Goal: Task Accomplishment & Management: Manage account settings

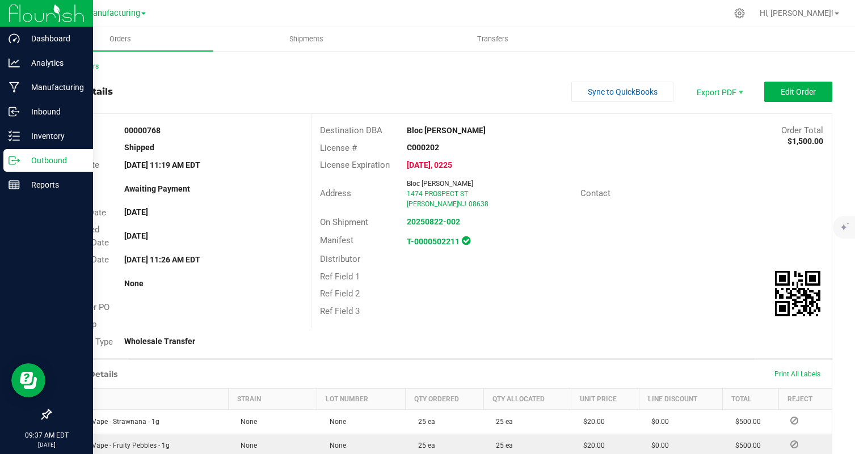
click at [14, 6] on img at bounding box center [47, 13] width 76 height 27
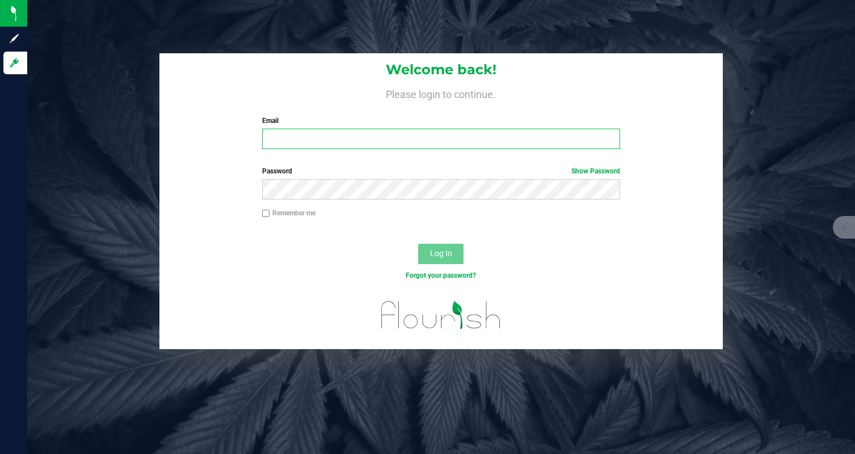
type input "[EMAIL_ADDRESS][DOMAIN_NAME]"
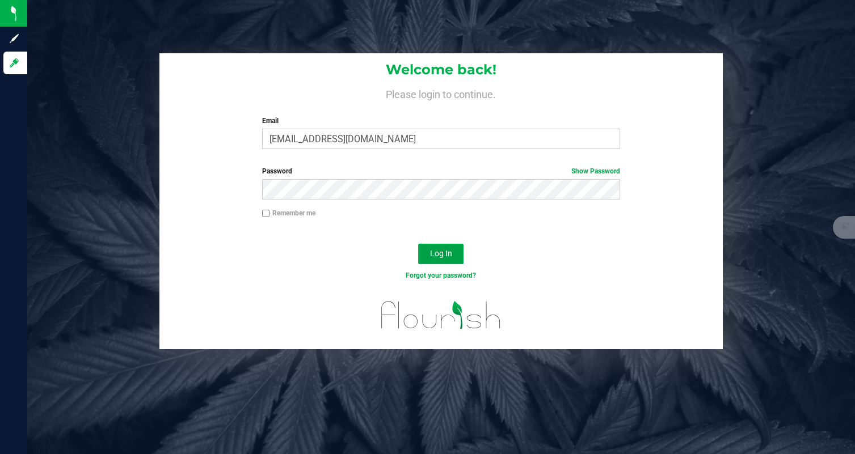
click at [447, 252] on span "Log In" at bounding box center [441, 253] width 22 height 9
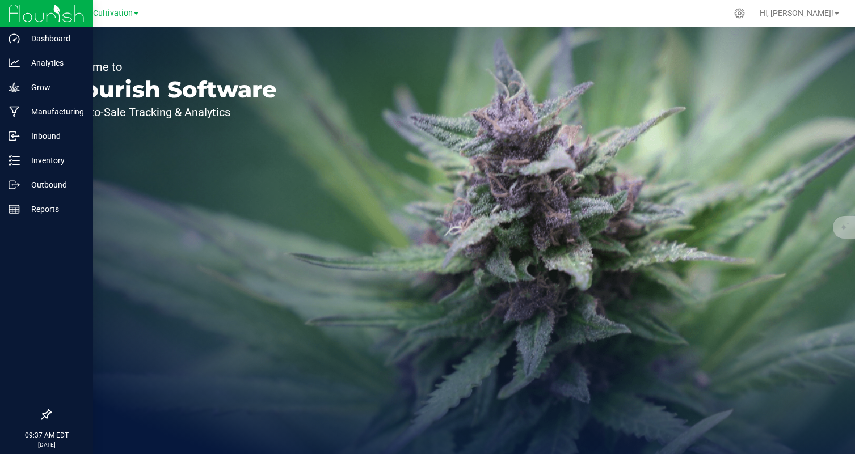
click at [19, 15] on img at bounding box center [47, 13] width 76 height 27
click at [68, 178] on p "Outbound" at bounding box center [54, 185] width 68 height 14
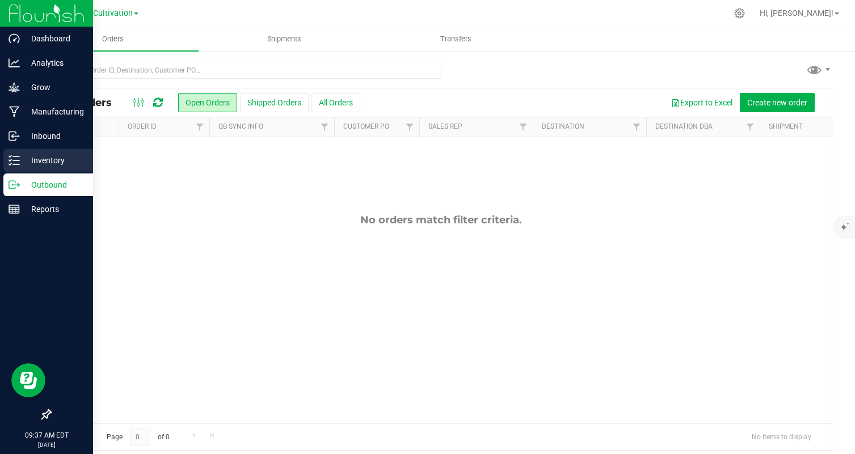
click at [74, 162] on p "Inventory" at bounding box center [54, 161] width 68 height 14
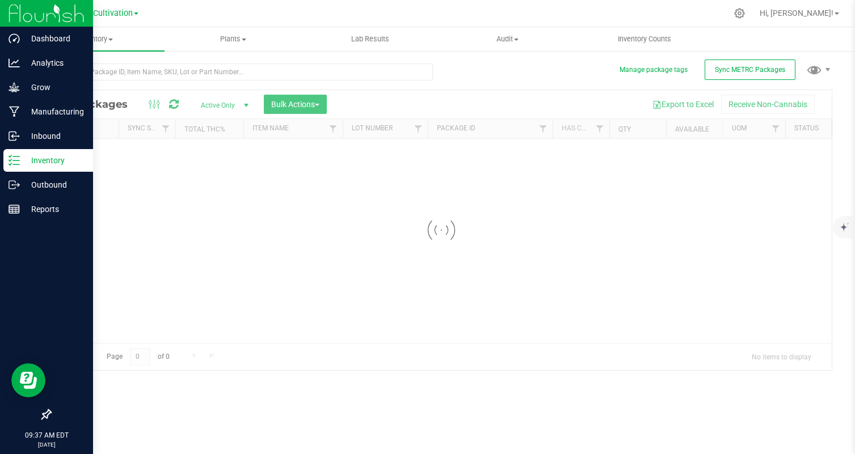
click at [32, 4] on img at bounding box center [47, 13] width 76 height 27
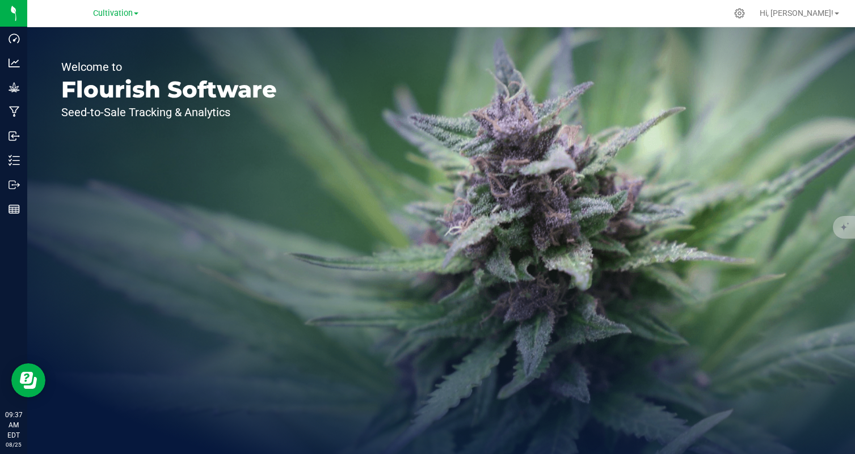
click at [121, 28] on div "Welcome to Flourish Software Seed-to-Sale Tracking & Analytics" at bounding box center [169, 240] width 284 height 427
click at [121, 20] on div "Cultivation" at bounding box center [116, 14] width 166 height 18
click at [117, 14] on span "Cultivation" at bounding box center [113, 14] width 40 height 10
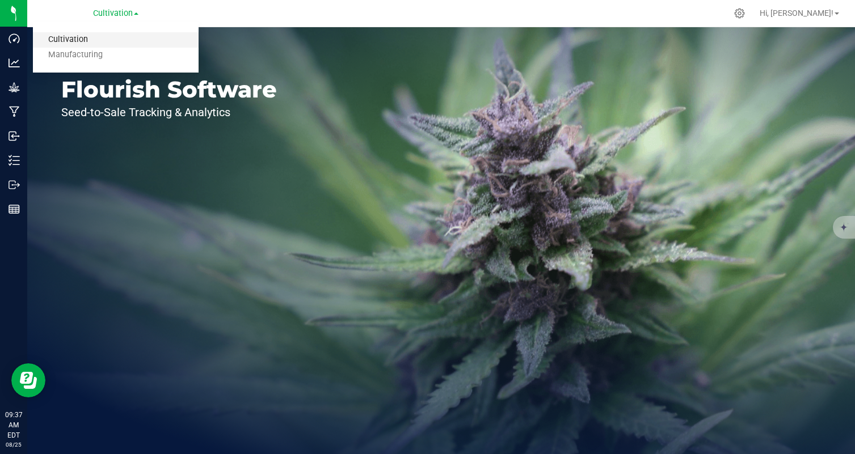
click at [117, 39] on link "Cultivation" at bounding box center [116, 39] width 166 height 15
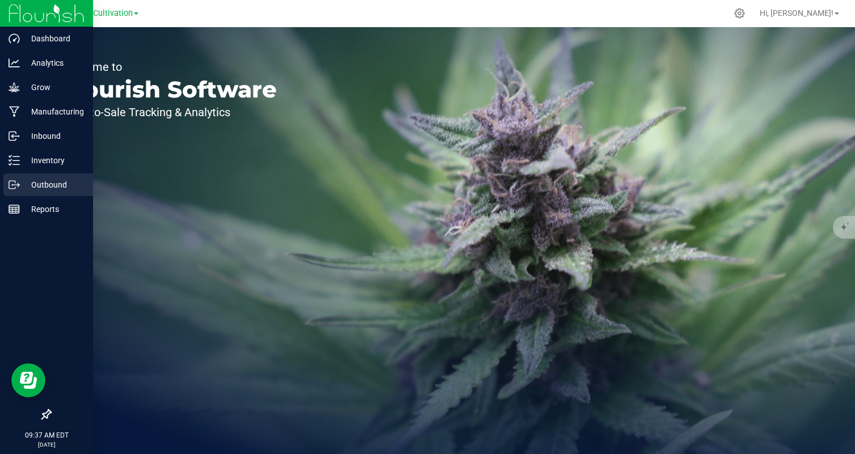
click at [33, 188] on p "Outbound" at bounding box center [54, 185] width 68 height 14
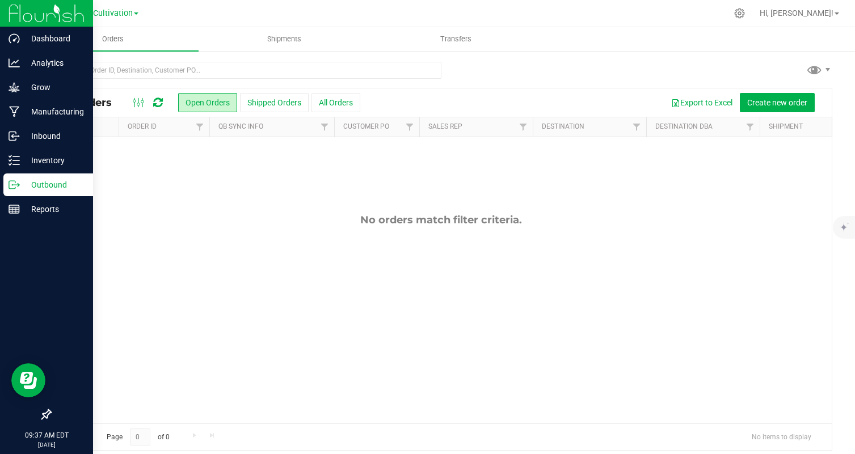
click at [37, 11] on img at bounding box center [47, 13] width 76 height 27
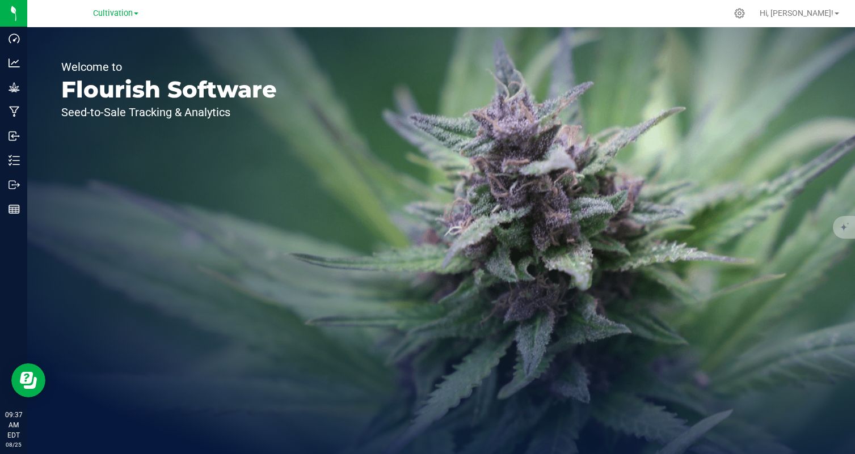
click at [119, 22] on div "Cultivation Cultivation Manufacturing" at bounding box center [116, 14] width 166 height 18
click at [119, 15] on span "Cultivation" at bounding box center [113, 14] width 40 height 10
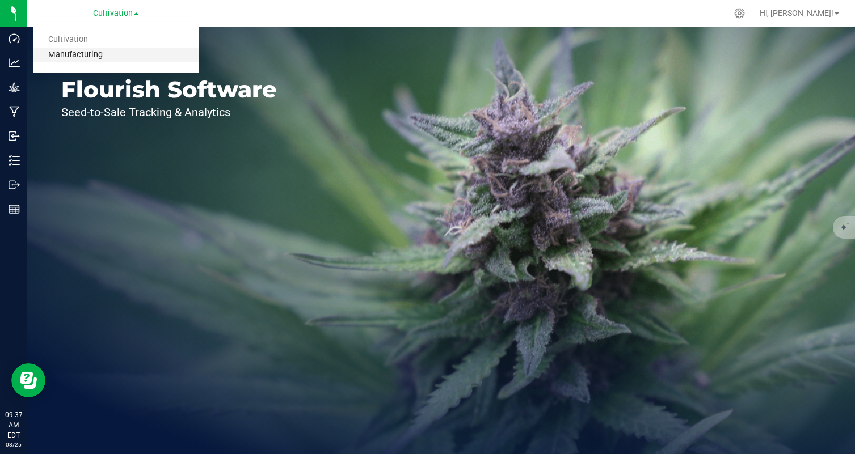
click at [112, 53] on link "Manufacturing" at bounding box center [116, 55] width 166 height 15
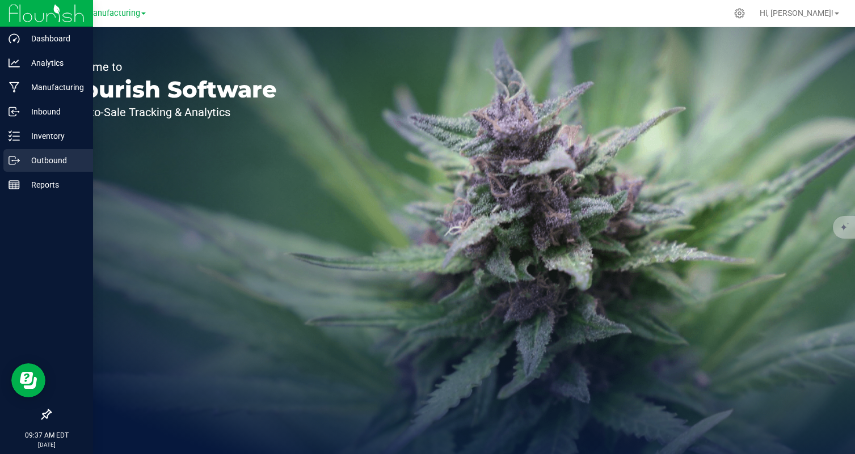
click at [23, 154] on p "Outbound" at bounding box center [54, 161] width 68 height 14
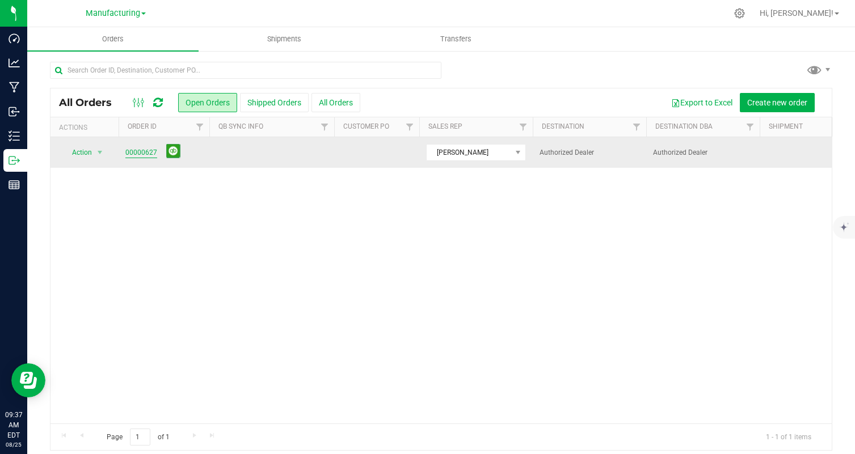
click at [149, 151] on link "00000627" at bounding box center [141, 152] width 32 height 11
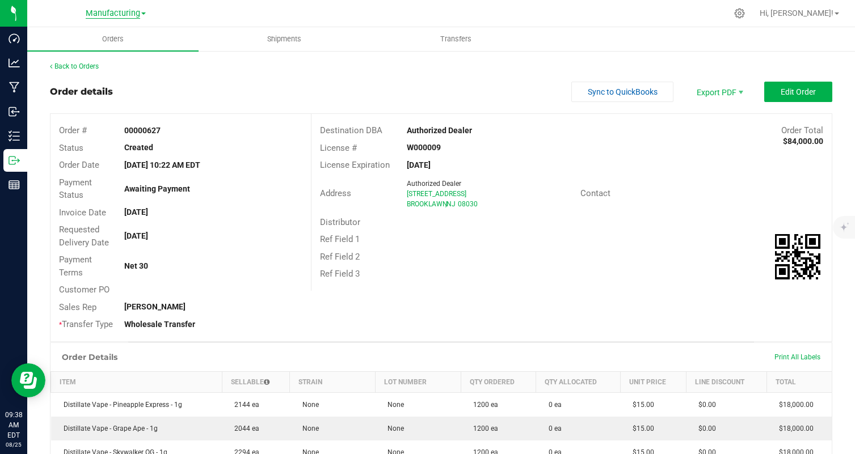
click at [136, 17] on span "Manufacturing" at bounding box center [113, 14] width 54 height 10
click at [181, 16] on div "Manufacturing Cultivation Manufacturing" at bounding box center [116, 14] width 166 height 18
click at [143, 11] on link "Manufacturing" at bounding box center [116, 12] width 60 height 11
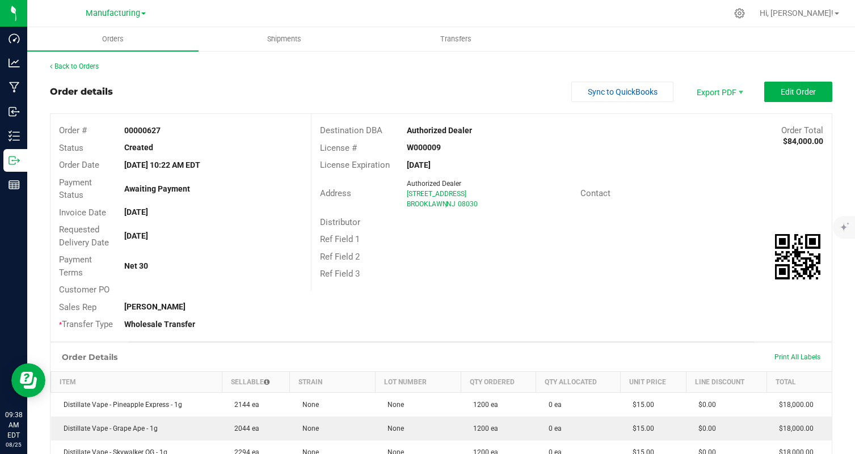
click at [143, 11] on link "Manufacturing" at bounding box center [116, 12] width 60 height 11
click at [177, 11] on div "Manufacturing Cultivation Manufacturing" at bounding box center [116, 14] width 166 height 18
click at [143, 11] on link "Manufacturing" at bounding box center [116, 12] width 60 height 11
click at [133, 45] on link "Cultivation" at bounding box center [116, 39] width 166 height 15
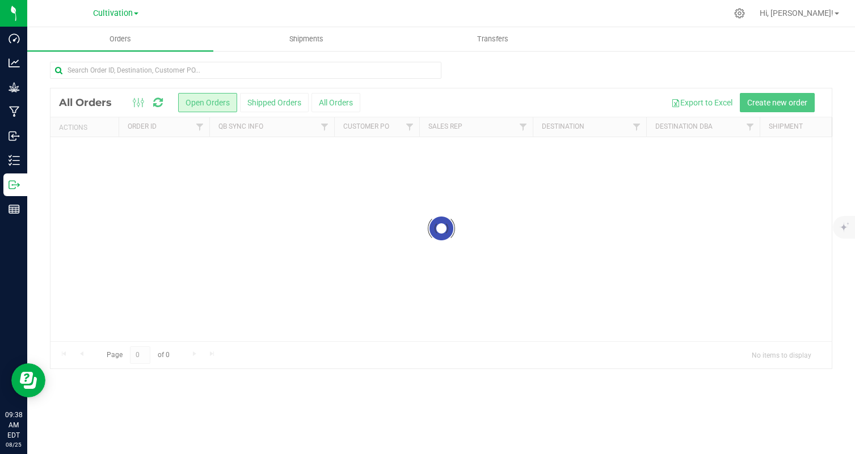
click at [192, 22] on div "Cultivation Cultivation Manufacturing" at bounding box center [116, 14] width 166 height 18
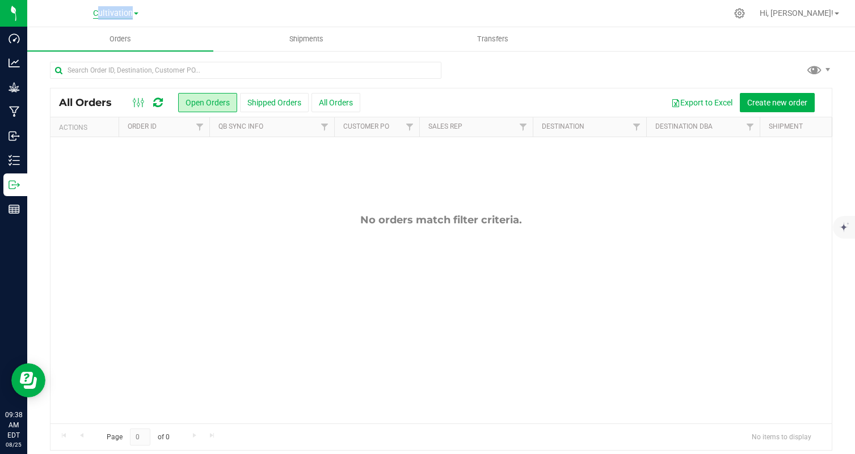
click at [120, 14] on span "Cultivation" at bounding box center [113, 14] width 40 height 10
click at [192, 14] on div "Cultivation Cultivation Manufacturing" at bounding box center [116, 14] width 166 height 18
click at [125, 18] on span "Cultivation" at bounding box center [113, 14] width 40 height 10
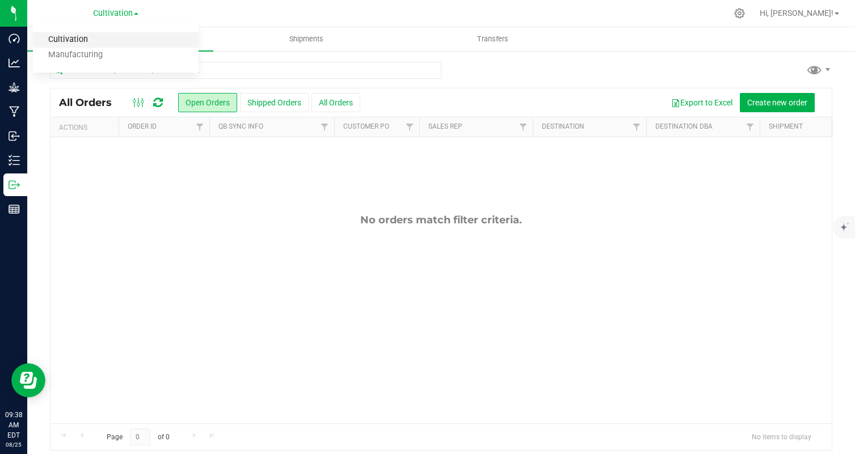
click at [119, 39] on link "Cultivation" at bounding box center [116, 39] width 166 height 15
click at [213, 12] on div at bounding box center [464, 13] width 523 height 22
click at [149, 12] on div "Cultivation Cultivation Manufacturing" at bounding box center [116, 14] width 166 height 18
click at [39, 14] on div "Cultivation Cultivation Manufacturing" at bounding box center [116, 14] width 166 height 18
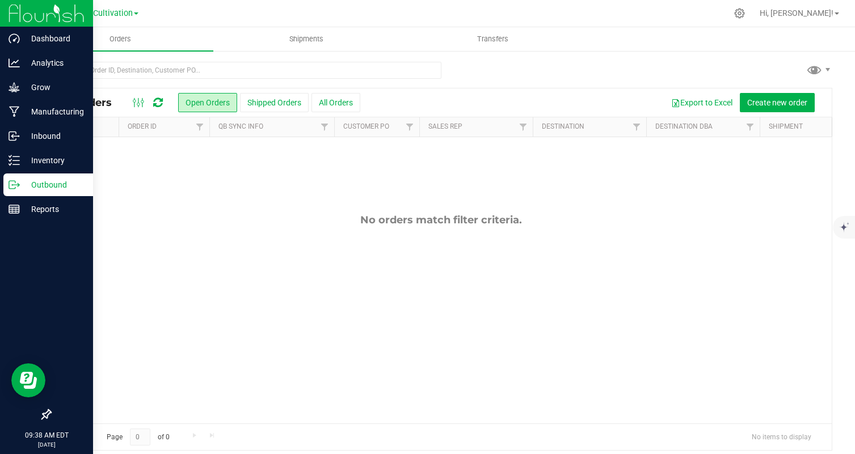
click at [19, 12] on img at bounding box center [47, 13] width 76 height 27
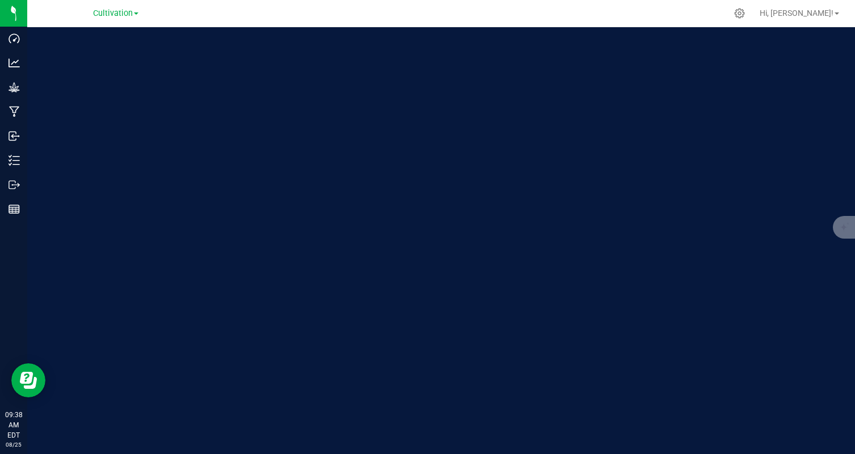
click at [147, 27] on div "Welcome to Flourish Software Seed-to-Sale Tracking & Analytics" at bounding box center [169, 240] width 284 height 427
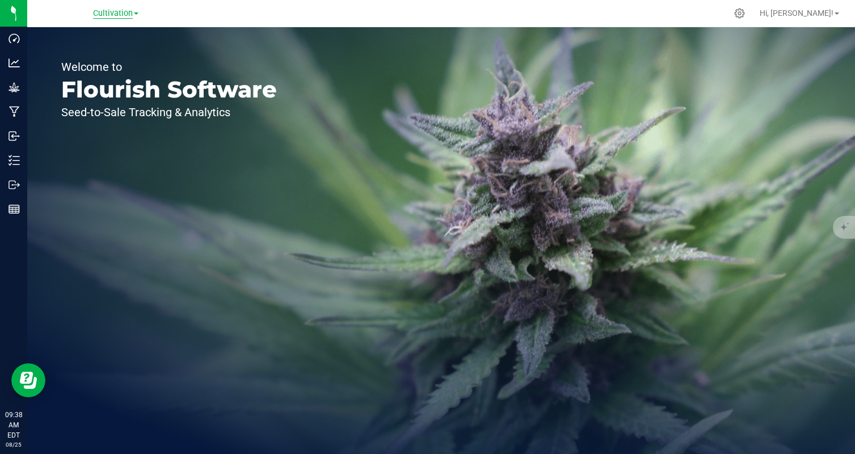
click at [132, 14] on span "Cultivation" at bounding box center [113, 14] width 40 height 10
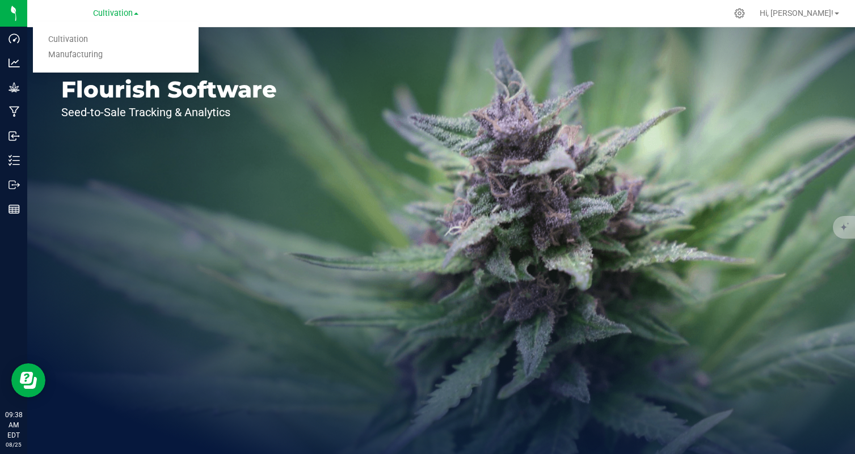
click at [201, 10] on div "Cultivation Cultivation Manufacturing" at bounding box center [118, 13] width 170 height 22
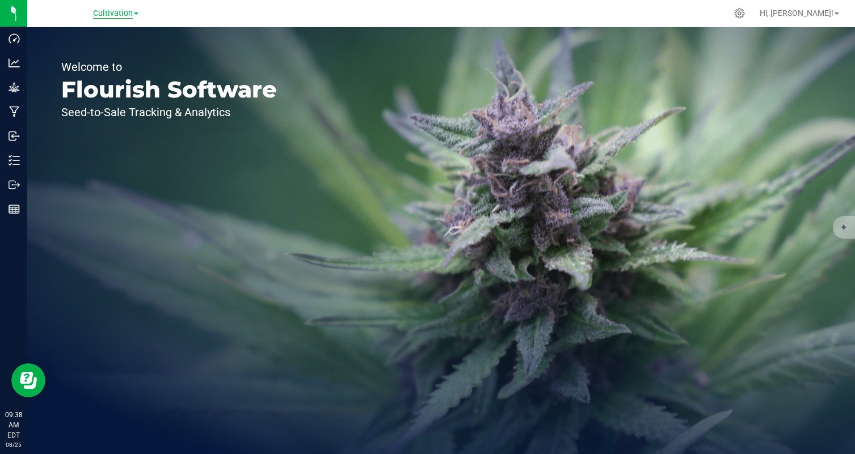
click at [120, 13] on span "Cultivation" at bounding box center [113, 14] width 40 height 10
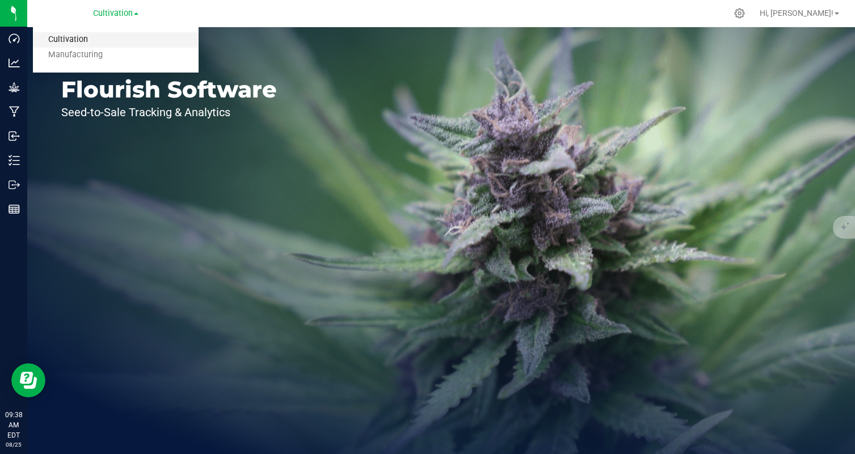
click at [124, 34] on link "Cultivation" at bounding box center [116, 39] width 166 height 15
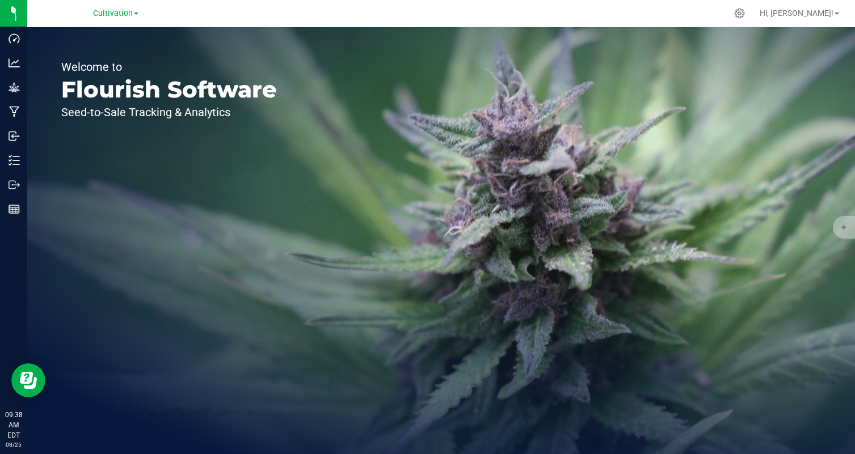
click at [129, 28] on div "Welcome to Flourish Software Seed-to-Sale Tracking & Analytics" at bounding box center [169, 240] width 284 height 427
click at [129, 22] on div "Cultivation Cultivation Manufacturing" at bounding box center [118, 13] width 170 height 22
click at [126, 14] on span "Cultivation" at bounding box center [113, 14] width 40 height 10
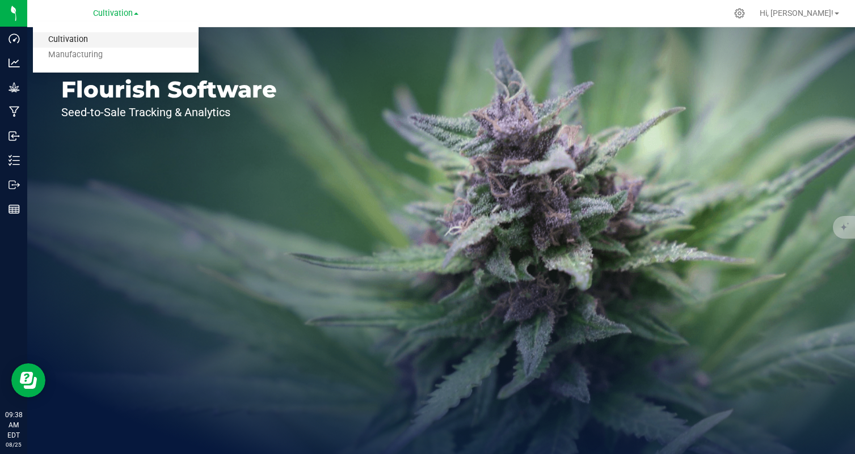
click at [115, 44] on link "Cultivation" at bounding box center [116, 39] width 166 height 15
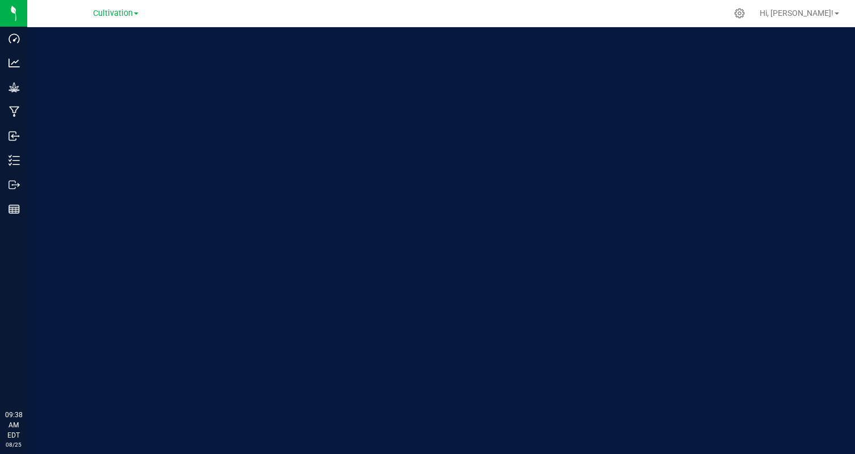
click at [0, 0] on img at bounding box center [0, 0] width 0 height 0
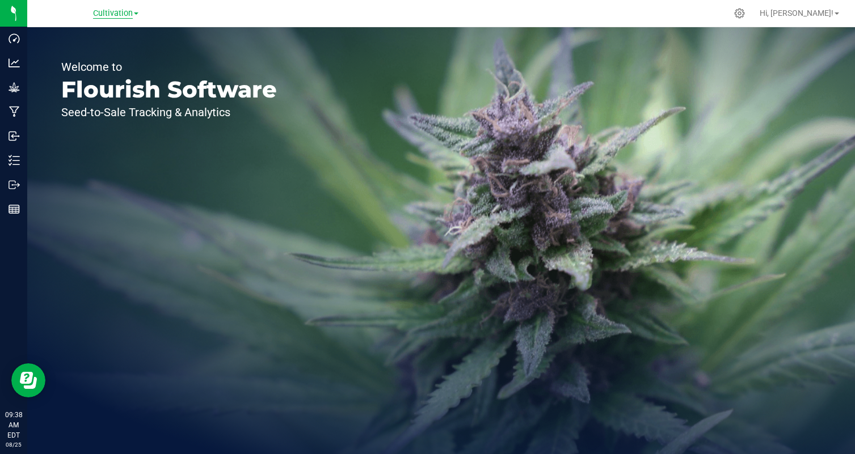
click at [120, 13] on span "Cultivation" at bounding box center [113, 14] width 40 height 10
click at [173, 16] on div "Cultivation Cultivation Manufacturing" at bounding box center [116, 14] width 166 height 18
click at [126, 15] on span "Cultivation" at bounding box center [113, 14] width 40 height 10
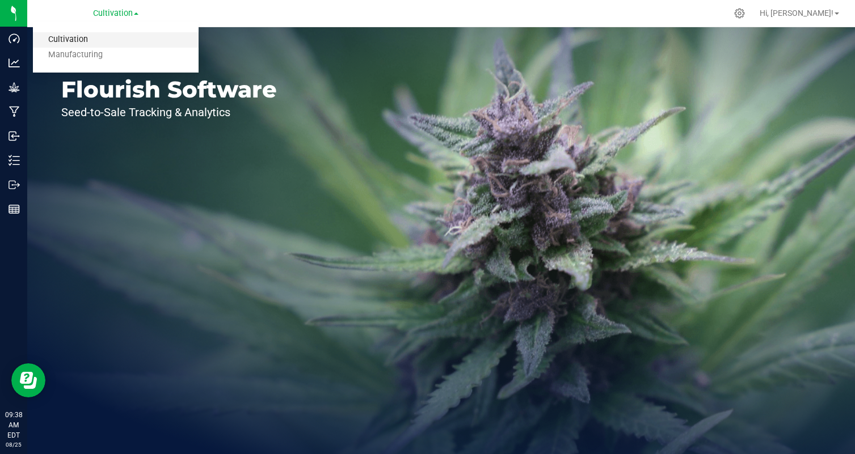
click at [119, 41] on link "Cultivation" at bounding box center [116, 39] width 166 height 15
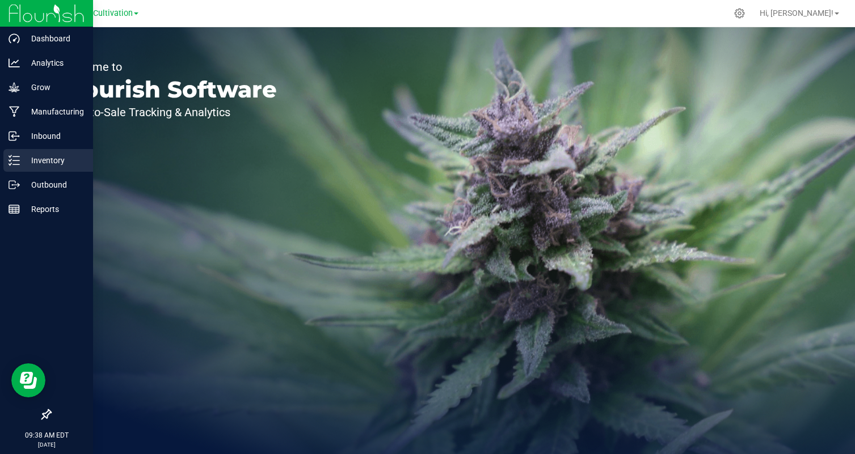
click at [37, 154] on p "Inventory" at bounding box center [54, 161] width 68 height 14
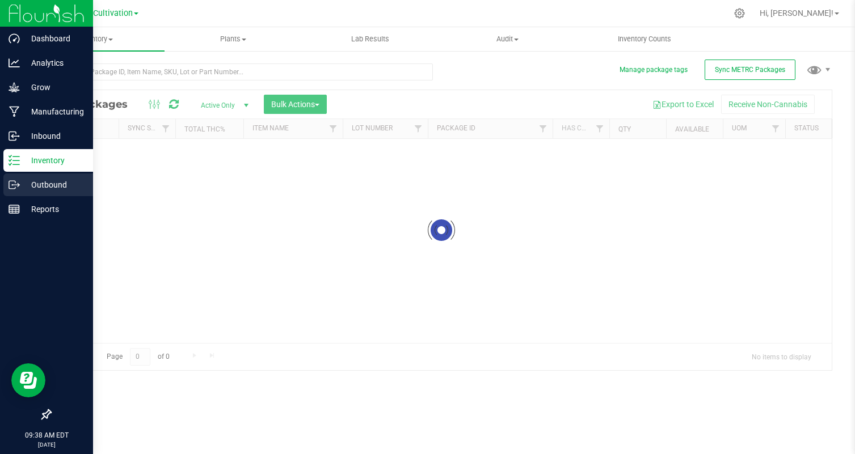
click at [50, 184] on p "Outbound" at bounding box center [54, 185] width 68 height 14
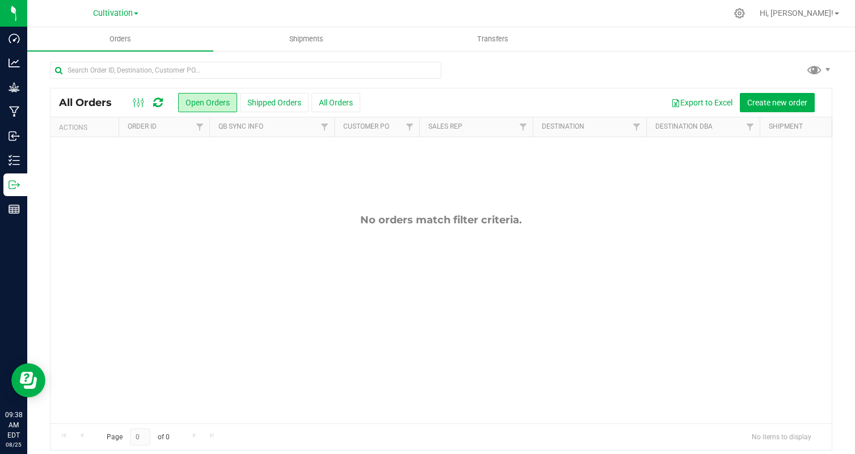
click at [134, 14] on span at bounding box center [136, 13] width 5 height 2
click at [132, 48] on link "Manufacturing" at bounding box center [116, 55] width 166 height 15
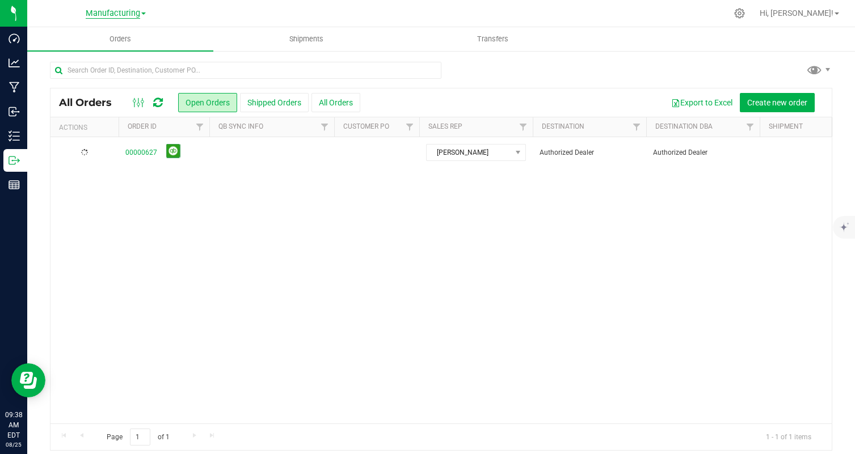
click at [126, 12] on span "Manufacturing" at bounding box center [113, 14] width 54 height 10
click at [126, 37] on link "Cultivation" at bounding box center [116, 39] width 166 height 15
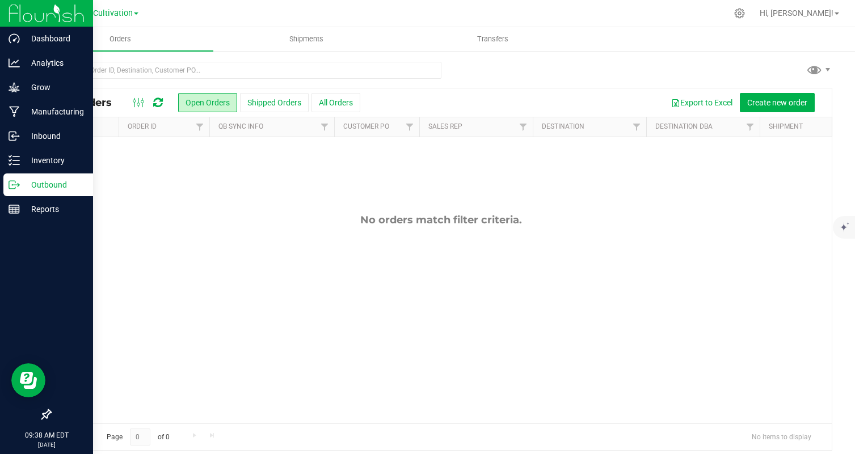
click at [18, 184] on icon at bounding box center [19, 184] width 2 height 2
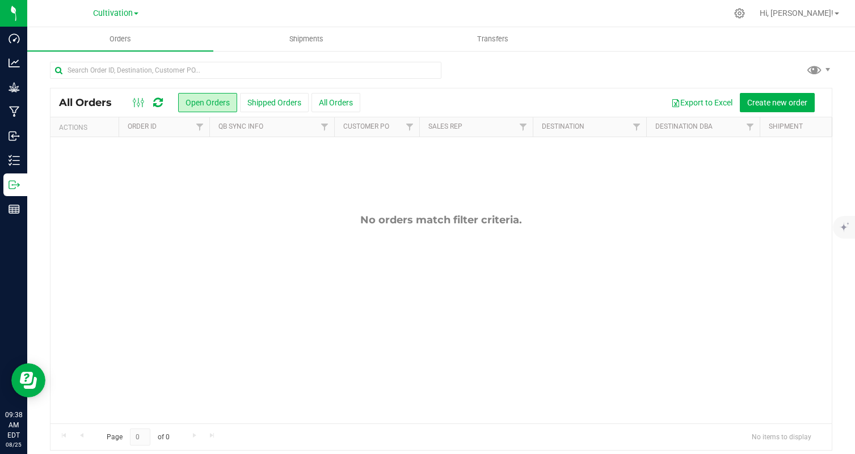
click at [114, 192] on div "No orders match filter criteria." at bounding box center [440, 318] width 781 height 363
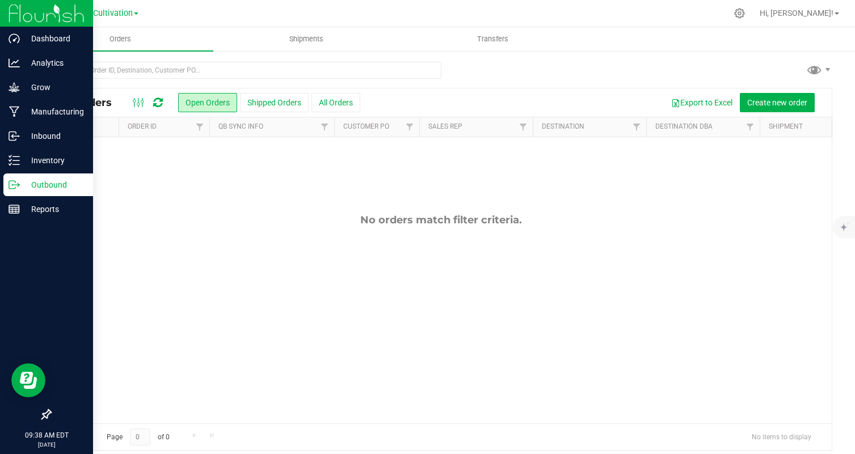
click at [22, 191] on p "Outbound" at bounding box center [54, 185] width 68 height 14
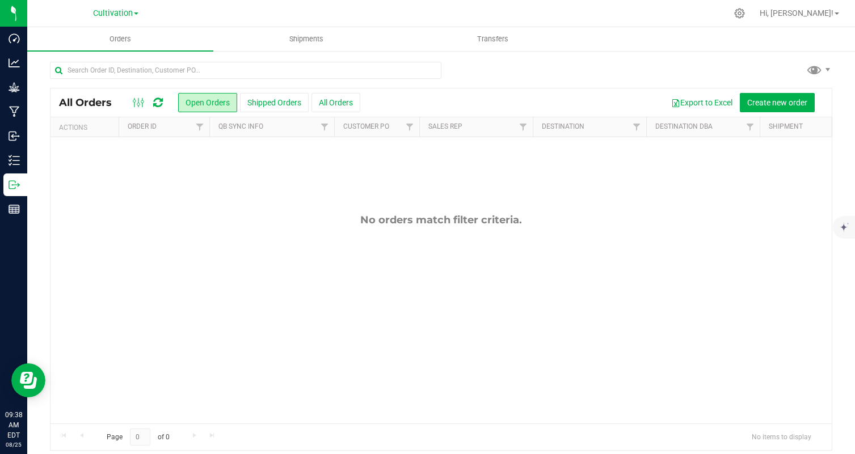
click at [185, 201] on div "No orders match filter criteria." at bounding box center [440, 318] width 781 height 363
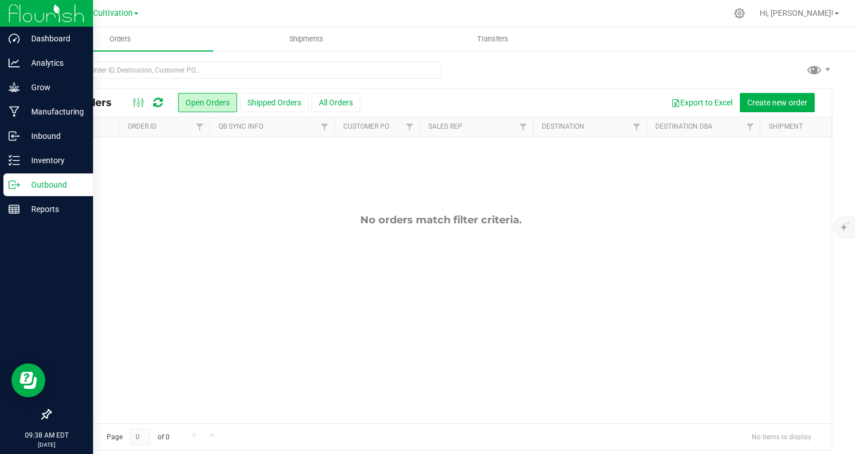
click at [26, 187] on p "Outbound" at bounding box center [54, 185] width 68 height 14
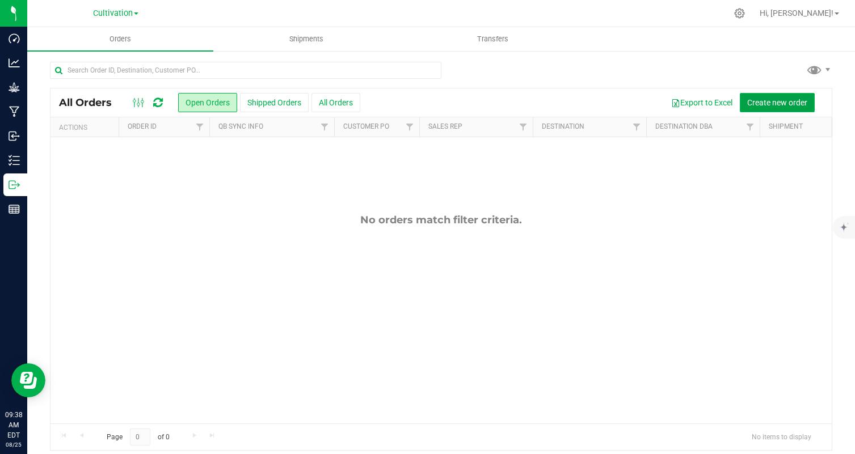
click at [760, 105] on span "Create new order" at bounding box center [777, 102] width 60 height 9
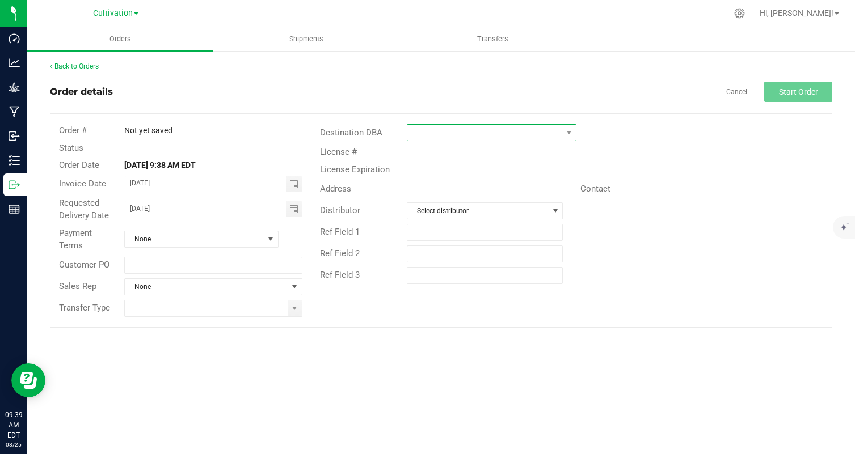
click at [453, 137] on span at bounding box center [484, 133] width 154 height 16
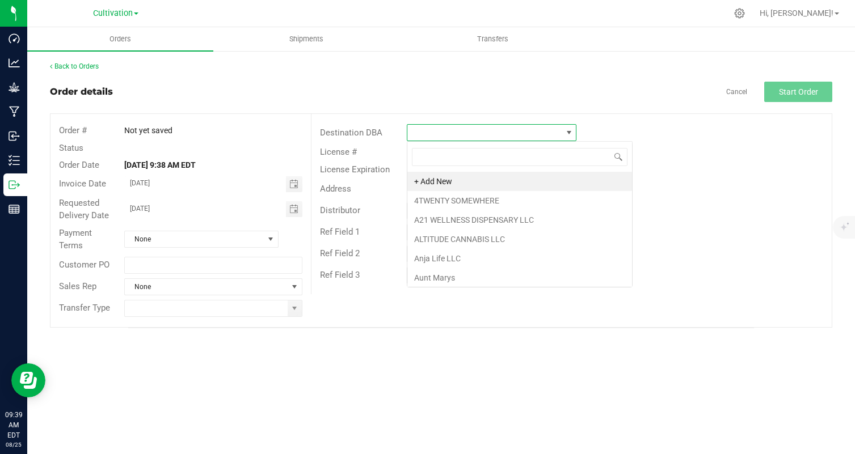
scroll to position [17, 170]
type input "brotherly [PERSON_NAME]"
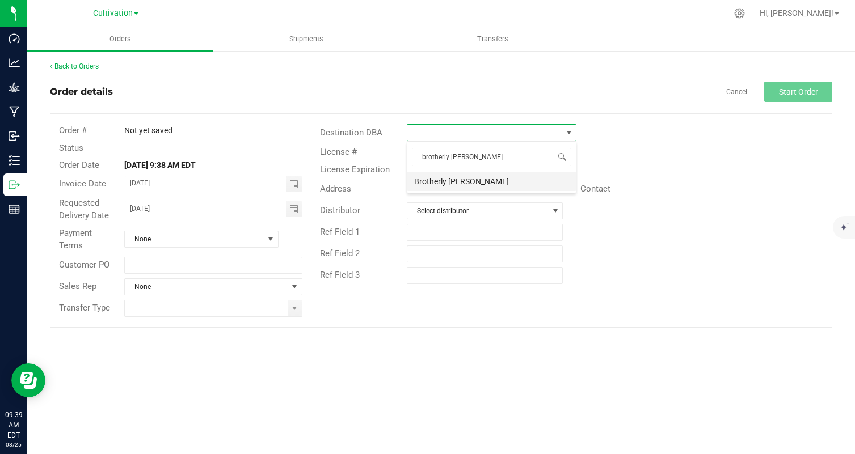
click at [480, 178] on li "Brotherly [PERSON_NAME]" at bounding box center [491, 181] width 168 height 19
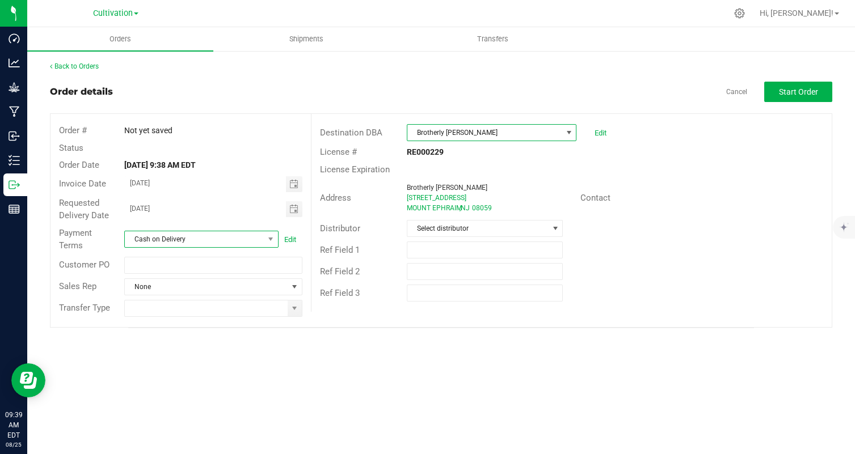
click at [262, 242] on span "Cash on Delivery" at bounding box center [194, 239] width 139 height 16
click at [218, 328] on li "Cash on Delivery" at bounding box center [201, 326] width 153 height 19
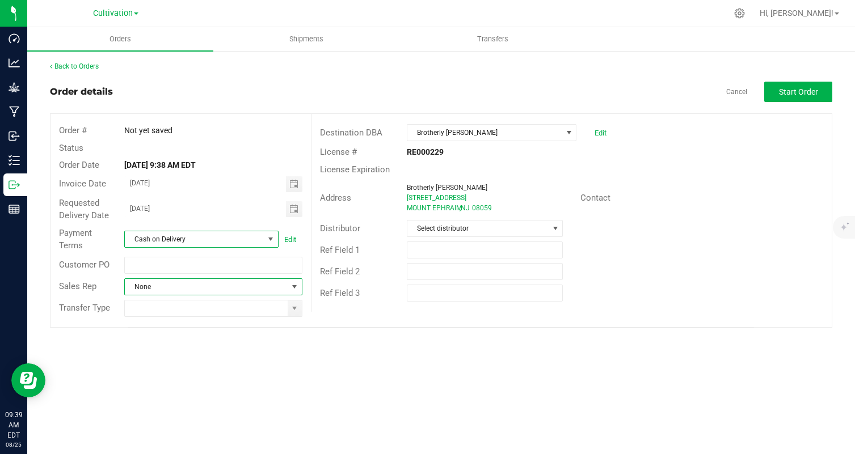
click at [297, 288] on span at bounding box center [294, 286] width 9 height 9
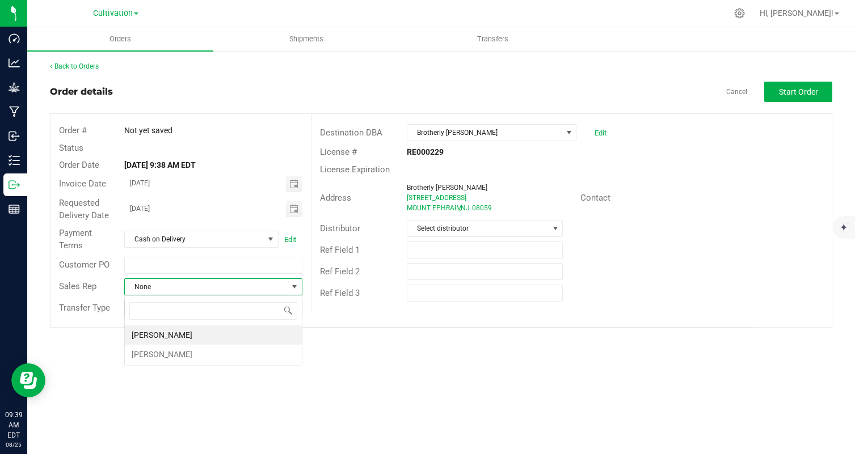
scroll to position [17, 178]
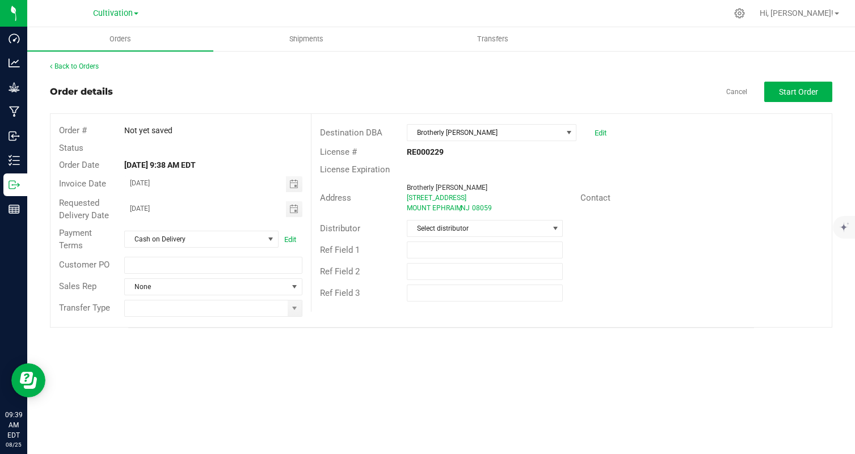
click at [371, 389] on div "Orders Shipments Transfers Back to Orders Order details Cancel Start Order Orde…" at bounding box center [440, 240] width 827 height 427
click at [298, 312] on span at bounding box center [294, 308] width 9 height 9
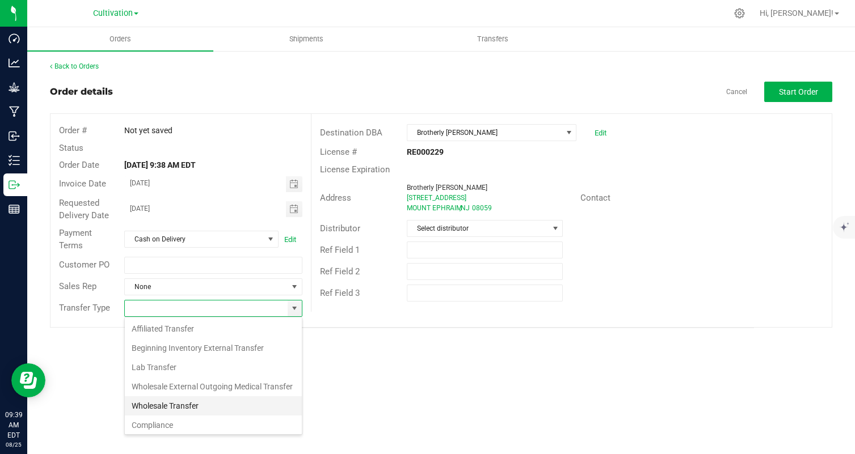
click at [253, 412] on li "Wholesale Transfer" at bounding box center [213, 405] width 177 height 19
type input "Wholesale Transfer"
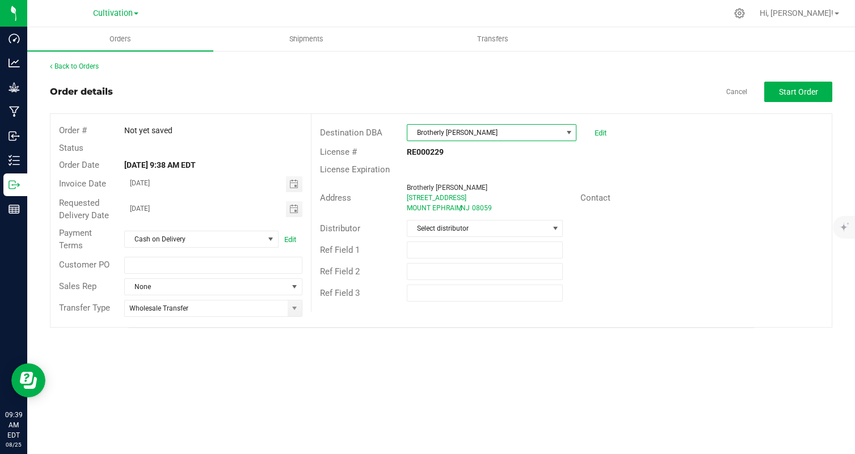
click at [476, 127] on span "Brotherly [PERSON_NAME]" at bounding box center [484, 133] width 154 height 16
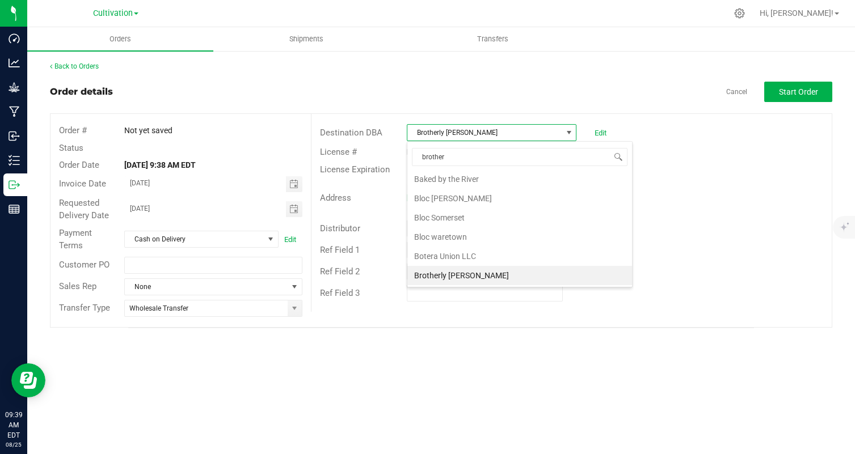
scroll to position [0, 0]
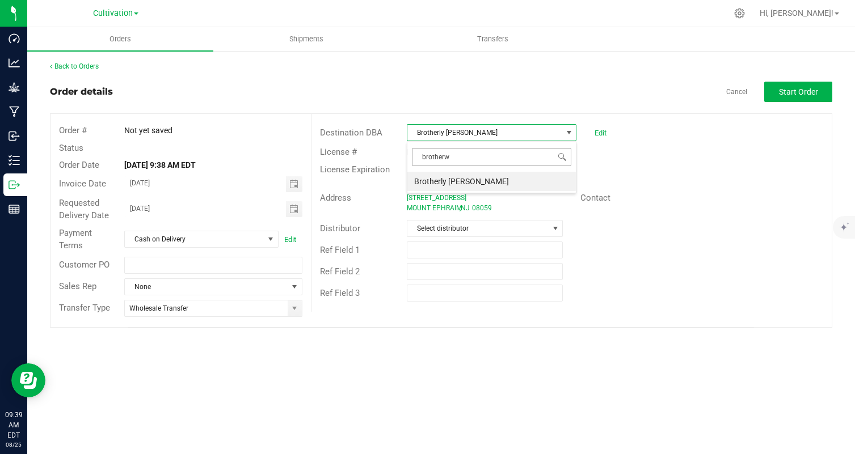
type input "brother"
click at [488, 175] on li "Brotherly [PERSON_NAME]" at bounding box center [491, 181] width 168 height 19
click at [493, 136] on span "Brotherly [PERSON_NAME]" at bounding box center [484, 133] width 154 height 16
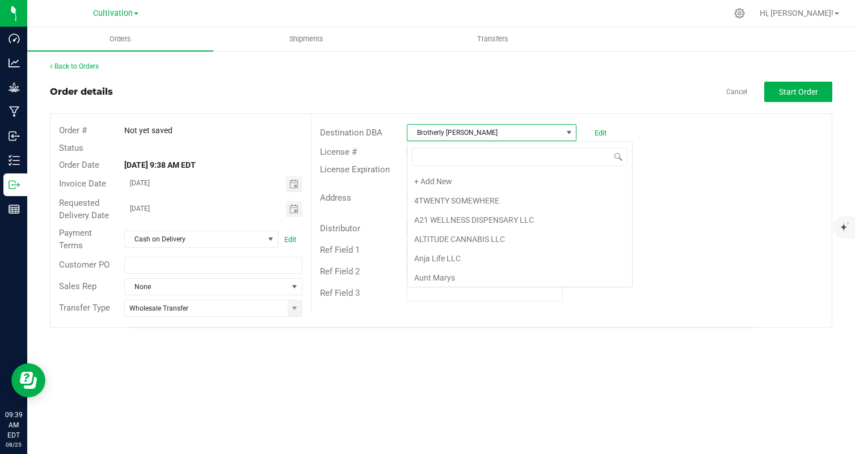
scroll to position [349, 0]
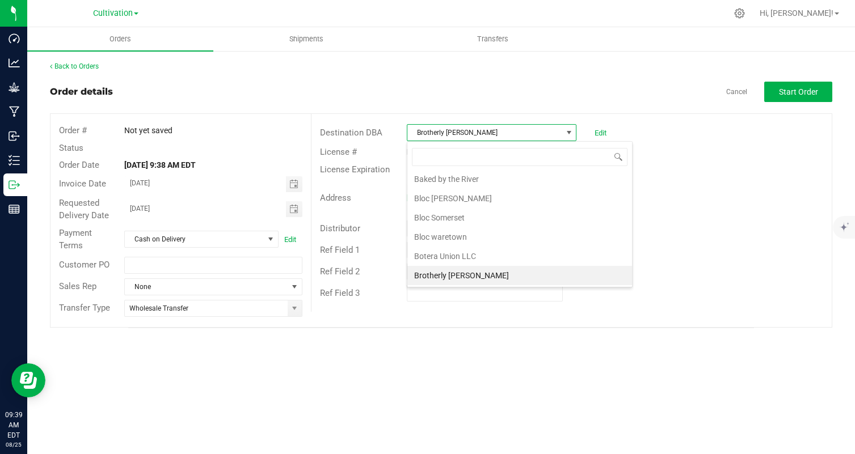
click at [491, 276] on li "Brotherly [PERSON_NAME]" at bounding box center [519, 275] width 225 height 19
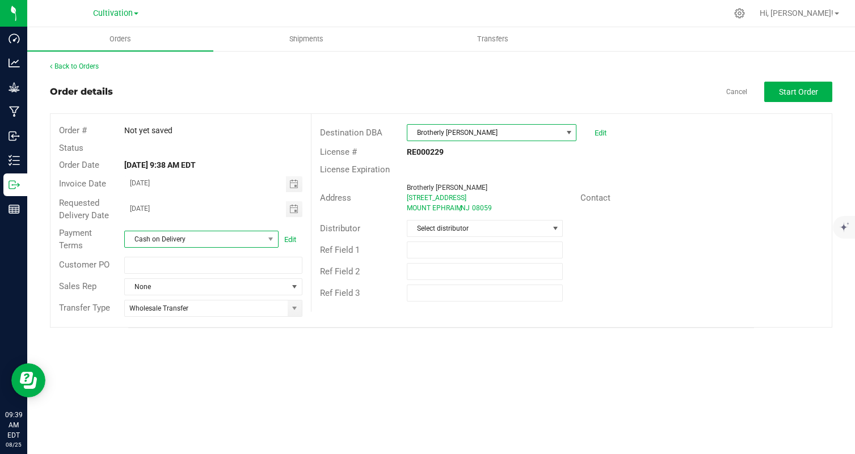
click at [236, 239] on span "Cash on Delivery" at bounding box center [194, 239] width 139 height 16
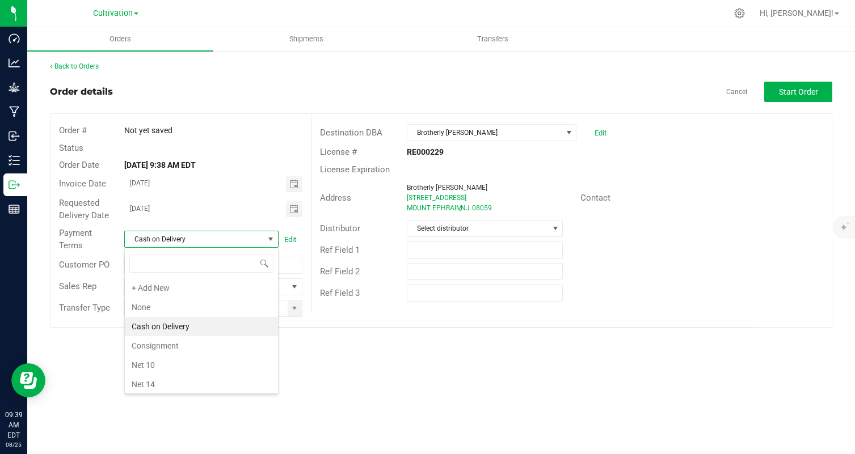
scroll to position [17, 154]
click at [214, 328] on li "Cash on Delivery" at bounding box center [201, 326] width 153 height 19
click at [298, 312] on span at bounding box center [294, 308] width 9 height 9
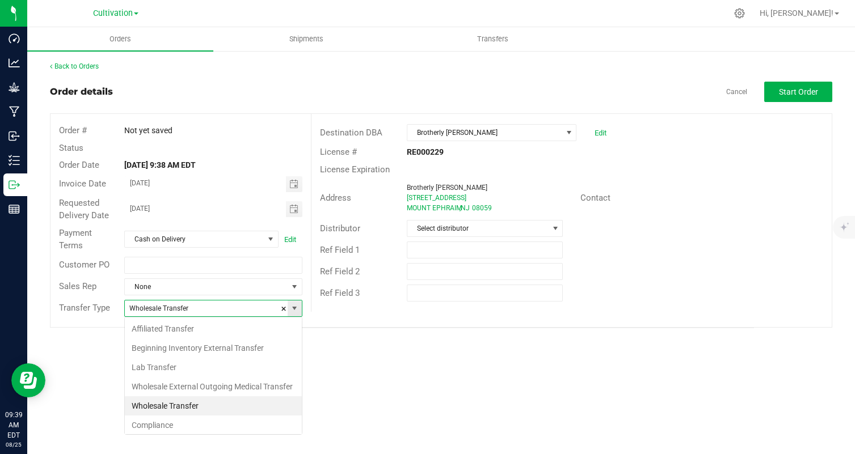
scroll to position [17, 178]
click at [247, 403] on li "Wholesale Transfer" at bounding box center [213, 405] width 177 height 19
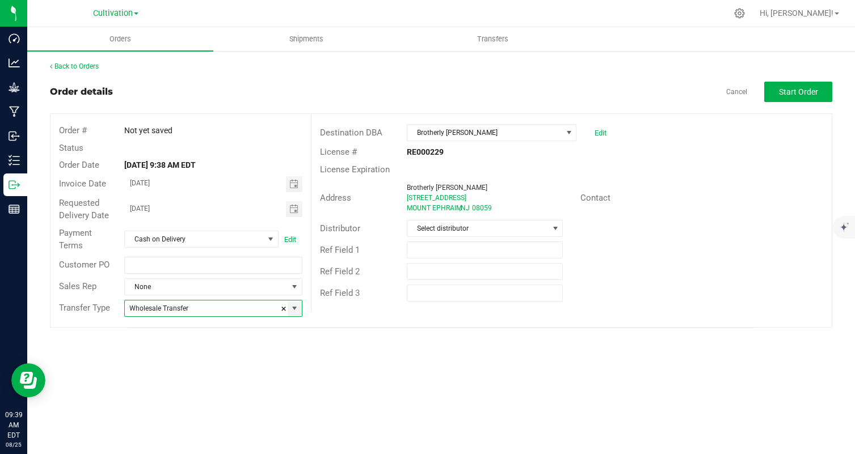
click at [501, 335] on div "Back to Orders Order details Cancel Start Order Order # Not yet saved Status Or…" at bounding box center [440, 195] width 827 height 290
click at [793, 93] on span "Start Order" at bounding box center [798, 91] width 39 height 9
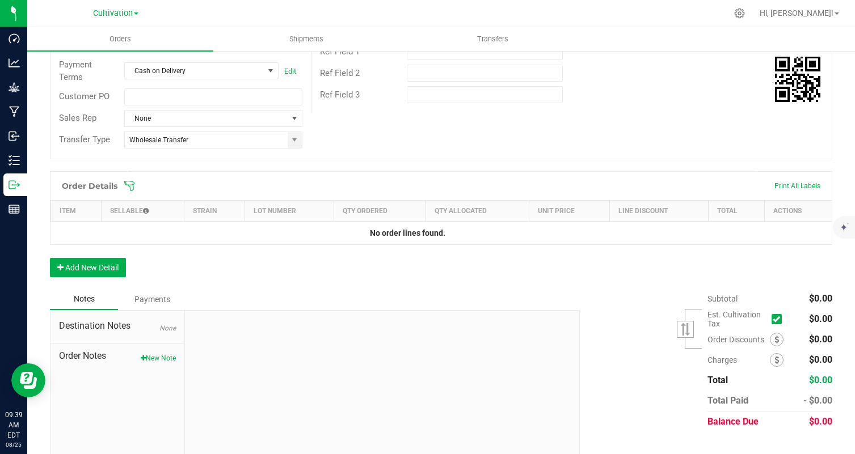
scroll to position [198, 0]
click at [117, 267] on button "Add New Detail" at bounding box center [88, 268] width 76 height 19
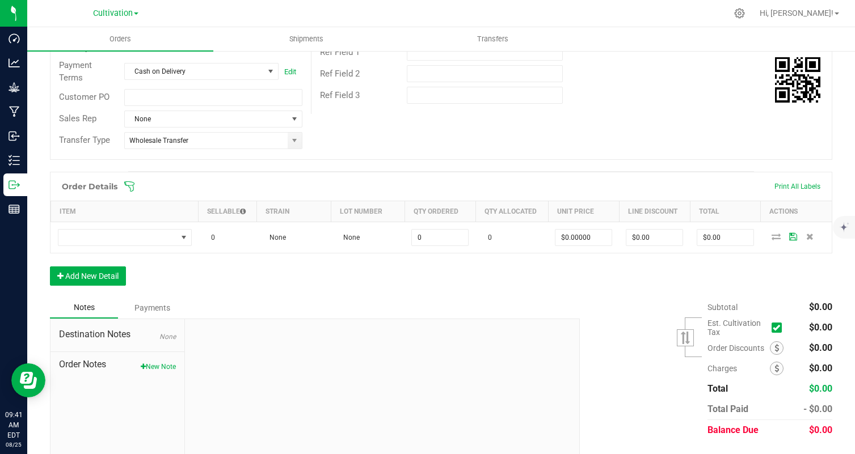
click at [115, 287] on div "Order Details Print All Labels Item Sellable Strain Lot Number Qty Ordered Qty …" at bounding box center [441, 234] width 782 height 125
click at [113, 273] on button "Add New Detail" at bounding box center [88, 276] width 76 height 19
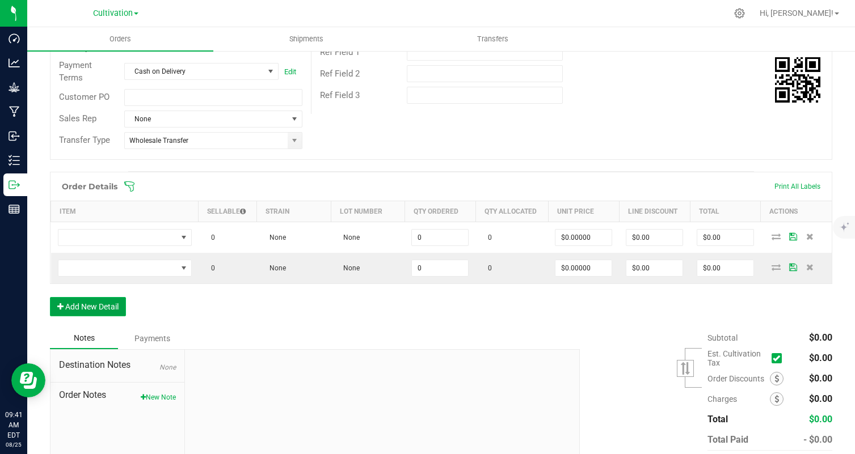
click at [108, 299] on button "Add New Detail" at bounding box center [88, 306] width 76 height 19
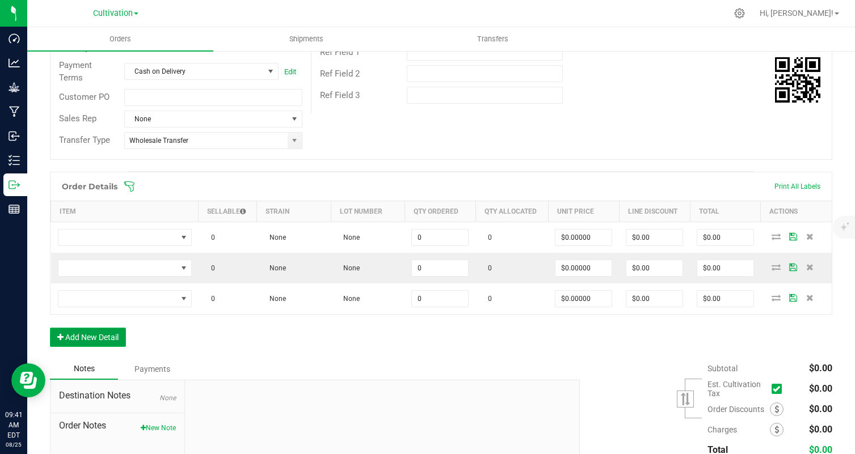
click at [107, 331] on button "Add New Detail" at bounding box center [88, 337] width 76 height 19
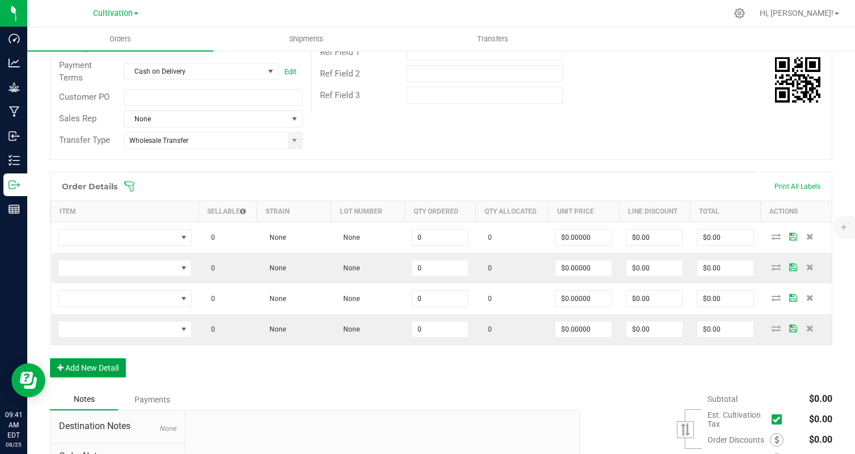
click at [109, 362] on button "Add New Detail" at bounding box center [88, 367] width 76 height 19
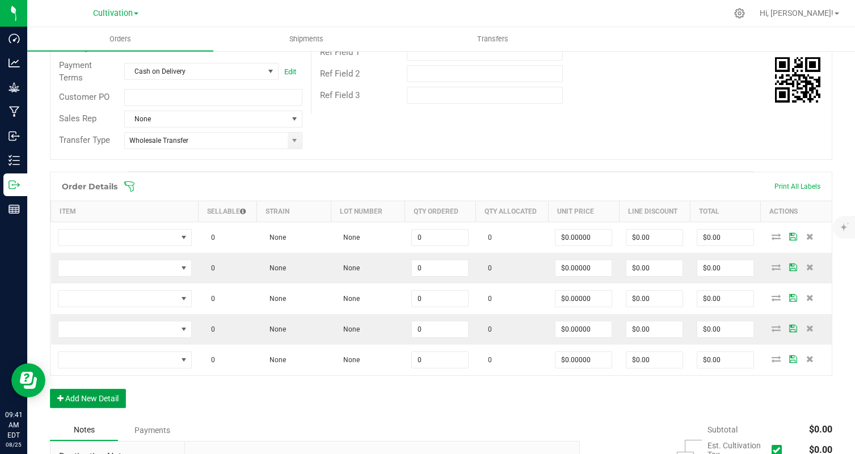
click at [108, 396] on button "Add New Detail" at bounding box center [88, 398] width 76 height 19
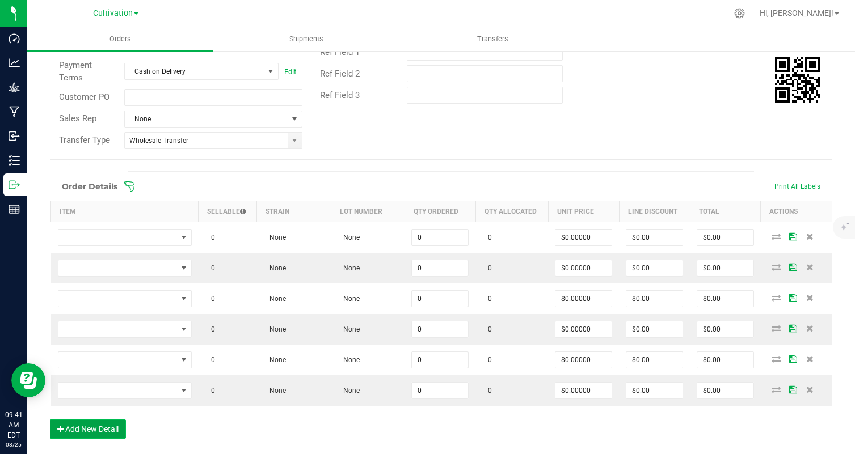
click at [111, 424] on button "Add New Detail" at bounding box center [88, 429] width 76 height 19
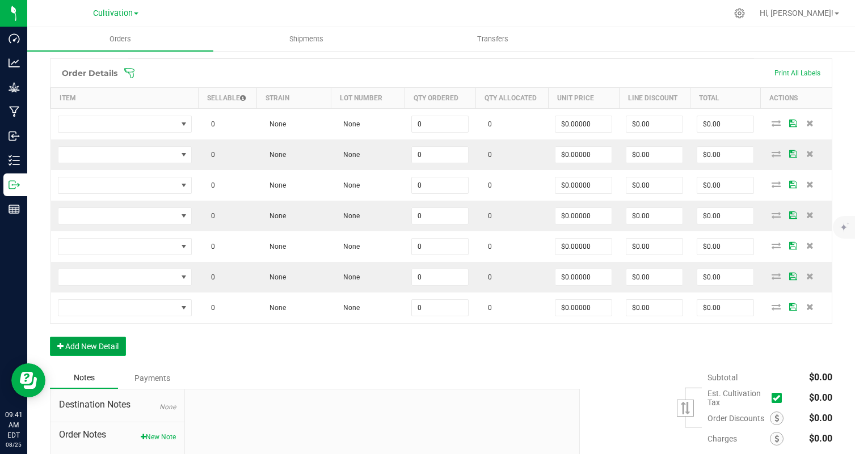
scroll to position [316, 0]
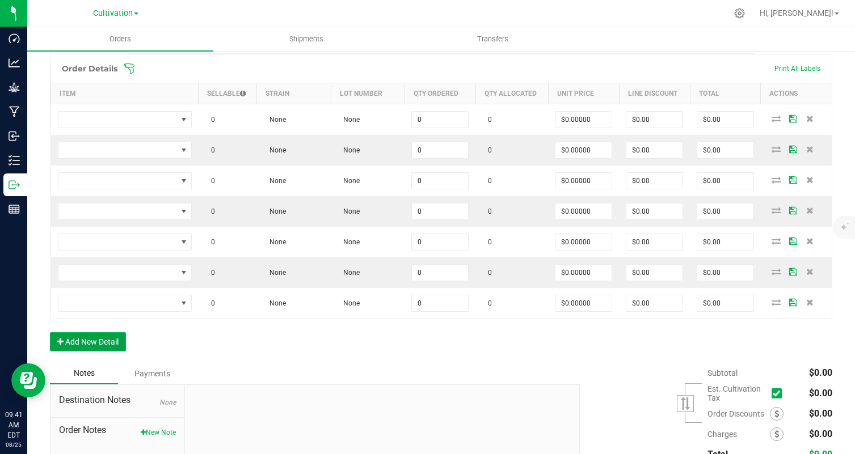
click at [107, 345] on button "Add New Detail" at bounding box center [88, 341] width 76 height 19
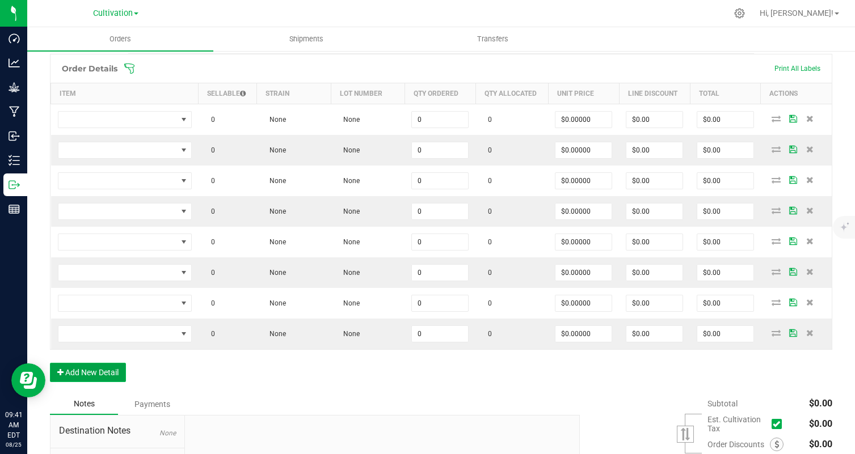
click at [107, 375] on button "Add New Detail" at bounding box center [88, 372] width 76 height 19
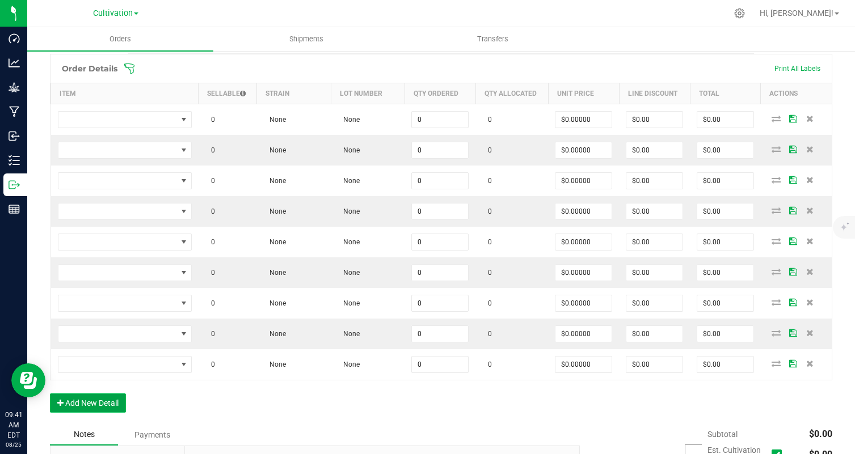
click at [106, 401] on button "Add New Detail" at bounding box center [88, 403] width 76 height 19
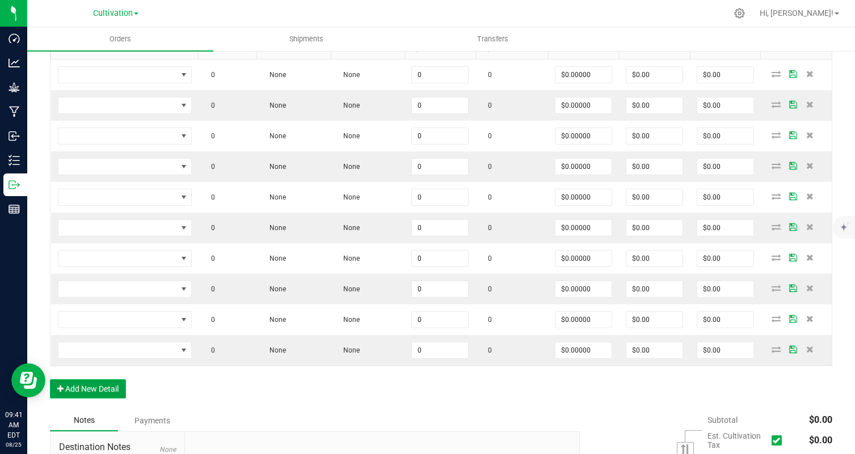
scroll to position [380, 0]
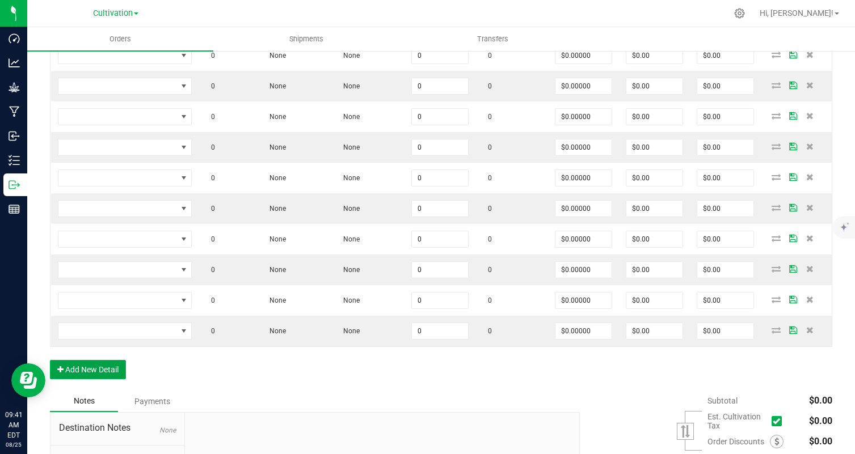
click at [107, 361] on button "Add New Detail" at bounding box center [88, 369] width 76 height 19
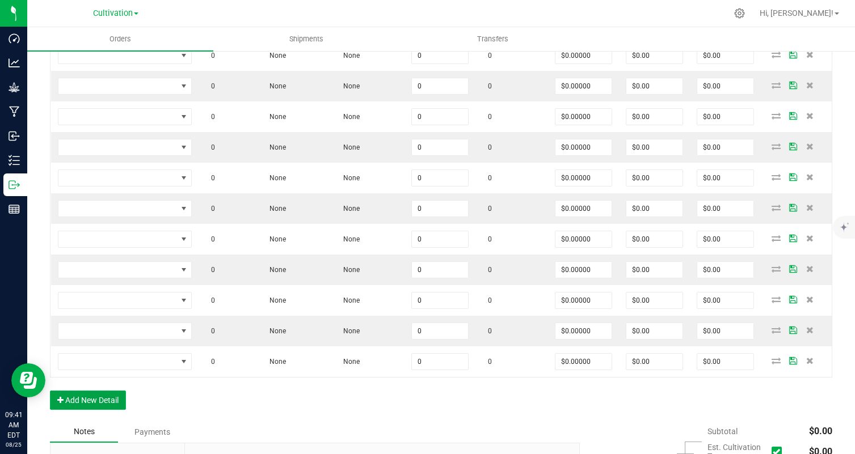
click at [107, 391] on button "Add New Detail" at bounding box center [88, 400] width 76 height 19
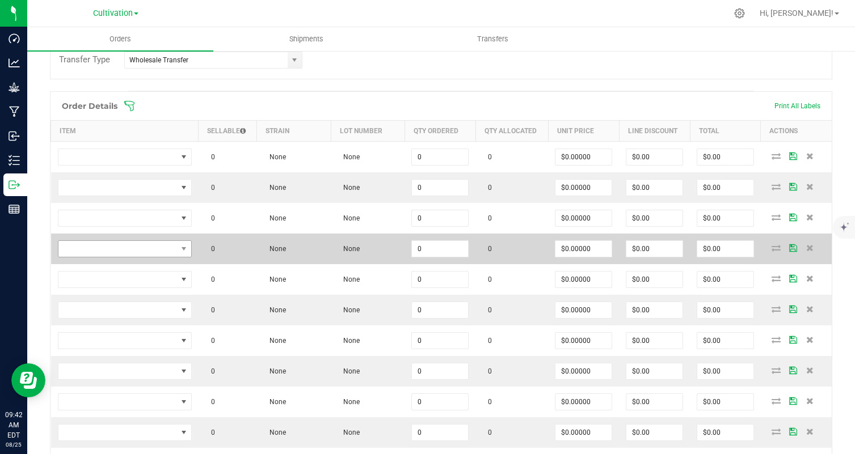
scroll to position [259, 0]
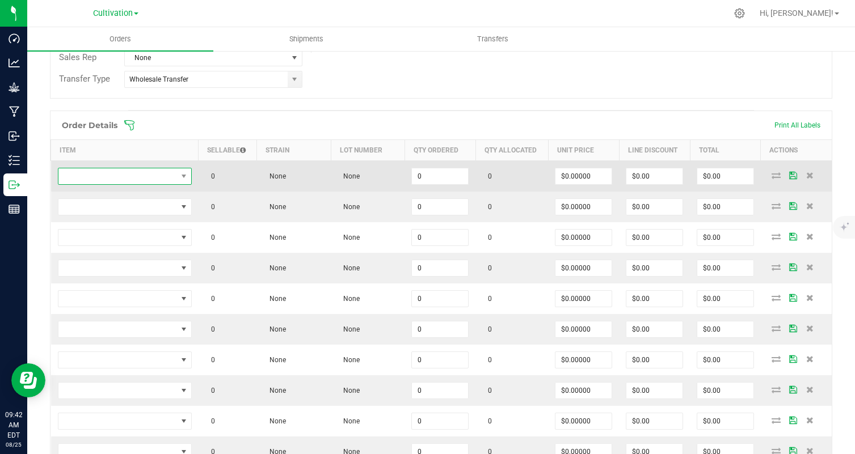
click at [150, 179] on span "NO DATA FOUND" at bounding box center [117, 176] width 119 height 16
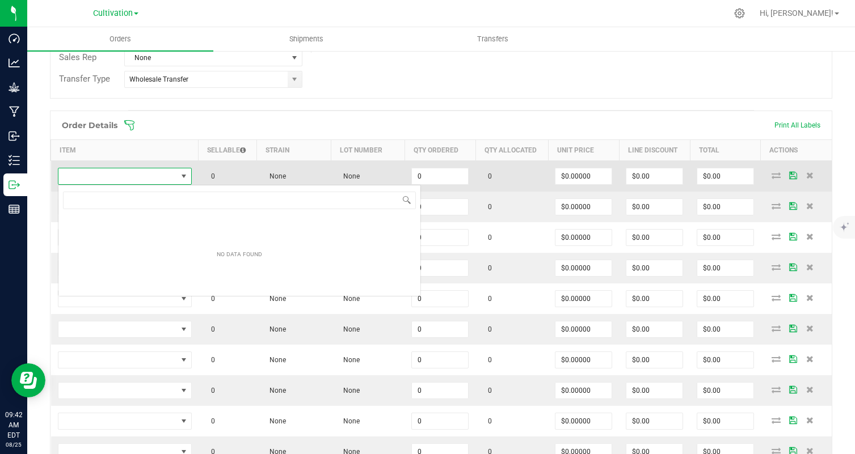
scroll to position [17, 134]
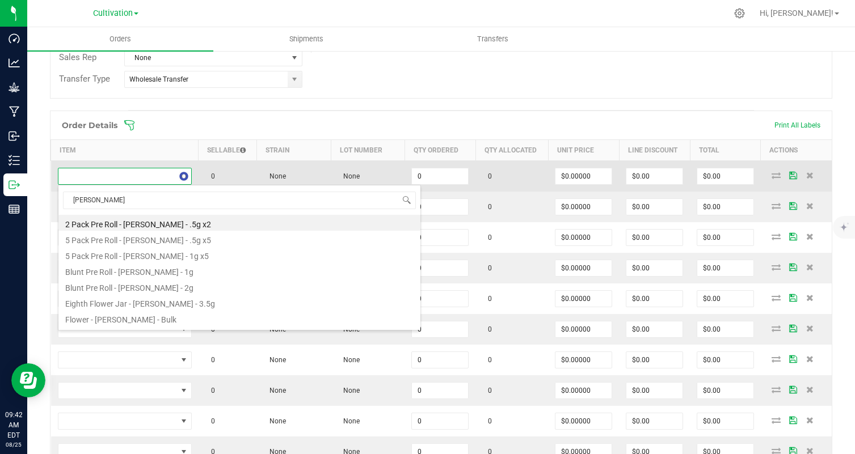
type input "[PERSON_NAME]"
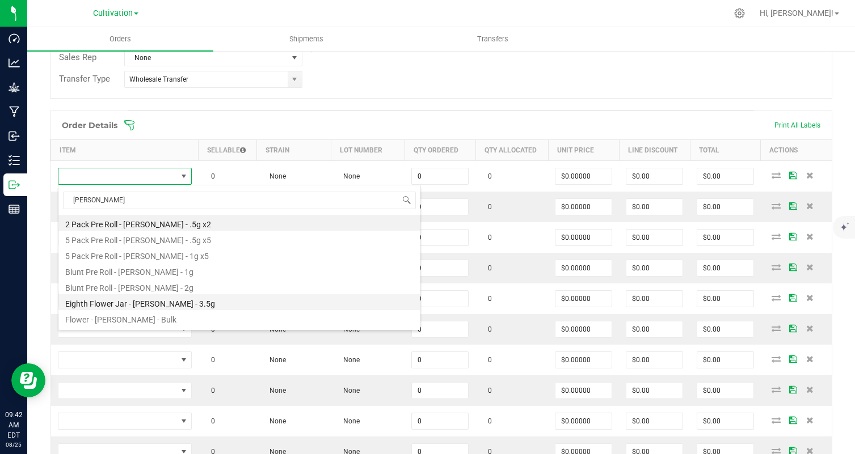
click at [215, 300] on li "Eighth Flower Jar - [PERSON_NAME] - 3.5g" at bounding box center [239, 302] width 362 height 16
type input "0 ea"
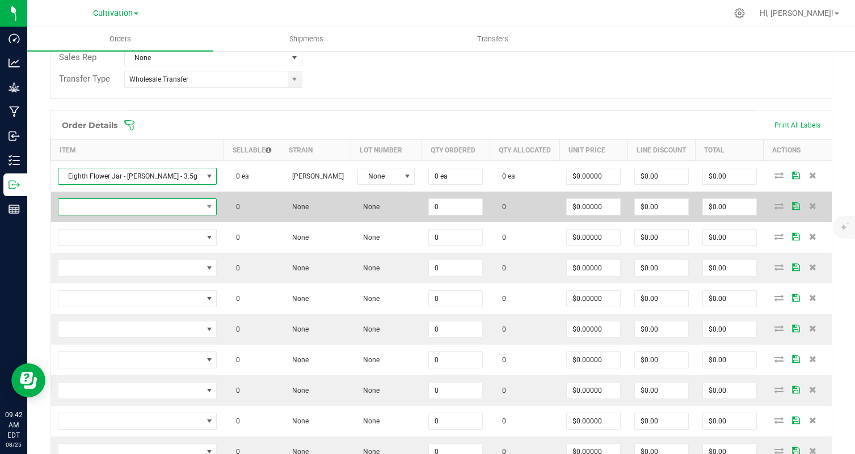
click at [184, 206] on span "NO DATA FOUND" at bounding box center [130, 207] width 144 height 16
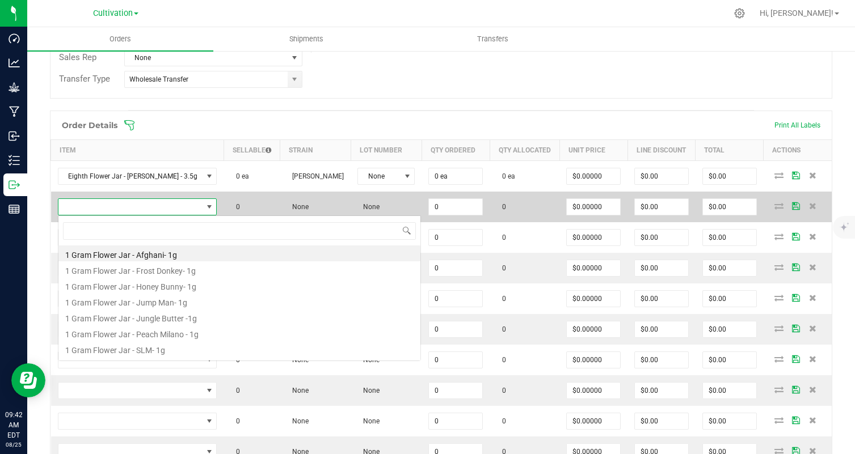
scroll to position [17, 144]
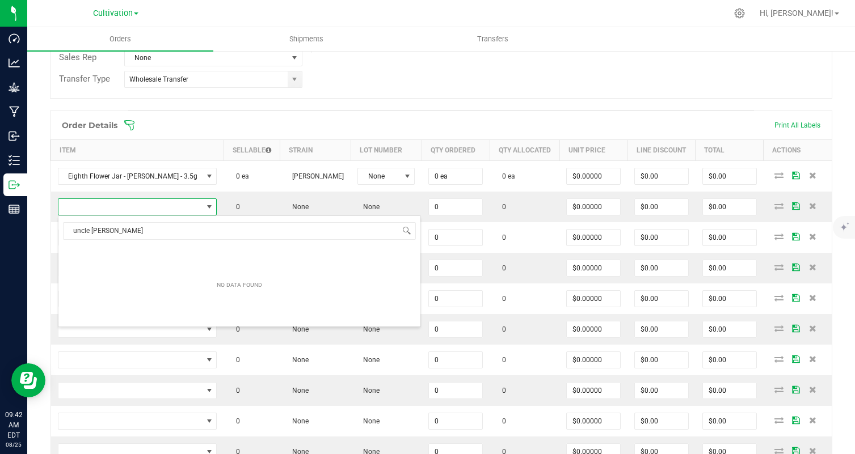
type input "uncle [PERSON_NAME]"
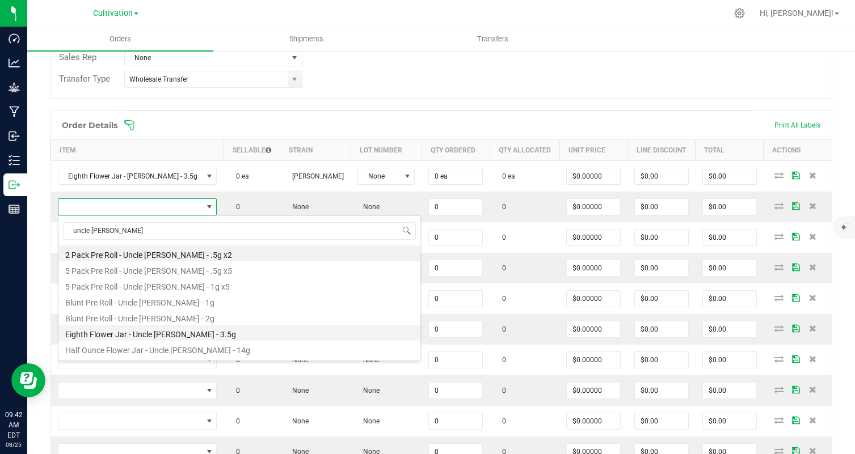
click at [180, 335] on li "Eighth Flower Jar - Uncle [PERSON_NAME] - 3.5g" at bounding box center [239, 333] width 362 height 16
type input "0 ea"
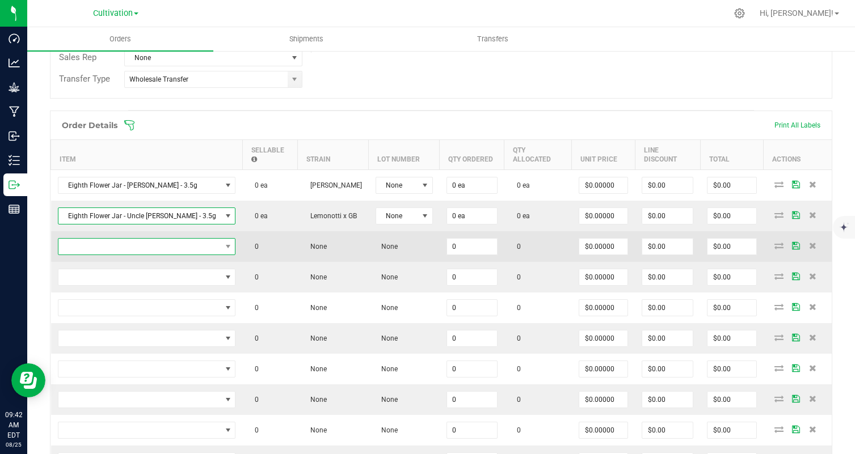
click at [161, 239] on span "NO DATA FOUND" at bounding box center [139, 247] width 163 height 16
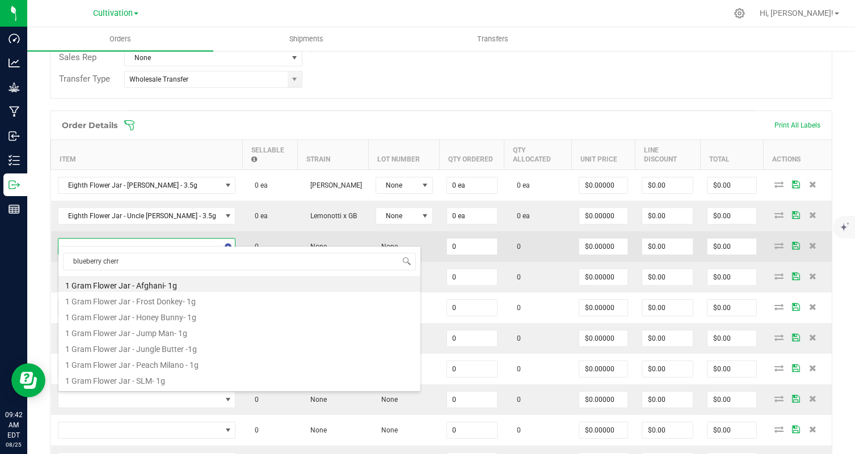
type input "blueberry cherry"
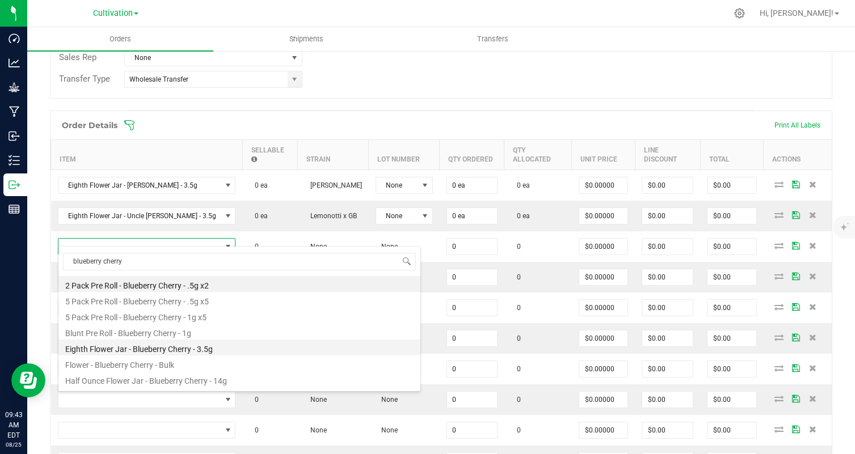
click at [242, 350] on li "Eighth Flower Jar - Blueberry Cherry - 3.5g" at bounding box center [239, 348] width 362 height 16
type input "0 ea"
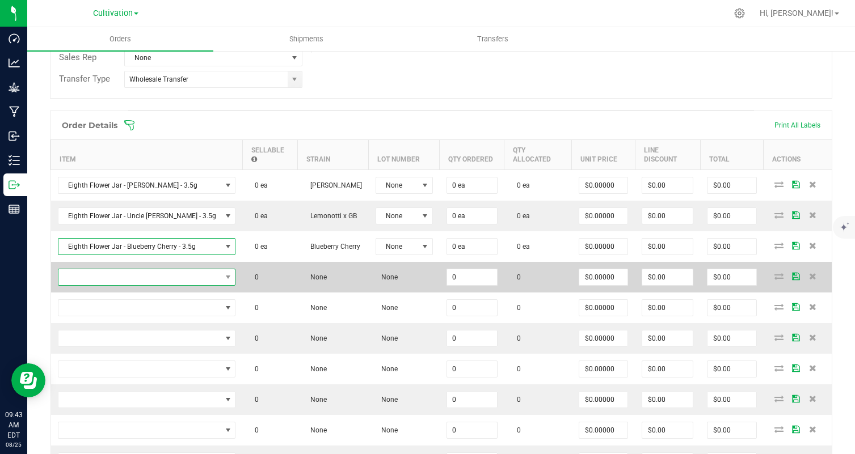
click at [173, 269] on span "NO DATA FOUND" at bounding box center [139, 277] width 163 height 16
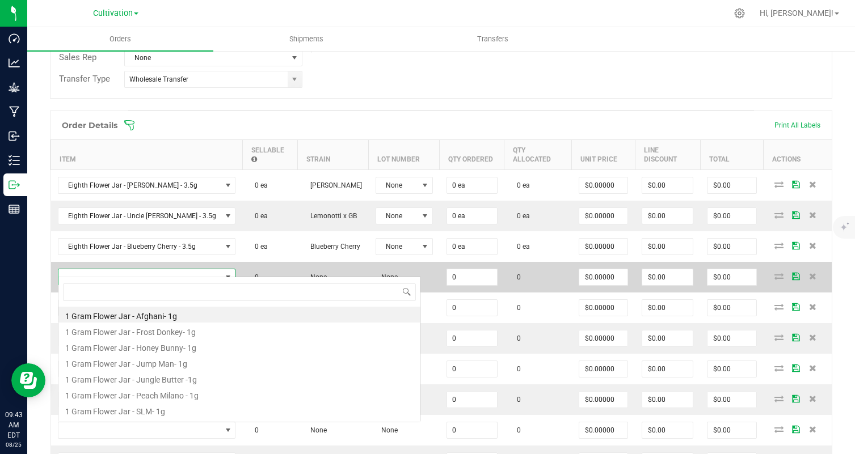
scroll to position [17, 157]
type input "lucky 13"
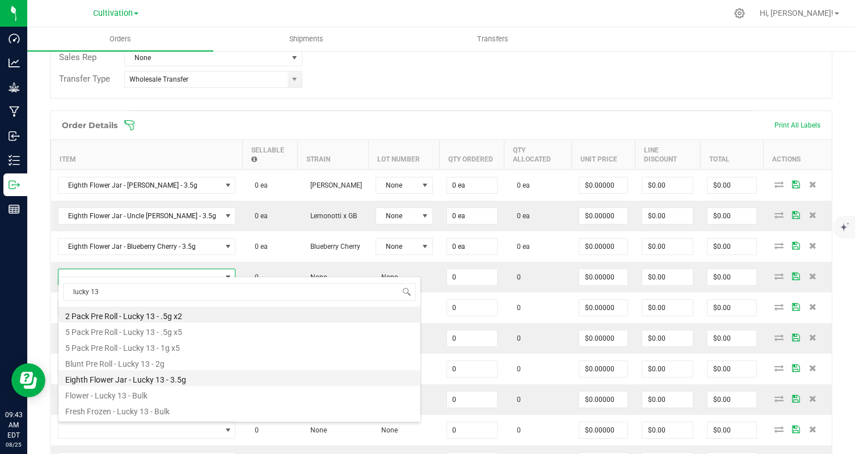
click at [206, 383] on li "Eighth Flower Jar - Lucky 13 - 3.5g" at bounding box center [239, 378] width 362 height 16
type input "0 ea"
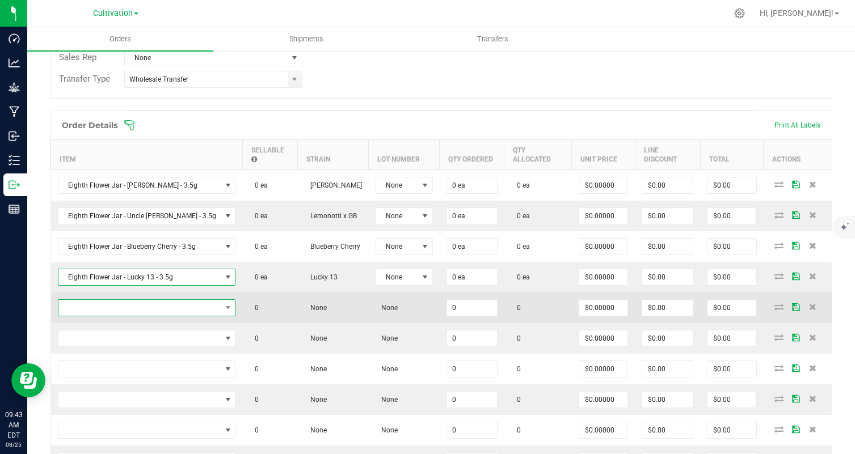
click at [122, 300] on span "NO DATA FOUND" at bounding box center [139, 308] width 163 height 16
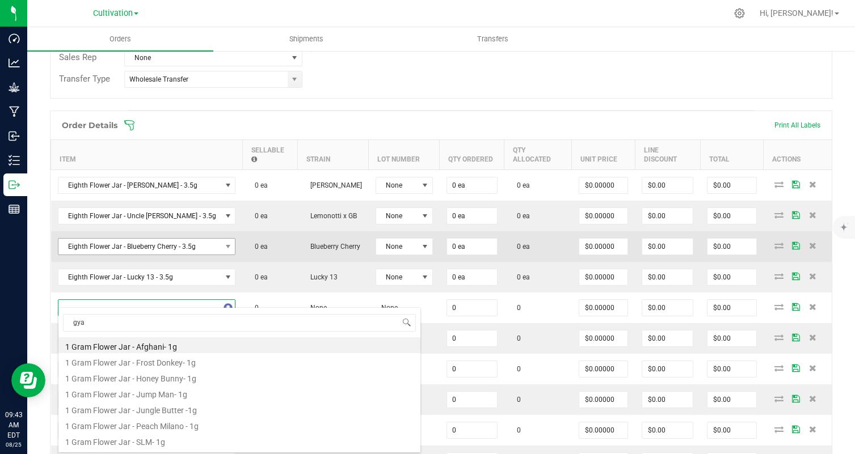
type input "gyat"
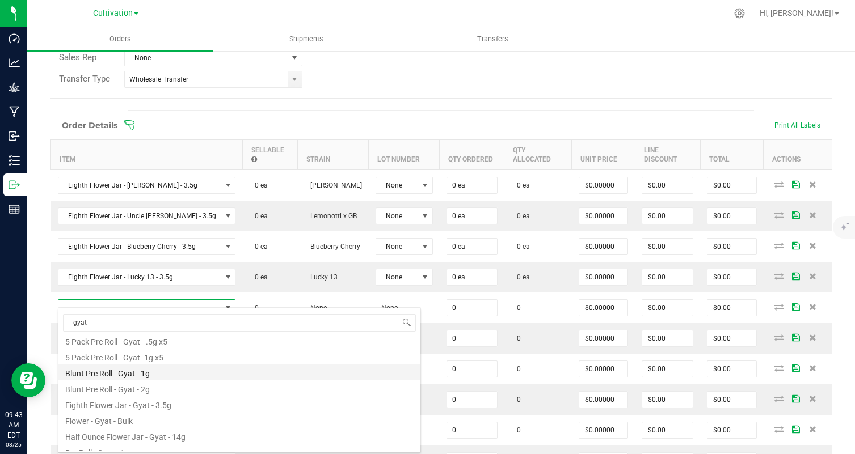
scroll to position [31, 0]
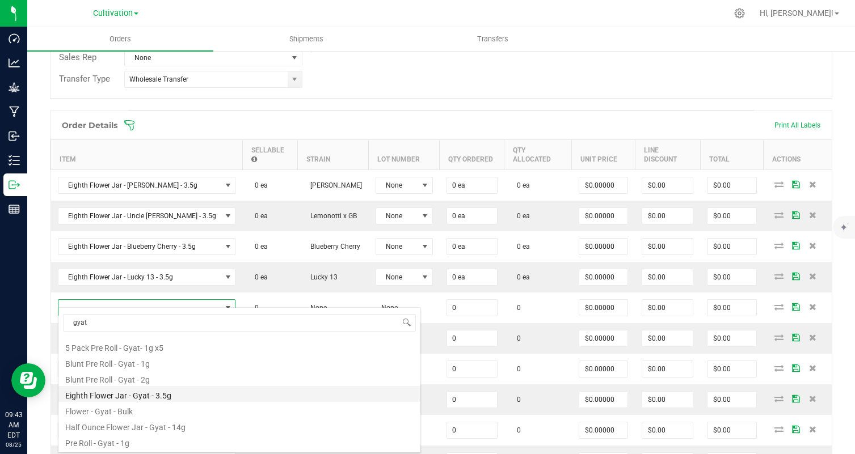
click at [185, 398] on li "Eighth Flower Jar - Gyat - 3.5g" at bounding box center [239, 394] width 362 height 16
type input "0 ea"
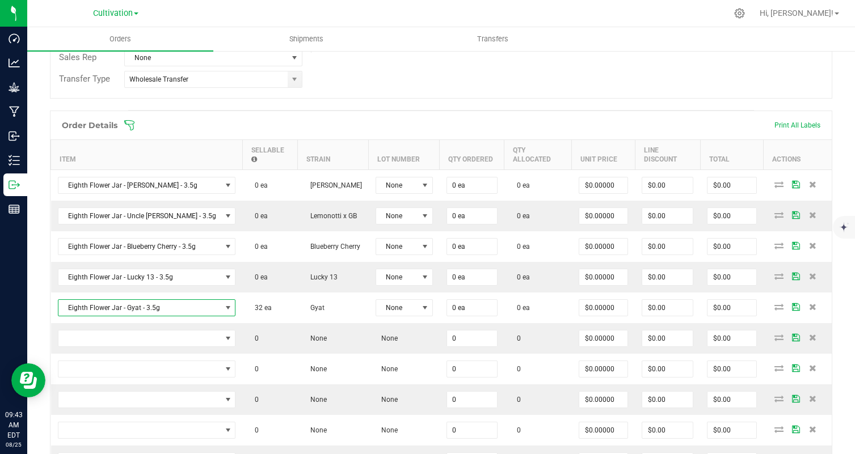
click at [242, 140] on th "Sellable" at bounding box center [269, 155] width 55 height 30
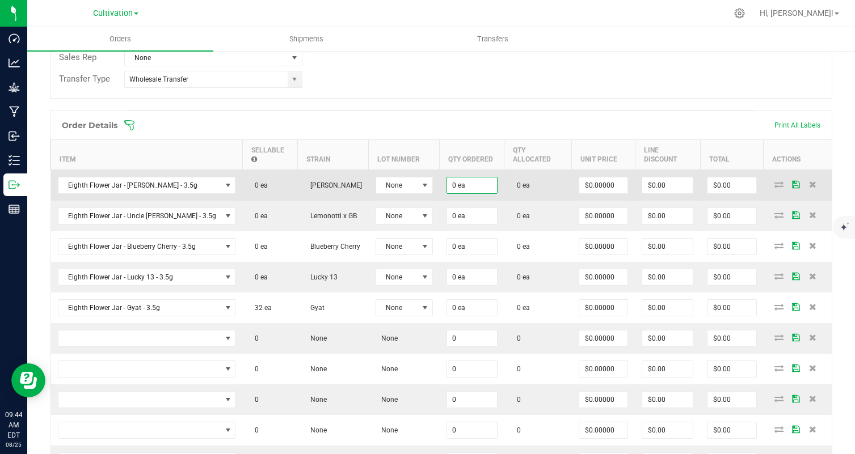
type input "0"
click at [457, 177] on input "0" at bounding box center [472, 185] width 50 height 16
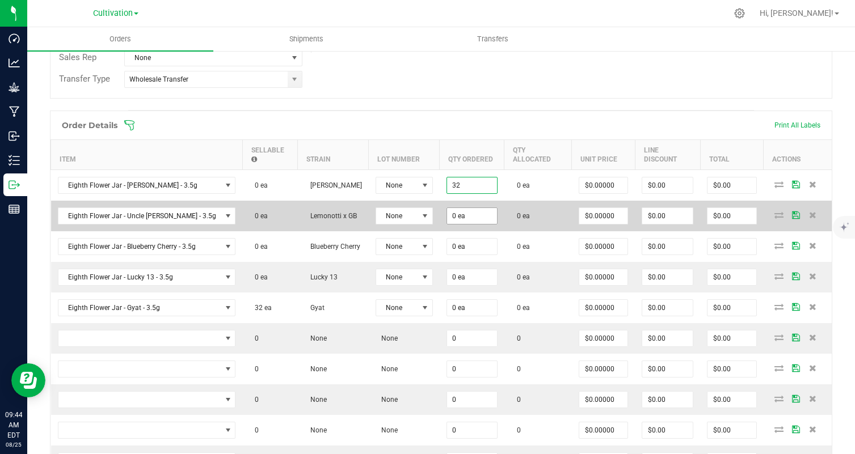
type input "32 ea"
click at [451, 208] on input "3" at bounding box center [472, 216] width 50 height 16
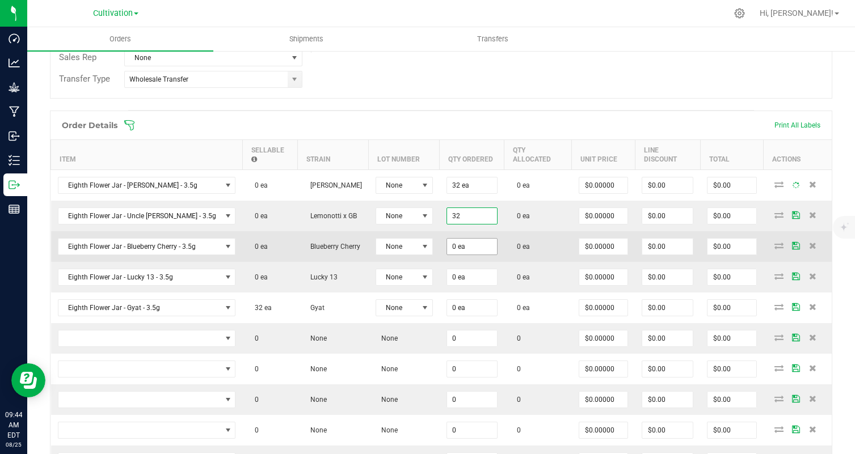
type input "32 ea"
click at [447, 239] on input "3" at bounding box center [472, 247] width 50 height 16
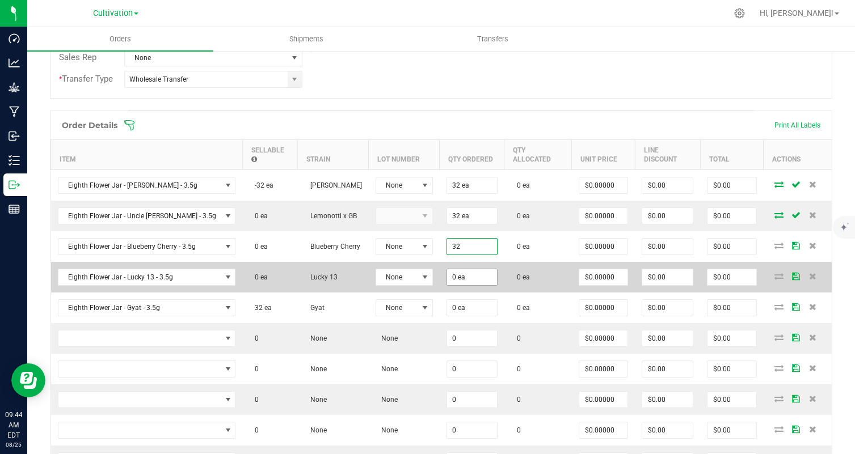
type input "32 ea"
click at [447, 269] on input "0" at bounding box center [472, 277] width 50 height 16
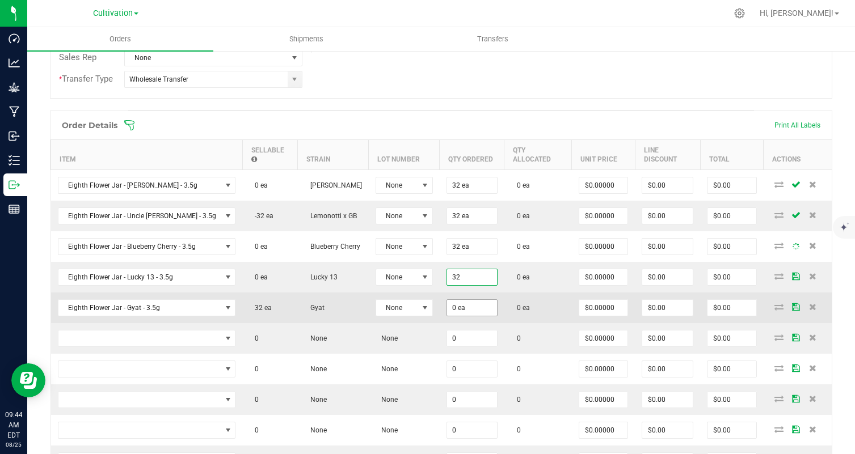
type input "32 ea"
click at [447, 300] on input "0" at bounding box center [472, 308] width 50 height 16
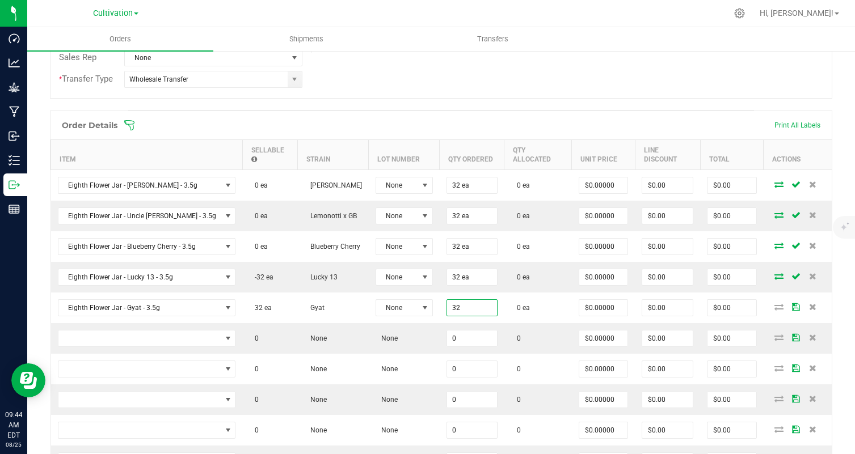
type input "32 ea"
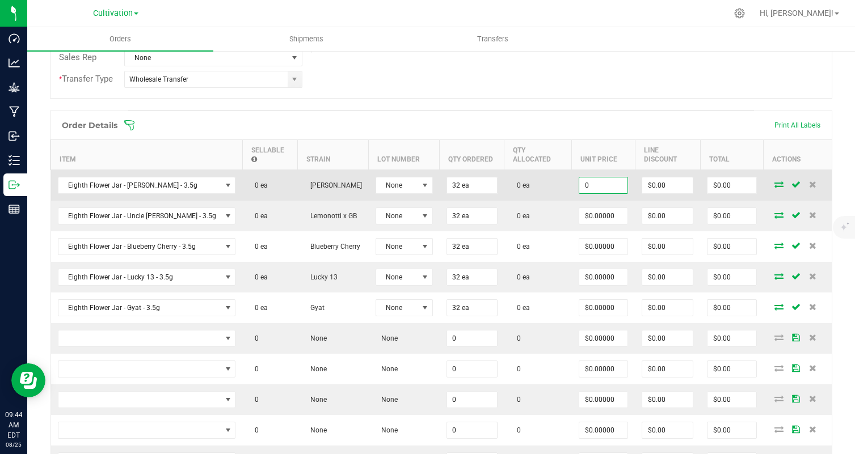
click at [596, 177] on input "0" at bounding box center [603, 185] width 48 height 16
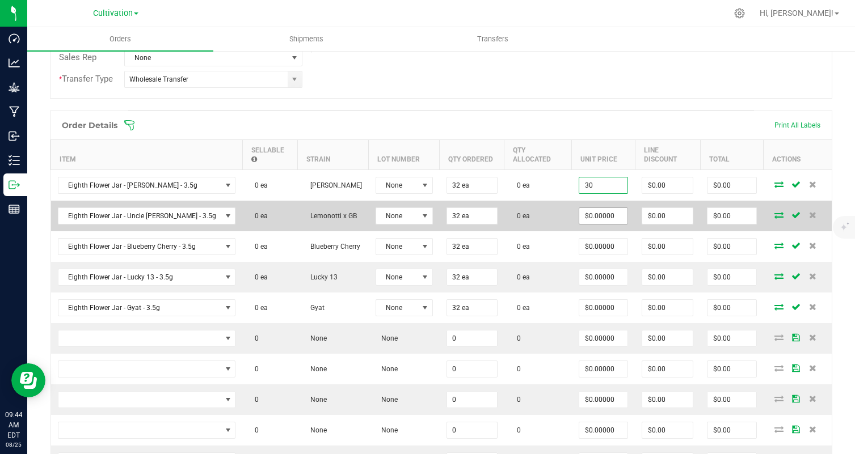
type input "$30.00000"
type input "$960.00"
click at [590, 208] on input "0" at bounding box center [603, 216] width 48 height 16
type input "0"
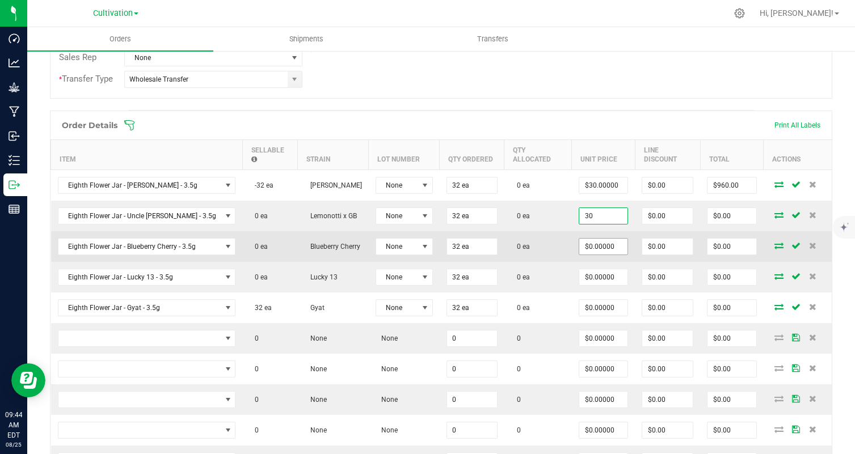
type input "$30.00000"
type input "$960.00"
click at [587, 239] on input "0" at bounding box center [603, 247] width 48 height 16
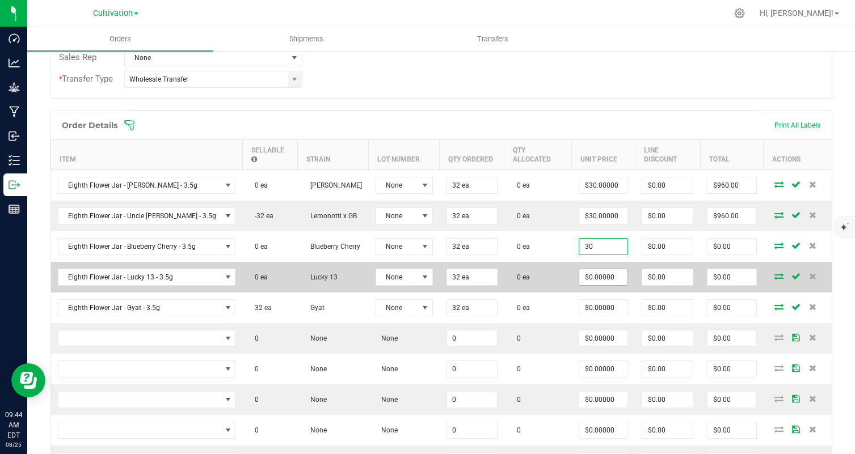
type input "$30.00000"
type input "$960.00"
click at [581, 275] on input "0" at bounding box center [603, 277] width 48 height 16
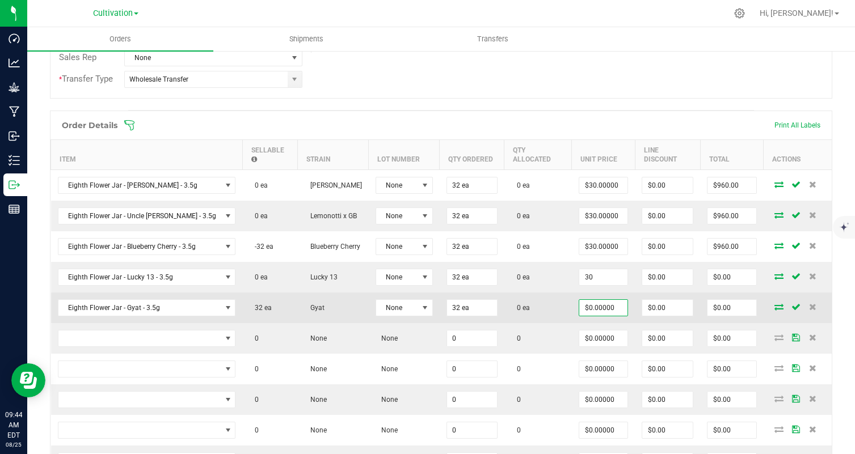
type input "$30.00000"
type input "$960.00"
click at [579, 300] on input "0" at bounding box center [603, 308] width 48 height 16
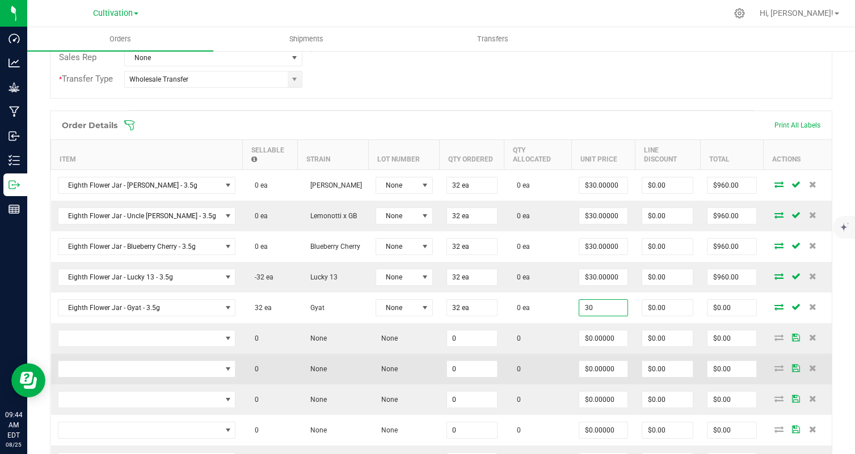
type input "$30.00000"
type input "$960.00"
click at [572, 354] on td "$0.00000" at bounding box center [603, 369] width 63 height 31
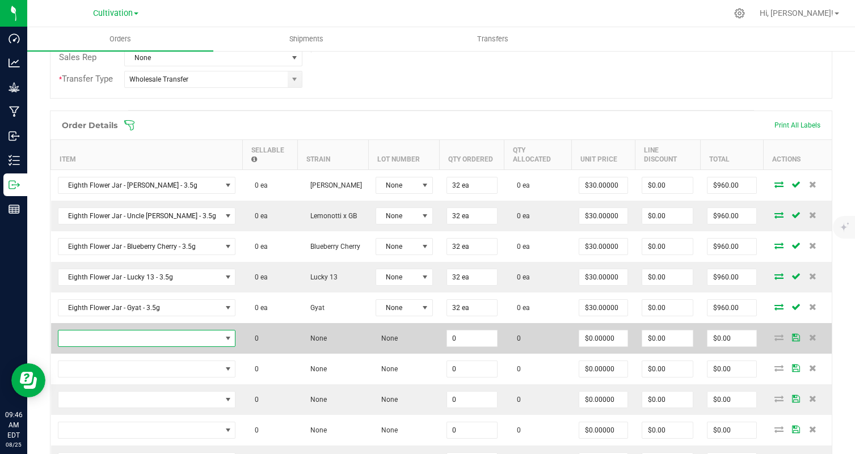
click at [181, 331] on span "NO DATA FOUND" at bounding box center [139, 339] width 163 height 16
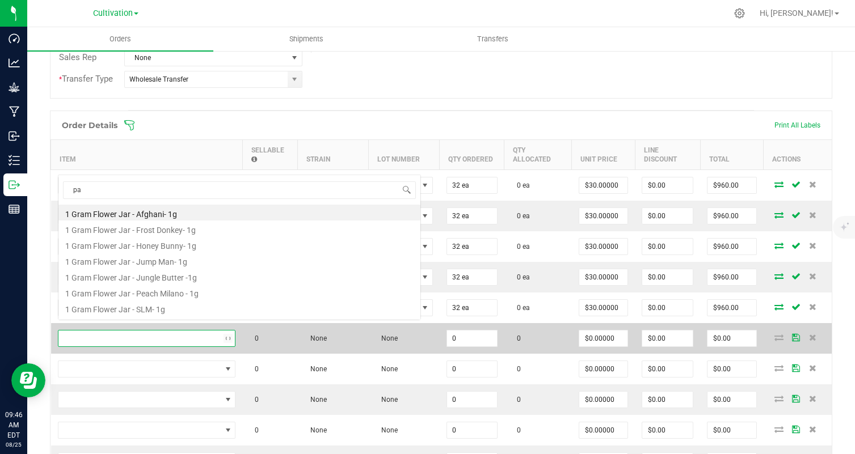
scroll to position [0, 0]
type input "papaya bang bang"
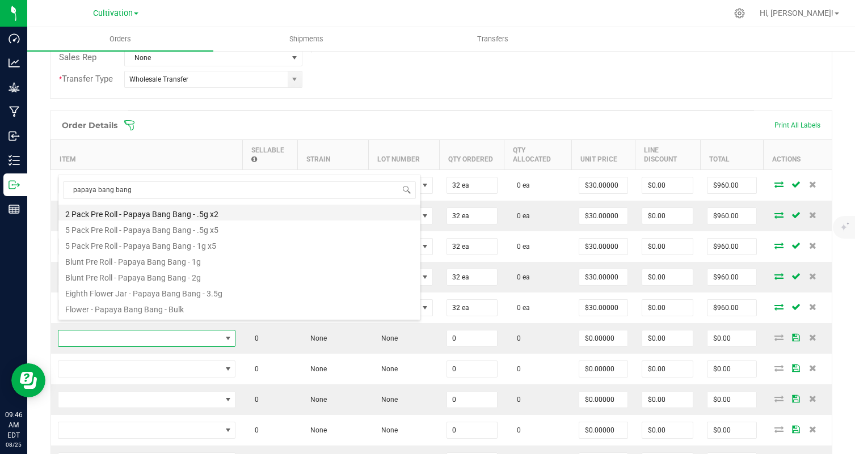
click at [191, 213] on li "2 Pack Pre Roll - Papaya Bang Bang - .5g x2" at bounding box center [239, 213] width 362 height 16
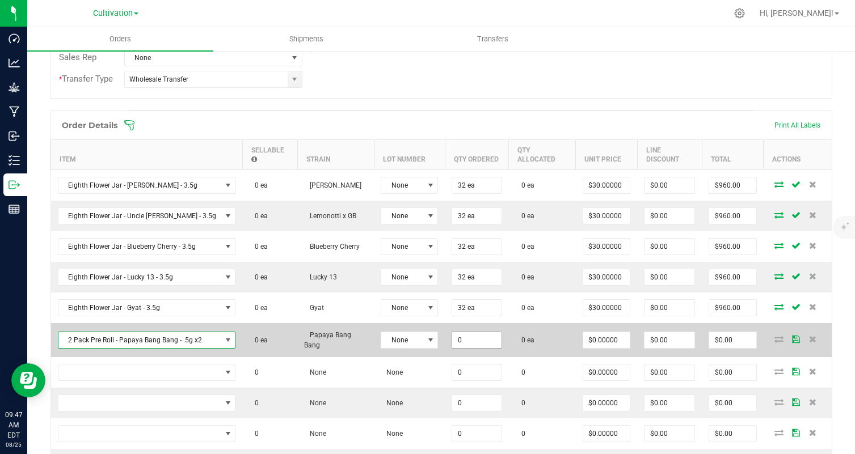
click at [452, 339] on input "0" at bounding box center [476, 340] width 49 height 16
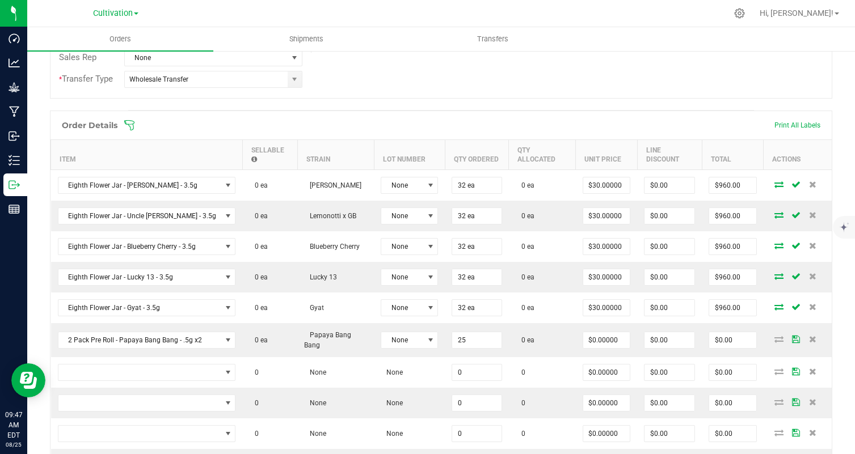
type input "25 ea"
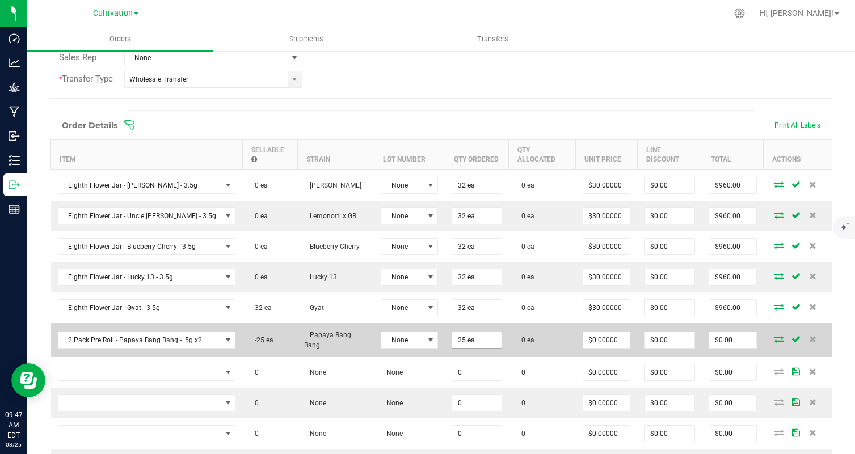
type input "25"
click at [455, 335] on input "25" at bounding box center [476, 340] width 49 height 16
type input "50 ea"
click at [529, 337] on td "0 ea" at bounding box center [542, 340] width 67 height 34
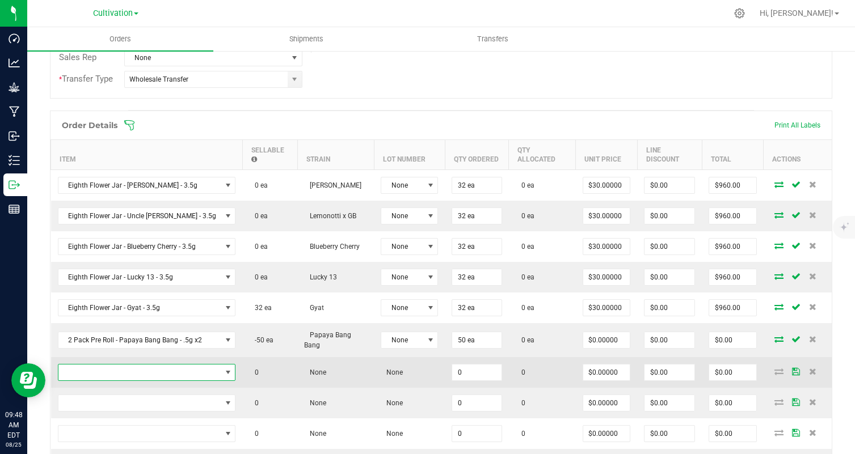
click at [167, 366] on span "NO DATA FOUND" at bounding box center [139, 373] width 163 height 16
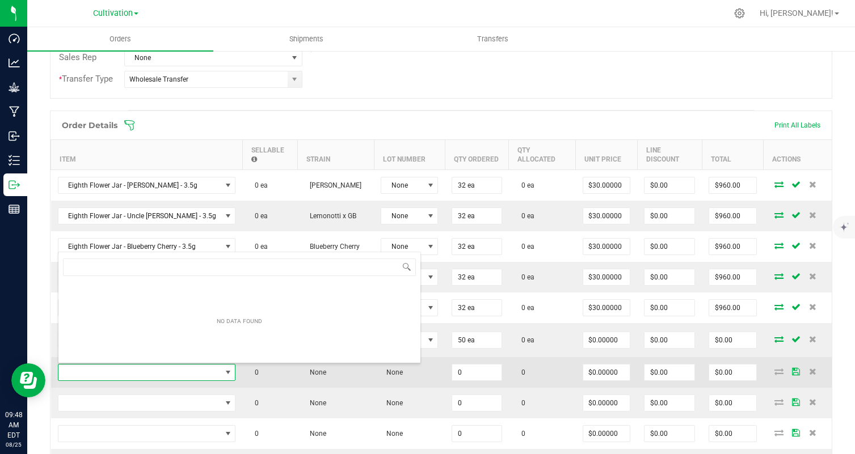
scroll to position [17, 160]
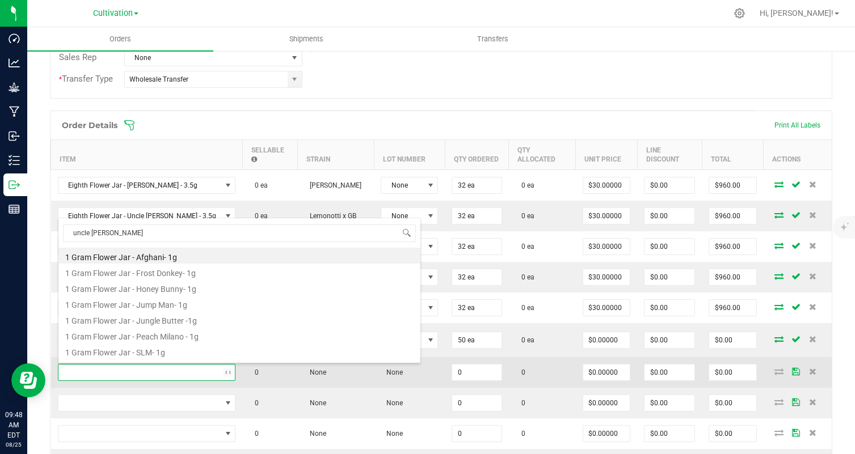
type input "uncle [PERSON_NAME]"
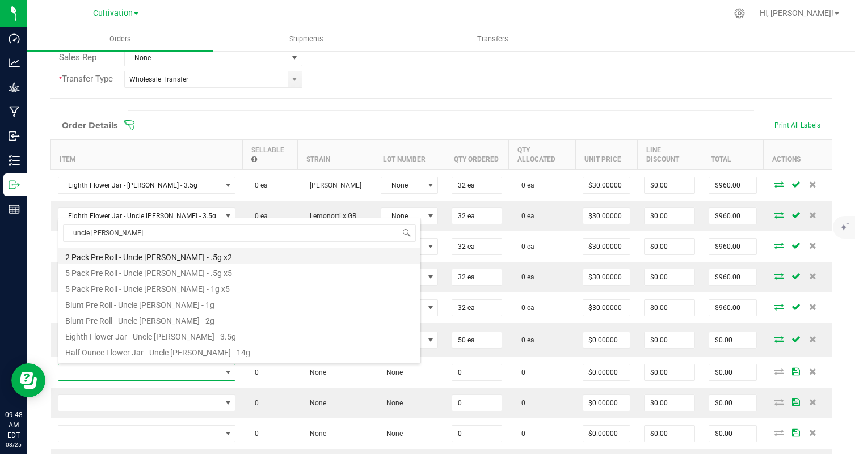
click at [174, 253] on li "2 Pack Pre Roll - Uncle [PERSON_NAME] - .5g x2" at bounding box center [239, 256] width 362 height 16
type input "0 ea"
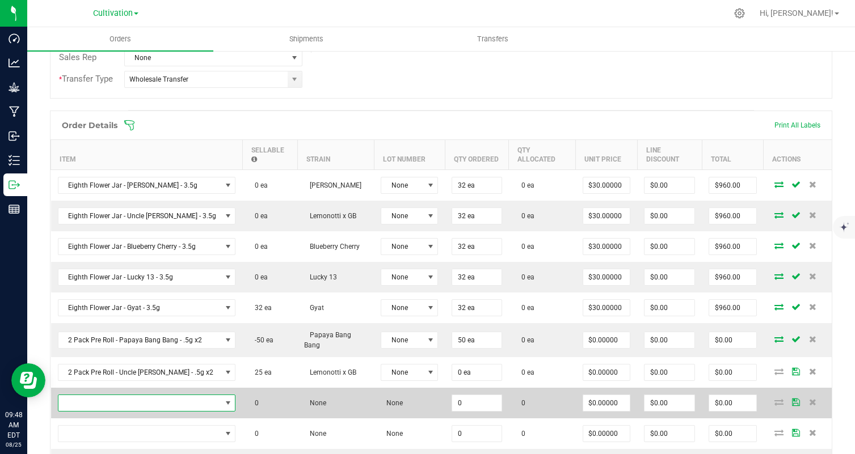
click at [155, 400] on span "NO DATA FOUND" at bounding box center [139, 403] width 163 height 16
click at [201, 404] on span "NO DATA FOUND" at bounding box center [139, 403] width 163 height 16
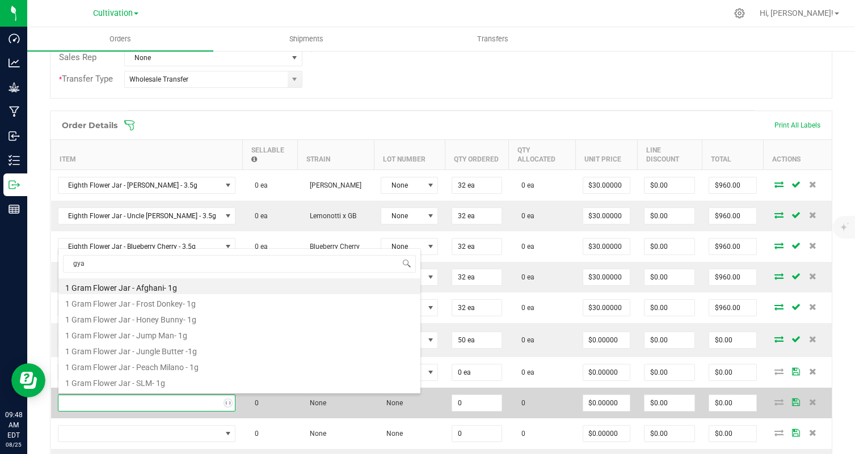
type input "gyat"
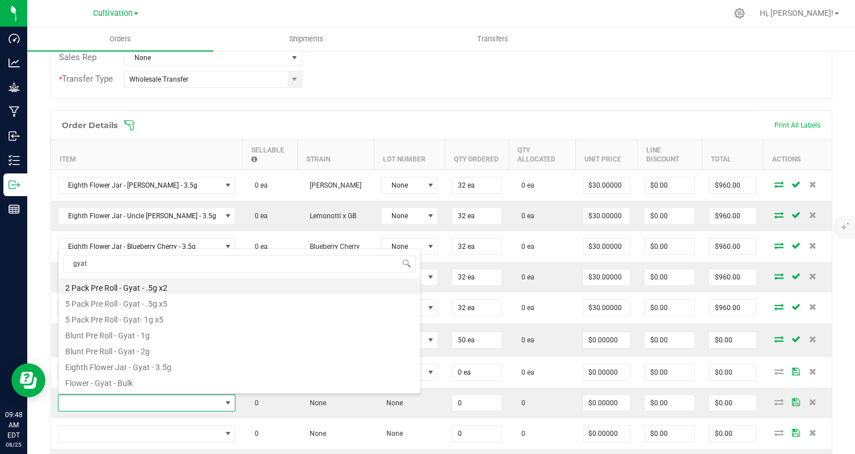
click at [248, 287] on li "2 Pack Pre Roll - Gyat - .5g x2" at bounding box center [239, 286] width 362 height 16
type input "0 ea"
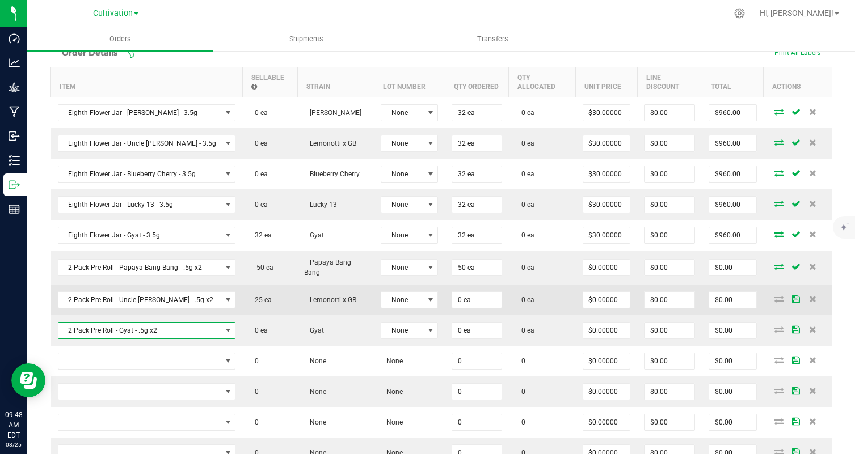
scroll to position [353, 0]
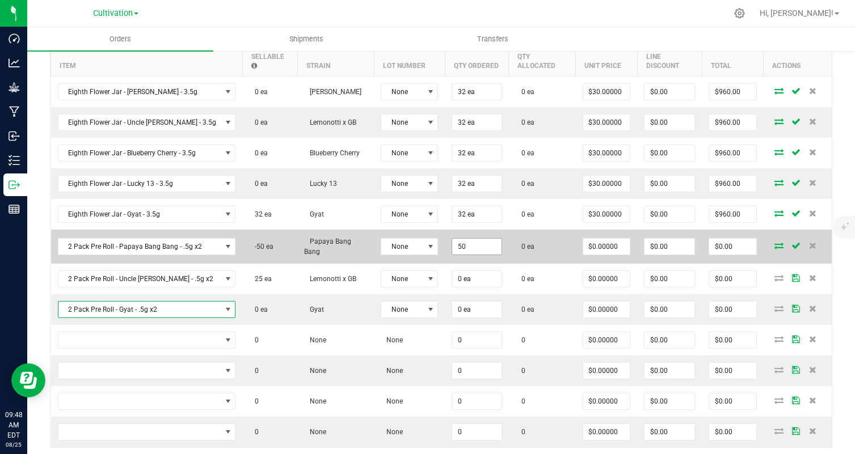
click at [470, 247] on input "50" at bounding box center [476, 247] width 49 height 16
type input "50"
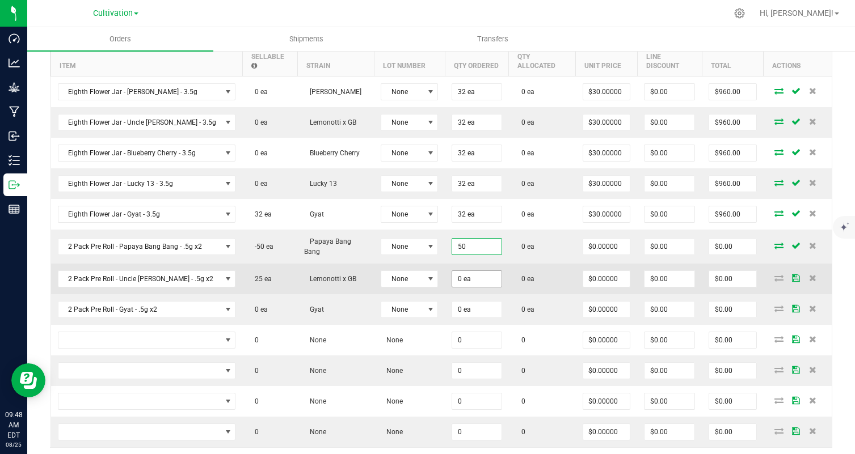
type input "0"
type input "50 ea"
click at [459, 276] on input "0" at bounding box center [476, 279] width 49 height 16
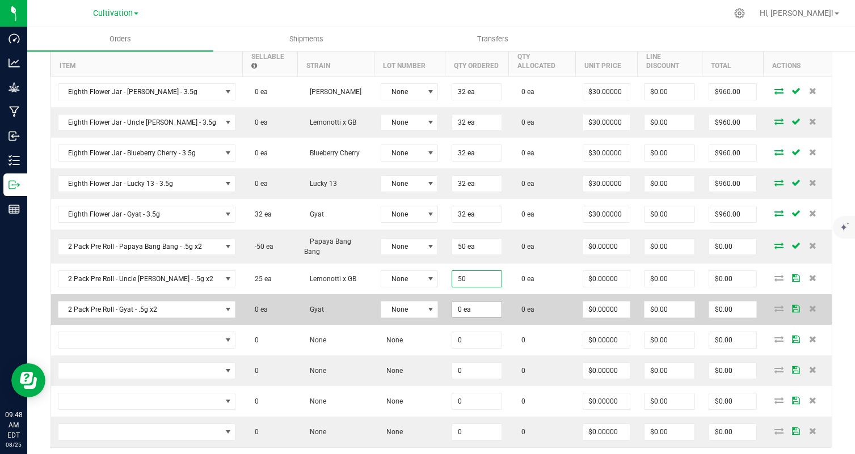
type input "50 ea"
click at [452, 308] on input "0" at bounding box center [476, 310] width 49 height 16
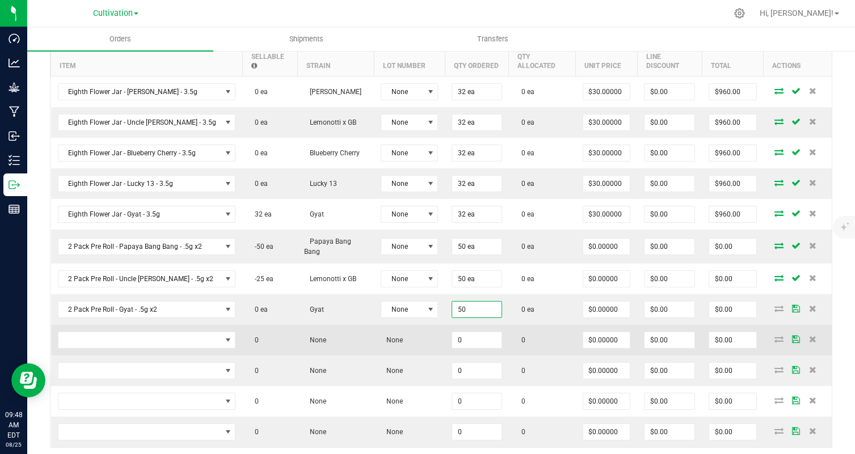
type input "50 ea"
click at [544, 329] on td "0" at bounding box center [542, 340] width 67 height 31
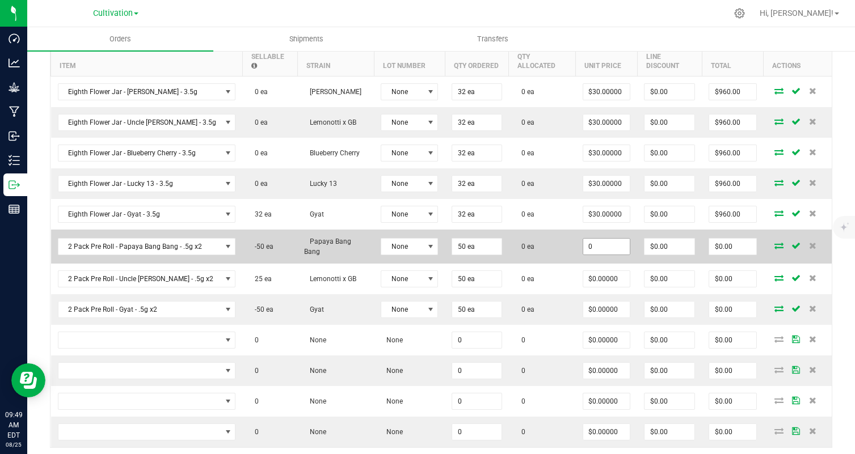
click at [595, 249] on input "0" at bounding box center [606, 247] width 47 height 16
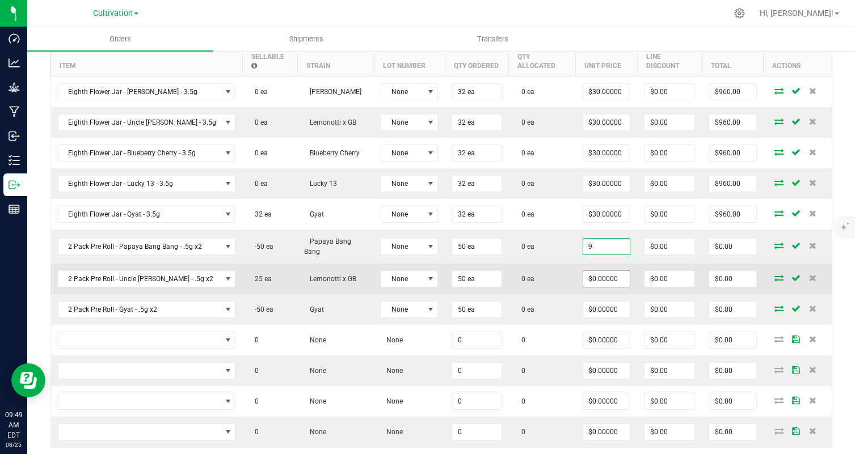
type input "$9.00000"
type input "$450.00"
click at [590, 277] on input "0" at bounding box center [606, 279] width 47 height 16
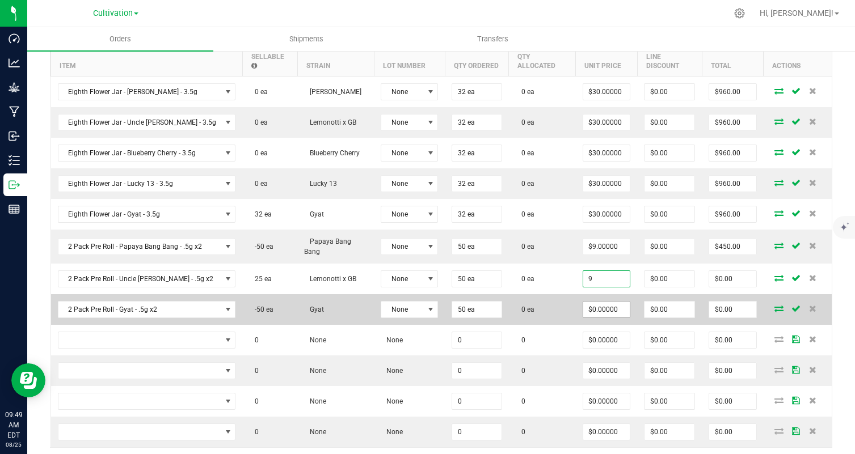
type input "$9.00000"
type input "$450.00"
click at [586, 310] on input "0" at bounding box center [606, 310] width 47 height 16
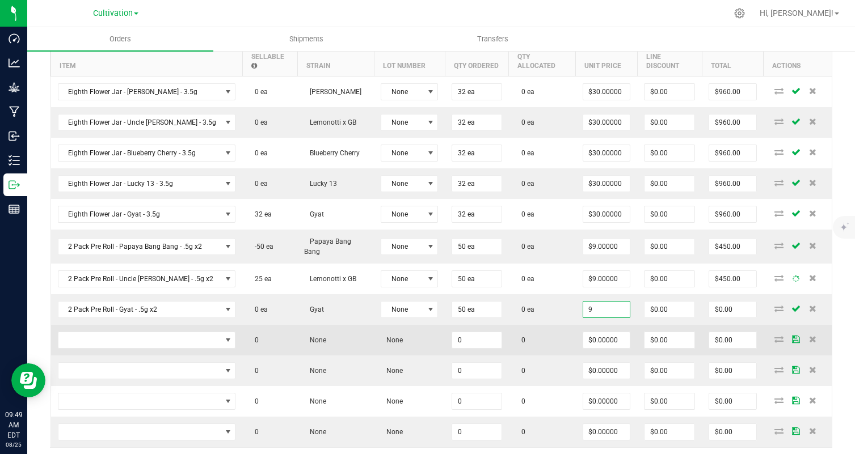
type input "$9.00000"
type input "$450.00"
click at [527, 349] on td "0" at bounding box center [542, 340] width 67 height 31
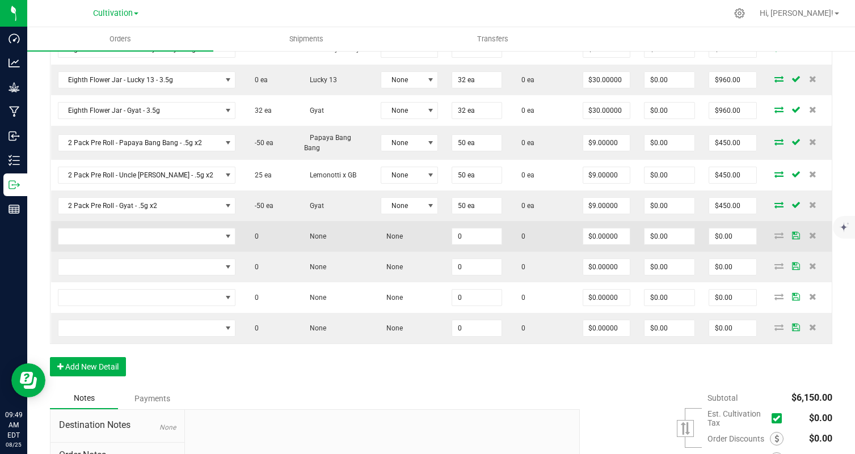
scroll to position [458, 0]
click at [153, 231] on span "NO DATA FOUND" at bounding box center [139, 235] width 163 height 16
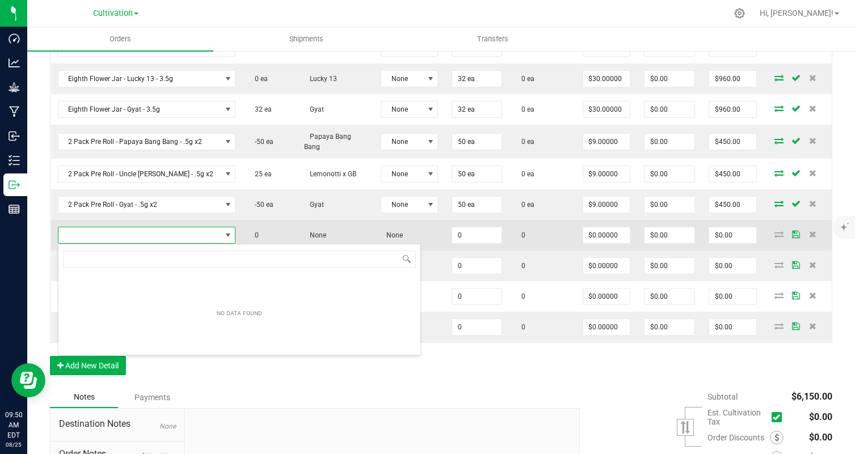
scroll to position [17, 160]
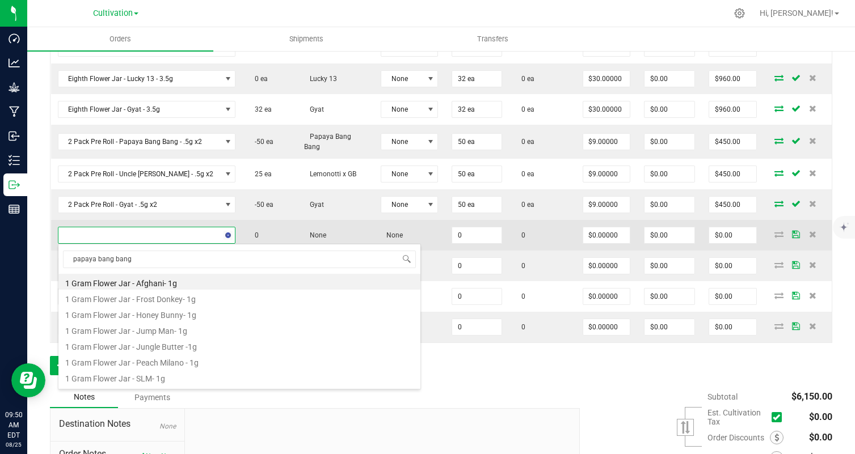
type input "papaya bang bang"
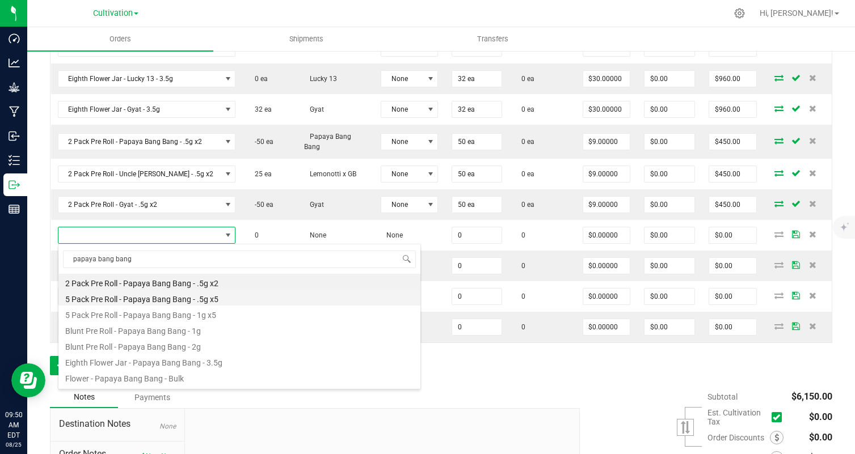
click at [235, 302] on li "5 Pack Pre Roll - Papaya Bang Bang - .5g x5" at bounding box center [239, 298] width 362 height 16
type input "0 ea"
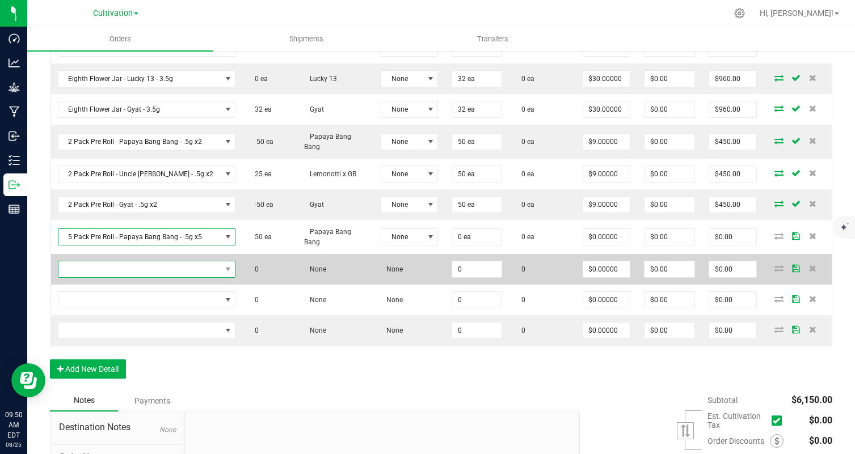
click at [156, 269] on span "NO DATA FOUND" at bounding box center [139, 269] width 163 height 16
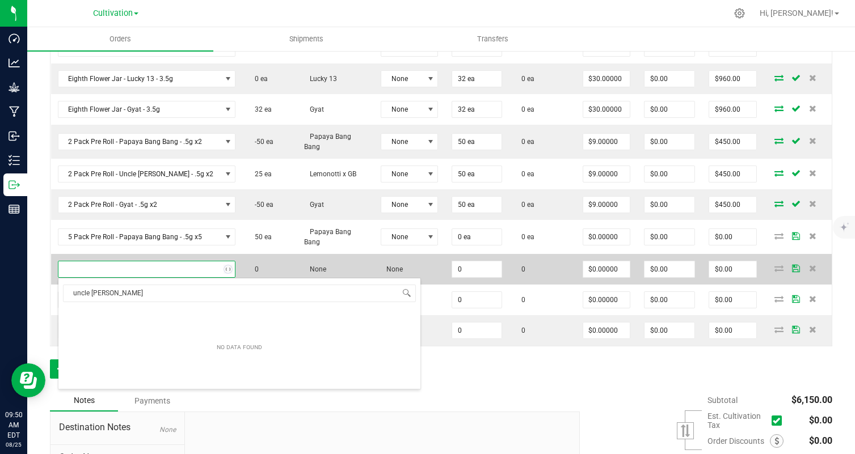
type input "uncle [PERSON_NAME]"
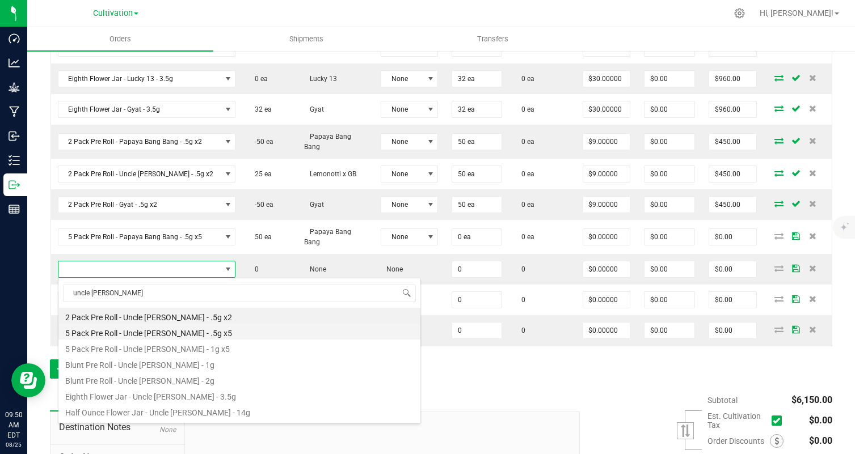
click at [215, 332] on li "5 Pack Pre Roll - Uncle [PERSON_NAME] - .5g x5" at bounding box center [239, 332] width 362 height 16
type input "0 ea"
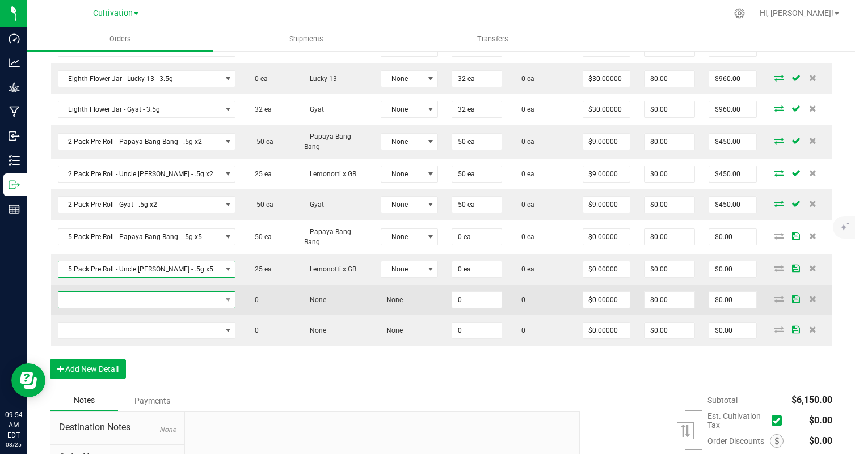
click at [181, 298] on span "NO DATA FOUND" at bounding box center [139, 300] width 163 height 16
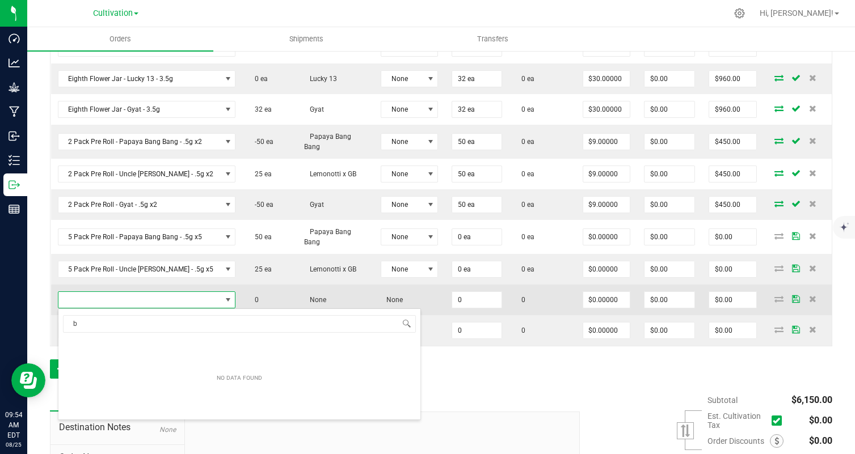
scroll to position [20, 0]
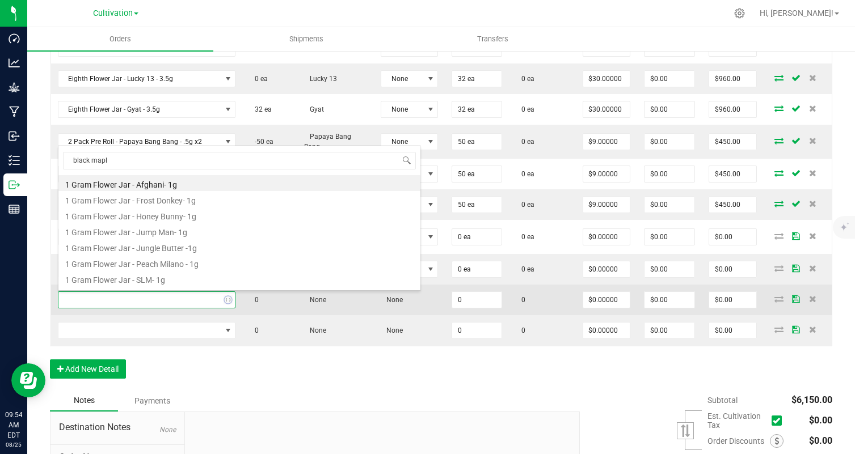
type input "black maple"
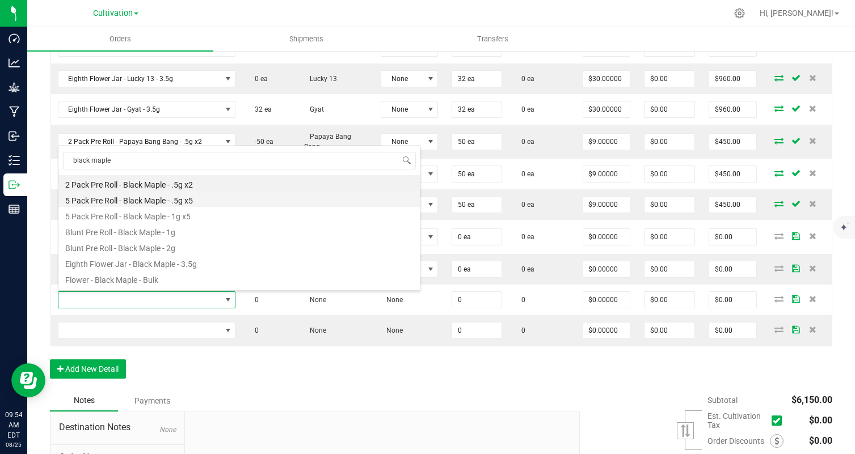
click at [202, 202] on li "5 Pack Pre Roll - Black Maple - .5g x5" at bounding box center [239, 199] width 362 height 16
type input "0 ea"
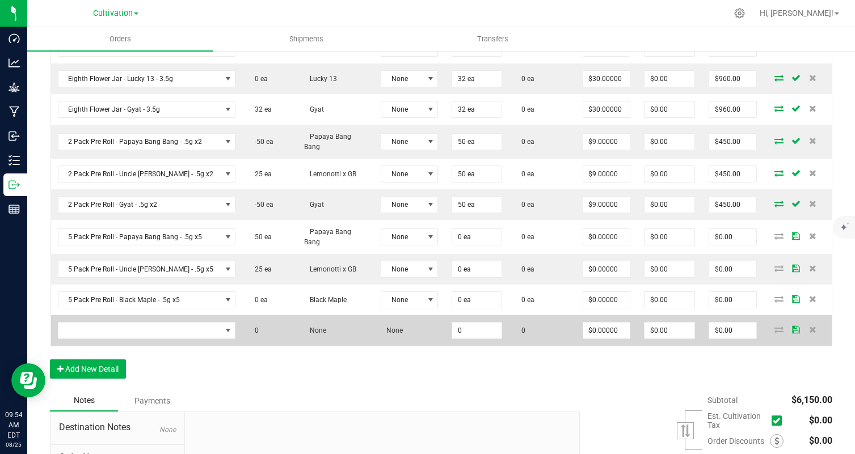
click at [140, 342] on td at bounding box center [147, 330] width 192 height 31
click at [140, 335] on span "NO DATA FOUND" at bounding box center [139, 331] width 163 height 16
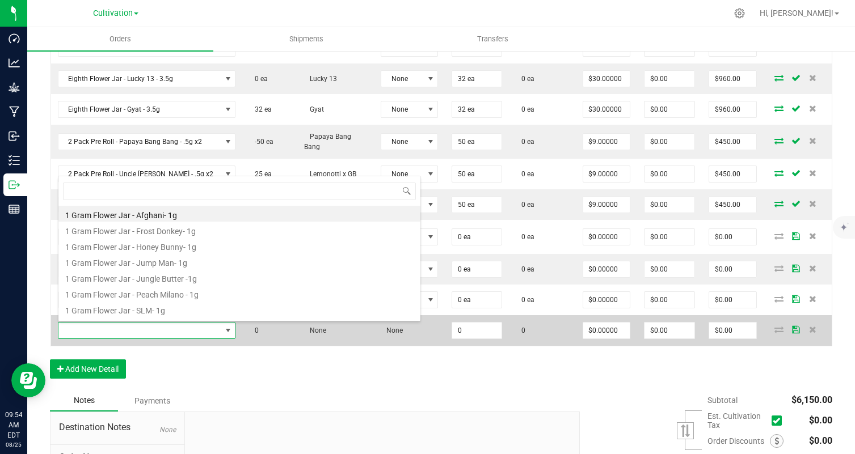
scroll to position [17, 160]
type input "lucky 13"
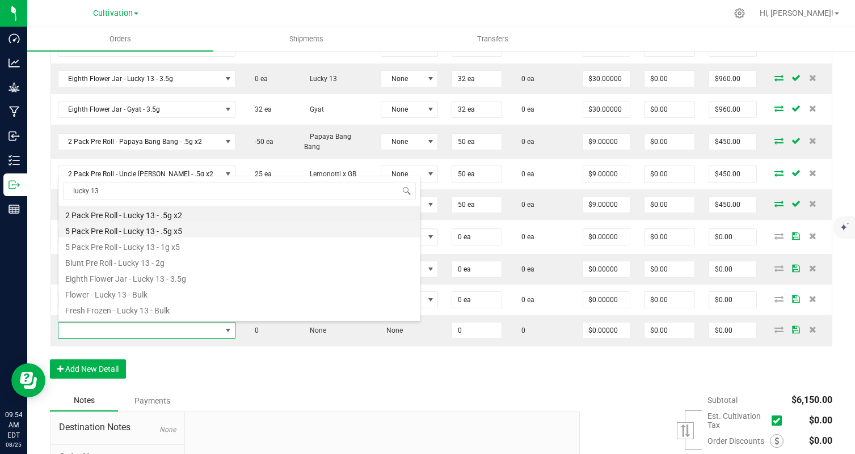
click at [155, 233] on li "5 Pack Pre Roll - Lucky 13 - .5g x5" at bounding box center [239, 230] width 362 height 16
type input "0 ea"
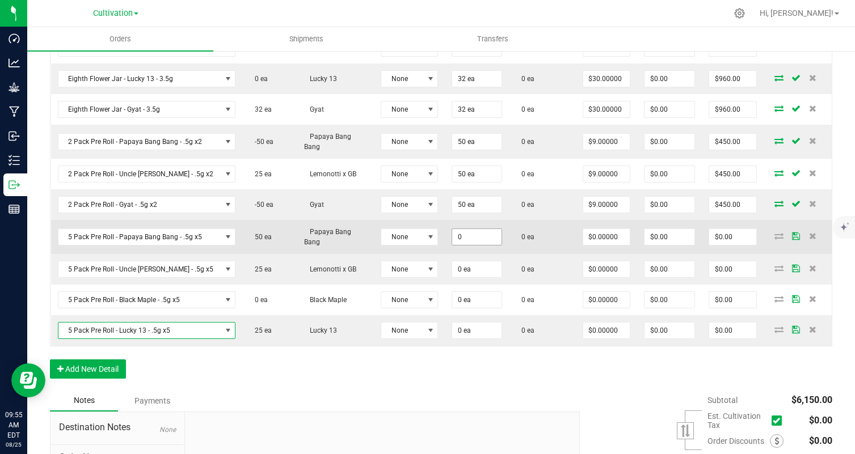
click at [458, 237] on input "0" at bounding box center [476, 237] width 49 height 16
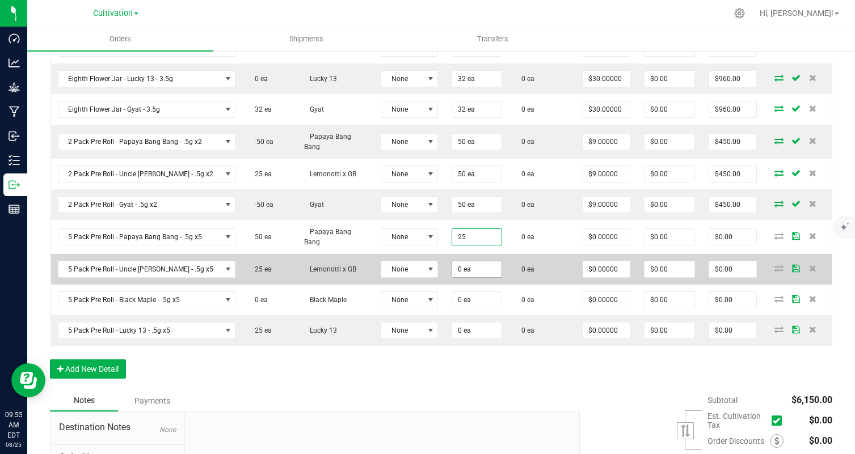
type input "25 ea"
click at [458, 267] on input "0" at bounding box center [476, 269] width 49 height 16
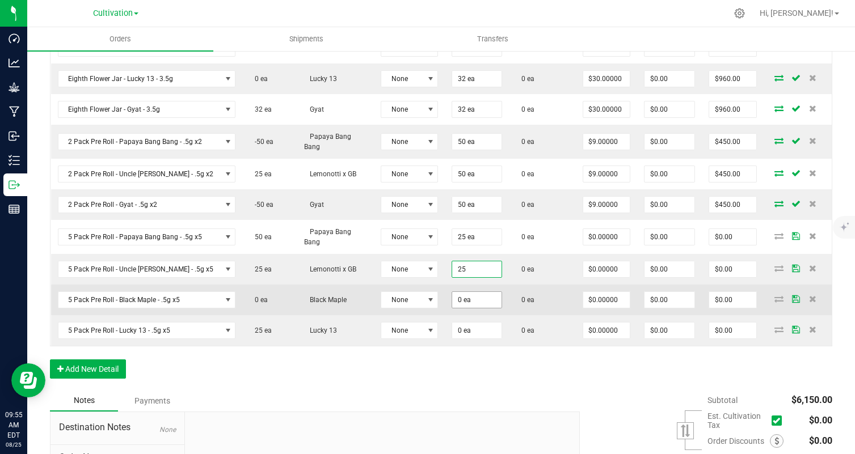
type input "25 ea"
click at [452, 301] on input "2" at bounding box center [476, 300] width 49 height 16
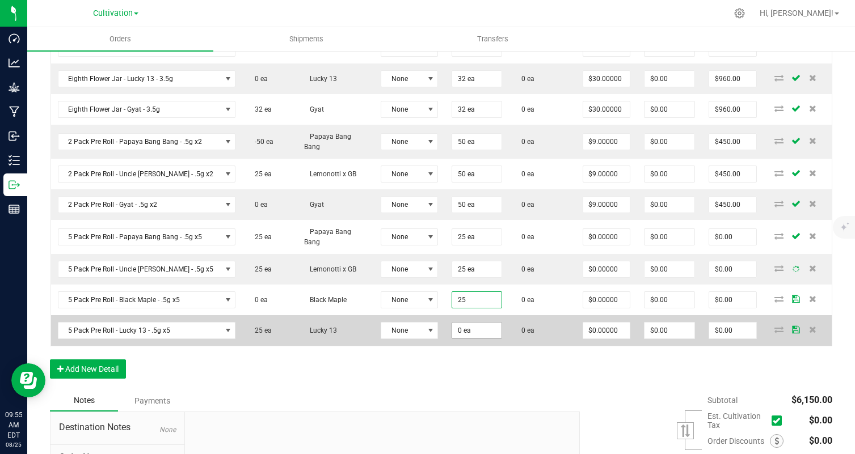
type input "25 ea"
click at [452, 335] on input "2" at bounding box center [476, 331] width 49 height 16
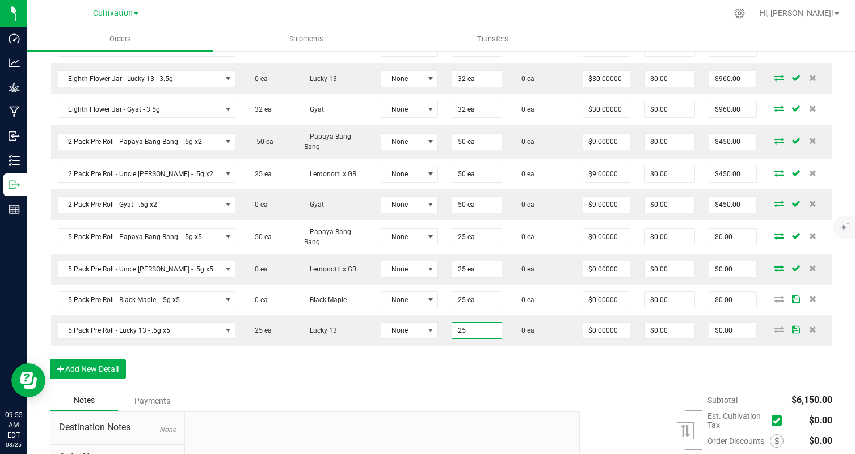
type input "25 ea"
click at [443, 373] on div "Order Details Print All Labels Item Sellable Strain Lot Number Qty Ordered Qty …" at bounding box center [441, 151] width 782 height 478
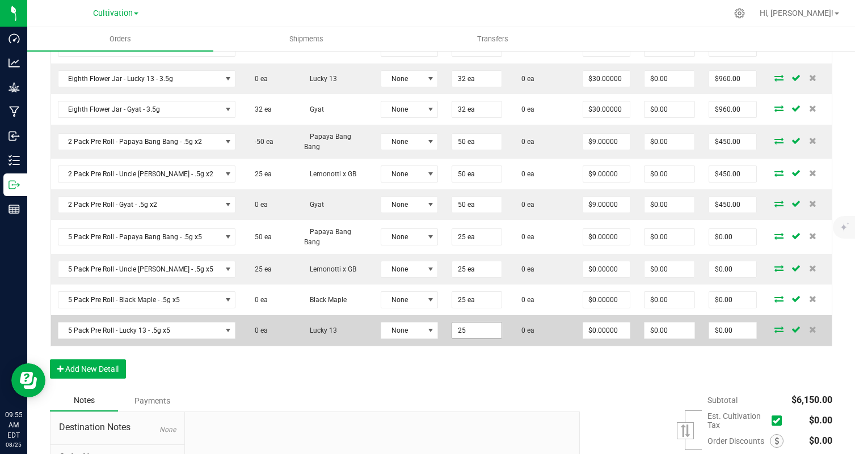
click at [457, 328] on input "25" at bounding box center [476, 331] width 49 height 16
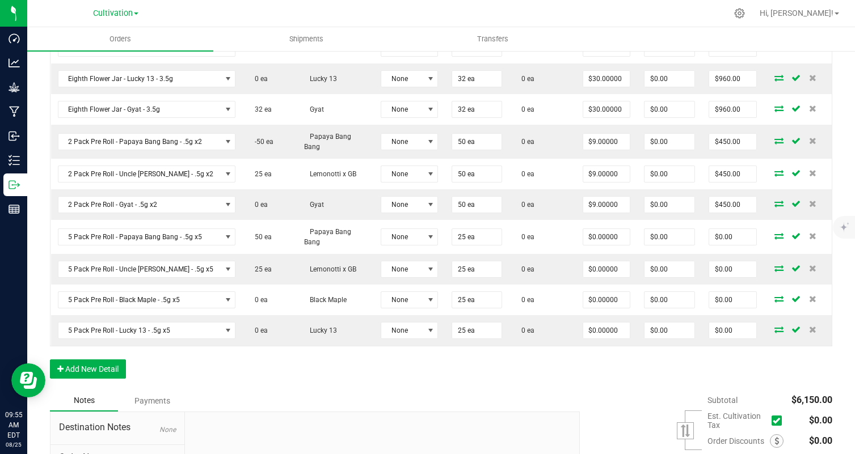
click at [451, 350] on div "Order Details Print All Labels Item Sellable Strain Lot Number Qty Ordered Qty …" at bounding box center [441, 151] width 782 height 478
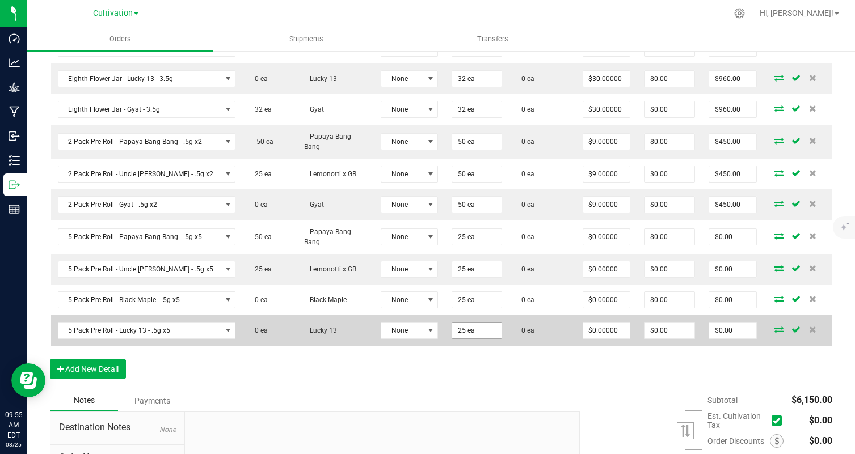
type input "25"
click at [452, 326] on input "25" at bounding box center [476, 331] width 49 height 16
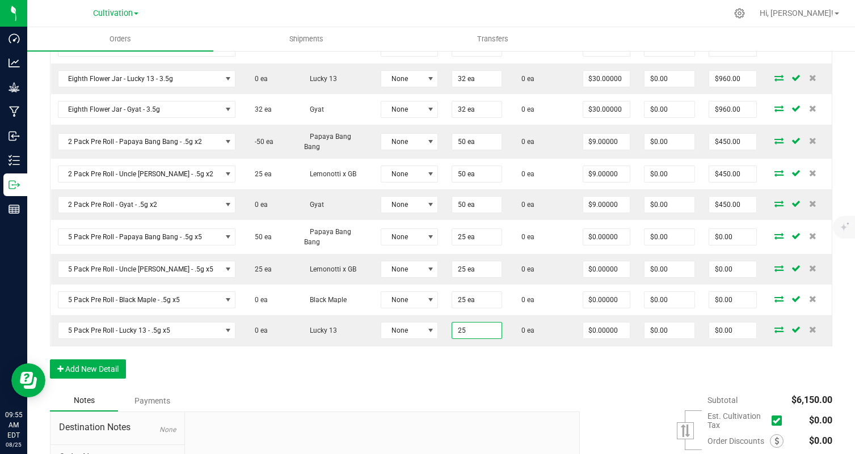
click at [452, 326] on input "25" at bounding box center [476, 331] width 49 height 16
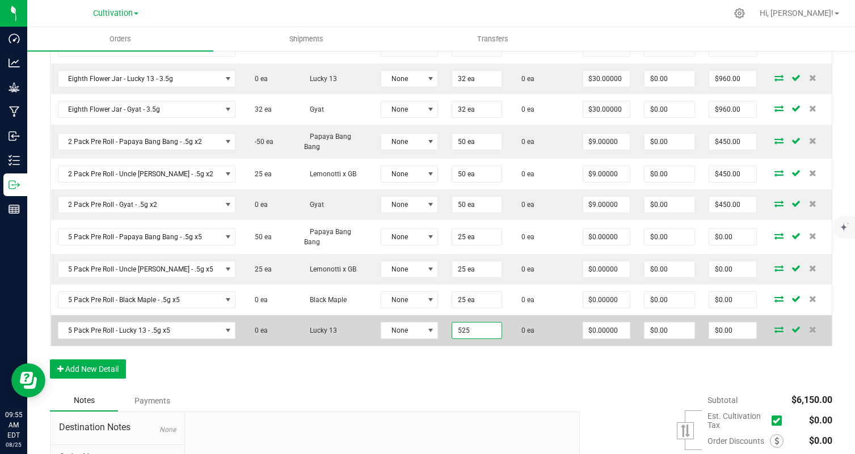
click at [458, 332] on input "525" at bounding box center [476, 331] width 49 height 16
click at [457, 334] on input "2" at bounding box center [476, 331] width 49 height 16
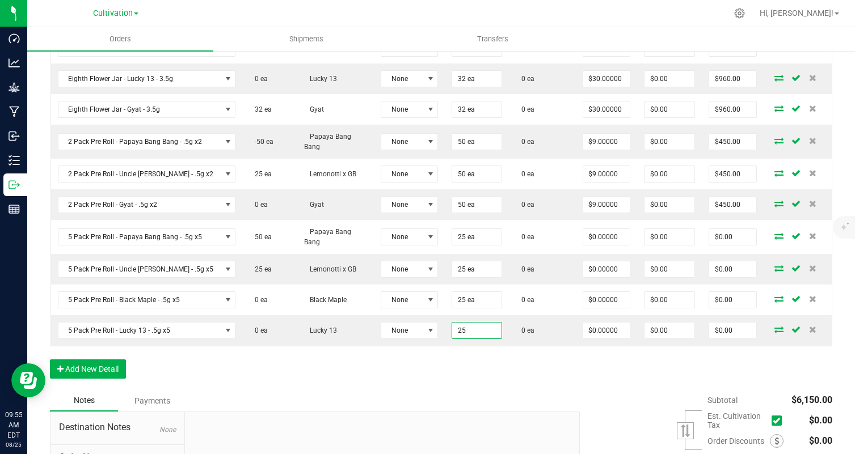
type input "25 ea"
click at [454, 401] on div "Notes Payments" at bounding box center [310, 401] width 521 height 22
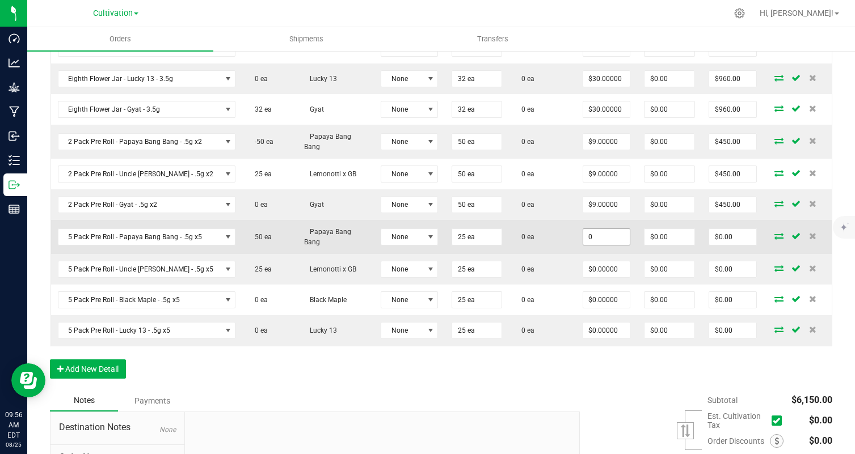
click at [591, 238] on input "0" at bounding box center [606, 237] width 47 height 16
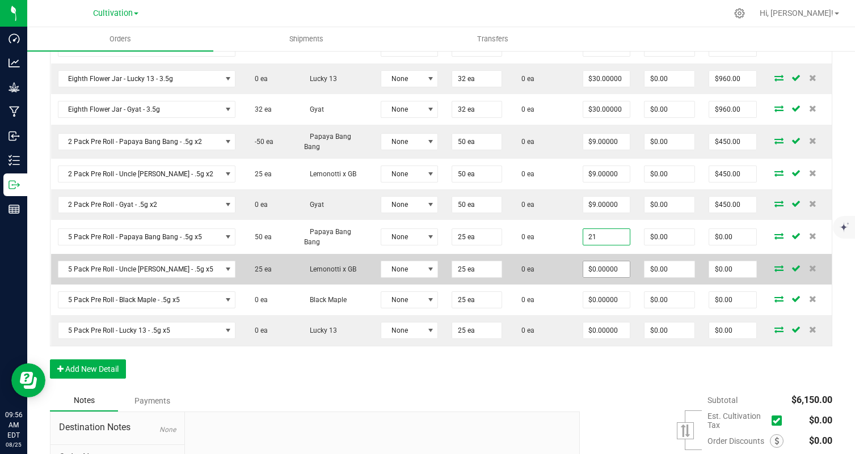
type input "$21.00000"
type input "$525.00"
click at [584, 273] on input "0" at bounding box center [606, 269] width 47 height 16
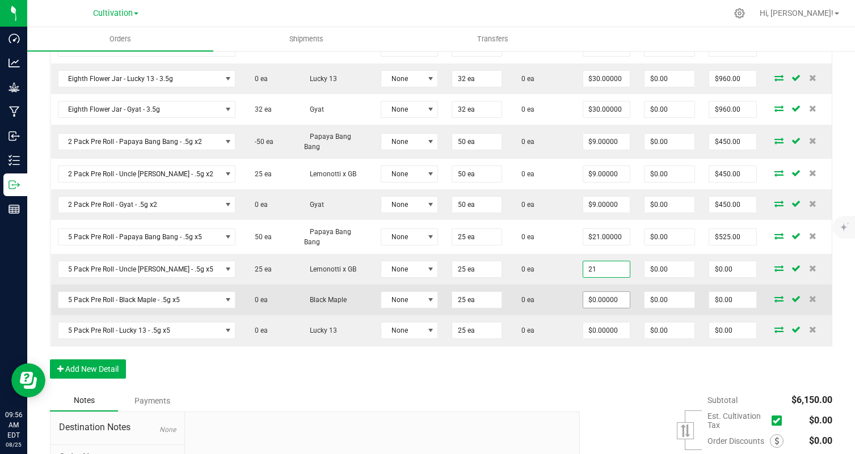
type input "$21.00000"
type input "$525.00"
click at [583, 295] on input "0" at bounding box center [606, 300] width 47 height 16
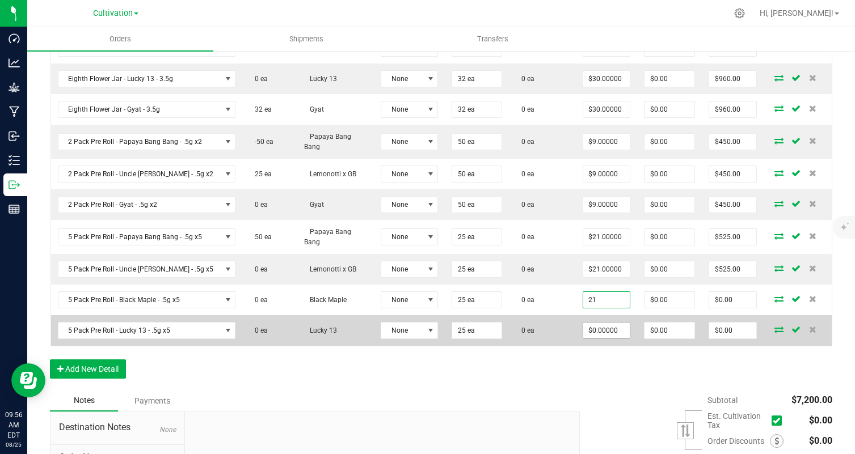
type input "$21.00000"
type input "$525.00"
click at [584, 331] on input "0" at bounding box center [606, 331] width 47 height 16
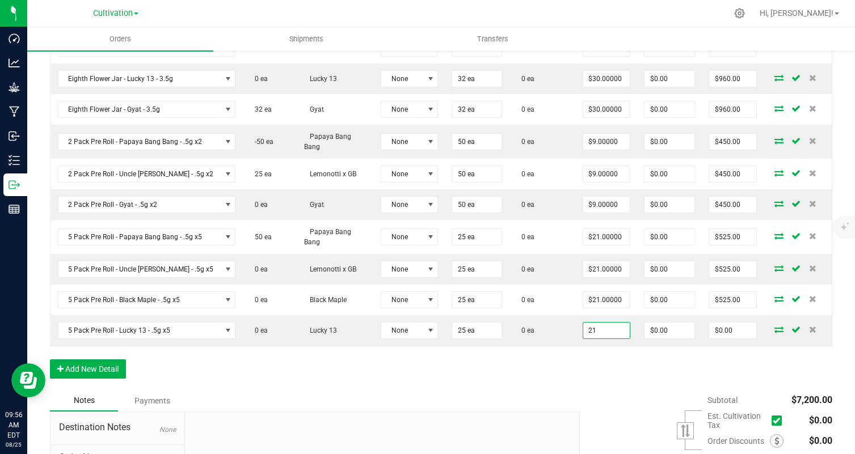
type input "$21.00000"
type input "$525.00"
click at [603, 396] on div "Subtotal $7,200.00 Est. Cultivation Tax" at bounding box center [701, 461] width 261 height 143
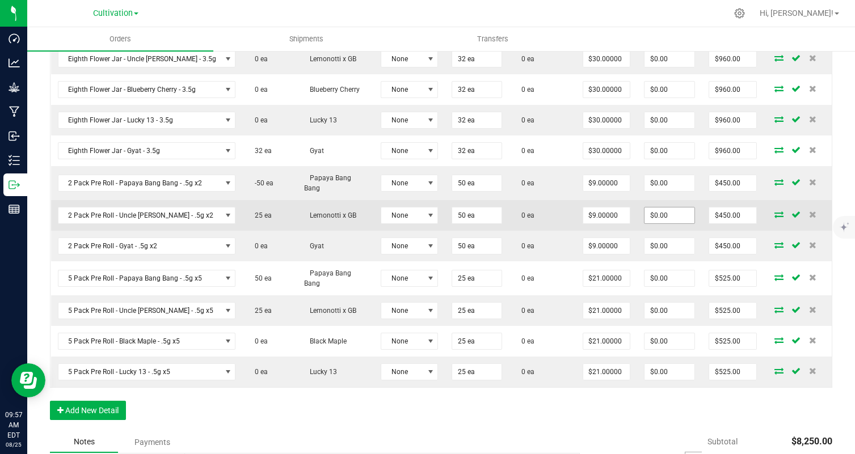
scroll to position [420, 0]
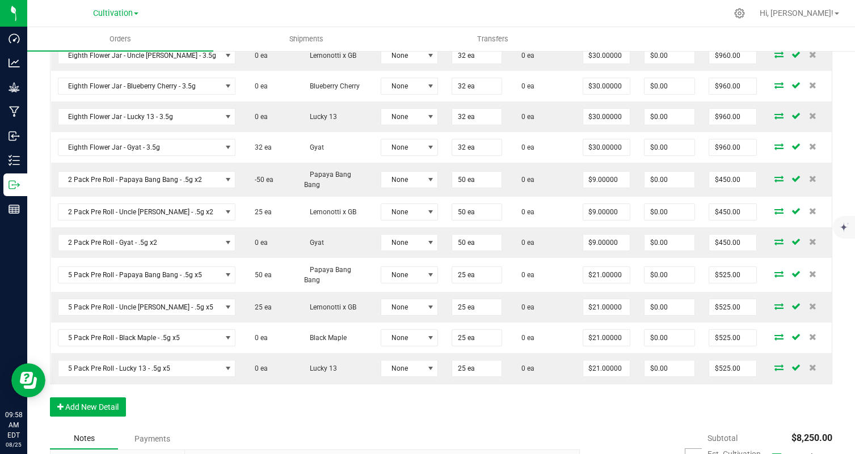
click at [544, 414] on div "Order Details Print All Labels Item Sellable Strain Lot Number Qty Ordered Qty …" at bounding box center [441, 189] width 782 height 478
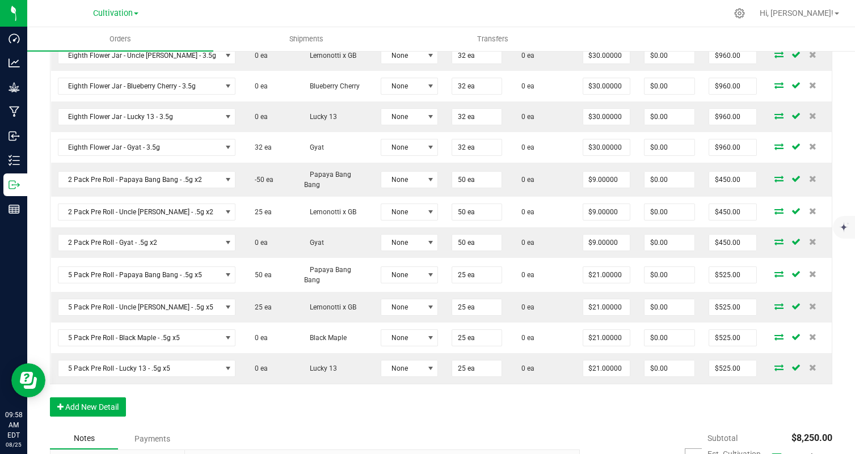
click at [544, 414] on div "Order Details Print All Labels Item Sellable Strain Lot Number Qty Ordered Qty …" at bounding box center [441, 189] width 782 height 478
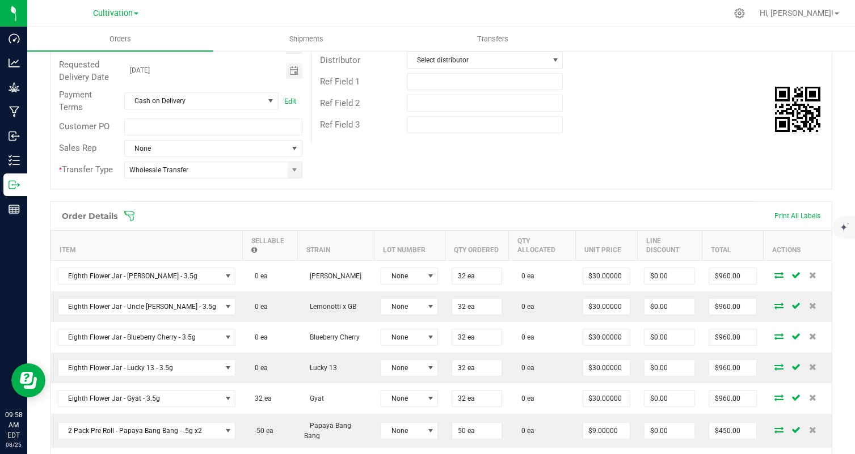
scroll to position [0, 0]
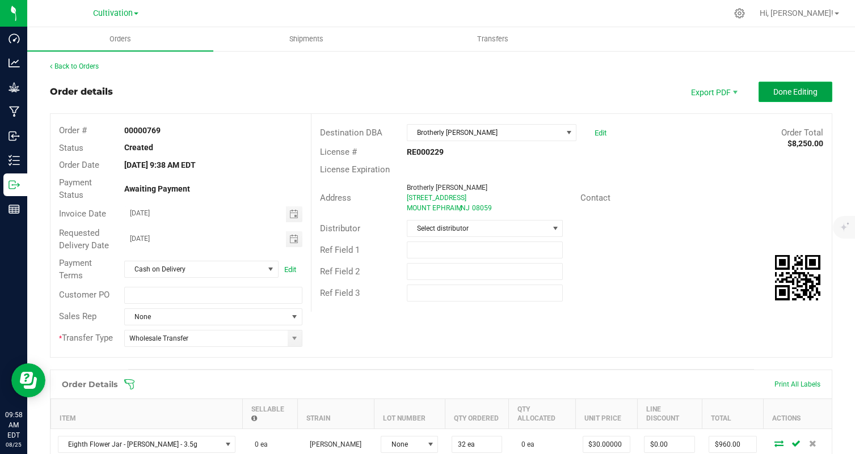
click at [787, 99] on button "Done Editing" at bounding box center [795, 92] width 74 height 20
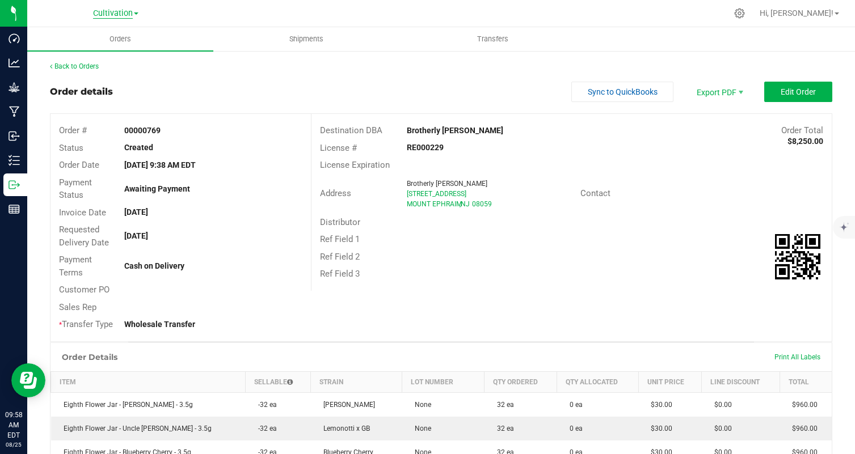
click at [127, 14] on span "Cultivation" at bounding box center [113, 14] width 40 height 10
click at [122, 54] on link "Manufacturing" at bounding box center [116, 55] width 166 height 15
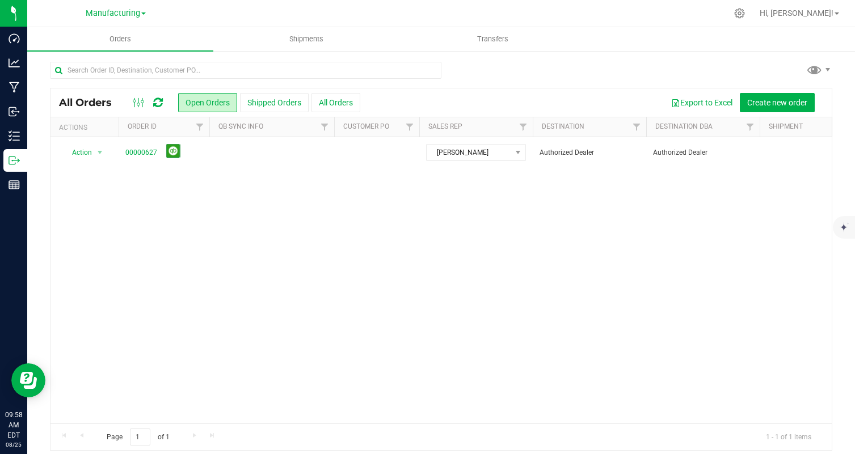
click at [115, 6] on div "Manufacturing Cultivation Manufacturing" at bounding box center [116, 13] width 60 height 14
click at [115, 7] on div "Manufacturing Cultivation Manufacturing" at bounding box center [116, 13] width 60 height 14
click at [113, 14] on span "Manufacturing" at bounding box center [113, 14] width 54 height 10
click at [113, 38] on link "Cultivation" at bounding box center [116, 39] width 166 height 15
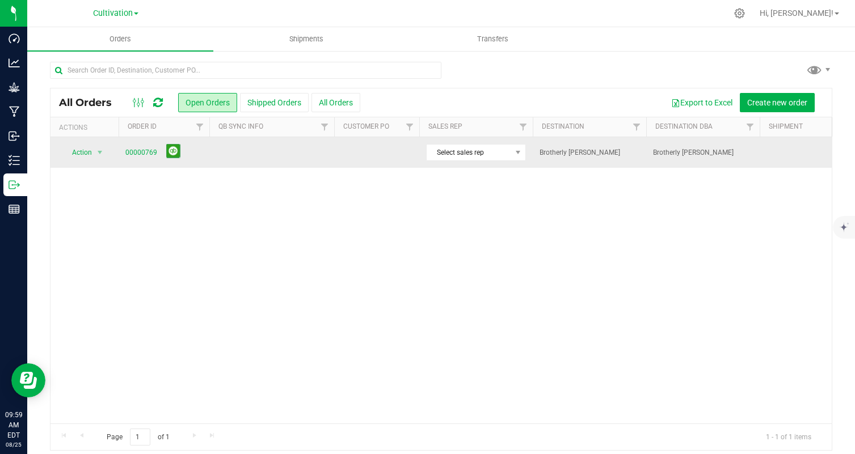
click at [132, 162] on td "00000769" at bounding box center [164, 152] width 91 height 31
click at [140, 157] on link "00000769" at bounding box center [141, 152] width 32 height 11
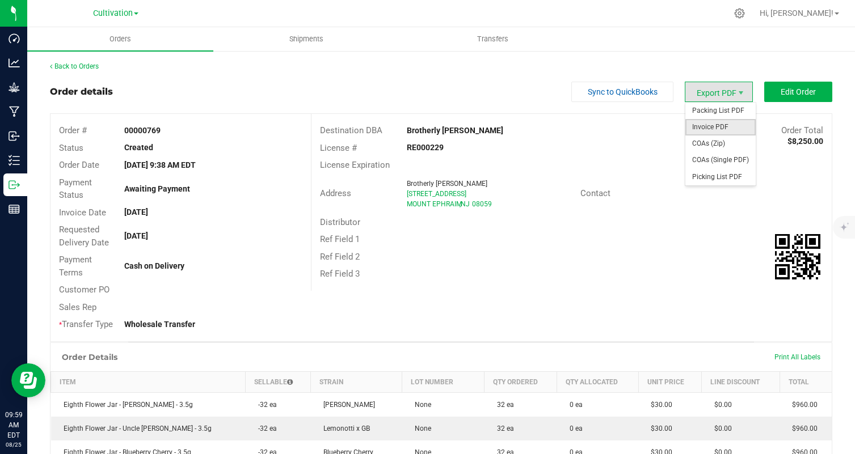
click at [729, 126] on span "Invoice PDF" at bounding box center [720, 127] width 70 height 16
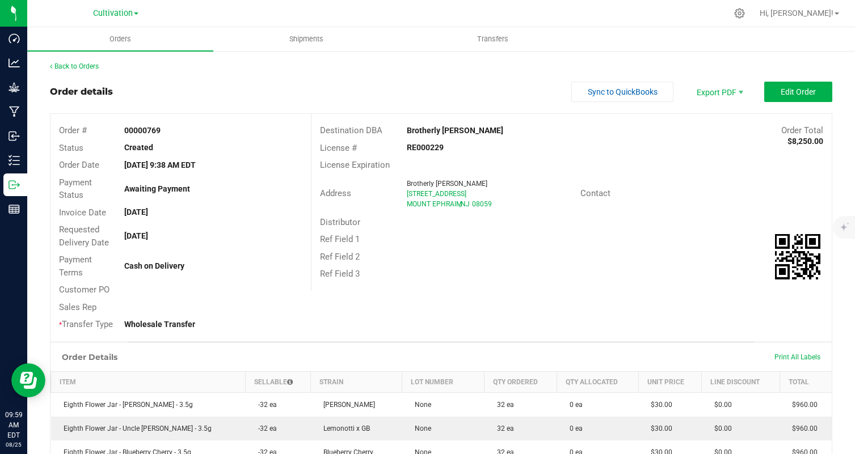
click at [116, 7] on div "Cultivation Cultivation Manufacturing" at bounding box center [115, 13] width 45 height 14
click at [116, 19] on div "Cultivation Cultivation Manufacturing" at bounding box center [115, 13] width 45 height 14
click at [115, 13] on span "Cultivation" at bounding box center [113, 14] width 40 height 10
click at [122, 54] on link "Manufacturing" at bounding box center [116, 55] width 166 height 15
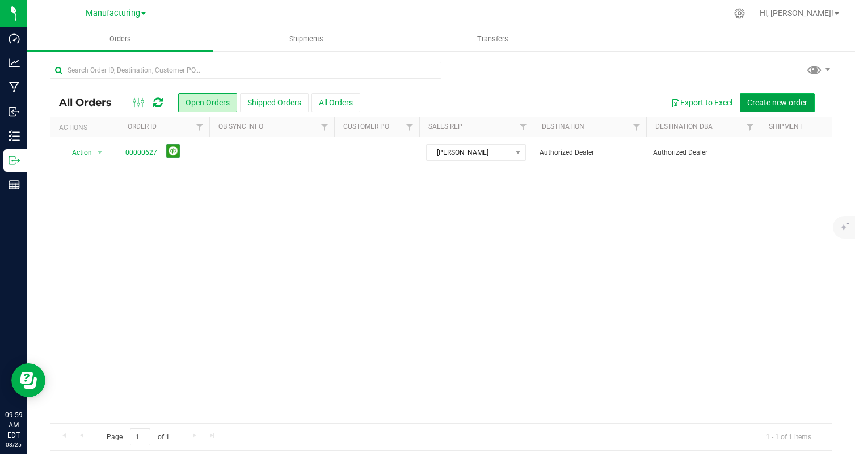
click at [796, 107] on button "Create new order" at bounding box center [776, 102] width 75 height 19
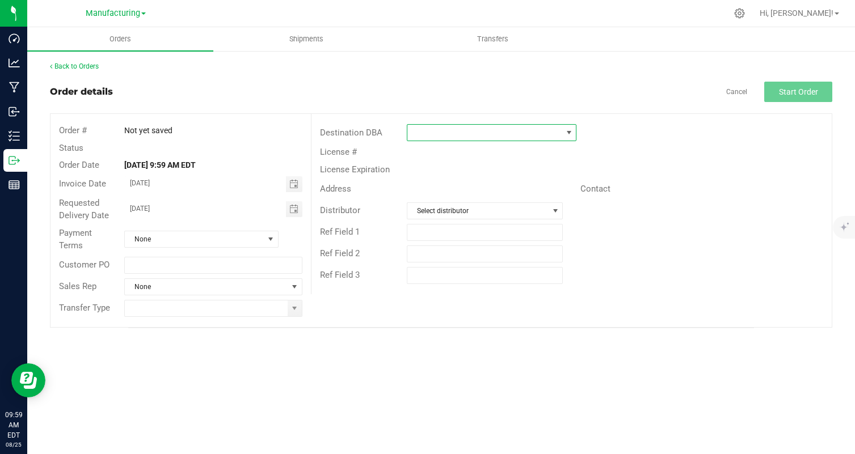
click at [493, 137] on span at bounding box center [484, 133] width 154 height 16
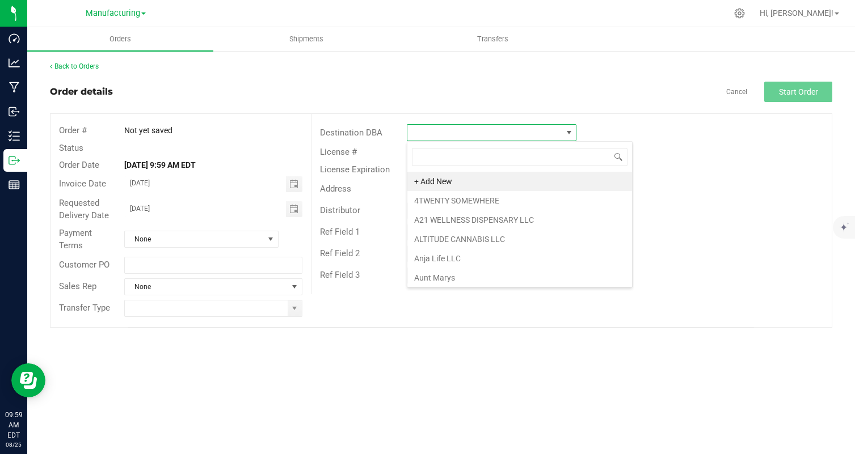
scroll to position [17, 170]
type input "brotherly"
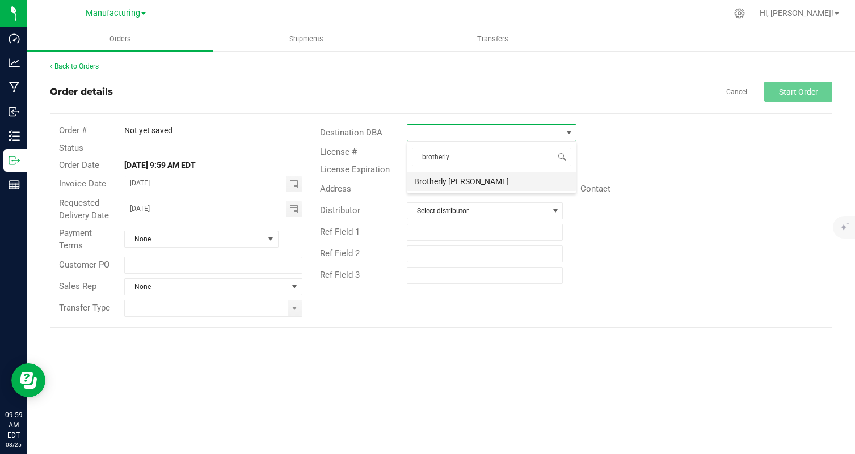
click at [487, 183] on li "Brotherly [PERSON_NAME]" at bounding box center [491, 181] width 168 height 19
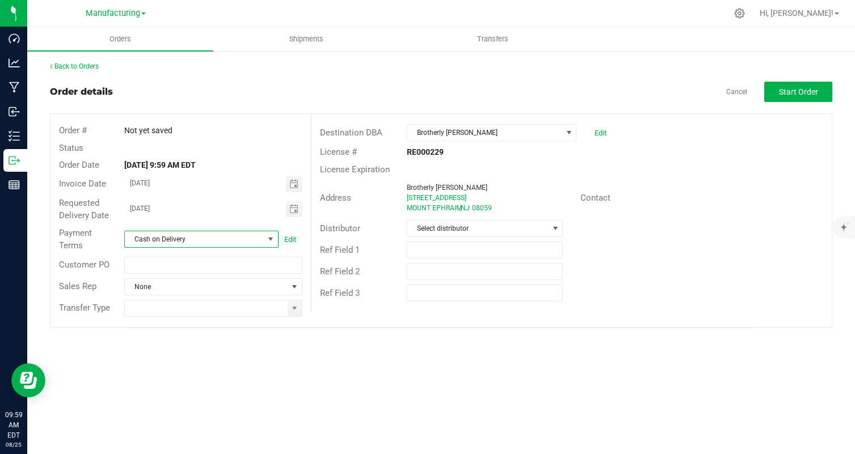
click at [264, 239] on span at bounding box center [270, 239] width 14 height 16
click at [470, 141] on span "Brotherly [PERSON_NAME]" at bounding box center [492, 132] width 170 height 17
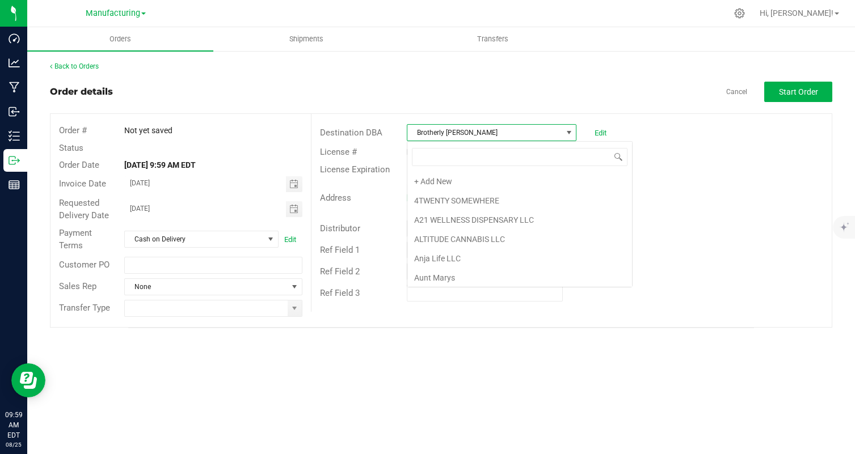
scroll to position [349, 0]
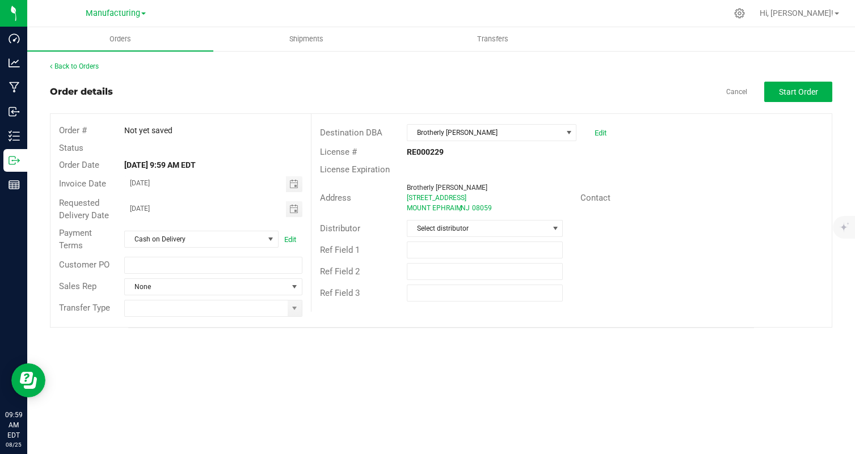
click at [467, 103] on outbound-order-header "Order details Cancel Start Order Order # Not yet saved Status Order Date [DATE]…" at bounding box center [441, 205] width 782 height 246
click at [467, 128] on span "Brotherly [PERSON_NAME]" at bounding box center [484, 133] width 154 height 16
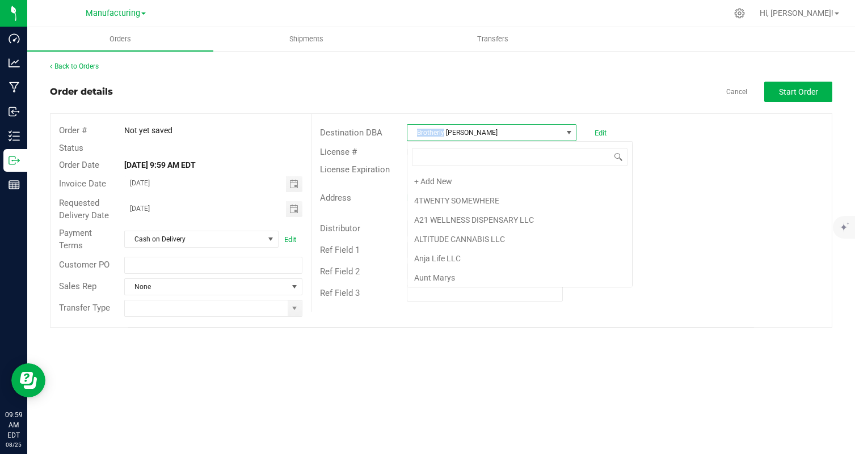
click at [467, 128] on span "Brotherly [PERSON_NAME]" at bounding box center [484, 133] width 154 height 16
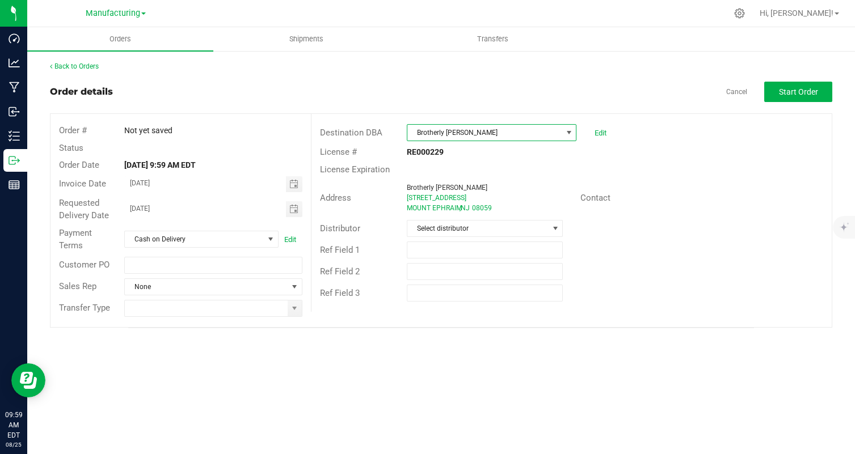
click at [467, 77] on div "Back to Orders Order details Cancel Start Order Order # Not yet saved Status Or…" at bounding box center [441, 194] width 782 height 267
click at [502, 139] on span "Brotherly [PERSON_NAME]" at bounding box center [484, 133] width 154 height 16
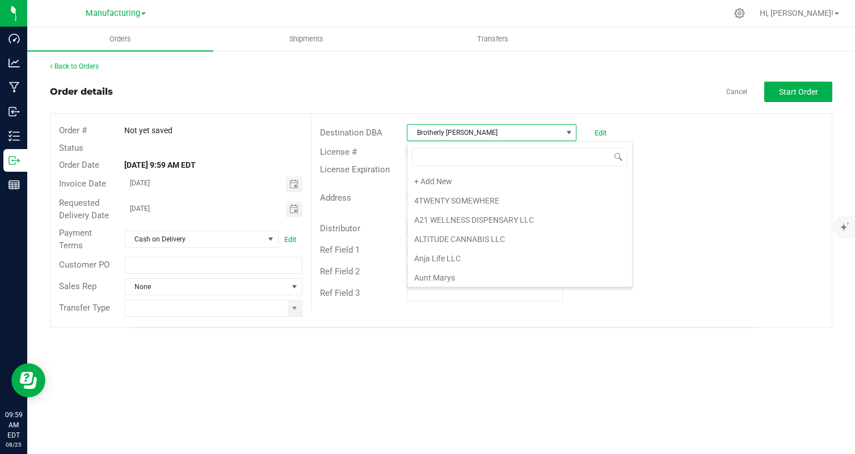
scroll to position [17, 170]
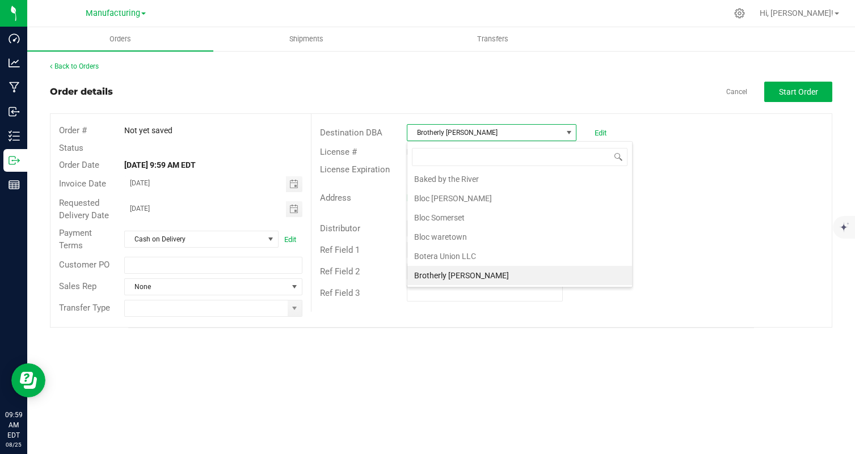
click at [468, 278] on li "Brotherly [PERSON_NAME]" at bounding box center [519, 275] width 225 height 19
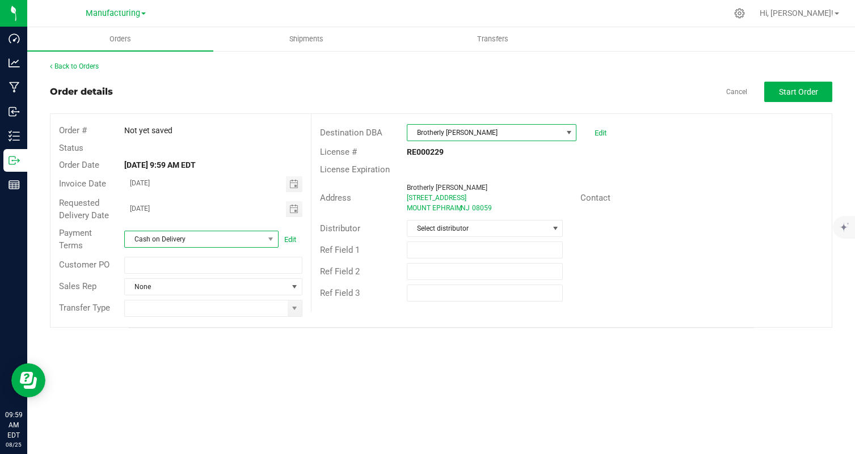
click at [275, 241] on span at bounding box center [270, 239] width 14 height 16
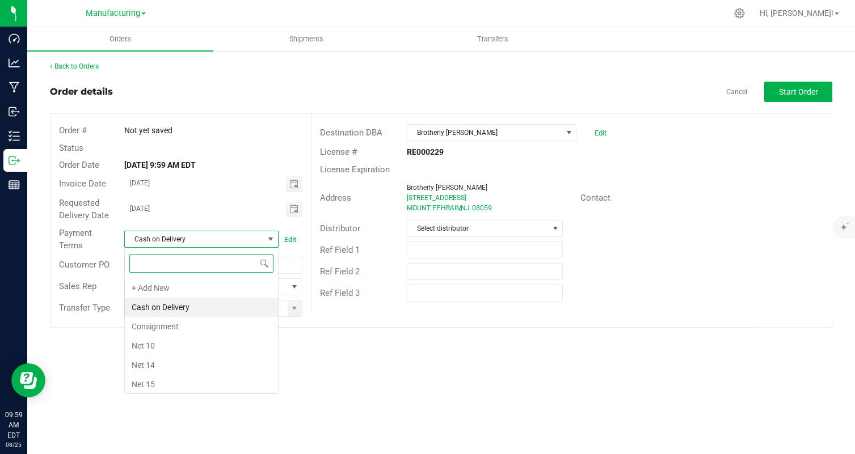
scroll to position [17, 154]
click at [227, 311] on li "Cash on Delivery" at bounding box center [201, 307] width 153 height 19
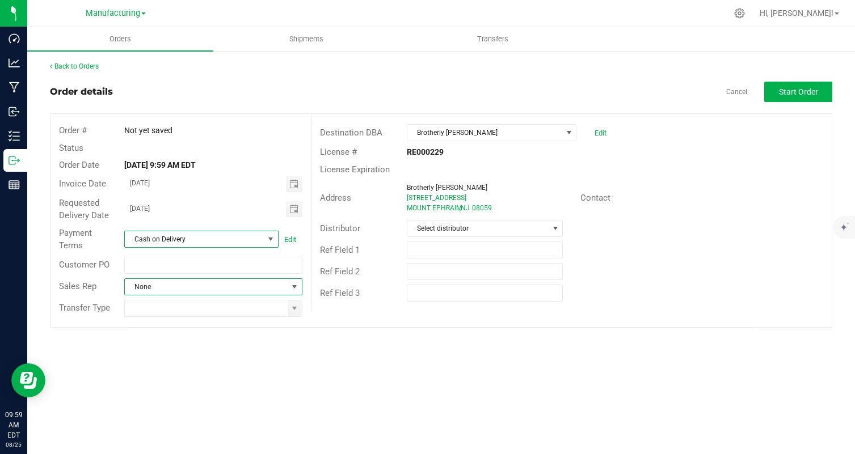
click at [290, 282] on span at bounding box center [294, 286] width 9 height 9
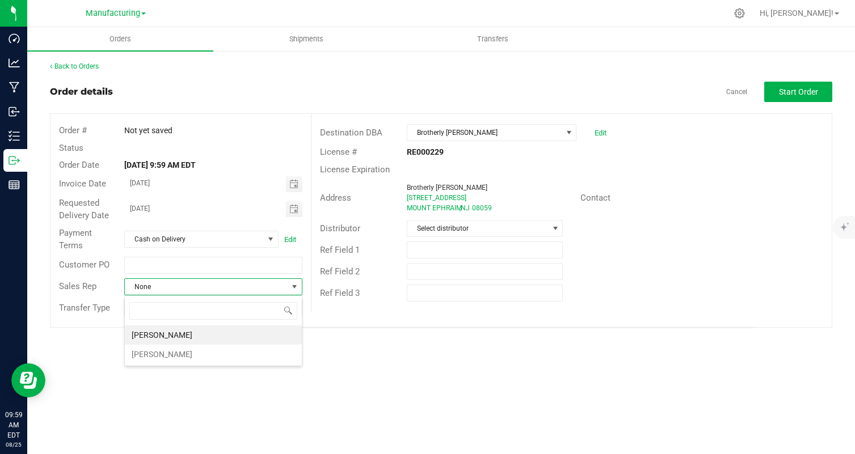
scroll to position [17, 178]
click at [348, 390] on div "Orders Shipments Transfers Back to Orders Order details Cancel Start Order Orde…" at bounding box center [440, 240] width 827 height 427
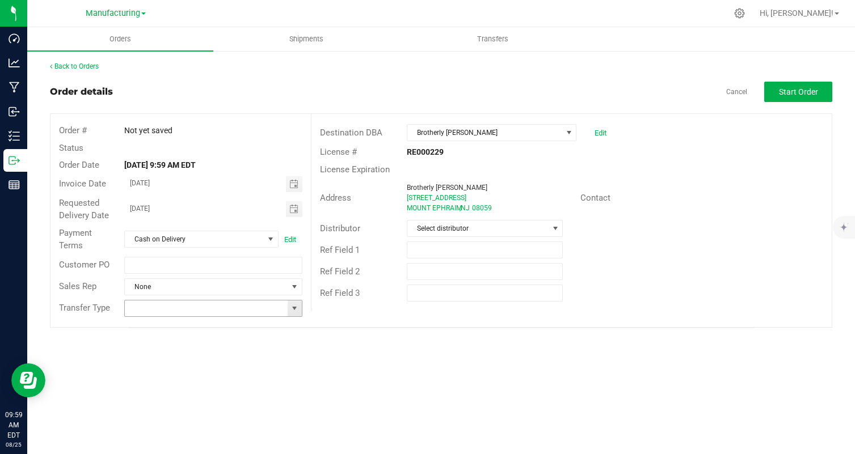
click at [298, 309] on span at bounding box center [294, 308] width 9 height 9
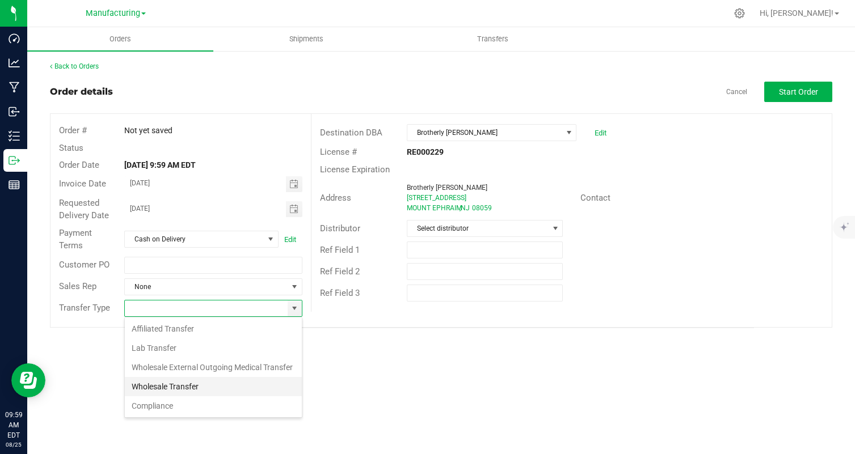
click at [265, 384] on li "Wholesale Transfer" at bounding box center [213, 386] width 177 height 19
type input "Wholesale Transfer"
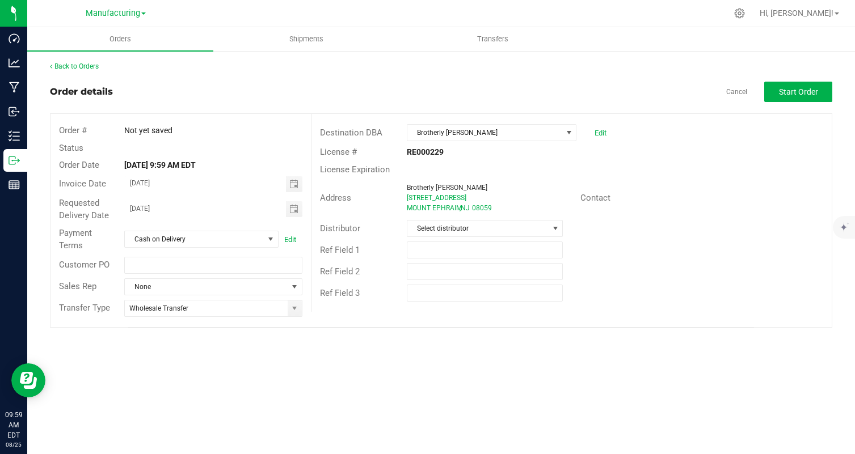
click at [460, 358] on div "Orders Shipments Transfers Back to Orders Order details Cancel Start Order Orde…" at bounding box center [440, 240] width 827 height 427
click at [789, 91] on span "Start Order" at bounding box center [798, 91] width 39 height 9
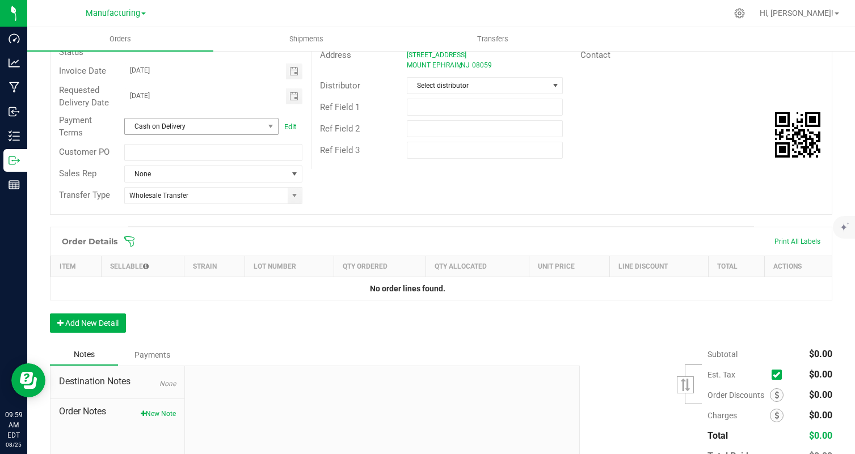
scroll to position [155, 0]
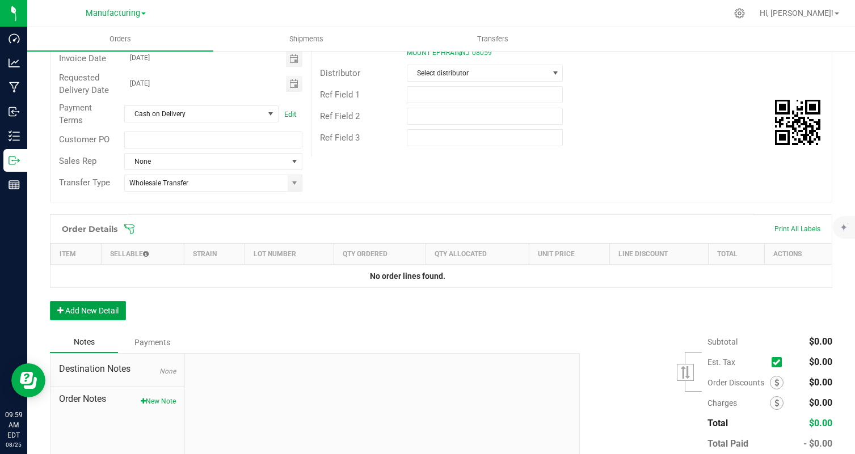
click at [90, 307] on button "Add New Detail" at bounding box center [88, 310] width 76 height 19
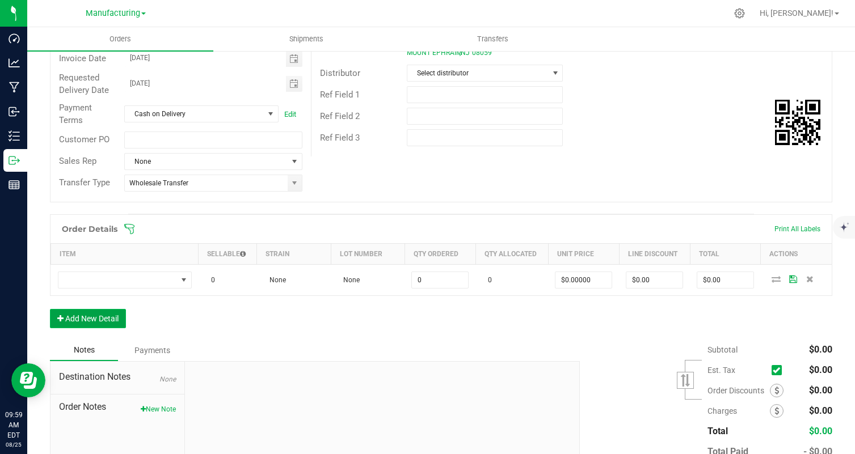
click at [88, 326] on button "Add New Detail" at bounding box center [88, 318] width 76 height 19
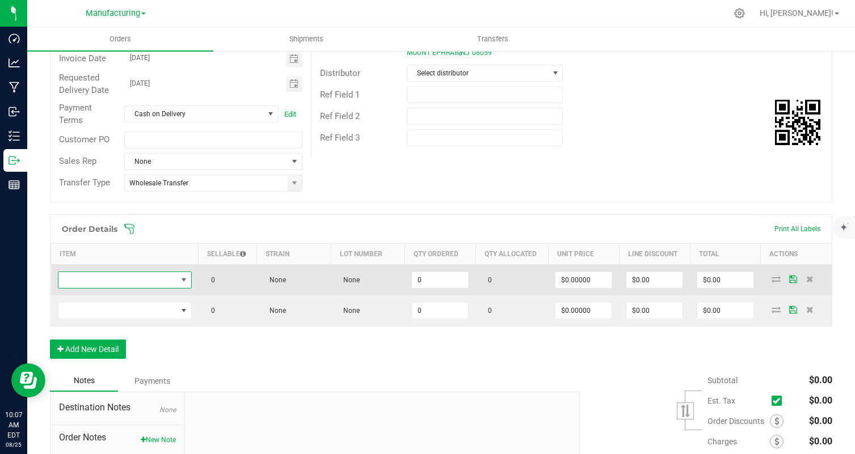
click at [171, 281] on span "NO DATA FOUND" at bounding box center [117, 280] width 119 height 16
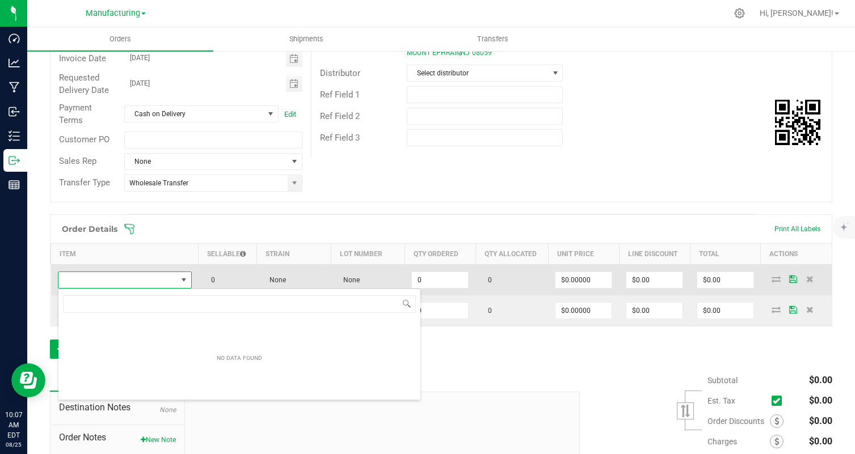
scroll to position [17, 134]
type input "u"
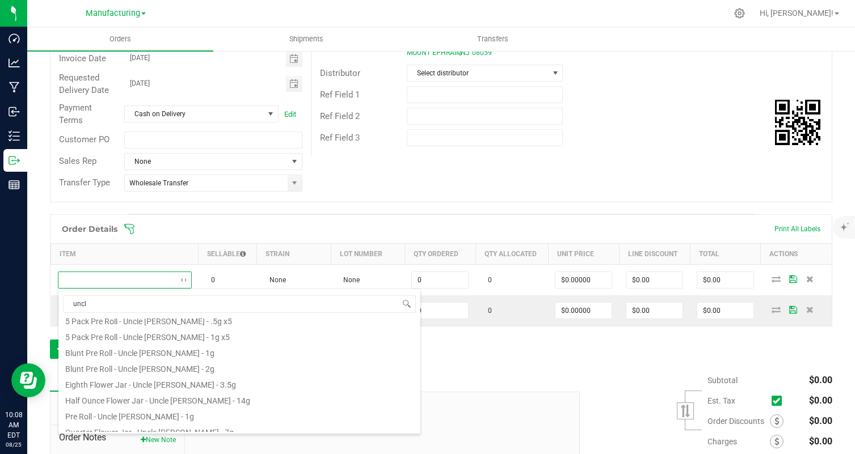
scroll to position [0, 0]
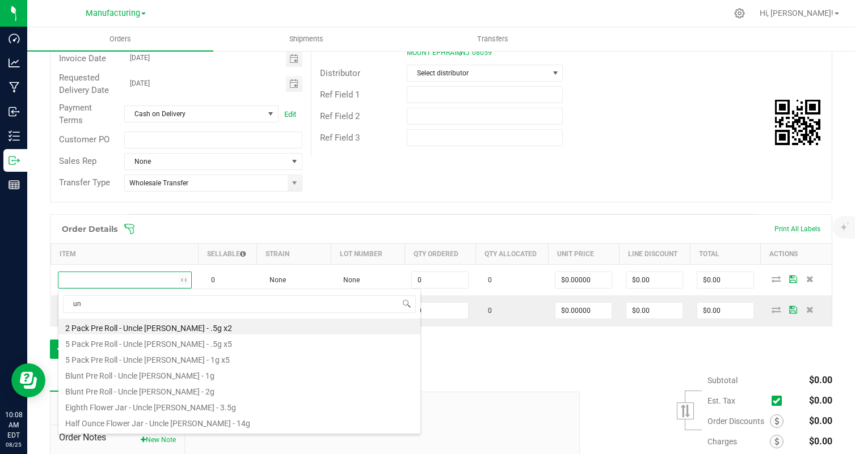
type input "u"
type input "uncle [PERSON_NAME]"
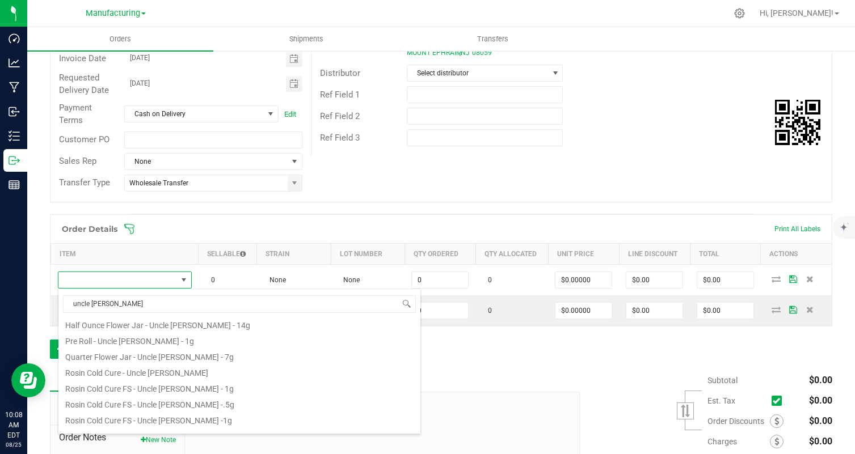
scroll to position [109, 0]
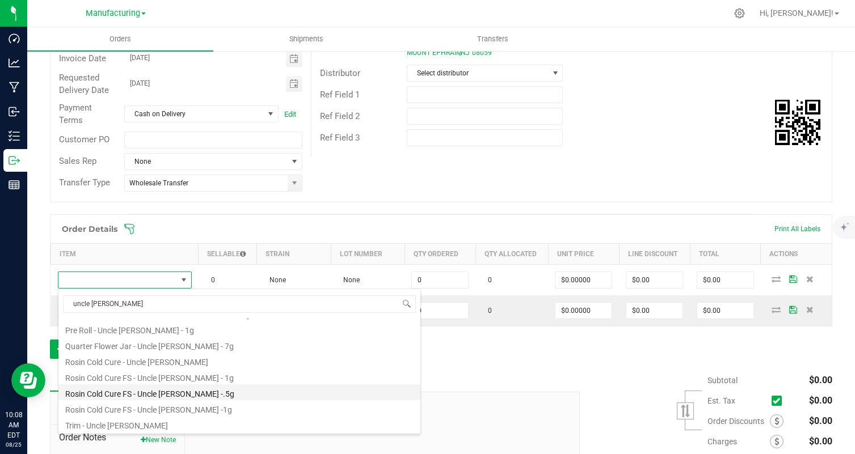
click at [117, 392] on li "Rosin Cold Cure FS - Uncle [PERSON_NAME] -.5g" at bounding box center [239, 392] width 362 height 16
type input "0 ea"
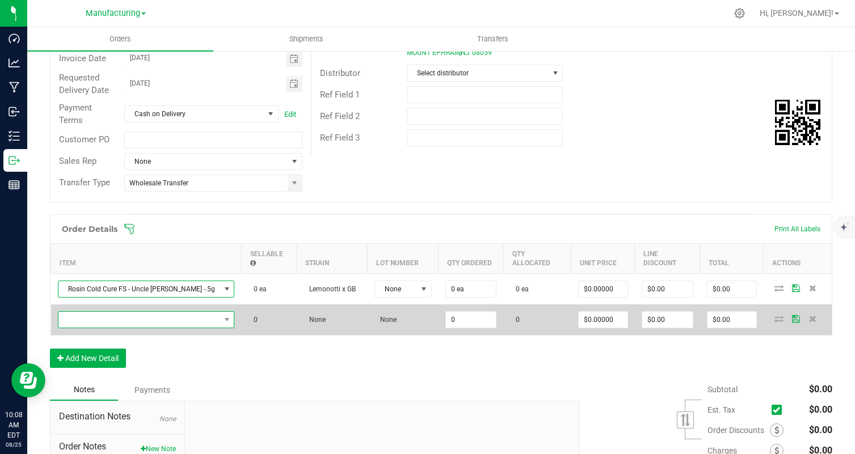
click at [130, 312] on span "NO DATA FOUND" at bounding box center [139, 320] width 162 height 16
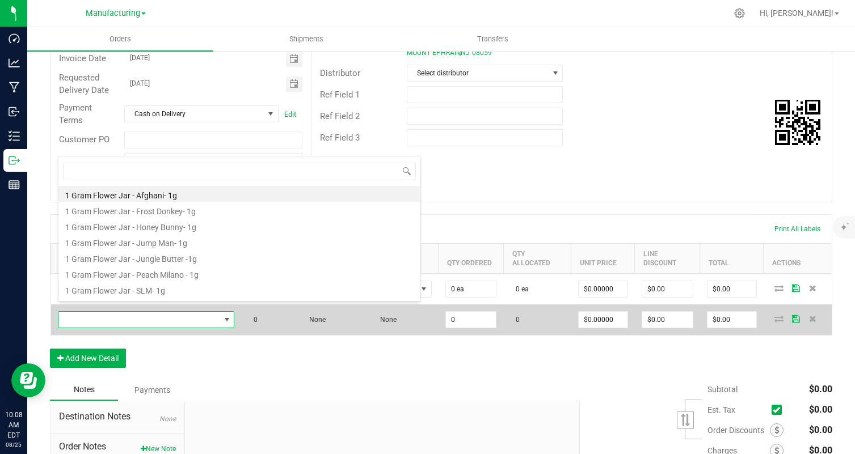
scroll to position [17, 143]
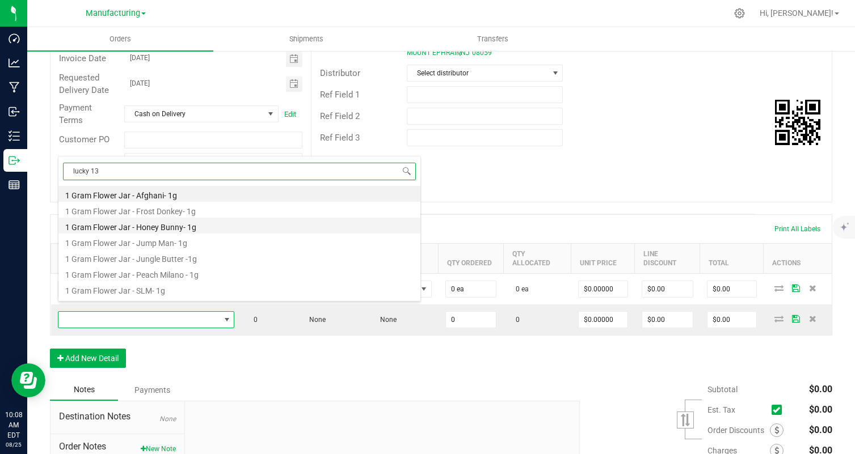
type input "lucky 13"
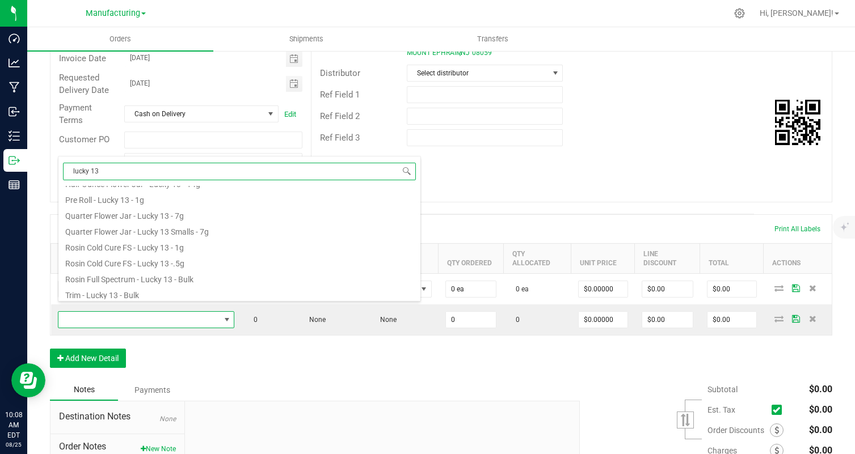
scroll to position [125, 0]
click at [193, 258] on li "Rosin Cold Cure FS - Lucky 13 -.5g" at bounding box center [239, 260] width 362 height 16
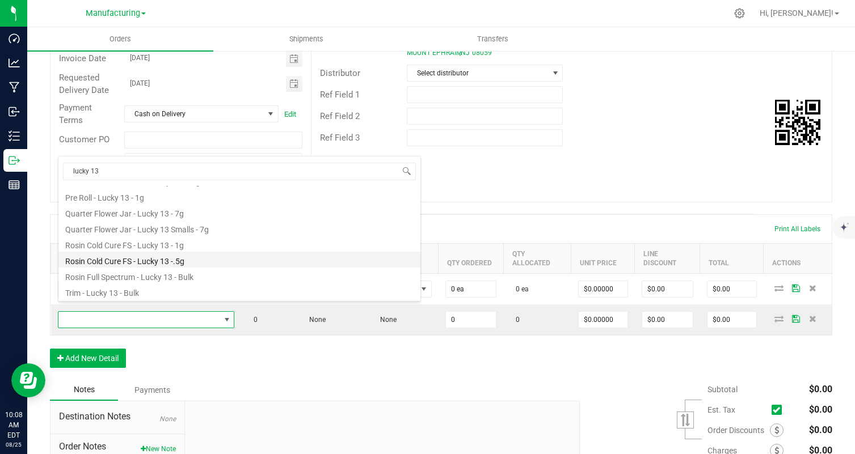
type input "0 ea"
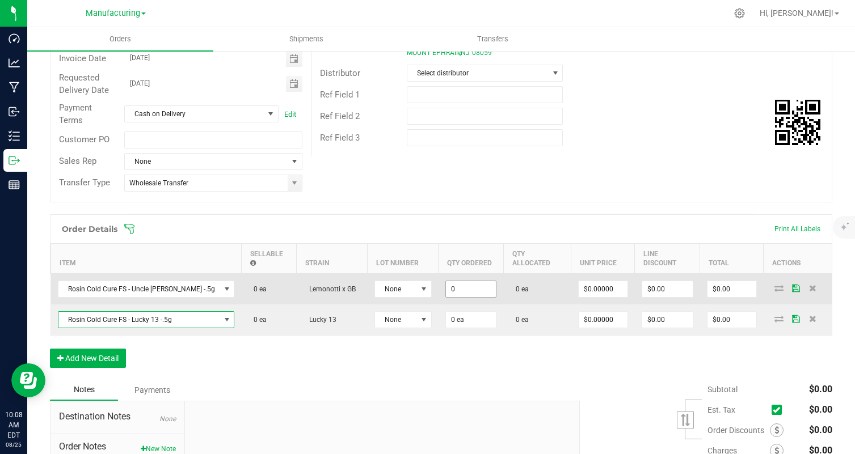
click at [455, 284] on input "0" at bounding box center [471, 289] width 50 height 16
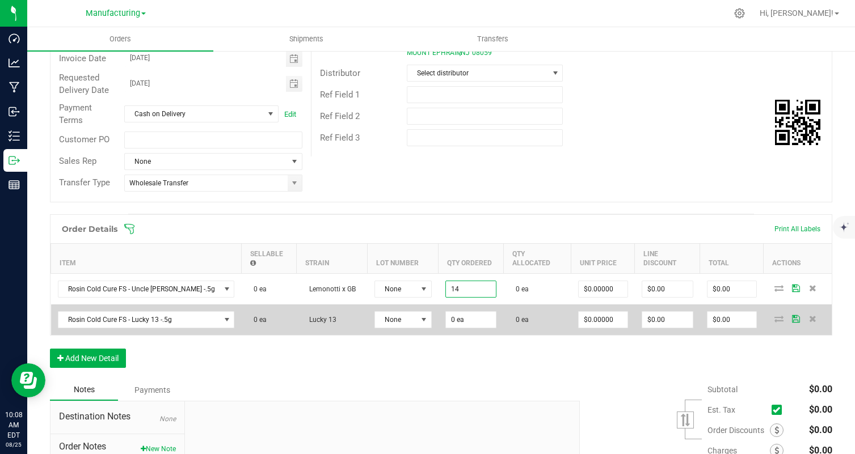
type input "14 ea"
click at [454, 322] on td "0 ea" at bounding box center [470, 320] width 65 height 31
click at [454, 314] on input "1" at bounding box center [471, 320] width 50 height 16
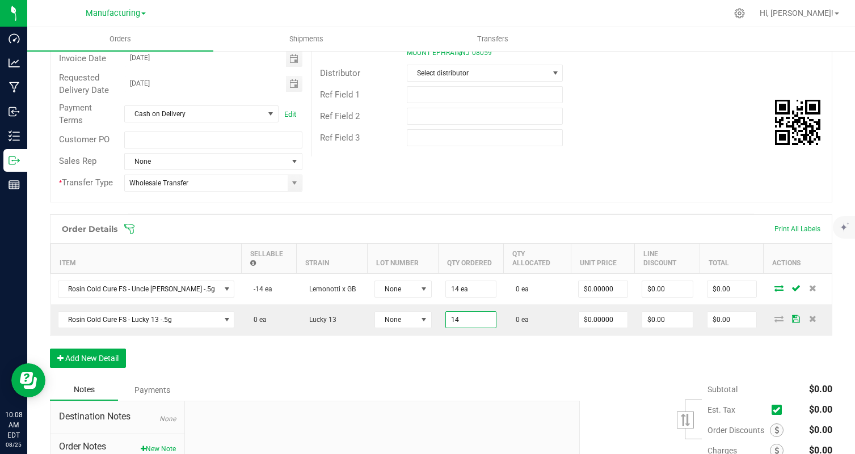
type input "14 ea"
click at [441, 206] on div "Order details Export PDF Done Editing Order # 00000770 Status Created Order Dat…" at bounding box center [441, 240] width 782 height 628
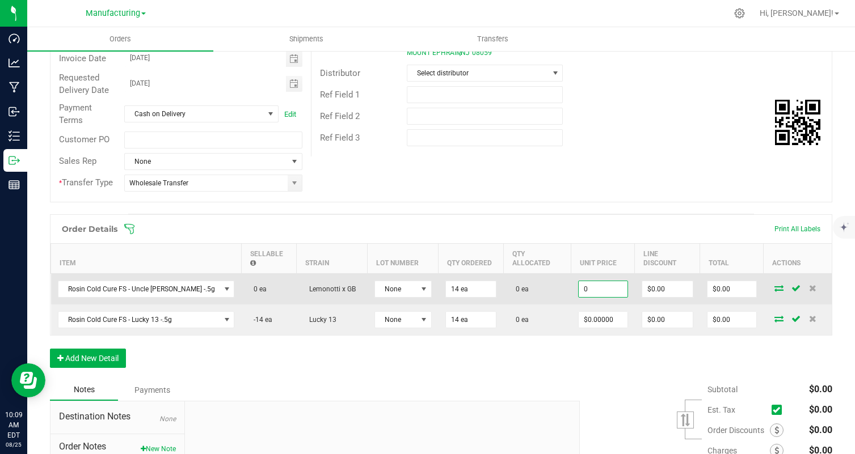
click at [603, 281] on input "0" at bounding box center [602, 289] width 49 height 16
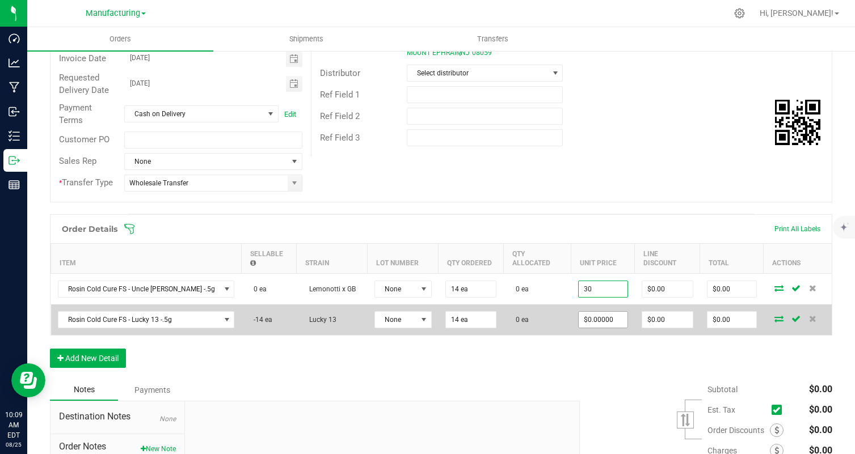
type input "$30.00000"
type input "$420.00"
click at [589, 312] on input "0" at bounding box center [602, 320] width 49 height 16
click at [591, 312] on input "30" at bounding box center [602, 320] width 49 height 16
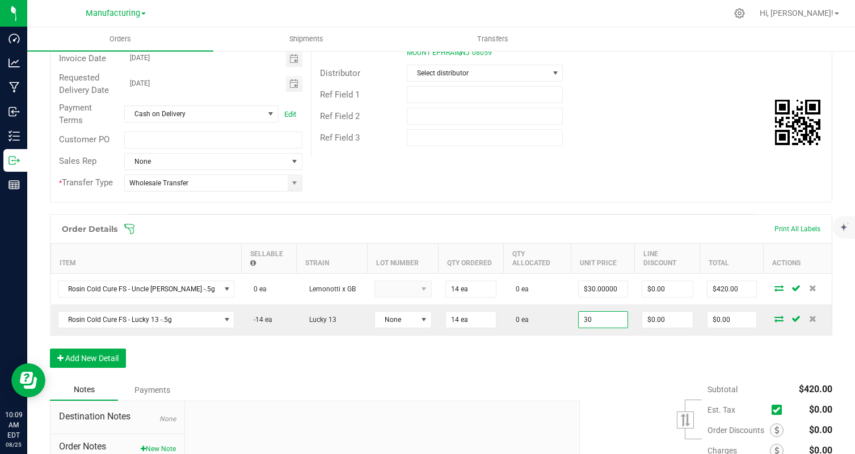
type input "$30.00000"
type input "$420.00"
click at [587, 348] on div "Order Details Print All Labels Item Sellable Strain Lot Number Qty Ordered Qty …" at bounding box center [441, 296] width 782 height 165
click at [103, 354] on button "Add New Detail" at bounding box center [88, 358] width 76 height 19
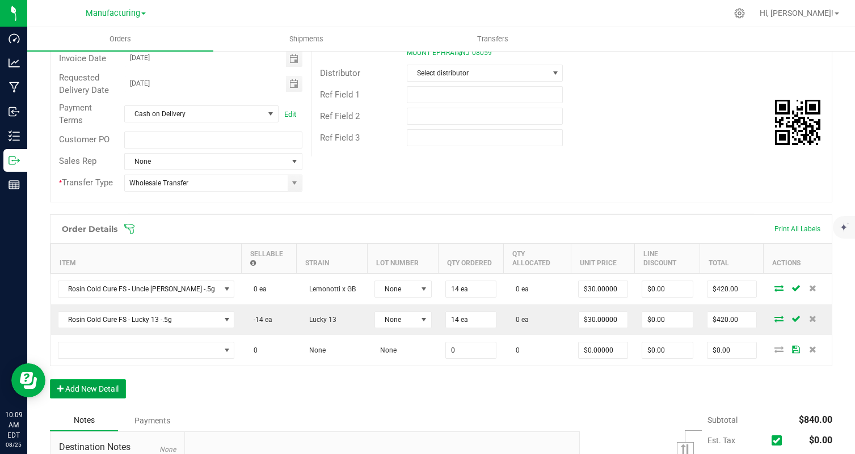
click at [107, 384] on button "Add New Detail" at bounding box center [88, 388] width 76 height 19
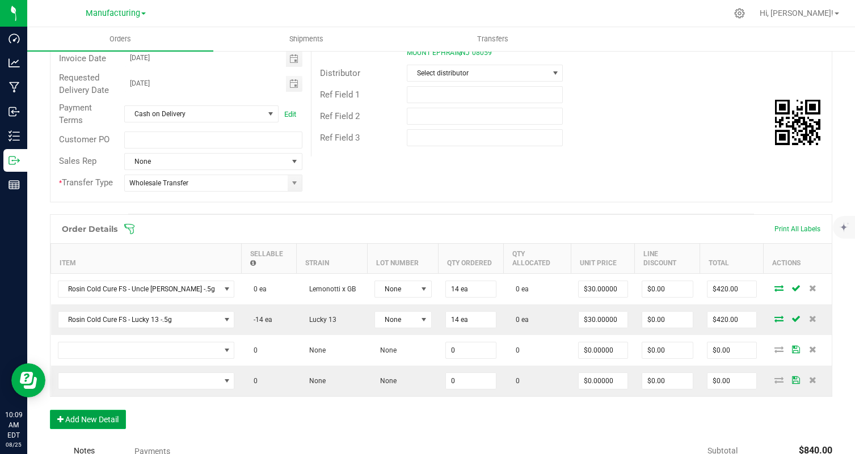
click at [102, 413] on button "Add New Detail" at bounding box center [88, 419] width 76 height 19
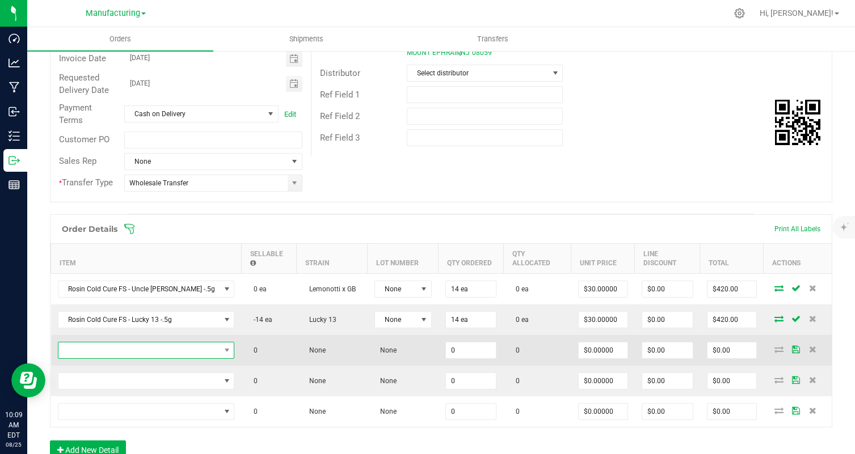
click at [176, 343] on span "NO DATA FOUND" at bounding box center [139, 351] width 162 height 16
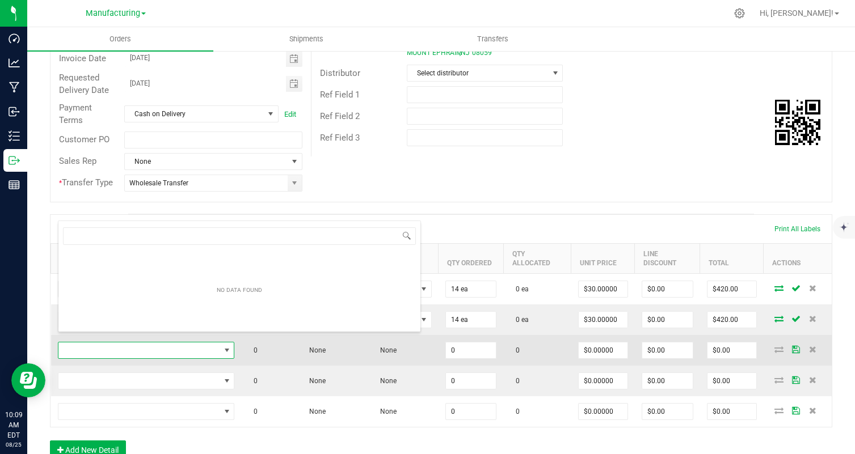
scroll to position [17, 143]
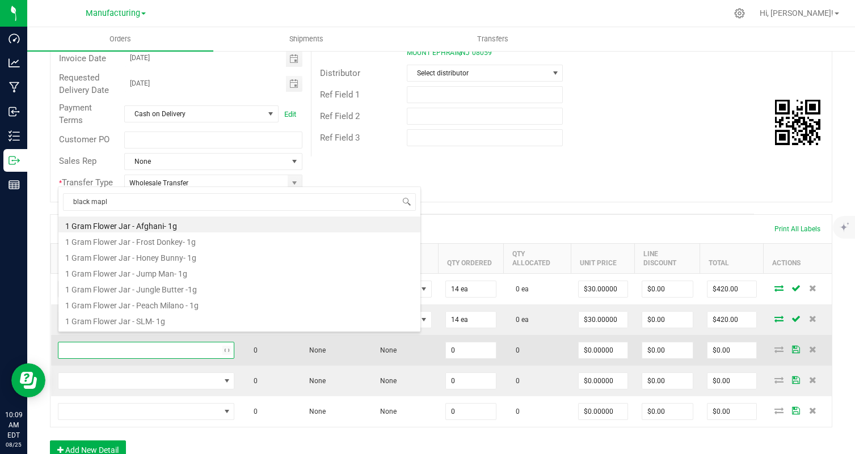
type input "black maple"
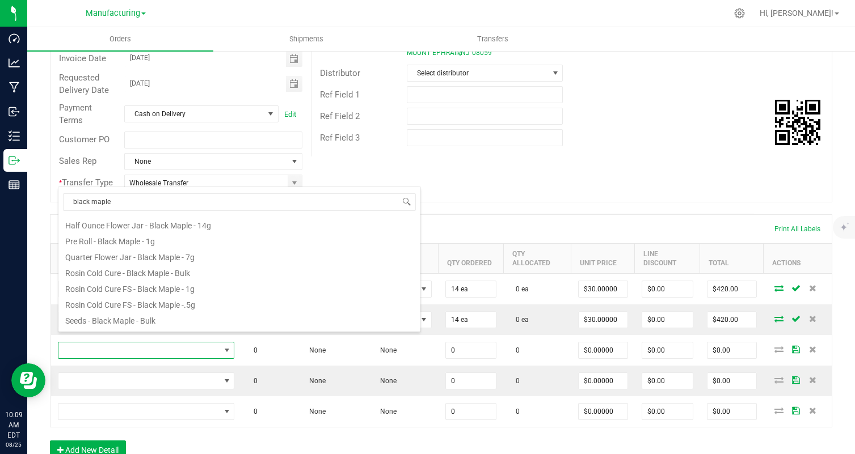
scroll to position [129, 0]
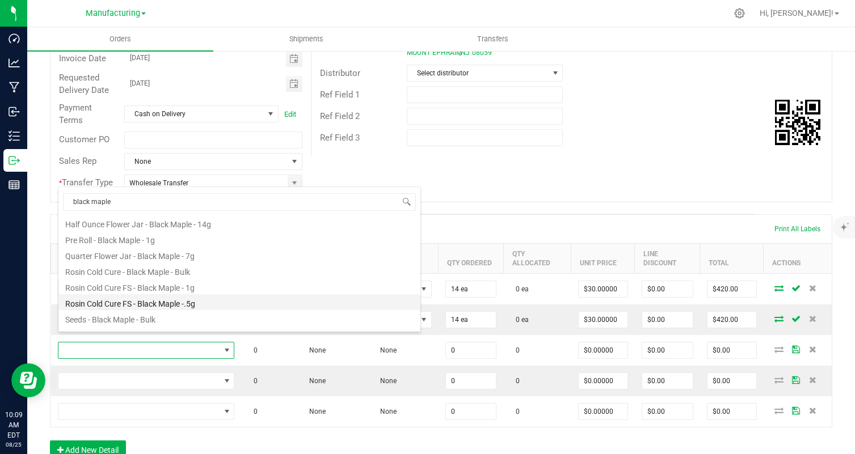
click at [179, 304] on li "Rosin Cold Cure FS - Black Maple -.5g" at bounding box center [239, 302] width 362 height 16
type input "0 ea"
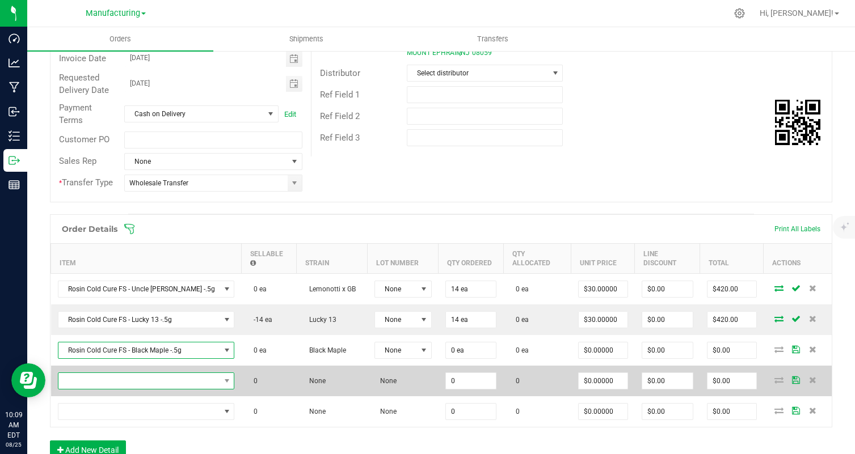
click at [169, 375] on span "NO DATA FOUND" at bounding box center [139, 381] width 162 height 16
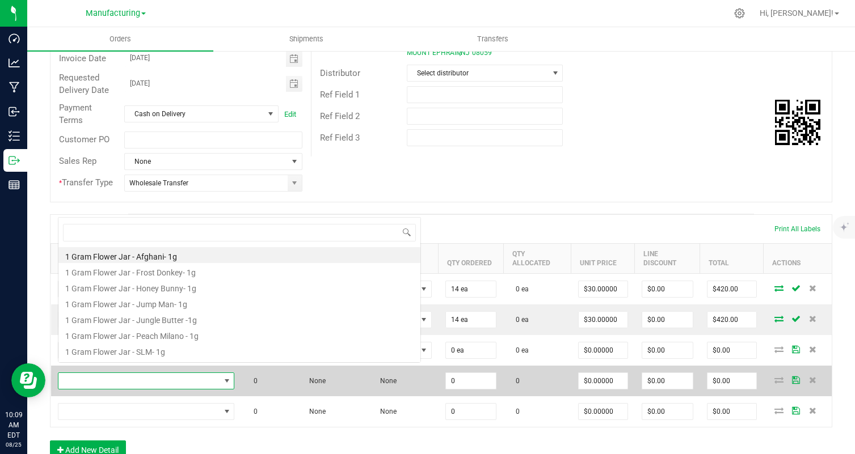
scroll to position [17, 146]
type input "riptide rush"
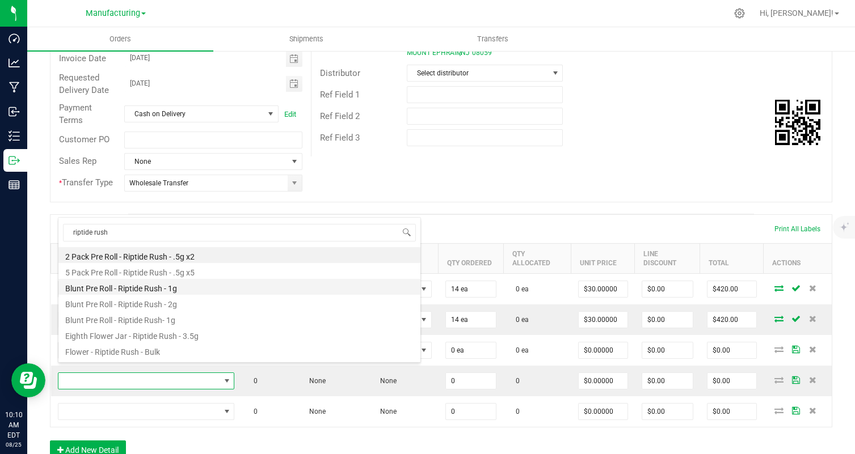
scroll to position [141, 0]
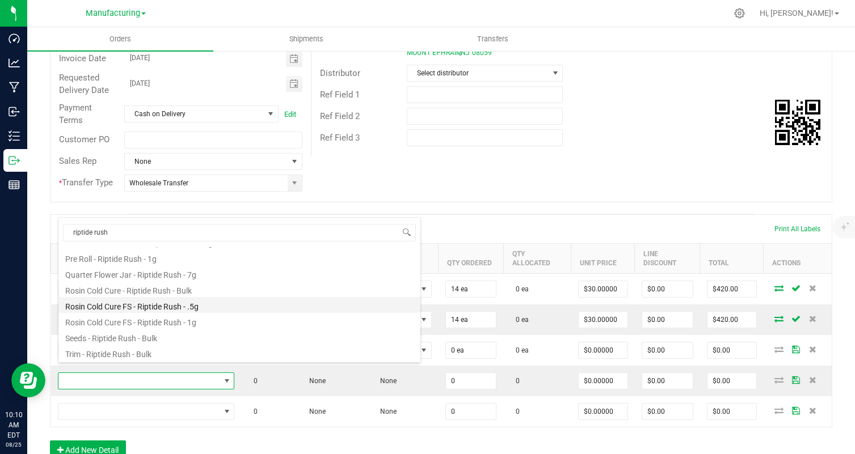
click at [214, 309] on li "Rosin Cold Cure FS - Riptide Rush - .5g" at bounding box center [239, 305] width 362 height 16
type input "0 ea"
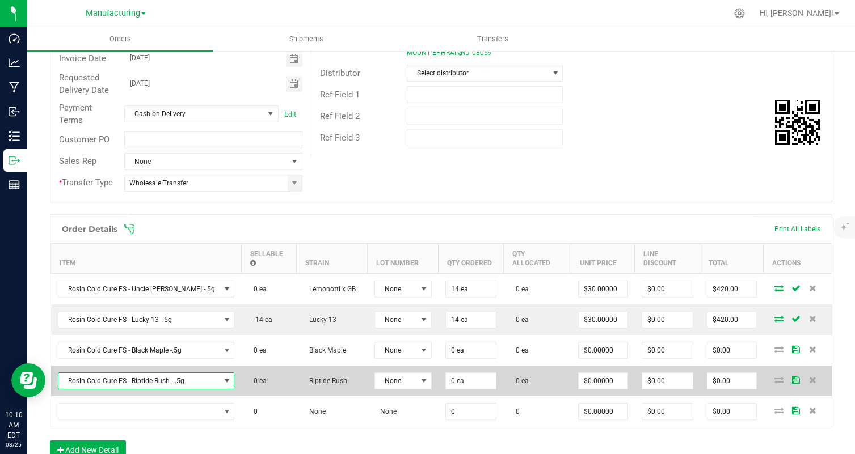
click at [158, 373] on span "Rosin Cold Cure FS - Riptide Rush - .5g" at bounding box center [139, 381] width 162 height 16
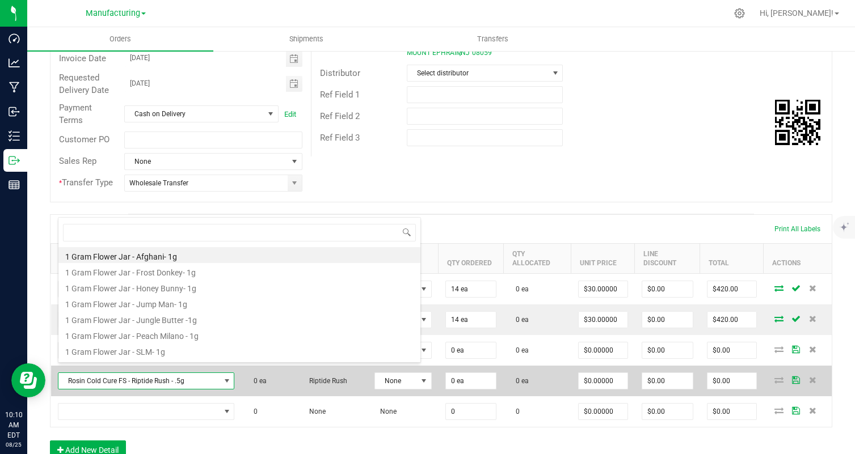
scroll to position [17, 148]
type input "riptide rush"
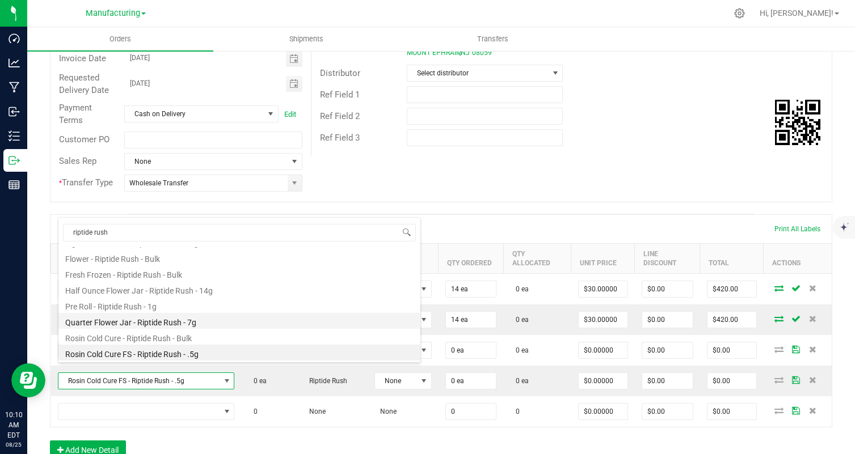
scroll to position [141, 0]
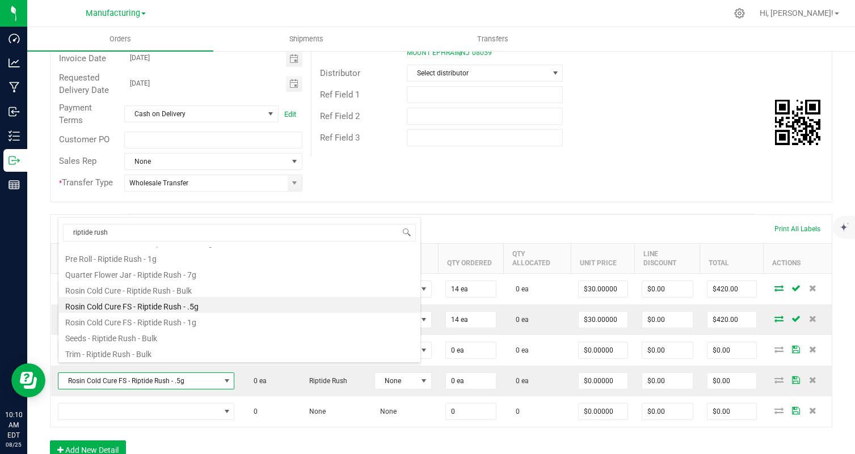
click at [214, 310] on li "Rosin Cold Cure FS - Riptide Rush - .5g" at bounding box center [239, 305] width 362 height 16
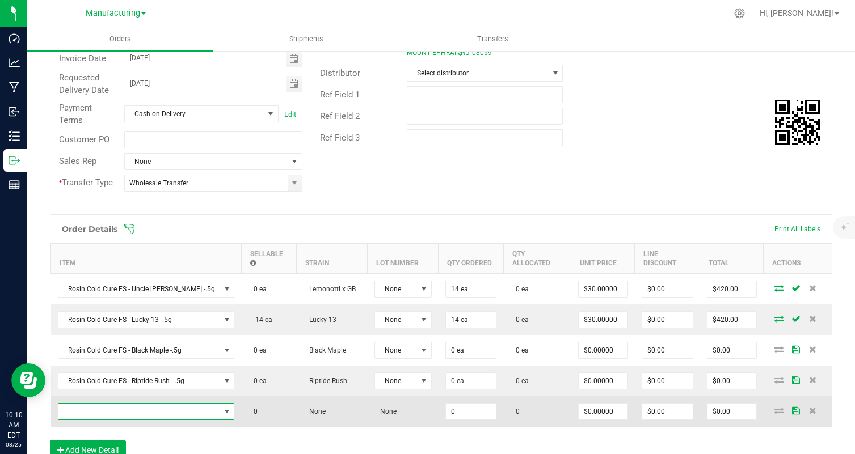
click at [136, 404] on span "NO DATA FOUND" at bounding box center [139, 412] width 162 height 16
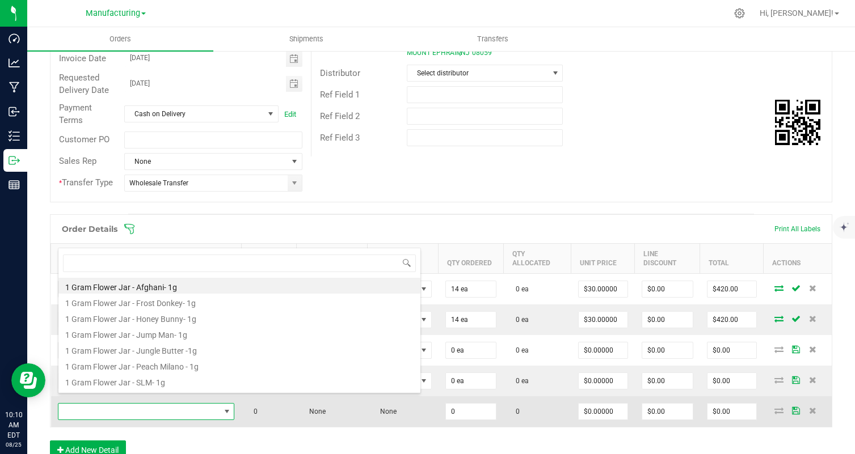
scroll to position [17, 148]
type input "cookies"
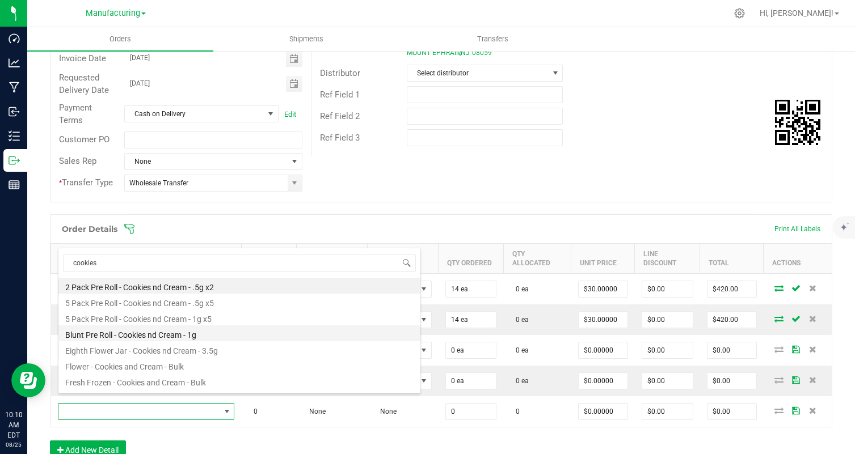
scroll to position [109, 0]
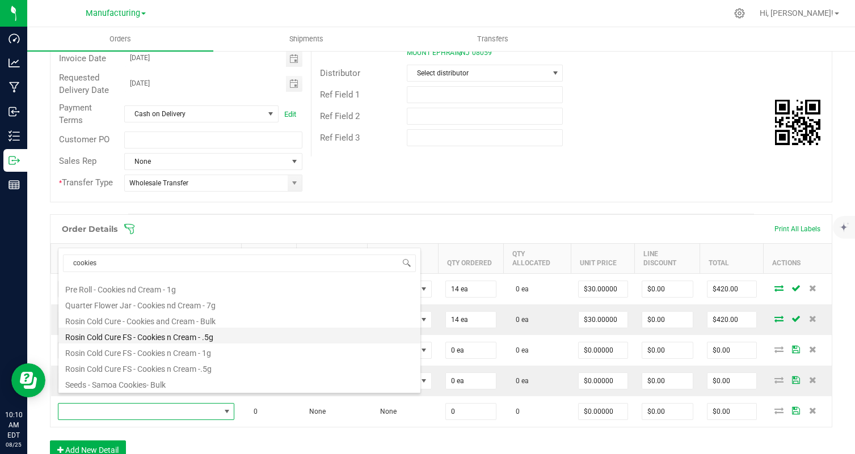
click at [219, 341] on li "Rosin Cold Cure FS - Cookies n Cream - .5g" at bounding box center [239, 336] width 362 height 16
type input "0 ea"
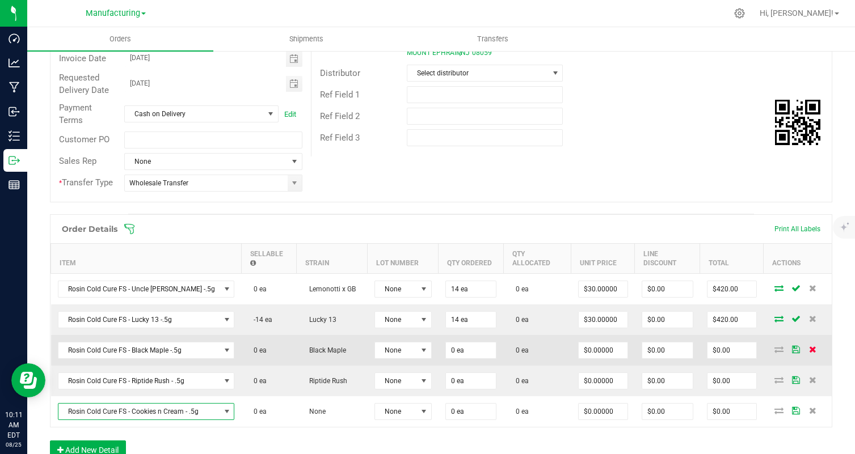
click at [815, 349] on icon at bounding box center [812, 349] width 7 height 7
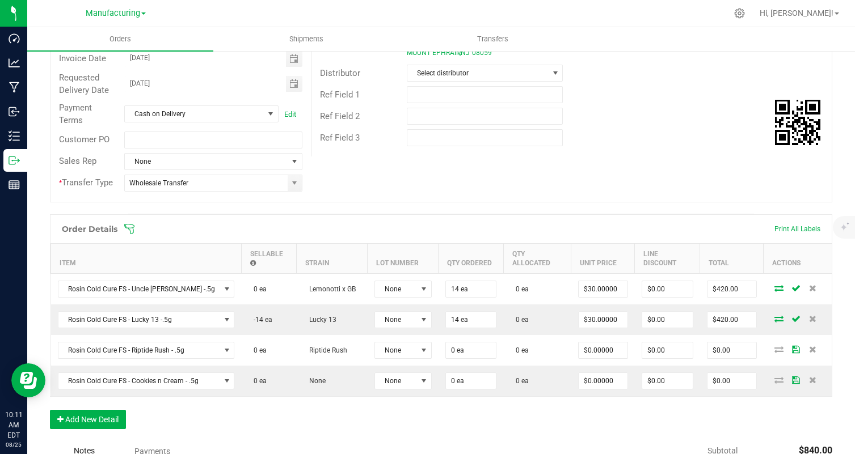
click at [815, 349] on icon at bounding box center [812, 349] width 7 height 7
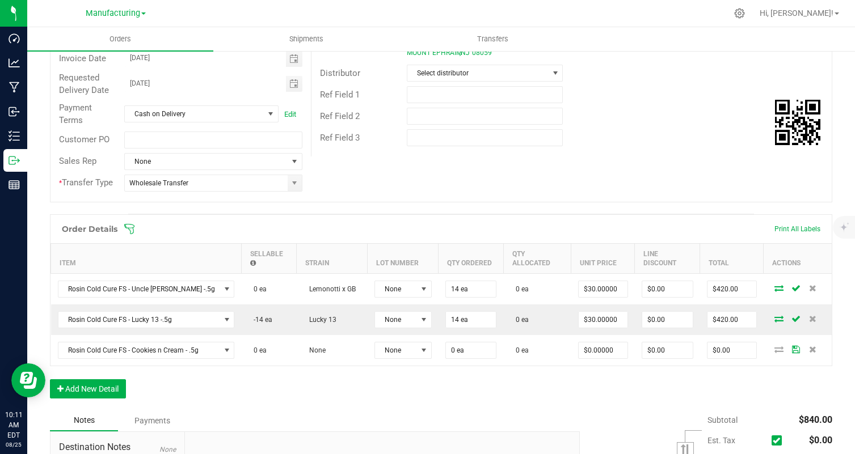
click at [815, 349] on icon at bounding box center [812, 349] width 7 height 7
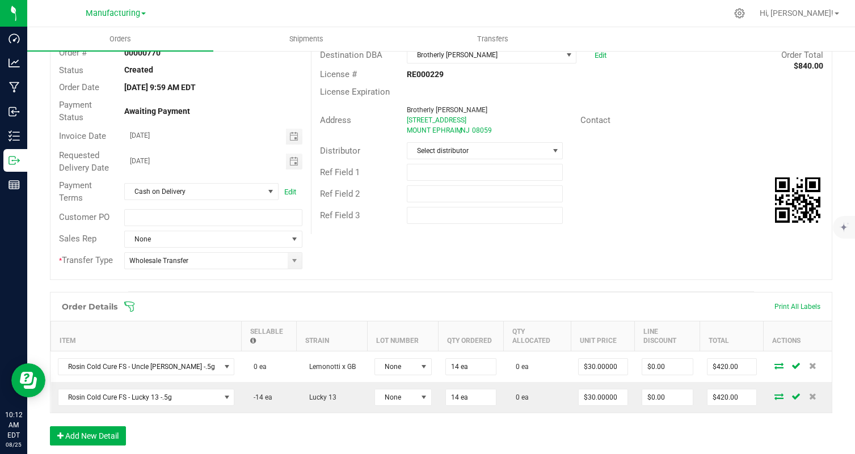
scroll to position [0, 0]
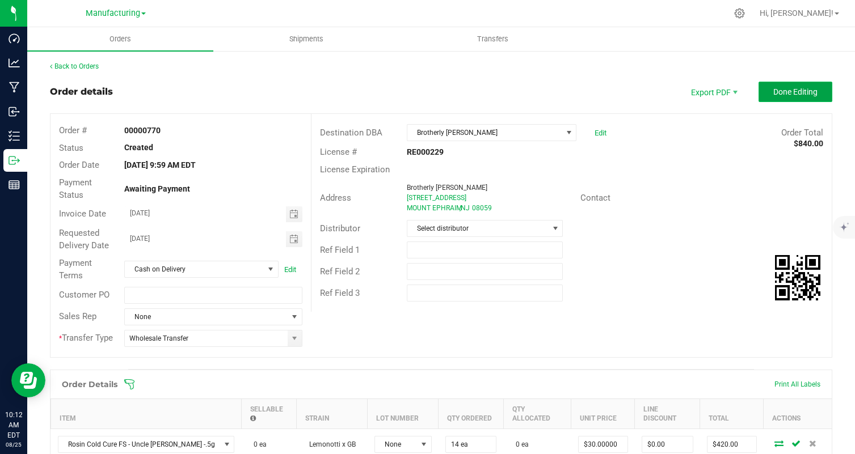
click at [776, 94] on span "Done Editing" at bounding box center [795, 91] width 44 height 9
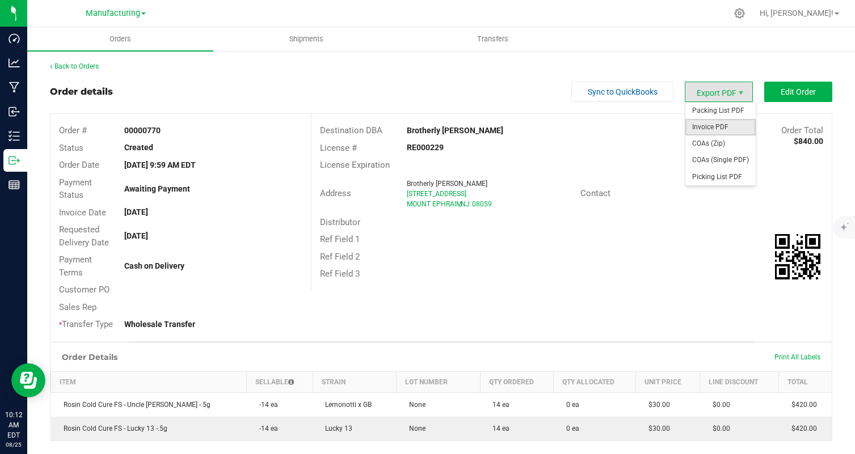
click at [709, 125] on span "Invoice PDF" at bounding box center [720, 127] width 70 height 16
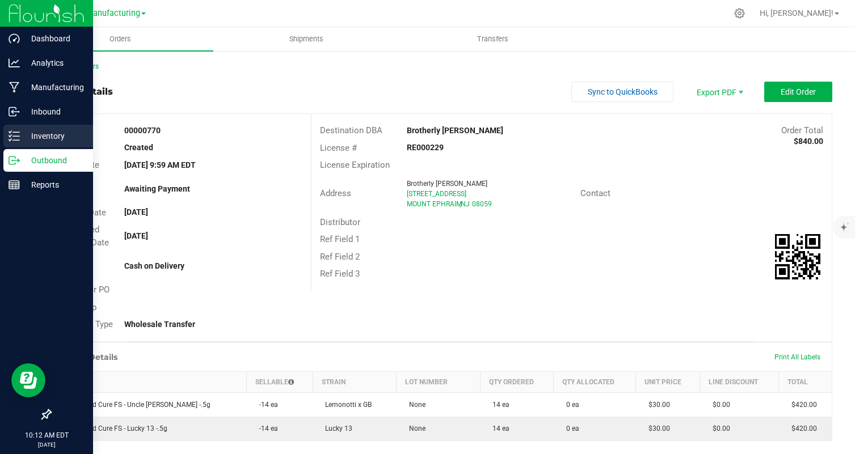
click at [26, 137] on p "Inventory" at bounding box center [54, 136] width 68 height 14
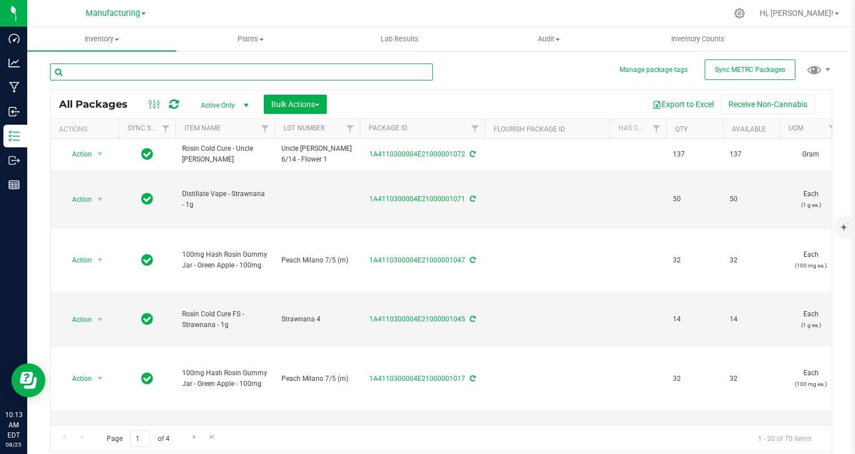
click at [287, 75] on input "text" at bounding box center [241, 72] width 383 height 17
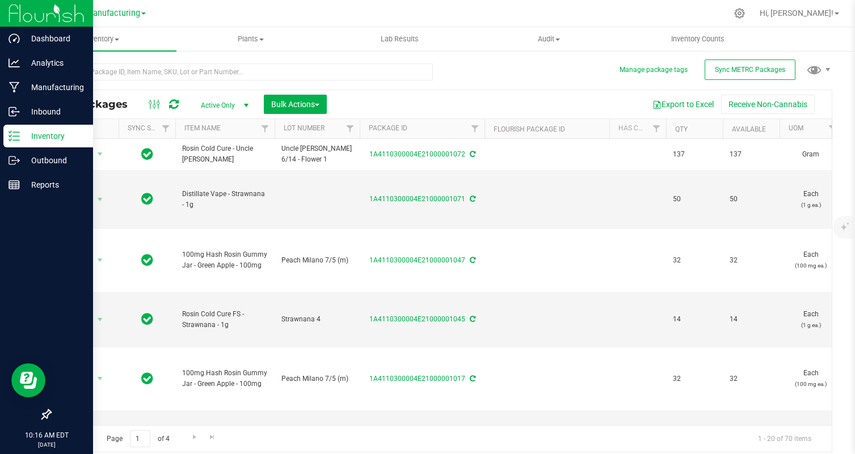
click at [52, 10] on img at bounding box center [47, 13] width 76 height 27
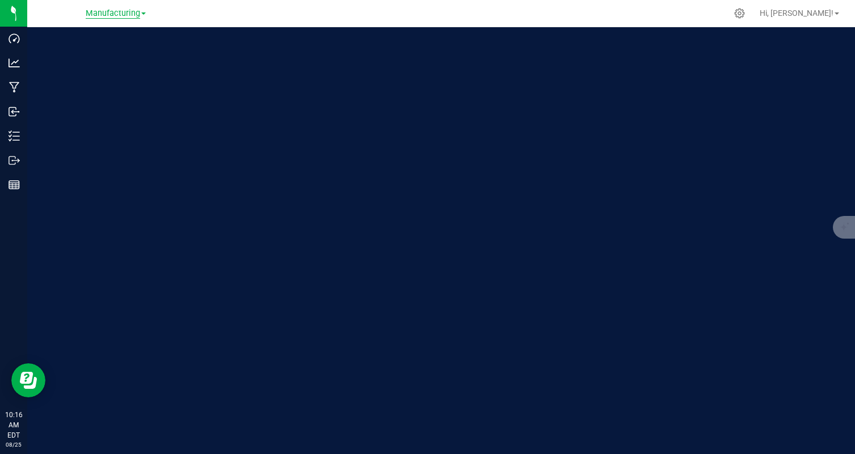
click at [130, 15] on span "Manufacturing" at bounding box center [113, 14] width 54 height 10
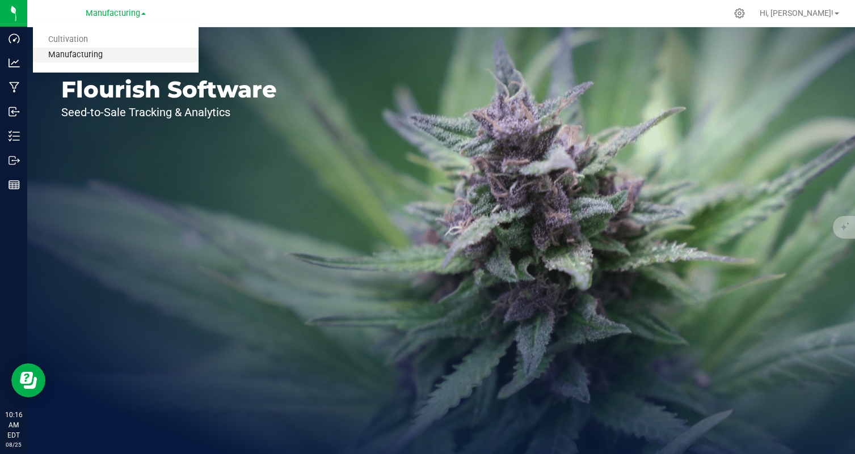
click at [125, 56] on link "Manufacturing" at bounding box center [116, 55] width 166 height 15
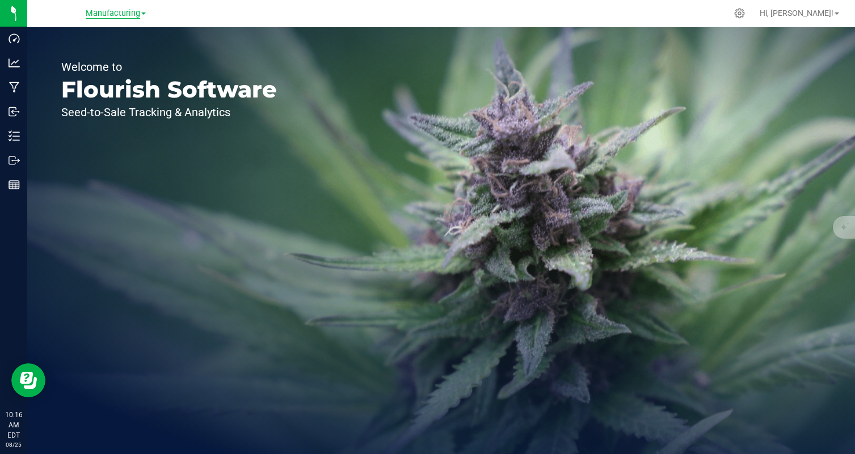
click at [119, 17] on span "Manufacturing" at bounding box center [113, 14] width 54 height 10
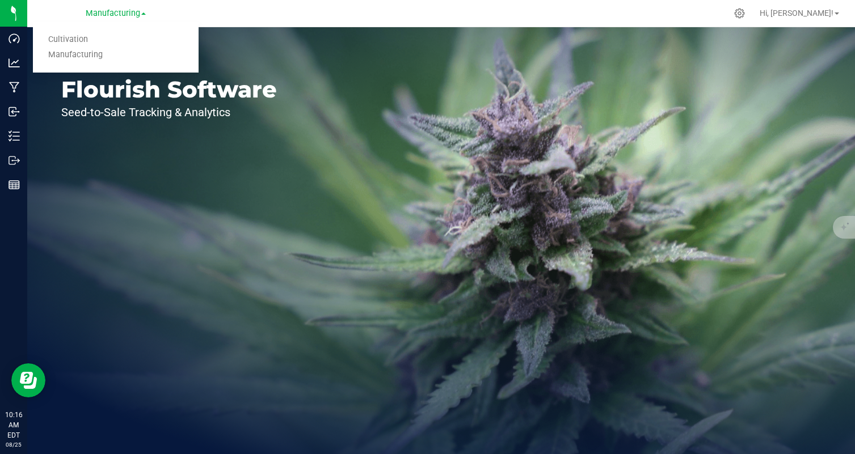
click at [116, 28] on ul "Cultivation Manufacturing" at bounding box center [116, 47] width 166 height 50
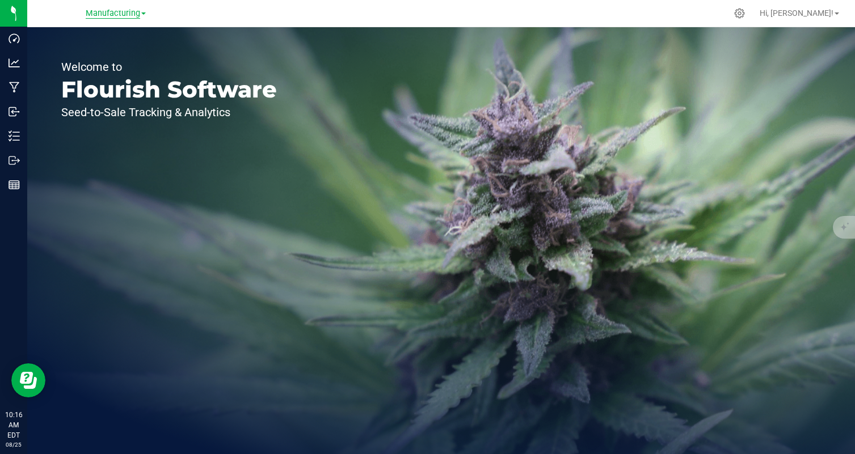
click at [120, 12] on span "Manufacturing" at bounding box center [113, 14] width 54 height 10
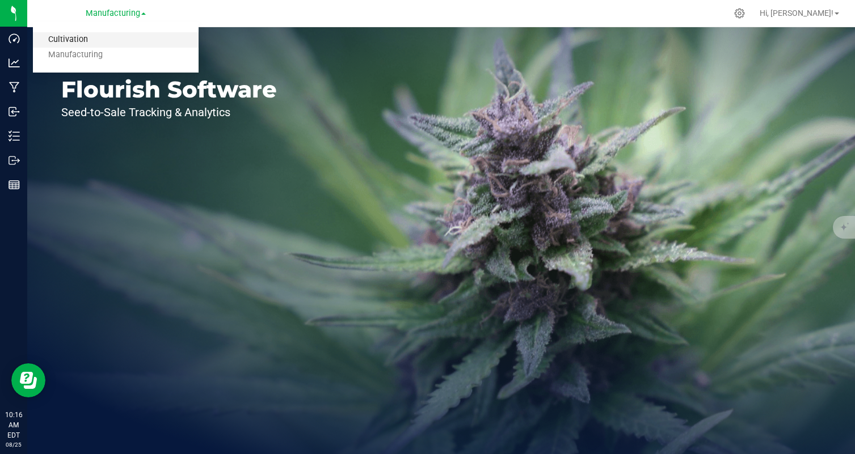
click at [113, 35] on link "Cultivation" at bounding box center [116, 39] width 166 height 15
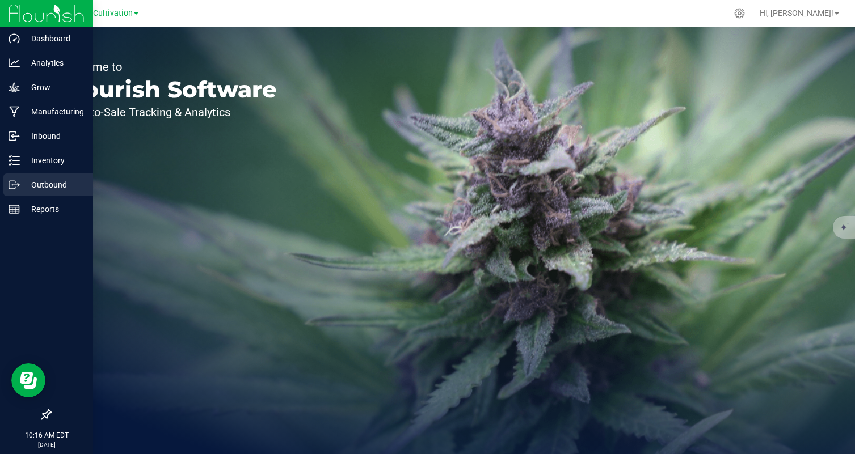
click at [37, 185] on p "Outbound" at bounding box center [54, 185] width 68 height 14
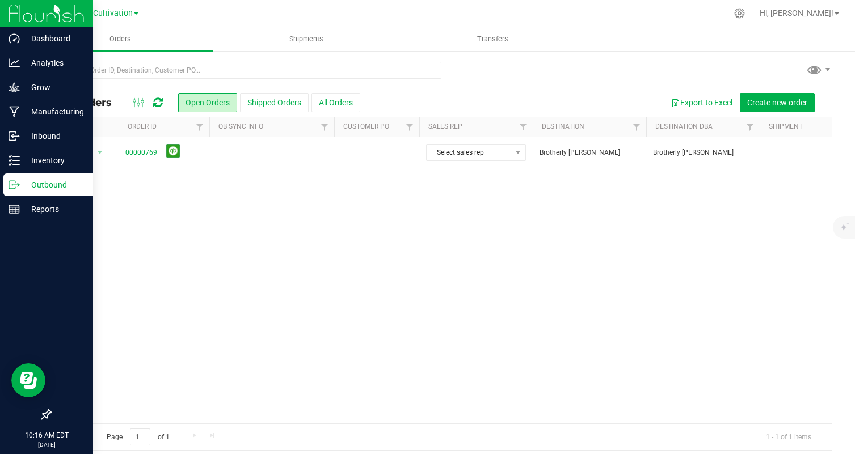
click at [16, 11] on img at bounding box center [47, 13] width 76 height 27
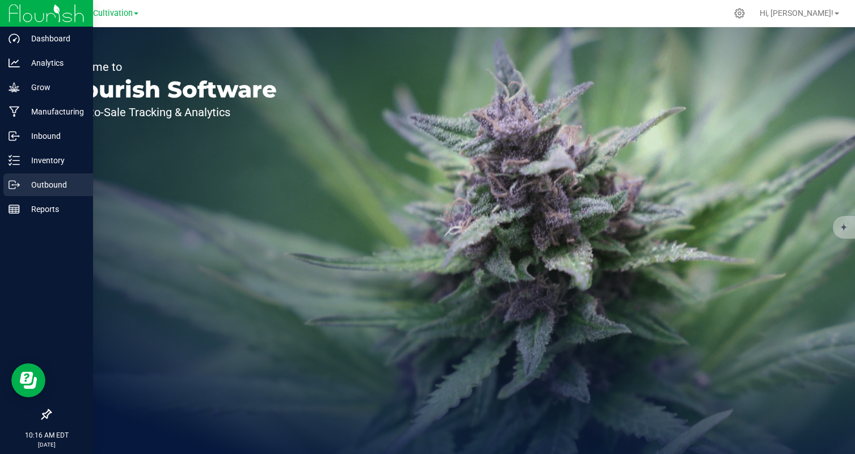
click at [42, 187] on p "Outbound" at bounding box center [54, 185] width 68 height 14
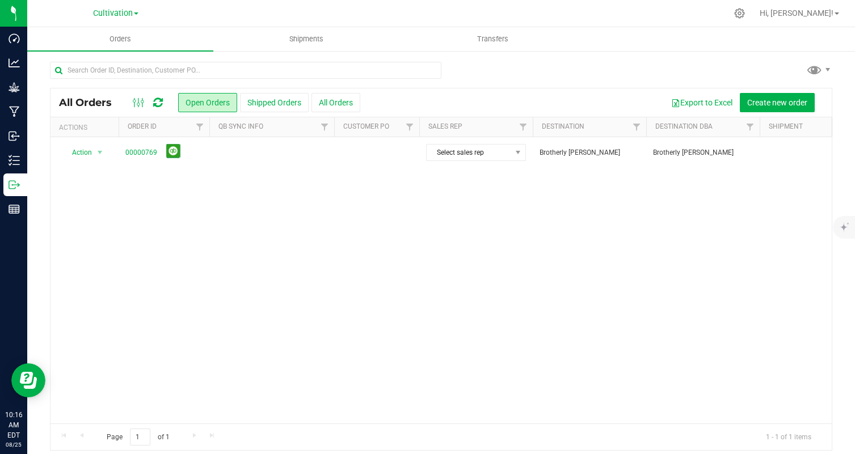
click at [134, 15] on span at bounding box center [136, 13] width 5 height 2
click at [184, 14] on div "Cultivation Cultivation Manufacturing" at bounding box center [116, 14] width 166 height 18
click at [125, 14] on span "Cultivation" at bounding box center [113, 14] width 40 height 10
click at [119, 37] on link "Cultivation" at bounding box center [116, 39] width 166 height 15
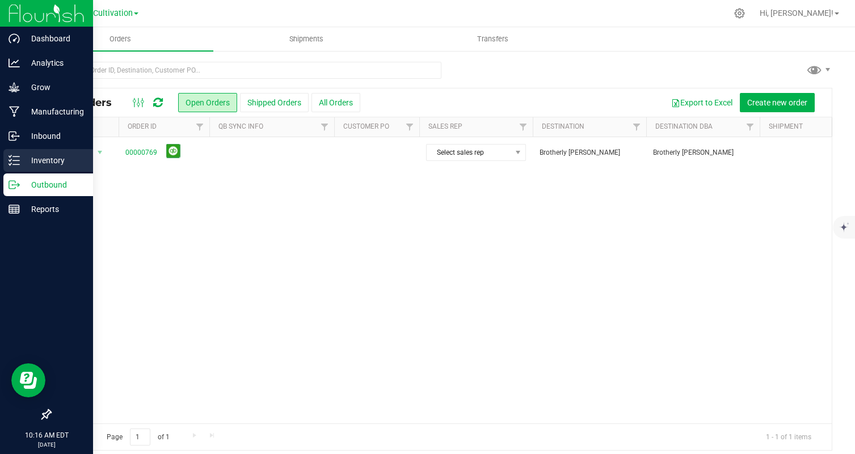
click at [18, 158] on icon at bounding box center [14, 160] width 11 height 11
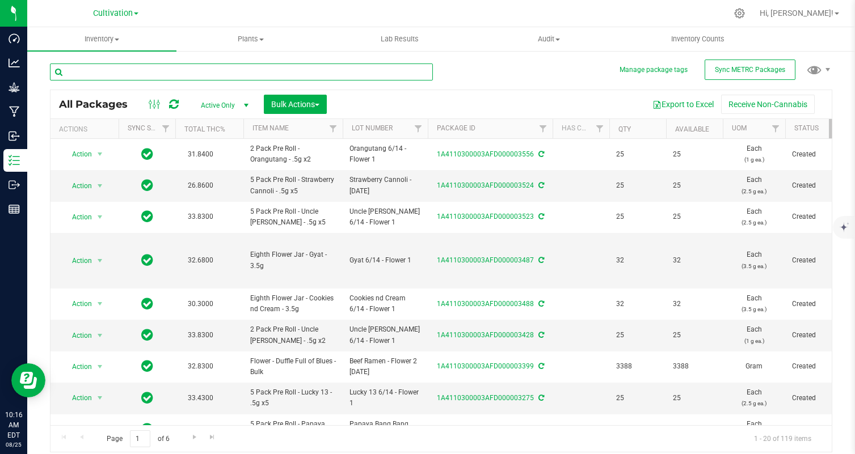
click at [286, 66] on input "text" at bounding box center [241, 72] width 383 height 17
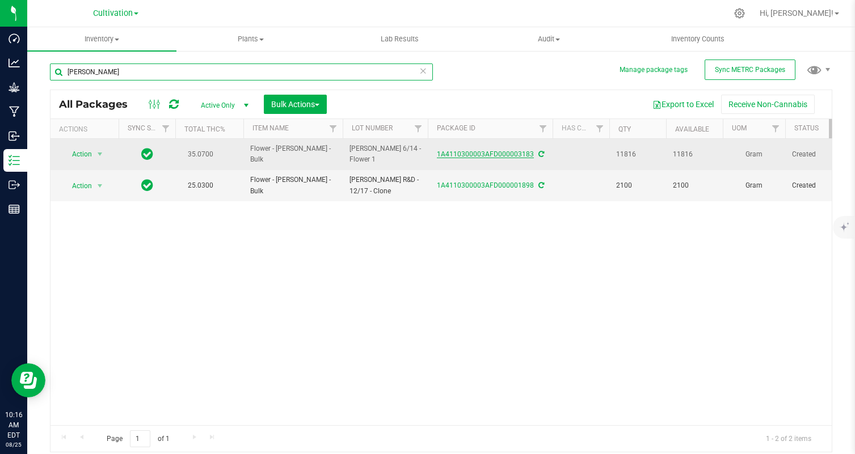
type input "[PERSON_NAME]"
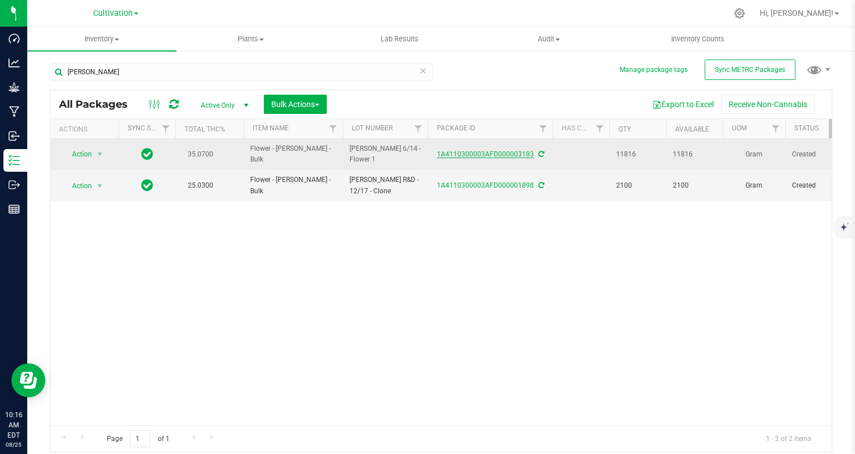
click at [474, 150] on link "1A4110300003AFD000003183" at bounding box center [485, 154] width 97 height 8
click at [87, 158] on span "Action" at bounding box center [77, 154] width 31 height 16
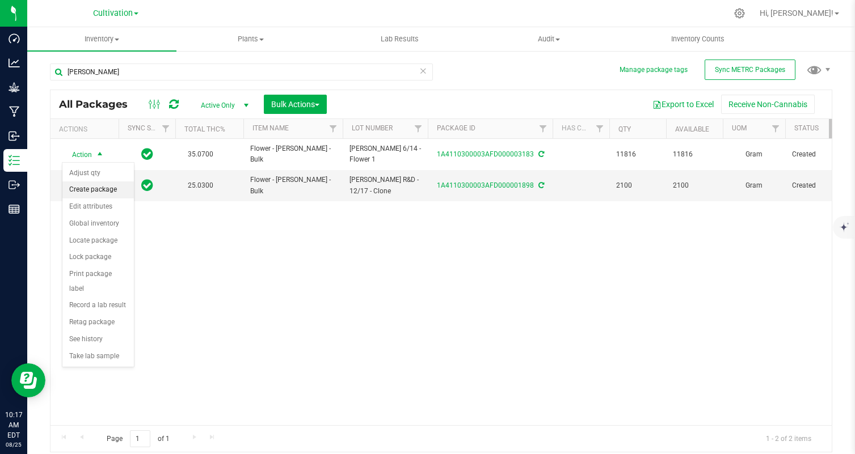
click at [107, 189] on li "Create package" at bounding box center [97, 189] width 71 height 17
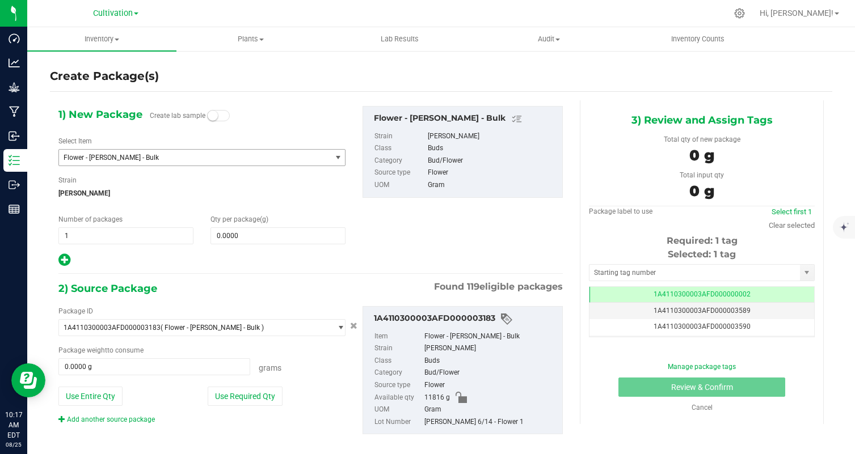
click at [255, 162] on span "Flower - [PERSON_NAME] - Bulk" at bounding box center [195, 158] width 272 height 16
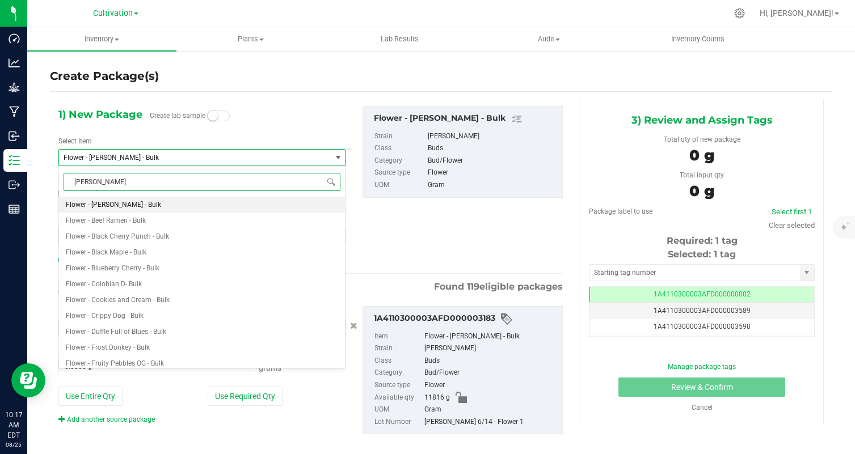
type input "[PERSON_NAME]"
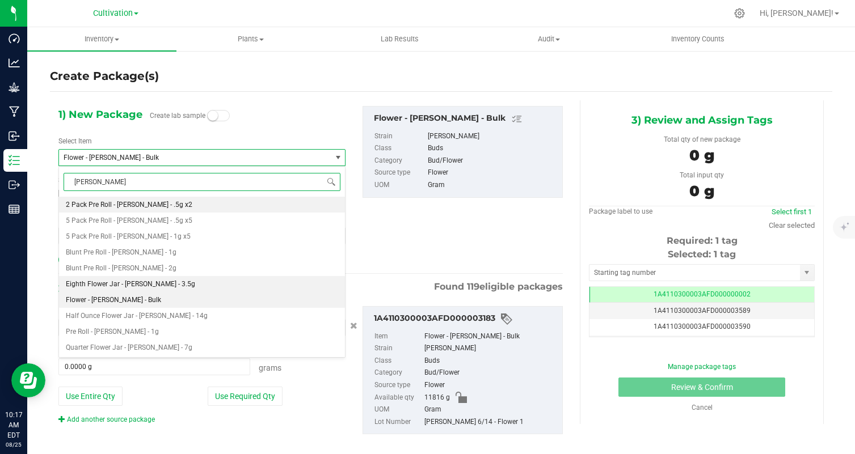
click at [226, 287] on li "Eighth Flower Jar - [PERSON_NAME] - 3.5g" at bounding box center [202, 284] width 286 height 16
type input "0"
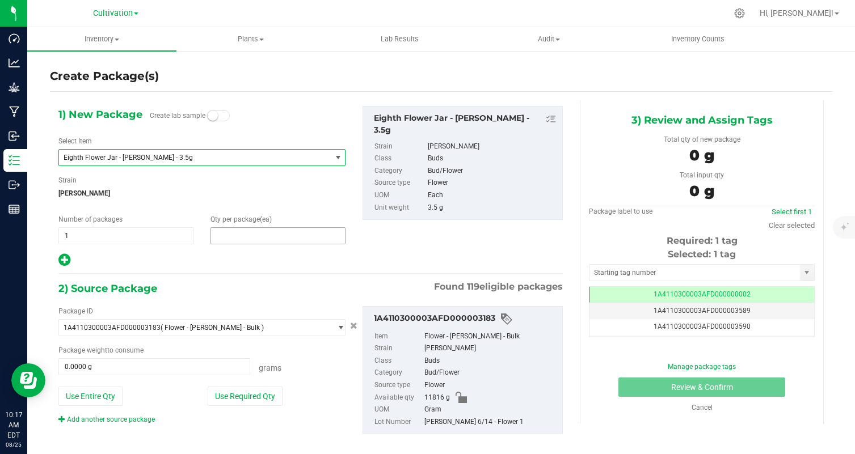
click at [248, 233] on span at bounding box center [277, 235] width 135 height 17
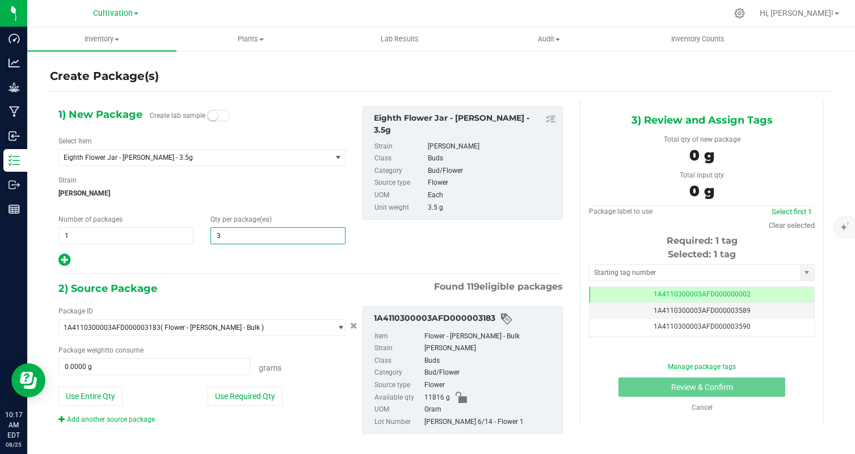
type input "32"
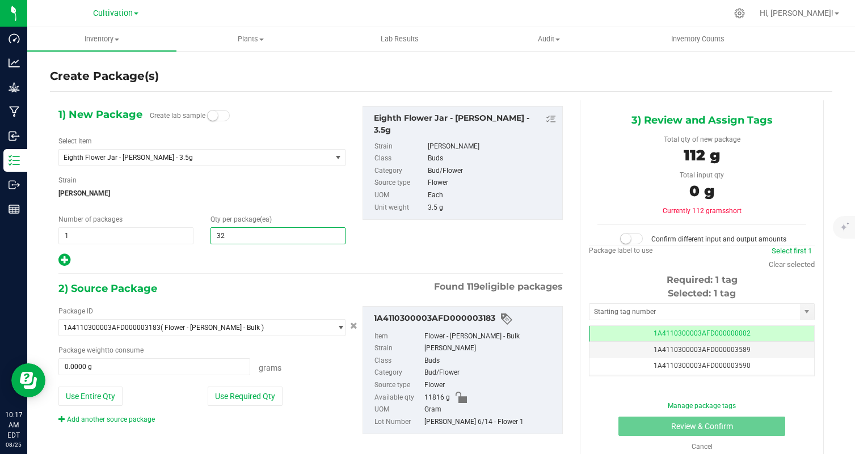
type input "32"
click at [235, 273] on div "1) New Package Create lab sample Select Item Eighth Flower Jar - [PERSON_NAME] …" at bounding box center [310, 279] width 521 height 358
click at [259, 396] on button "Use Required Qty" at bounding box center [245, 396] width 75 height 19
type input "112.0000 g"
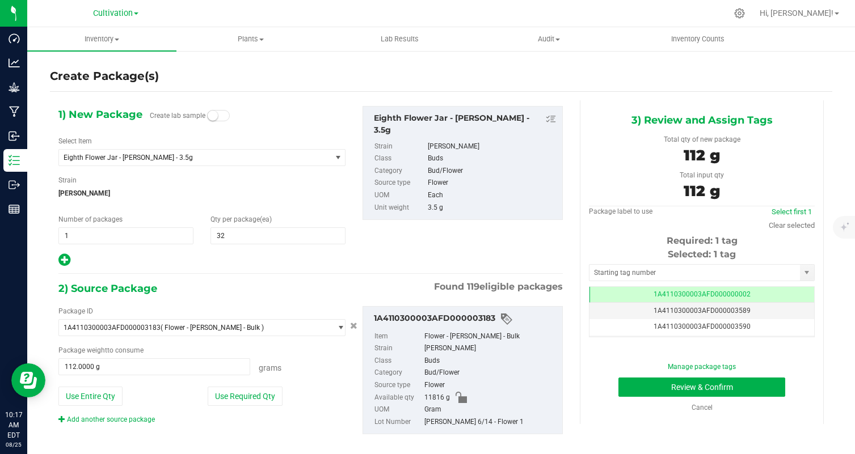
click at [310, 281] on div "2) Source Package Found 119 eligible packages" at bounding box center [310, 288] width 504 height 17
click at [794, 223] on link "Clear selected" at bounding box center [791, 225] width 46 height 9
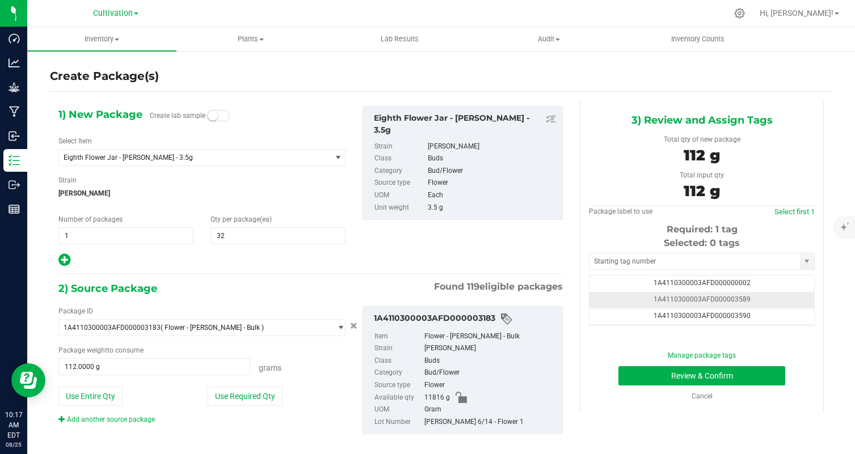
click at [767, 297] on td "1A4110300003AFD000003589" at bounding box center [701, 300] width 225 height 16
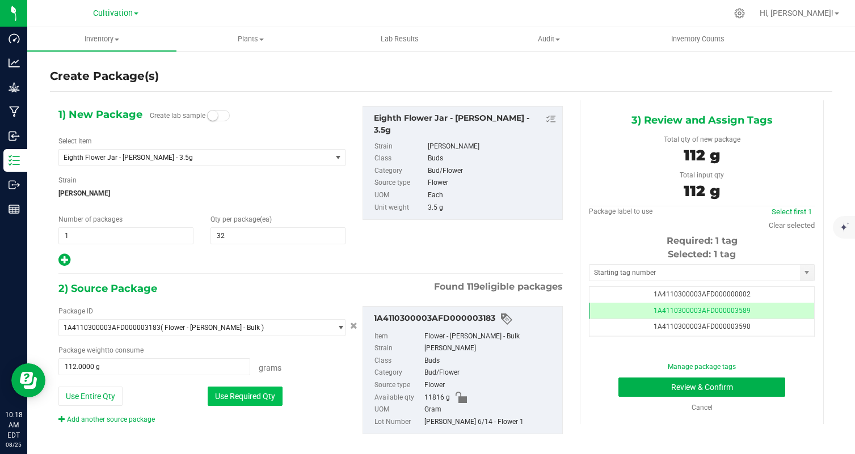
click at [251, 393] on button "Use Required Qty" at bounding box center [245, 396] width 75 height 19
click at [650, 389] on button "Review & Confirm" at bounding box center [701, 387] width 167 height 19
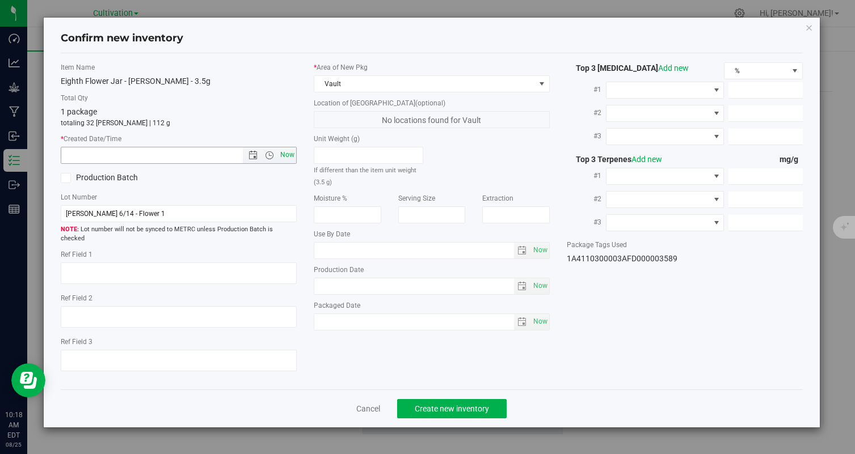
click at [288, 150] on span "Now" at bounding box center [287, 155] width 19 height 16
type input "[DATE] 10:18 AM"
click at [432, 399] on button "Create new inventory" at bounding box center [451, 408] width 109 height 19
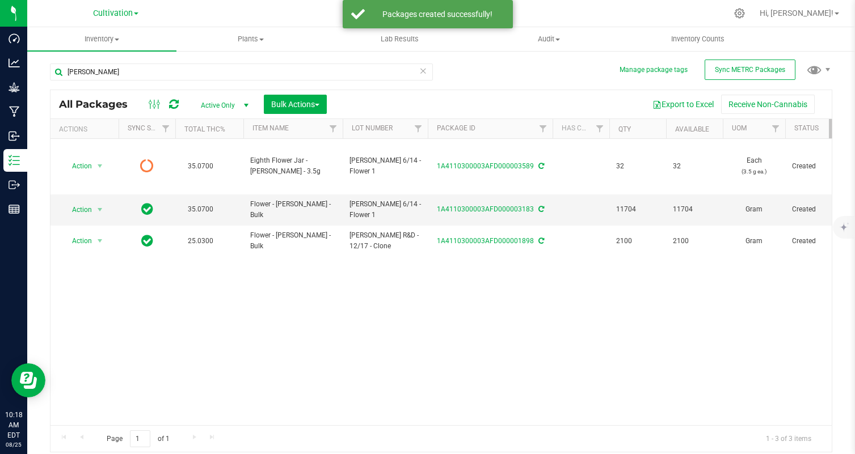
click at [172, 105] on icon at bounding box center [174, 104] width 10 height 11
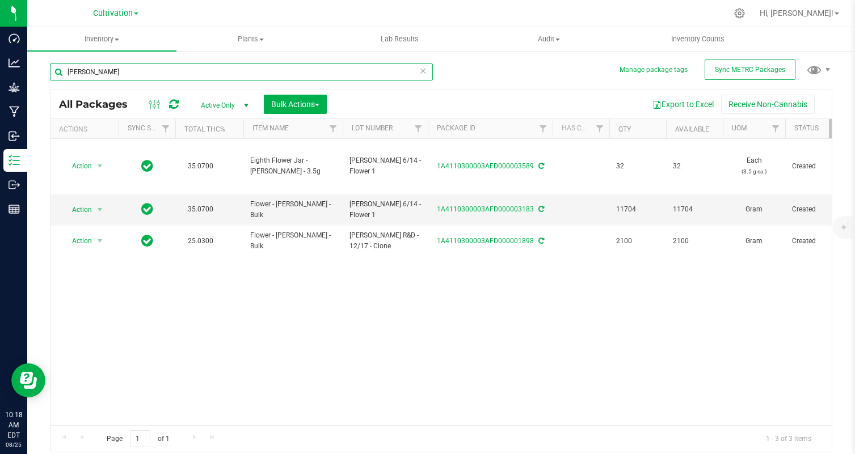
click at [195, 68] on input "[PERSON_NAME]" at bounding box center [241, 72] width 383 height 17
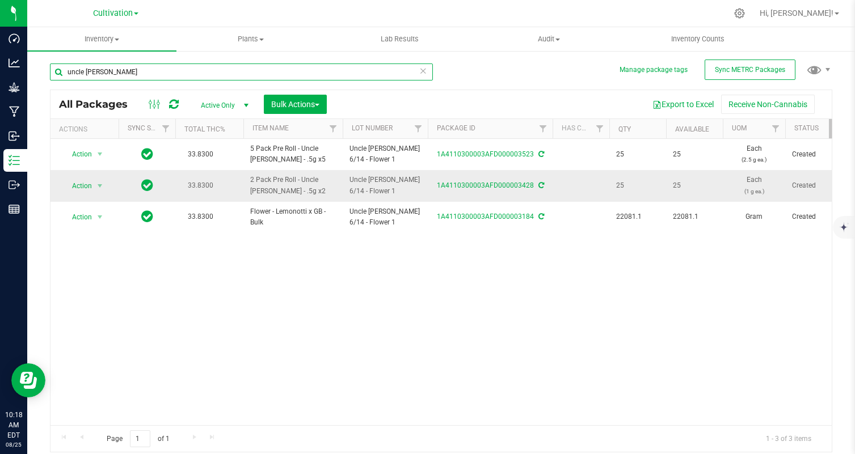
scroll to position [0, 101]
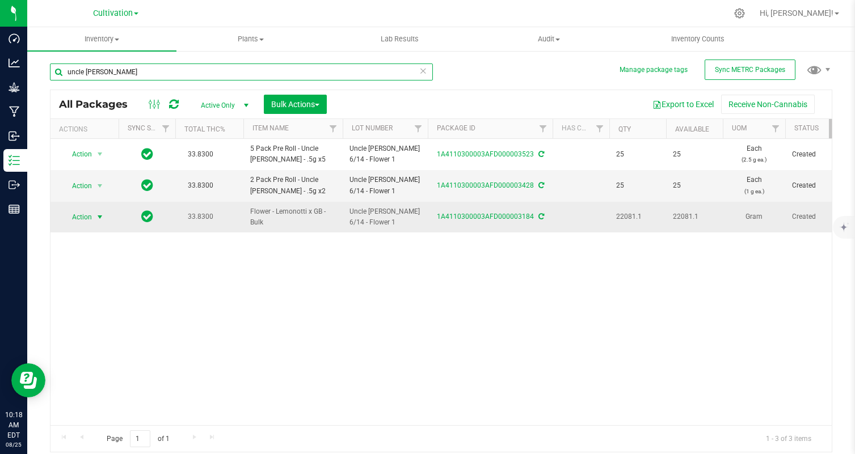
type input "uncle [PERSON_NAME]"
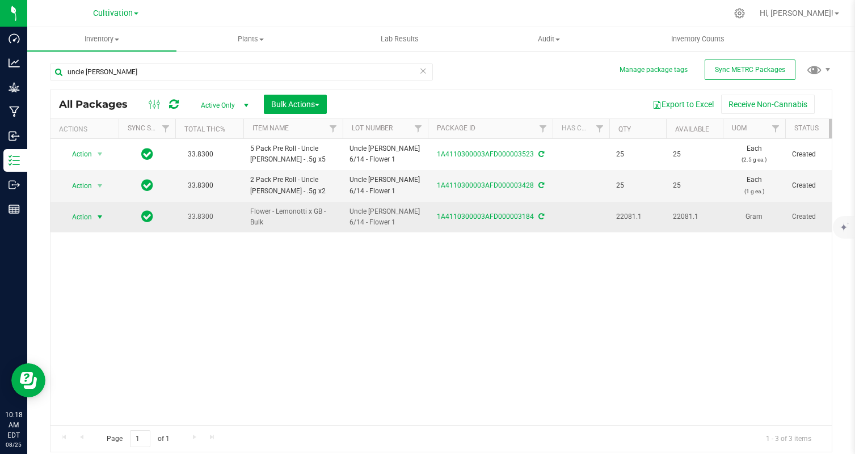
click at [91, 215] on span "Action" at bounding box center [77, 217] width 31 height 16
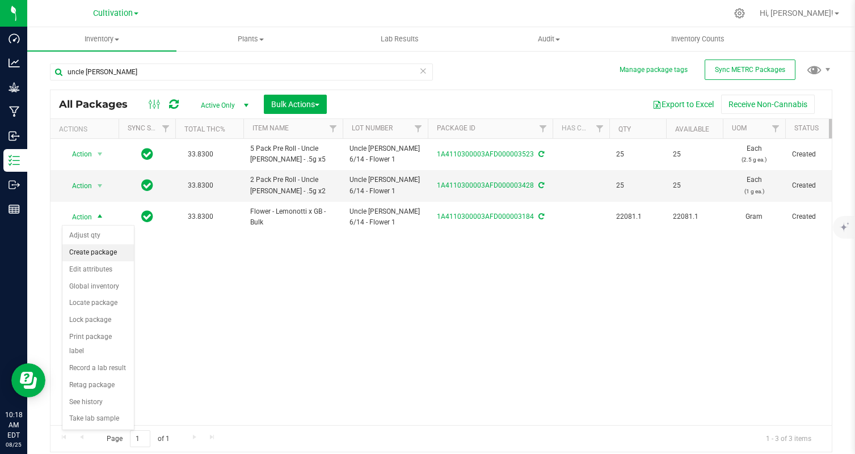
click at [116, 250] on li "Create package" at bounding box center [97, 252] width 71 height 17
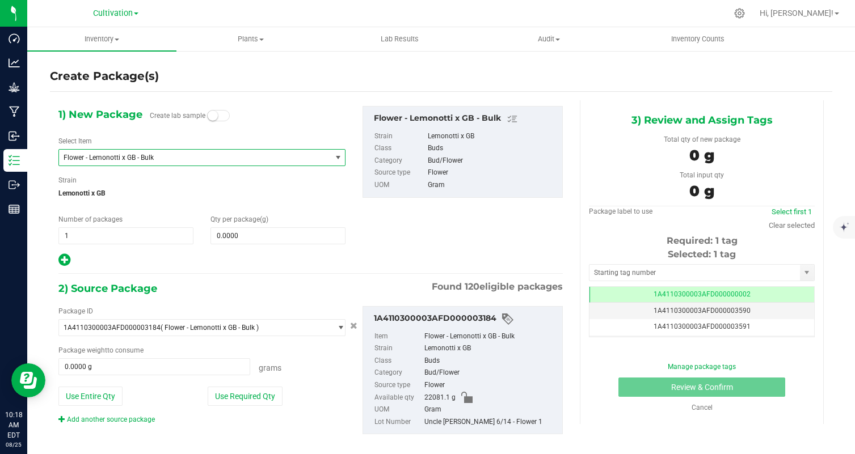
click at [236, 155] on span "Flower - Lemonotti x GB - Bulk" at bounding box center [190, 158] width 252 height 8
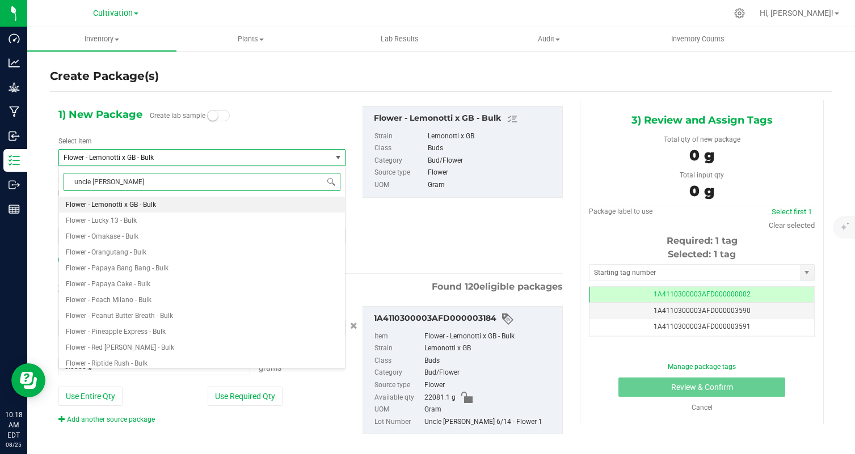
type input "uncle [PERSON_NAME]"
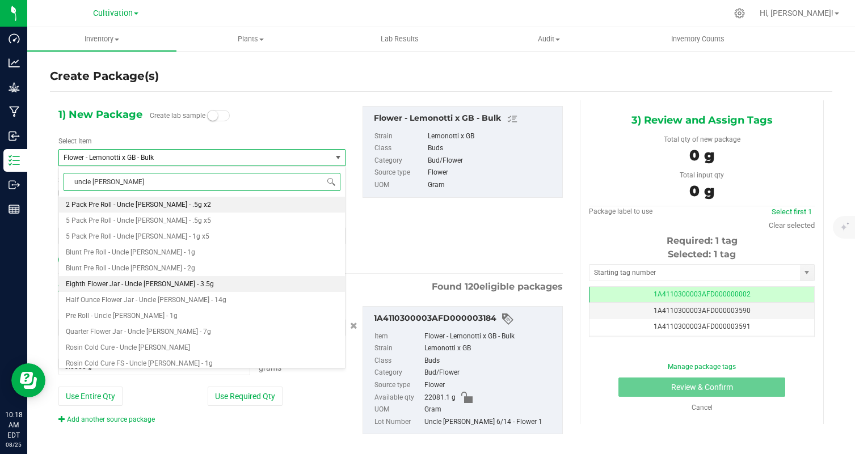
click at [215, 281] on li "Eighth Flower Jar - Uncle [PERSON_NAME] - 3.5g" at bounding box center [202, 284] width 286 height 16
type input "0"
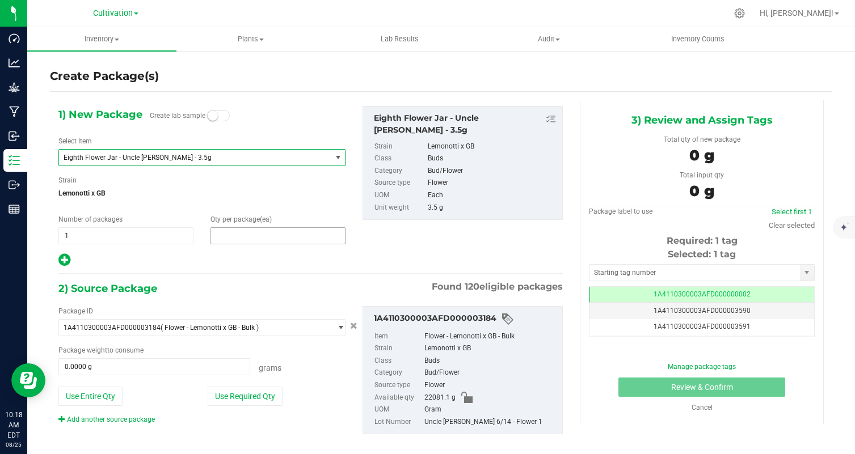
click at [258, 236] on span at bounding box center [277, 235] width 135 height 17
type input "32"
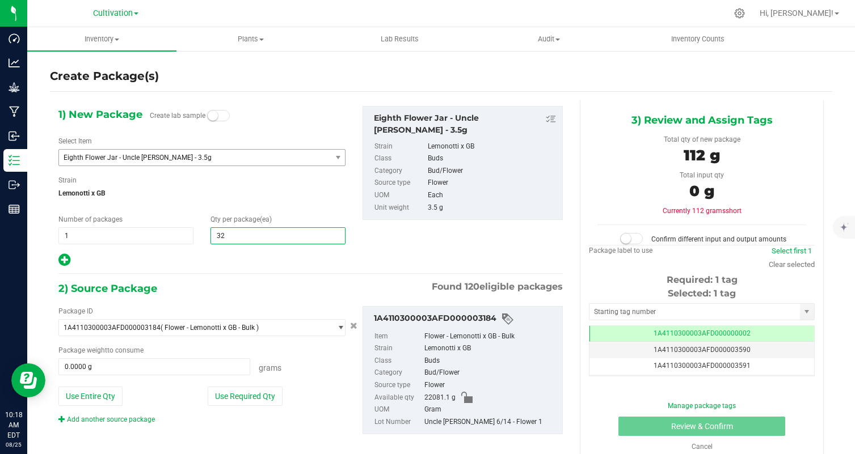
type input "32"
click at [242, 290] on div "2) Source Package Found 120 eligible packages" at bounding box center [310, 288] width 504 height 17
click at [258, 397] on button "Use Required Qty" at bounding box center [245, 396] width 75 height 19
type input "112.0000 g"
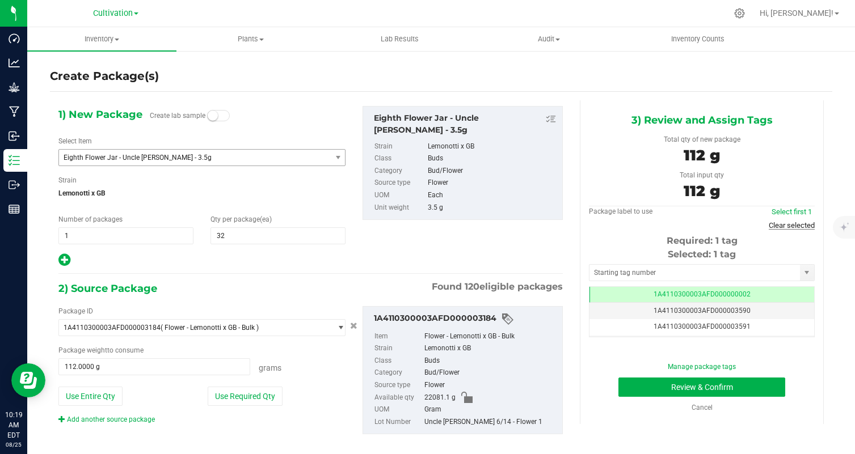
click at [801, 228] on link "Clear selected" at bounding box center [791, 225] width 46 height 9
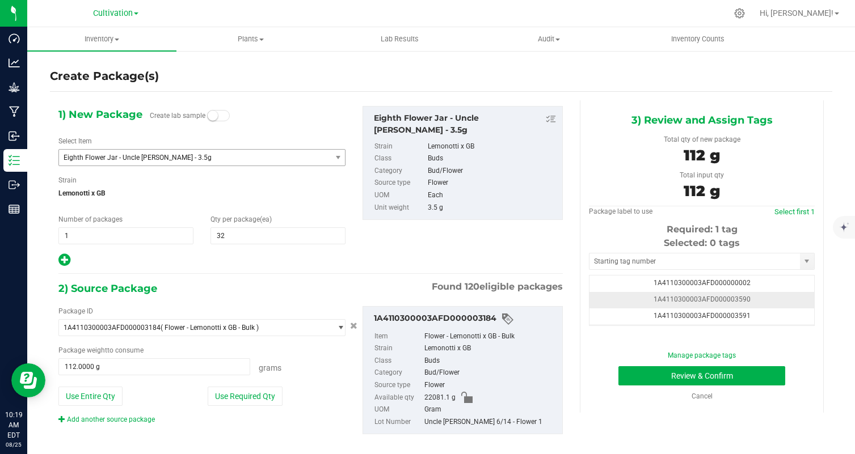
click at [768, 300] on td "1A4110300003AFD000003590" at bounding box center [701, 300] width 225 height 16
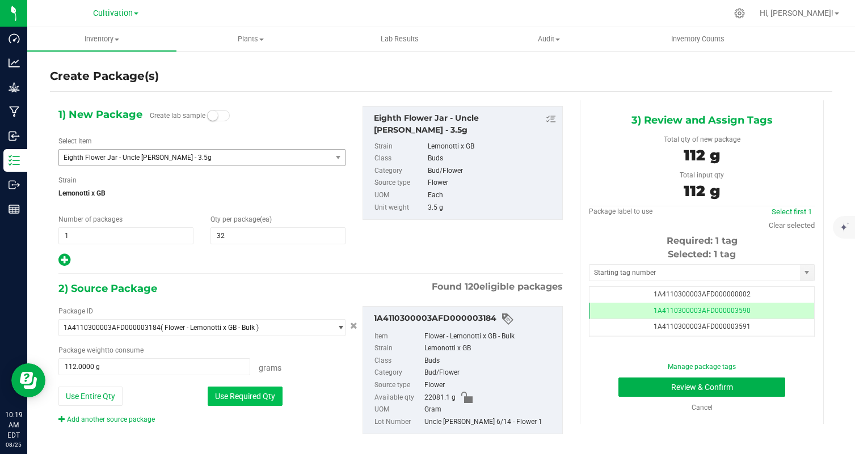
click at [272, 394] on button "Use Required Qty" at bounding box center [245, 396] width 75 height 19
click at [673, 388] on button "Review & Confirm" at bounding box center [701, 387] width 167 height 19
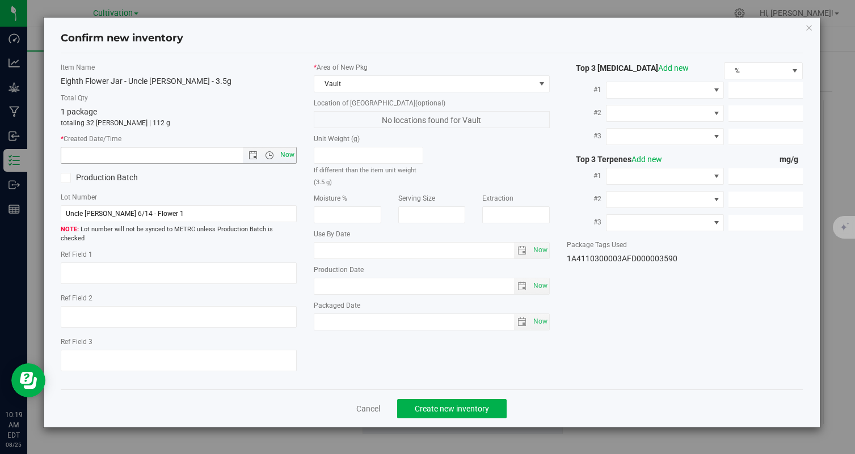
click at [282, 155] on span "Now" at bounding box center [287, 155] width 19 height 16
type input "[DATE] 10:19 AM"
click at [429, 399] on button "Create new inventory" at bounding box center [451, 408] width 109 height 19
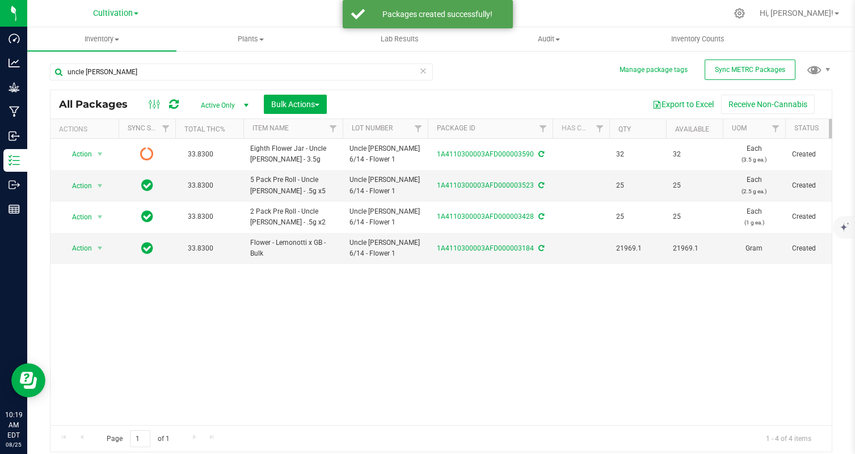
click at [177, 103] on icon at bounding box center [174, 104] width 10 height 11
click at [176, 103] on icon at bounding box center [174, 104] width 10 height 11
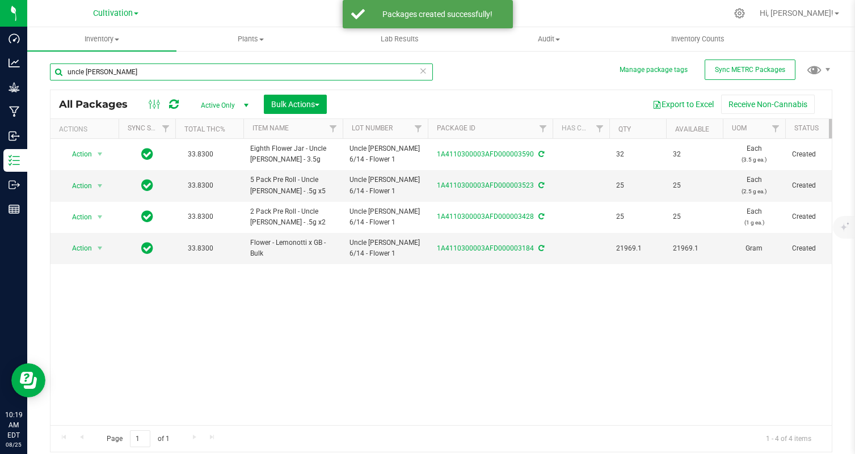
click at [155, 73] on input "uncle [PERSON_NAME]" at bounding box center [241, 72] width 383 height 17
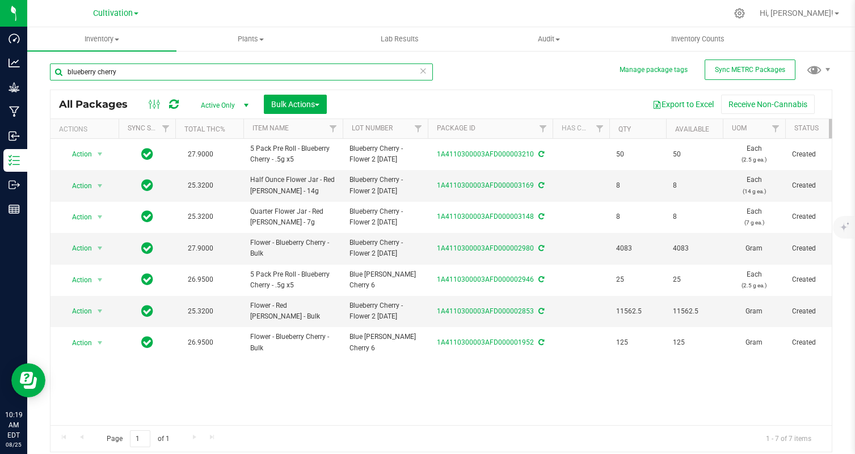
type input "blueberry cherry"
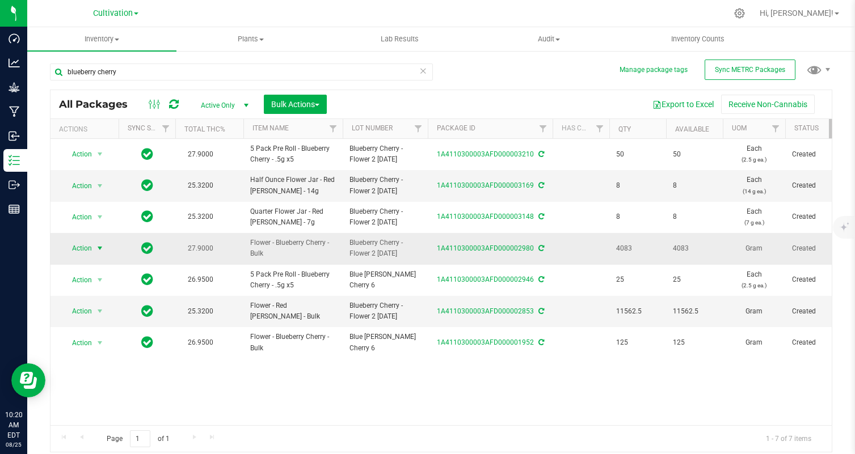
click at [83, 256] on span "Action" at bounding box center [77, 248] width 31 height 16
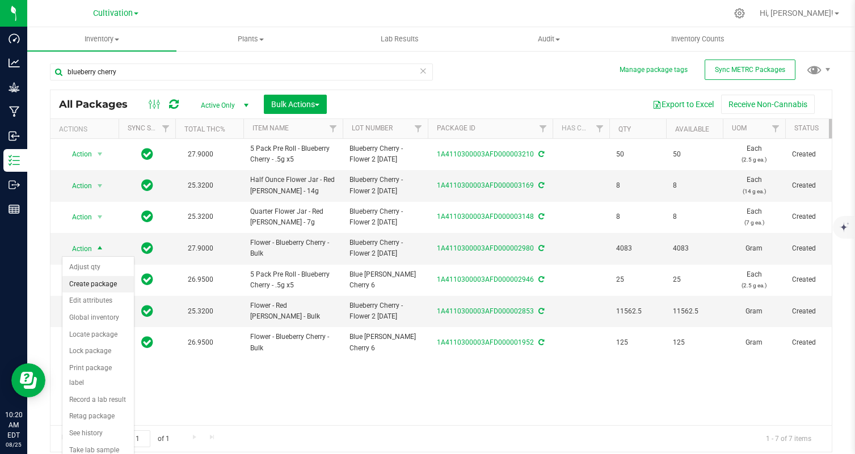
click at [123, 283] on li "Create package" at bounding box center [97, 284] width 71 height 17
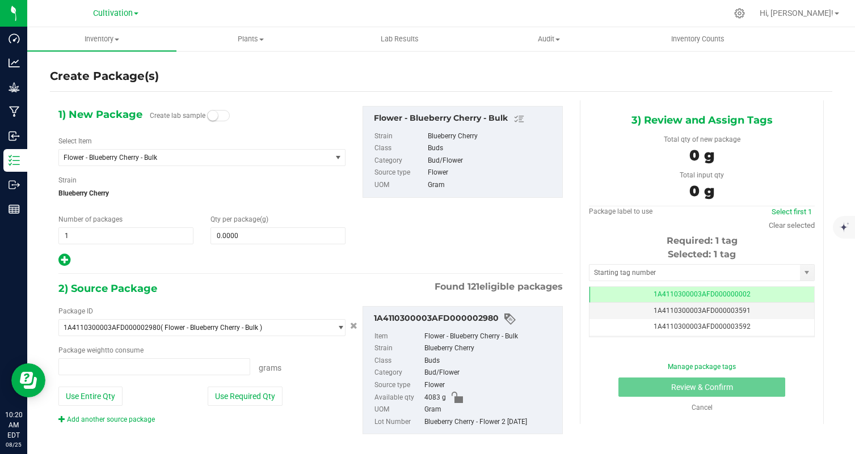
type input "0.0000 g"
click at [153, 159] on span "Flower - Blueberry Cherry - Bulk" at bounding box center [190, 158] width 252 height 8
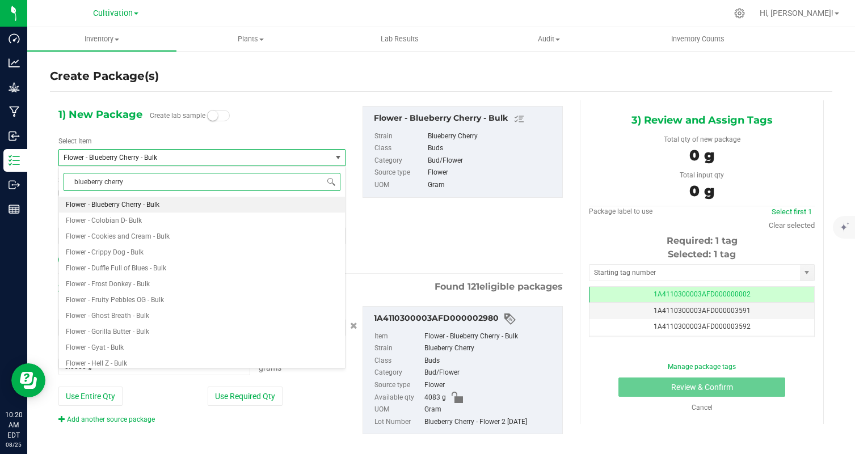
type input "blueberry cherry"
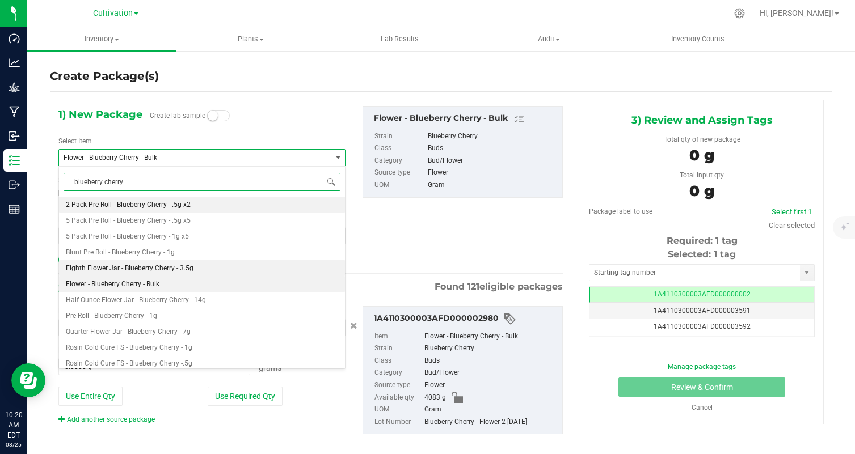
click at [197, 265] on li "Eighth Flower Jar - Blueberry Cherry - 3.5g" at bounding box center [202, 268] width 286 height 16
type input "0"
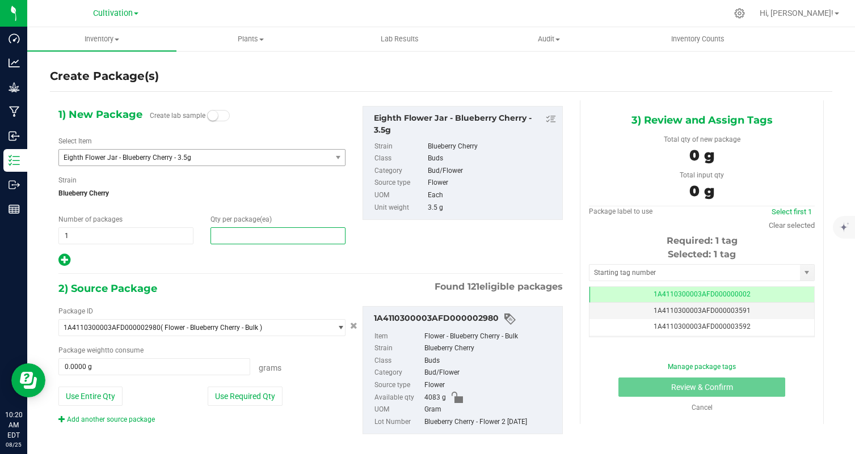
click at [238, 234] on span at bounding box center [277, 235] width 135 height 17
type input "32"
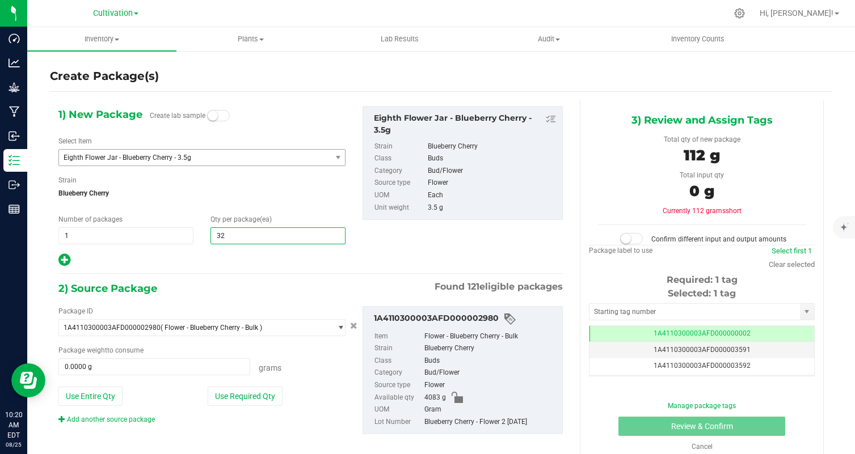
type input "32"
click at [227, 276] on div "1) New Package Create lab sample Select Item Eighth Flower Jar - Blueberry Cher…" at bounding box center [310, 279] width 521 height 358
click at [255, 404] on button "Use Required Qty" at bounding box center [245, 396] width 75 height 19
type input "112.0000 g"
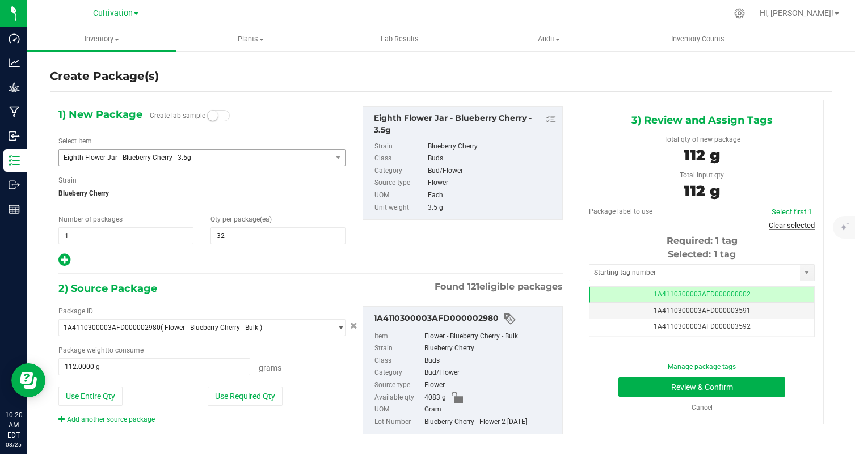
click at [780, 224] on link "Clear selected" at bounding box center [791, 225] width 46 height 9
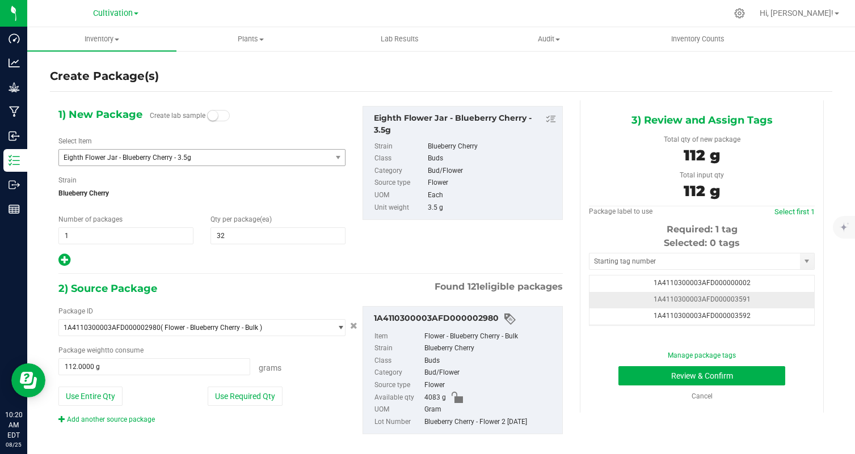
click at [769, 301] on td "1A4110300003AFD000003591" at bounding box center [701, 300] width 225 height 16
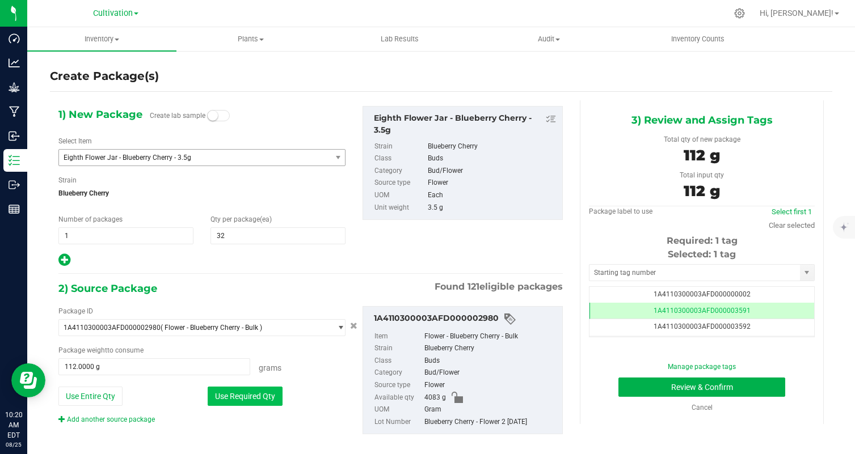
click at [273, 394] on button "Use Required Qty" at bounding box center [245, 396] width 75 height 19
click at [717, 384] on button "Review & Confirm" at bounding box center [701, 387] width 167 height 19
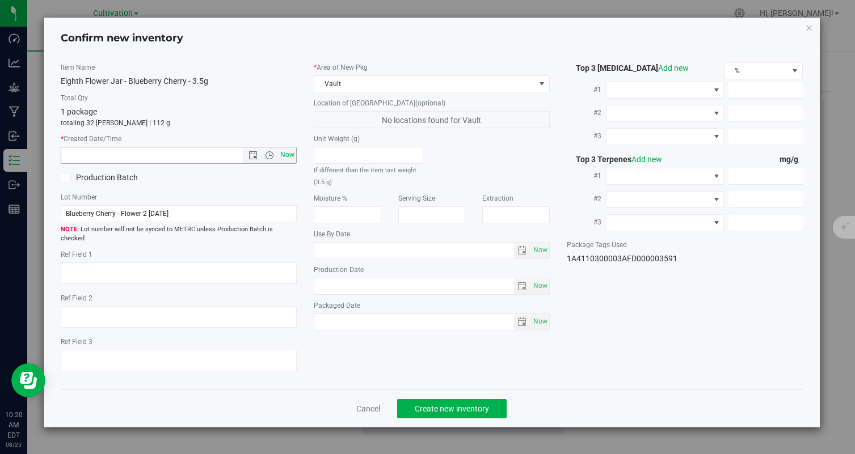
click at [290, 151] on span "Now" at bounding box center [287, 155] width 19 height 16
type input "[DATE] 10:20 AM"
click at [465, 404] on span "Create new inventory" at bounding box center [452, 408] width 74 height 9
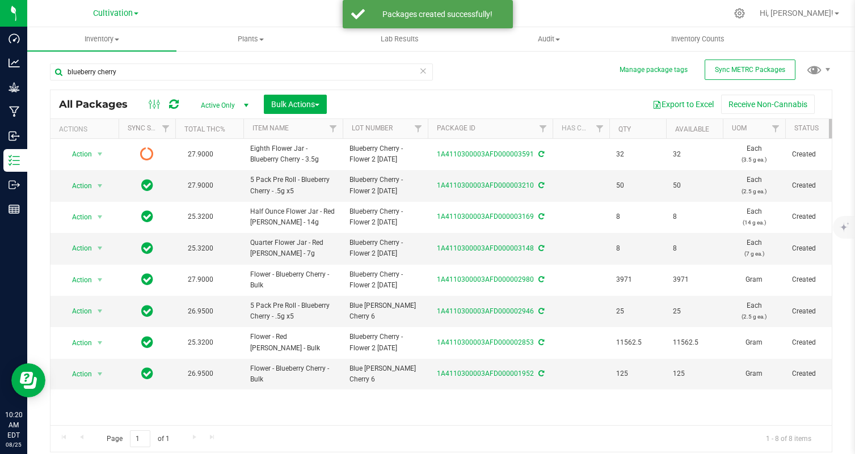
click at [175, 108] on icon at bounding box center [174, 104] width 10 height 11
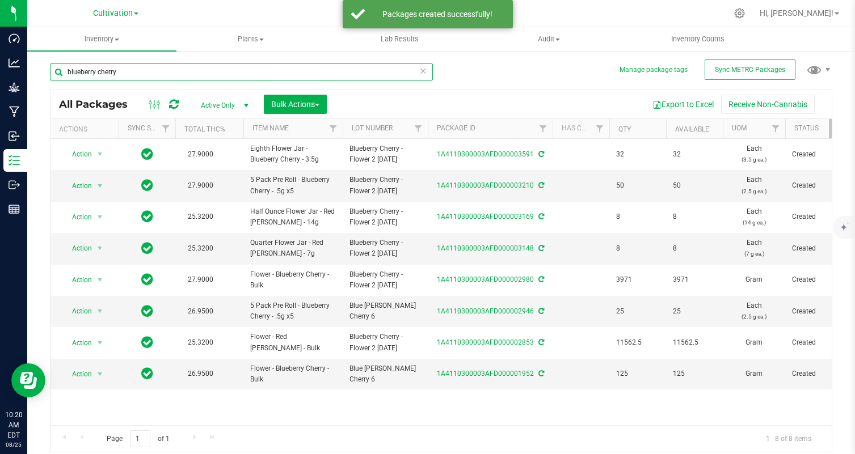
click at [164, 75] on input "blueberry cherry" at bounding box center [241, 72] width 383 height 17
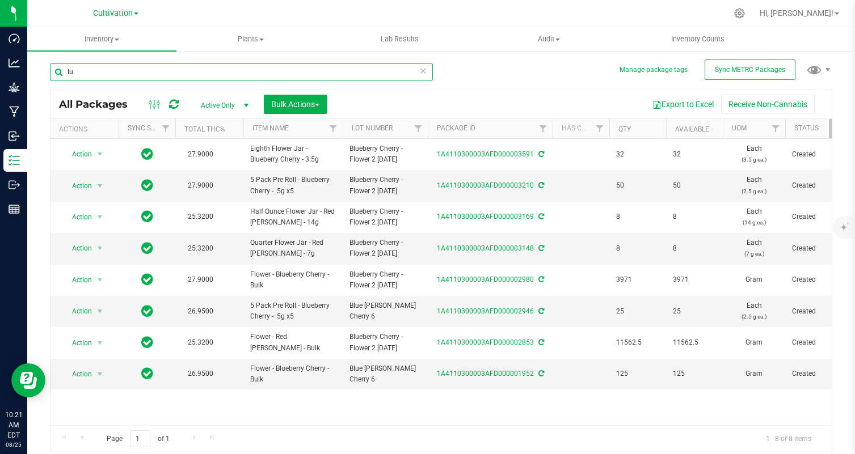
type input "l"
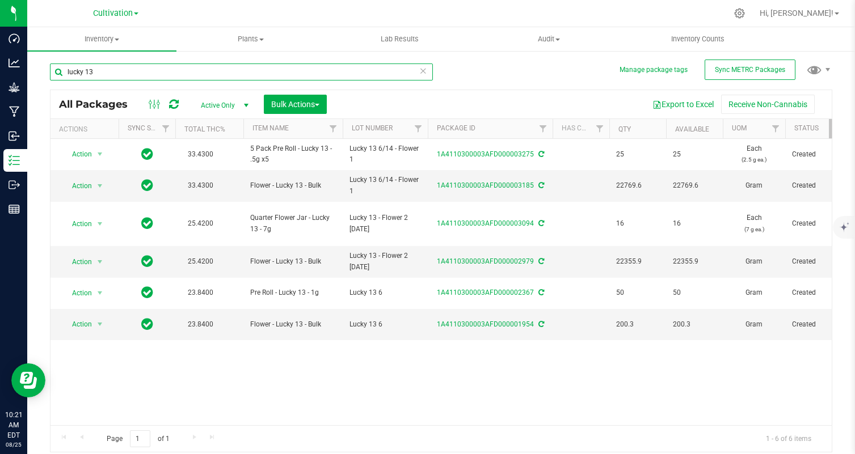
type input "lucky 13"
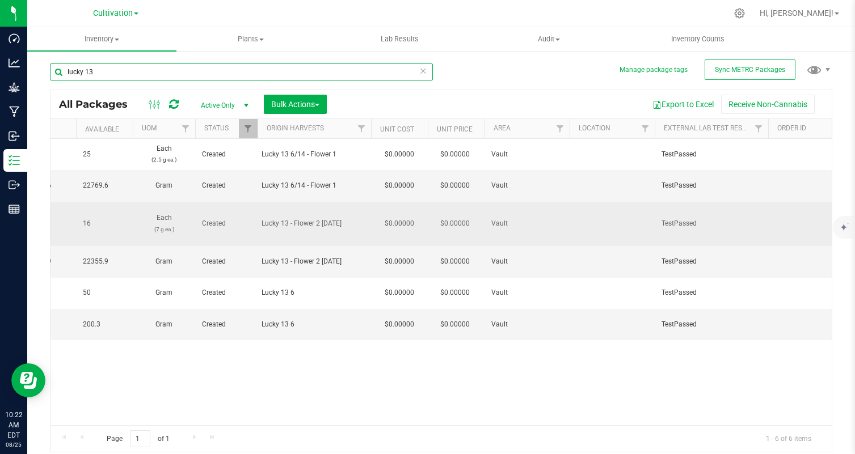
scroll to position [0, 670]
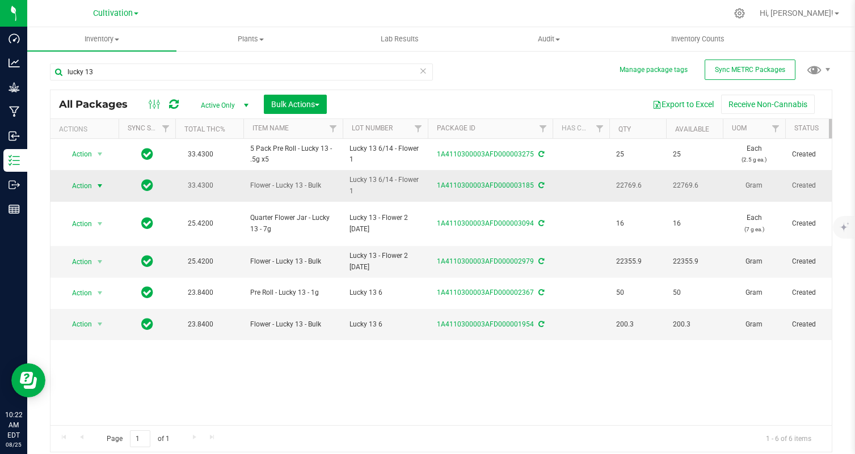
click at [89, 184] on span "Action" at bounding box center [77, 186] width 31 height 16
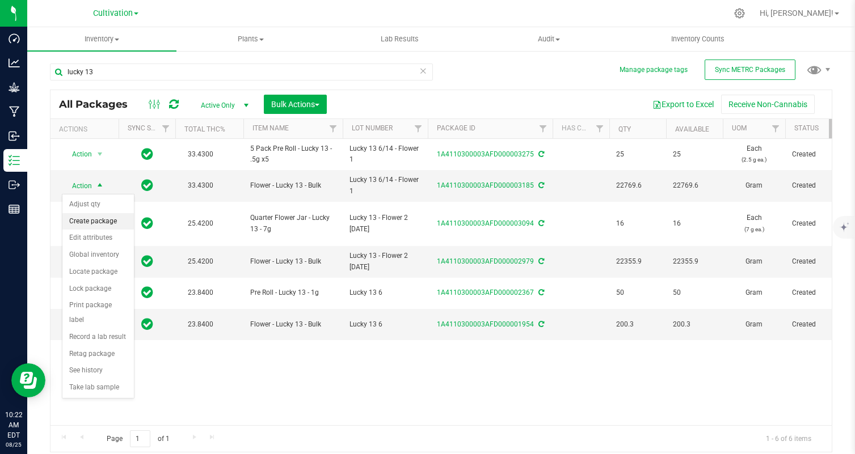
click at [127, 223] on li "Create package" at bounding box center [97, 221] width 71 height 17
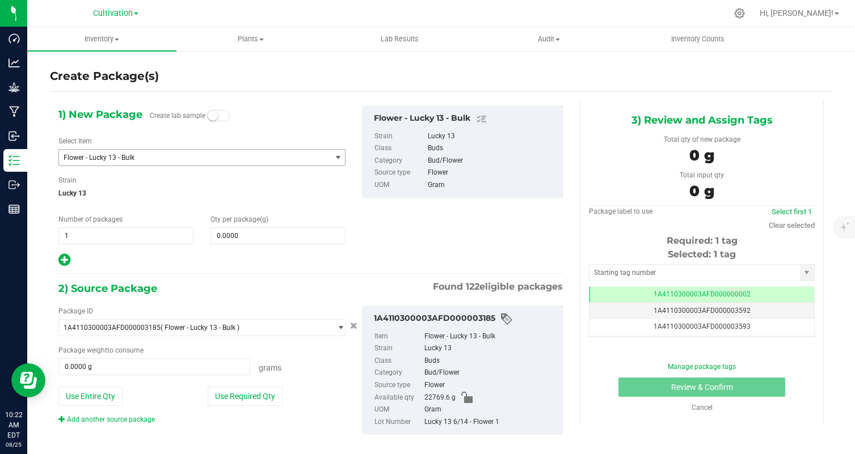
click at [174, 155] on span "Flower - Lucky 13 - Bulk" at bounding box center [190, 158] width 252 height 8
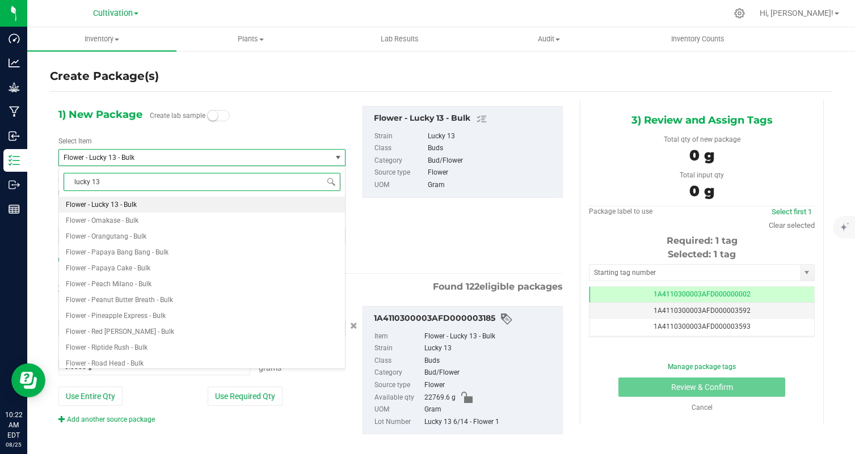
type input "lucky 13"
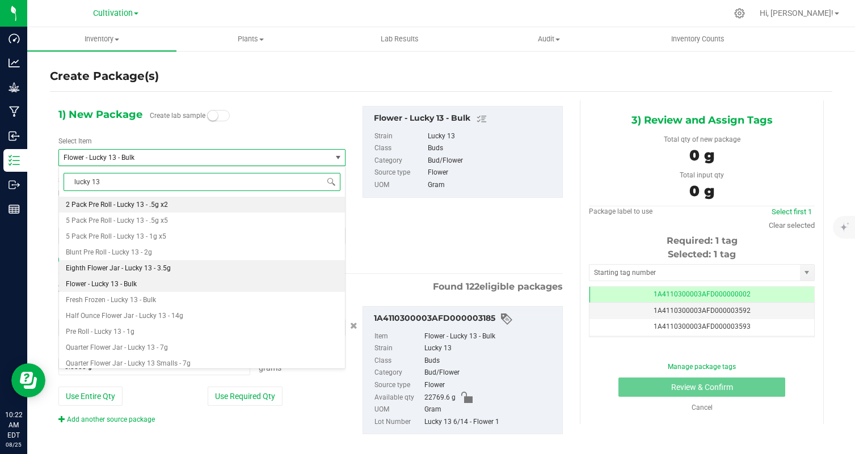
click at [202, 265] on li "Eighth Flower Jar - Lucky 13 - 3.5g" at bounding box center [202, 268] width 286 height 16
type input "0"
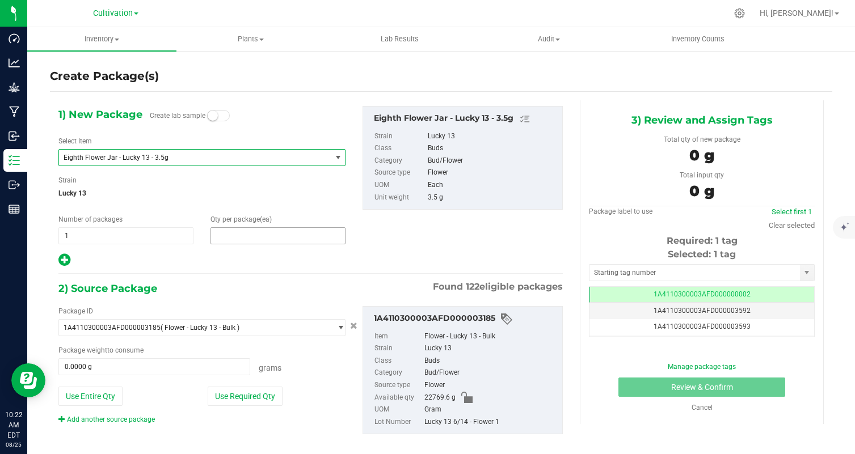
click at [242, 236] on span at bounding box center [277, 235] width 135 height 17
type input "32"
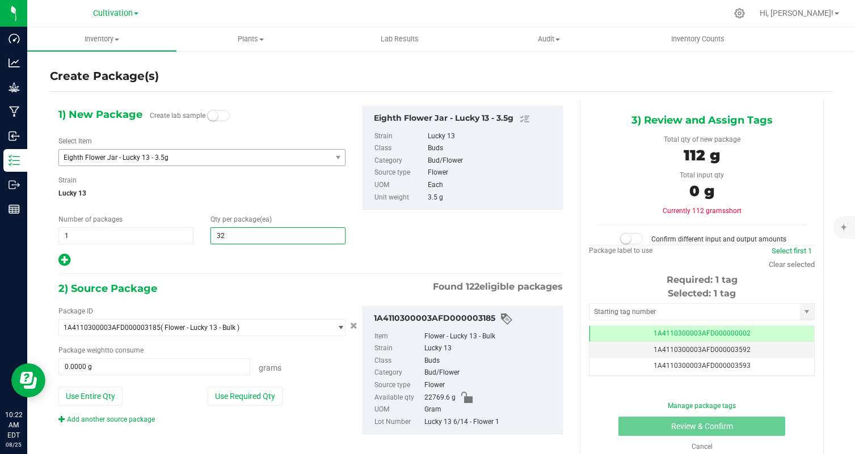
type input "32"
click at [240, 283] on div "2) Source Package Found 122 eligible packages" at bounding box center [310, 288] width 504 height 17
click at [261, 400] on button "Use Required Qty" at bounding box center [245, 396] width 75 height 19
type input "112.0000 g"
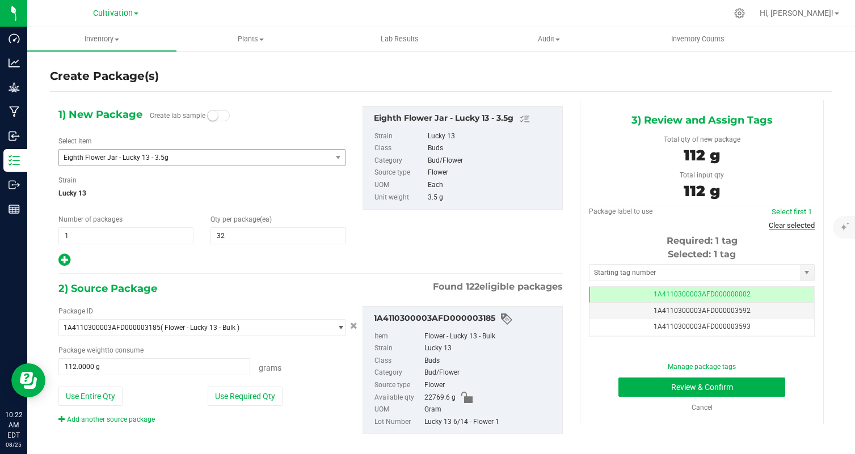
click at [800, 229] on link "Clear selected" at bounding box center [791, 225] width 46 height 9
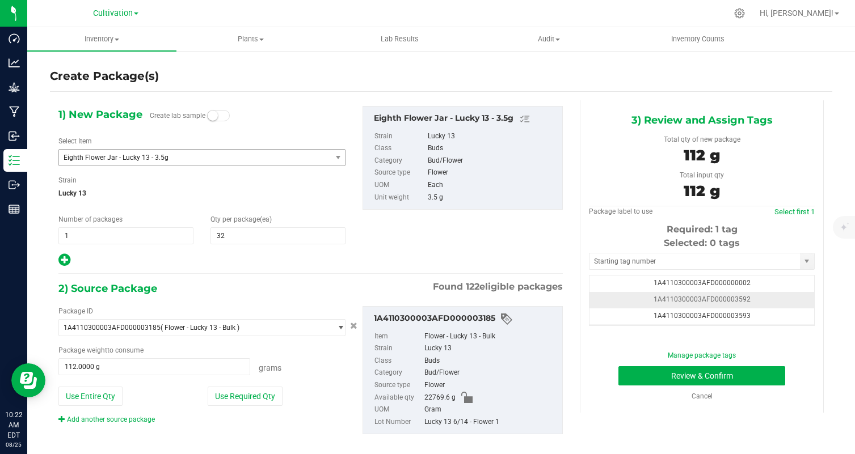
click at [762, 297] on td "1A4110300003AFD000003592" at bounding box center [701, 300] width 225 height 16
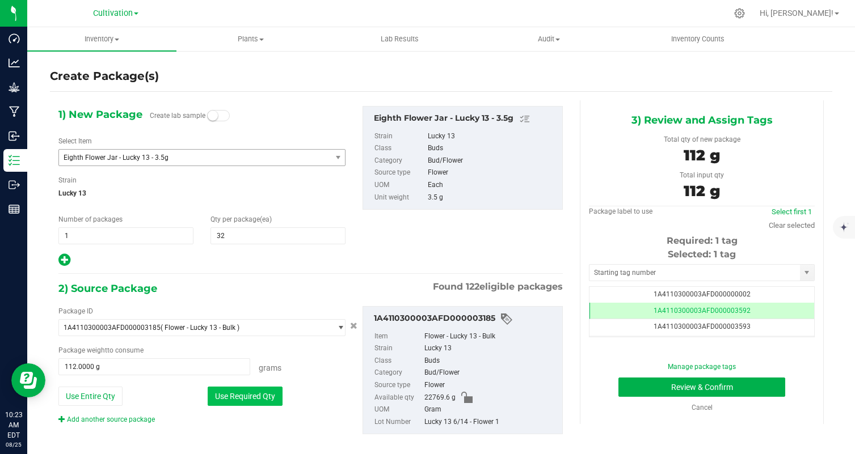
click at [256, 399] on button "Use Required Qty" at bounding box center [245, 396] width 75 height 19
click at [634, 390] on button "Review & Confirm" at bounding box center [701, 387] width 167 height 19
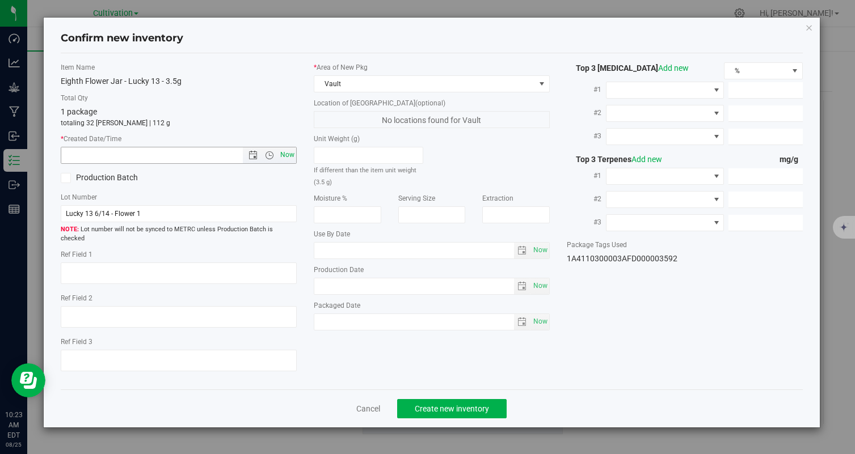
click at [289, 152] on span "Now" at bounding box center [287, 155] width 19 height 16
type input "[DATE] 10:23 AM"
click at [434, 404] on span "Create new inventory" at bounding box center [452, 408] width 74 height 9
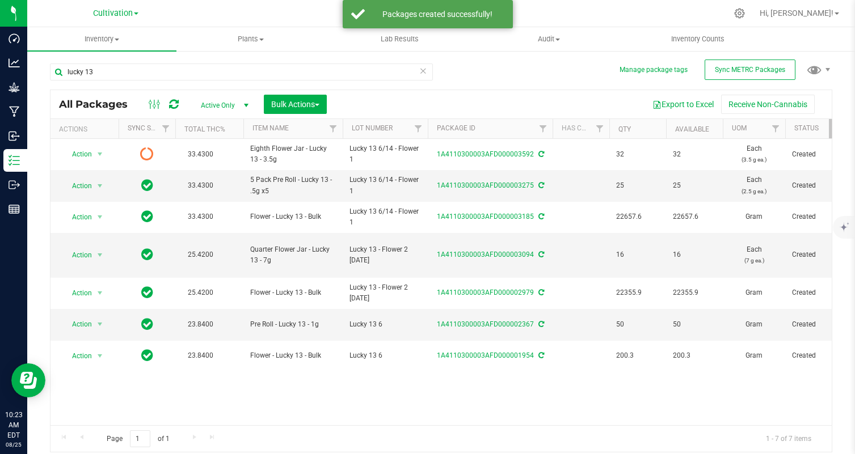
click at [170, 102] on icon at bounding box center [174, 104] width 10 height 11
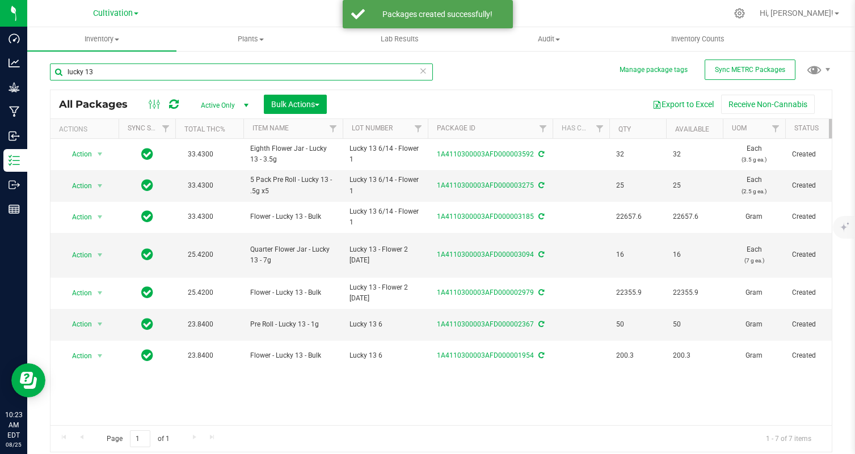
click at [150, 64] on input "lucky 13" at bounding box center [241, 72] width 383 height 17
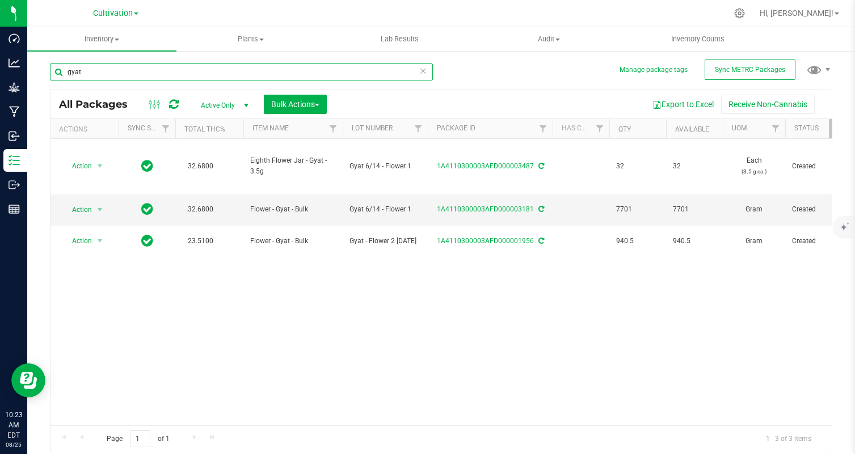
type input "gyat"
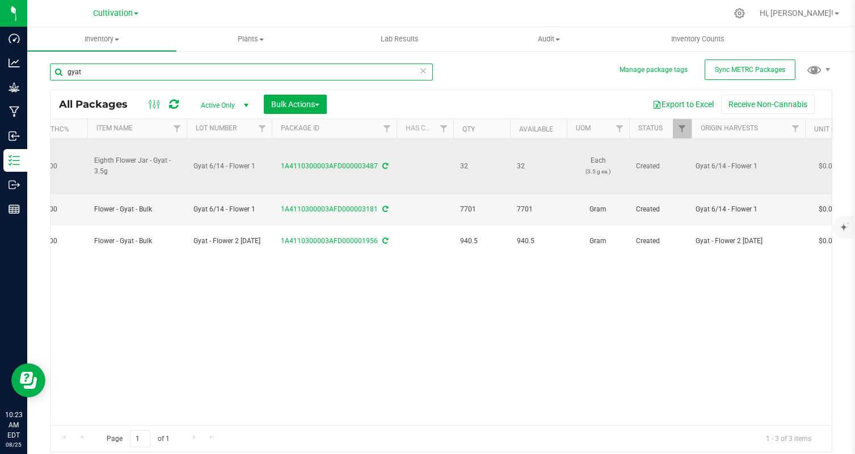
scroll to position [0, 226]
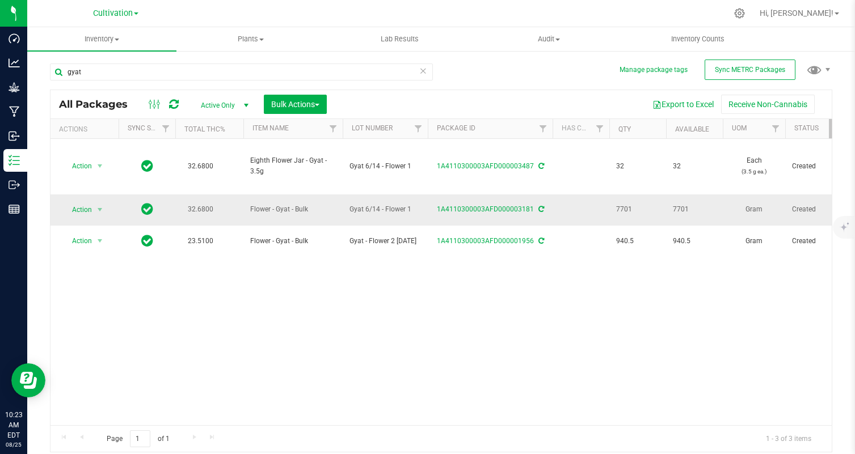
click at [207, 212] on span "32.6800" at bounding box center [200, 209] width 37 height 16
click at [88, 212] on span "Action" at bounding box center [77, 210] width 31 height 16
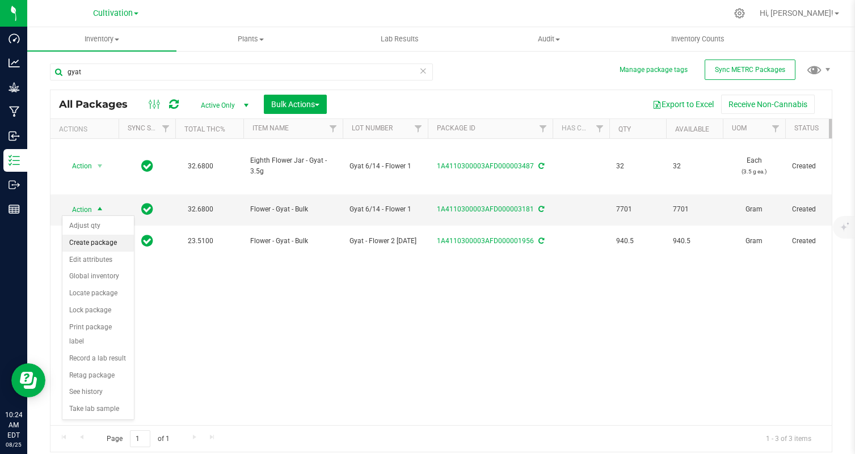
click at [119, 242] on li "Create package" at bounding box center [97, 243] width 71 height 17
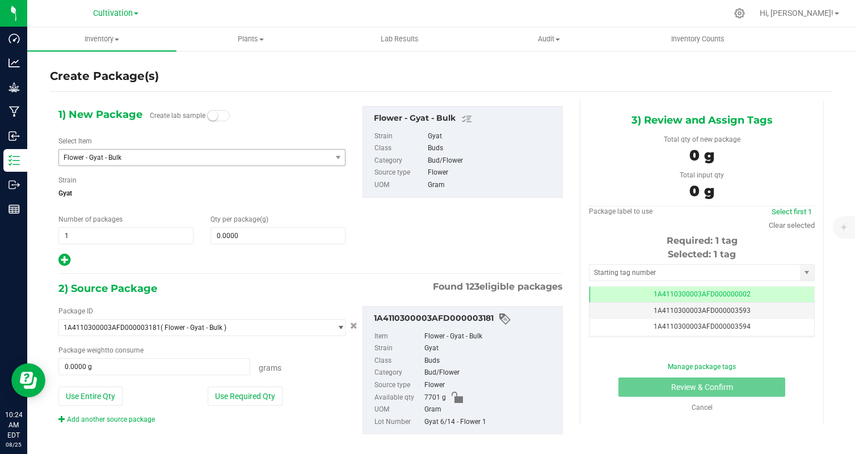
click at [190, 151] on span "Flower - Gyat - Bulk" at bounding box center [195, 158] width 272 height 16
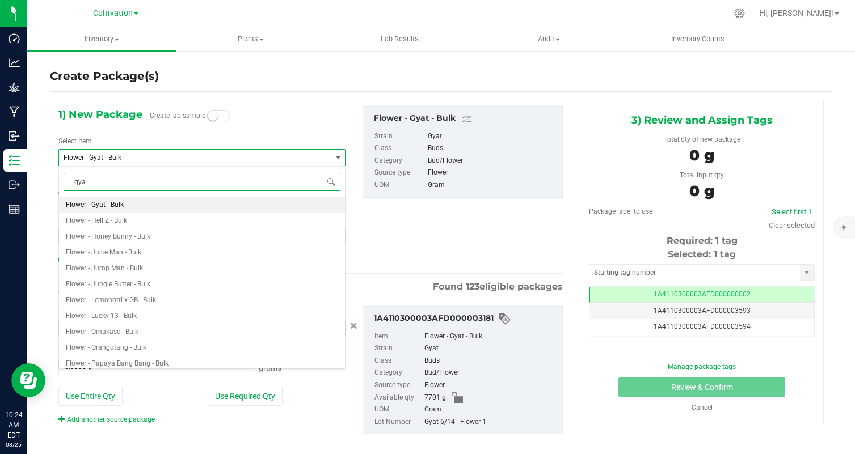
type input "gyat"
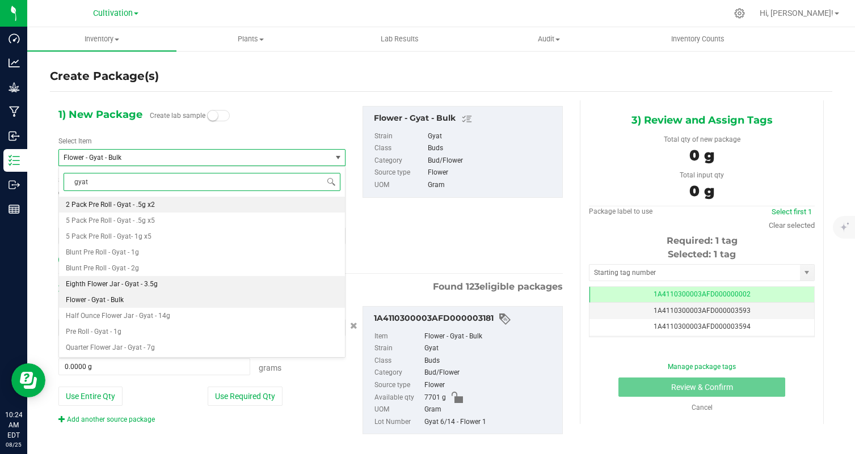
click at [188, 281] on li "Eighth Flower Jar - Gyat - 3.5g" at bounding box center [202, 284] width 286 height 16
type input "0"
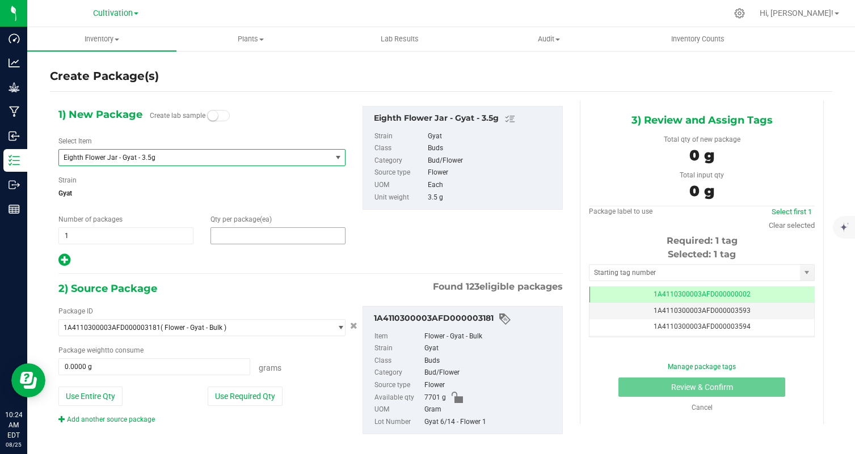
click at [242, 233] on span at bounding box center [277, 235] width 135 height 17
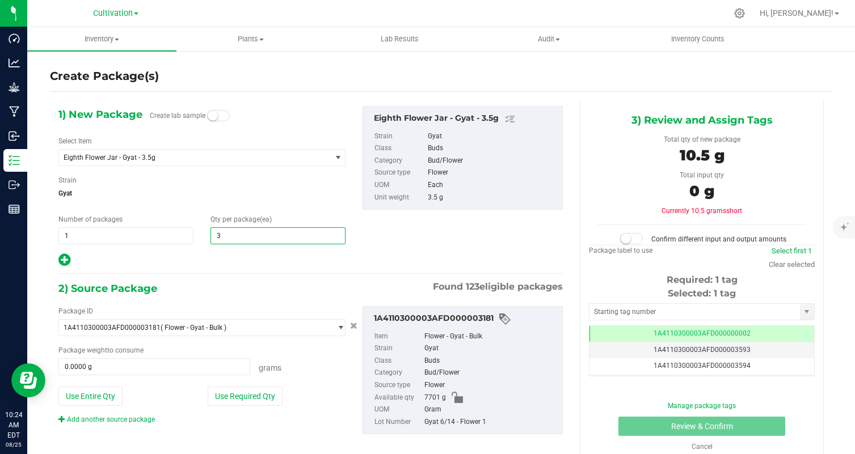
type input "32"
click at [235, 298] on div "Package ID 1A4110300003AFD000003181 ( Flower - Gyat - Bulk ) 1A4110300003AFD000…" at bounding box center [310, 370] width 521 height 147
click at [240, 403] on button "Use Required Qty" at bounding box center [245, 396] width 75 height 19
type input "112.0000 g"
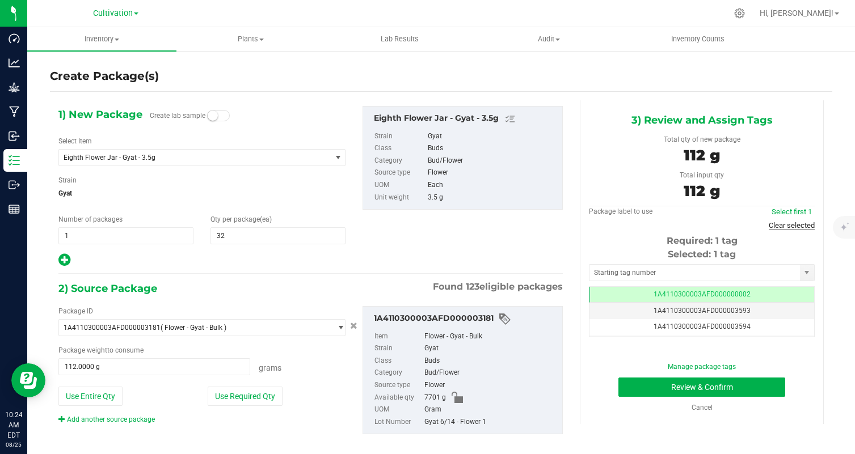
click at [802, 225] on link "Clear selected" at bounding box center [791, 225] width 46 height 9
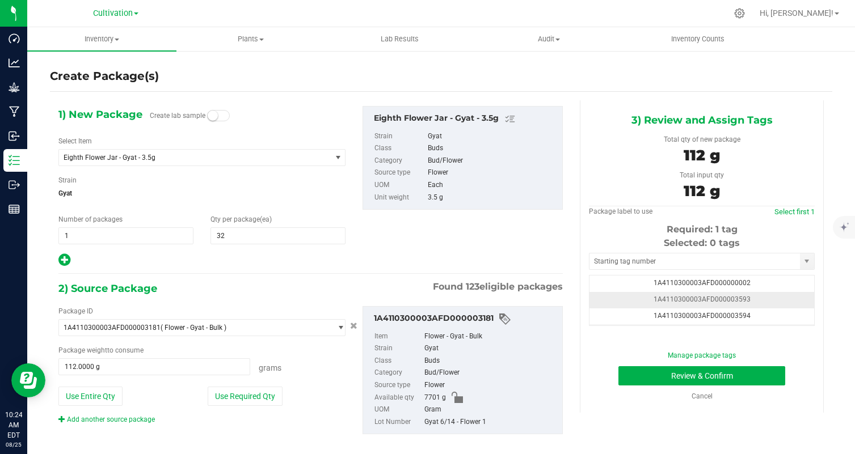
click at [766, 302] on td "1A4110300003AFD000003593" at bounding box center [701, 300] width 225 height 16
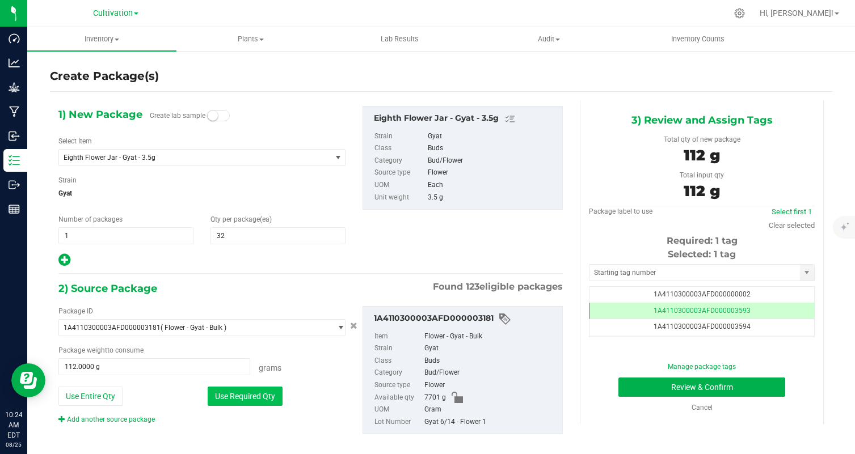
click at [273, 401] on button "Use Required Qty" at bounding box center [245, 396] width 75 height 19
click at [688, 386] on button "Review & Confirm" at bounding box center [701, 387] width 167 height 19
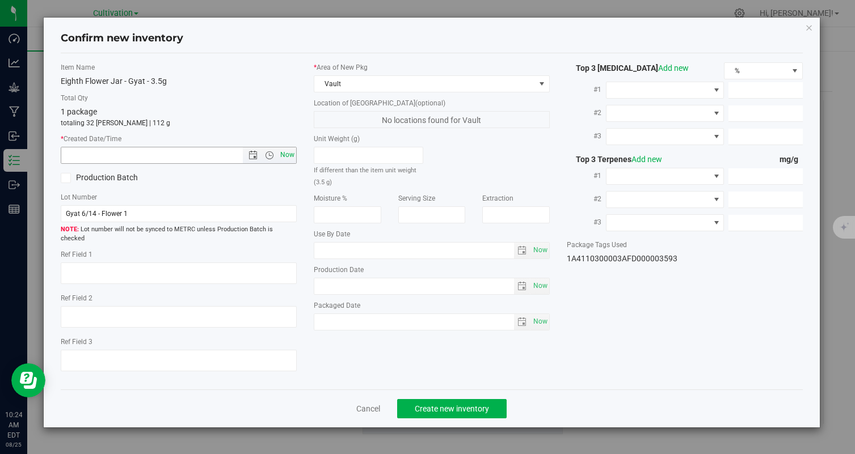
click at [290, 159] on span "Now" at bounding box center [287, 155] width 19 height 16
type input "[DATE] 10:24 AM"
click at [471, 404] on span "Create new inventory" at bounding box center [452, 408] width 74 height 9
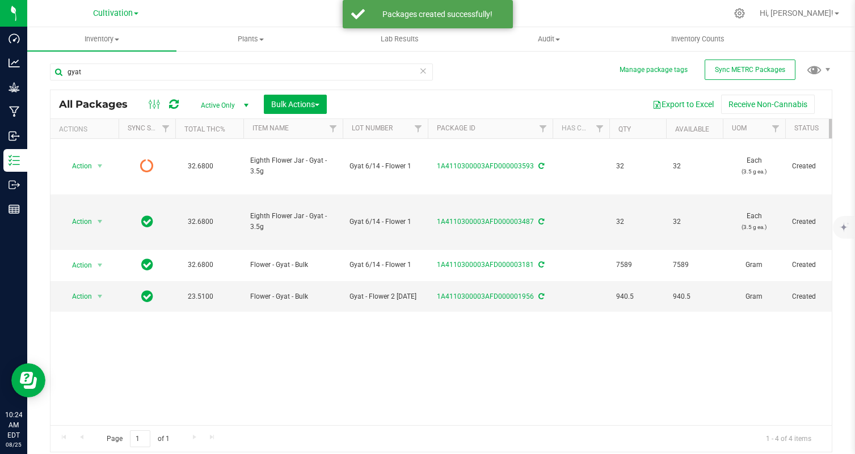
click at [175, 109] on icon at bounding box center [174, 104] width 10 height 11
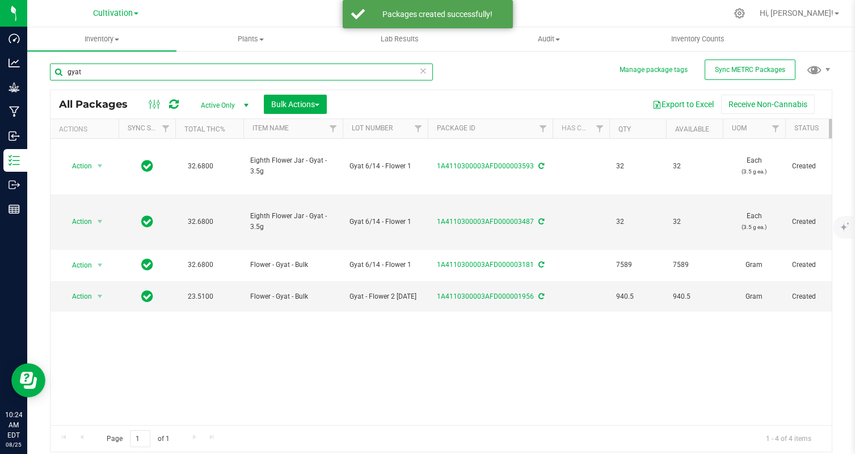
click at [150, 69] on input "gyat" at bounding box center [241, 72] width 383 height 17
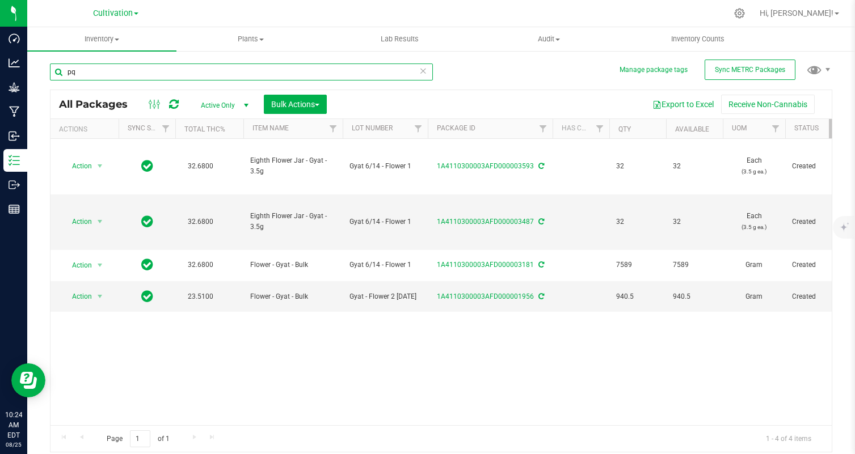
type input "p"
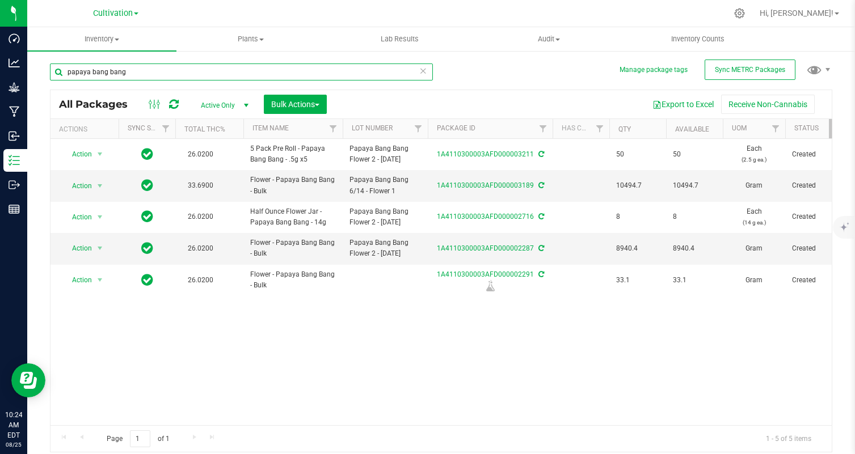
type input "papaya bang bang"
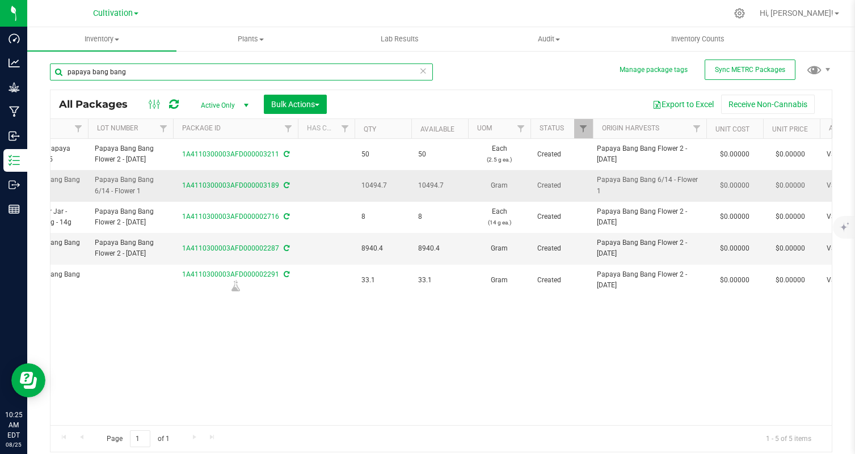
scroll to position [0, 341]
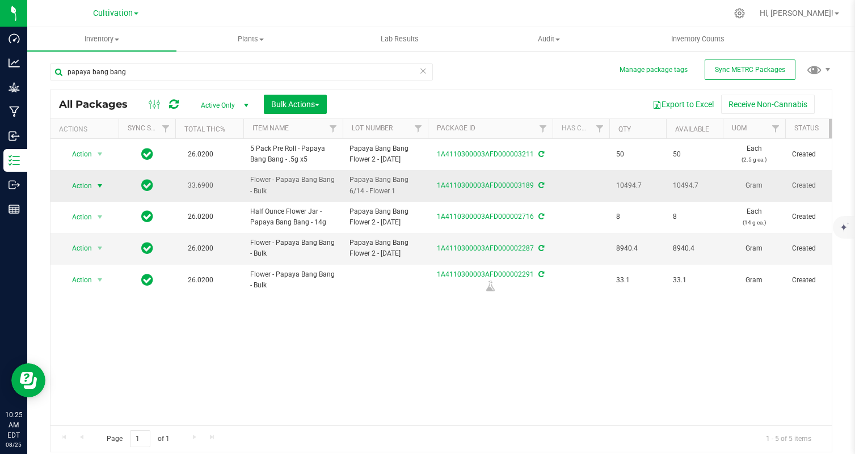
click at [90, 189] on span "Action" at bounding box center [77, 186] width 31 height 16
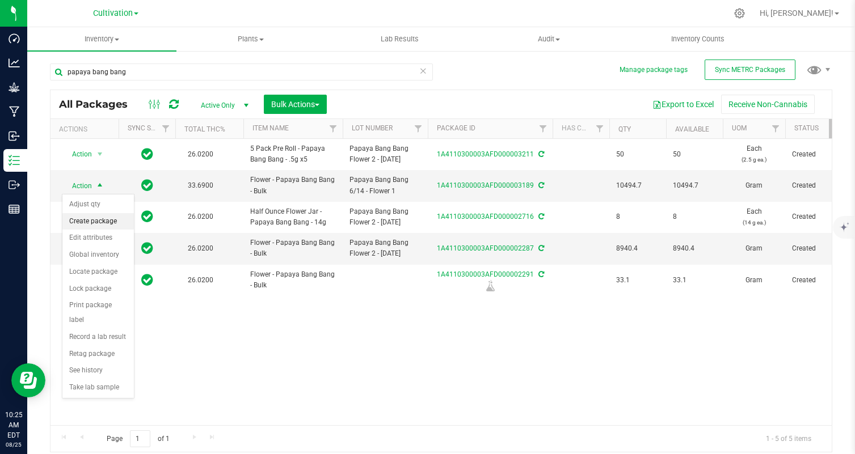
click at [103, 220] on li "Create package" at bounding box center [97, 221] width 71 height 17
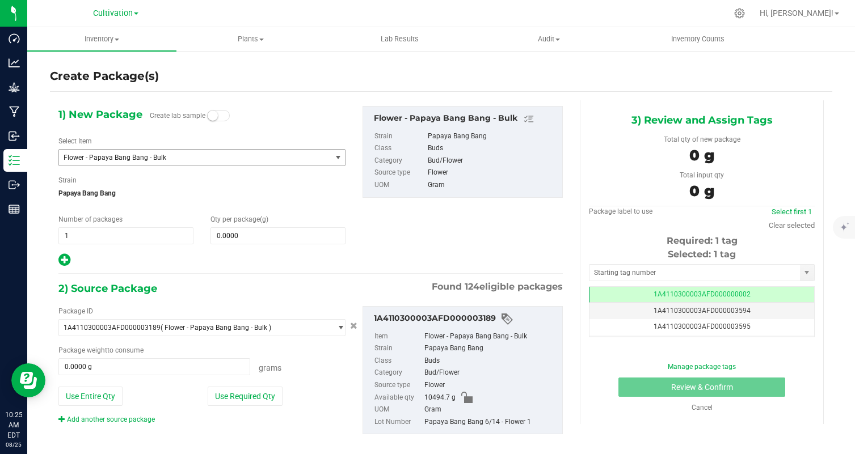
click at [198, 157] on span "Flower - Papaya Bang Bang - Bulk" at bounding box center [190, 158] width 252 height 8
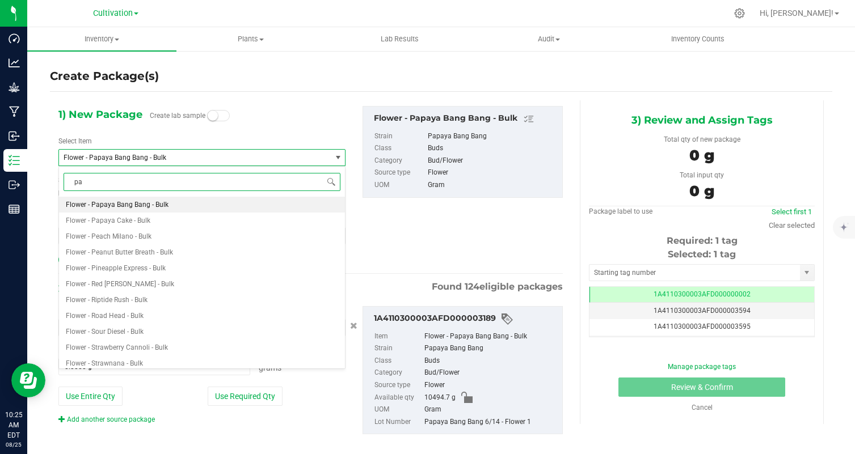
type input "p"
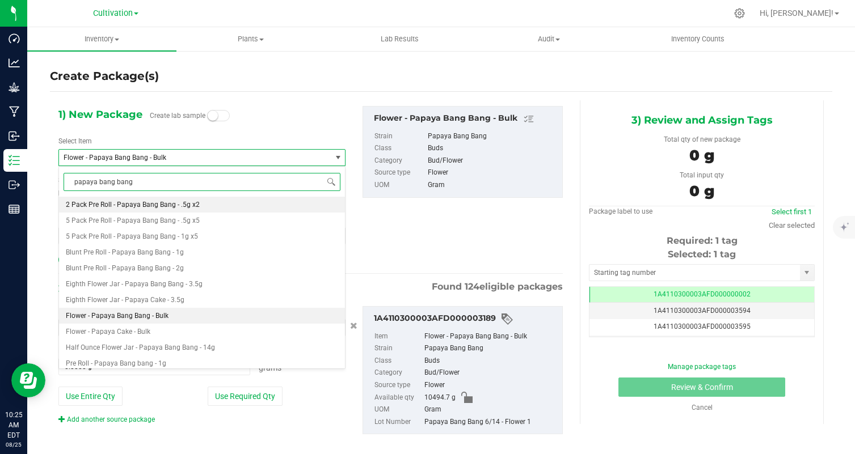
type input "papaya bang bang"
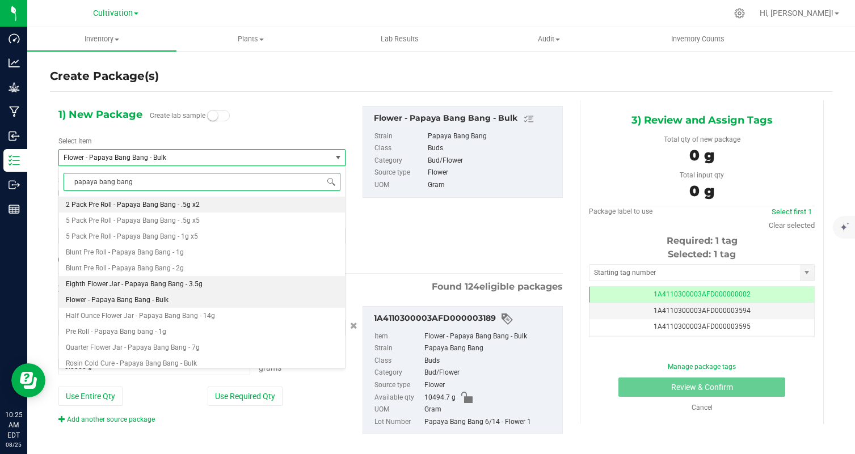
click at [218, 284] on li "Eighth Flower Jar - Papaya Bang Bang - 3.5g" at bounding box center [202, 284] width 286 height 16
type input "0"
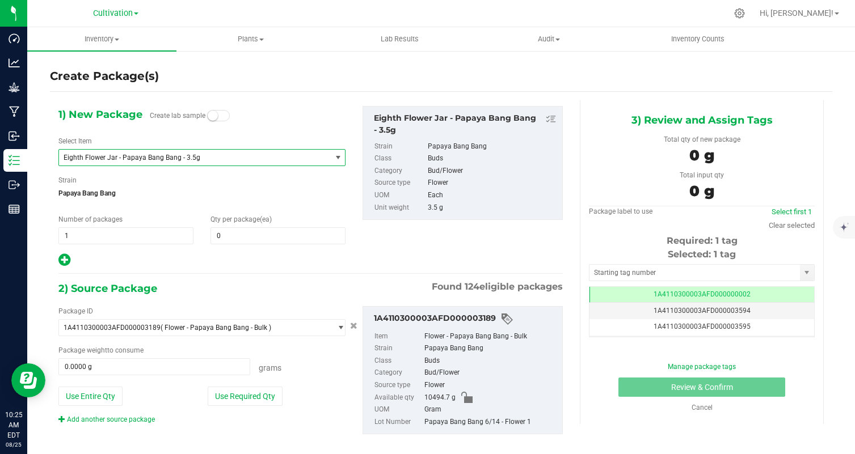
click at [199, 158] on span "Eighth Flower Jar - Papaya Bang Bang - 3.5g" at bounding box center [190, 158] width 252 height 8
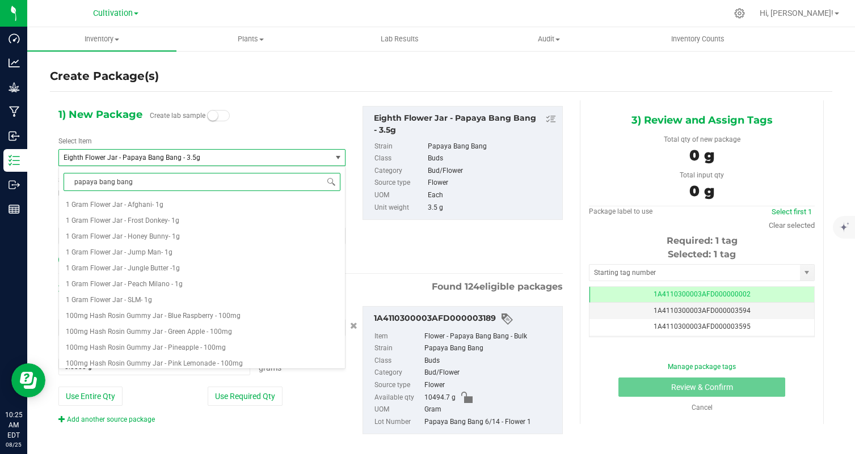
type input "papaya bang bang"
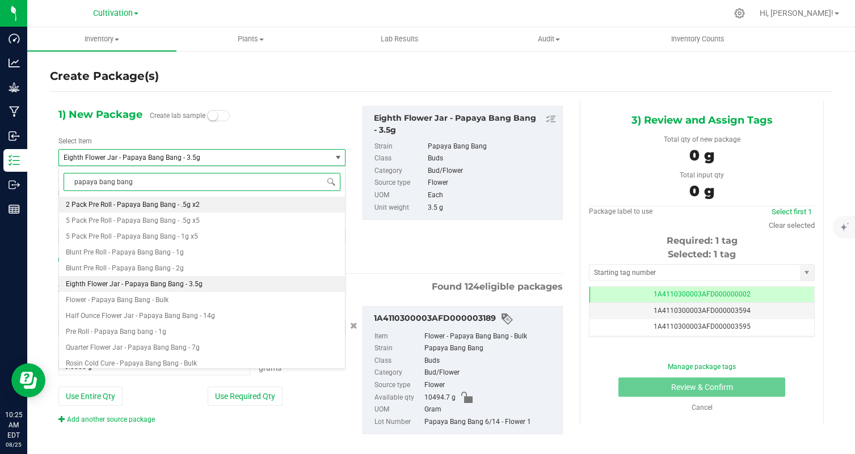
click at [214, 206] on li "2 Pack Pre Roll - Papaya Bang Bang - .5g x2" at bounding box center [202, 205] width 286 height 16
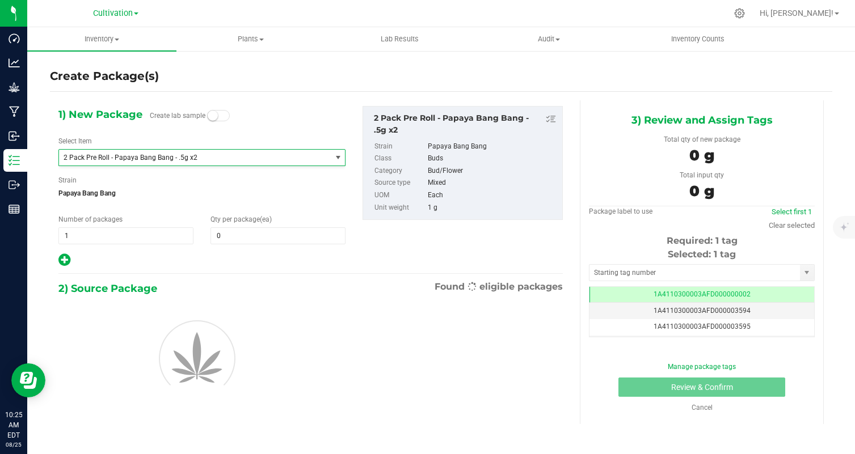
type input "0"
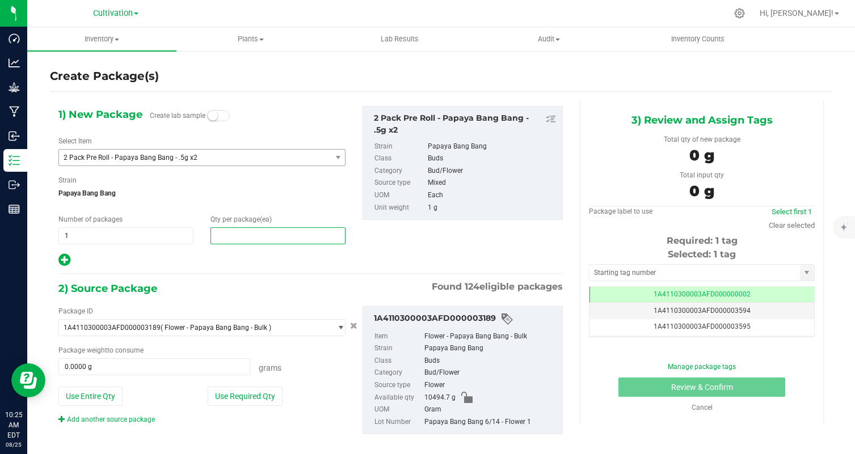
click at [233, 242] on span at bounding box center [277, 235] width 135 height 17
type input "50"
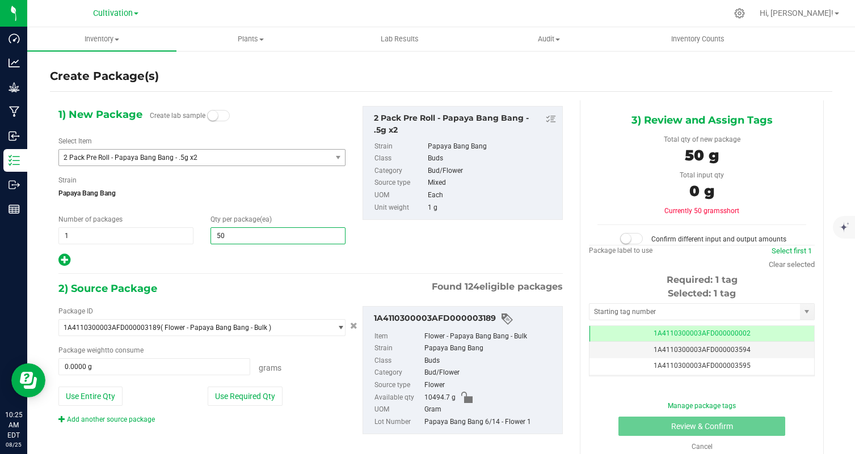
type input "50"
click at [214, 275] on div "1) New Package Create lab sample Select Item 2 Pack Pre Roll - Papaya Bang Bang…" at bounding box center [310, 279] width 521 height 358
click at [248, 400] on button "Use Required Qty" at bounding box center [245, 396] width 75 height 19
type input "50.0000 g"
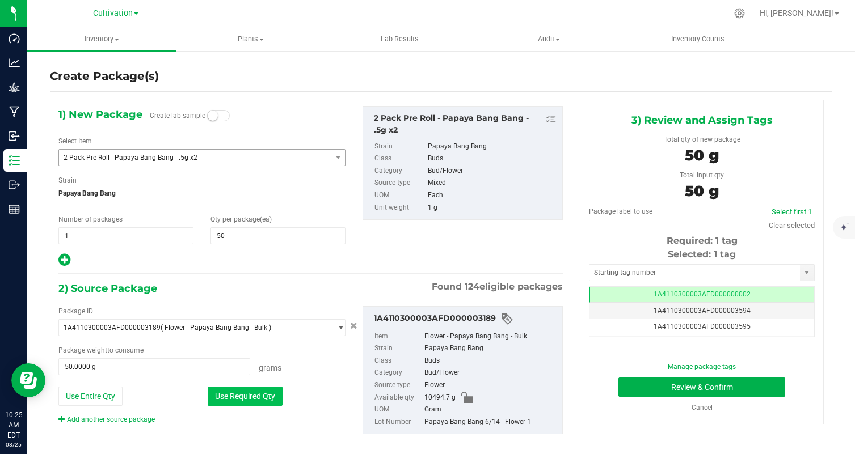
click at [262, 398] on button "Use Required Qty" at bounding box center [245, 396] width 75 height 19
click at [776, 224] on link "Clear selected" at bounding box center [791, 225] width 46 height 9
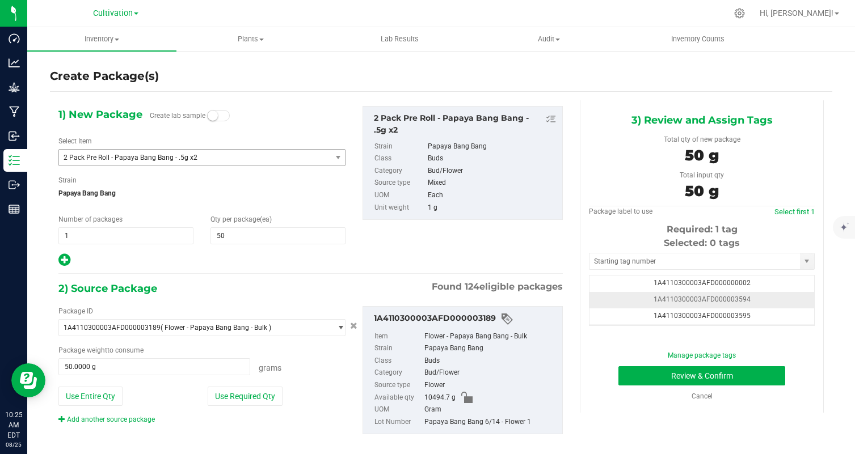
click at [757, 297] on td "1A4110300003AFD000003594" at bounding box center [701, 300] width 225 height 16
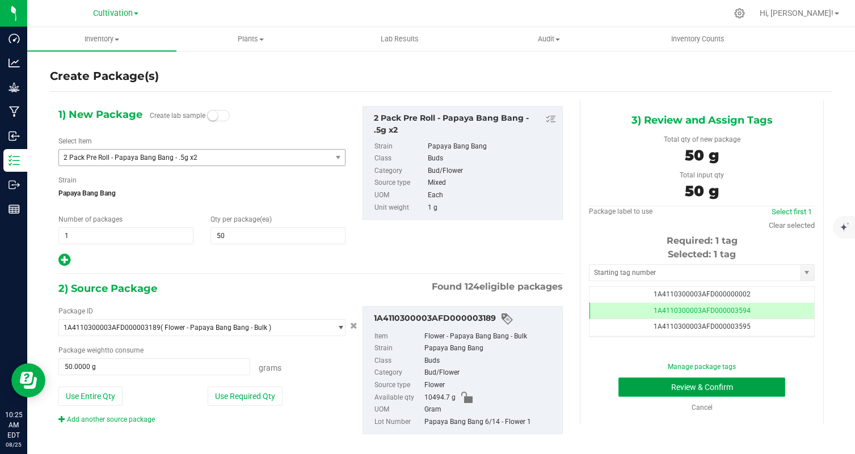
click at [756, 387] on button "Review & Confirm" at bounding box center [701, 387] width 167 height 19
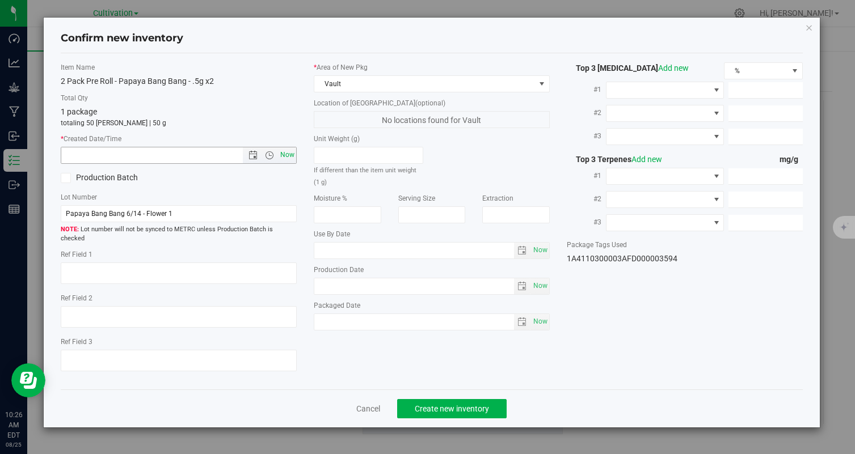
click at [287, 156] on span "Now" at bounding box center [287, 155] width 19 height 16
type input "[DATE] 10:26 AM"
click at [435, 404] on span "Create new inventory" at bounding box center [452, 408] width 74 height 9
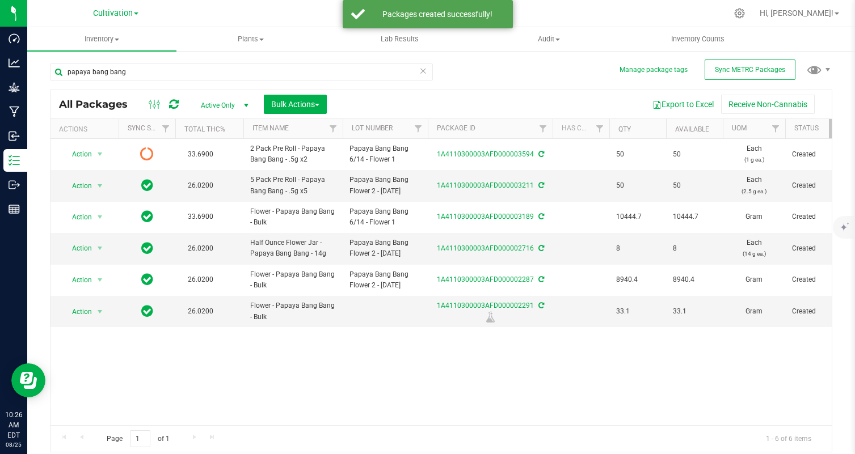
click at [172, 105] on icon at bounding box center [174, 104] width 10 height 11
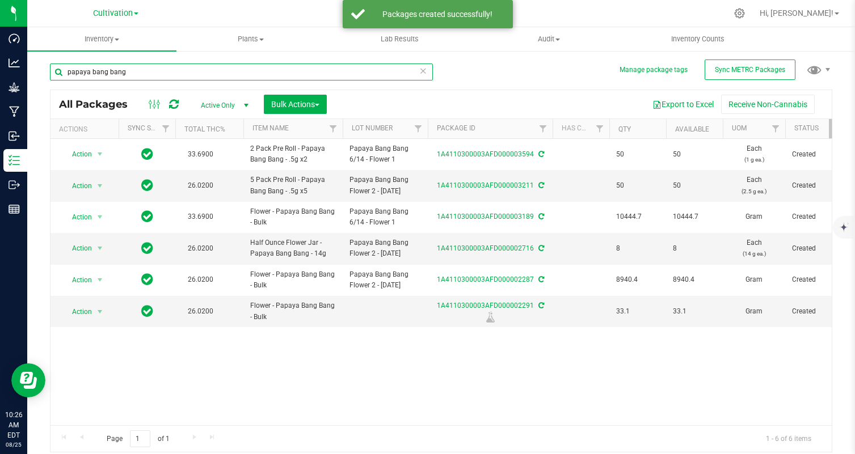
click at [145, 70] on input "papaya bang bang" at bounding box center [241, 72] width 383 height 17
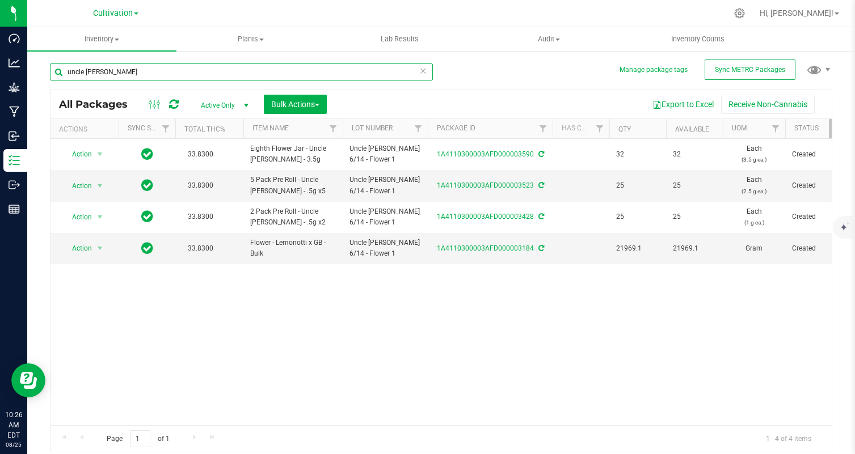
type input "uncle [PERSON_NAME]"
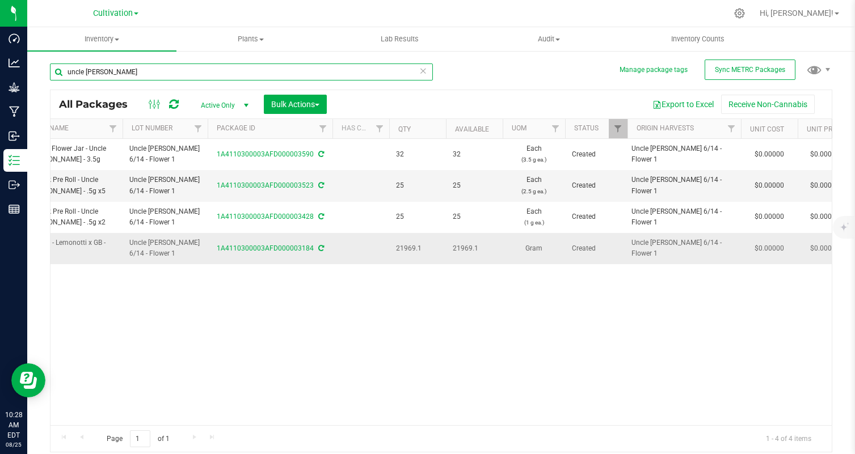
scroll to position [0, 308]
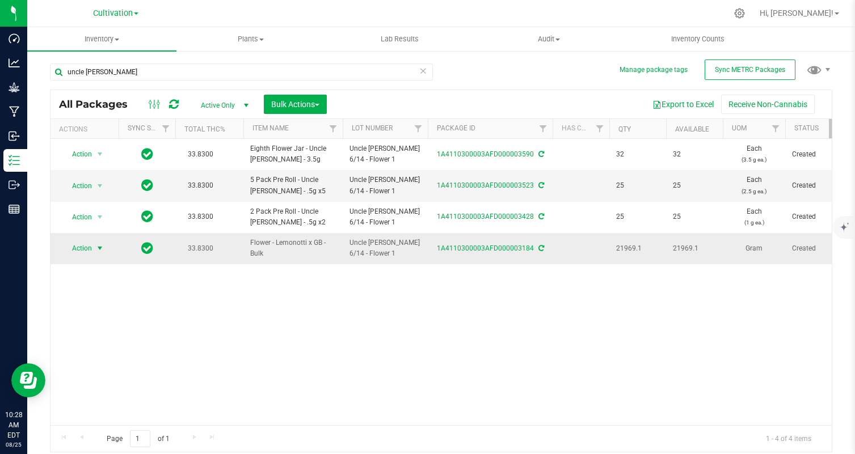
click at [91, 251] on span "Action" at bounding box center [77, 248] width 31 height 16
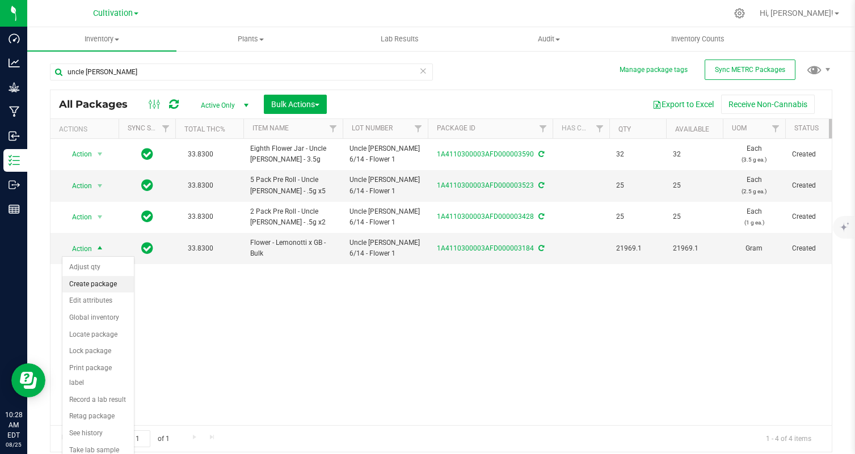
click at [120, 281] on li "Create package" at bounding box center [97, 284] width 71 height 17
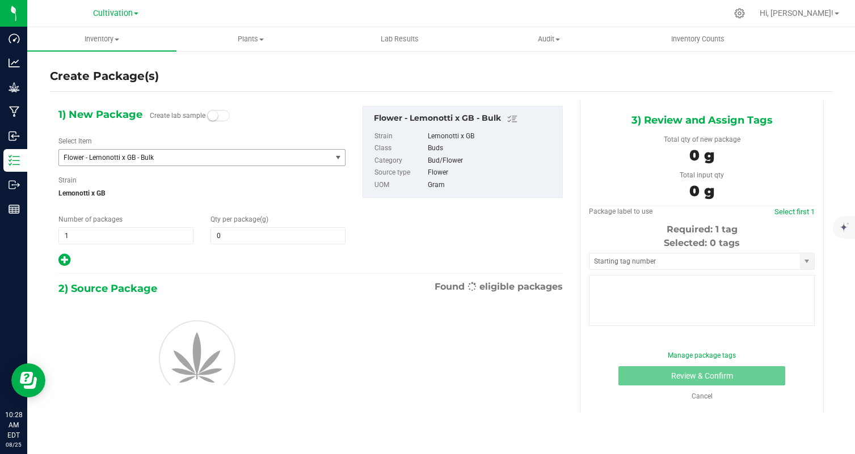
type input "0.0000"
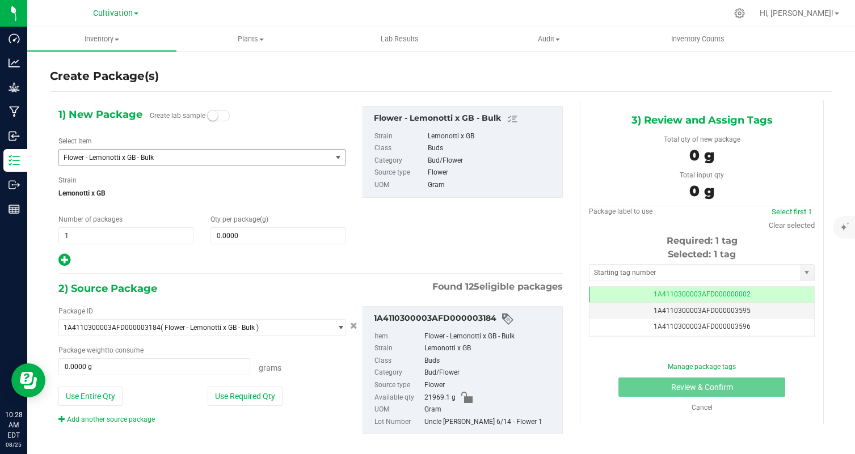
click at [200, 159] on span "Flower - Lemonotti x GB - Bulk" at bounding box center [190, 158] width 252 height 8
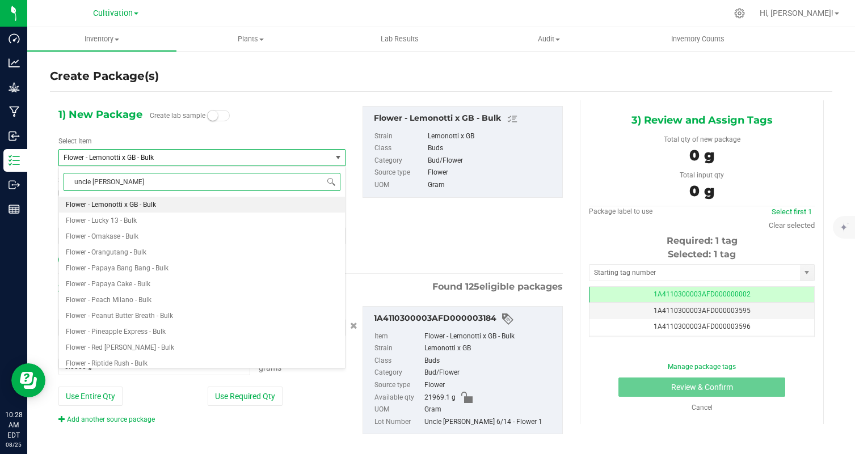
type input "uncle [PERSON_NAME]"
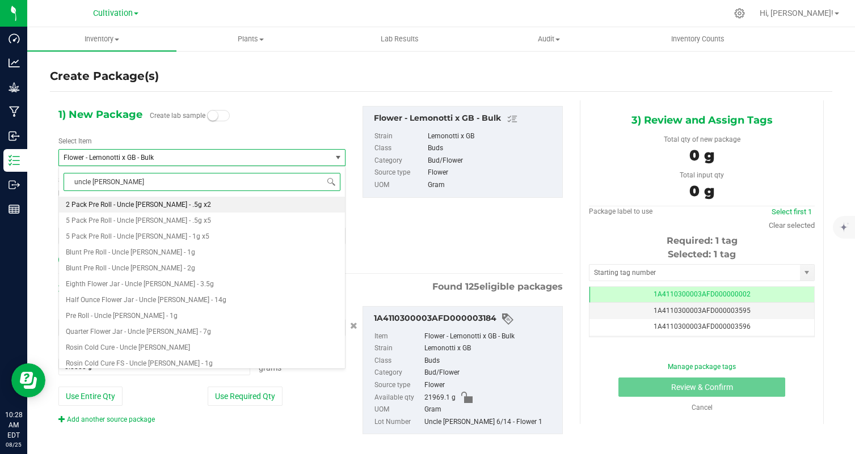
click at [166, 205] on span "2 Pack Pre Roll - Uncle [PERSON_NAME] - .5g x2" at bounding box center [138, 205] width 145 height 8
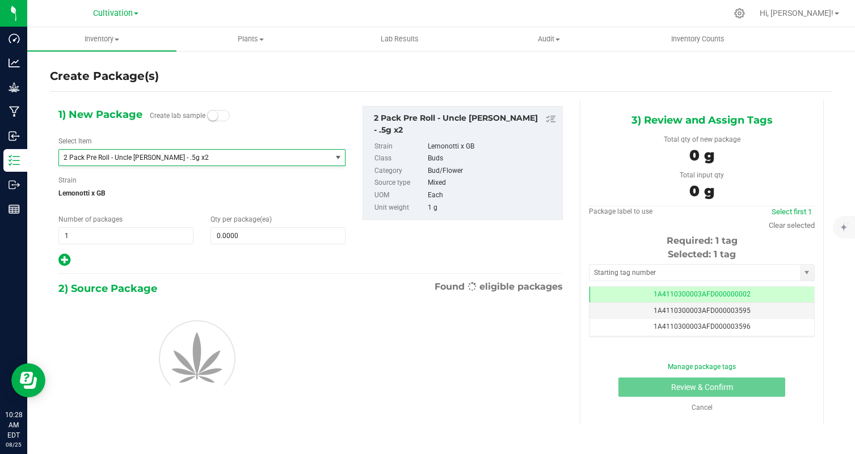
type input "0"
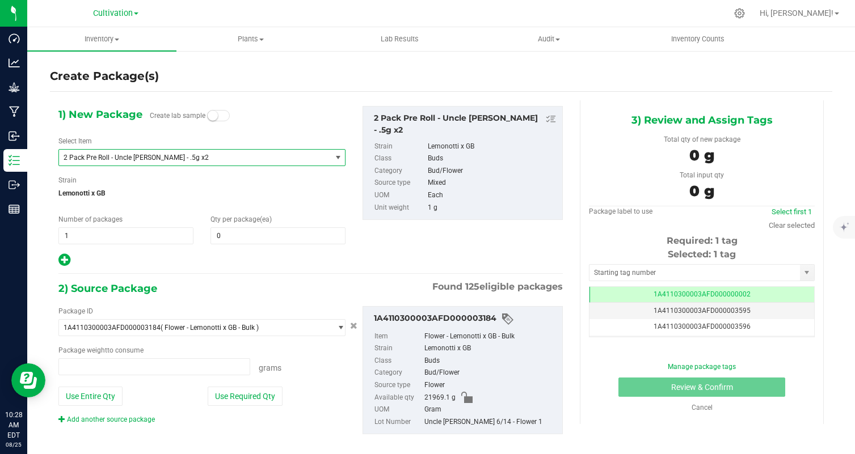
type input "0.0000 g"
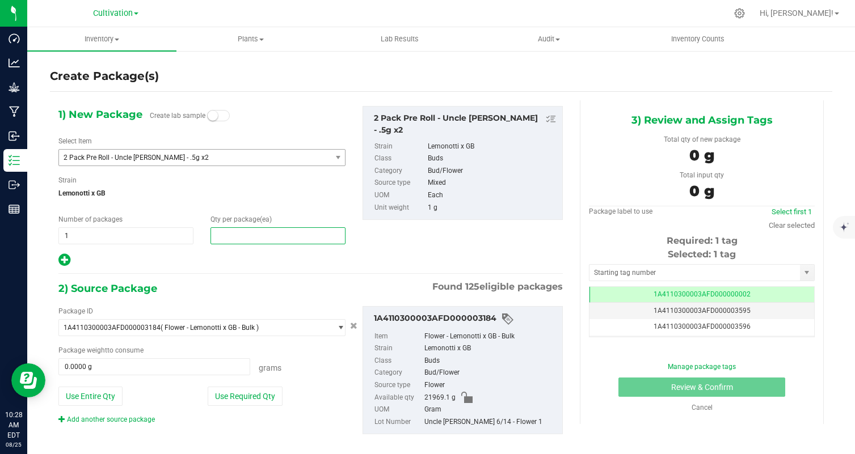
click at [239, 236] on span at bounding box center [277, 235] width 135 height 17
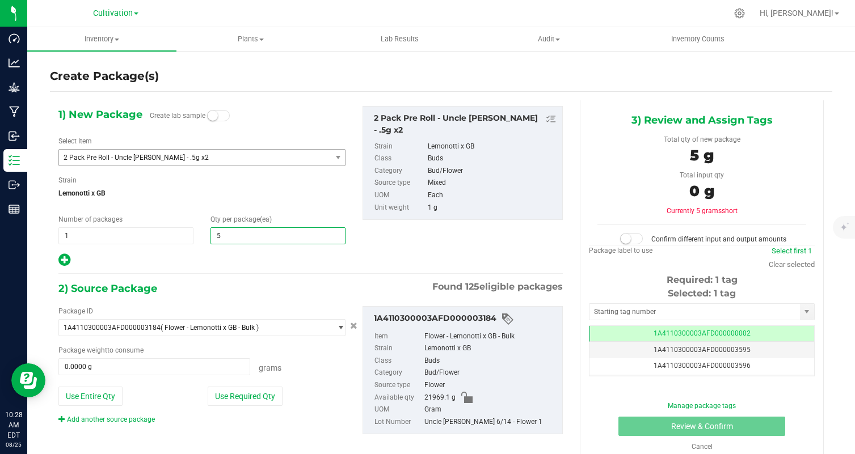
type input "50"
click at [224, 285] on div "2) Source Package Found 125 eligible packages" at bounding box center [310, 288] width 504 height 17
click at [248, 399] on button "Use Required Qty" at bounding box center [245, 396] width 75 height 19
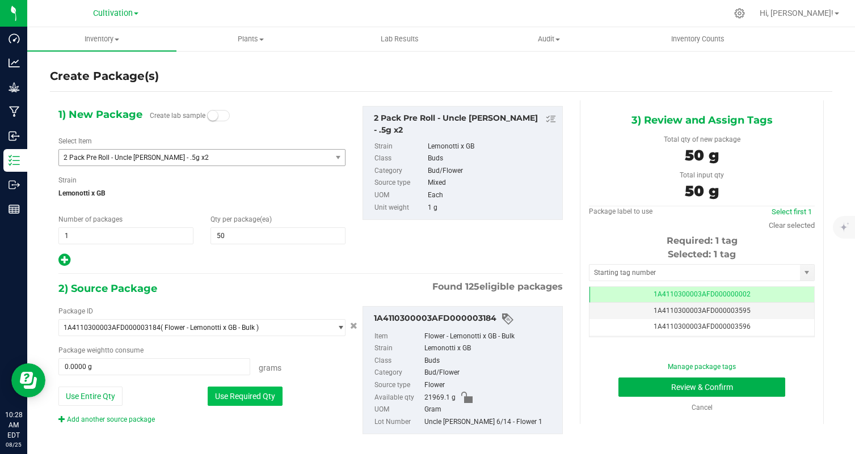
type input "50.0000 g"
click at [808, 227] on link "Clear selected" at bounding box center [791, 225] width 46 height 9
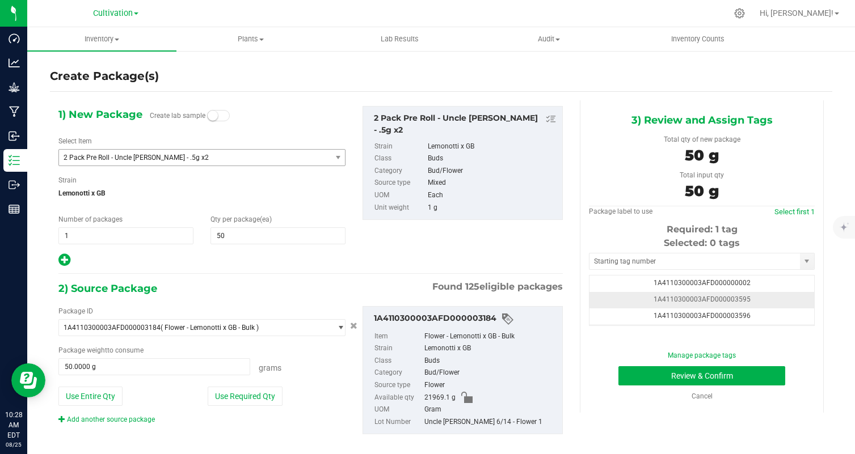
click at [760, 301] on td "1A4110300003AFD000003595" at bounding box center [701, 300] width 225 height 16
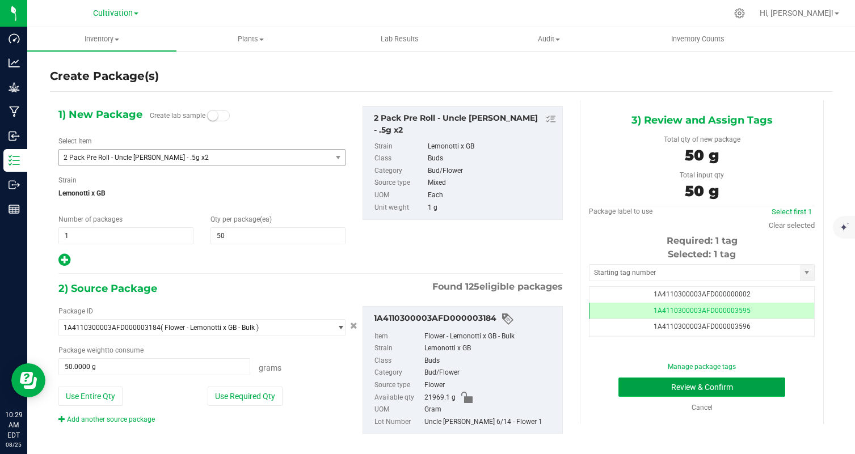
click at [772, 384] on button "Review & Confirm" at bounding box center [701, 387] width 167 height 19
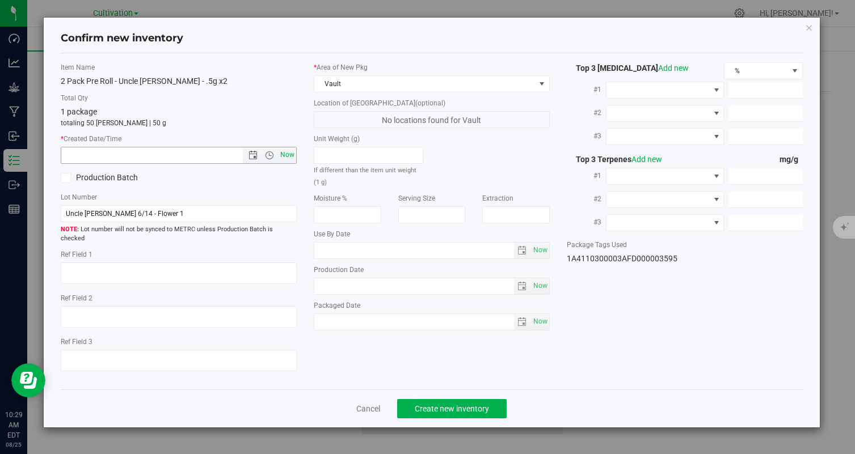
click at [290, 159] on span "Now" at bounding box center [287, 155] width 19 height 16
type input "[DATE] 10:29 AM"
click at [468, 404] on span "Create new inventory" at bounding box center [452, 408] width 74 height 9
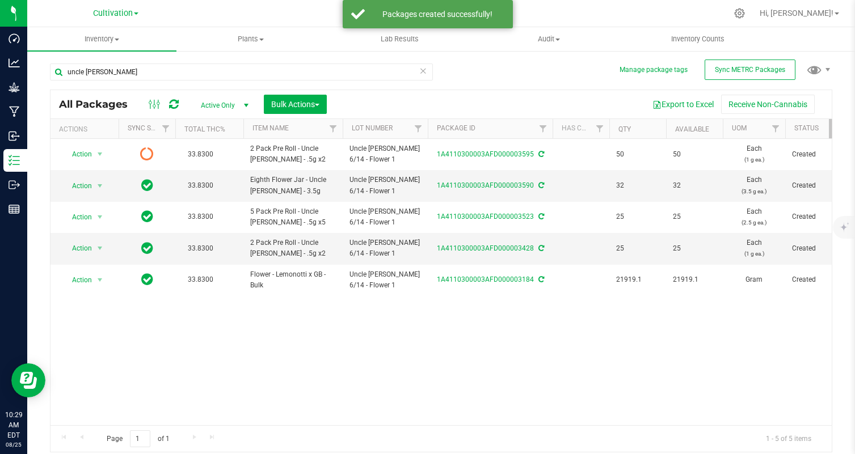
click at [171, 105] on icon at bounding box center [174, 104] width 10 height 11
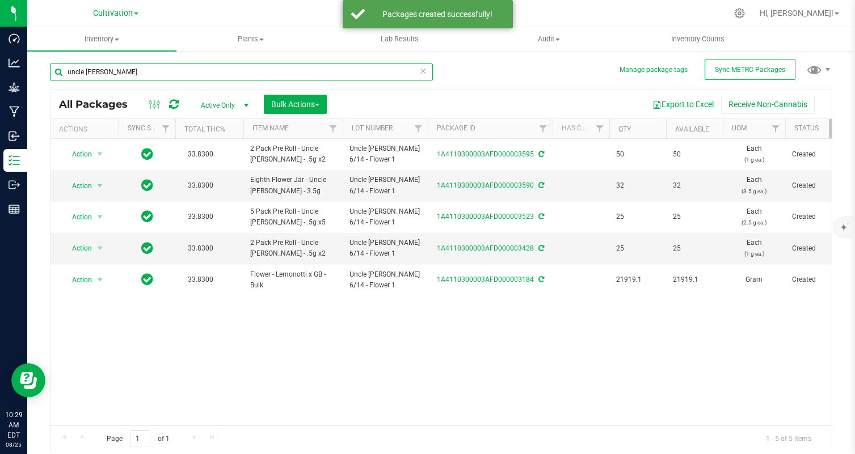
click at [160, 74] on input "uncle [PERSON_NAME]" at bounding box center [241, 72] width 383 height 17
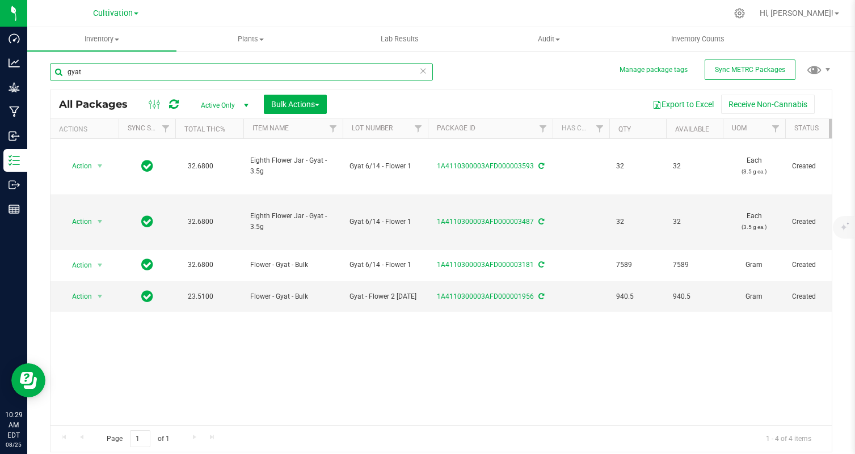
type input "gyat"
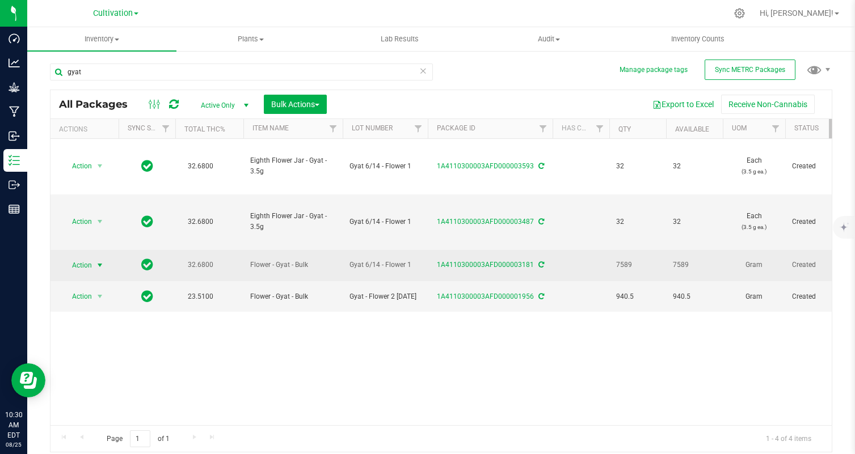
click at [93, 260] on span "select" at bounding box center [100, 265] width 14 height 16
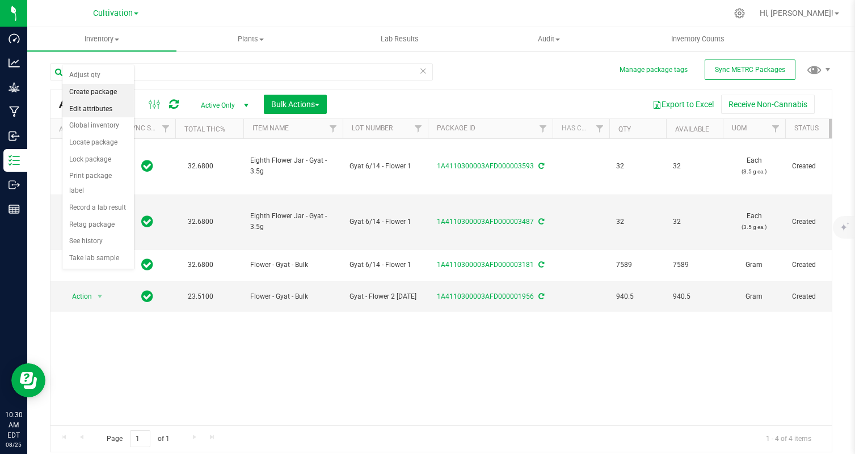
click at [104, 91] on li "Create package" at bounding box center [97, 92] width 71 height 17
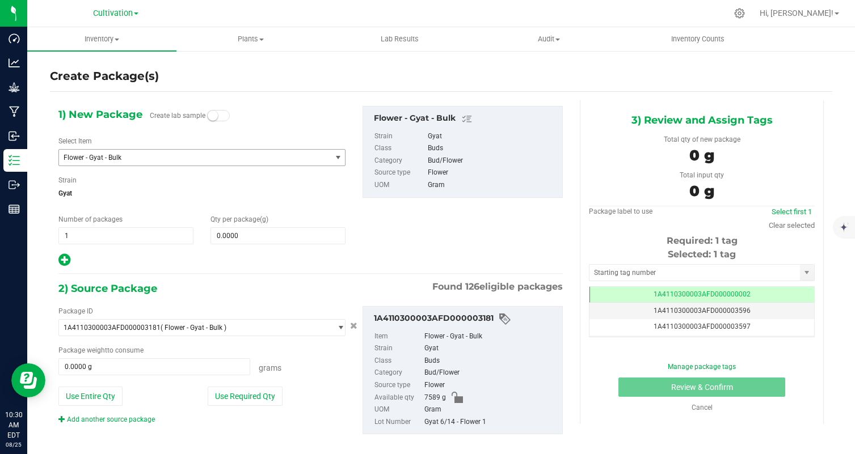
click at [189, 157] on span "Flower - Gyat - Bulk" at bounding box center [190, 158] width 252 height 8
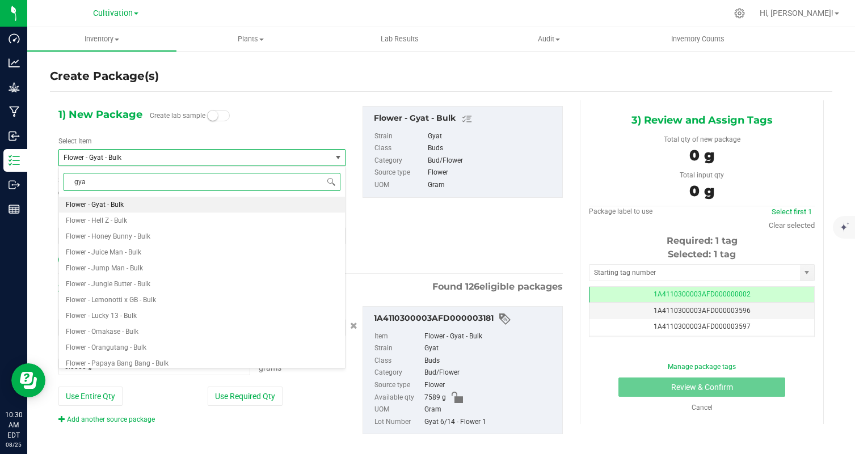
type input "gyat"
click at [196, 202] on li "2 Pack Pre Roll - Gyat - .5g x2" at bounding box center [202, 205] width 286 height 16
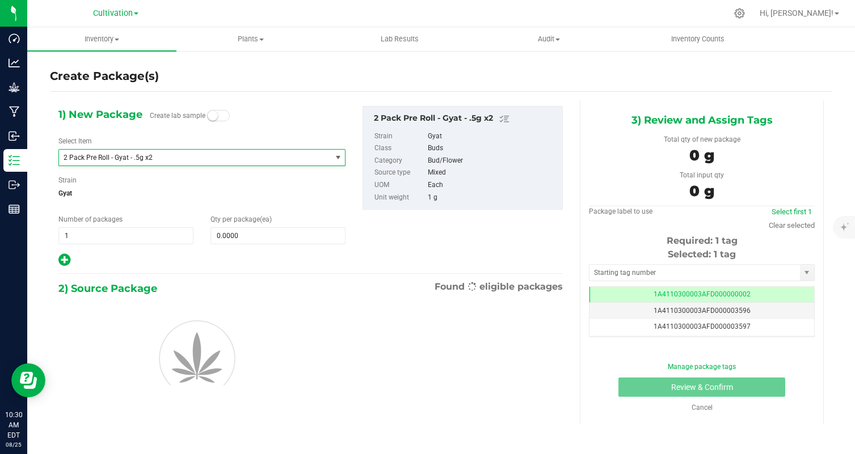
type input "0"
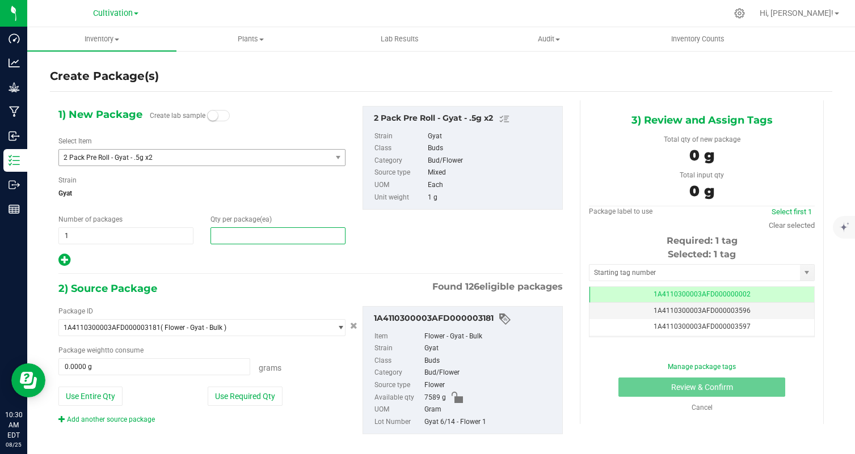
click at [252, 238] on span at bounding box center [277, 235] width 135 height 17
type input "50"
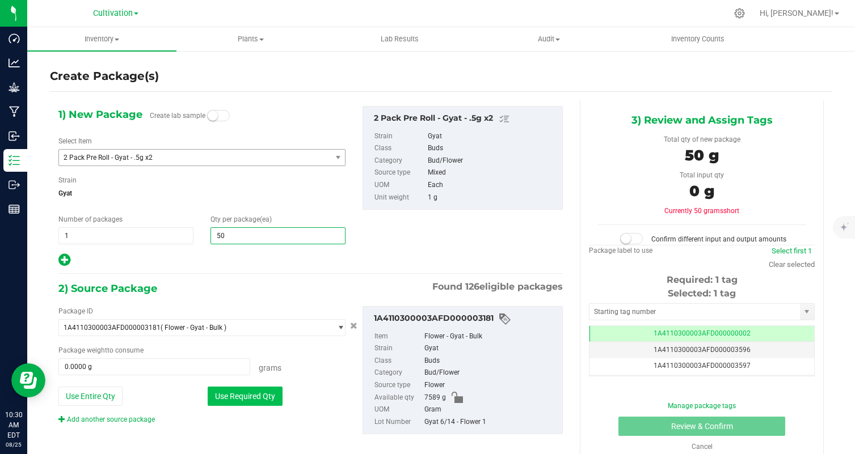
type input "50"
click at [233, 402] on button "Use Required Qty" at bounding box center [245, 396] width 75 height 19
type input "50.0000 g"
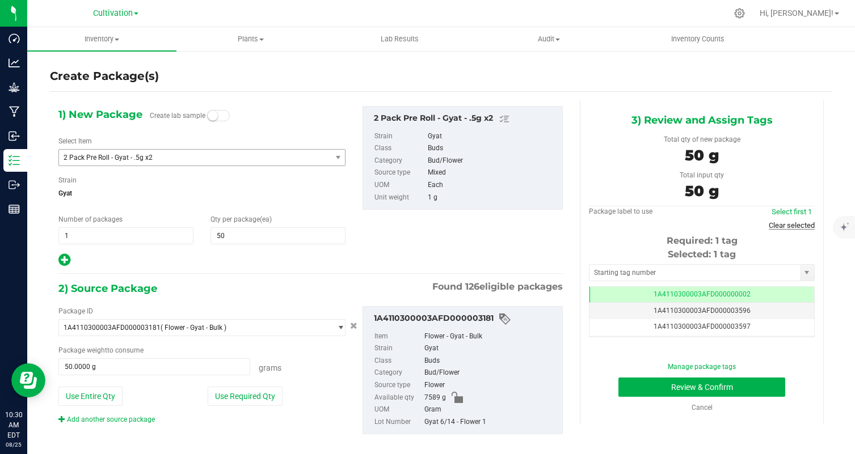
click at [808, 223] on link "Clear selected" at bounding box center [791, 225] width 46 height 9
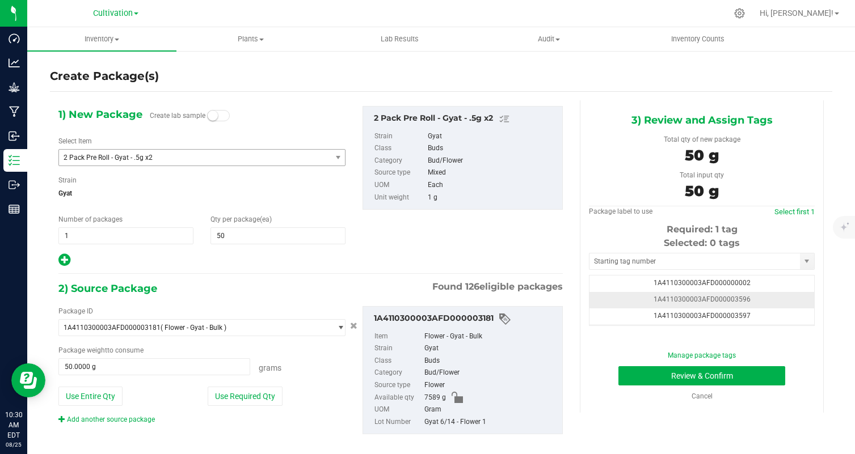
click at [774, 299] on td "1A4110300003AFD000003596" at bounding box center [701, 300] width 225 height 16
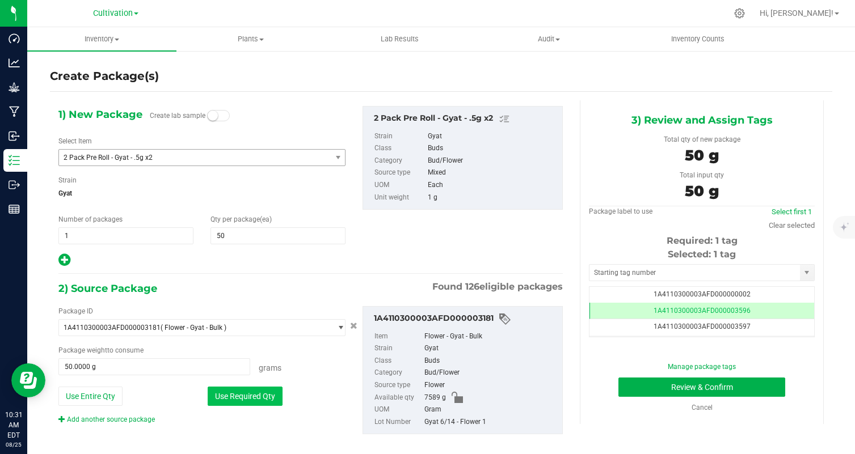
click at [250, 399] on button "Use Required Qty" at bounding box center [245, 396] width 75 height 19
click at [629, 390] on button "Review & Confirm" at bounding box center [701, 387] width 167 height 19
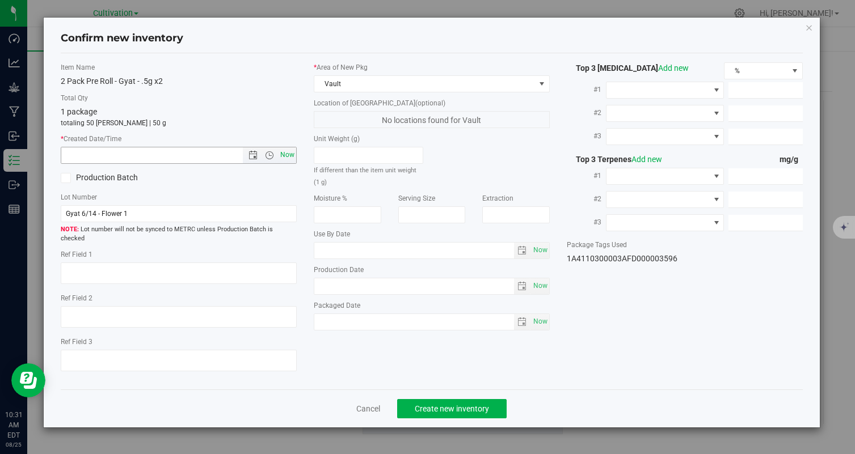
click at [290, 157] on span "Now" at bounding box center [287, 155] width 19 height 16
type input "[DATE] 10:31 AM"
click at [438, 404] on span "Create new inventory" at bounding box center [452, 408] width 74 height 9
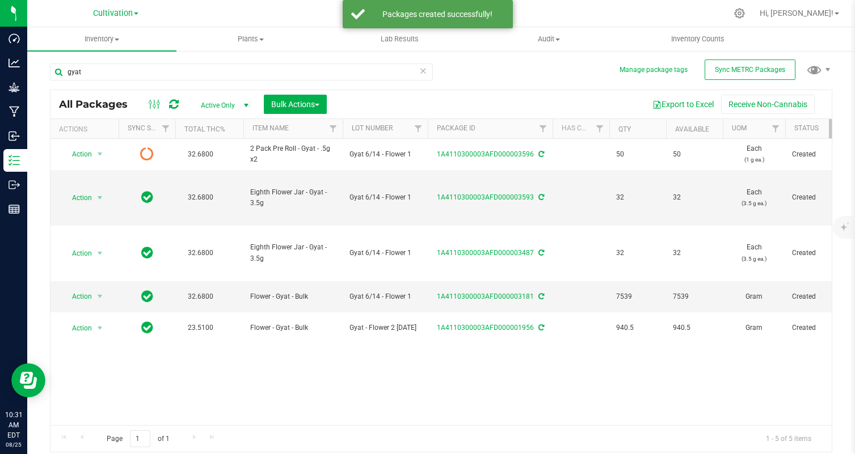
click at [176, 108] on icon at bounding box center [174, 104] width 10 height 11
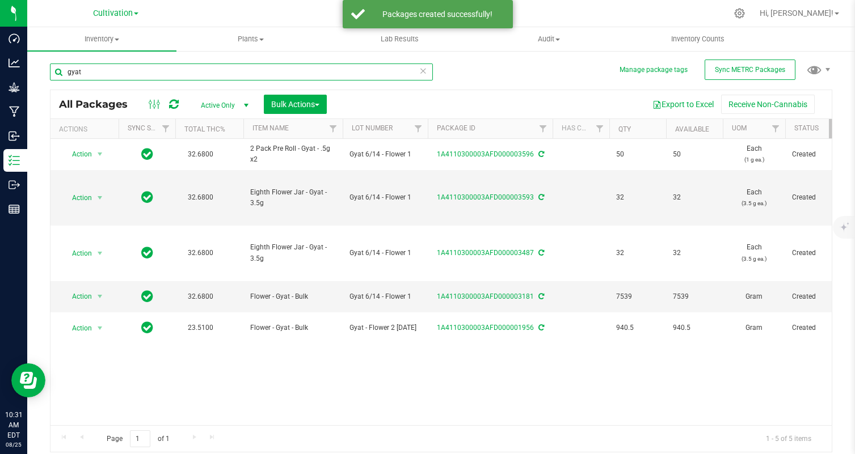
click at [134, 71] on input "gyat" at bounding box center [241, 72] width 383 height 17
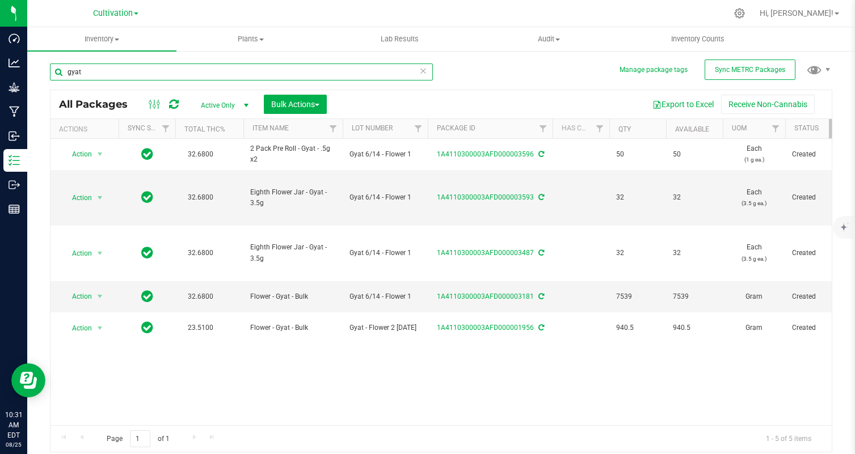
click at [134, 71] on input "gyat" at bounding box center [241, 72] width 383 height 17
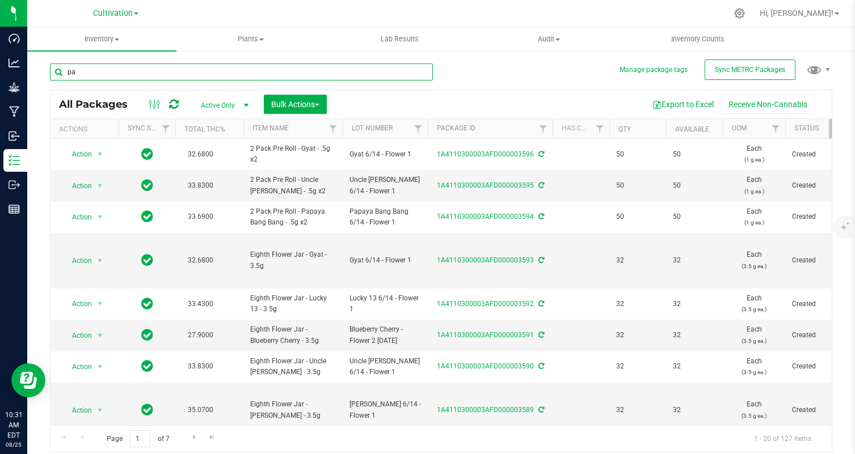
type input "p"
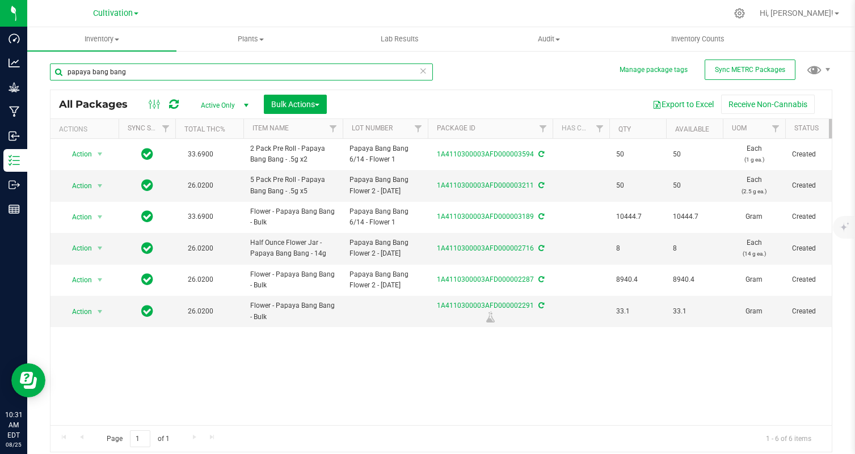
type input "papaya bang bang"
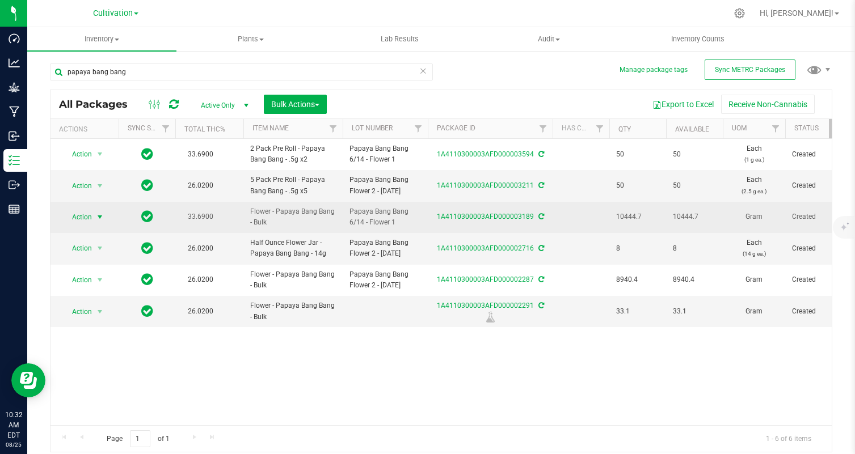
click at [78, 218] on span "Action" at bounding box center [77, 217] width 31 height 16
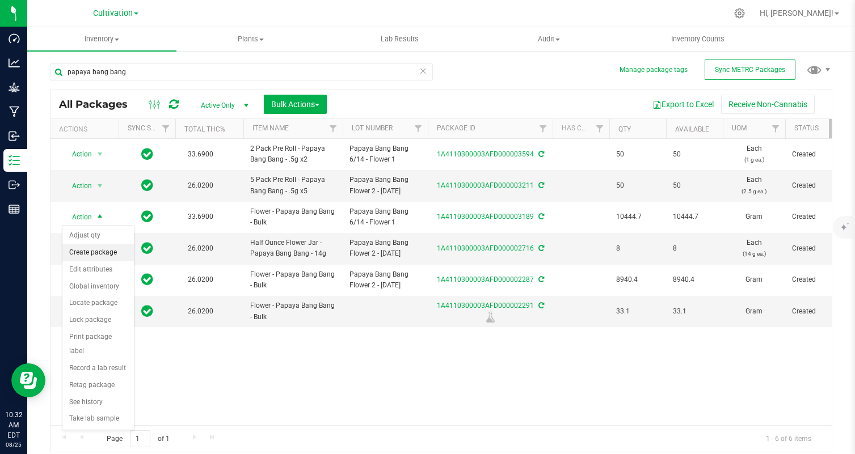
click at [120, 251] on li "Create package" at bounding box center [97, 252] width 71 height 17
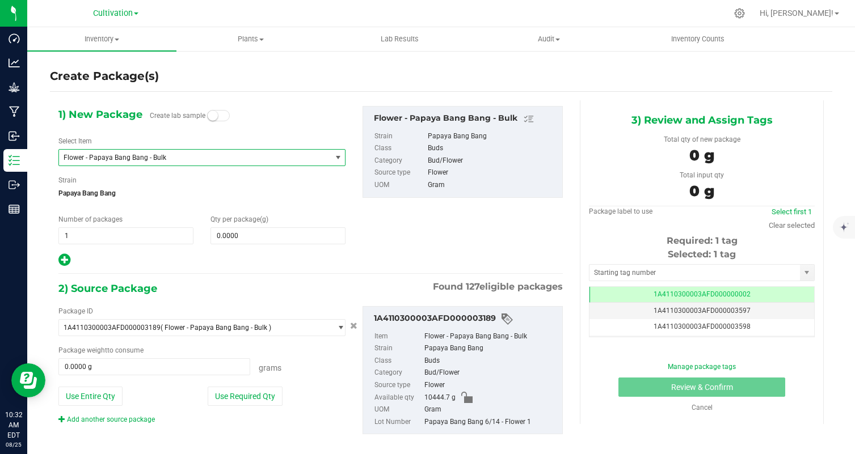
click at [216, 157] on span "Flower - Papaya Bang Bang - Bulk" at bounding box center [190, 158] width 252 height 8
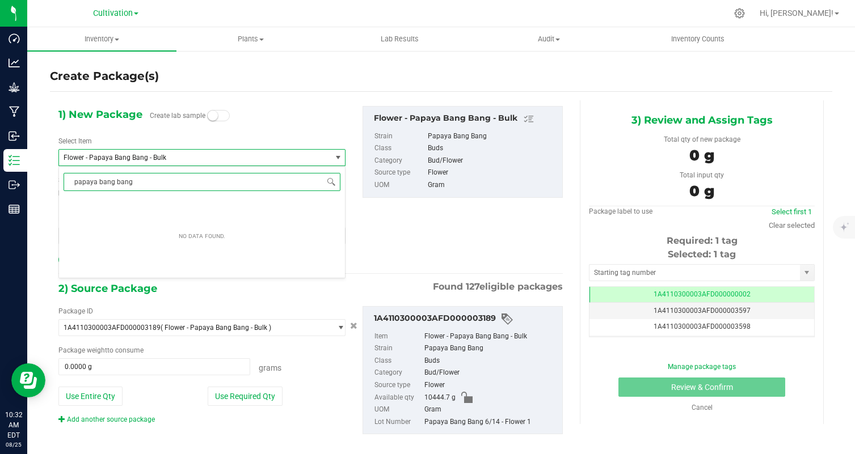
type input "papaya bang bang"
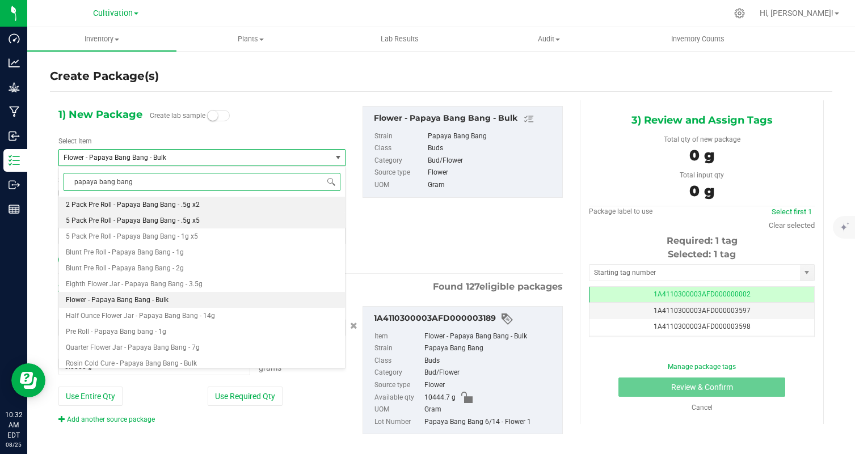
click at [240, 221] on li "5 Pack Pre Roll - Papaya Bang Bang - .5g x5" at bounding box center [202, 221] width 286 height 16
type input "0"
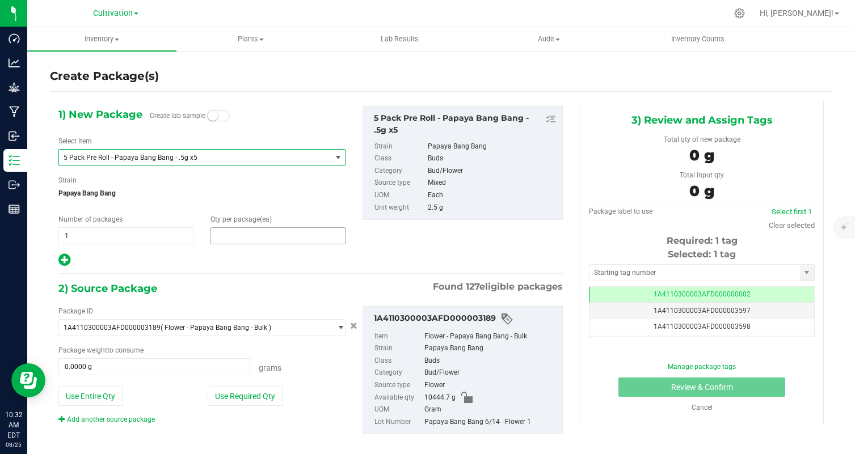
click at [253, 233] on span at bounding box center [277, 235] width 135 height 17
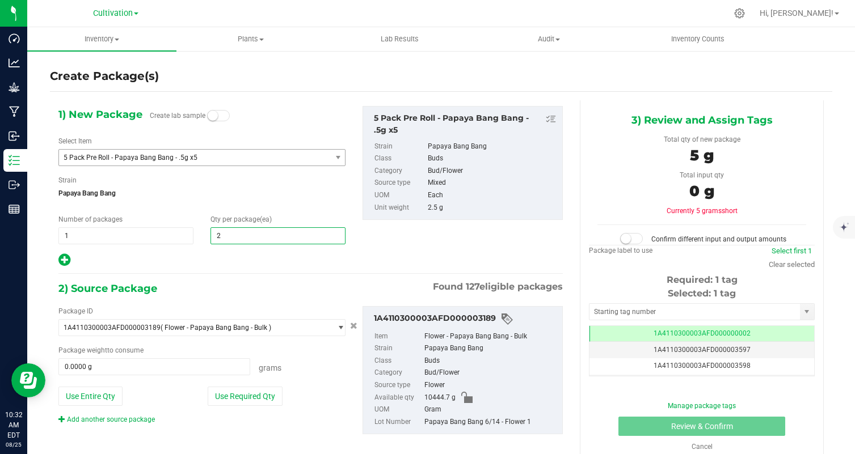
type input "25"
click at [212, 298] on div "Package ID 1A4110300003AFD000003189 ( Flower - Papaya Bang Bang - Bulk ) 1A4110…" at bounding box center [310, 370] width 521 height 147
click at [238, 395] on button "Use Required Qty" at bounding box center [245, 396] width 75 height 19
type input "62.5000 g"
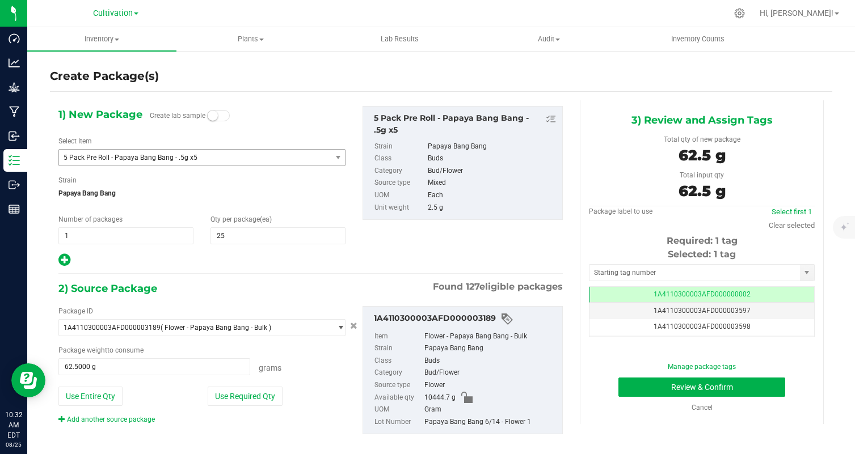
click at [320, 251] on div "1) New Package Create lab sample Select Item 5 Pack Pre Roll - Papaya Bang Bang…" at bounding box center [202, 187] width 304 height 162
click at [779, 227] on link "Clear selected" at bounding box center [791, 225] width 46 height 9
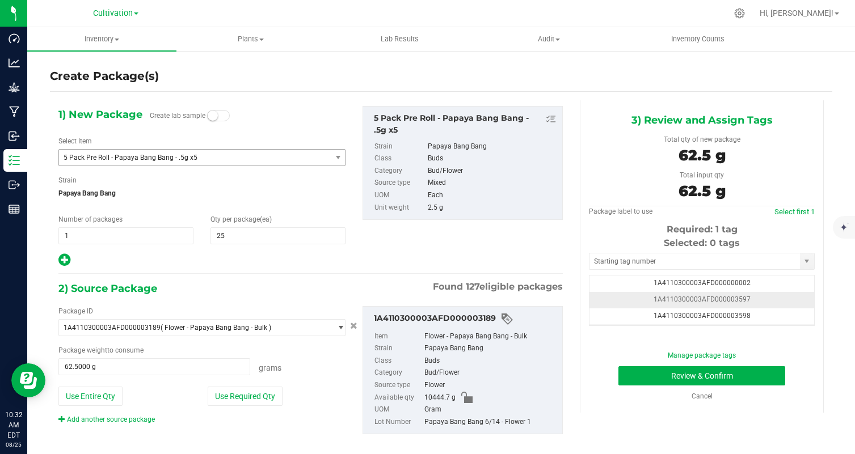
click at [745, 298] on span "1A4110300003AFD000003597" at bounding box center [701, 299] width 97 height 8
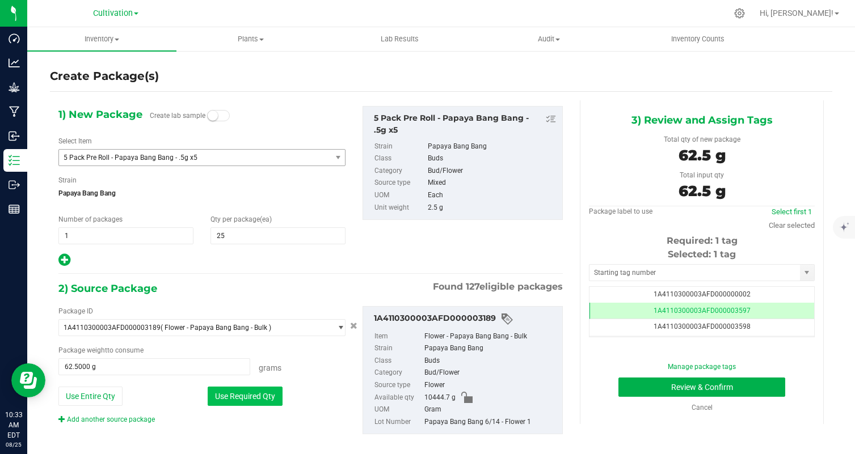
click at [270, 393] on button "Use Required Qty" at bounding box center [245, 396] width 75 height 19
click at [712, 388] on button "Review & Confirm" at bounding box center [701, 387] width 167 height 19
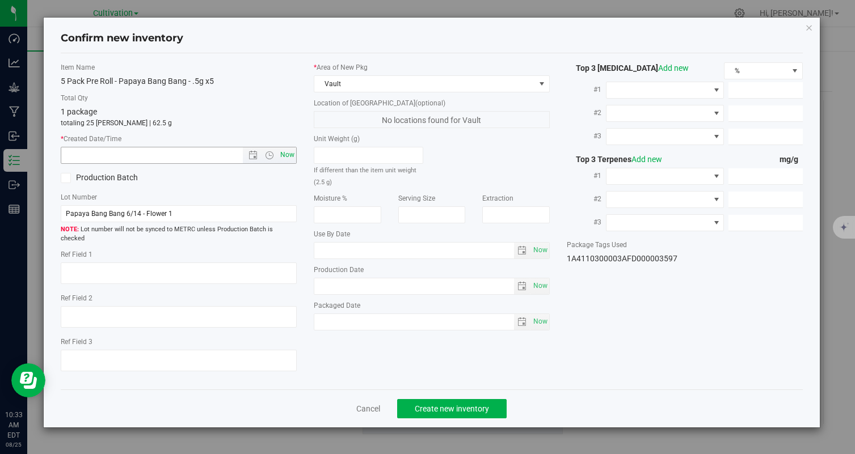
click at [289, 153] on span "Now" at bounding box center [287, 155] width 19 height 16
type input "[DATE] 10:33 AM"
click at [453, 404] on span "Create new inventory" at bounding box center [452, 408] width 74 height 9
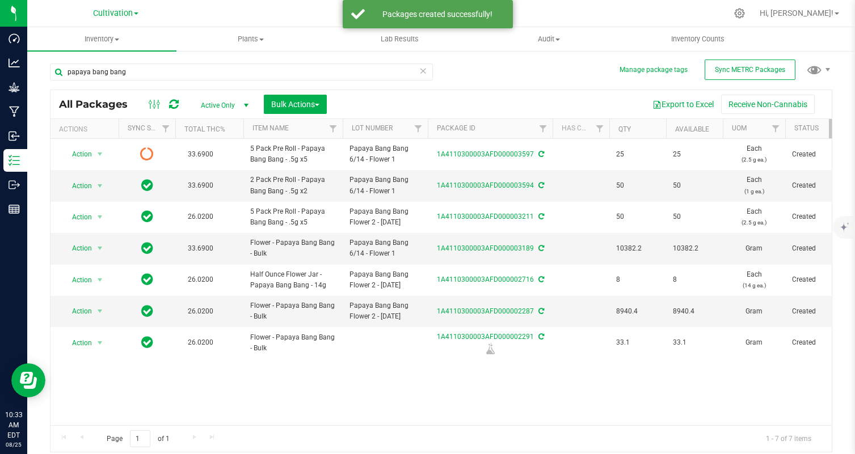
click at [173, 105] on icon at bounding box center [174, 104] width 10 height 11
click at [178, 105] on icon at bounding box center [174, 104] width 10 height 11
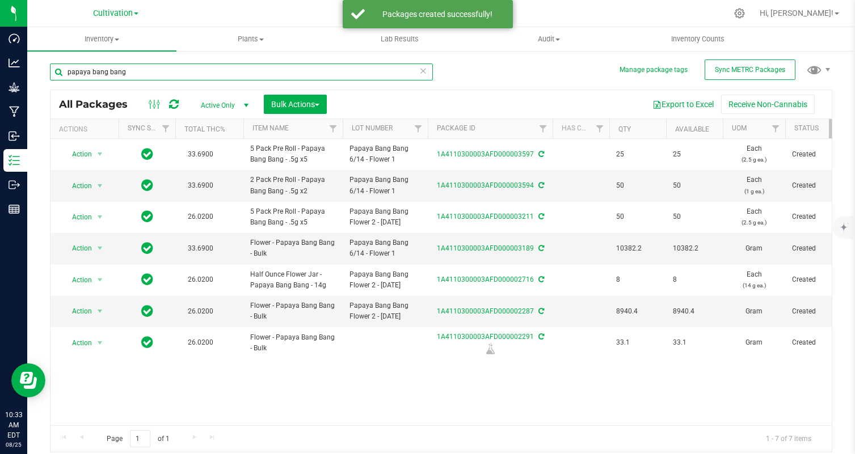
click at [164, 75] on input "papaya bang bang" at bounding box center [241, 72] width 383 height 17
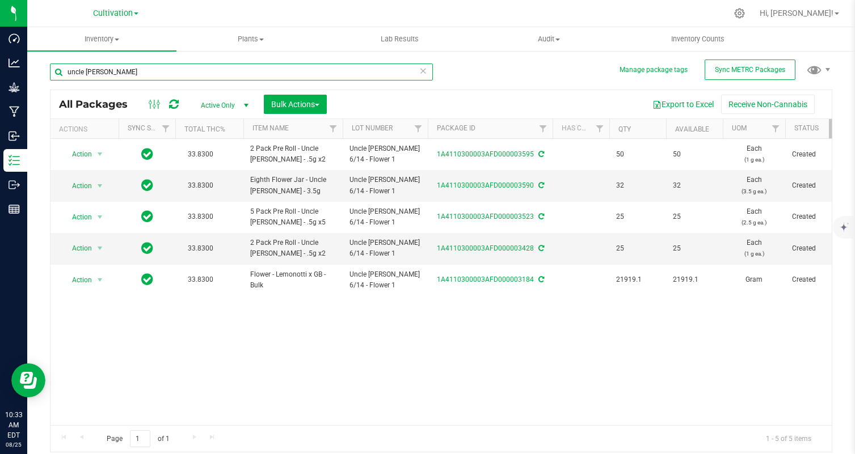
type input "uncle [PERSON_NAME]"
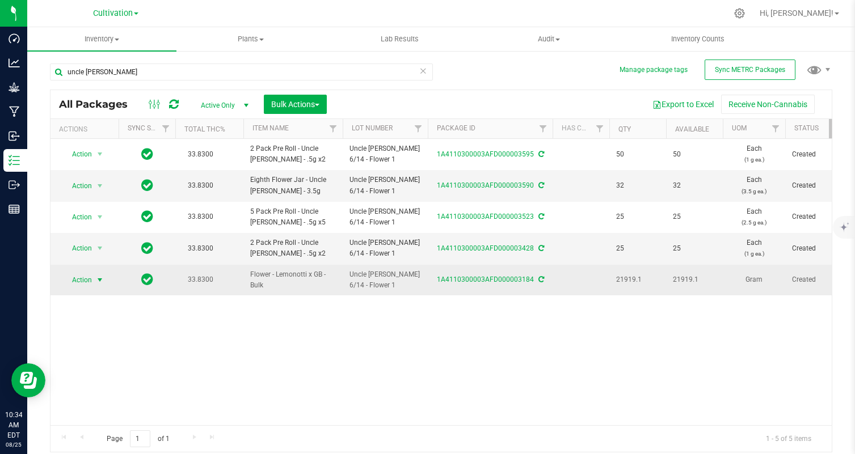
click at [95, 279] on span "select" at bounding box center [99, 280] width 9 height 9
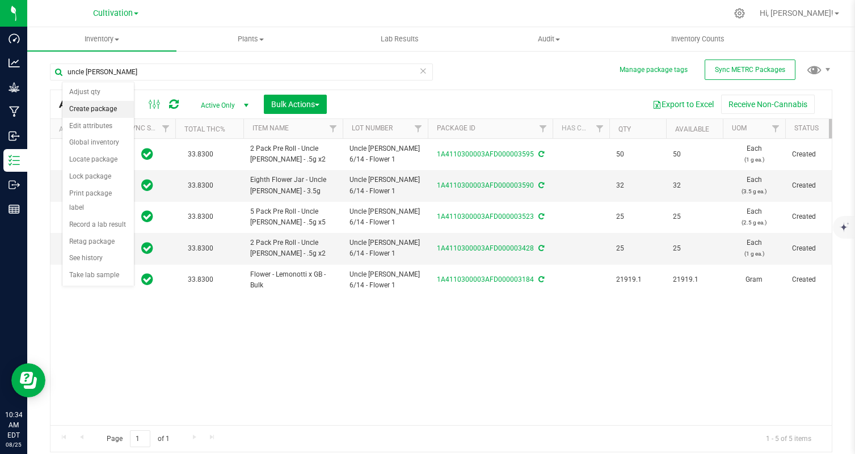
click at [126, 111] on li "Create package" at bounding box center [97, 109] width 71 height 17
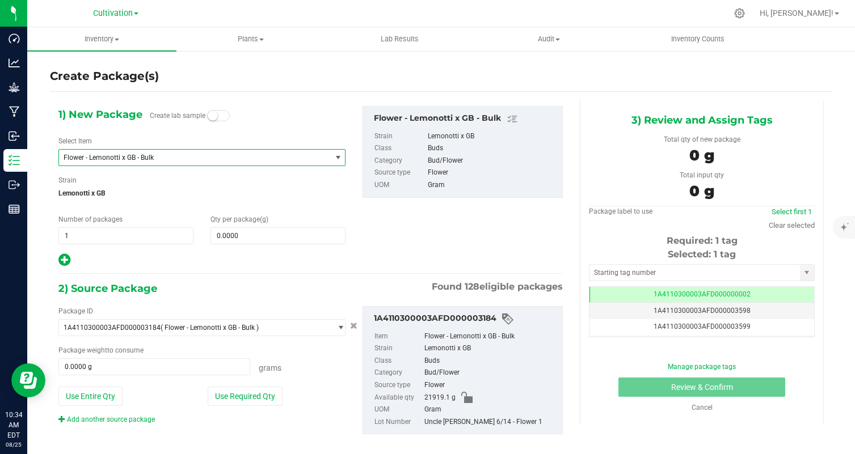
click at [186, 152] on span "Flower - Lemonotti x GB - Bulk" at bounding box center [195, 158] width 272 height 16
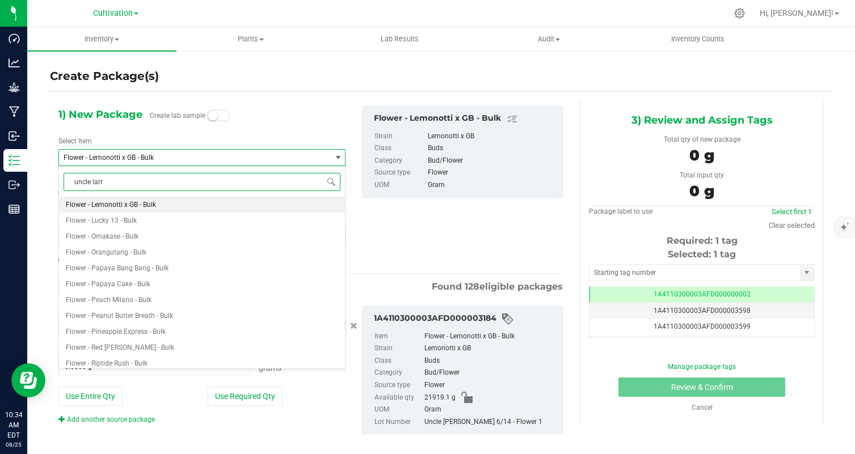
type input "uncle [PERSON_NAME]"
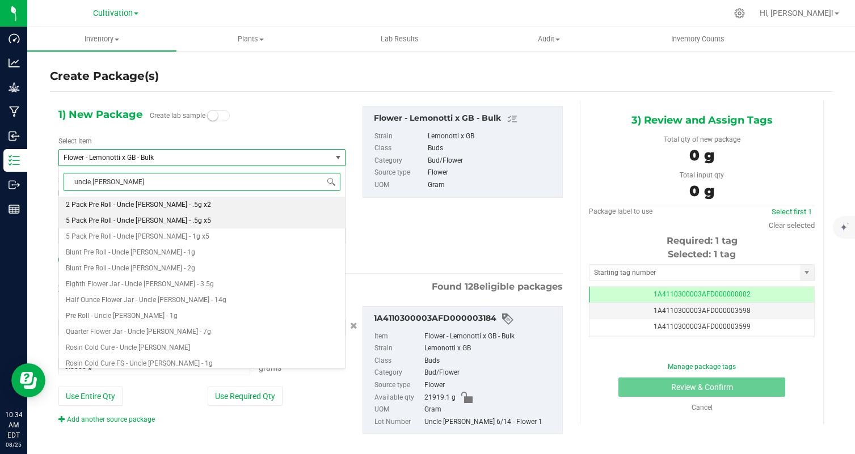
click at [208, 222] on li "5 Pack Pre Roll - Uncle [PERSON_NAME] - .5g x5" at bounding box center [202, 221] width 286 height 16
type input "0"
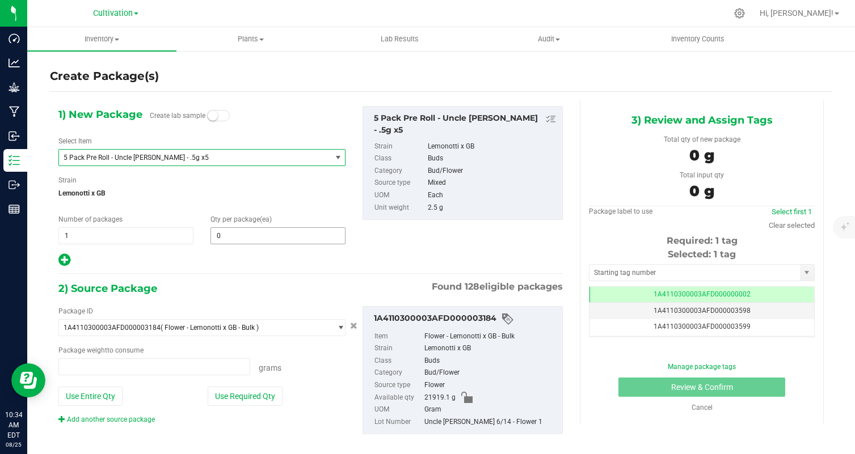
type input "0.0000 g"
click at [243, 235] on span at bounding box center [277, 235] width 135 height 17
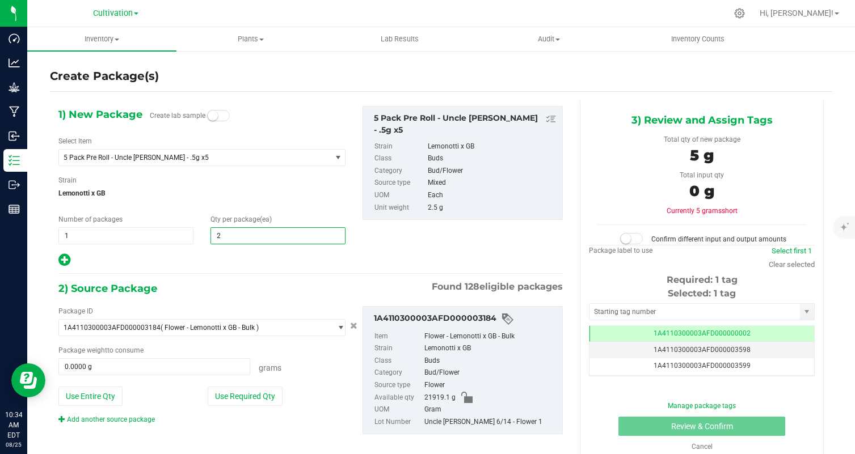
type input "25"
click at [222, 280] on div "2) Source Package Found 128 eligible packages" at bounding box center [310, 288] width 504 height 17
click at [252, 393] on button "Use Required Qty" at bounding box center [245, 396] width 75 height 19
type input "62.5000 g"
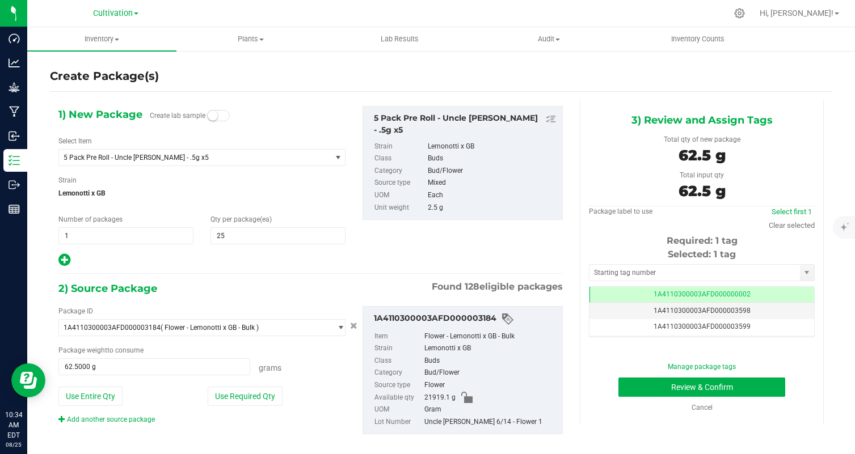
click at [800, 231] on div "Package label to use Select first 1 Clear selected Required: 1 tag Selected: 1 …" at bounding box center [702, 269] width 226 height 126
click at [794, 226] on link "Clear selected" at bounding box center [791, 225] width 46 height 9
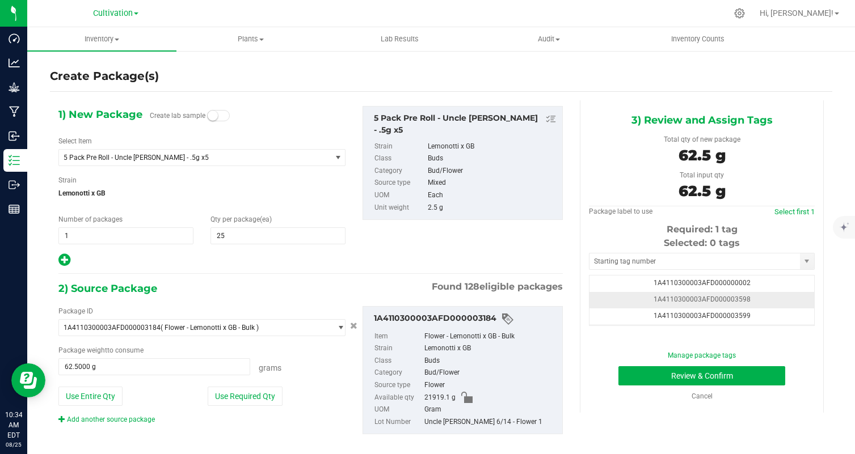
click at [760, 299] on td "1A4110300003AFD000003598" at bounding box center [701, 300] width 225 height 16
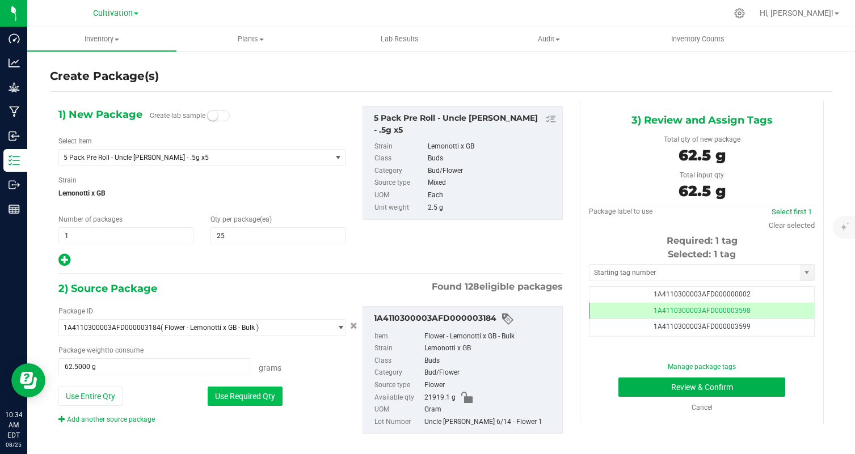
click at [274, 398] on button "Use Required Qty" at bounding box center [245, 396] width 75 height 19
click at [646, 395] on button "Review & Confirm" at bounding box center [701, 387] width 167 height 19
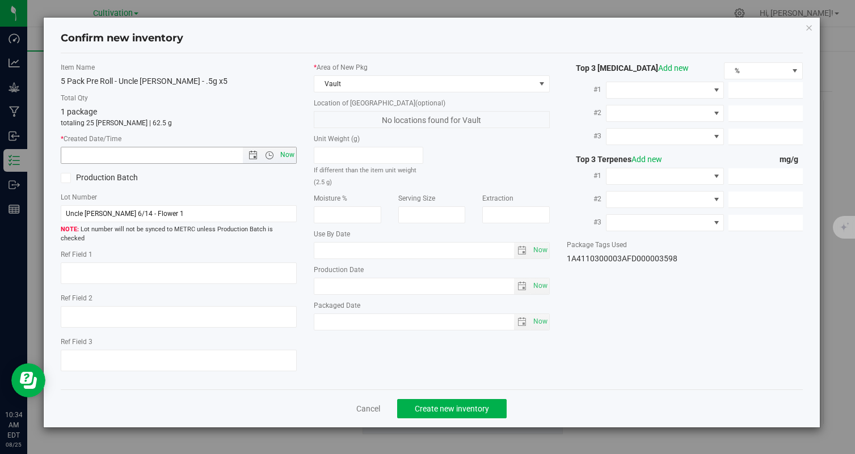
click at [281, 157] on span "Now" at bounding box center [287, 155] width 19 height 16
type input "[DATE] 10:34 AM"
click at [460, 404] on span "Create new inventory" at bounding box center [452, 408] width 74 height 9
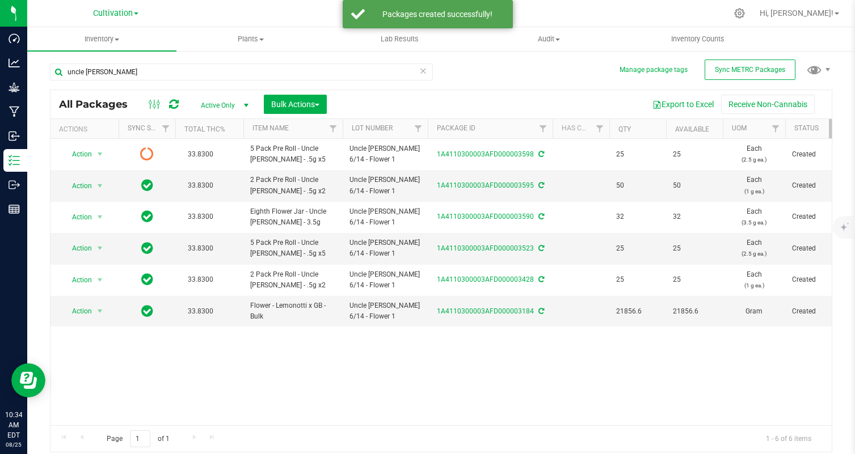
click at [179, 106] on div at bounding box center [164, 105] width 38 height 14
click at [172, 104] on icon at bounding box center [174, 104] width 10 height 11
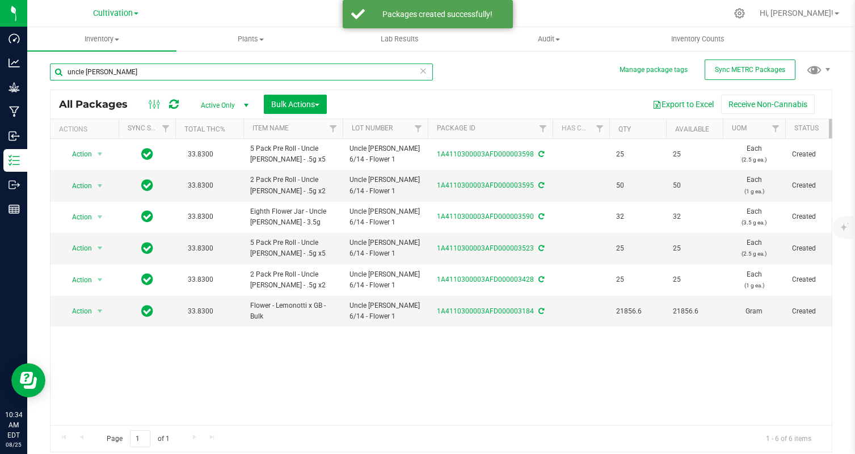
click at [171, 71] on input "uncle [PERSON_NAME]" at bounding box center [241, 72] width 383 height 17
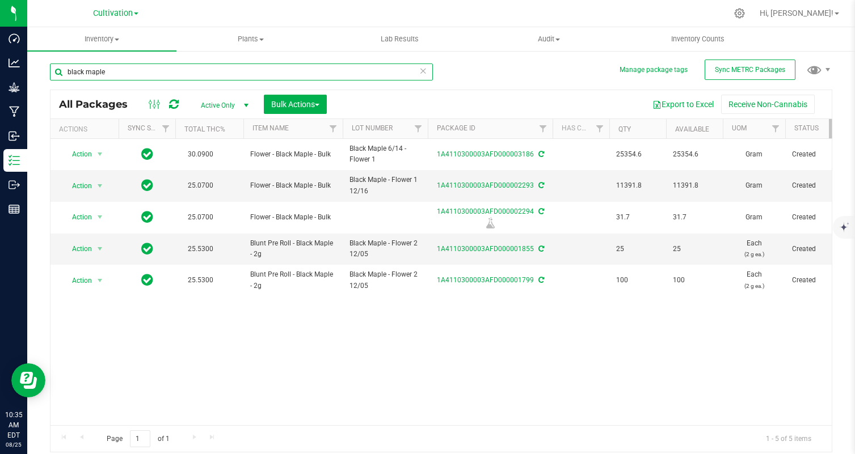
type input "black maple"
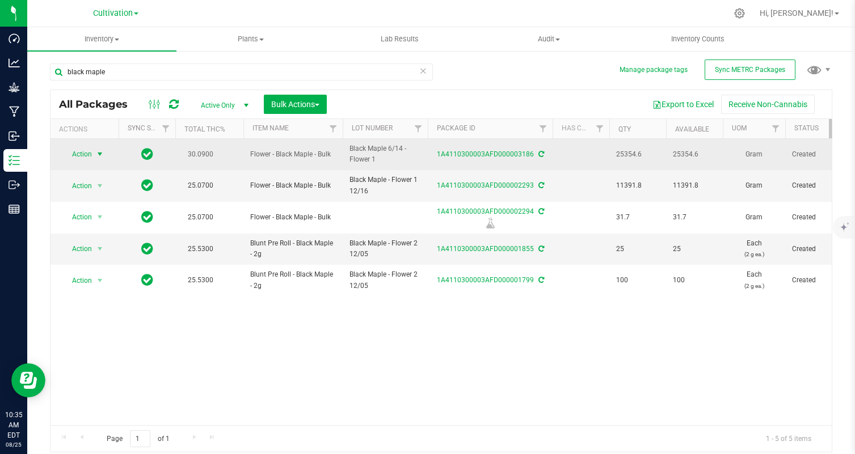
click at [96, 153] on span "select" at bounding box center [99, 154] width 9 height 9
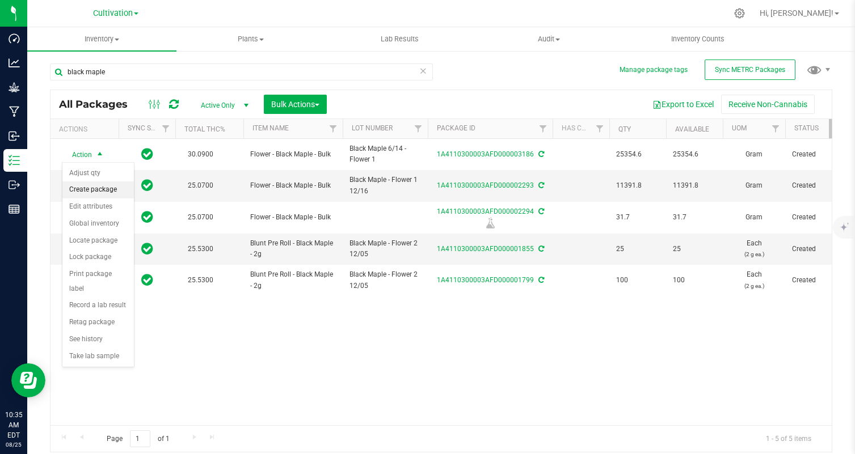
click at [115, 192] on li "Create package" at bounding box center [97, 189] width 71 height 17
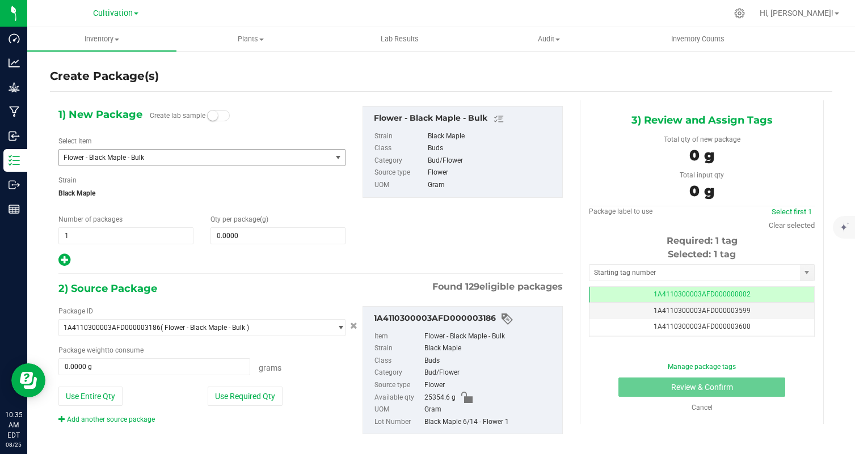
click at [185, 154] on span "Flower - Black Maple - Bulk" at bounding box center [190, 158] width 252 height 8
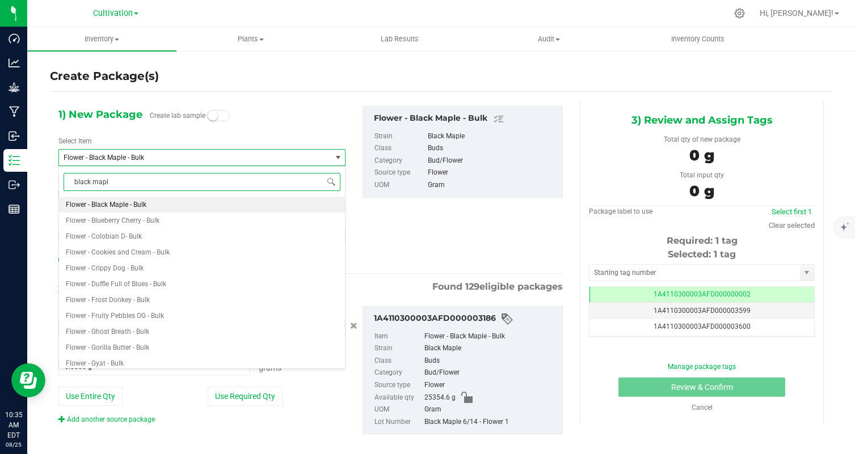
type input "black maple"
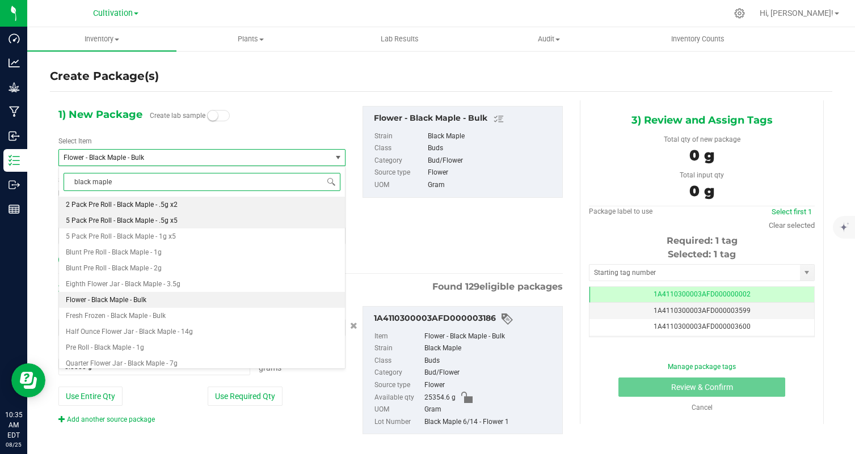
click at [171, 217] on span "5 Pack Pre Roll - Black Maple - .5g x5" at bounding box center [122, 221] width 112 height 8
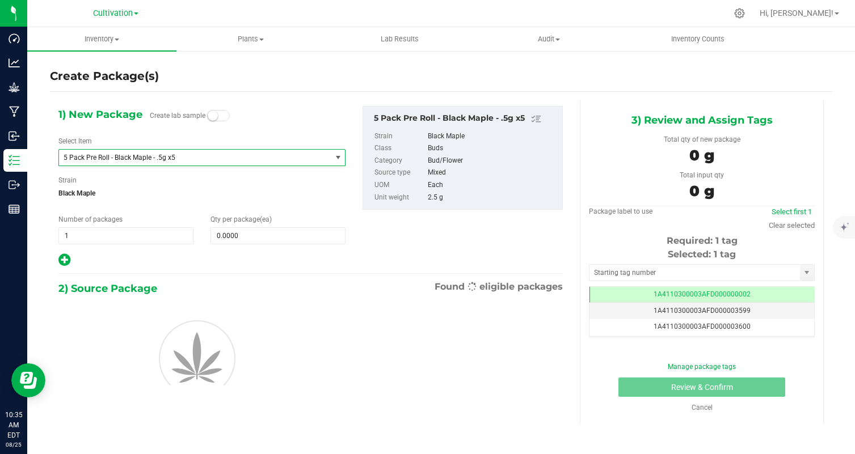
type input "0"
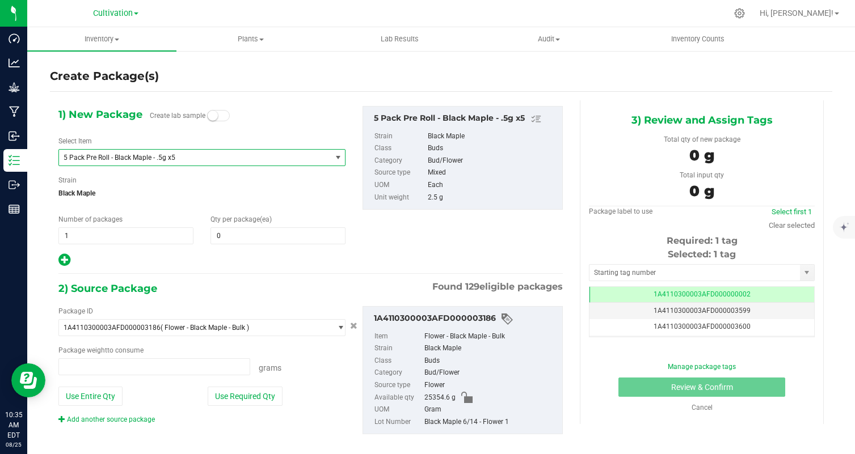
type input "0.0000 g"
click at [255, 234] on span at bounding box center [277, 235] width 135 height 17
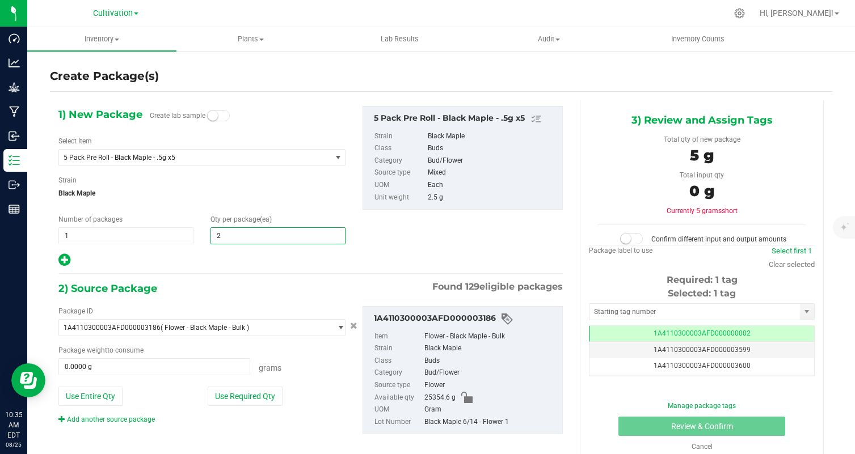
type input "25"
click at [231, 267] on div at bounding box center [201, 260] width 287 height 15
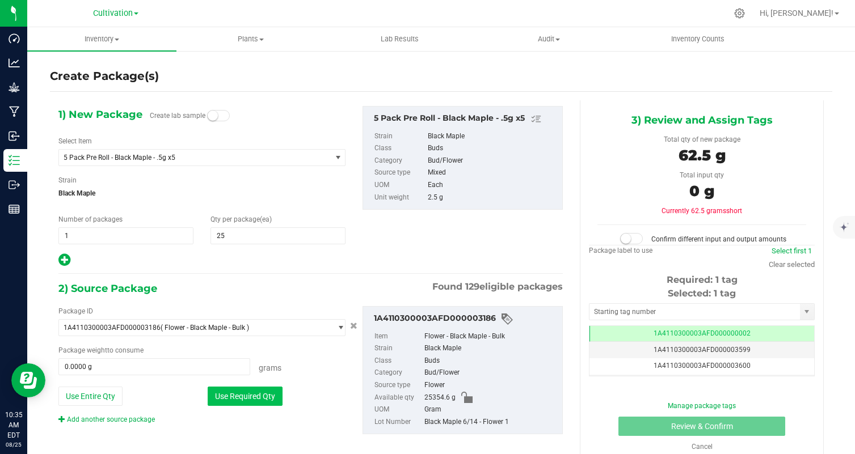
click at [269, 396] on button "Use Required Qty" at bounding box center [245, 396] width 75 height 19
type input "62.5000 g"
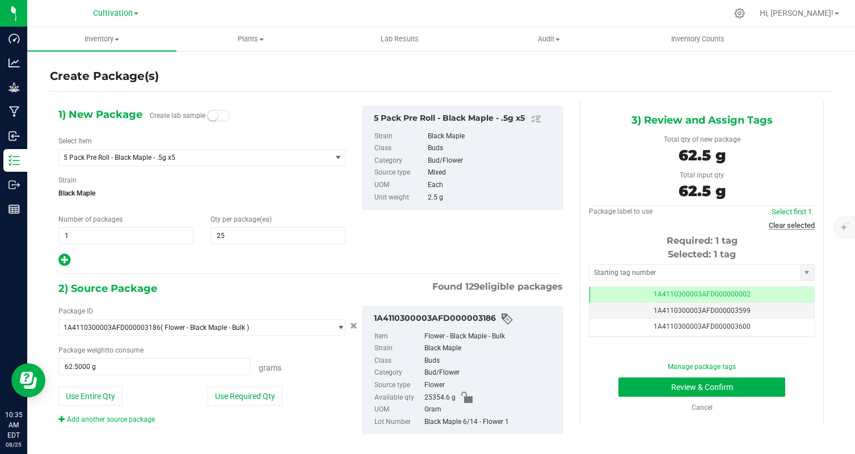
click at [782, 223] on link "Clear selected" at bounding box center [791, 225] width 46 height 9
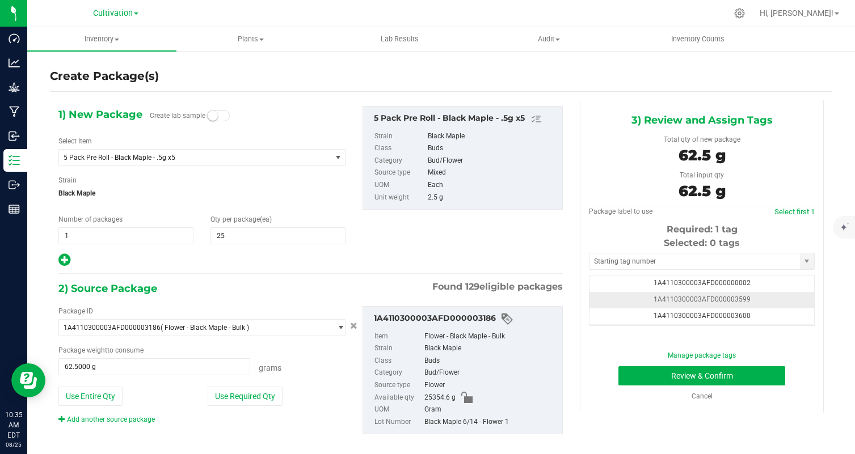
click at [768, 301] on td "1A4110300003AFD000003599" at bounding box center [701, 300] width 225 height 16
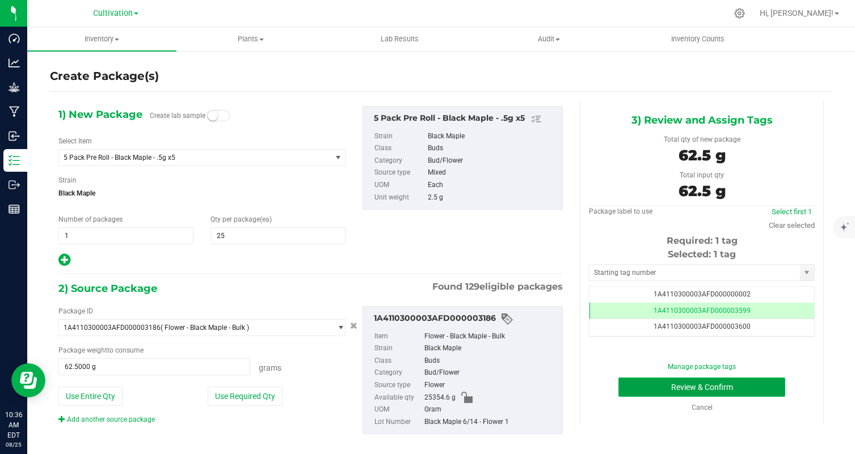
click at [772, 385] on button "Review & Confirm" at bounding box center [701, 387] width 167 height 19
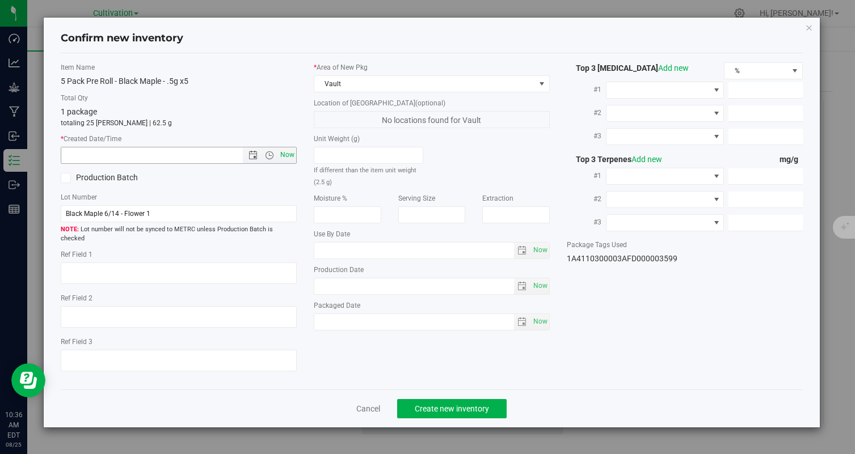
click at [285, 160] on span "Now" at bounding box center [287, 155] width 19 height 16
type input "8/25/2025 10:36 AM"
click at [444, 404] on span "Create new inventory" at bounding box center [452, 408] width 74 height 9
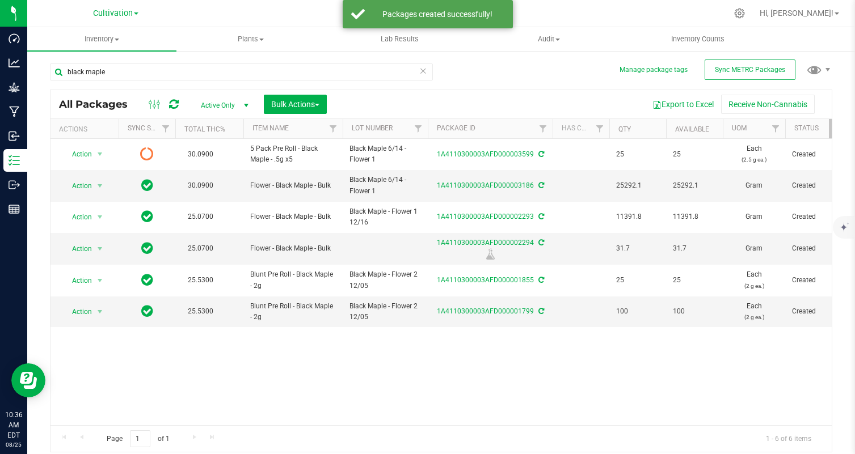
click at [175, 99] on icon at bounding box center [174, 104] width 10 height 11
click at [175, 101] on icon at bounding box center [174, 104] width 10 height 11
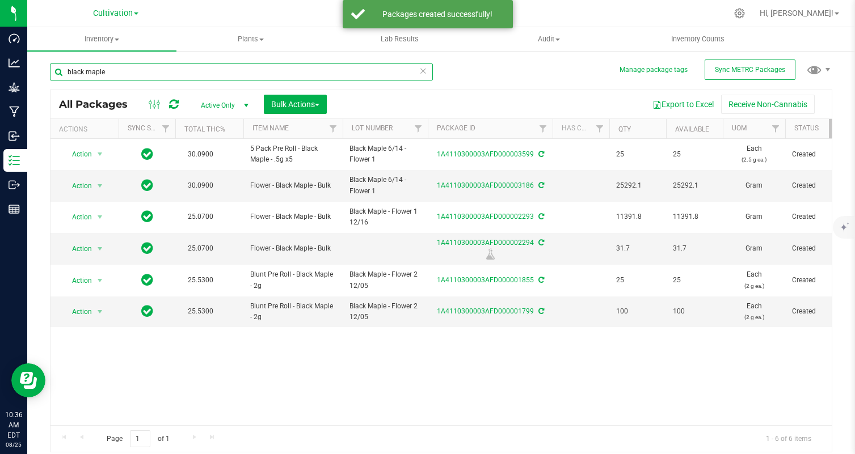
click at [171, 75] on input "black maple" at bounding box center [241, 72] width 383 height 17
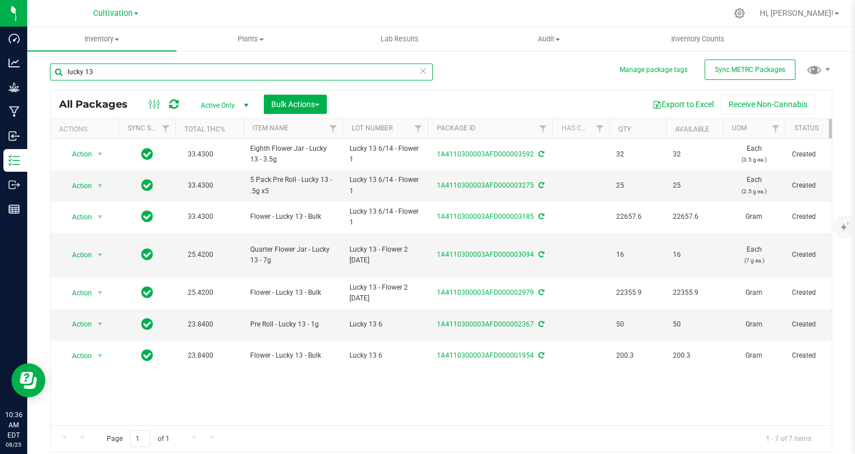
type input "lucky 13"
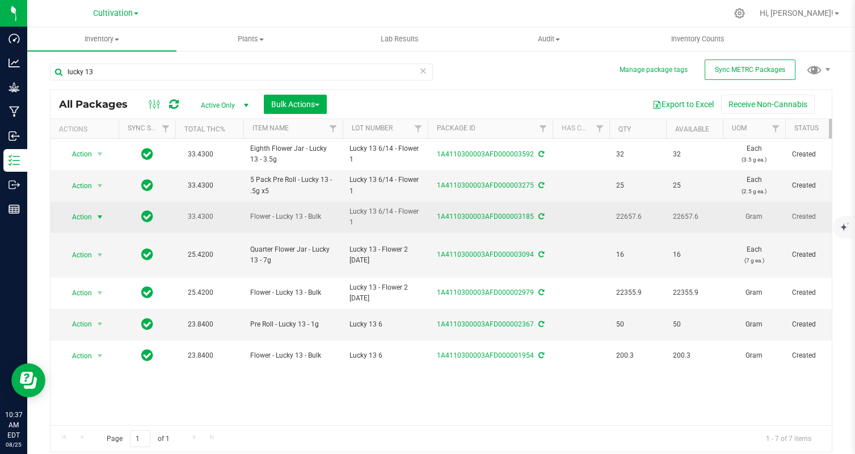
click at [95, 215] on span "select" at bounding box center [99, 217] width 9 height 9
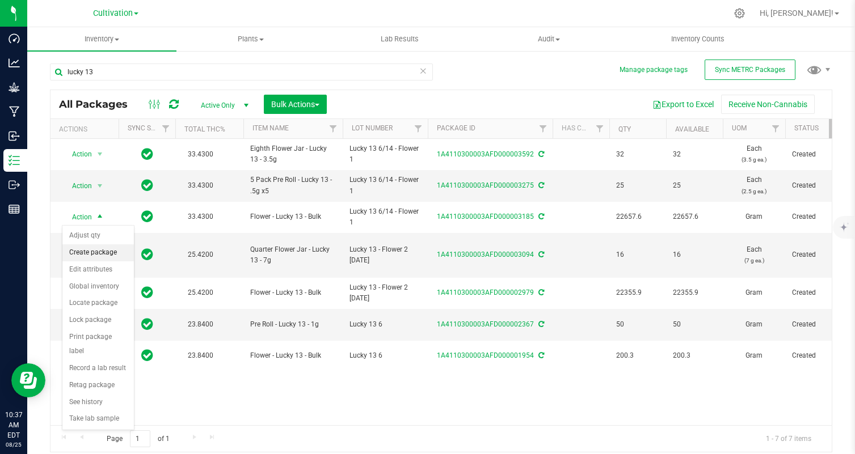
click at [123, 250] on li "Create package" at bounding box center [97, 252] width 71 height 17
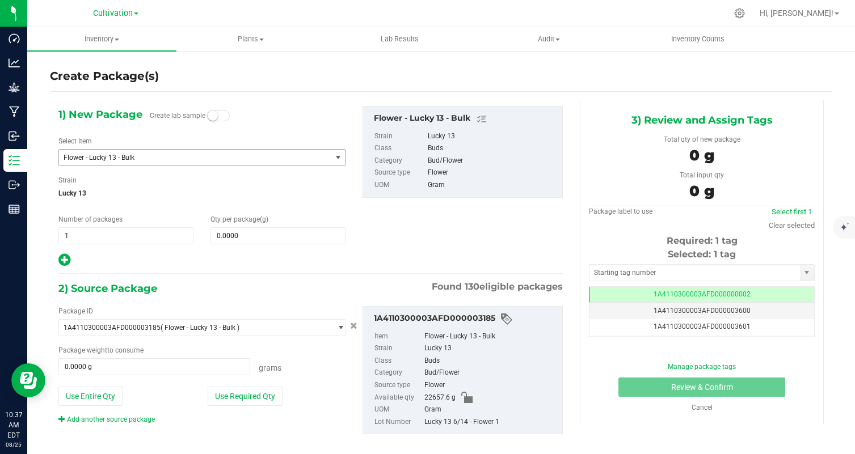
click at [150, 163] on span "Flower - Lucky 13 - Bulk" at bounding box center [195, 158] width 272 height 16
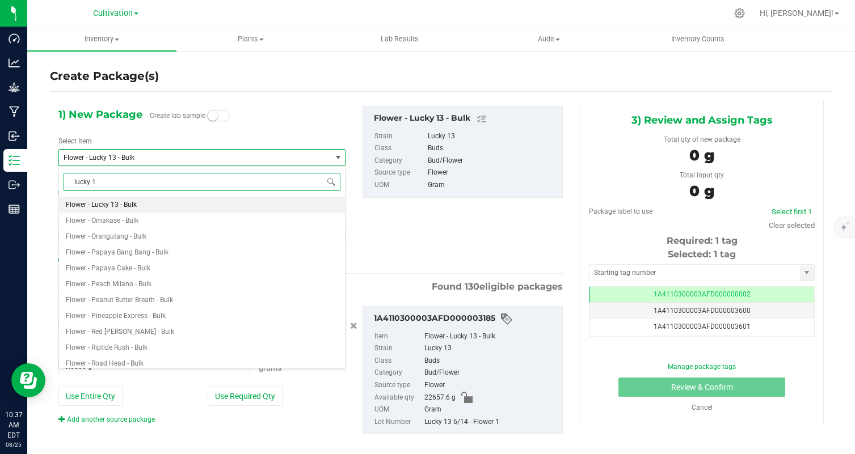
type input "lucky 13"
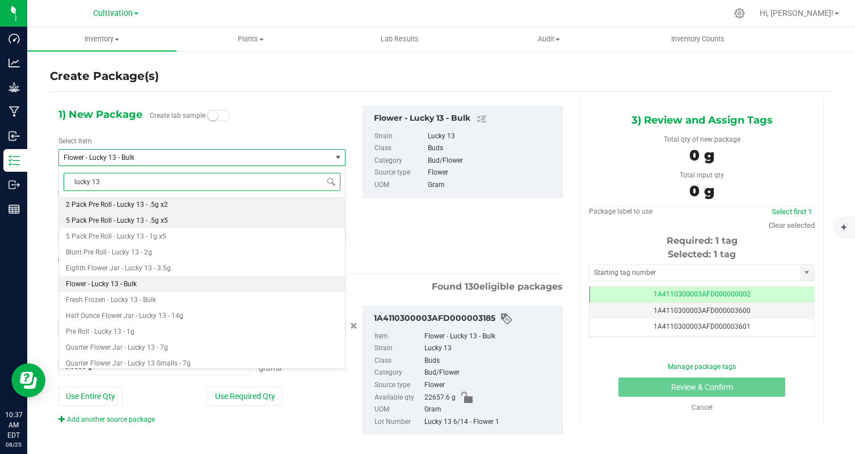
click at [202, 218] on li "5 Pack Pre Roll - Lucky 13 - .5g x5" at bounding box center [202, 221] width 286 height 16
type input "0"
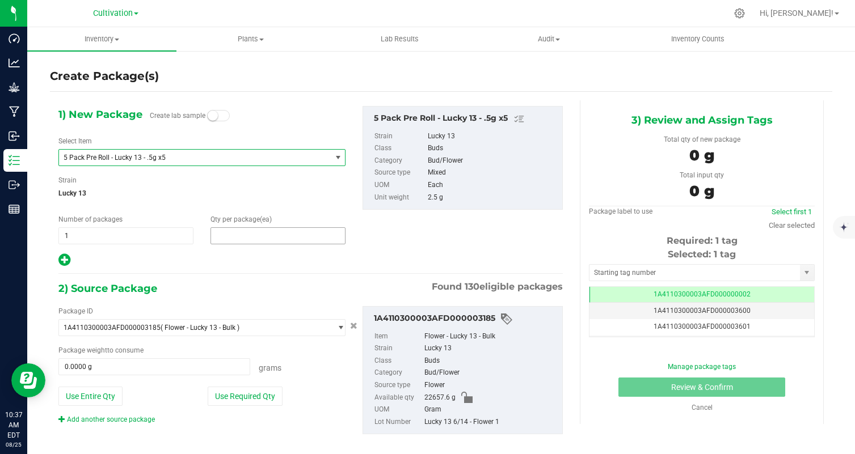
click at [263, 236] on span at bounding box center [277, 235] width 135 height 17
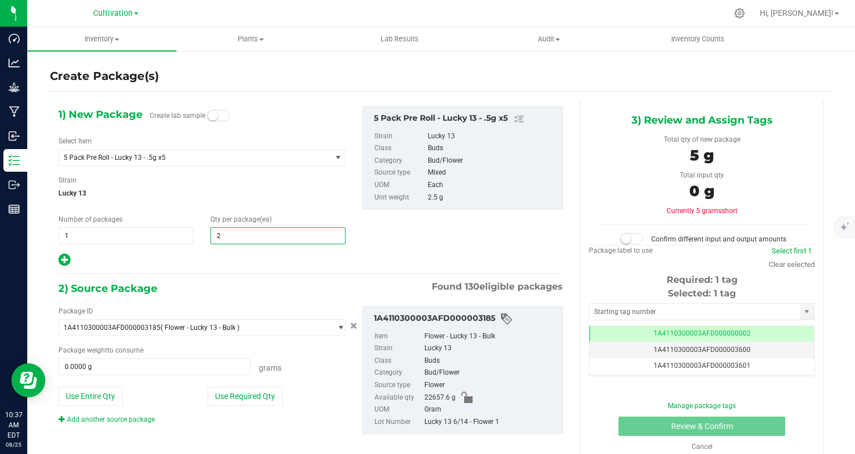
type input "25"
click at [243, 278] on div "1) New Package Create lab sample Select Item 5 Pack Pre Roll - Lucky 13 - .5g x…" at bounding box center [310, 279] width 521 height 358
click at [246, 402] on button "Use Required Qty" at bounding box center [245, 396] width 75 height 19
type input "62.5000 g"
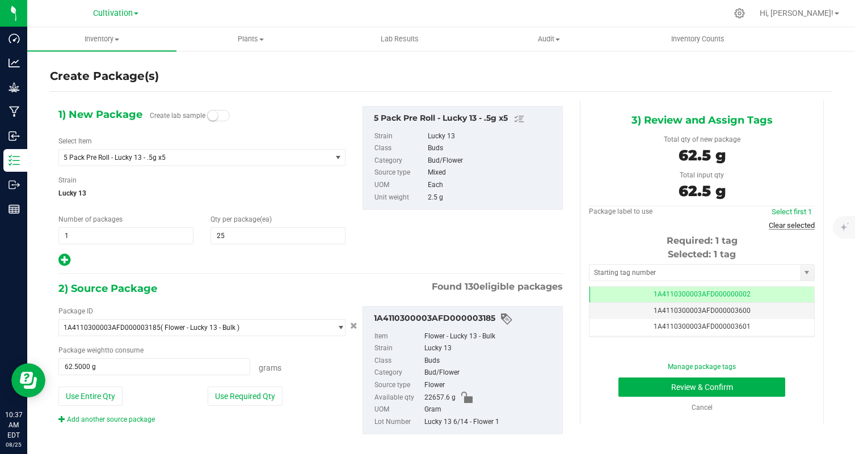
click at [779, 229] on link "Clear selected" at bounding box center [791, 225] width 46 height 9
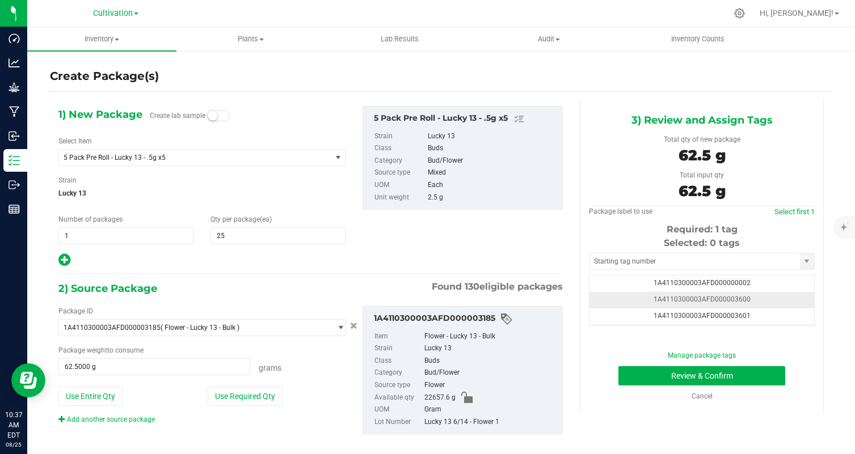
click at [749, 302] on td "1A4110300003AFD000003600" at bounding box center [701, 300] width 225 height 16
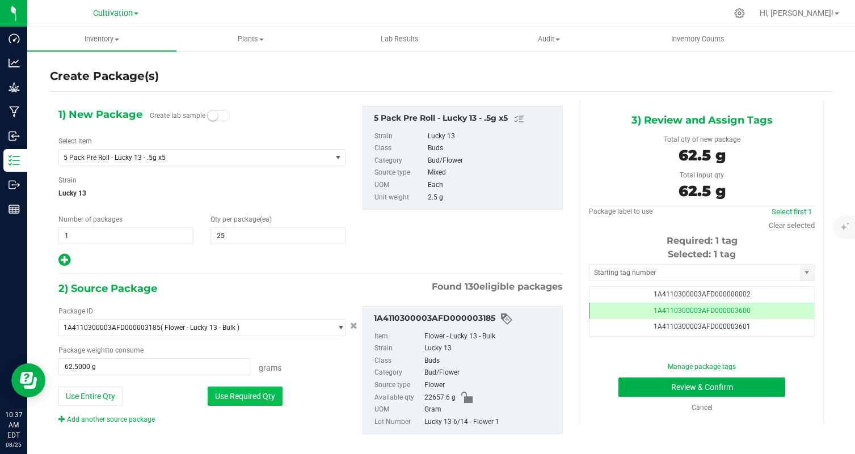
click at [273, 393] on button "Use Required Qty" at bounding box center [245, 396] width 75 height 19
click at [630, 389] on button "Review & Confirm" at bounding box center [701, 387] width 167 height 19
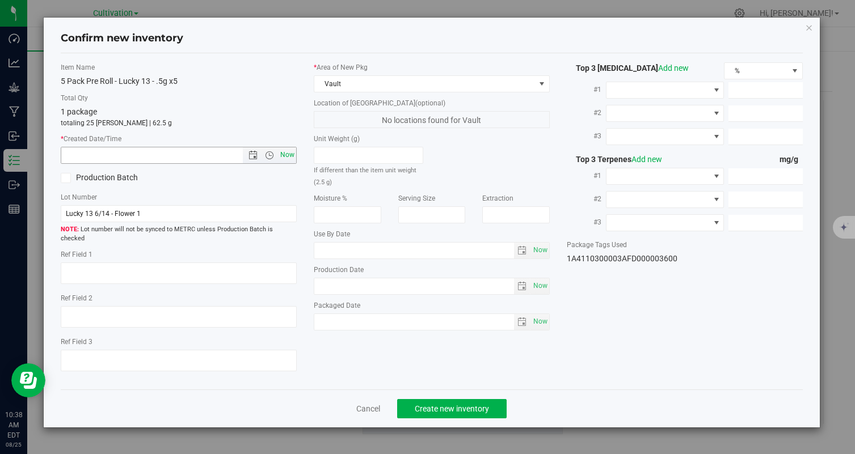
click at [290, 155] on span "Now" at bounding box center [287, 155] width 19 height 16
type input "8/25/2025 10:38 AM"
click at [461, 404] on span "Create new inventory" at bounding box center [452, 408] width 74 height 9
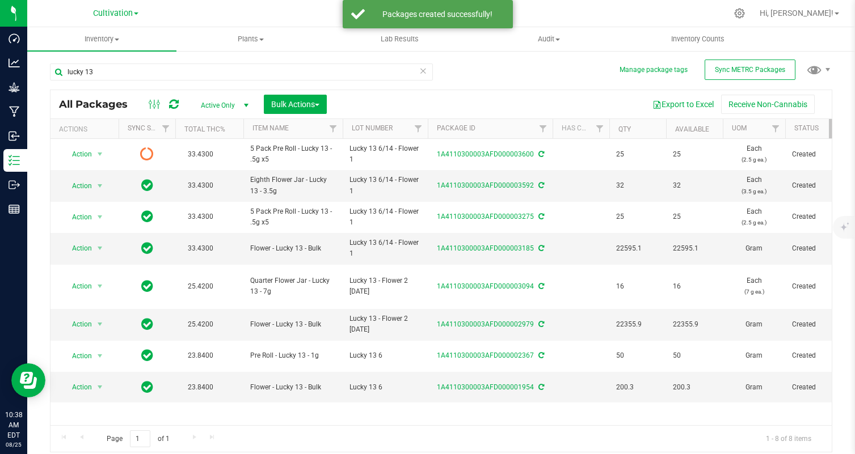
click at [175, 101] on icon at bounding box center [174, 104] width 10 height 11
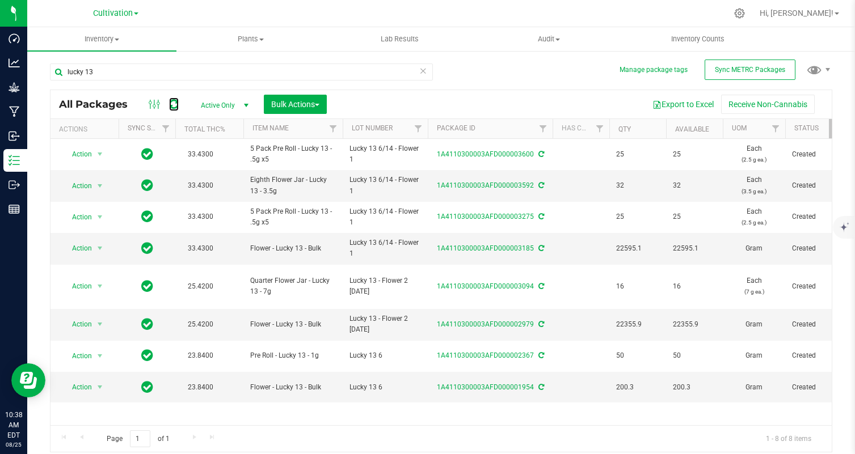
click at [175, 101] on icon at bounding box center [174, 104] width 10 height 11
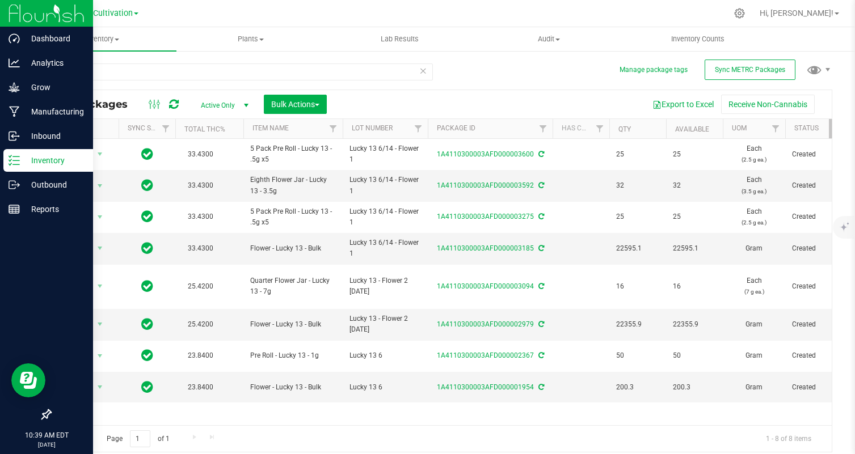
click at [15, 12] on img at bounding box center [47, 13] width 76 height 27
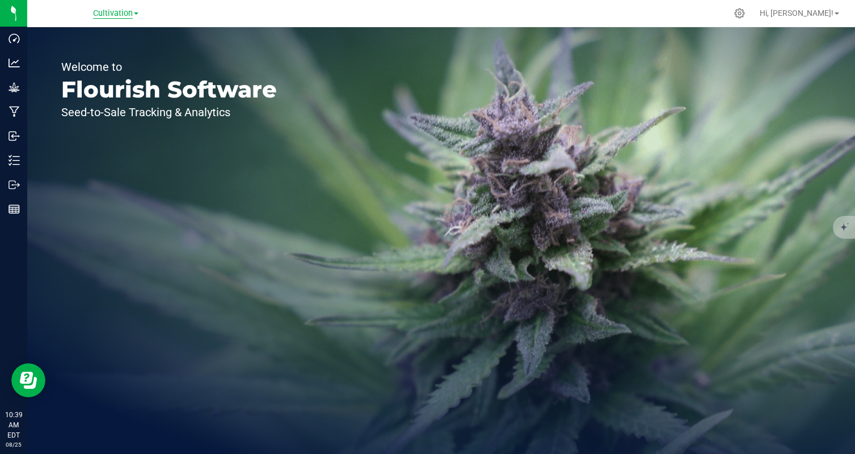
click at [116, 13] on span "Cultivation" at bounding box center [113, 14] width 40 height 10
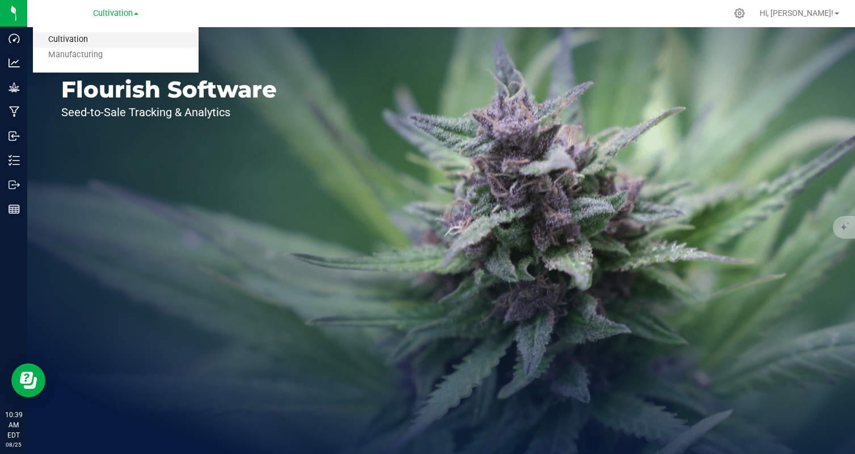
click at [115, 43] on link "Cultivation" at bounding box center [116, 39] width 166 height 15
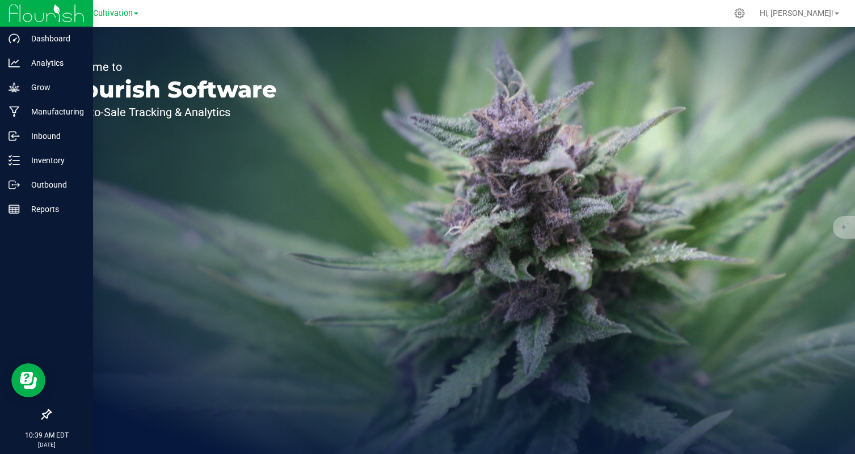
click at [28, 8] on img at bounding box center [47, 13] width 76 height 27
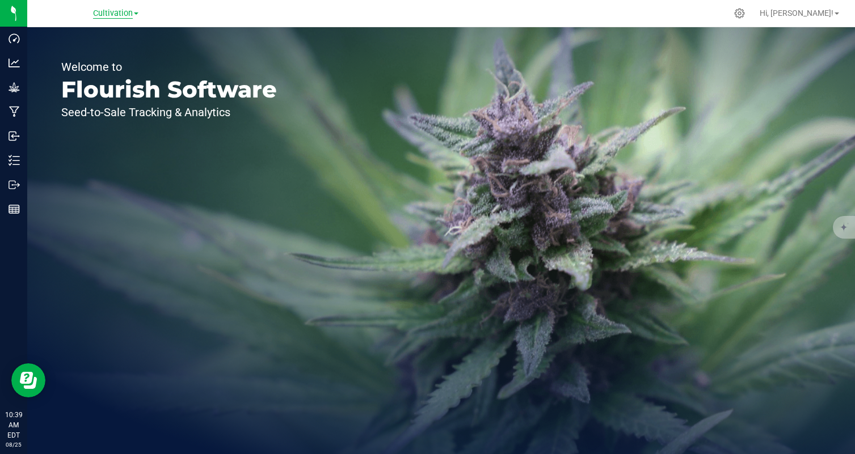
click at [117, 10] on span "Cultivation" at bounding box center [113, 14] width 40 height 10
click at [187, 15] on div "Cultivation Cultivation Manufacturing" at bounding box center [116, 14] width 166 height 18
click at [124, 13] on span "Cultivation" at bounding box center [113, 14] width 40 height 10
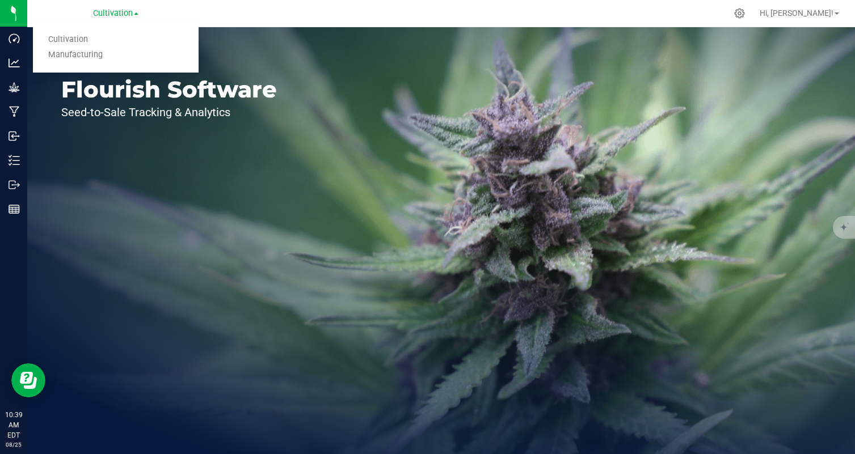
click at [192, 16] on div "Cultivation Cultivation Manufacturing" at bounding box center [116, 14] width 166 height 18
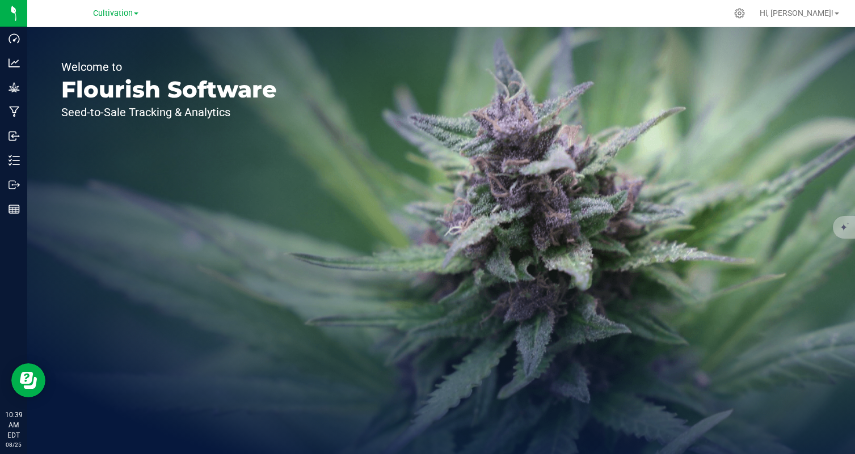
click at [146, 15] on div "Cultivation Cultivation Manufacturing" at bounding box center [116, 14] width 166 height 18
click at [132, 14] on span "Cultivation" at bounding box center [113, 14] width 40 height 10
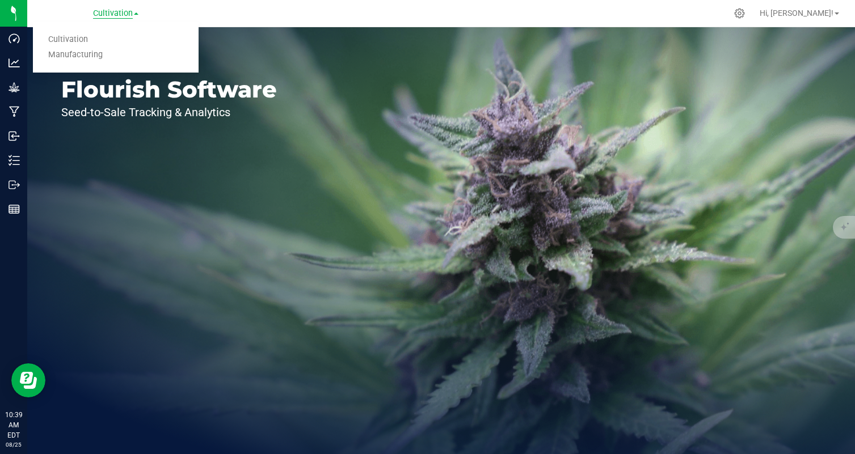
click at [132, 14] on span "Cultivation" at bounding box center [113, 14] width 40 height 10
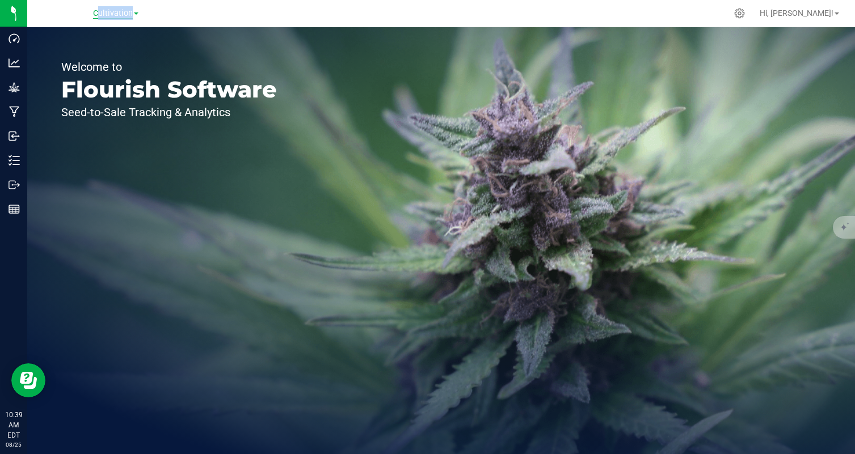
click at [132, 14] on span "Cultivation" at bounding box center [113, 14] width 40 height 10
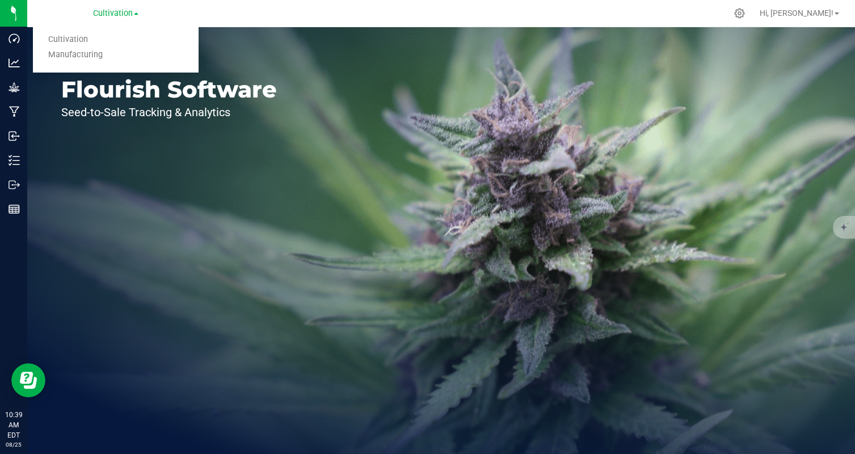
click at [184, 14] on div "Cultivation Cultivation Manufacturing" at bounding box center [116, 14] width 166 height 18
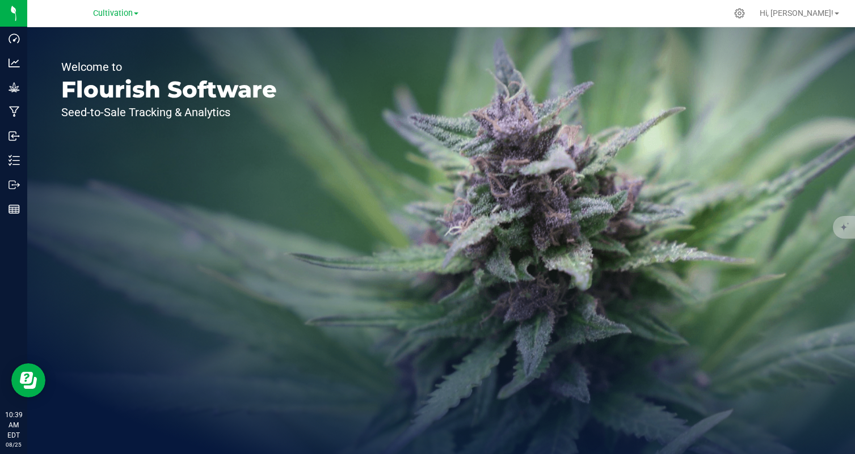
click at [137, 13] on span at bounding box center [136, 13] width 5 height 2
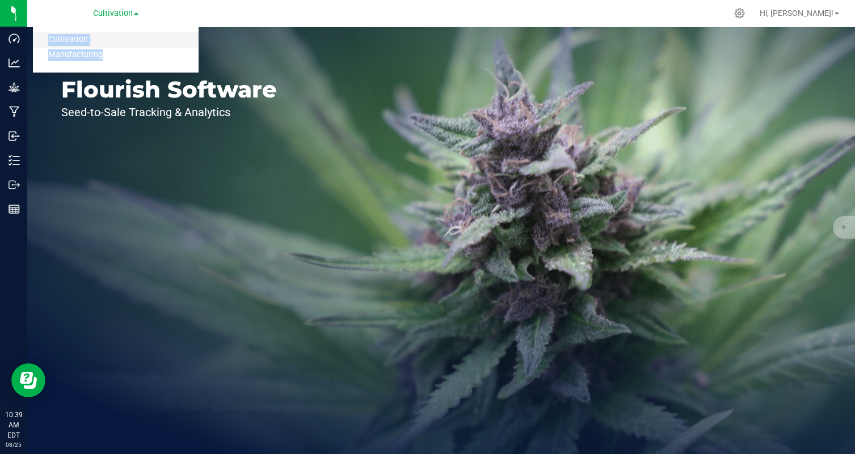
click at [133, 37] on link "Cultivation" at bounding box center [116, 39] width 166 height 15
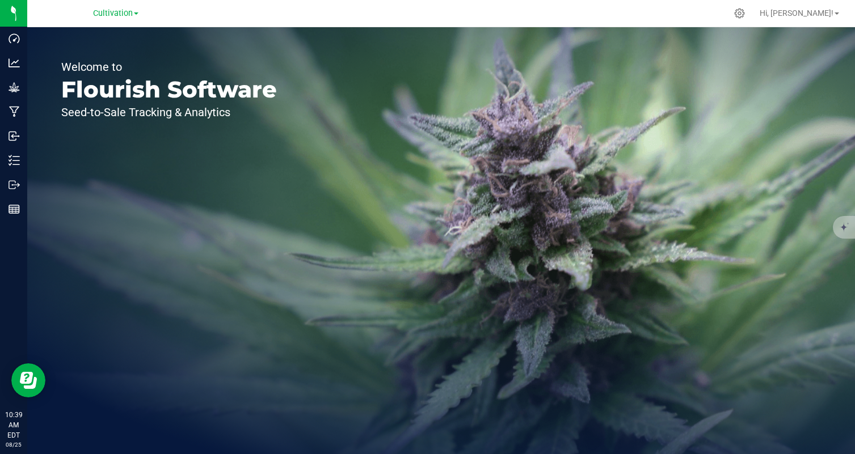
click at [197, 5] on div "Cultivation Cultivation Manufacturing" at bounding box center [116, 14] width 166 height 18
click at [132, 10] on span "Cultivation" at bounding box center [113, 14] width 40 height 10
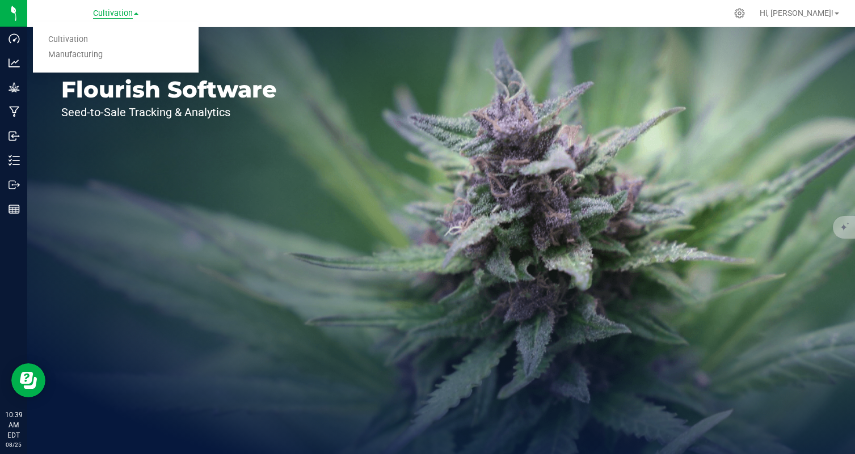
click at [132, 10] on span "Cultivation" at bounding box center [113, 14] width 40 height 10
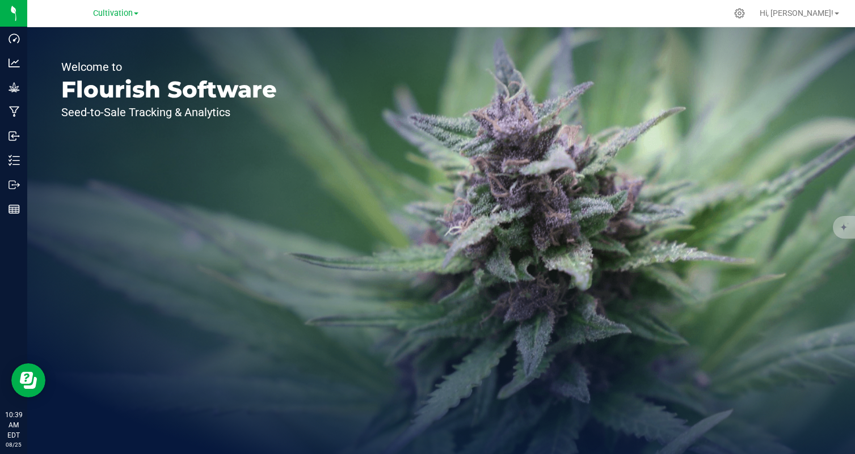
click at [182, 10] on div "Cultivation Cultivation Manufacturing" at bounding box center [116, 14] width 166 height 18
click at [130, 11] on span "Cultivation" at bounding box center [113, 14] width 40 height 10
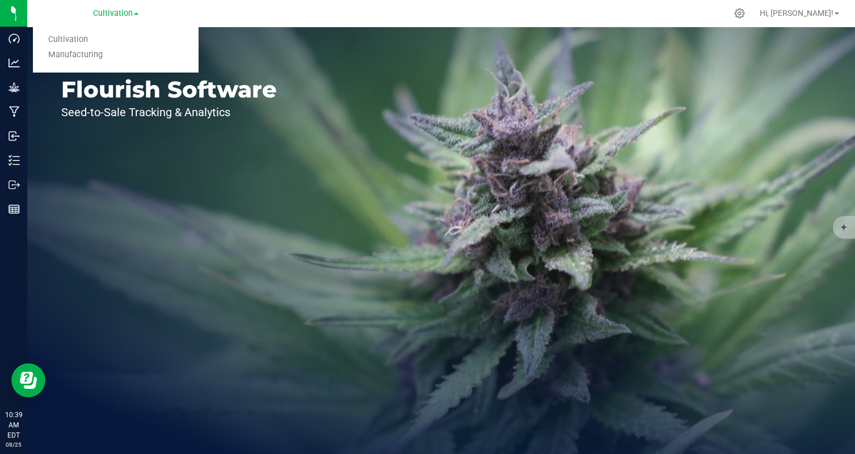
click at [206, 10] on div at bounding box center [464, 13] width 523 height 22
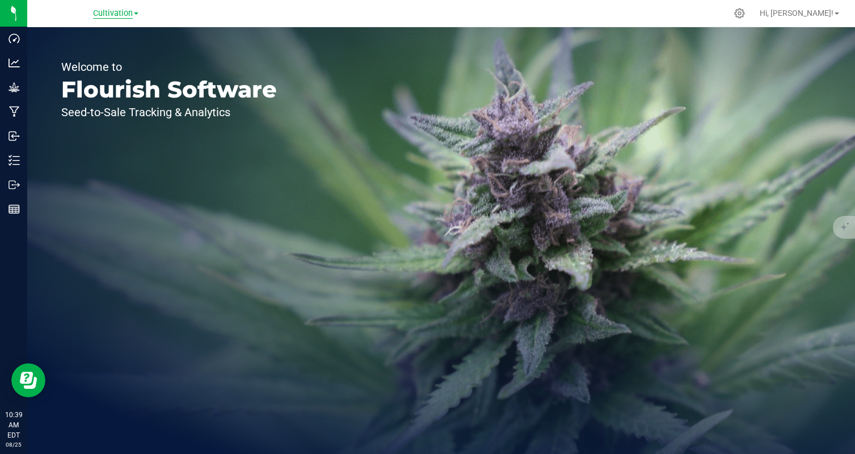
click at [130, 12] on span "Cultivation" at bounding box center [113, 14] width 40 height 10
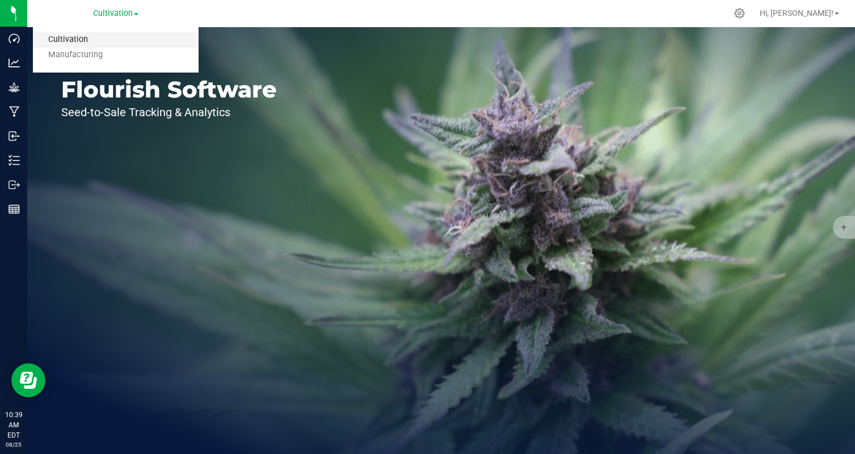
click at [128, 40] on link "Cultivation" at bounding box center [116, 39] width 166 height 15
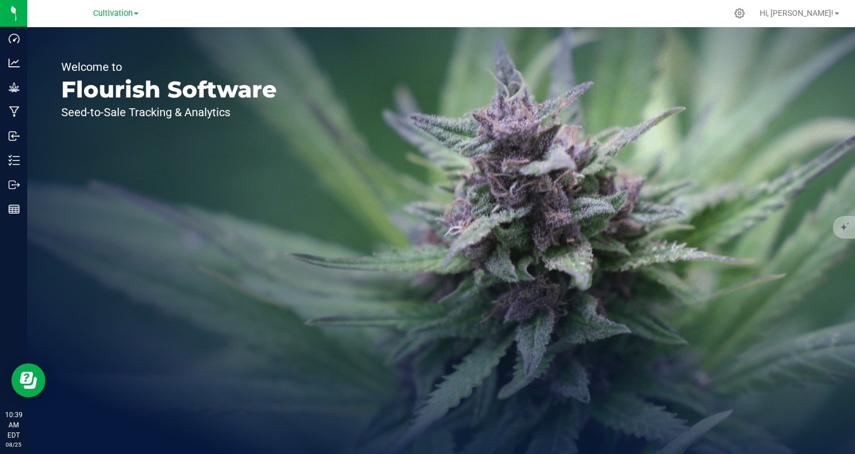
click at [187, 15] on div "Cultivation Cultivation Manufacturing" at bounding box center [116, 14] width 166 height 18
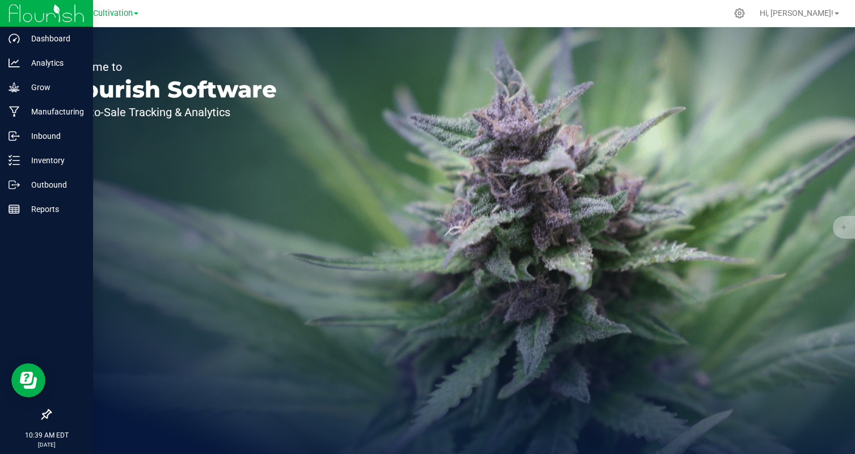
click at [21, 10] on img at bounding box center [47, 13] width 76 height 27
click at [74, 154] on p "Inventory" at bounding box center [54, 161] width 68 height 14
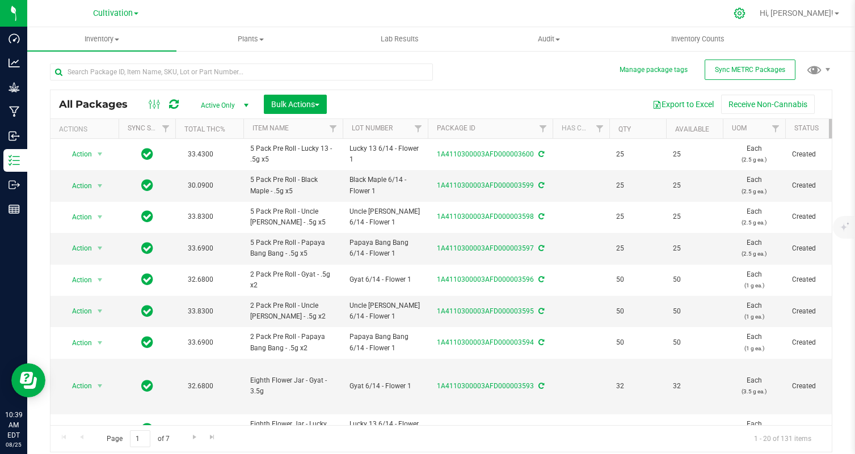
click at [745, 14] on icon at bounding box center [739, 13] width 12 height 12
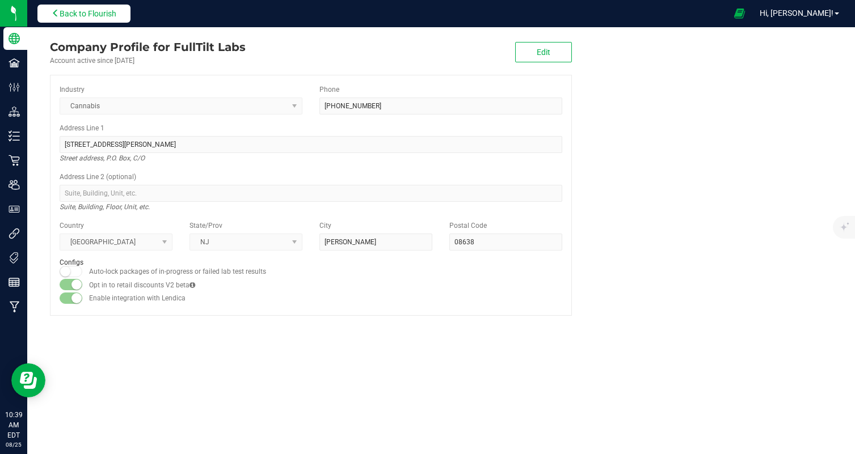
click at [102, 14] on span "Back to Flourish" at bounding box center [88, 13] width 57 height 9
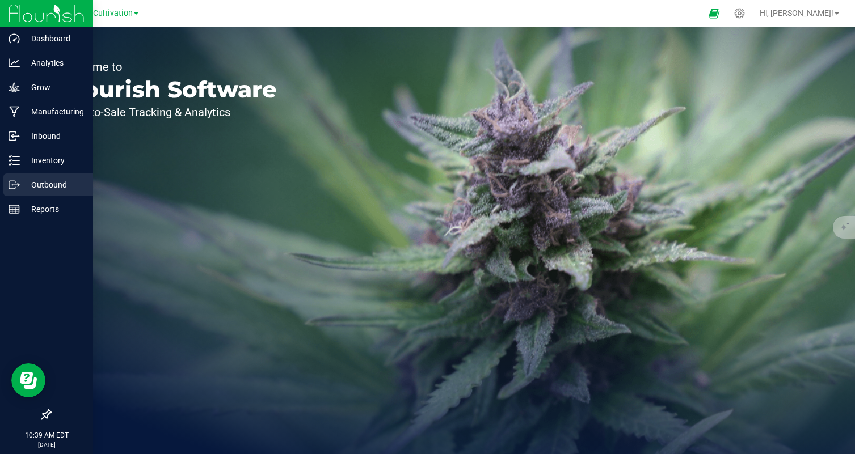
click at [32, 180] on p "Outbound" at bounding box center [54, 185] width 68 height 14
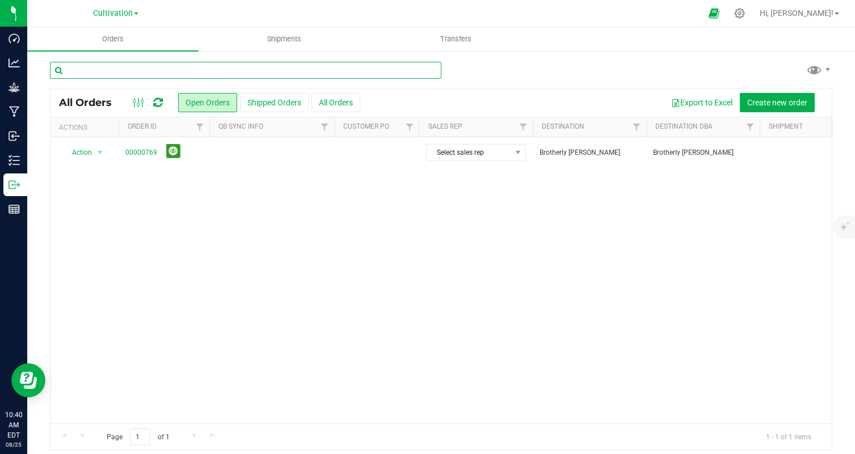
click at [255, 75] on input "text" at bounding box center [245, 70] width 391 height 17
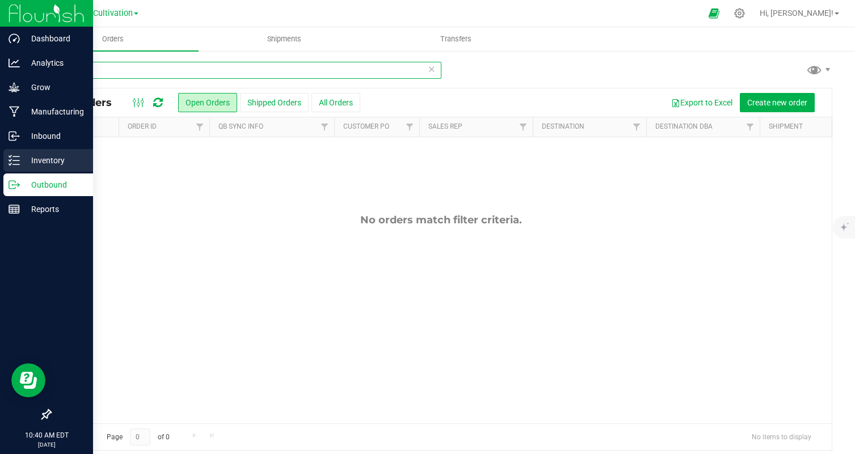
type input "3589"
click at [34, 165] on p "Inventory" at bounding box center [54, 161] width 68 height 14
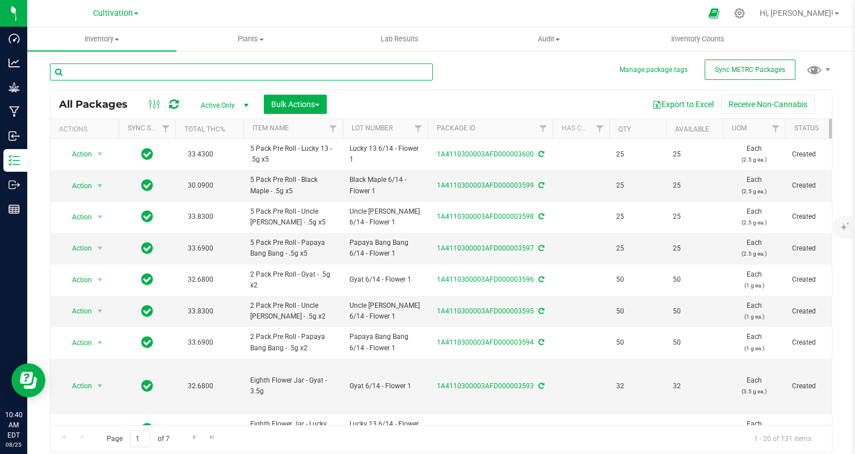
click at [199, 70] on input "text" at bounding box center [241, 72] width 383 height 17
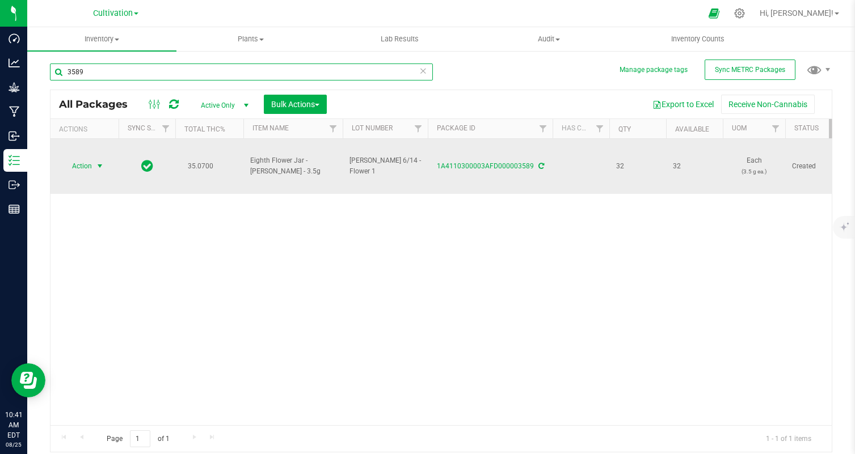
type input "3589"
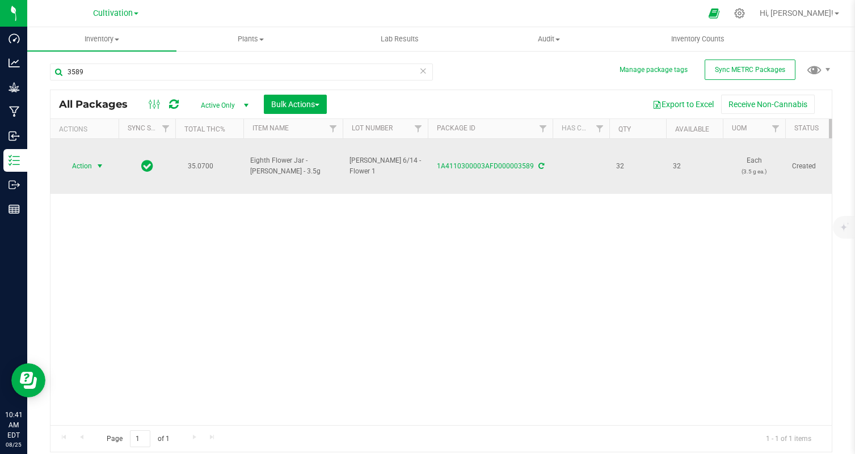
click at [94, 171] on span "select" at bounding box center [100, 166] width 14 height 16
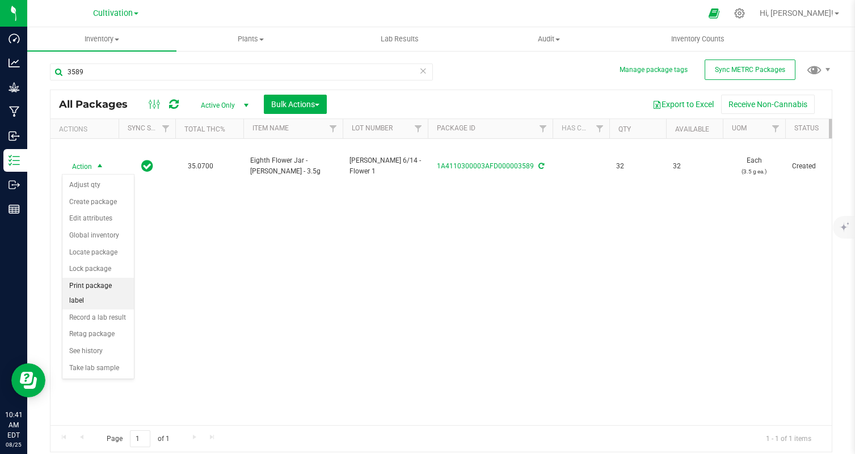
click at [113, 287] on li "Print package label" at bounding box center [97, 293] width 71 height 31
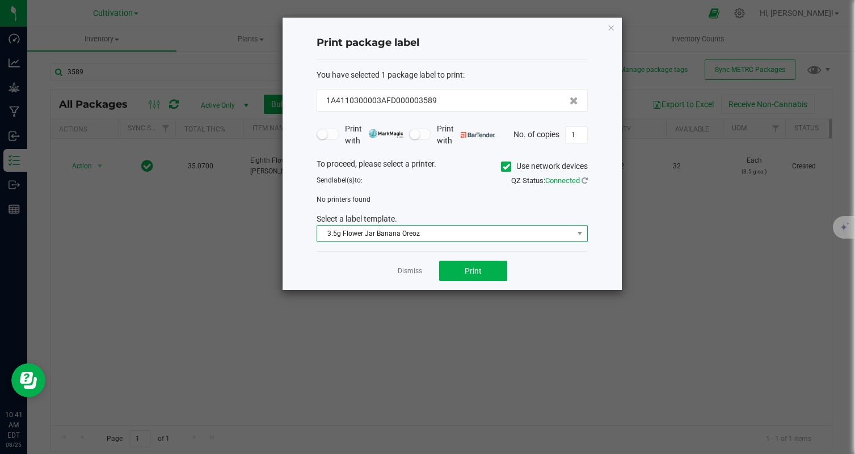
click at [401, 231] on span "3.5g Flower Jar Banana Oreoz" at bounding box center [445, 234] width 256 height 16
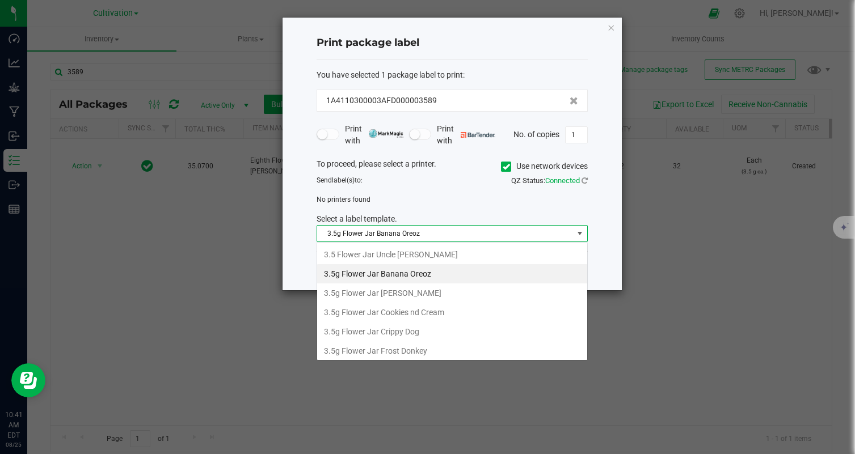
scroll to position [17, 271]
click at [418, 291] on li "3.5g Flower Jar Bebe Sherb" at bounding box center [452, 293] width 270 height 19
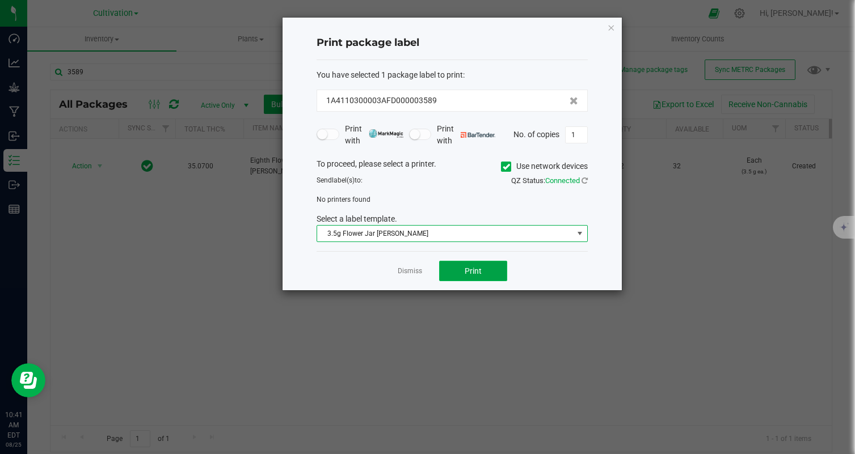
click at [479, 264] on button "Print" at bounding box center [473, 271] width 68 height 20
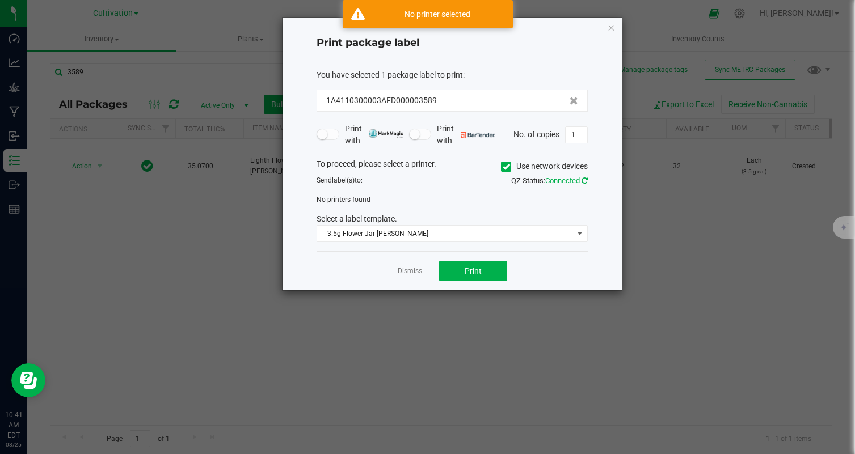
click at [586, 179] on icon at bounding box center [584, 180] width 6 height 7
click at [510, 163] on label "Use network devices" at bounding box center [544, 166] width 87 height 12
click at [0, 0] on input "Use network devices" at bounding box center [0, 0] width 0 height 0
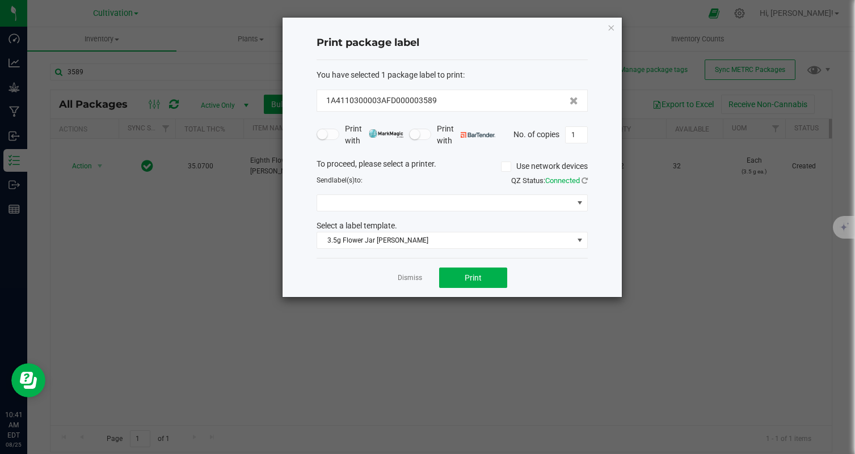
click at [471, 179] on div "QZ Status: Connected" at bounding box center [524, 180] width 144 height 11
click at [479, 198] on span at bounding box center [445, 203] width 256 height 16
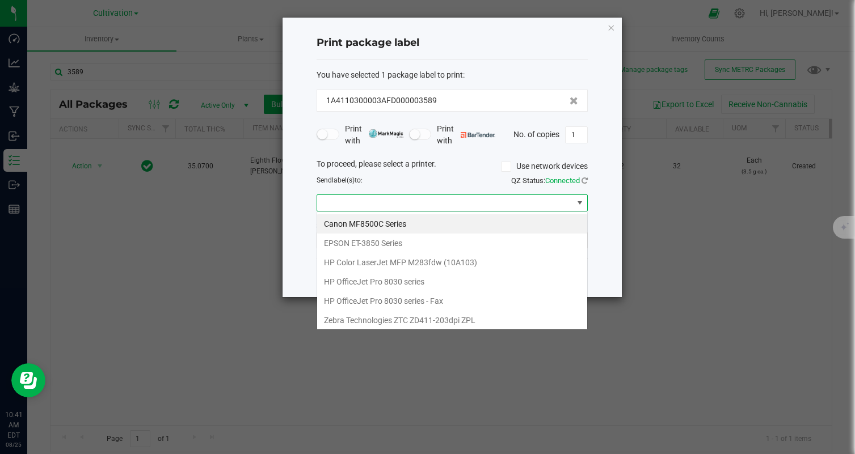
click at [479, 198] on span at bounding box center [445, 203] width 256 height 16
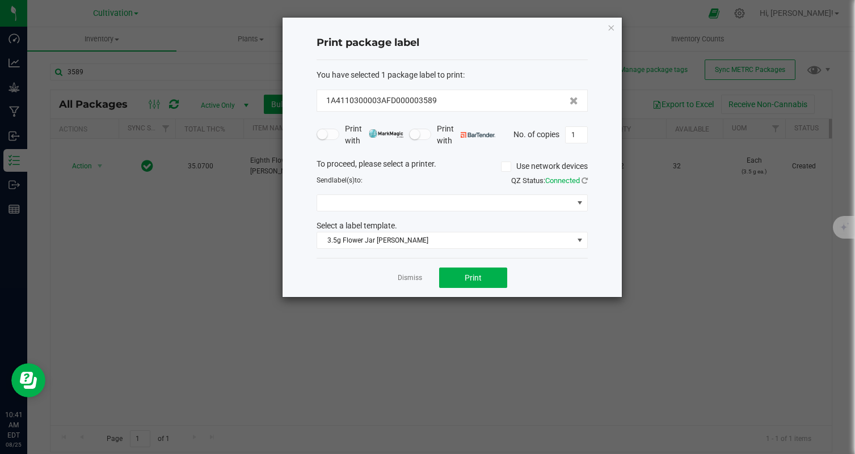
click at [474, 177] on div "QZ Status: Connected" at bounding box center [524, 180] width 144 height 11
click at [485, 210] on span at bounding box center [445, 203] width 256 height 16
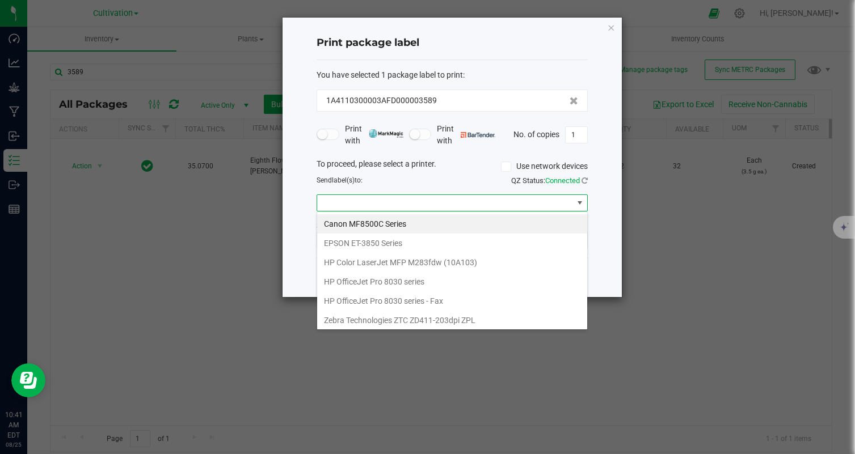
click at [472, 174] on div "To proceed, please select a printer. Use network devices" at bounding box center [452, 166] width 288 height 17
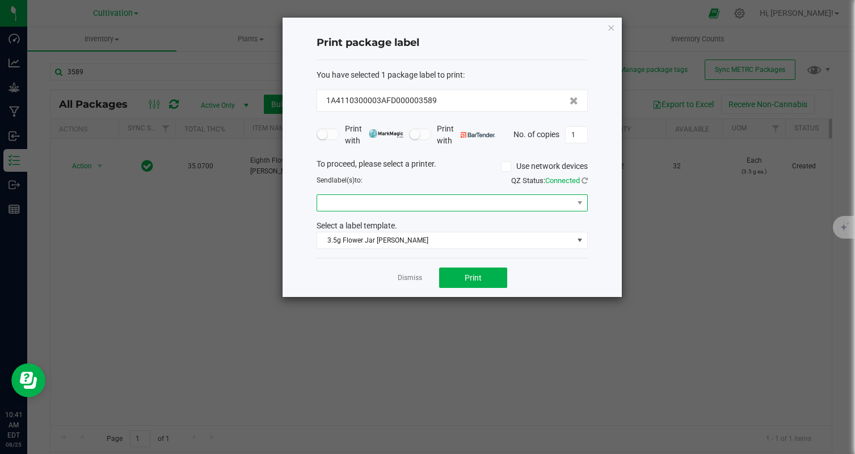
click at [480, 196] on span at bounding box center [445, 203] width 256 height 16
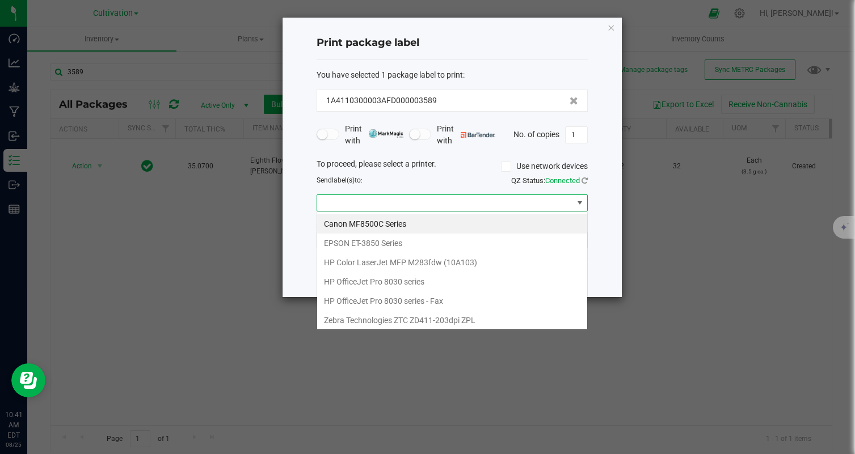
click at [480, 196] on span at bounding box center [445, 203] width 256 height 16
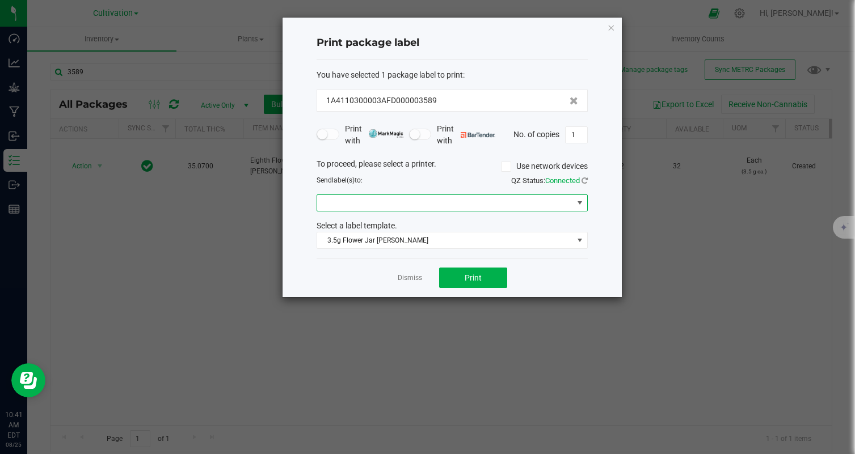
click at [475, 185] on div "QZ Status: Connected" at bounding box center [524, 180] width 144 height 11
click at [483, 209] on span at bounding box center [445, 203] width 256 height 16
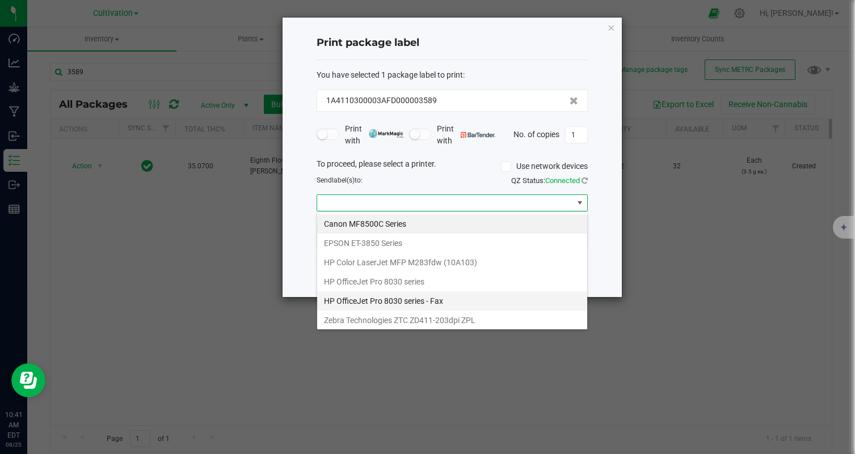
scroll to position [22, 0]
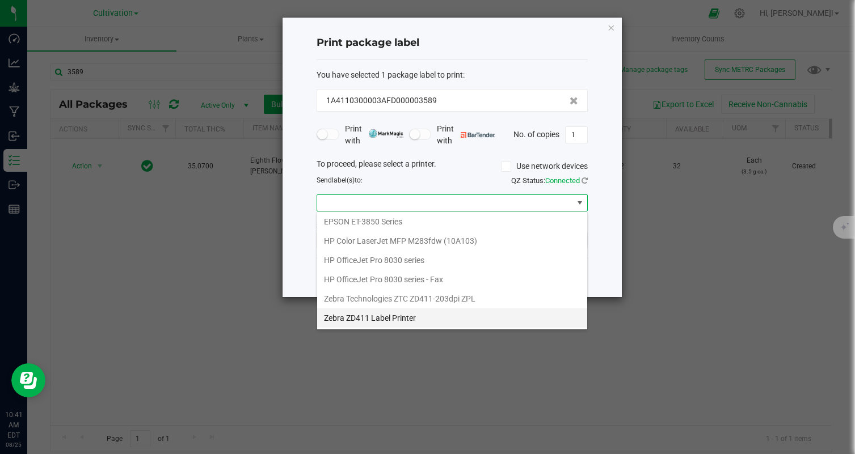
click at [485, 315] on Printer "Zebra ZD411 Label Printer" at bounding box center [452, 317] width 270 height 19
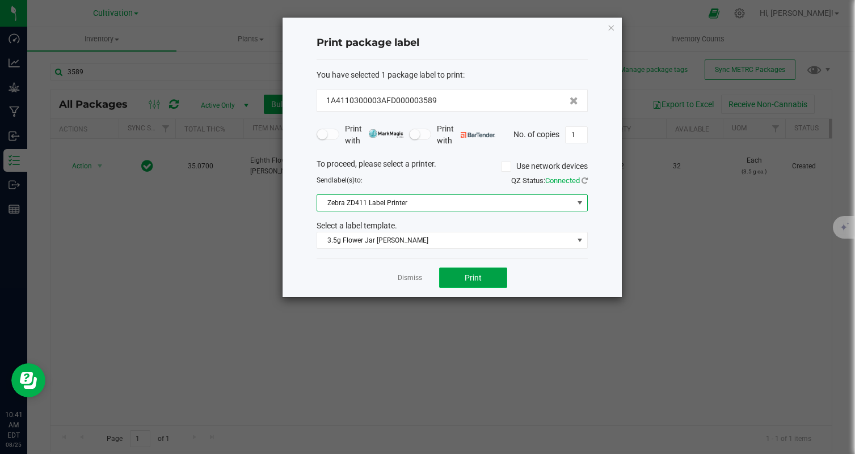
click at [487, 269] on button "Print" at bounding box center [473, 278] width 68 height 20
click at [581, 131] on input "1" at bounding box center [576, 135] width 22 height 16
type input "32"
click at [501, 272] on button "Print" at bounding box center [473, 278] width 68 height 20
click at [605, 27] on div "Print package label You have selected 1 package label to print : 1A4110300003AF…" at bounding box center [451, 158] width 339 height 280
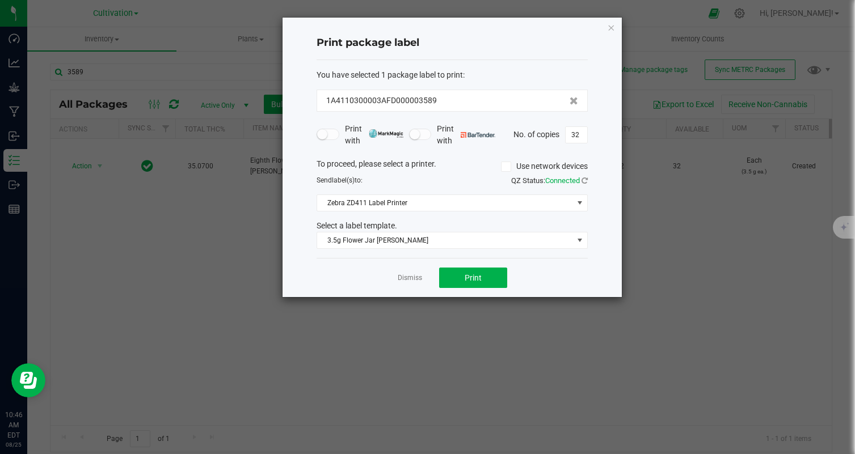
click at [615, 33] on div "Print package label You have selected 1 package label to print : 1A4110300003AF…" at bounding box center [451, 158] width 339 height 280
click at [612, 31] on icon "button" at bounding box center [611, 27] width 8 height 14
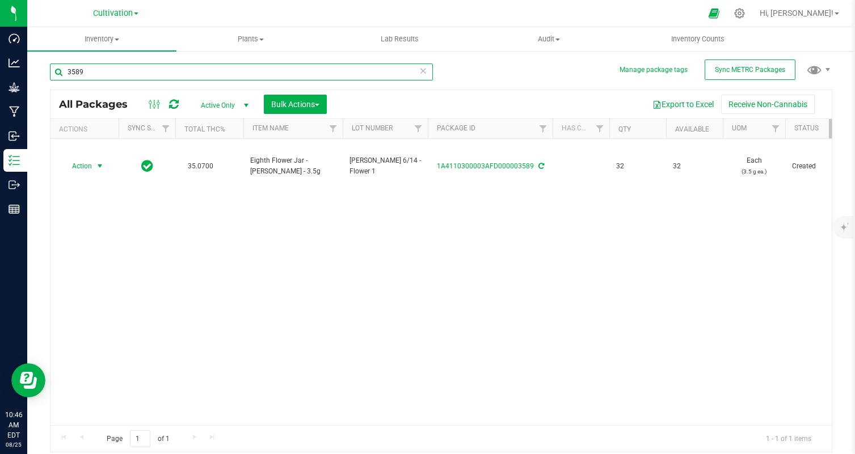
click at [154, 72] on input "3589" at bounding box center [241, 72] width 383 height 17
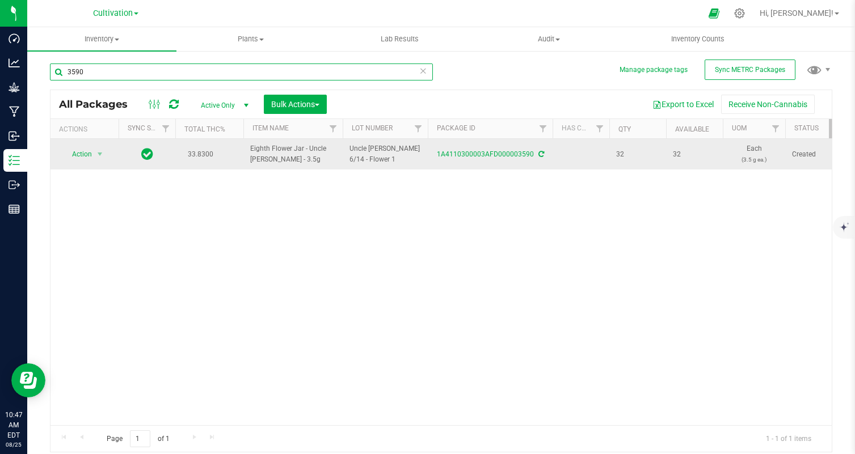
type input "3590"
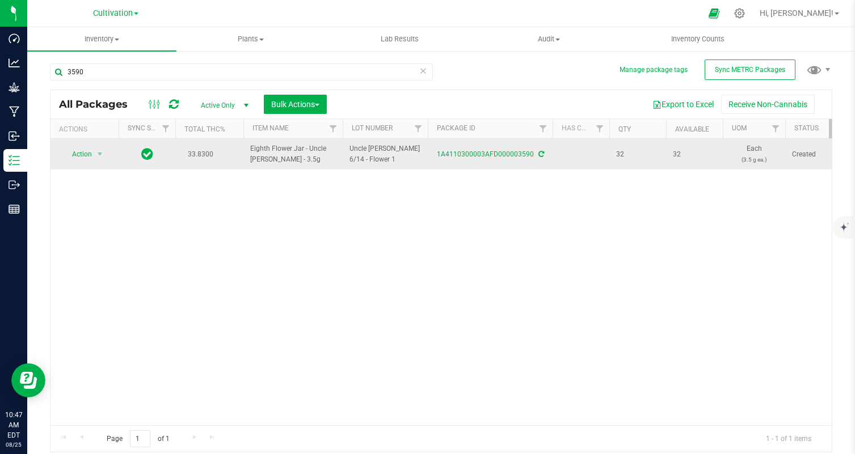
click at [95, 160] on span "select" at bounding box center [100, 154] width 14 height 16
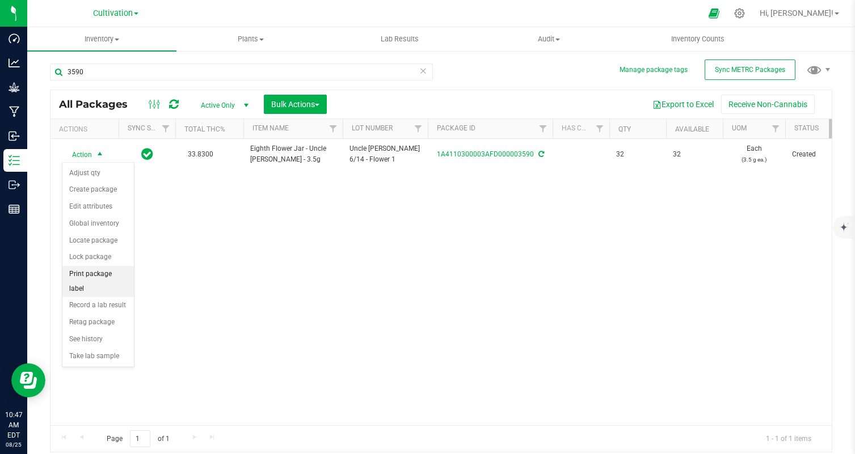
click at [117, 279] on li "Print package label" at bounding box center [97, 281] width 71 height 31
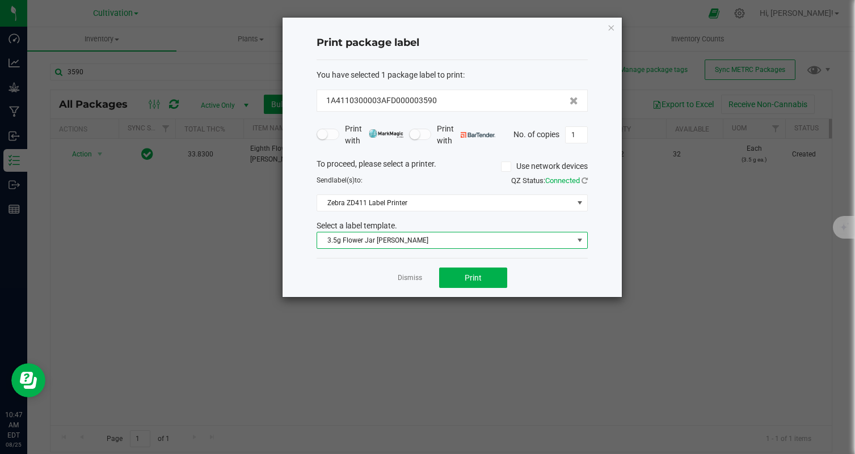
click at [387, 235] on span "3.5g Flower Jar Bebe Sherb" at bounding box center [445, 241] width 256 height 16
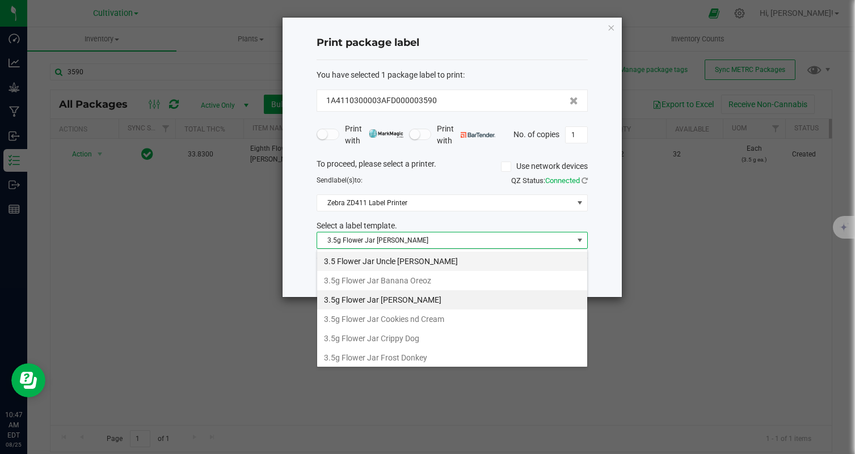
scroll to position [17, 271]
click at [394, 262] on li "3.5 Flower Jar Uncle Larry" at bounding box center [452, 261] width 270 height 19
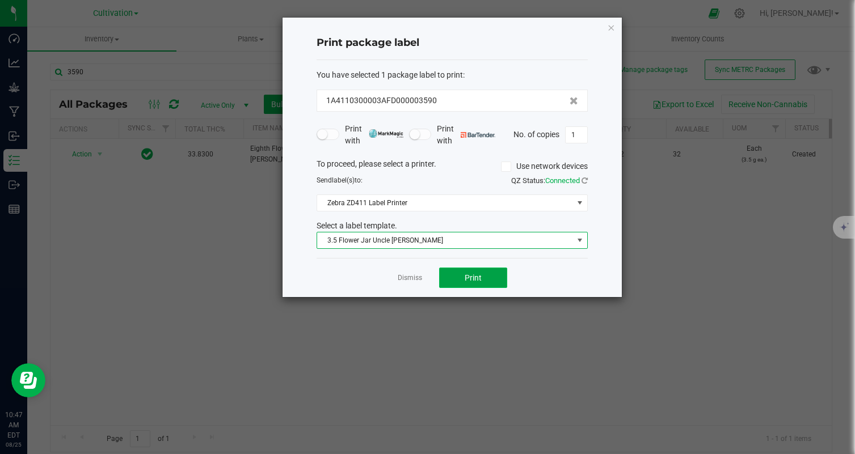
click at [500, 285] on button "Print" at bounding box center [473, 278] width 68 height 20
click at [570, 136] on input "1" at bounding box center [576, 135] width 22 height 16
type input "32"
click at [497, 276] on button "Print" at bounding box center [473, 278] width 68 height 20
click at [610, 31] on icon "button" at bounding box center [611, 27] width 8 height 14
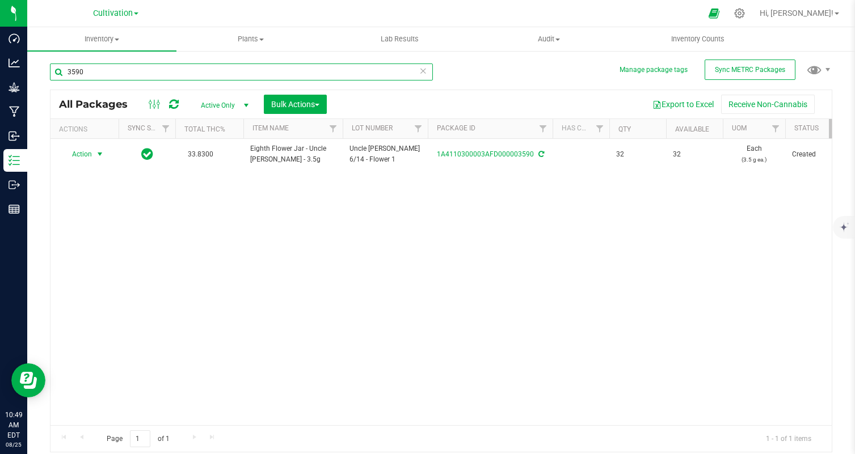
click at [177, 65] on input "3590" at bounding box center [241, 72] width 383 height 17
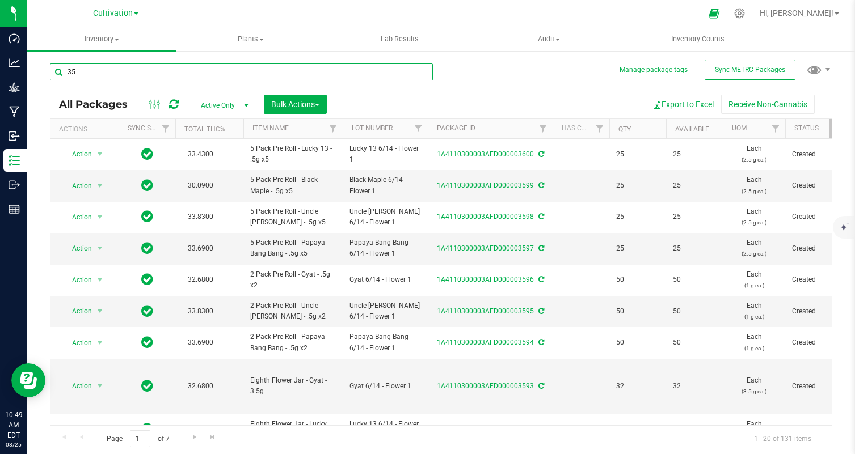
type input "3"
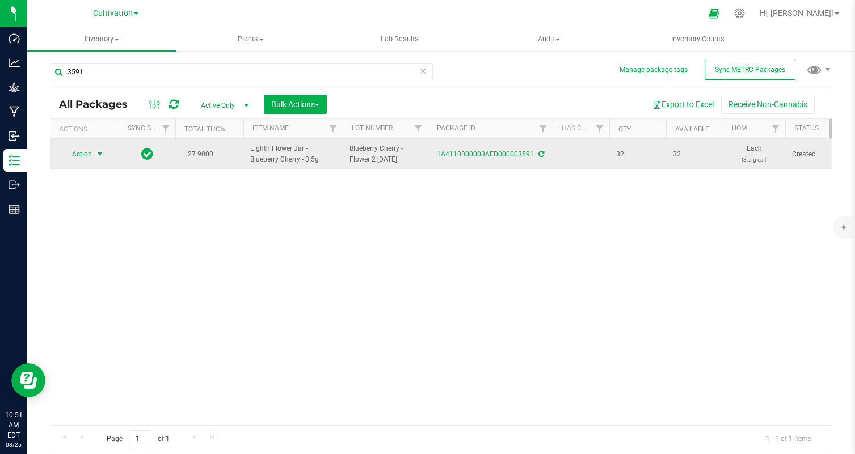
click at [96, 154] on span "select" at bounding box center [99, 154] width 9 height 9
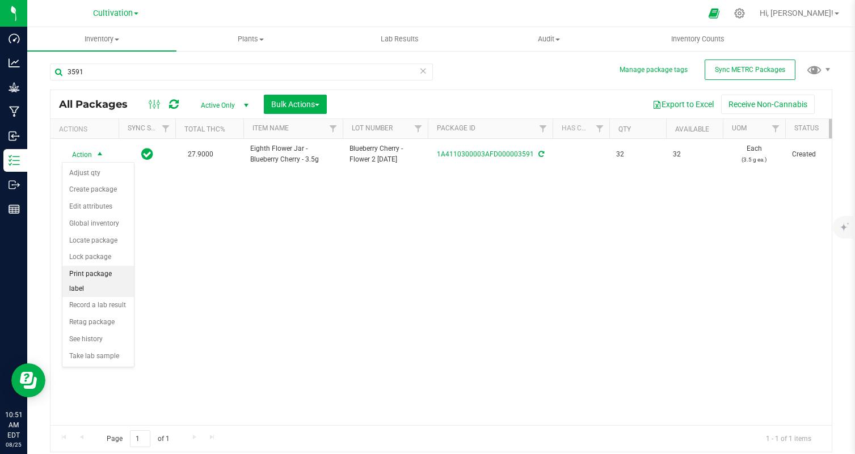
click at [109, 270] on li "Print package label" at bounding box center [97, 281] width 71 height 31
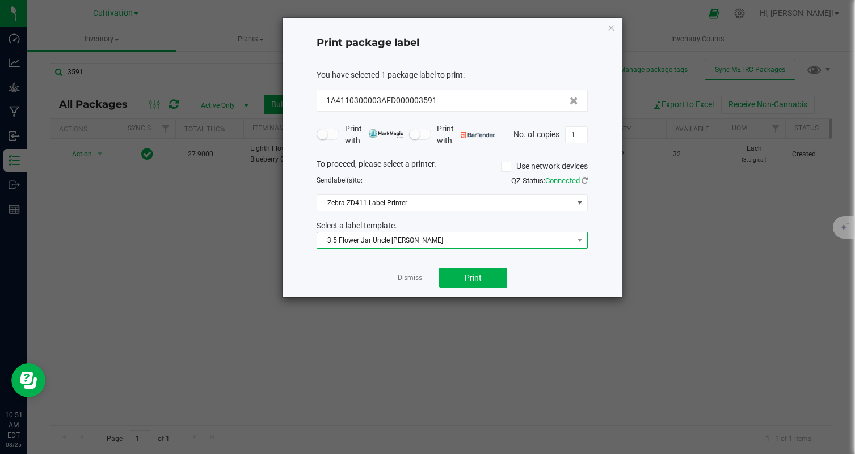
click at [439, 238] on span "3.5 Flower Jar Uncle Larry" at bounding box center [445, 241] width 256 height 16
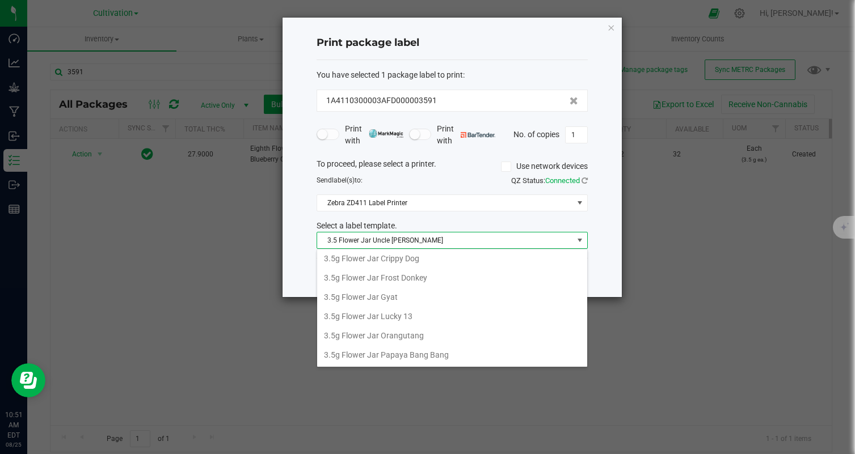
scroll to position [85, 0]
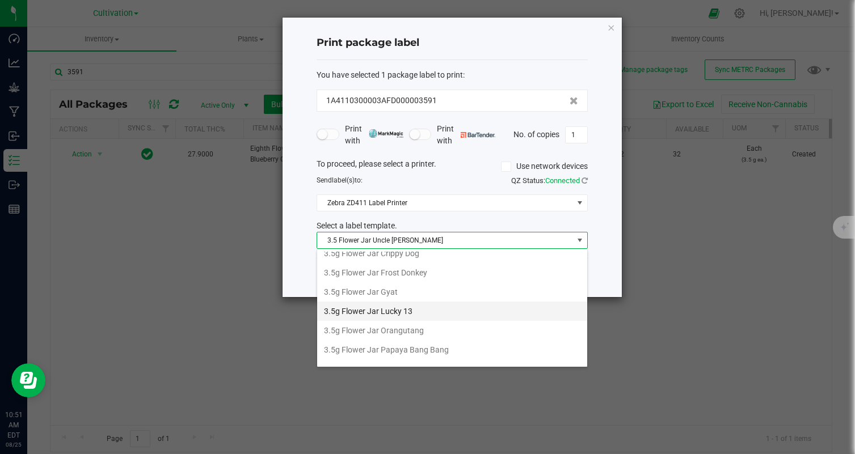
click at [454, 311] on li "3.5g Flower Jar Lucky 13" at bounding box center [452, 311] width 270 height 19
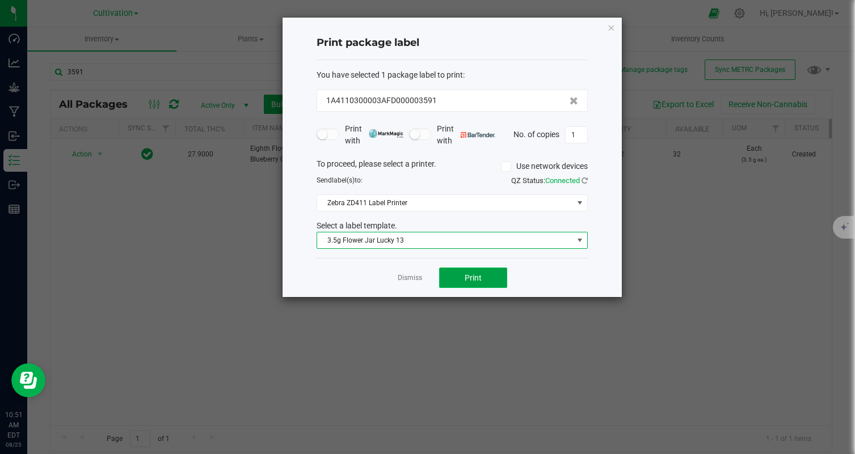
click at [488, 282] on button "Print" at bounding box center [473, 278] width 68 height 20
click at [612, 31] on icon "button" at bounding box center [611, 27] width 8 height 14
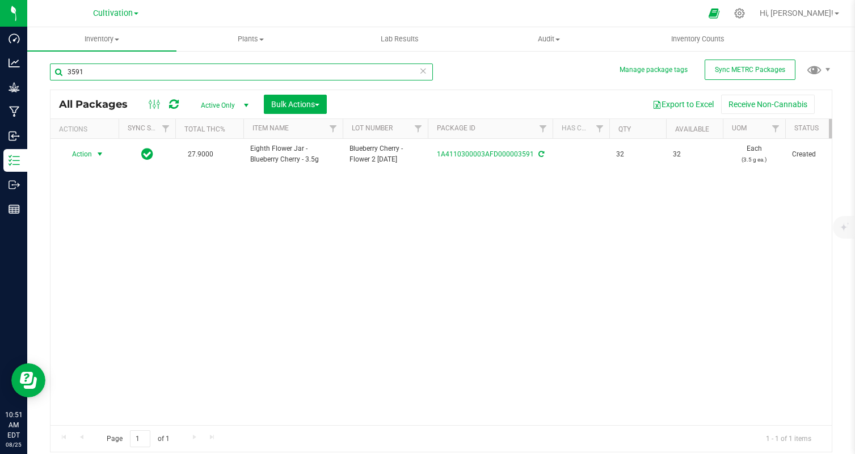
click at [204, 77] on input "3591" at bounding box center [241, 72] width 383 height 17
type input "3592"
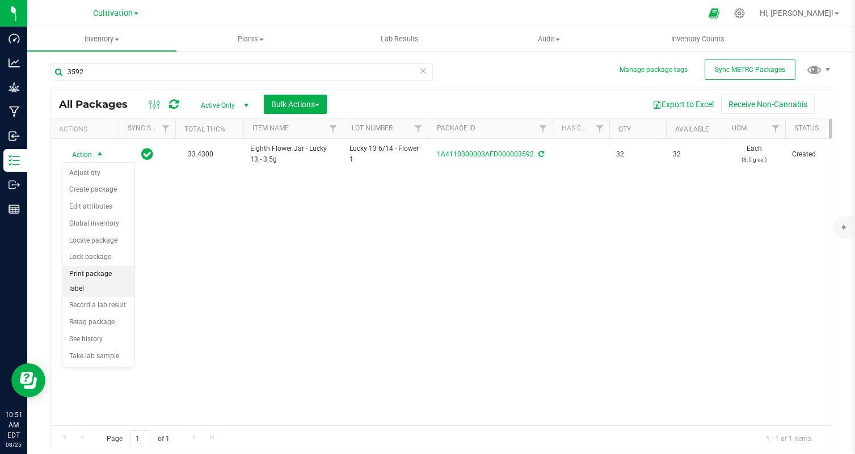
click at [113, 275] on li "Print package label" at bounding box center [97, 281] width 71 height 31
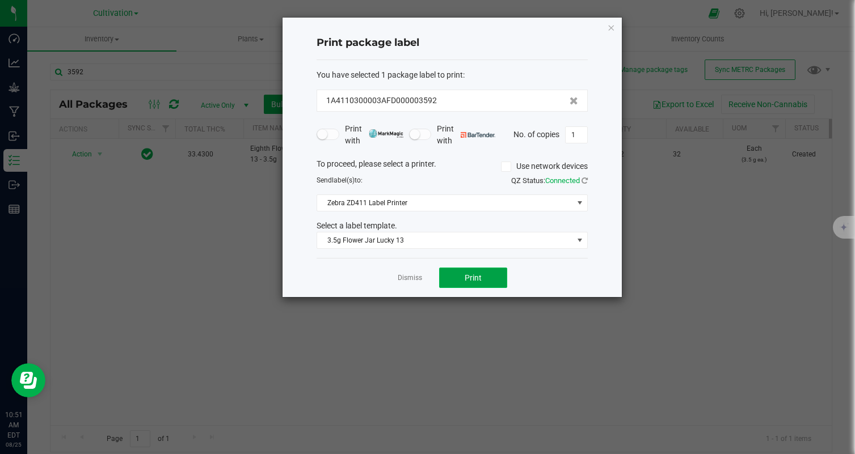
click at [471, 287] on button "Print" at bounding box center [473, 278] width 68 height 20
click at [578, 137] on input "1" at bounding box center [576, 135] width 22 height 16
type input "32"
click at [501, 277] on button "Print" at bounding box center [473, 278] width 68 height 20
click at [616, 32] on div "Print package label You have selected 1 package label to print : 1A4110300003AF…" at bounding box center [451, 158] width 339 height 280
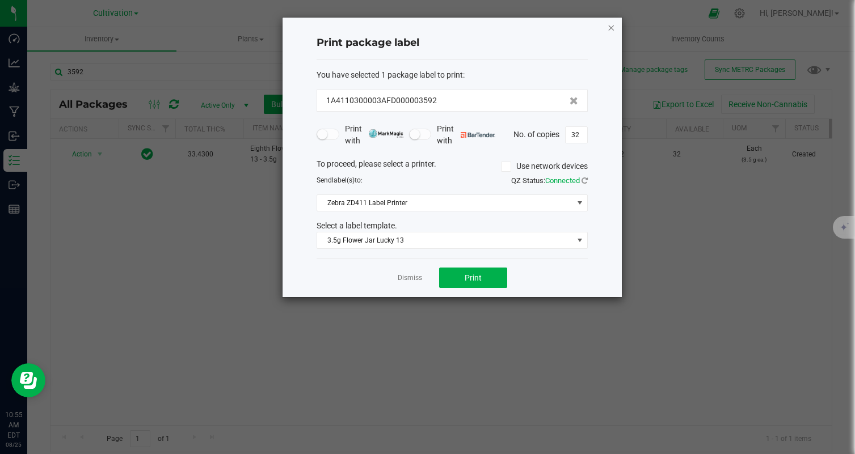
click at [611, 32] on icon "button" at bounding box center [611, 27] width 8 height 14
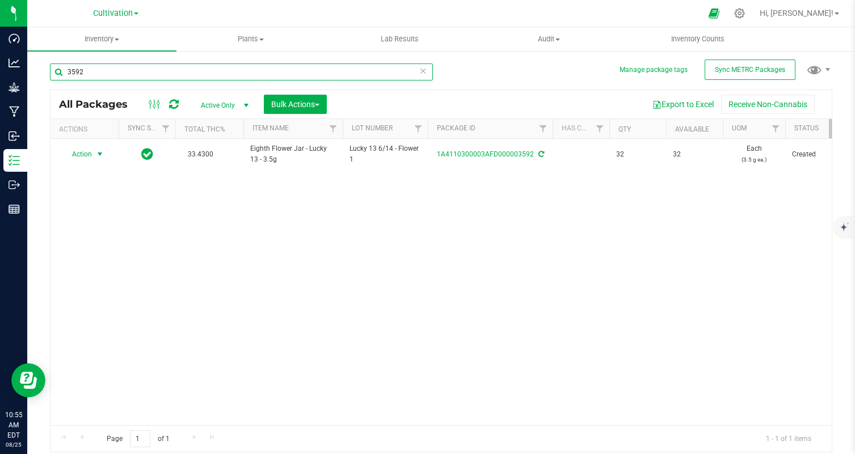
click at [162, 77] on input "3592" at bounding box center [241, 72] width 383 height 17
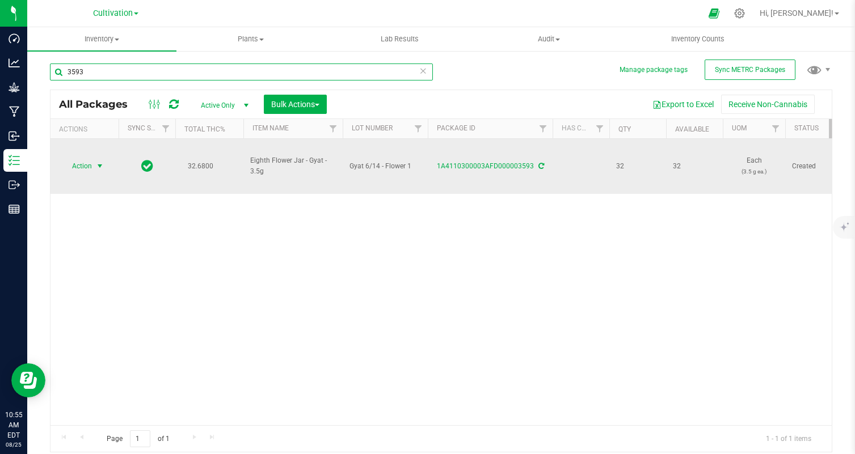
type input "3593"
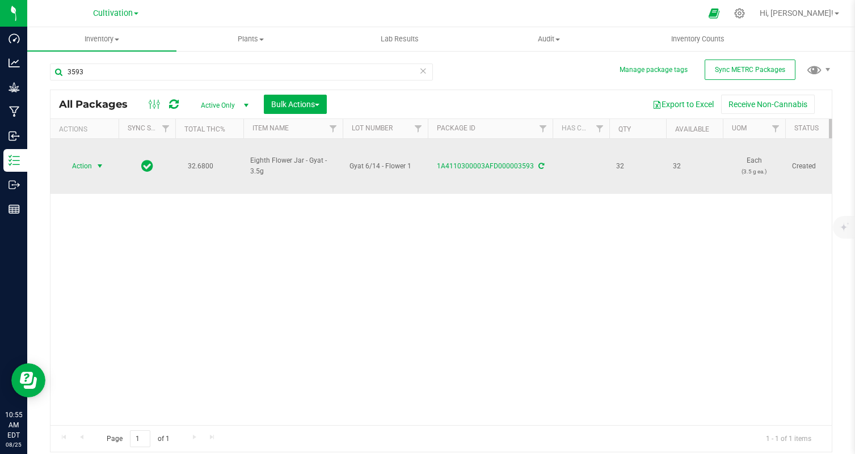
click at [103, 168] on span "select" at bounding box center [99, 166] width 9 height 9
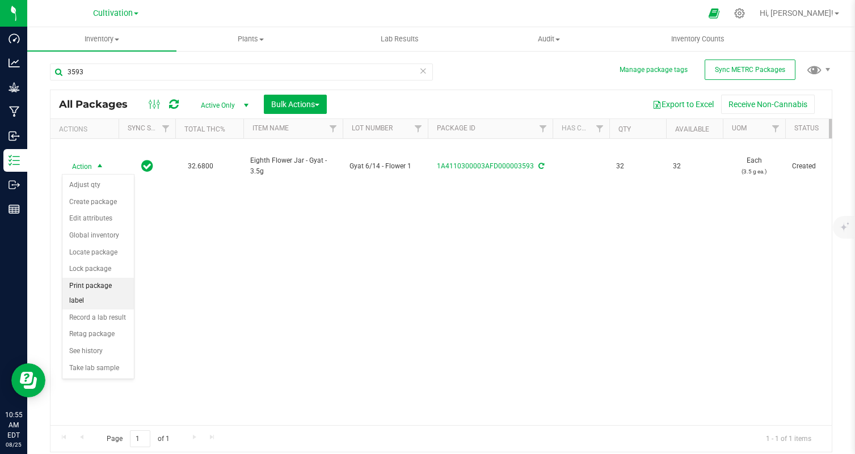
click at [122, 285] on li "Print package label" at bounding box center [97, 293] width 71 height 31
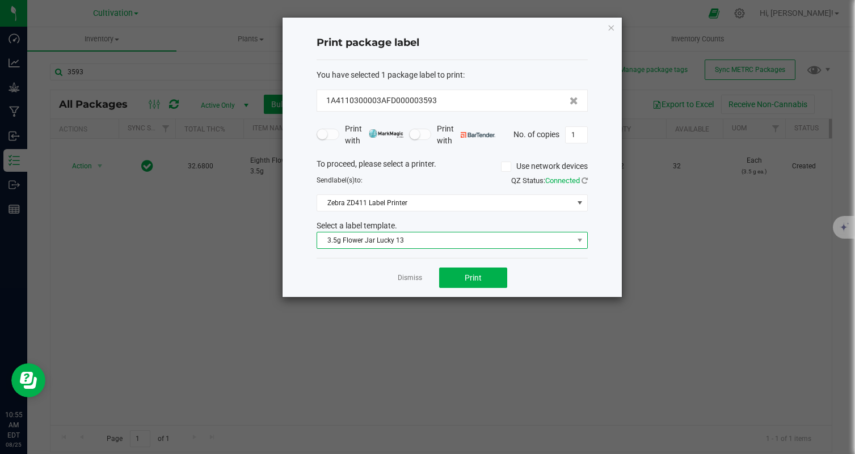
click at [409, 239] on span "3.5g Flower Jar Lucky 13" at bounding box center [445, 241] width 256 height 16
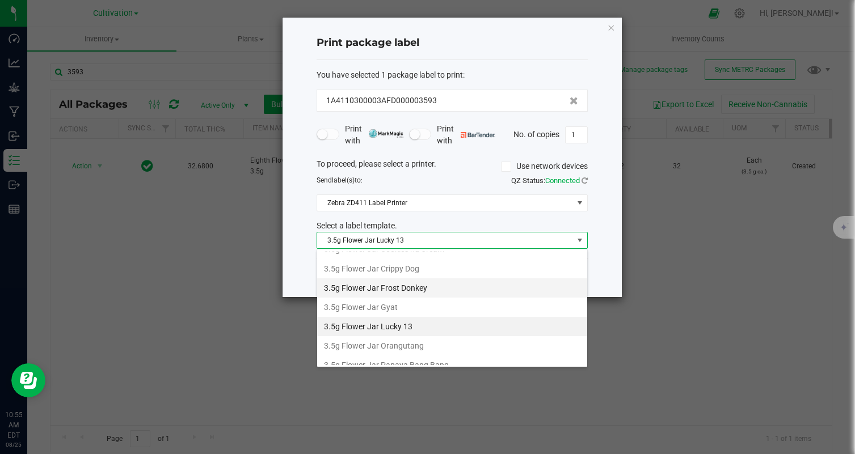
scroll to position [73, 0]
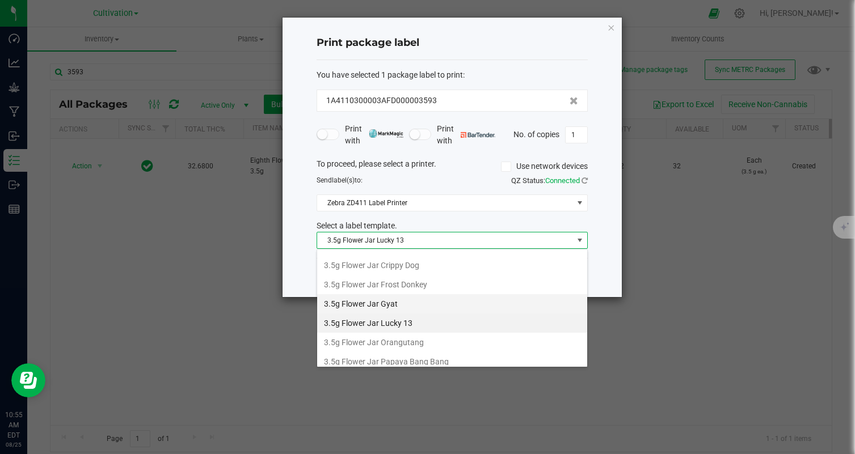
click at [432, 305] on li "3.5g Flower Jar Gyat" at bounding box center [452, 303] width 270 height 19
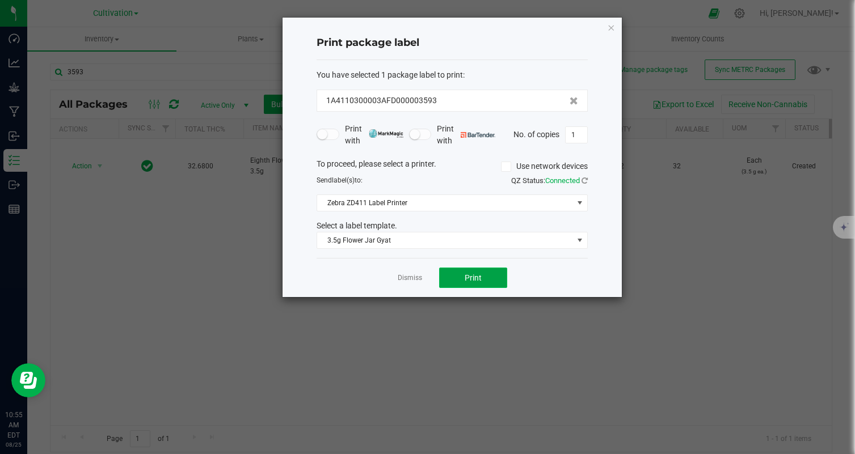
click at [467, 278] on span "Print" at bounding box center [472, 277] width 17 height 9
click at [570, 137] on input "1" at bounding box center [576, 135] width 22 height 16
type input "32"
click at [500, 270] on button "Print" at bounding box center [473, 278] width 68 height 20
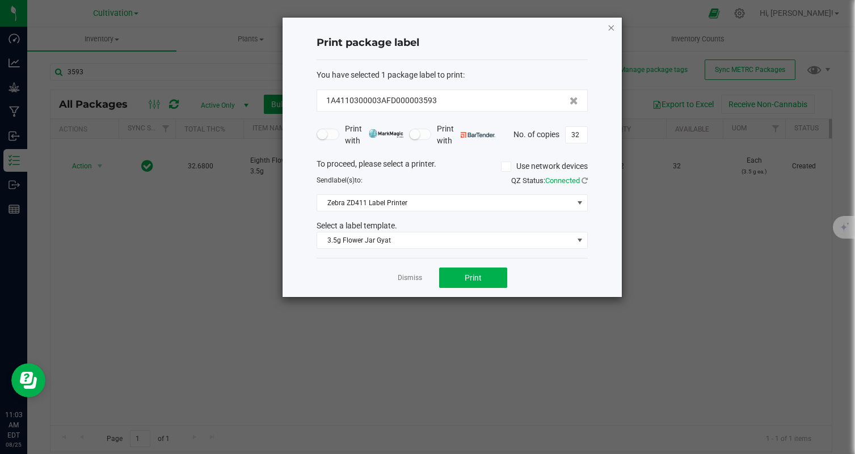
click at [608, 26] on icon "button" at bounding box center [611, 27] width 8 height 14
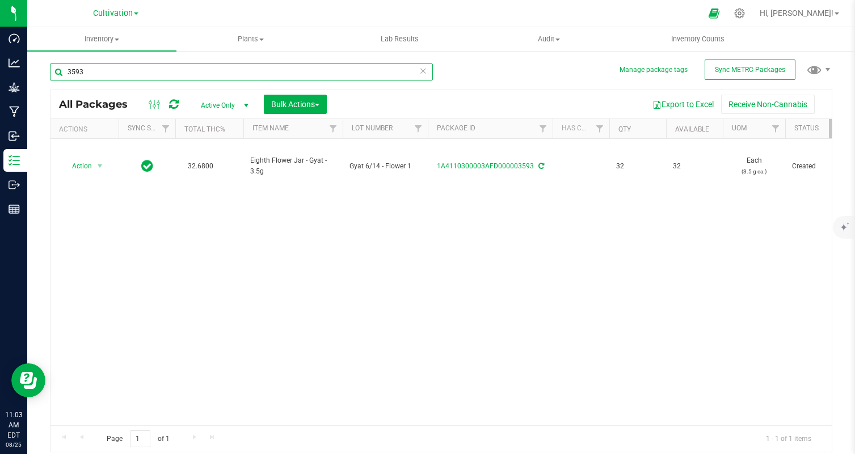
click at [163, 70] on input "3593" at bounding box center [241, 72] width 383 height 17
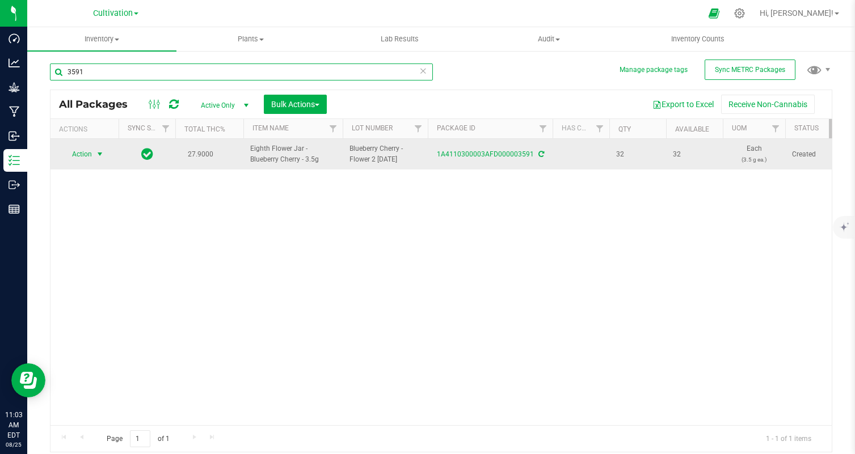
type input "3591"
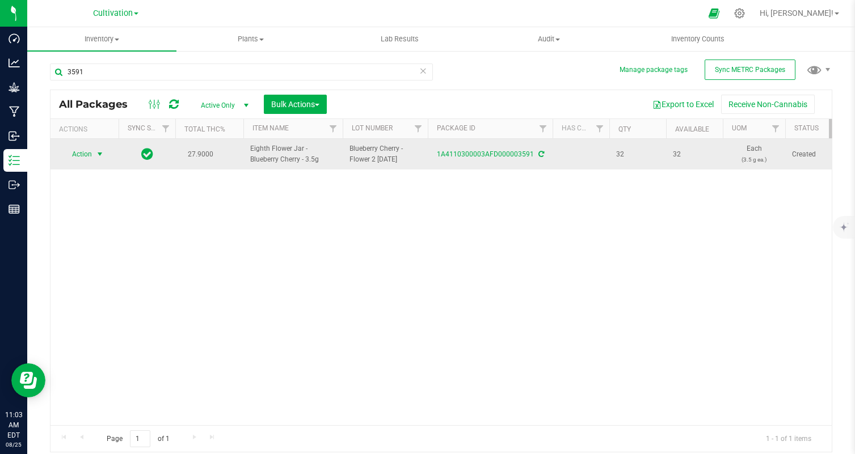
click at [93, 154] on span "select" at bounding box center [100, 154] width 14 height 16
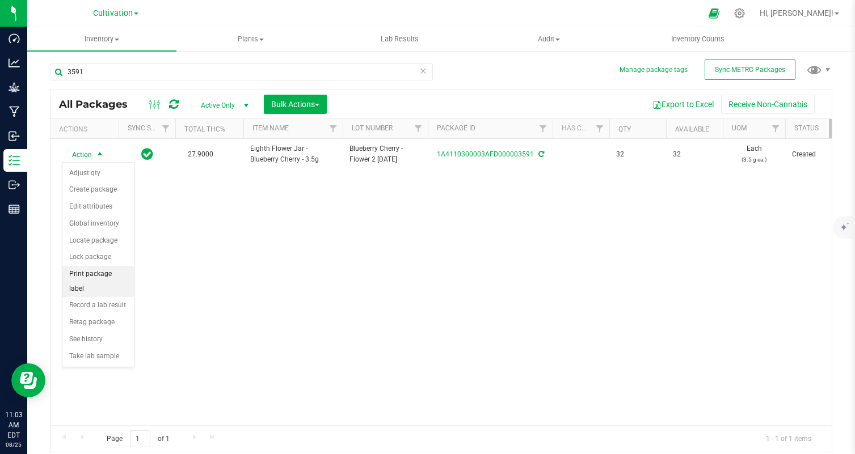
click at [118, 274] on li "Print package label" at bounding box center [97, 281] width 71 height 31
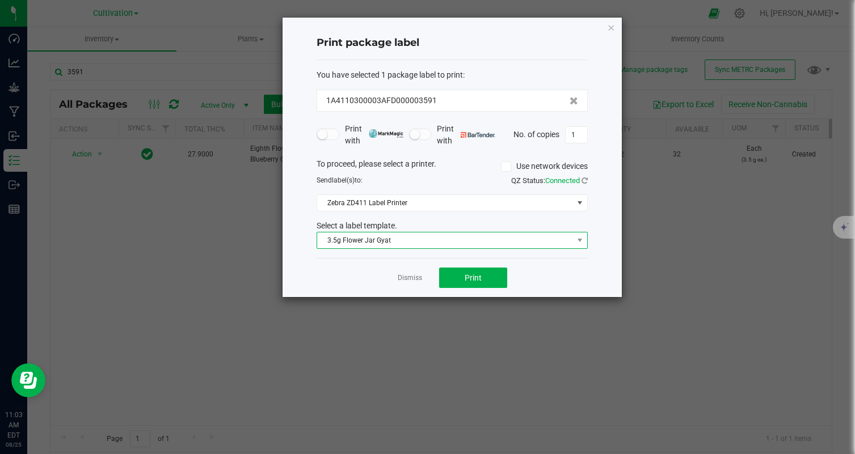
click at [409, 243] on span "3.5g Flower Jar Gyat" at bounding box center [445, 241] width 256 height 16
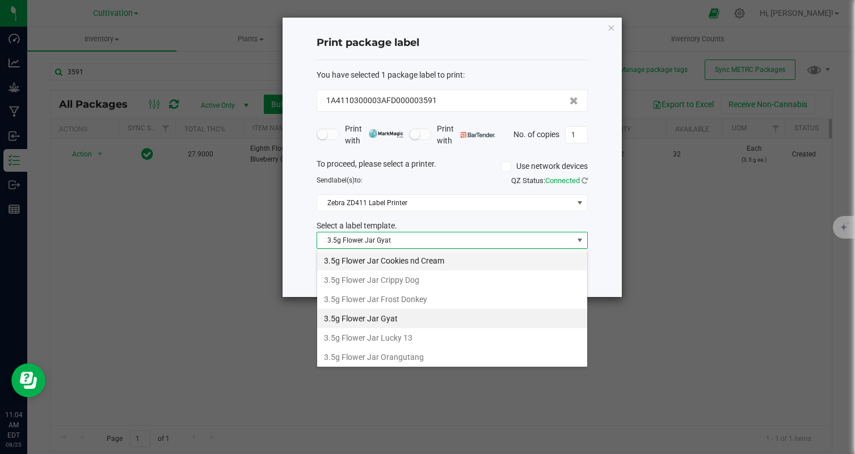
scroll to position [63, 0]
click at [429, 312] on li "3.5g Flower Jar Gyat" at bounding box center [452, 314] width 270 height 19
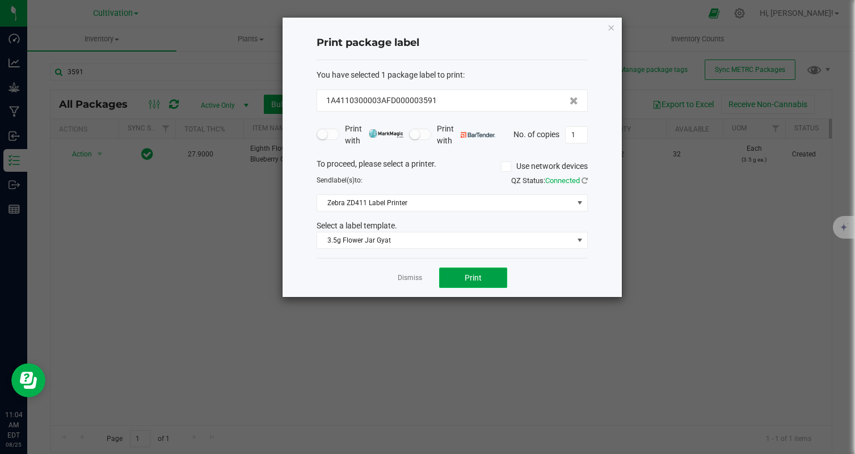
click at [476, 276] on span "Print" at bounding box center [472, 277] width 17 height 9
click at [581, 138] on input "1" at bounding box center [576, 135] width 22 height 16
type input "32"
click at [489, 271] on button "Print" at bounding box center [473, 278] width 68 height 20
click at [226, 94] on ngb-modal-window "Print package label You have selected 1 package label to print : 1A4110300003AF…" at bounding box center [431, 227] width 863 height 454
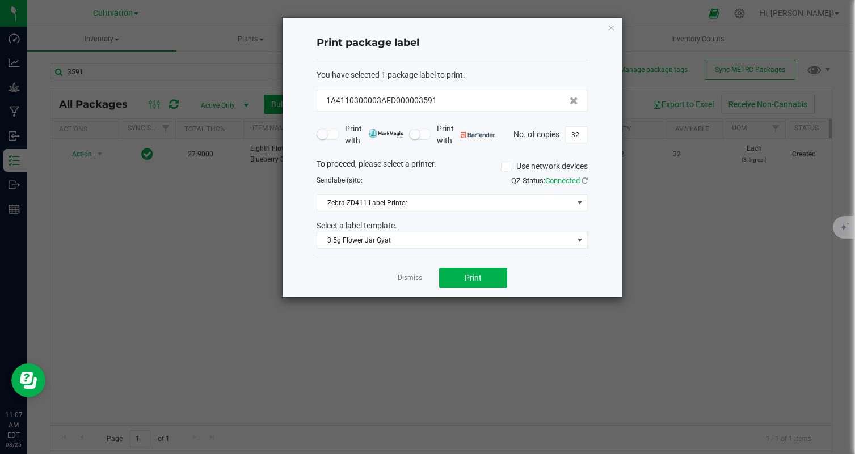
click at [615, 30] on div "Print package label You have selected 1 package label to print : 1A4110300003AF…" at bounding box center [451, 158] width 339 height 280
click at [612, 35] on div "Print package label You have selected 1 package label to print : 1A4110300003AF…" at bounding box center [451, 158] width 339 height 280
click at [612, 32] on icon "button" at bounding box center [611, 27] width 8 height 14
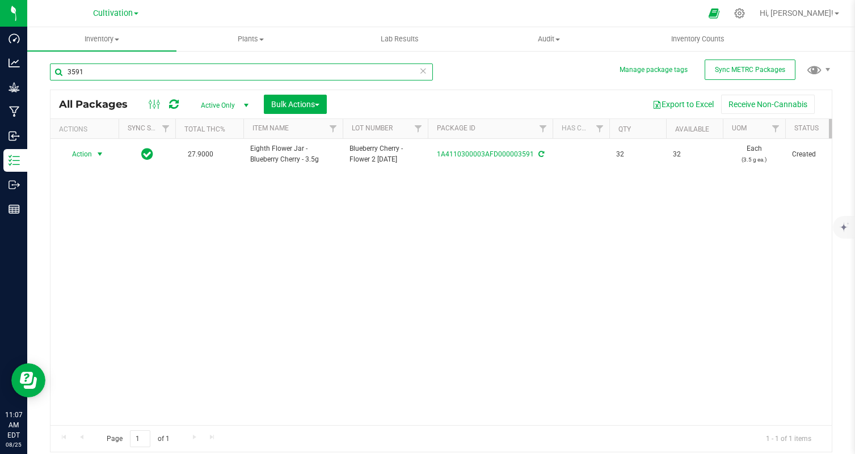
click at [208, 70] on input "3591" at bounding box center [241, 72] width 383 height 17
type input "3594"
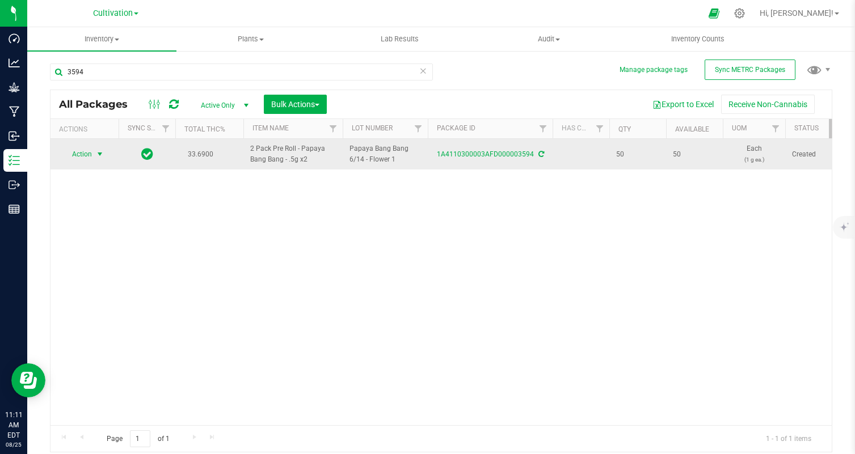
click at [86, 149] on span "Action" at bounding box center [77, 154] width 31 height 16
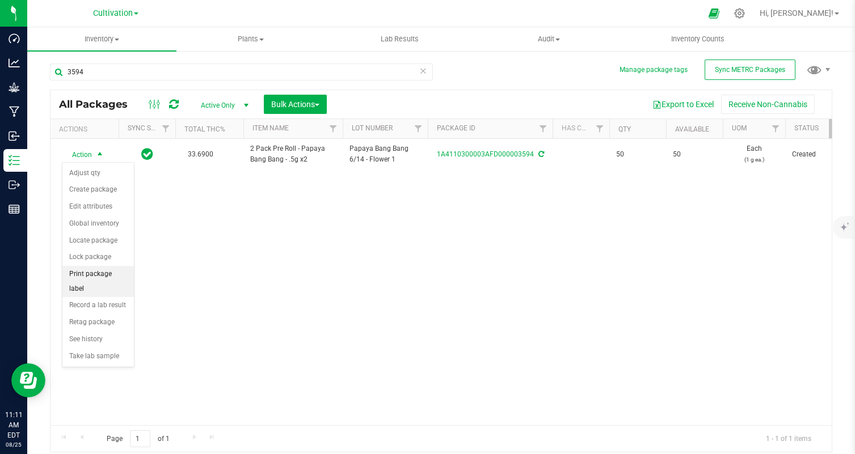
click at [112, 274] on li "Print package label" at bounding box center [97, 281] width 71 height 31
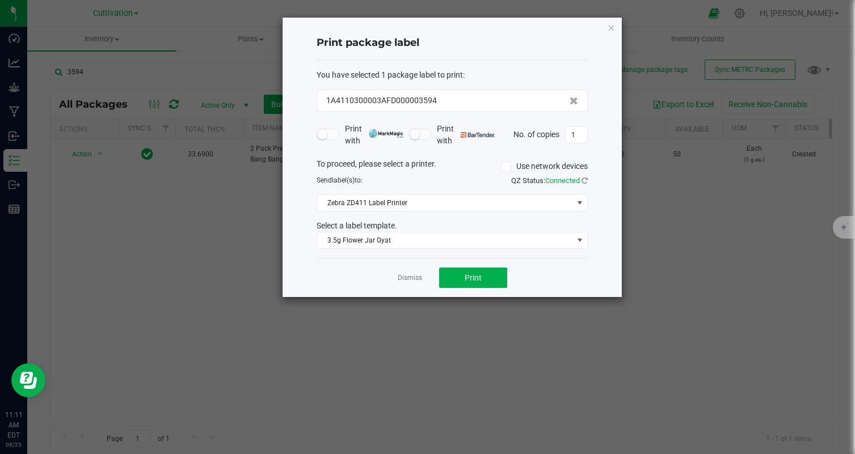
click at [440, 249] on div "You have selected 1 package label to print : 1A4110300003AFD000003594 Print wit…" at bounding box center [451, 159] width 271 height 198
click at [479, 240] on span "3.5g Flower Jar Gyat" at bounding box center [445, 241] width 256 height 16
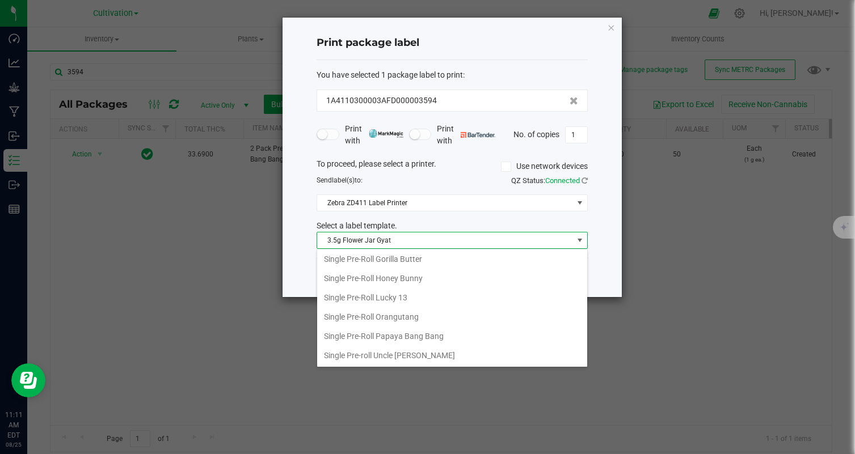
scroll to position [267, 0]
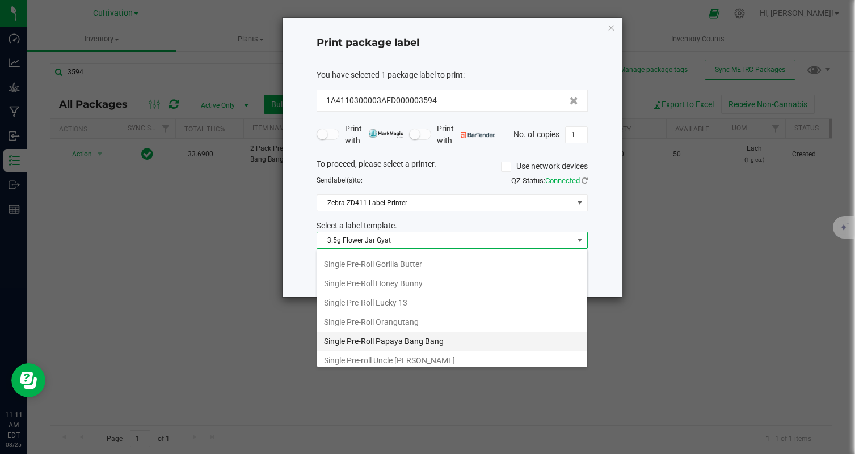
click at [451, 336] on li "Single Pre-Roll Papaya Bang Bang" at bounding box center [452, 341] width 270 height 19
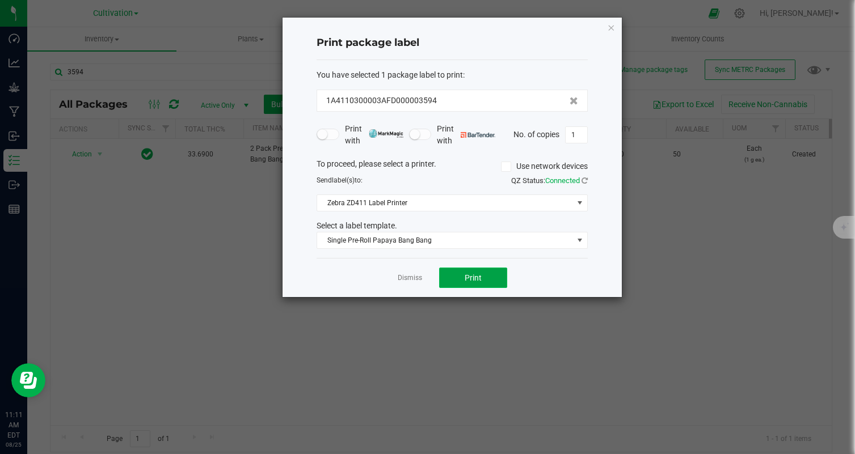
click at [477, 287] on button "Print" at bounding box center [473, 278] width 68 height 20
click at [479, 276] on span "Print" at bounding box center [472, 277] width 17 height 9
click at [582, 136] on input "1" at bounding box center [576, 135] width 22 height 16
click at [579, 133] on input at bounding box center [576, 135] width 22 height 16
type input "50"
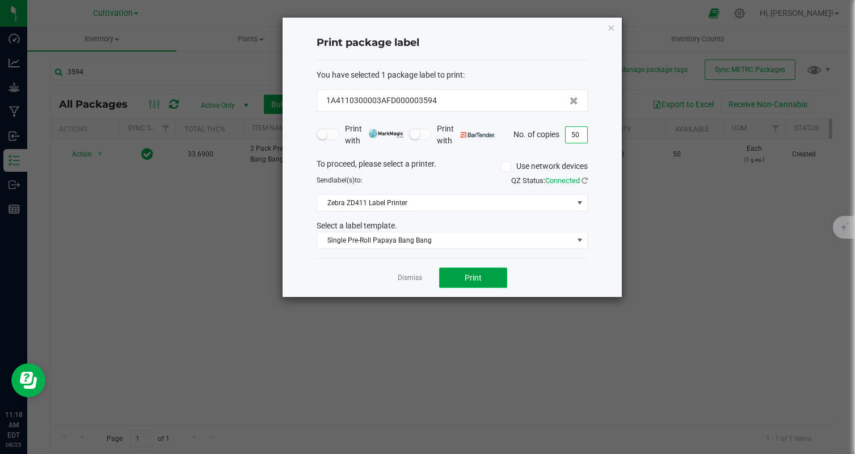
click at [496, 273] on button "Print" at bounding box center [473, 278] width 68 height 20
click at [213, 238] on ngb-modal-window "Print package label You have selected 1 package label to print : 1A4110300003AF…" at bounding box center [431, 227] width 863 height 454
click at [611, 25] on icon "button" at bounding box center [611, 27] width 8 height 14
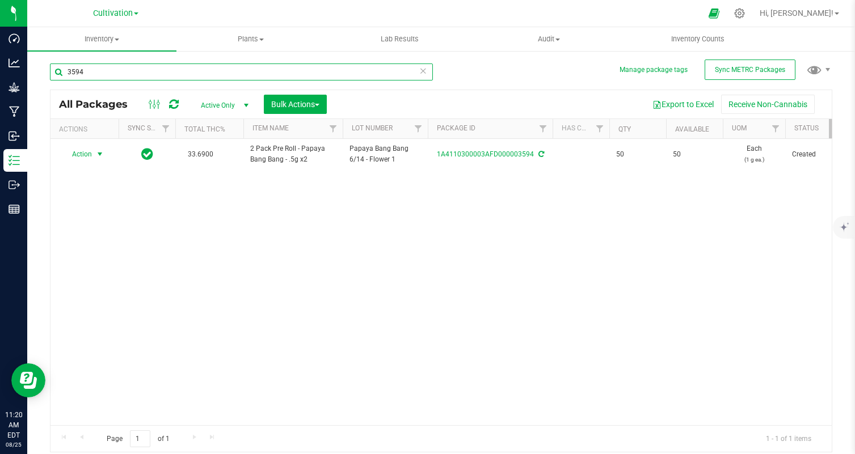
click at [128, 74] on input "3594" at bounding box center [241, 72] width 383 height 17
type input "3595"
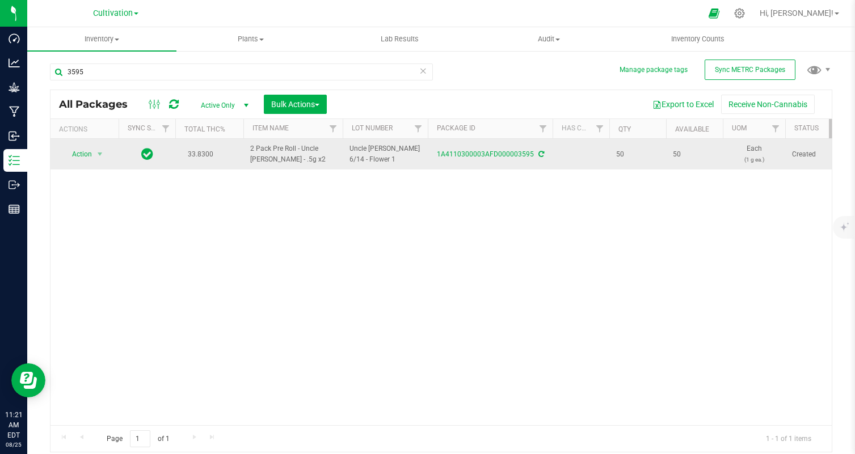
click at [108, 153] on div "Action Action Adjust qty Create package Edit attributes Global inventory Locate…" at bounding box center [84, 154] width 54 height 16
click at [96, 153] on span "select" at bounding box center [99, 154] width 9 height 9
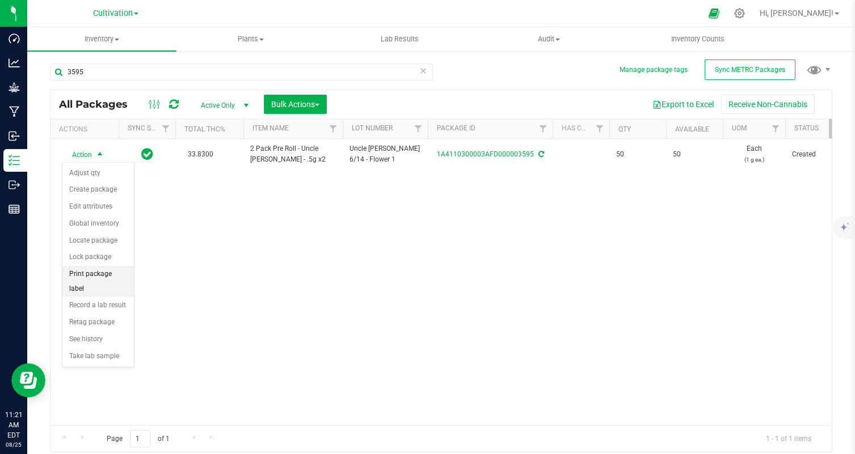
click at [107, 278] on li "Print package label" at bounding box center [97, 281] width 71 height 31
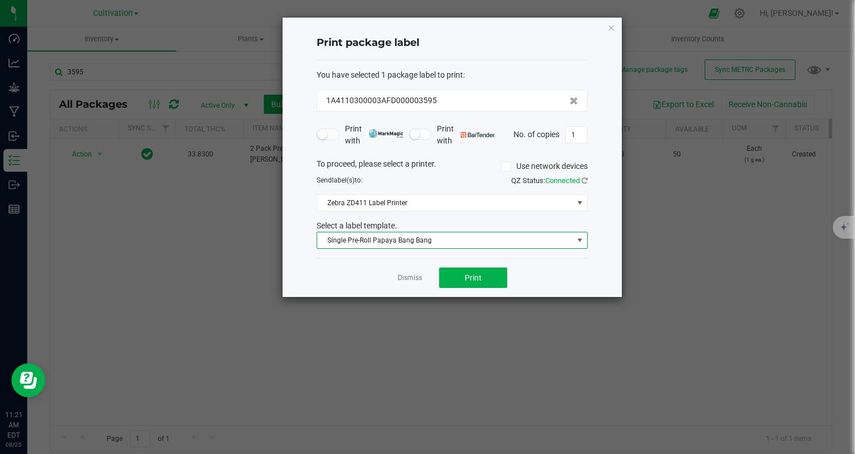
click at [483, 237] on span "Single Pre-Roll Papaya Bang Bang" at bounding box center [445, 241] width 256 height 16
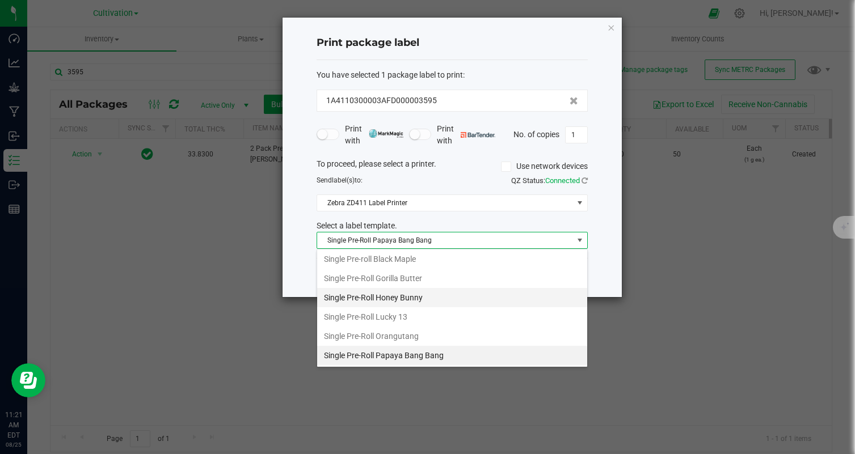
scroll to position [291, 0]
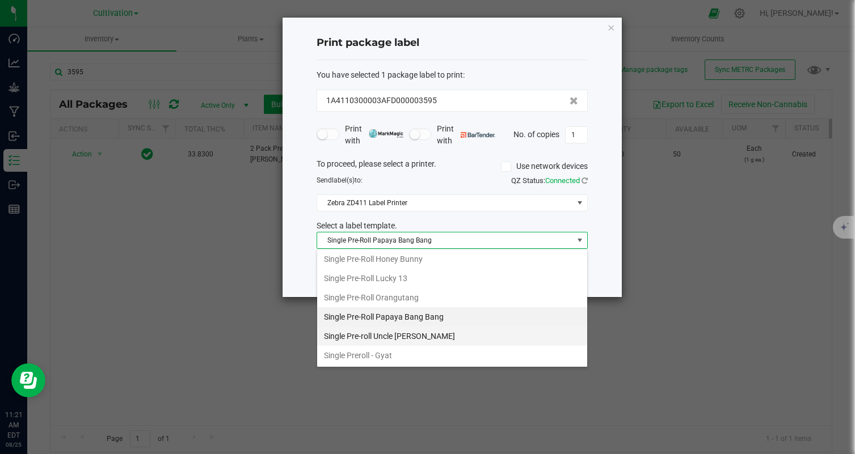
click at [463, 331] on li "Single Pre-roll Uncle Larry" at bounding box center [452, 336] width 270 height 19
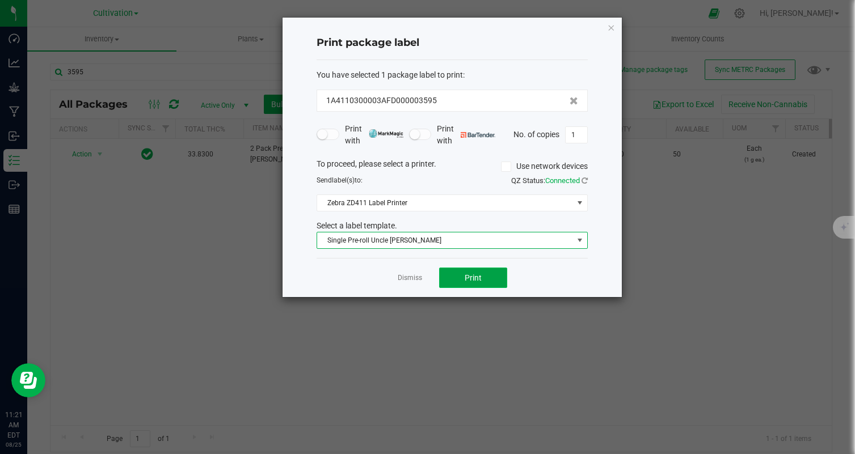
click at [489, 273] on button "Print" at bounding box center [473, 278] width 68 height 20
click at [583, 140] on input "1" at bounding box center [576, 135] width 22 height 16
type input "50"
click at [495, 274] on button "Print" at bounding box center [473, 278] width 68 height 20
click at [491, 244] on span "Single Pre-roll Uncle Larry" at bounding box center [445, 241] width 256 height 16
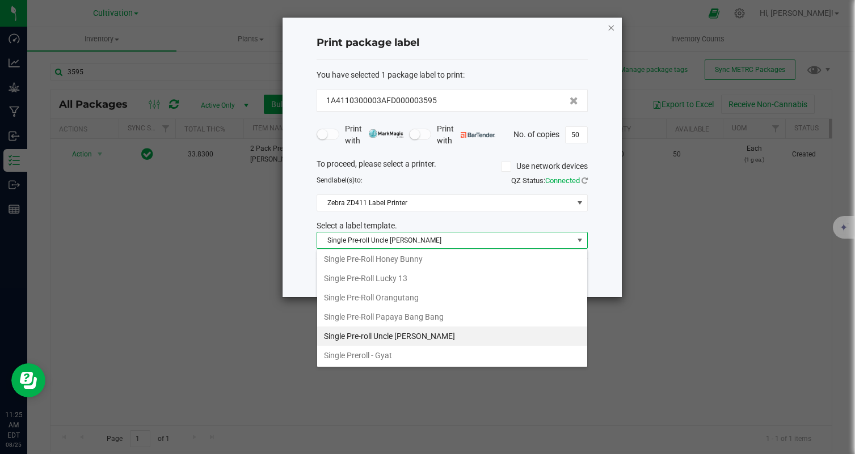
click at [611, 28] on icon "button" at bounding box center [611, 27] width 8 height 14
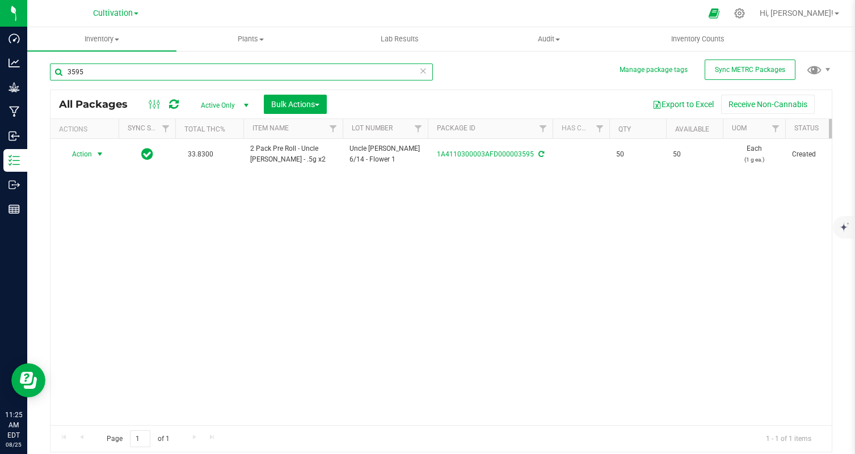
click at [229, 75] on input "3595" at bounding box center [241, 72] width 383 height 17
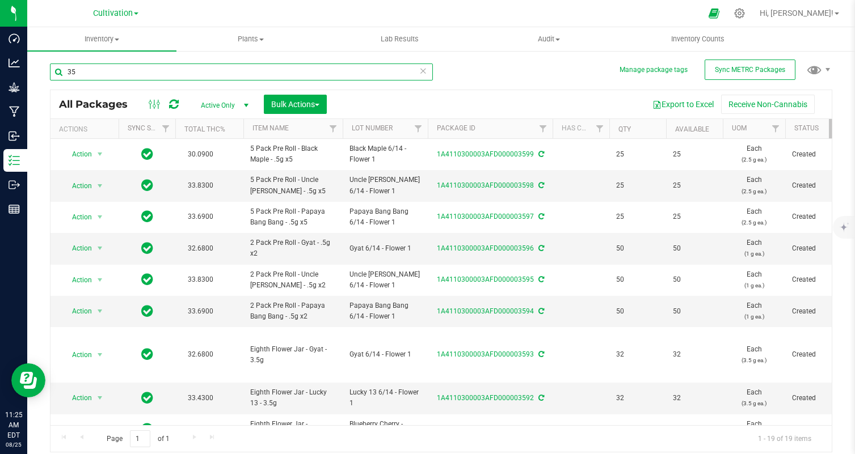
type input "3"
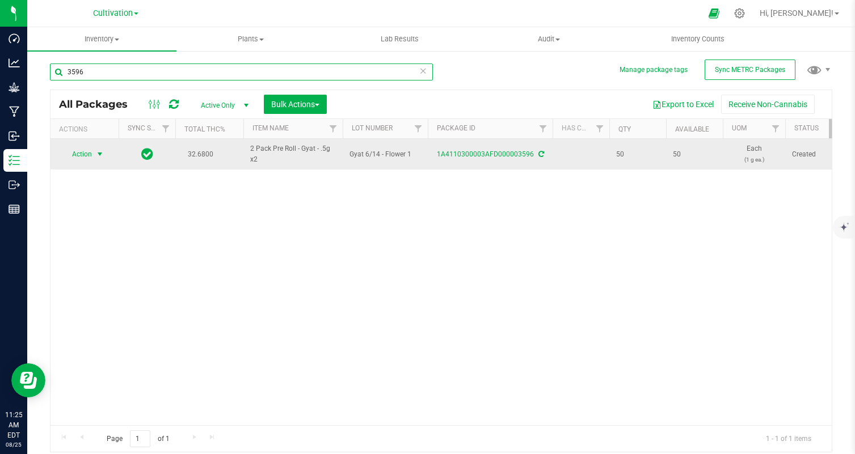
type input "3596"
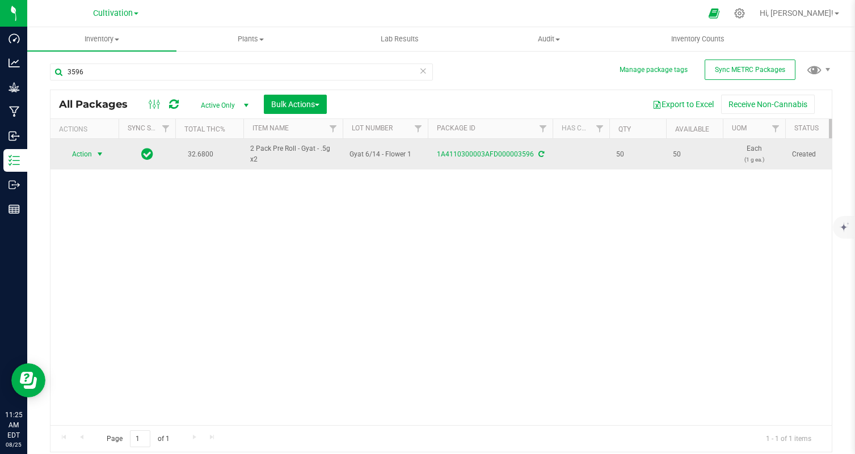
click at [93, 153] on span "select" at bounding box center [100, 154] width 14 height 16
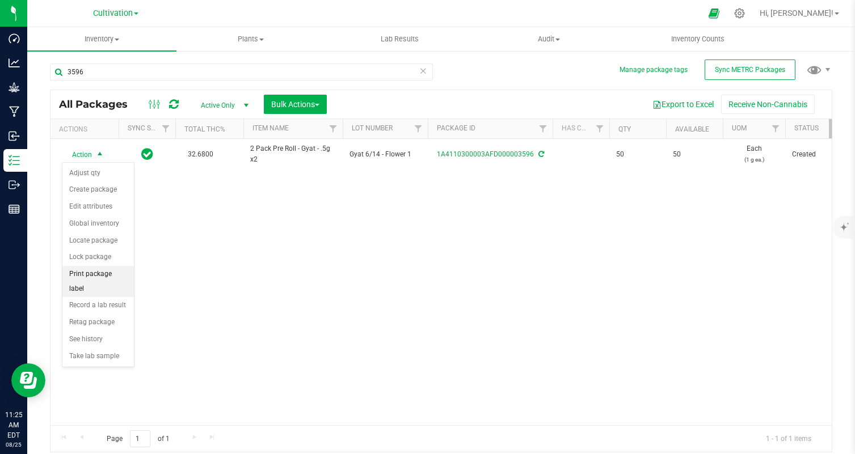
click at [114, 274] on li "Print package label" at bounding box center [97, 281] width 71 height 31
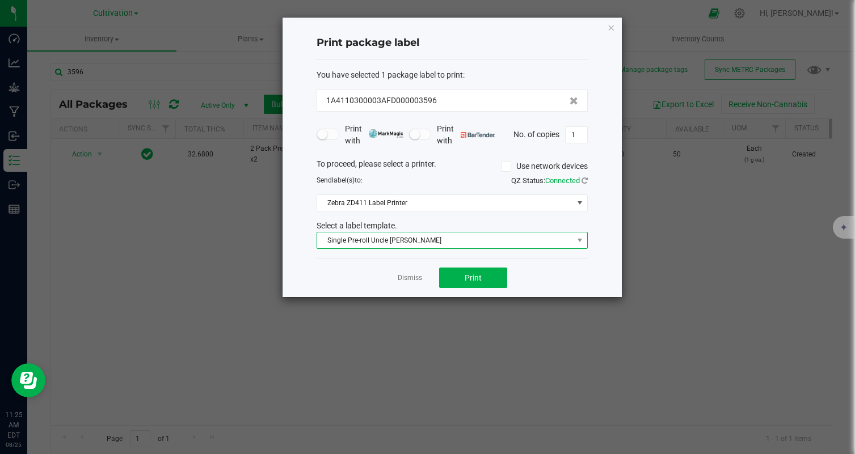
click at [493, 248] on span "Single Pre-roll Uncle Larry" at bounding box center [445, 241] width 256 height 16
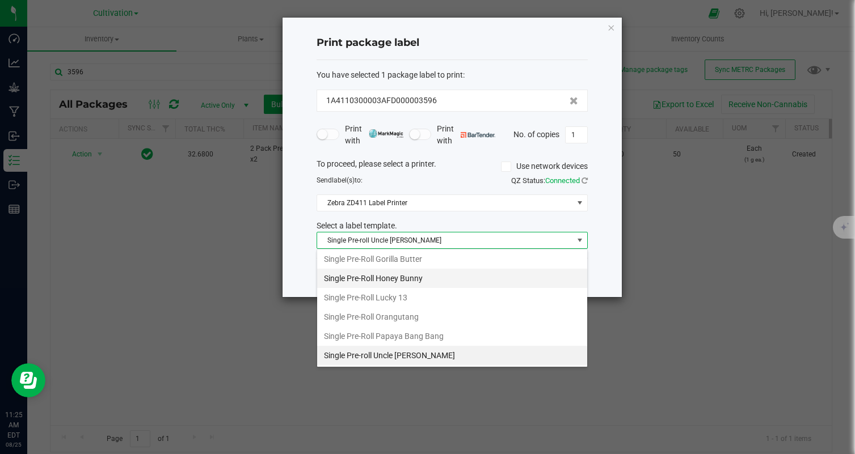
scroll to position [291, 0]
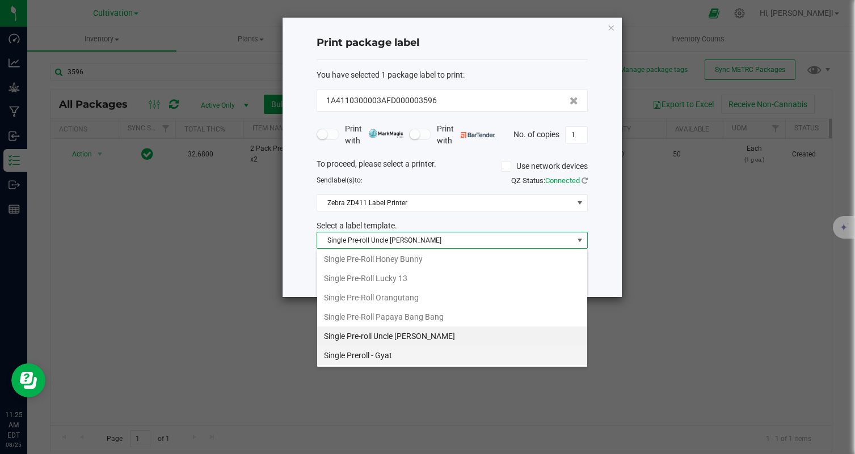
click at [471, 358] on li "Single Preroll - Gyat" at bounding box center [452, 355] width 270 height 19
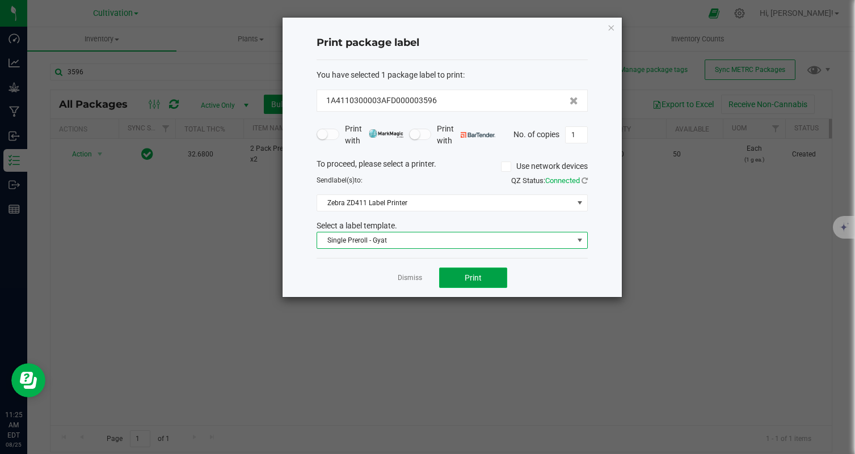
click at [489, 282] on button "Print" at bounding box center [473, 278] width 68 height 20
click at [574, 138] on input "1" at bounding box center [576, 135] width 22 height 16
type input "50"
click at [493, 283] on button "Print" at bounding box center [473, 278] width 68 height 20
click at [607, 32] on icon "button" at bounding box center [611, 27] width 8 height 14
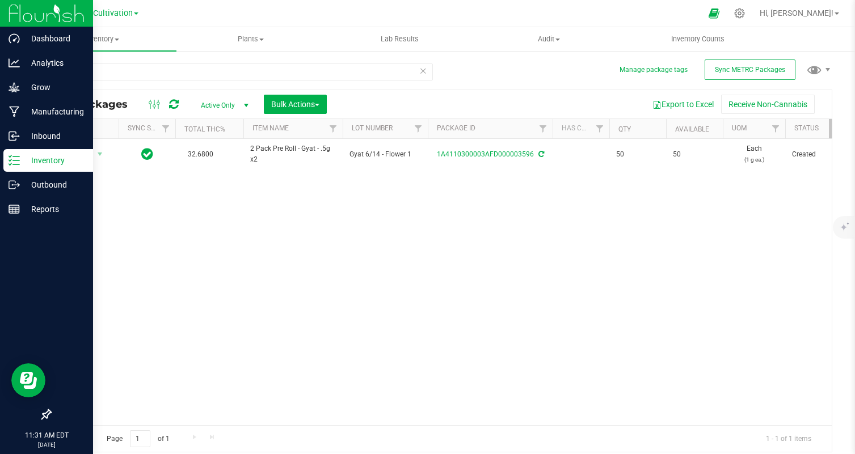
click at [22, 10] on img at bounding box center [47, 13] width 76 height 27
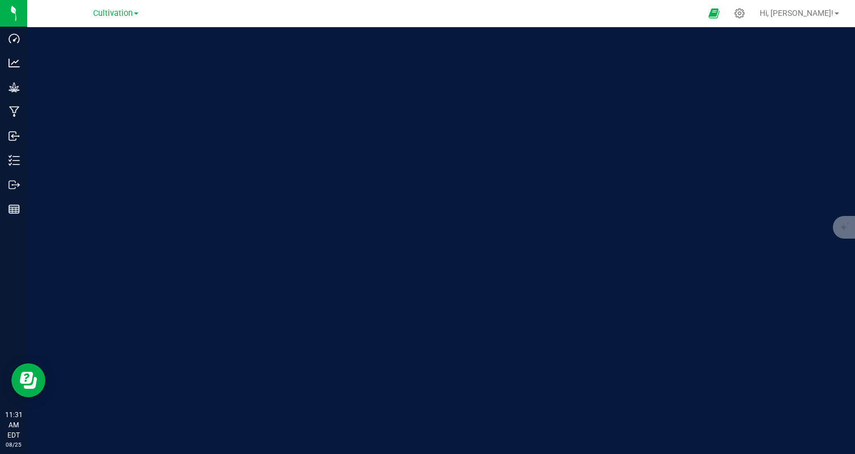
click at [143, 18] on div "Cultivation Cultivation Manufacturing" at bounding box center [116, 14] width 166 height 18
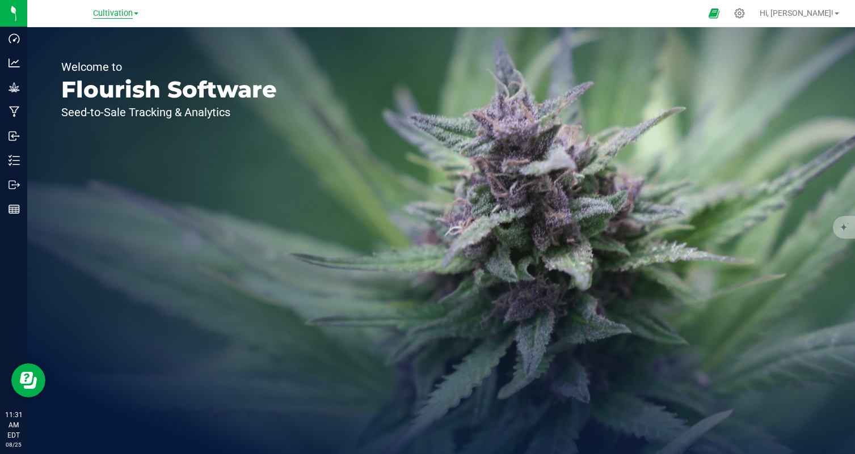
click at [127, 17] on span "Cultivation" at bounding box center [113, 14] width 40 height 10
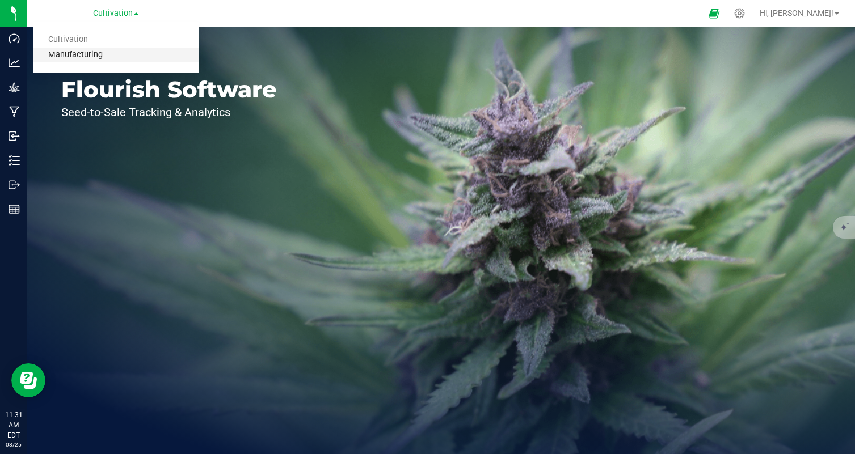
click at [118, 54] on link "Manufacturing" at bounding box center [116, 55] width 166 height 15
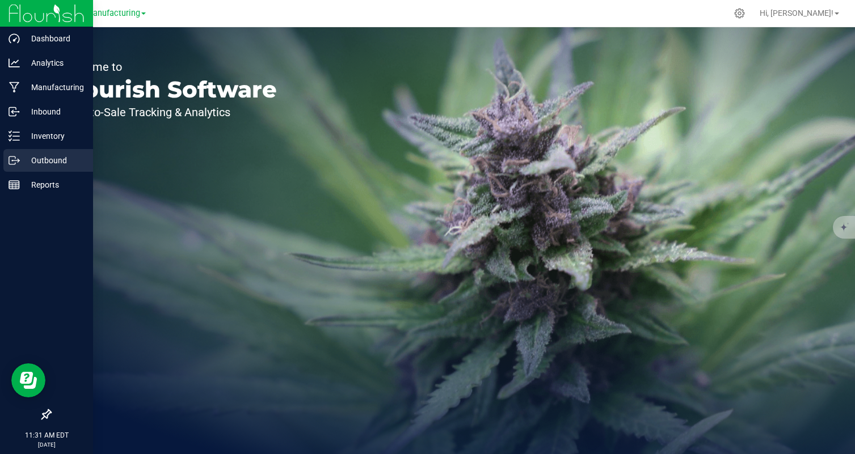
click at [47, 164] on p "Outbound" at bounding box center [54, 161] width 68 height 14
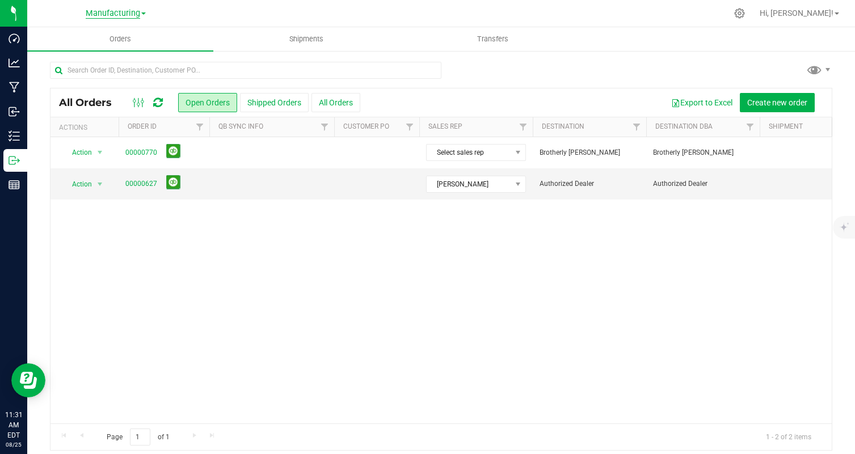
click at [122, 12] on span "Manufacturing" at bounding box center [113, 14] width 54 height 10
click at [119, 14] on span "Manufacturing" at bounding box center [113, 14] width 54 height 10
click at [197, 15] on div "Manufacturing Cultivation Manufacturing" at bounding box center [116, 14] width 166 height 18
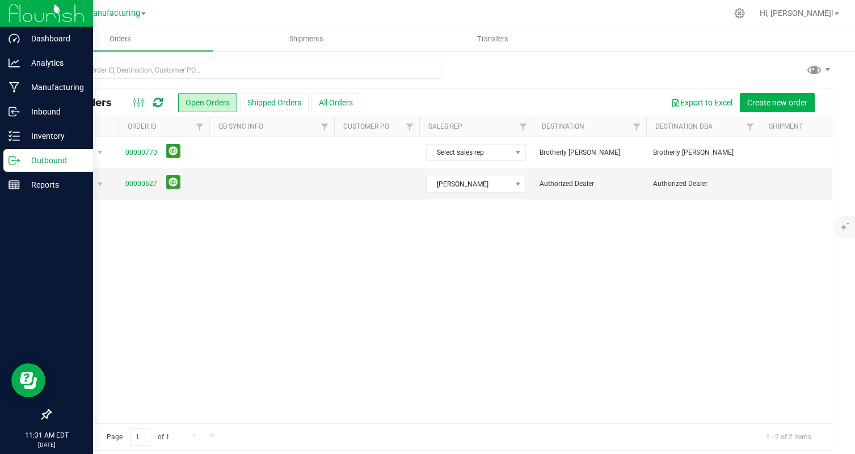
click at [7, 7] on div at bounding box center [46, 13] width 93 height 27
click at [37, 12] on img at bounding box center [47, 13] width 76 height 27
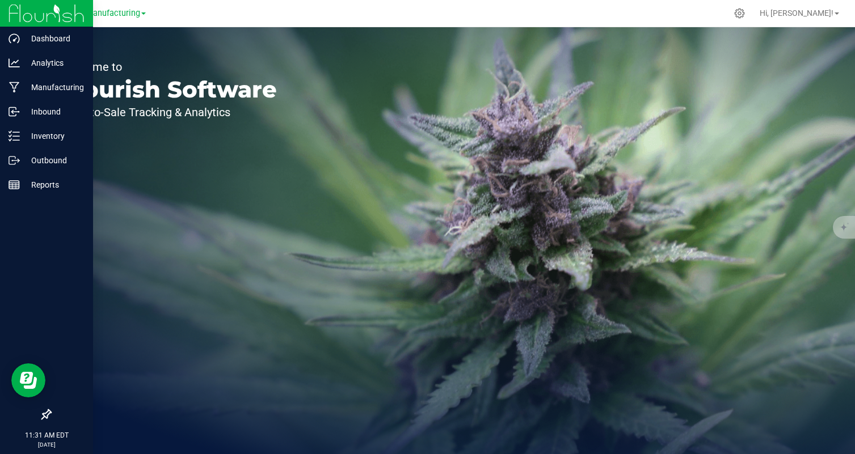
click at [20, 18] on img at bounding box center [47, 13] width 76 height 27
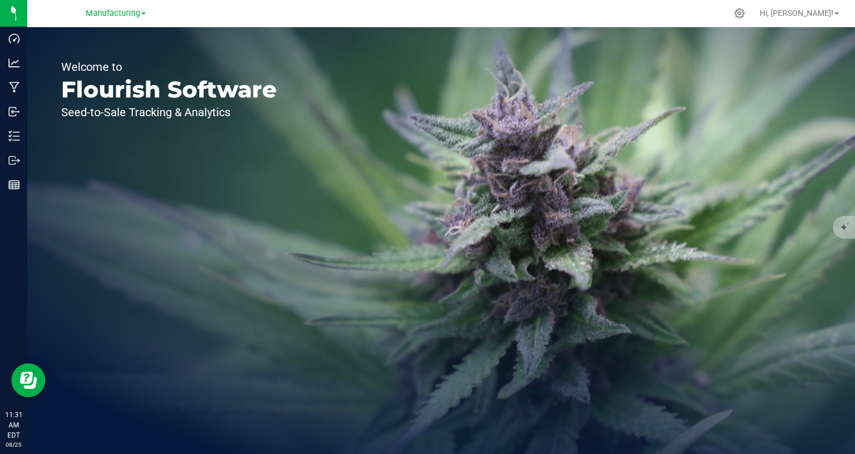
click at [203, 21] on div at bounding box center [464, 13] width 523 height 22
click at [129, 9] on span "Manufacturing" at bounding box center [113, 14] width 54 height 10
click at [174, 11] on div "Manufacturing Cultivation Manufacturing" at bounding box center [116, 14] width 166 height 18
click at [149, 12] on div "Manufacturing Cultivation Manufacturing" at bounding box center [116, 14] width 166 height 18
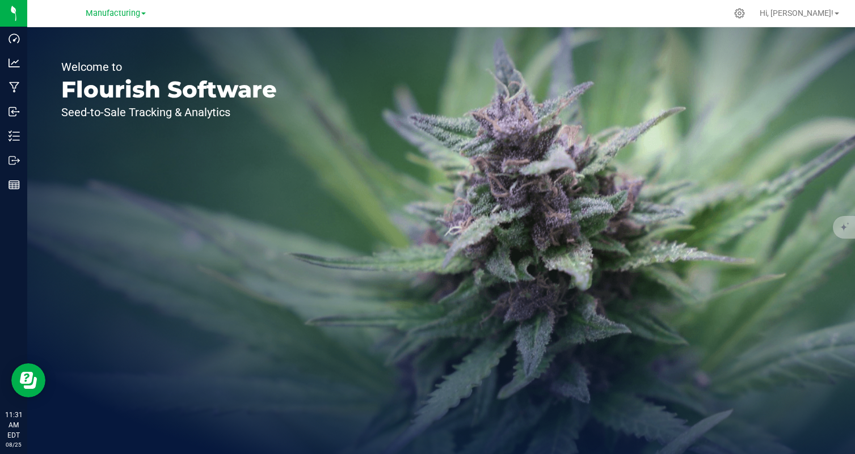
click at [143, 12] on link "Manufacturing" at bounding box center [116, 12] width 60 height 11
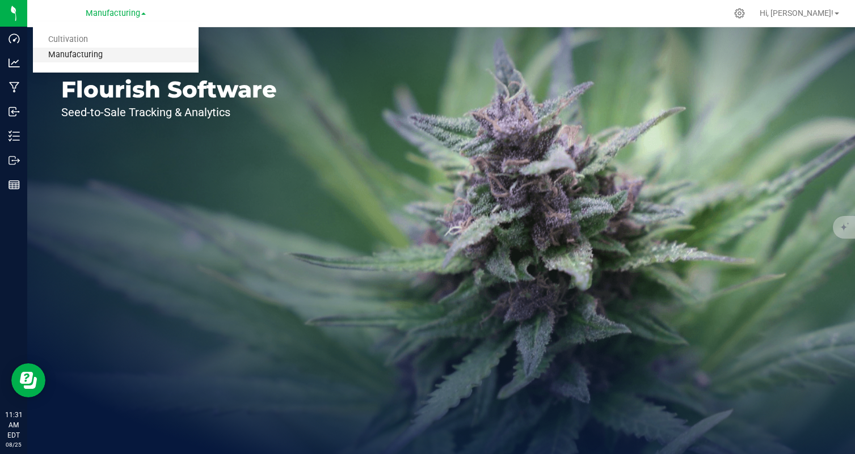
click at [136, 60] on link "Manufacturing" at bounding box center [116, 55] width 166 height 15
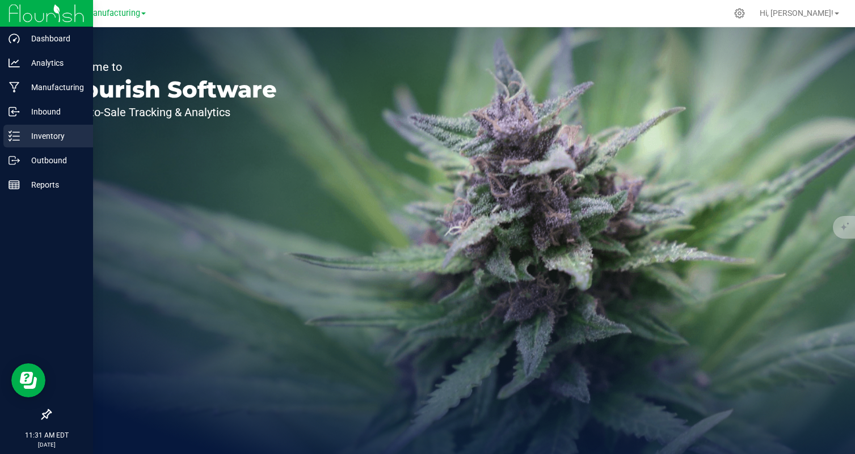
click at [32, 137] on p "Inventory" at bounding box center [54, 136] width 68 height 14
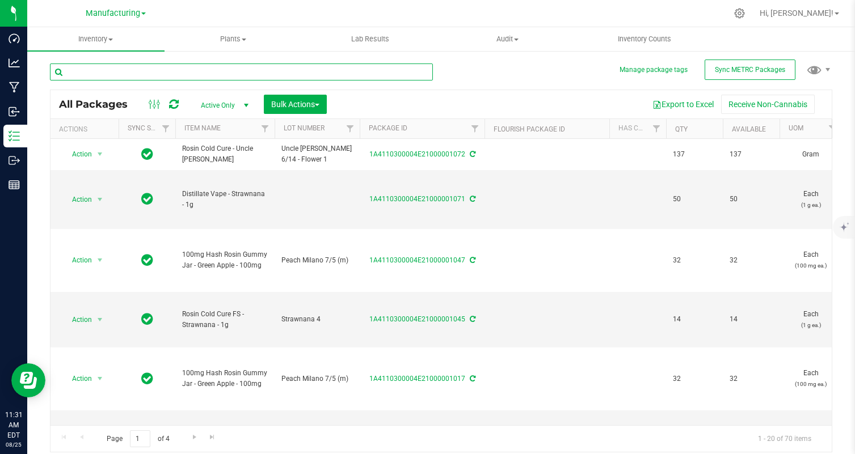
click at [205, 73] on input "text" at bounding box center [241, 72] width 383 height 17
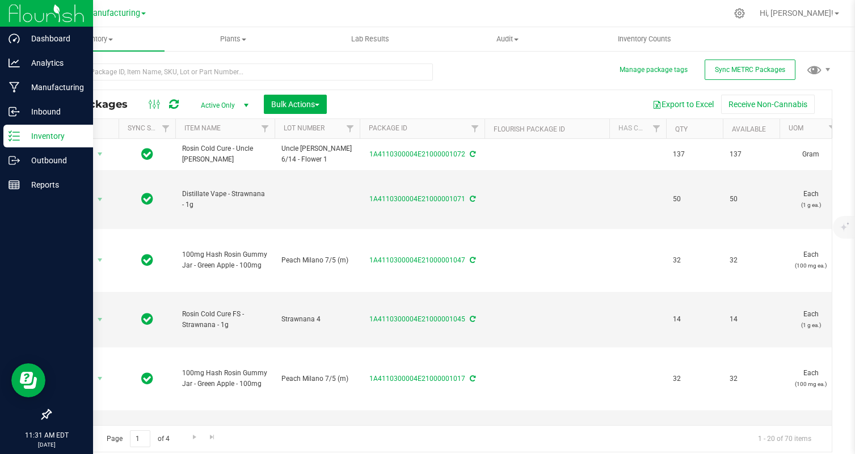
click at [23, 18] on img at bounding box center [47, 13] width 76 height 27
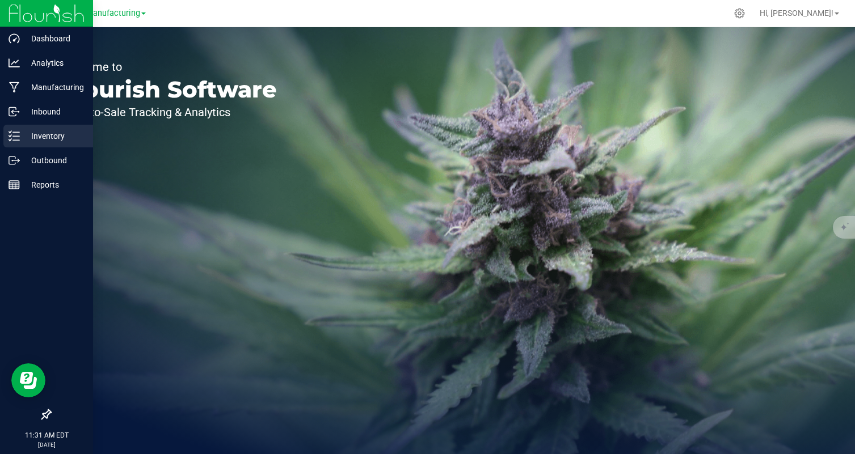
click at [66, 142] on p "Inventory" at bounding box center [54, 136] width 68 height 14
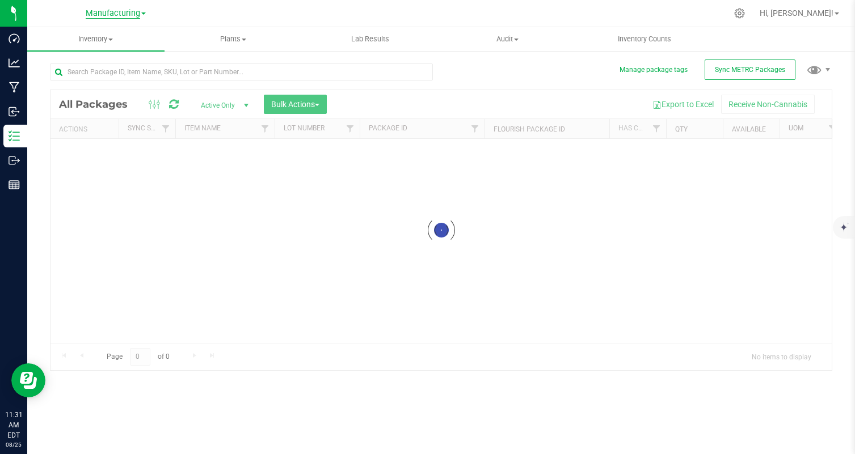
click at [136, 14] on span "Manufacturing" at bounding box center [113, 14] width 54 height 10
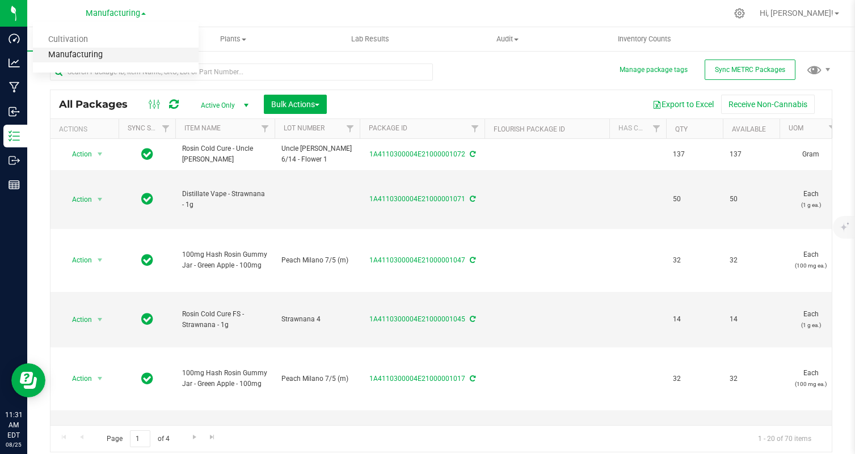
click at [131, 53] on link "Manufacturing" at bounding box center [116, 55] width 166 height 15
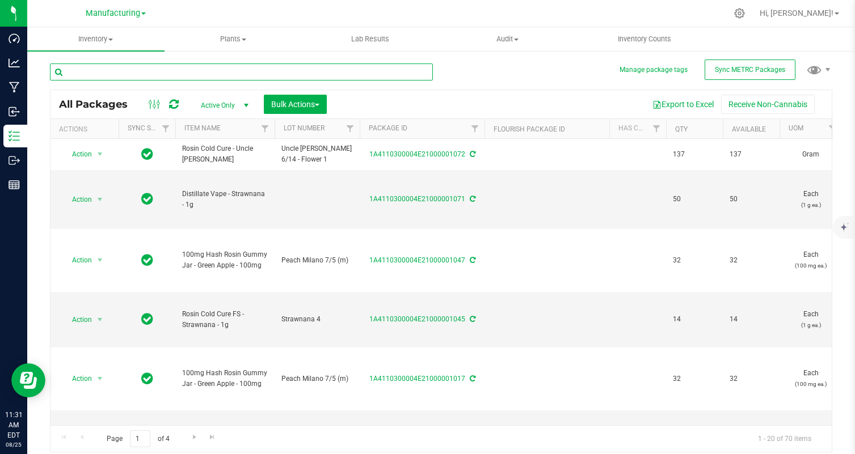
click at [153, 69] on input "text" at bounding box center [241, 72] width 383 height 17
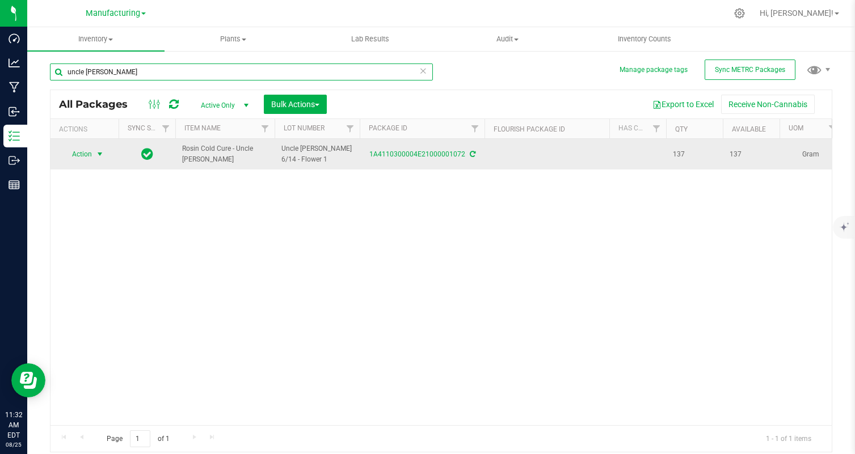
type input "uncle [PERSON_NAME]"
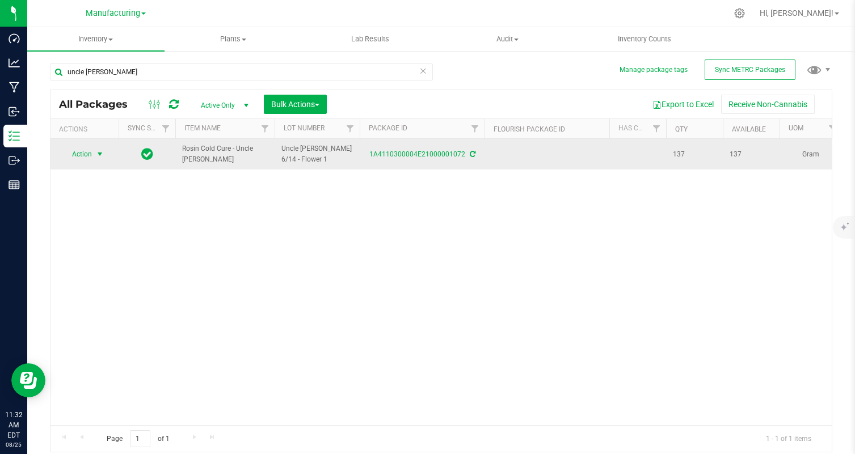
click at [86, 151] on span "Action" at bounding box center [77, 154] width 31 height 16
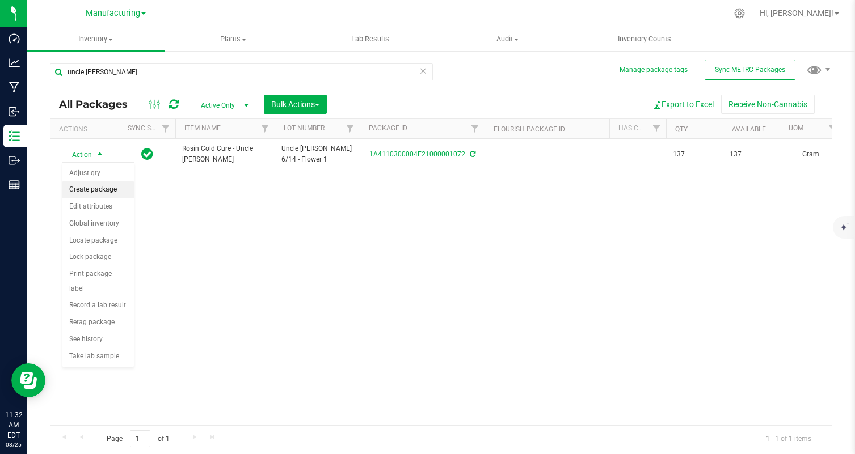
click at [118, 191] on li "Create package" at bounding box center [97, 189] width 71 height 17
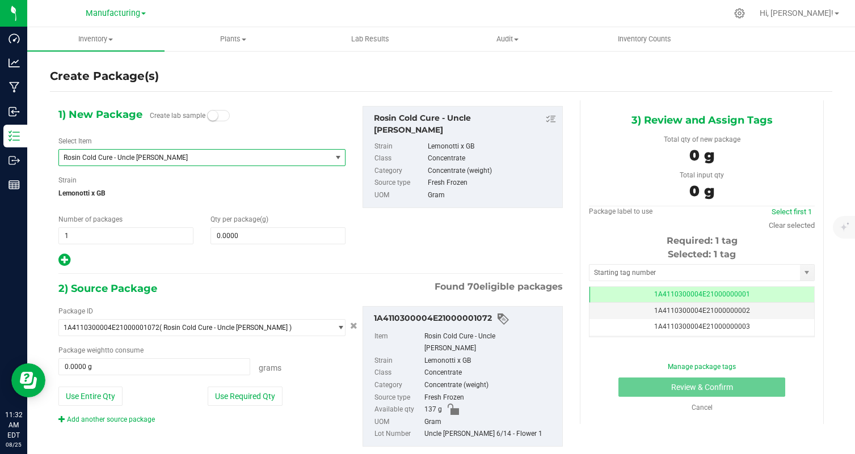
click at [184, 154] on span "Rosin Cold Cure - Uncle [PERSON_NAME]" at bounding box center [190, 158] width 252 height 8
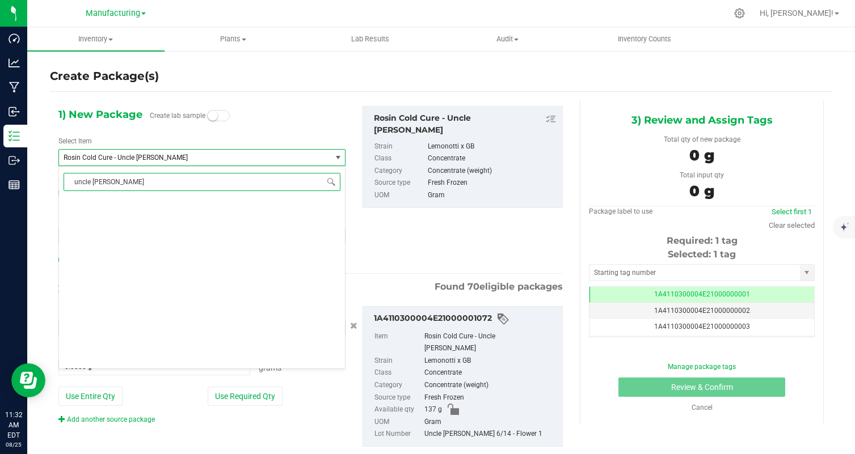
type input "uncle [PERSON_NAME]"
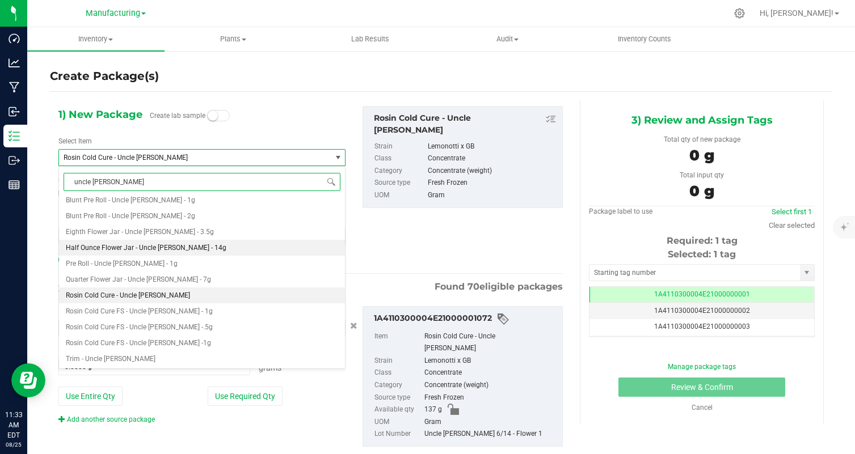
scroll to position [48, 0]
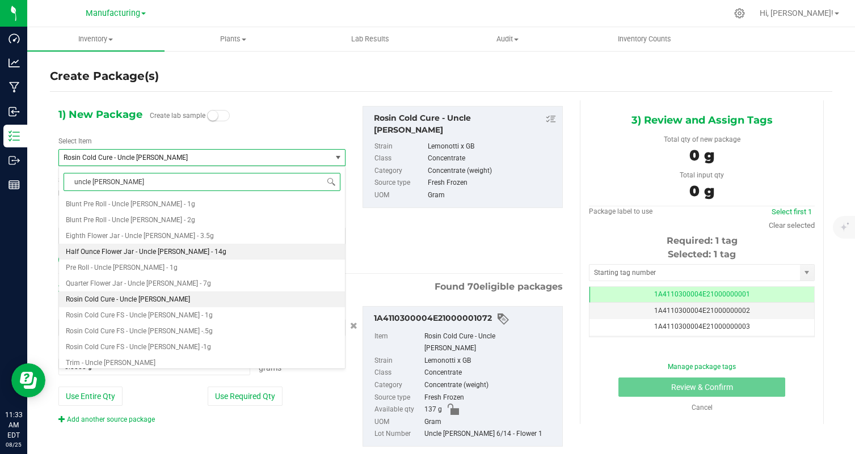
click at [195, 294] on li "Rosin Cold Cure - Uncle [PERSON_NAME]" at bounding box center [202, 299] width 286 height 16
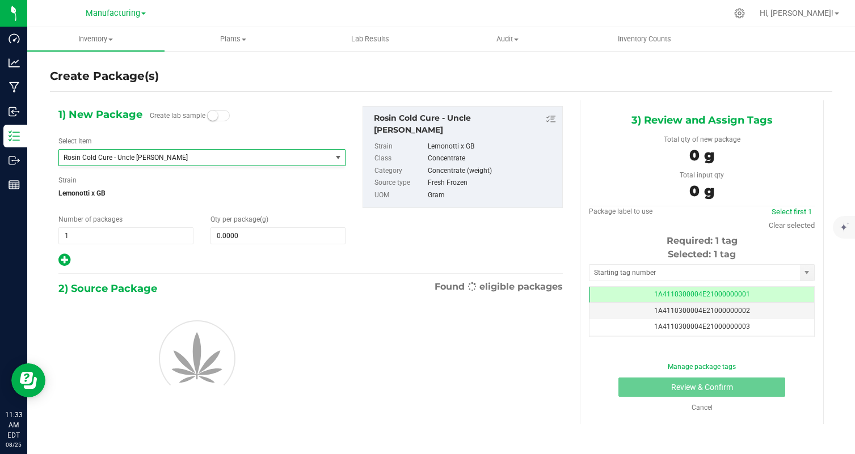
type input "0.0000"
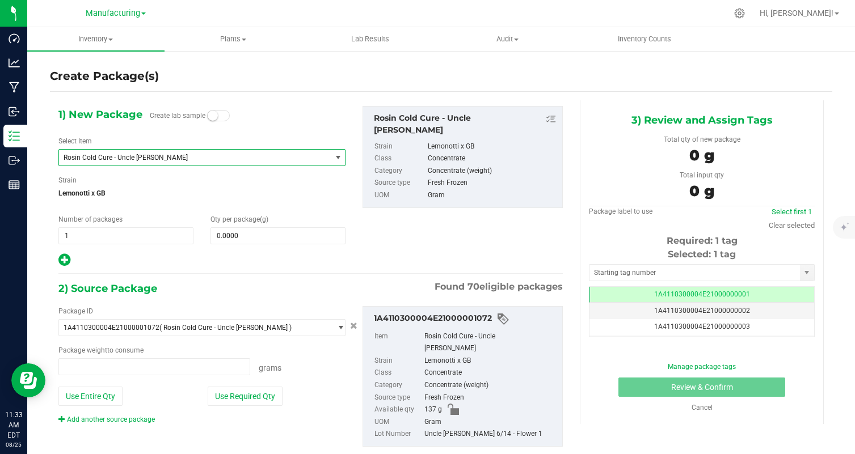
type input "0.0000 g"
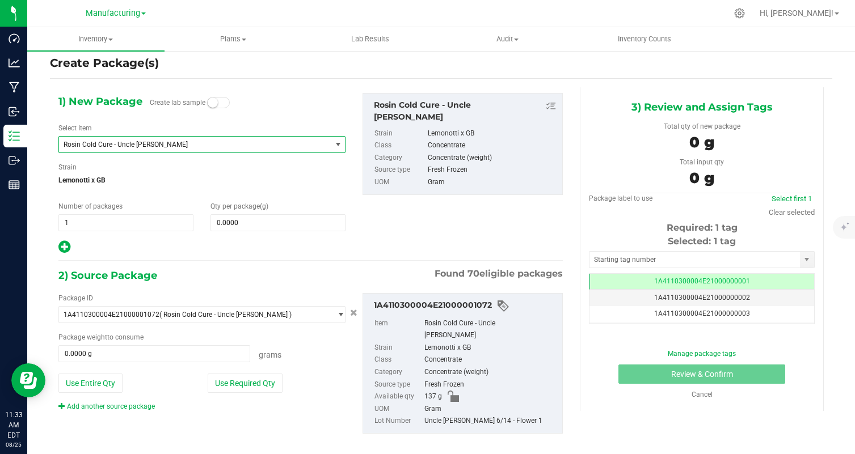
click at [202, 145] on span "Rosin Cold Cure - Uncle [PERSON_NAME]" at bounding box center [190, 145] width 252 height 8
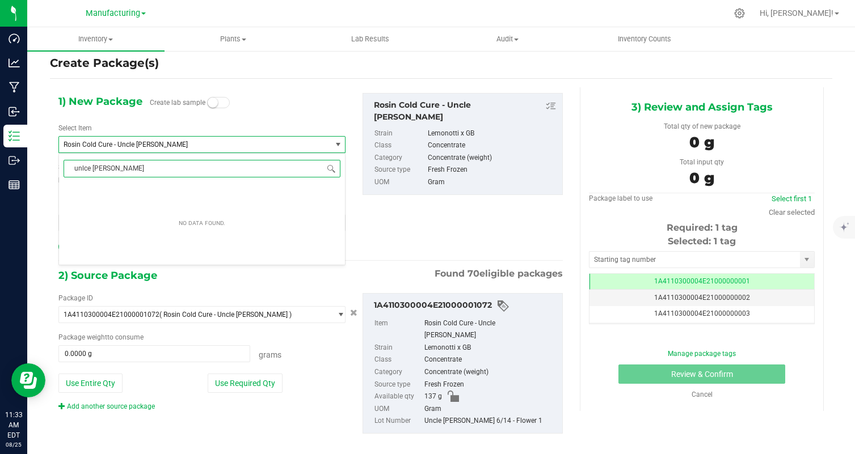
scroll to position [0, 0]
click at [98, 166] on input "unlce larry" at bounding box center [202, 169] width 277 height 18
type input "uncle [PERSON_NAME]"
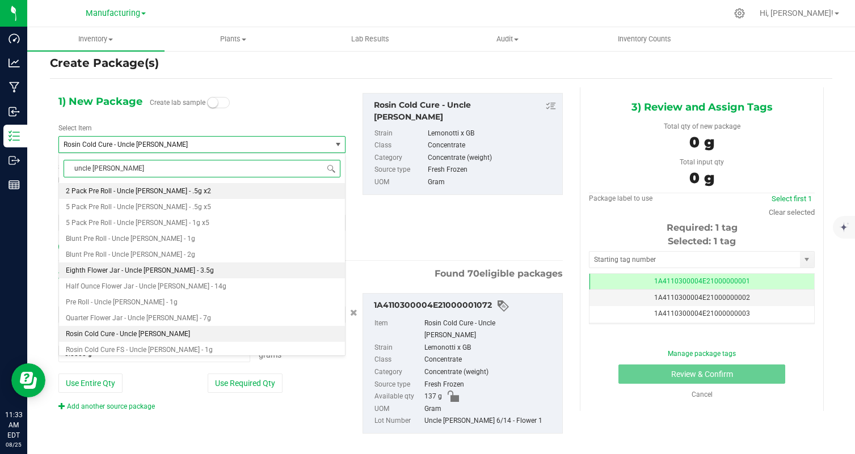
scroll to position [52, 0]
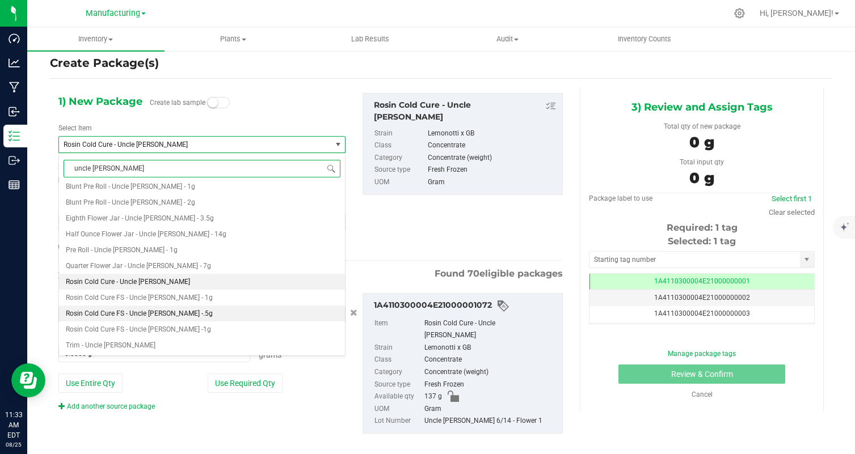
click at [200, 314] on li "Rosin Cold Cure FS - Uncle [PERSON_NAME] -.5g" at bounding box center [202, 314] width 286 height 16
type input "0"
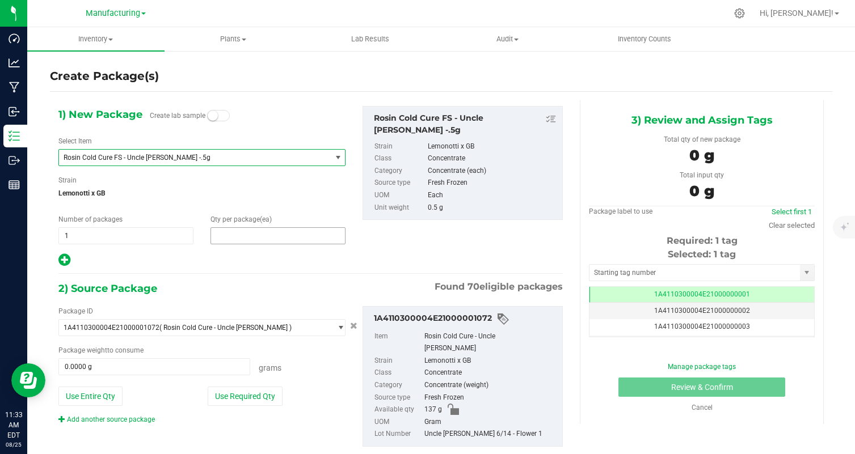
click at [261, 233] on span at bounding box center [277, 235] width 135 height 17
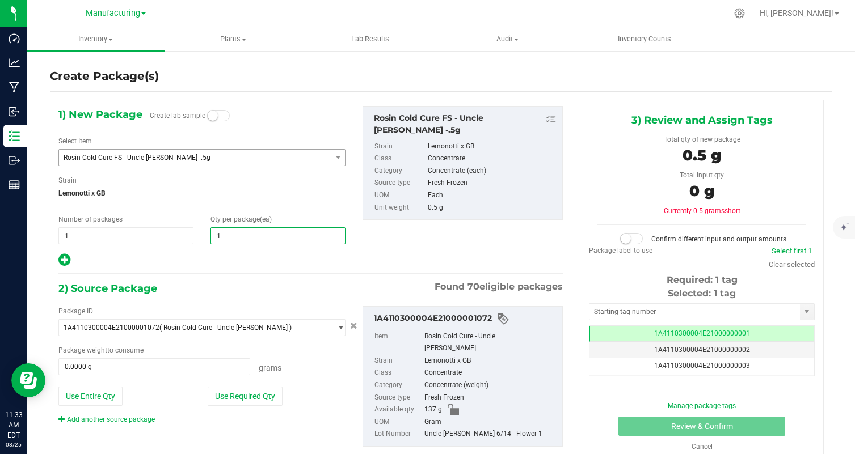
type input "14"
click at [245, 286] on div "2) Source Package Found 70 eligible packages" at bounding box center [310, 288] width 504 height 17
click at [247, 399] on button "Use Required Qty" at bounding box center [245, 396] width 75 height 19
type input "7.0000 g"
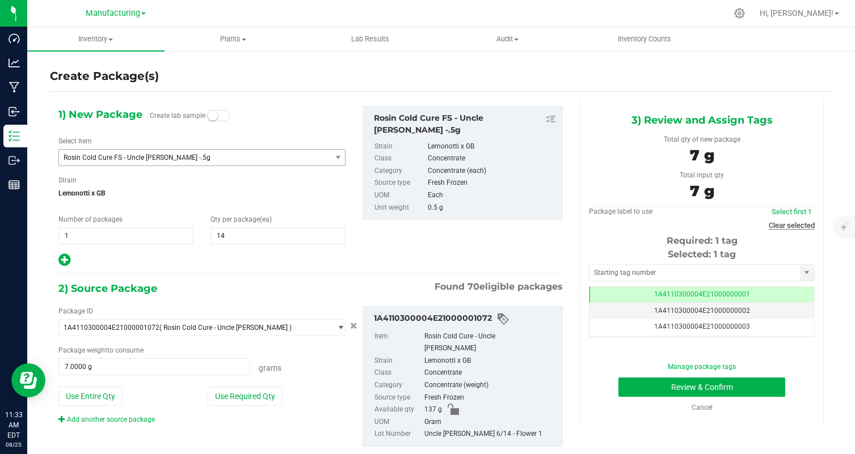
click at [808, 229] on link "Clear selected" at bounding box center [791, 225] width 46 height 9
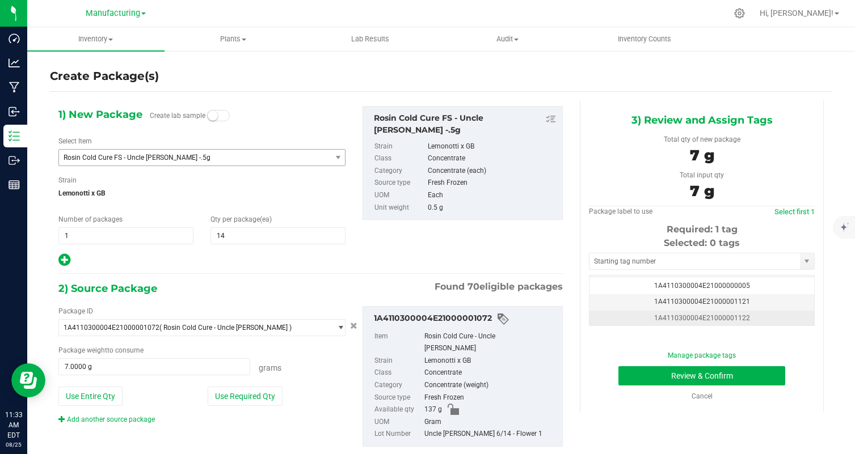
scroll to position [54, 0]
click at [760, 307] on td "1A4110300004E21000001121" at bounding box center [701, 311] width 225 height 16
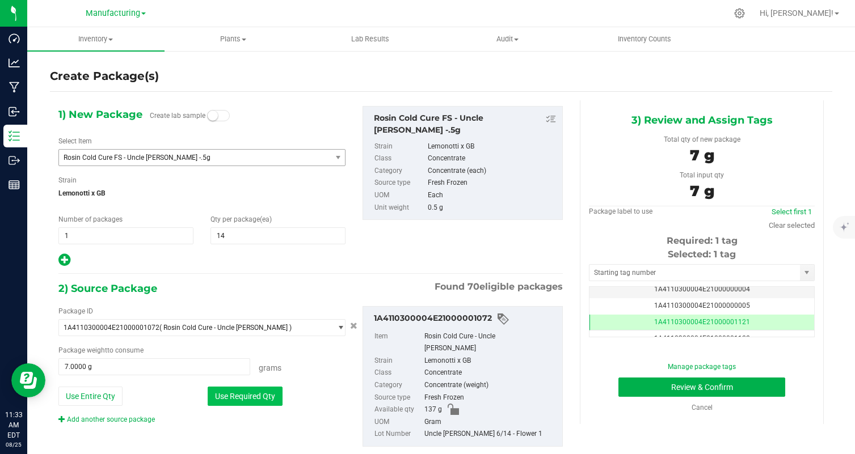
click at [272, 395] on button "Use Required Qty" at bounding box center [245, 396] width 75 height 19
click at [758, 386] on button "Review & Confirm" at bounding box center [701, 387] width 167 height 19
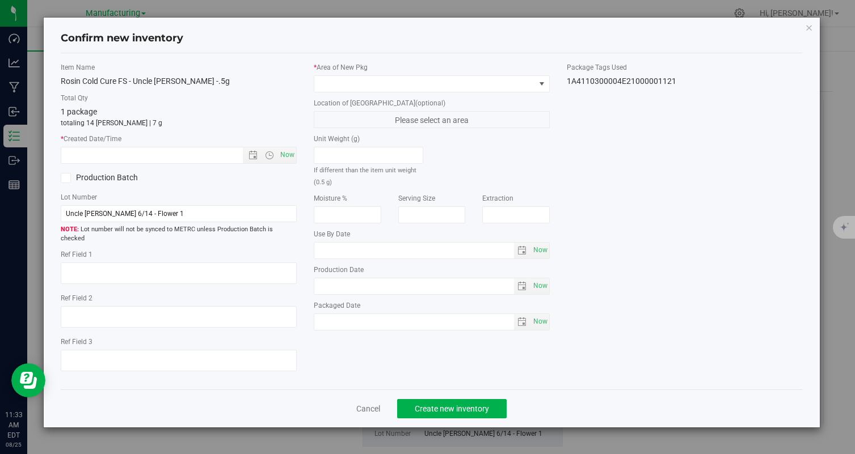
click at [297, 154] on div "Item Name Rosin Cold Cure FS - Uncle Larry -.5g Total Qty 1 package totaling 14…" at bounding box center [178, 221] width 253 height 318
click at [294, 154] on span "Now" at bounding box center [287, 155] width 19 height 16
type input "8/25/2025 11:34 AM"
click at [374, 86] on span at bounding box center [424, 84] width 221 height 16
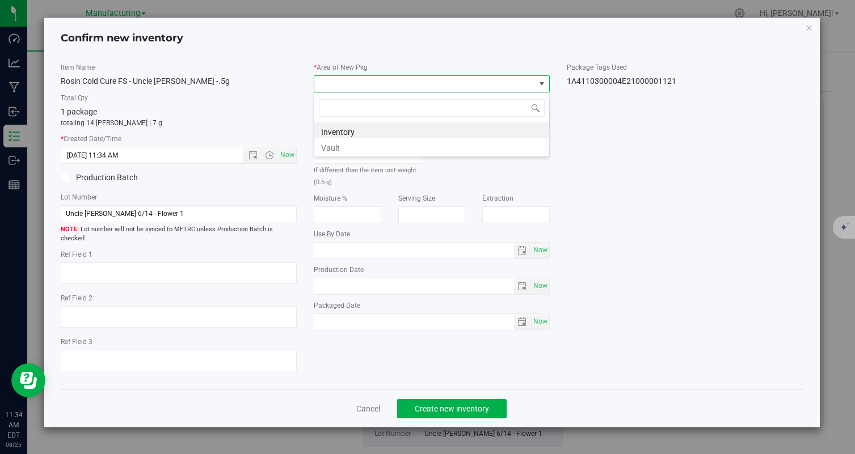
scroll to position [17, 236]
click at [377, 142] on li "Vault" at bounding box center [431, 146] width 235 height 16
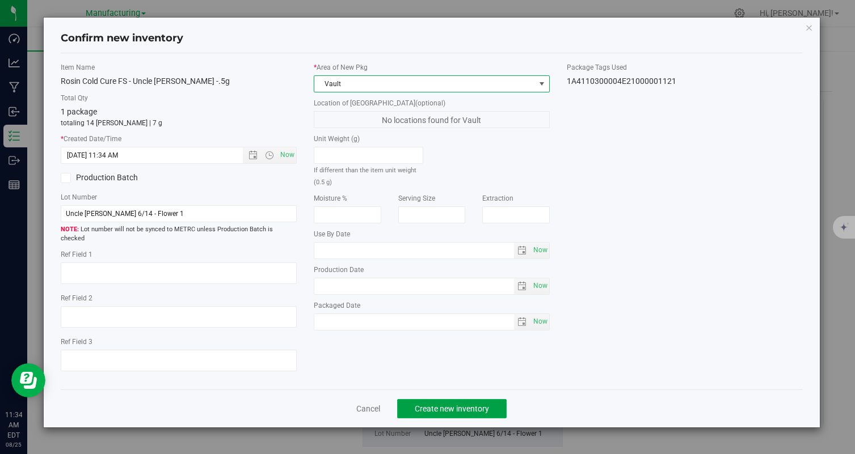
click at [423, 404] on span "Create new inventory" at bounding box center [452, 408] width 74 height 9
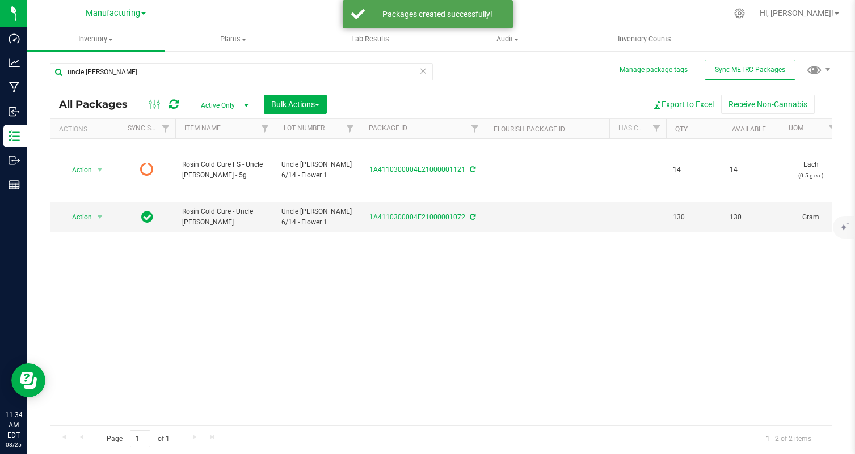
click at [175, 105] on icon at bounding box center [174, 104] width 10 height 11
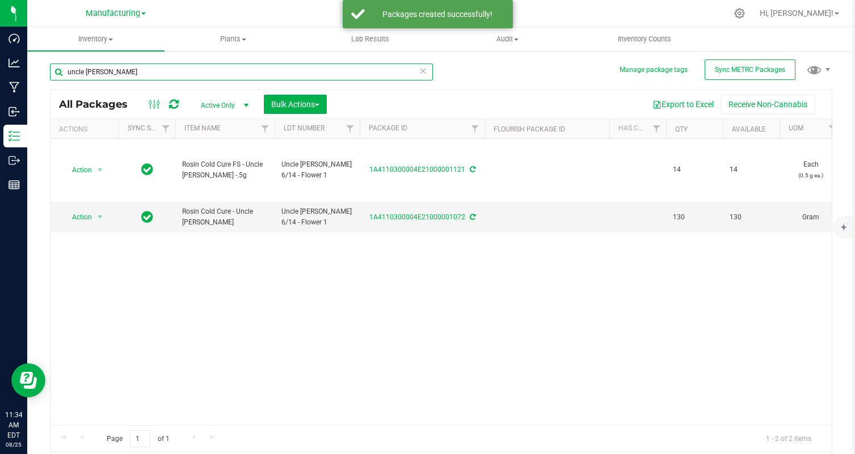
click at [198, 75] on input "uncle [PERSON_NAME]" at bounding box center [241, 72] width 383 height 17
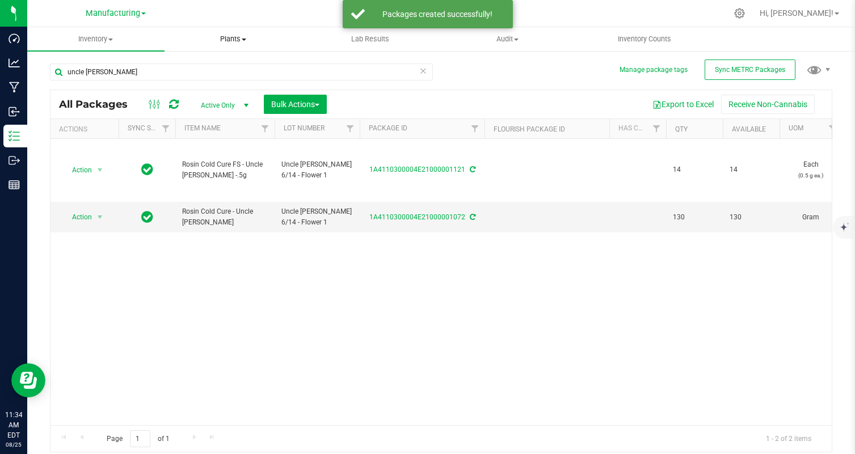
click at [180, 47] on uib-tab-heading "Plants All plants Waste log" at bounding box center [233, 39] width 136 height 23
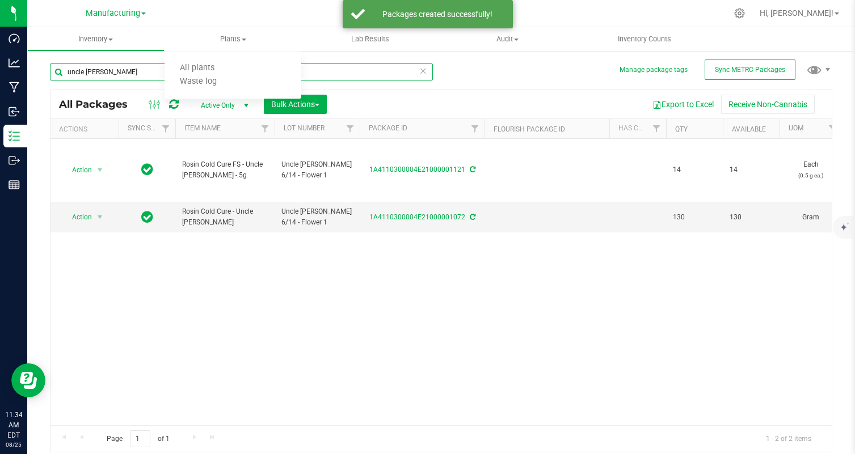
click at [138, 74] on input "uncle [PERSON_NAME]" at bounding box center [241, 72] width 383 height 17
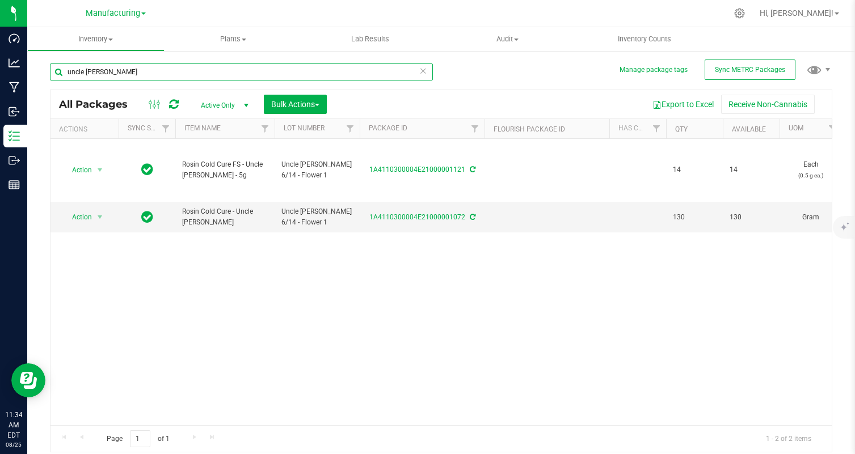
click at [138, 74] on input "uncle [PERSON_NAME]" at bounding box center [241, 72] width 383 height 17
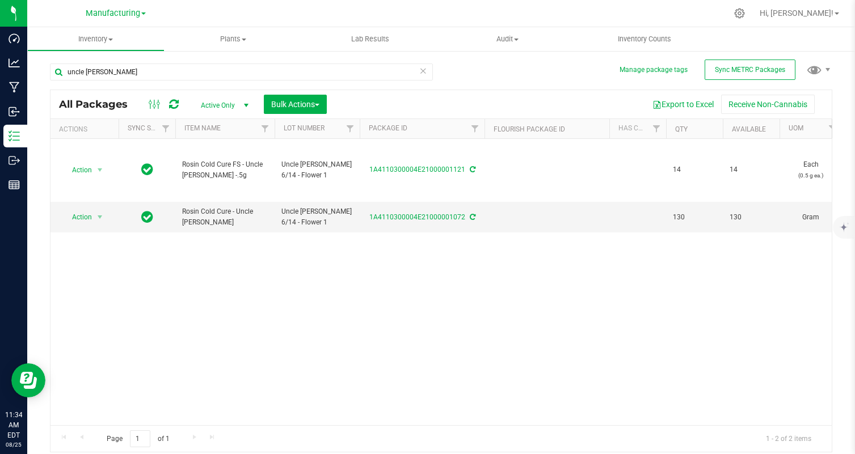
click at [142, 58] on div "uncle [PERSON_NAME]" at bounding box center [245, 71] width 391 height 36
click at [423, 75] on icon at bounding box center [423, 71] width 8 height 14
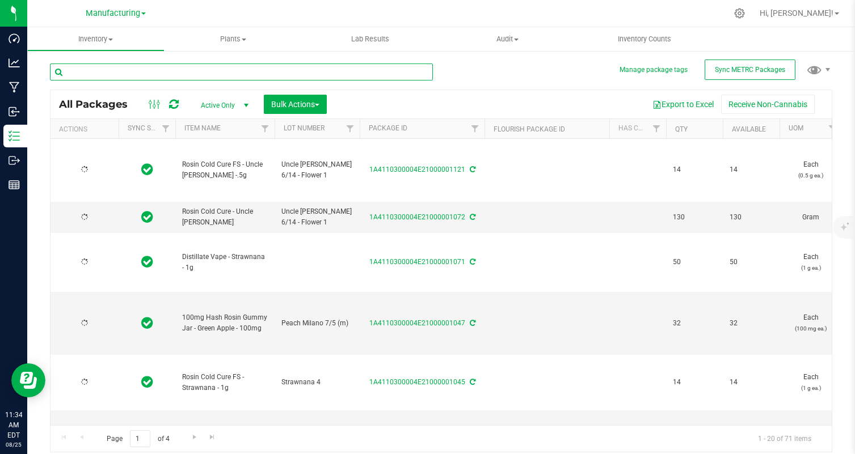
click at [380, 74] on input "text" at bounding box center [241, 72] width 383 height 17
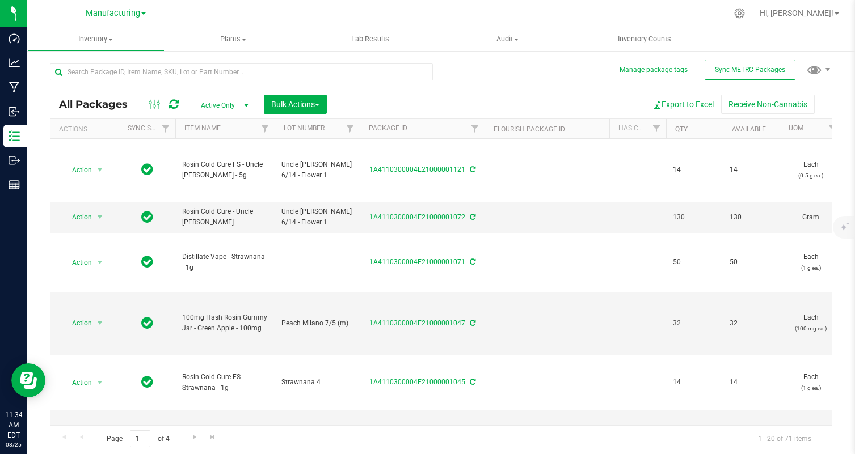
click at [483, 77] on div "All Packages Active Only Active Only Lab Samples Locked All External Internal B…" at bounding box center [441, 253] width 782 height 400
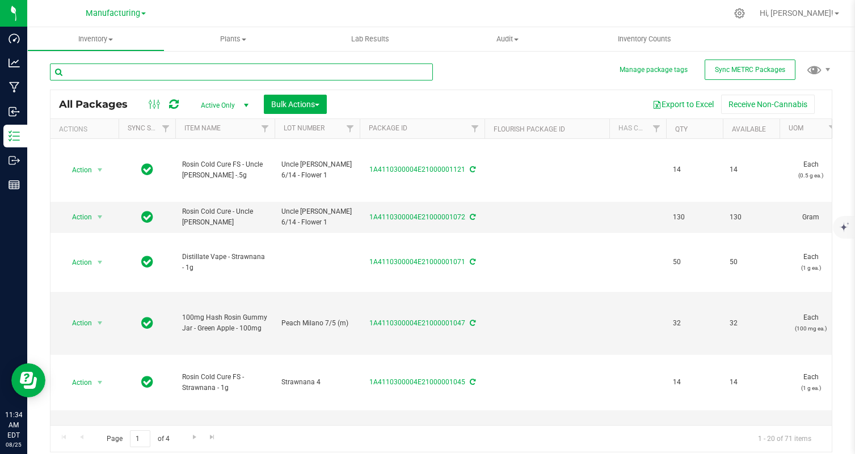
click at [418, 71] on input "text" at bounding box center [241, 72] width 383 height 17
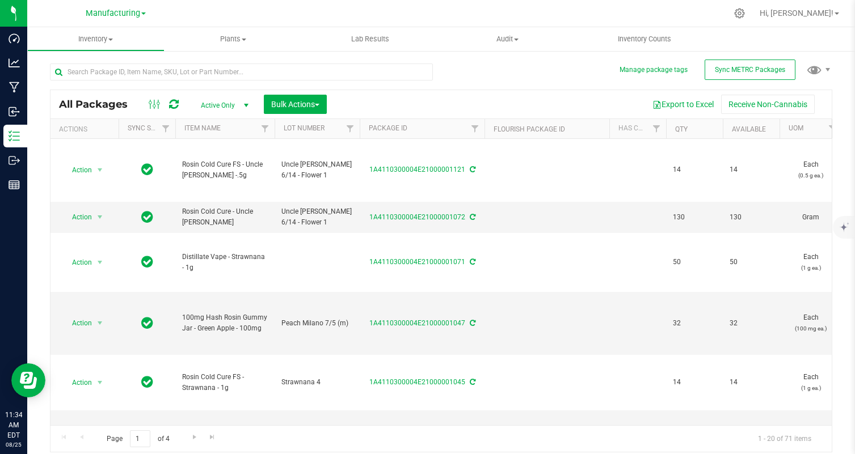
click at [439, 71] on div at bounding box center [245, 71] width 391 height 36
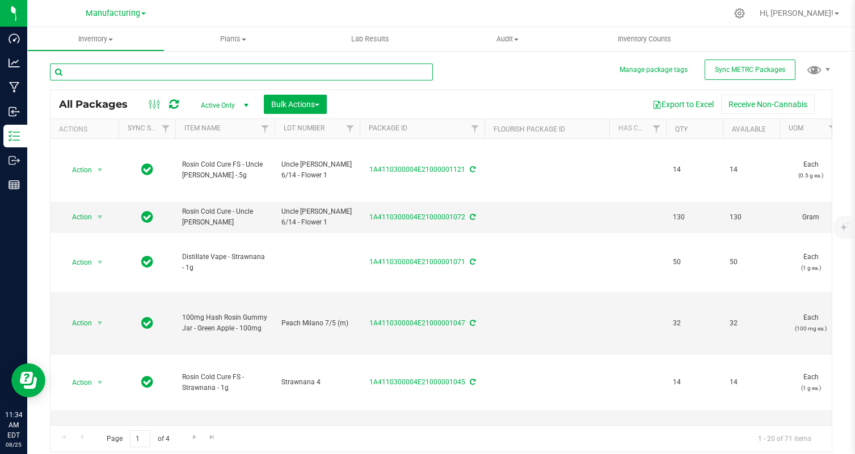
click at [408, 75] on input "text" at bounding box center [241, 72] width 383 height 17
drag, startPoint x: 408, startPoint y: 75, endPoint x: 458, endPoint y: 75, distance: 49.9
click at [412, 75] on input "text" at bounding box center [241, 72] width 383 height 17
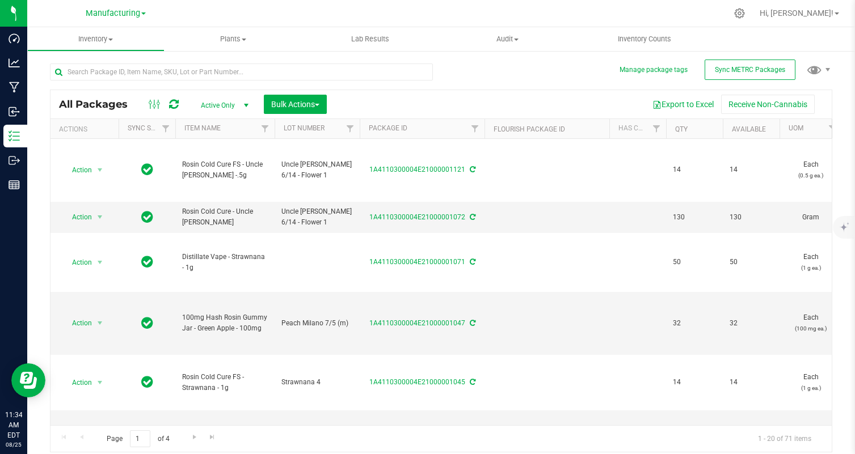
click at [460, 75] on div "All Packages Active Only Active Only Lab Samples Locked All External Internal B…" at bounding box center [441, 253] width 782 height 400
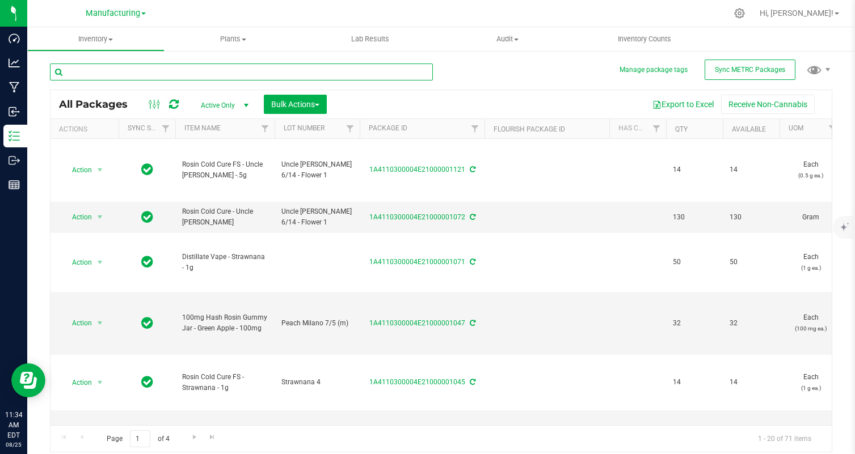
click at [412, 72] on input "text" at bounding box center [241, 72] width 383 height 17
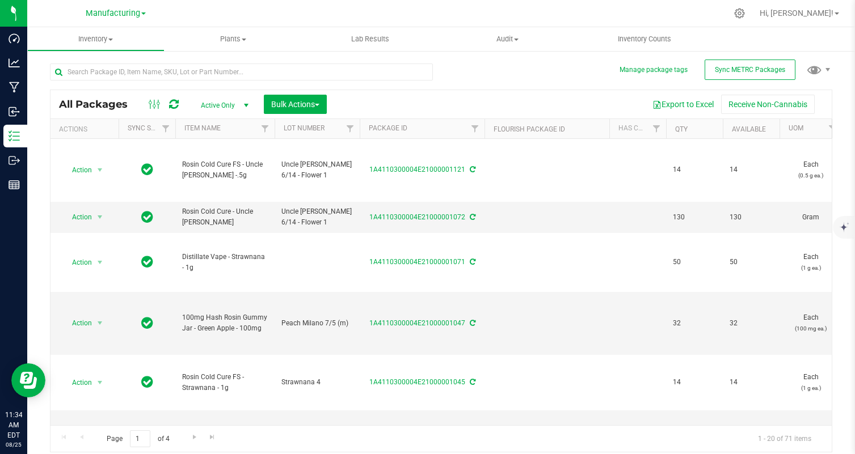
click at [469, 72] on div "All Packages Active Only Active Only Lab Samples Locked All External Internal B…" at bounding box center [441, 253] width 782 height 400
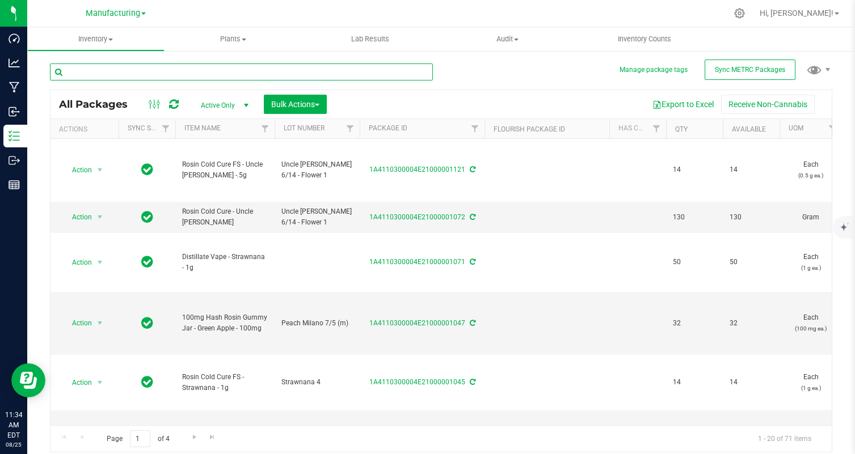
click at [372, 69] on input "text" at bounding box center [241, 72] width 383 height 17
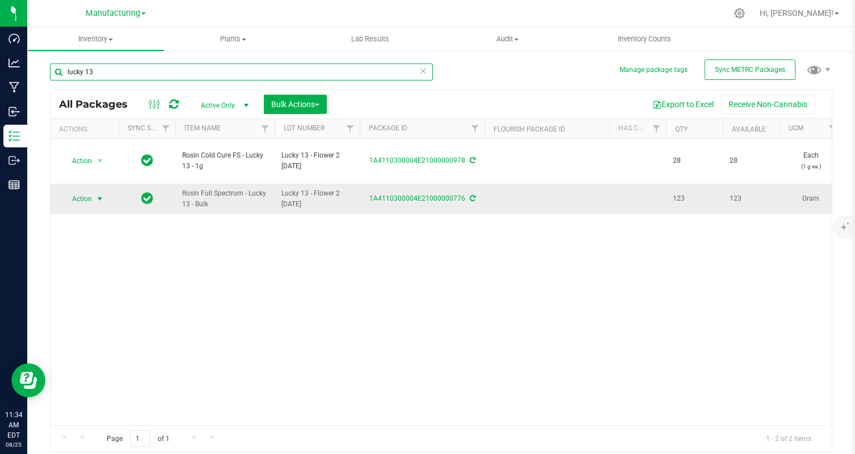
type input "lucky 13"
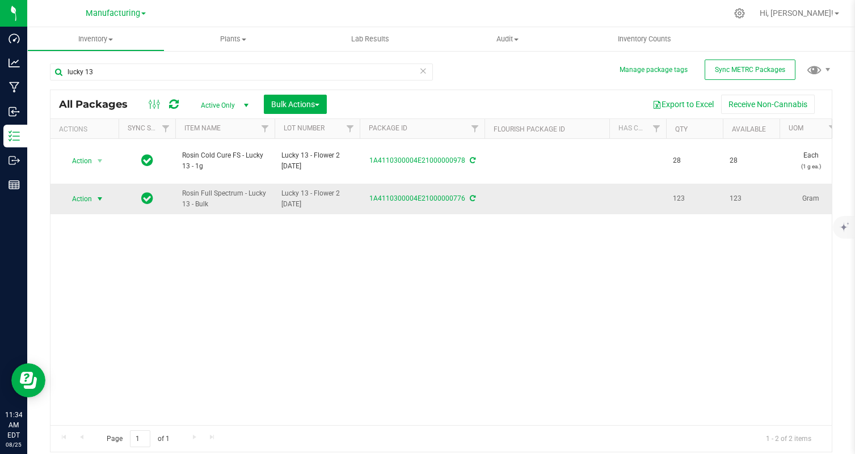
click at [78, 196] on span "Action" at bounding box center [77, 199] width 31 height 16
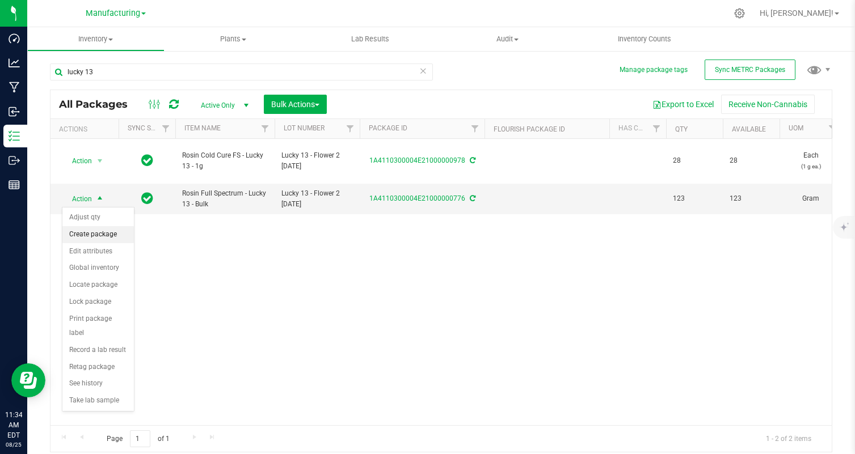
click at [113, 232] on li "Create package" at bounding box center [97, 234] width 71 height 17
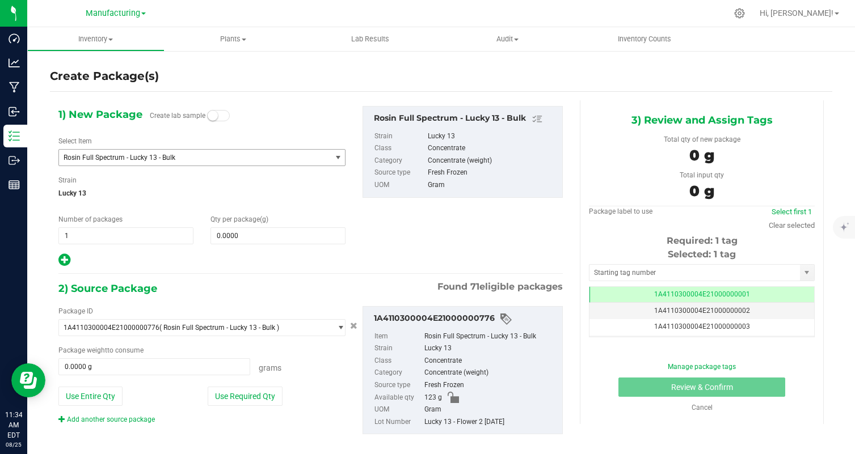
click at [177, 154] on span "Rosin Full Spectrum - Lucky 13 - Bulk" at bounding box center [190, 158] width 252 height 8
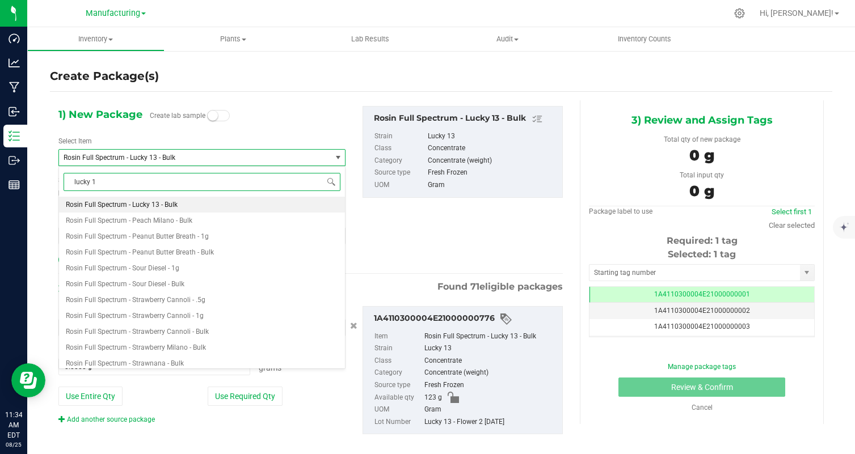
type input "lucky 13"
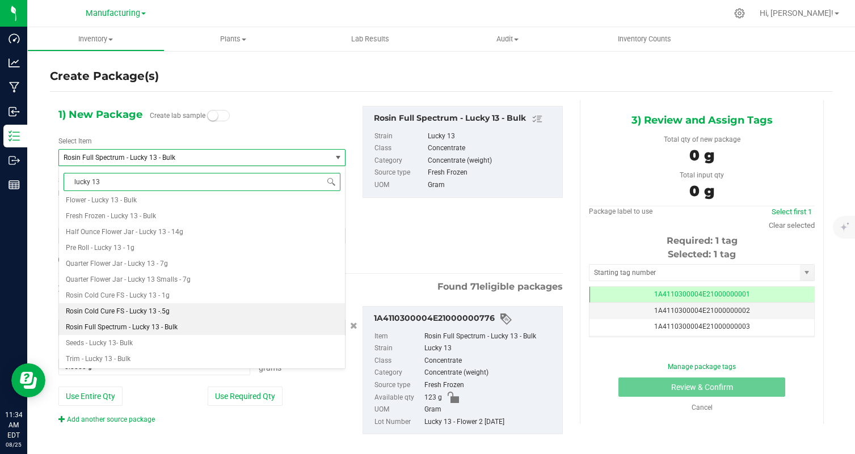
click at [219, 308] on li "Rosin Cold Cure FS - Lucky 13 -.5g" at bounding box center [202, 311] width 286 height 16
type input "0"
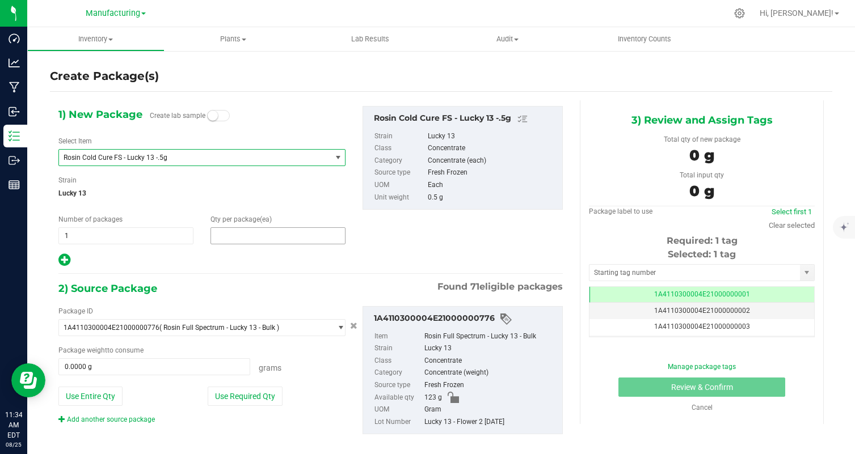
click at [253, 239] on span at bounding box center [277, 235] width 135 height 17
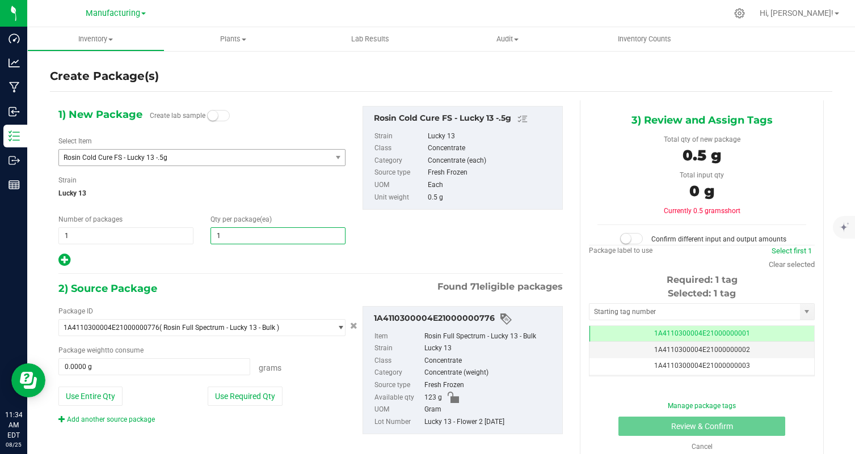
type input "14"
click at [225, 261] on div at bounding box center [201, 260] width 287 height 15
click at [244, 391] on button "Use Required Qty" at bounding box center [245, 396] width 75 height 19
type input "7.0000 g"
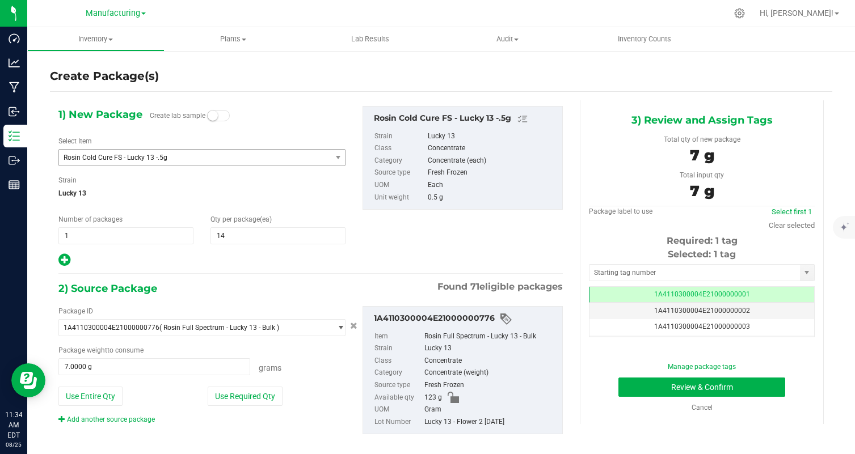
click at [314, 254] on div at bounding box center [201, 260] width 287 height 15
click at [799, 222] on link "Clear selected" at bounding box center [791, 225] width 46 height 9
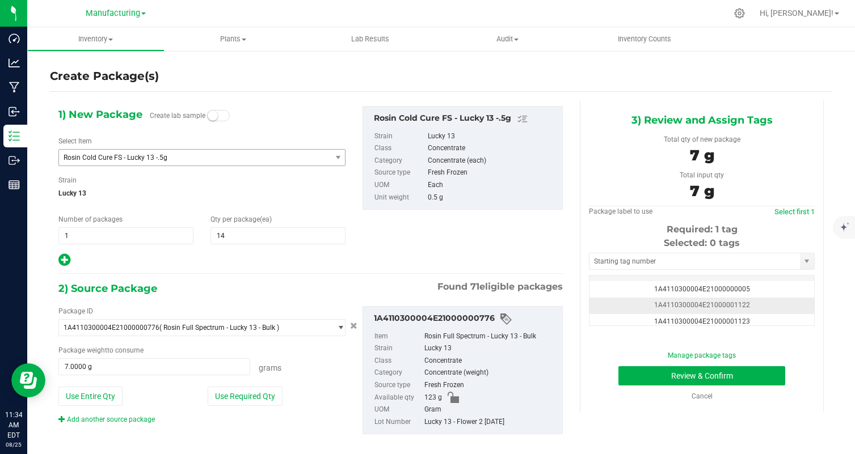
click at [767, 310] on td "1A4110300004E21000001122" at bounding box center [701, 306] width 225 height 16
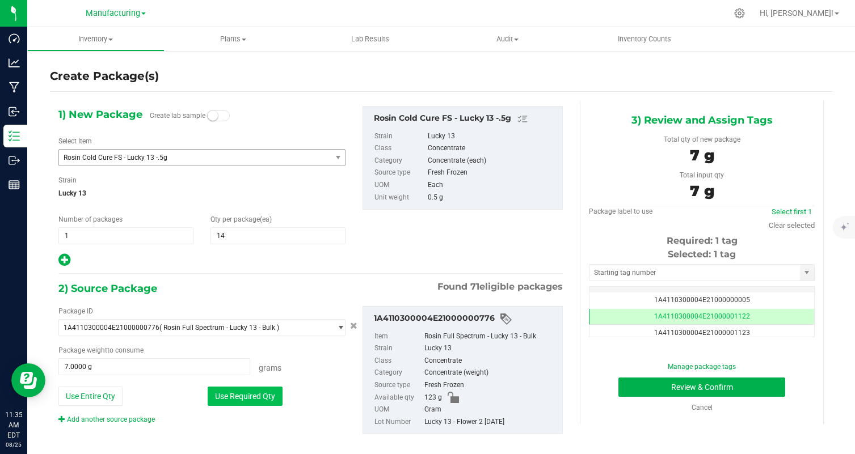
click at [273, 394] on button "Use Required Qty" at bounding box center [245, 396] width 75 height 19
click at [256, 396] on button "Use Required Qty" at bounding box center [245, 396] width 75 height 19
click at [718, 383] on button "Review & Confirm" at bounding box center [701, 387] width 167 height 19
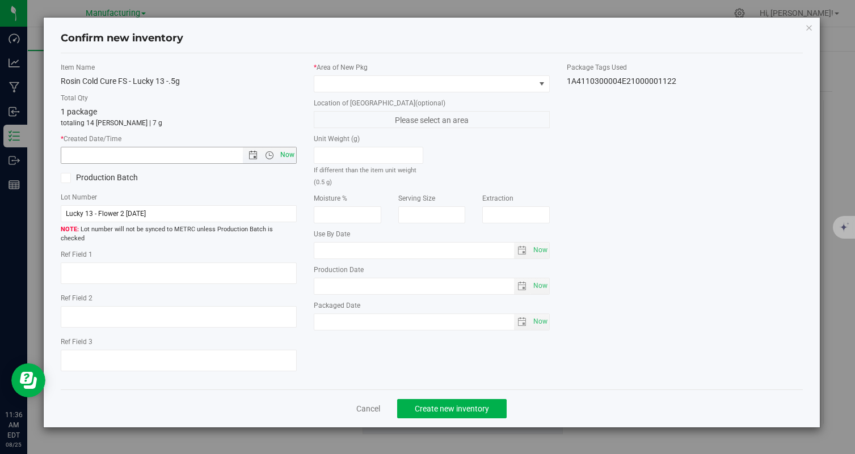
click at [293, 157] on span "Now" at bounding box center [287, 155] width 19 height 16
type input "8/25/2025 11:36 AM"
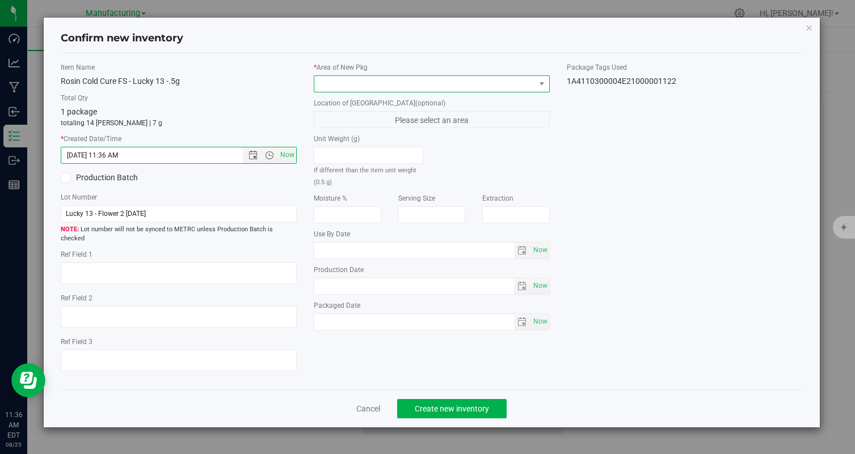
click at [344, 84] on span at bounding box center [424, 84] width 221 height 16
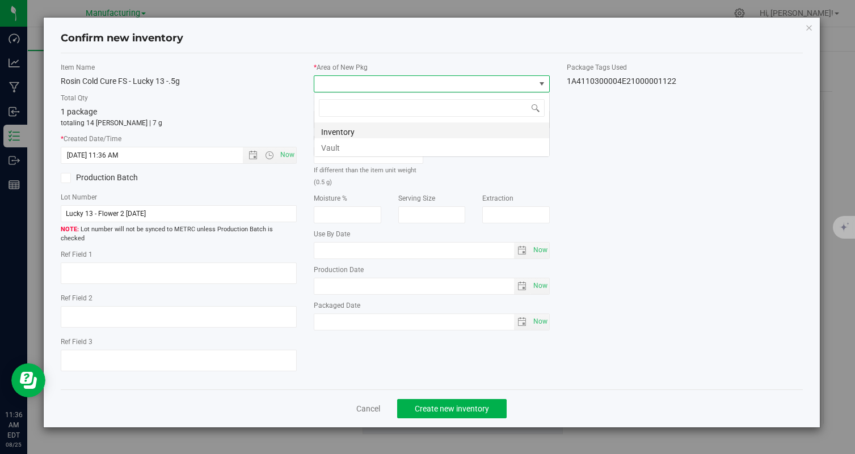
scroll to position [17, 236]
click at [346, 148] on li "Vault" at bounding box center [431, 146] width 235 height 16
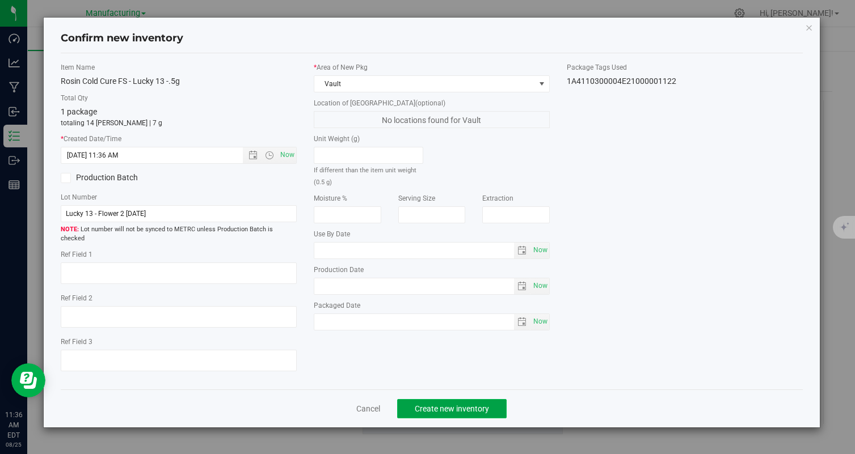
click at [428, 399] on button "Create new inventory" at bounding box center [451, 408] width 109 height 19
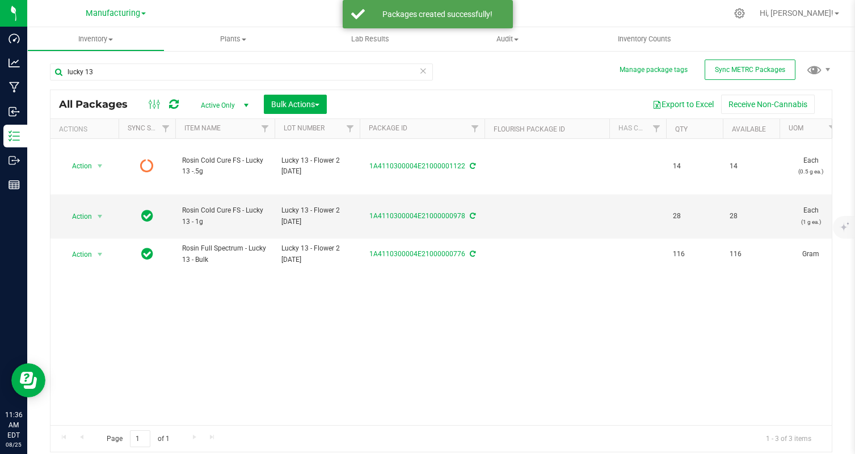
click at [174, 104] on icon at bounding box center [174, 104] width 10 height 11
click at [208, 88] on div "lucky 13" at bounding box center [241, 77] width 383 height 26
click at [171, 103] on icon at bounding box center [174, 104] width 10 height 11
click at [174, 100] on icon at bounding box center [174, 104] width 10 height 11
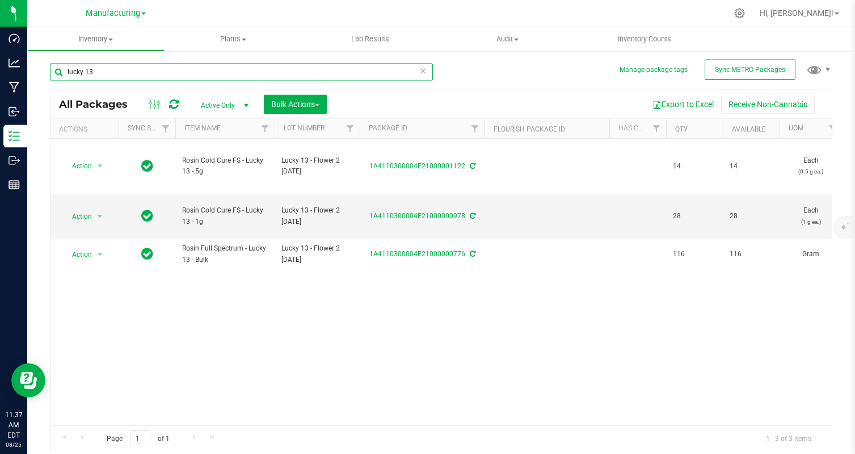
click at [179, 75] on input "lucky 13" at bounding box center [241, 72] width 383 height 17
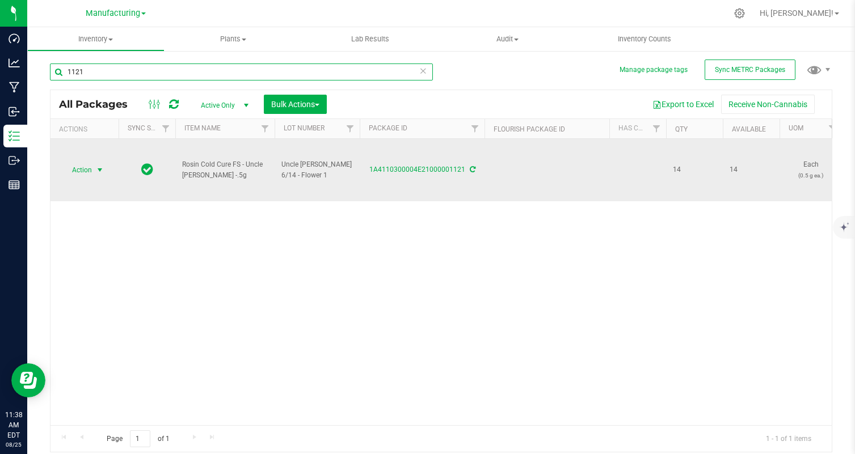
type input "1121"
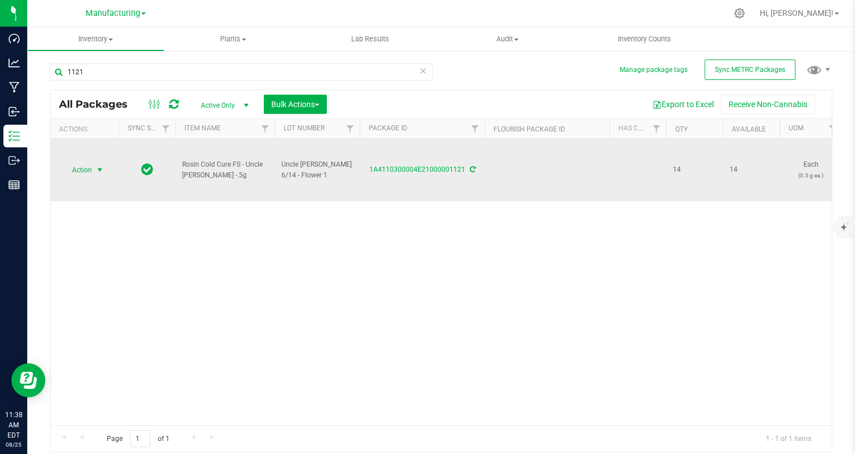
click at [83, 167] on span "Action" at bounding box center [77, 170] width 31 height 16
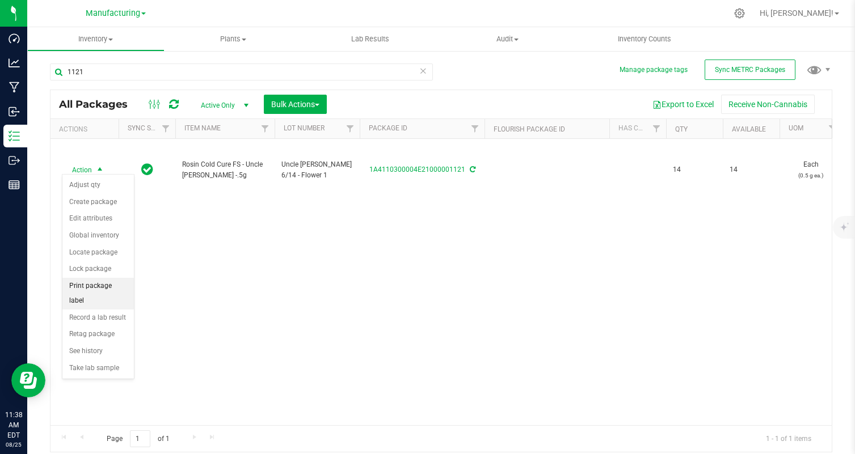
click at [121, 293] on li "Print package label" at bounding box center [97, 293] width 71 height 31
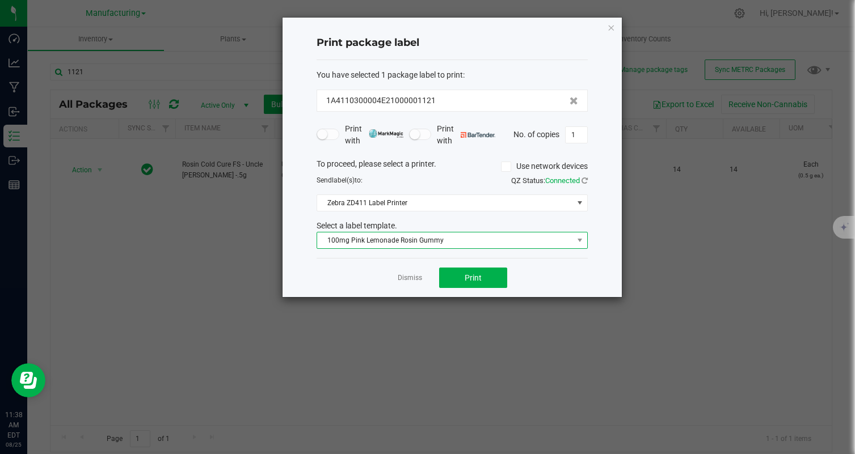
click at [490, 238] on span "100mg Pink Lemonade Rosin Gummy" at bounding box center [445, 241] width 256 height 16
click at [574, 261] on div "Dismiss Print" at bounding box center [451, 277] width 271 height 39
click at [583, 240] on span at bounding box center [579, 240] width 9 height 9
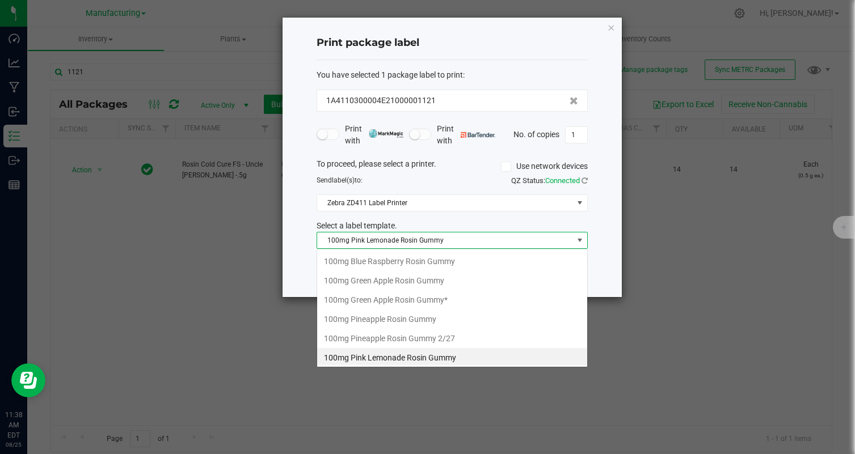
click at [583, 240] on span at bounding box center [579, 240] width 9 height 9
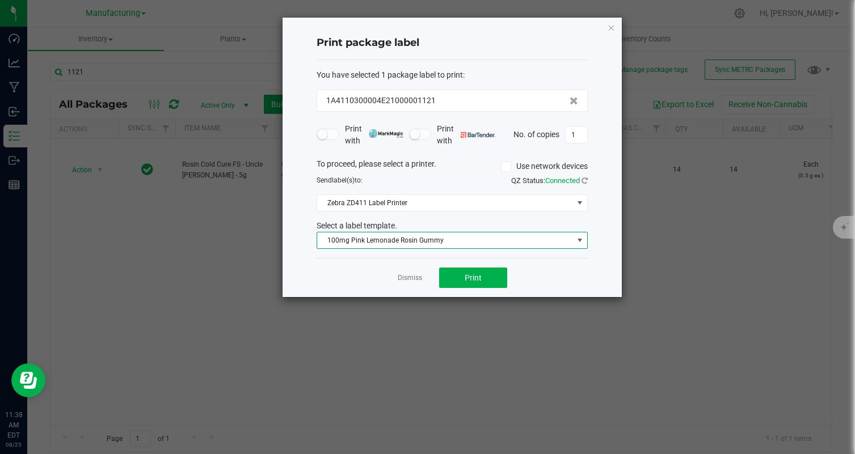
click at [598, 274] on div "Print package label You have selected 1 package label to print : 1A4110300004E2…" at bounding box center [451, 158] width 339 height 280
click at [579, 244] on span at bounding box center [579, 240] width 9 height 9
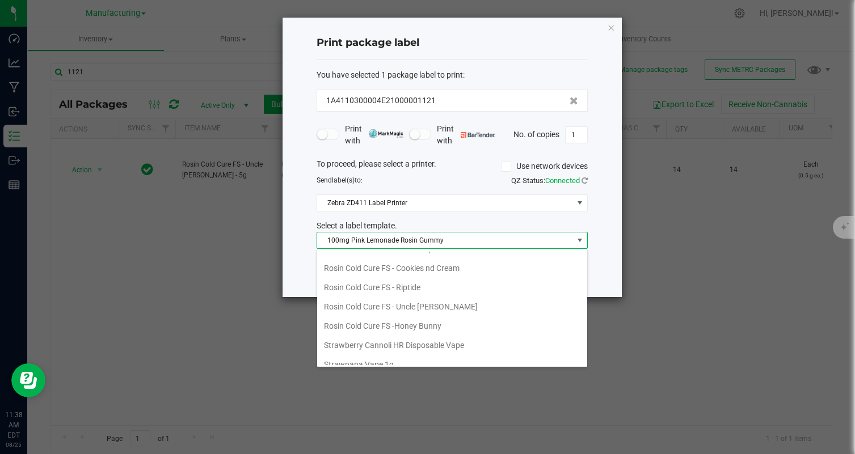
scroll to position [205, 0]
click at [479, 309] on li "Rosin Cold Cure FS - Uncle Larry" at bounding box center [452, 307] width 270 height 19
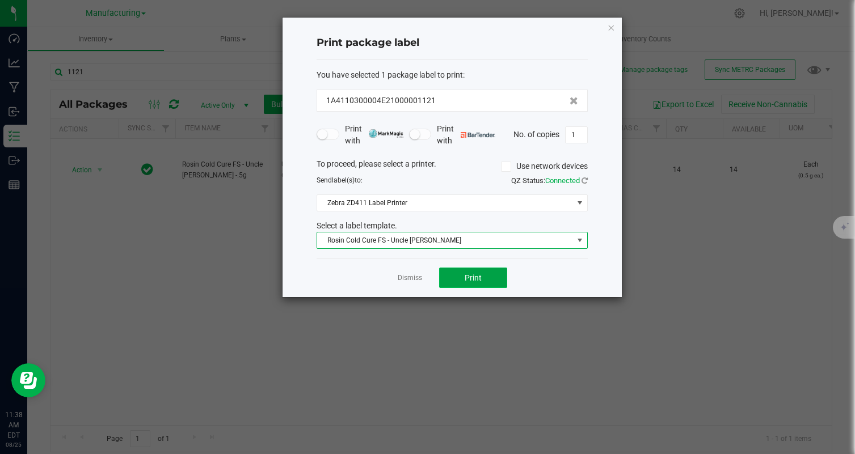
click at [489, 278] on button "Print" at bounding box center [473, 278] width 68 height 20
click at [484, 281] on button "Print" at bounding box center [473, 278] width 68 height 20
click at [583, 138] on input "1" at bounding box center [576, 135] width 22 height 16
type input "14"
click at [495, 272] on button "Print" at bounding box center [473, 278] width 68 height 20
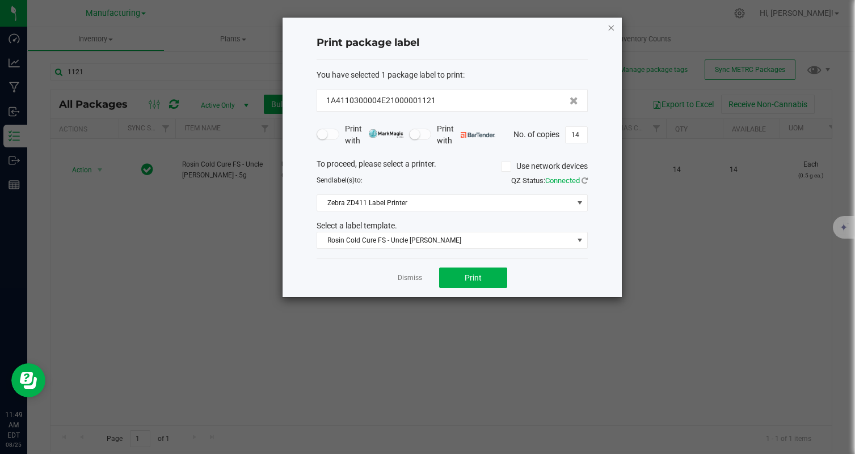
click at [610, 33] on div "Print package label You have selected 1 package label to print : 1A4110300004E2…" at bounding box center [451, 158] width 339 height 280
click at [611, 29] on icon "button" at bounding box center [611, 27] width 8 height 14
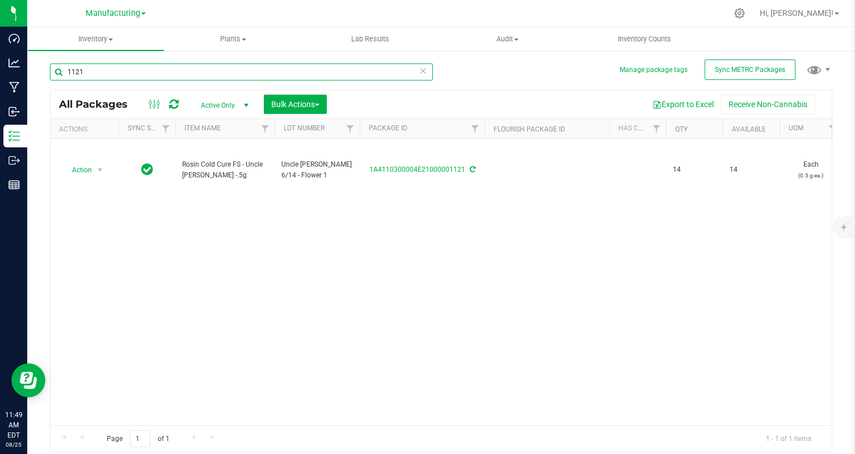
click at [131, 70] on input "1121" at bounding box center [241, 72] width 383 height 17
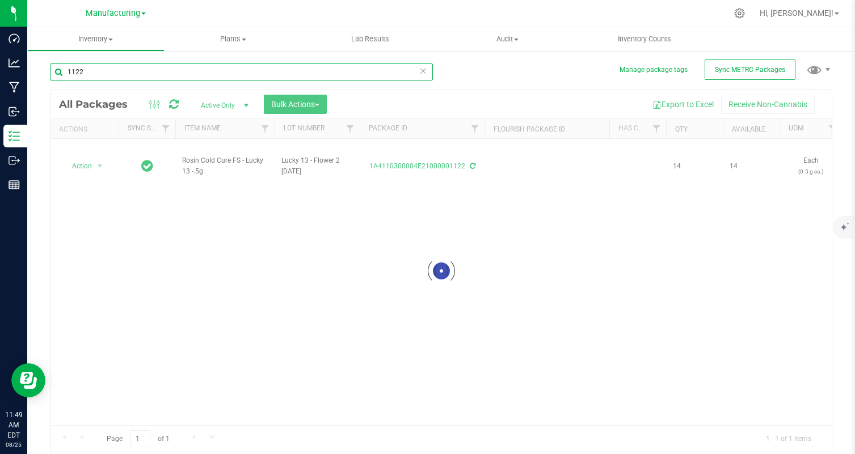
type input "1122"
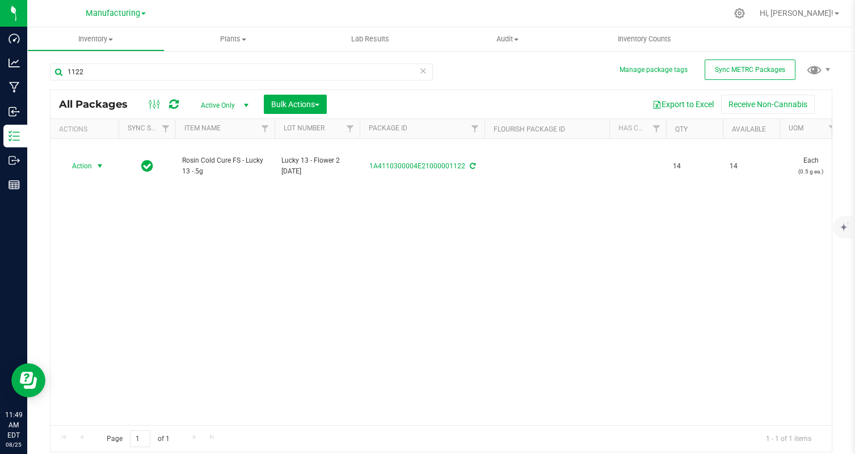
click at [84, 166] on span "Action" at bounding box center [77, 166] width 31 height 16
click at [153, 278] on div "Action Action Adjust qty Create package Edit attributes Global inventory Locate…" at bounding box center [440, 282] width 781 height 286
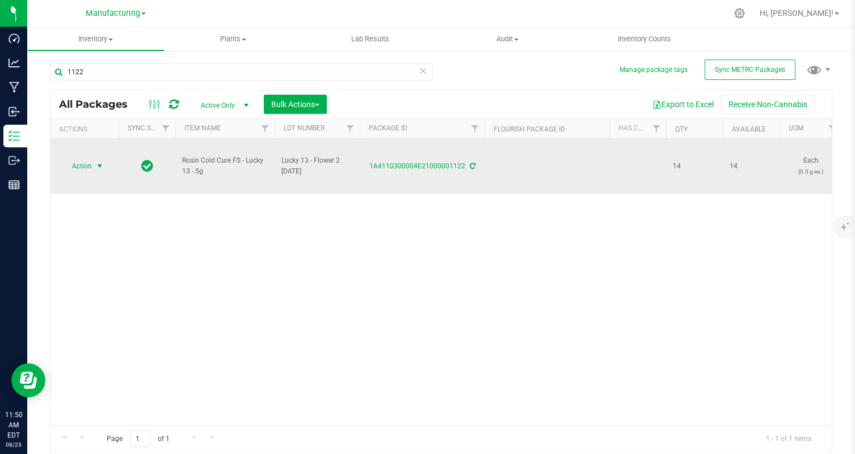
click at [86, 164] on span "Action" at bounding box center [77, 166] width 31 height 16
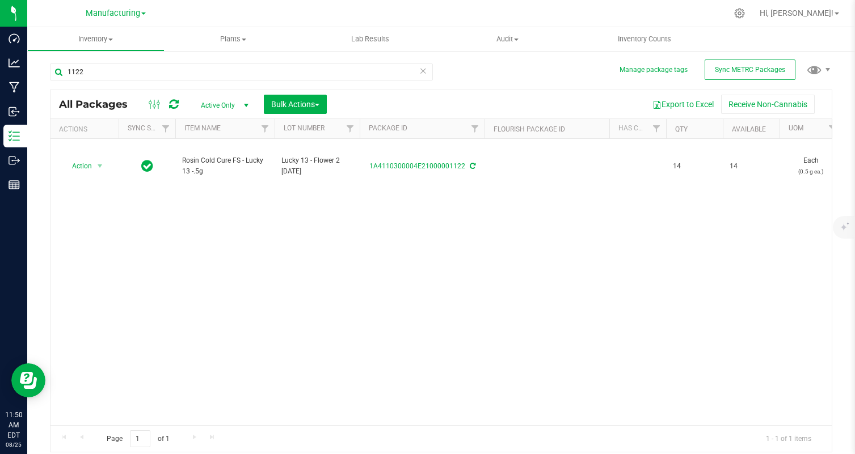
click at [191, 239] on div "Action Action Adjust qty Create package Edit attributes Global inventory Locate…" at bounding box center [440, 282] width 781 height 286
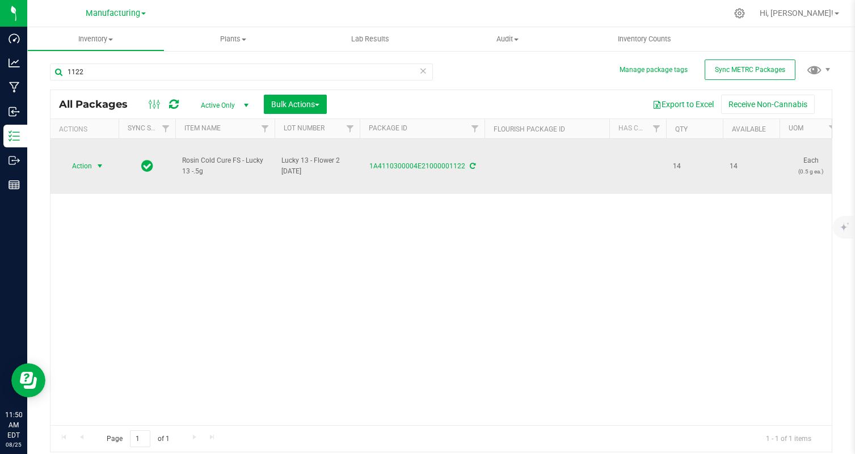
click at [82, 166] on span "Action" at bounding box center [77, 166] width 31 height 16
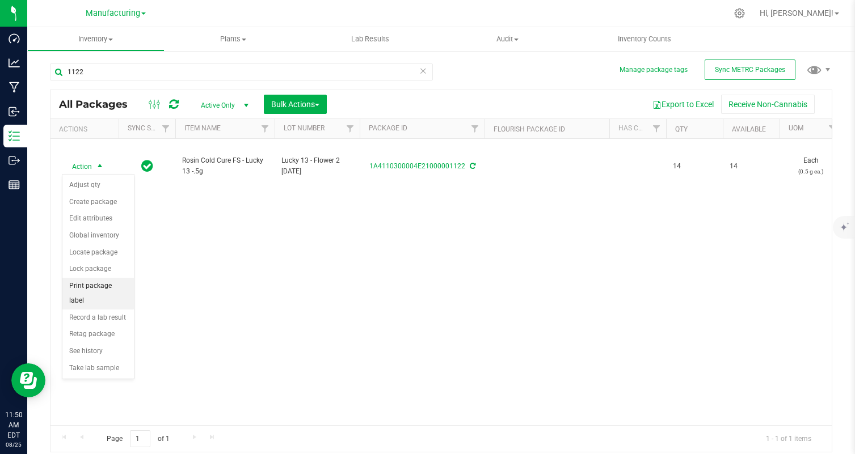
click at [102, 285] on li "Print package label" at bounding box center [97, 293] width 71 height 31
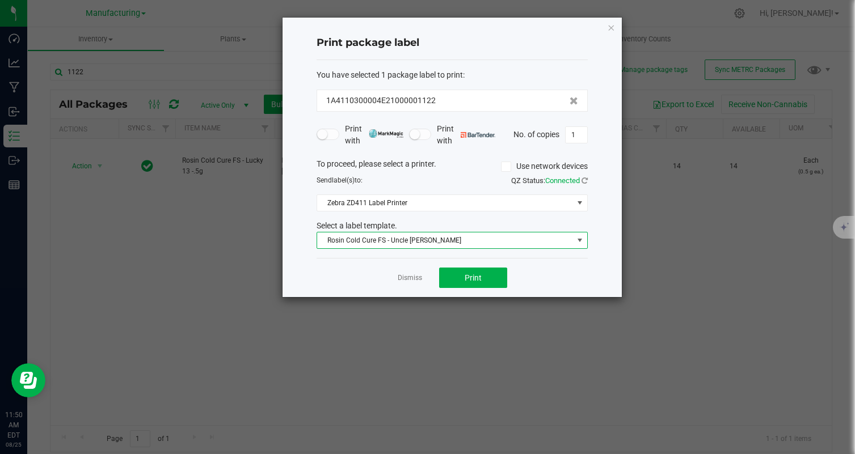
click at [419, 235] on span "Rosin Cold Cure FS - Uncle Larry" at bounding box center [445, 241] width 256 height 16
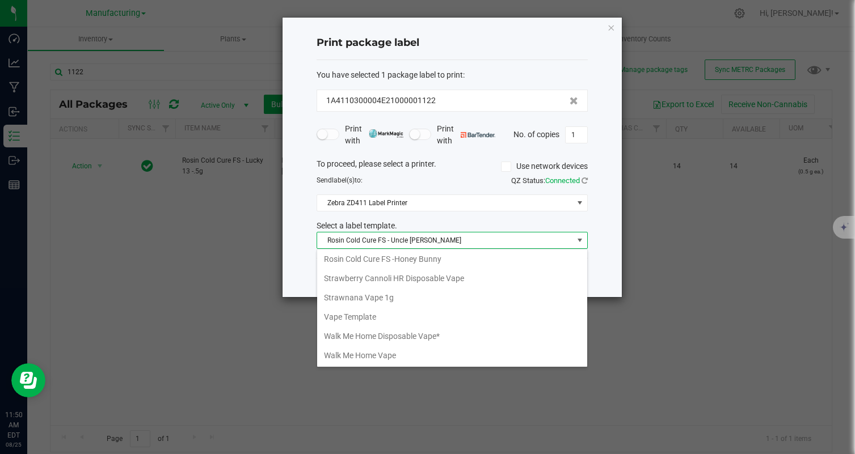
scroll to position [242, 0]
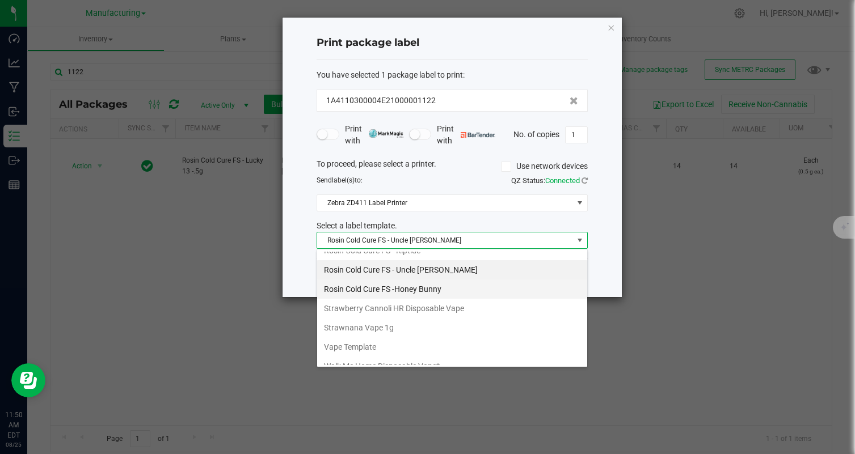
click at [462, 292] on li "Rosin Cold Cure FS -Honey Bunny" at bounding box center [452, 289] width 270 height 19
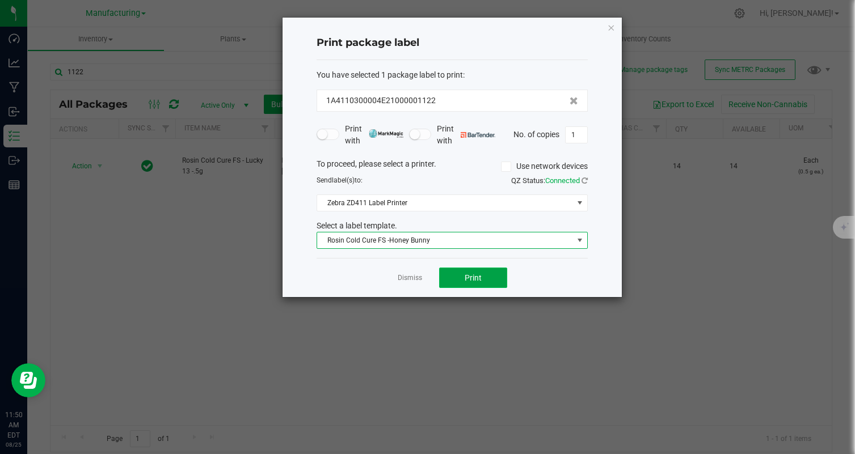
click at [487, 276] on button "Print" at bounding box center [473, 278] width 68 height 20
click at [483, 283] on button "Print" at bounding box center [473, 278] width 68 height 20
click at [578, 132] on input "1" at bounding box center [576, 135] width 22 height 16
type input "14"
click at [499, 282] on button "Print" at bounding box center [473, 278] width 68 height 20
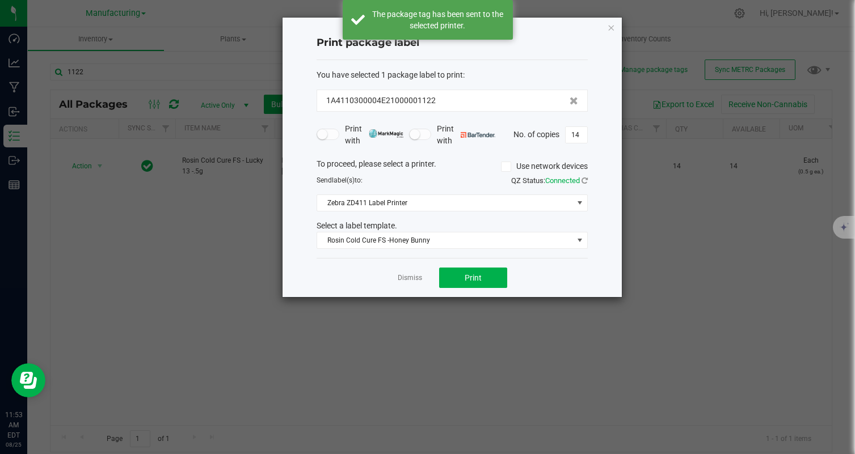
click at [549, 280] on div "Dismiss Print" at bounding box center [451, 277] width 271 height 39
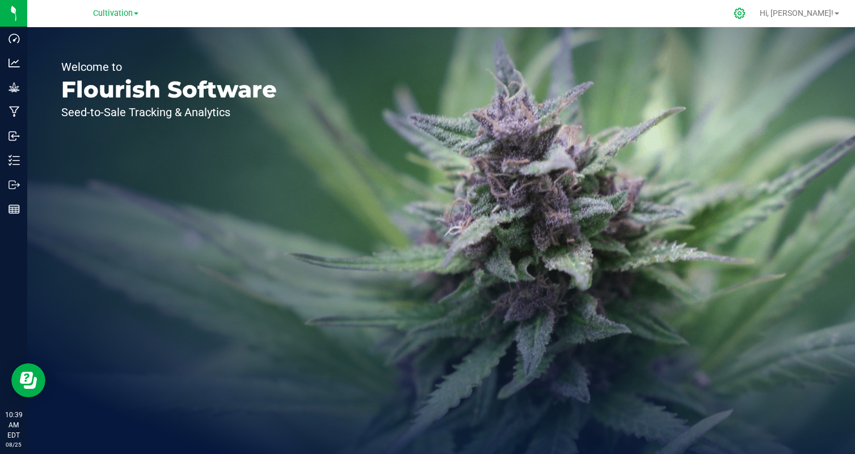
click at [747, 12] on div at bounding box center [740, 13] width 16 height 12
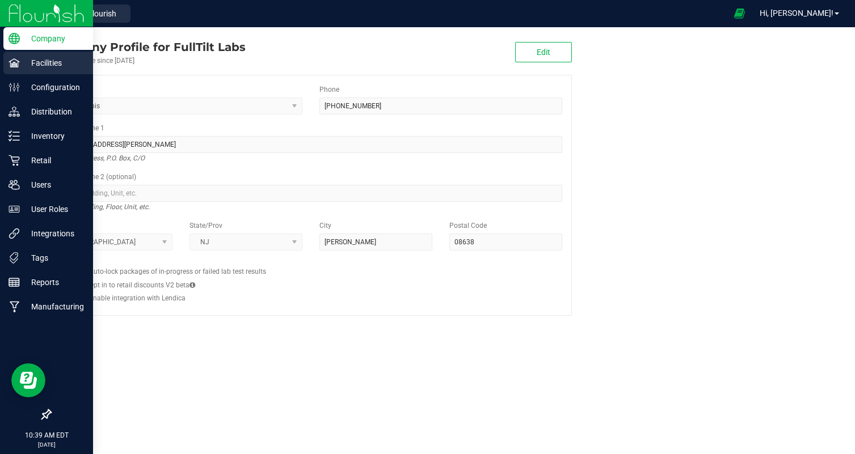
click at [44, 63] on p "Facilities" at bounding box center [54, 63] width 68 height 14
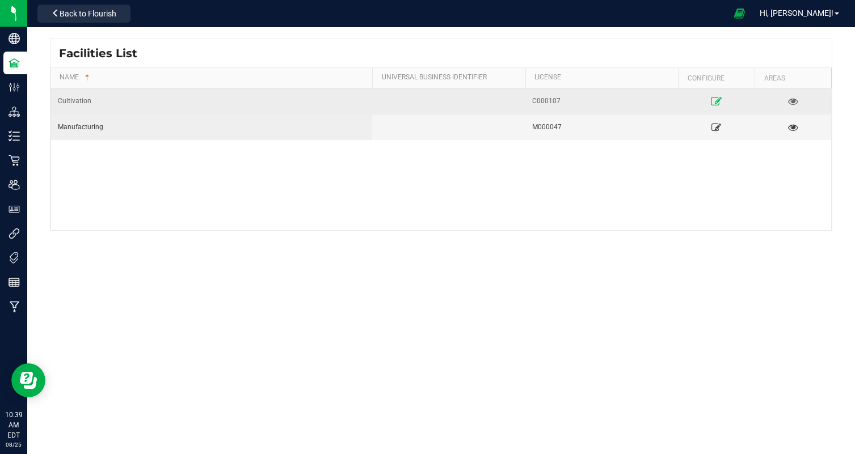
click at [718, 101] on icon at bounding box center [716, 101] width 11 height 8
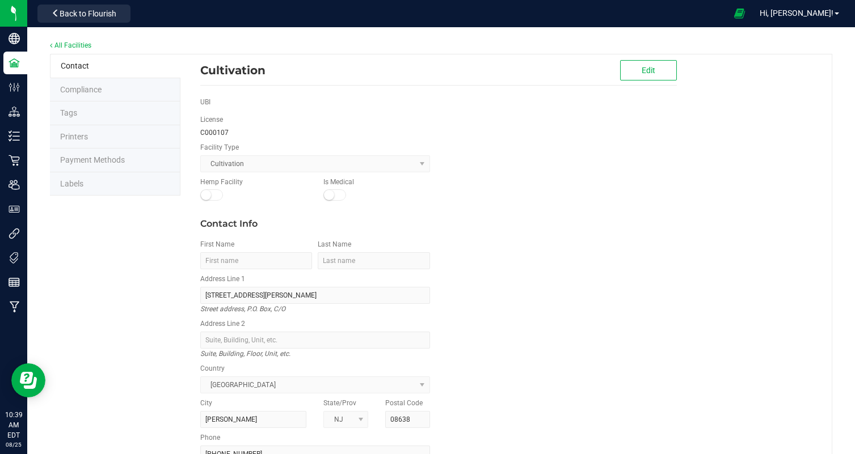
click at [86, 182] on li "Labels" at bounding box center [115, 184] width 130 height 24
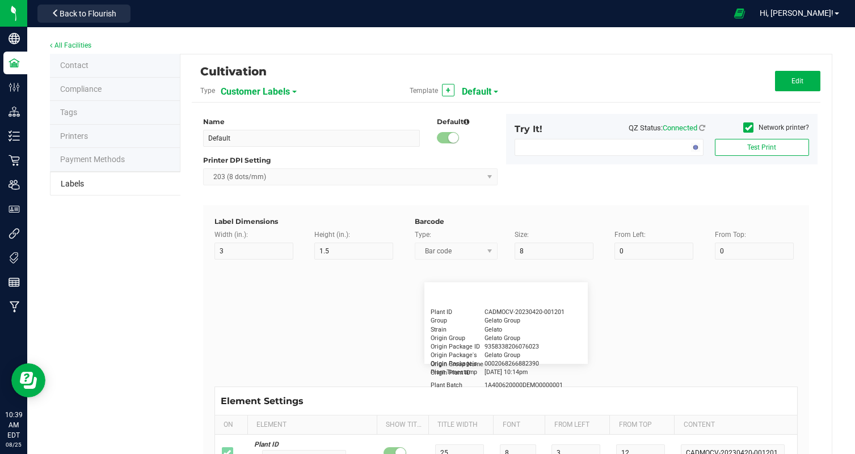
type input "2.25"
type input "1.25"
type input "20"
type input "5"
type input "Customer"
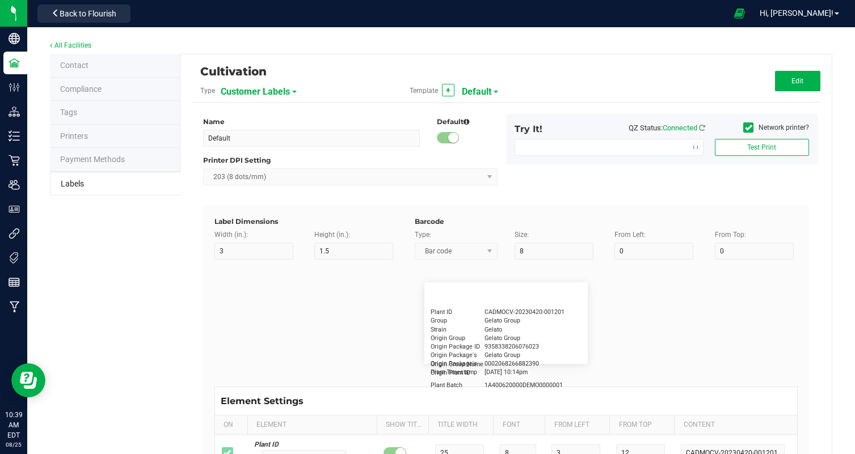
type input "15"
type input "5"
type input "Firstname Lastname"
type input "Product"
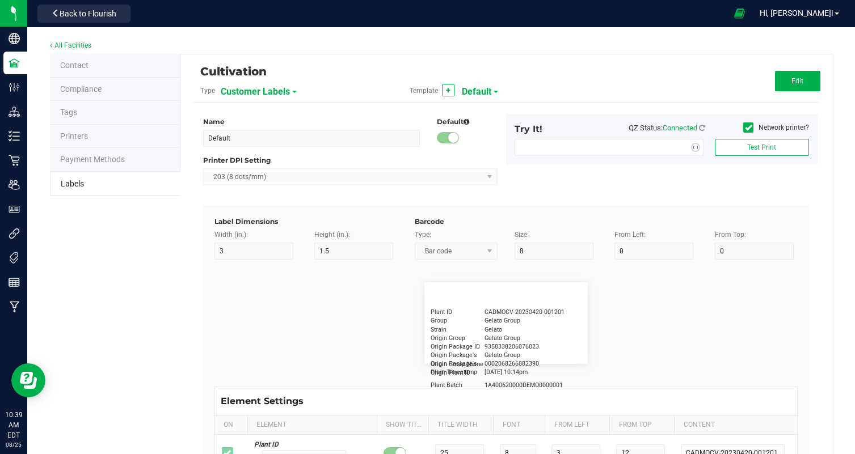
type input "15"
type input "5"
type input "10"
type input "GSC Oil Tincture"
type input "Qty"
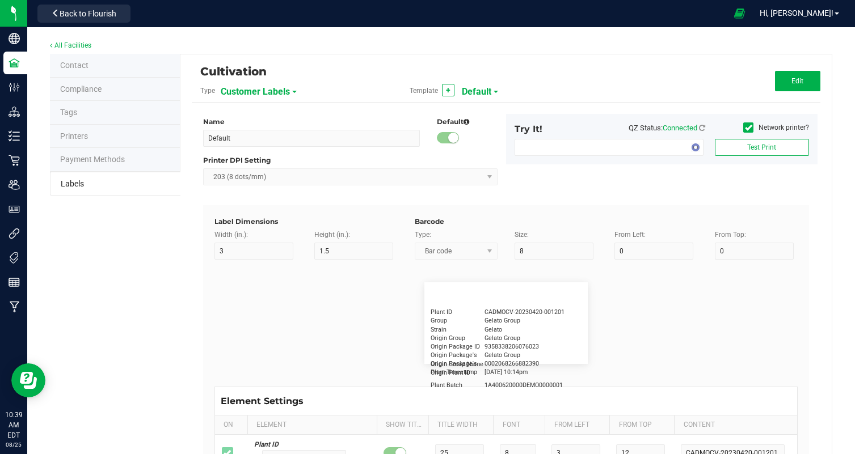
type input "5"
type input "15"
type input "3 ea"
type input "Physician"
type input "15"
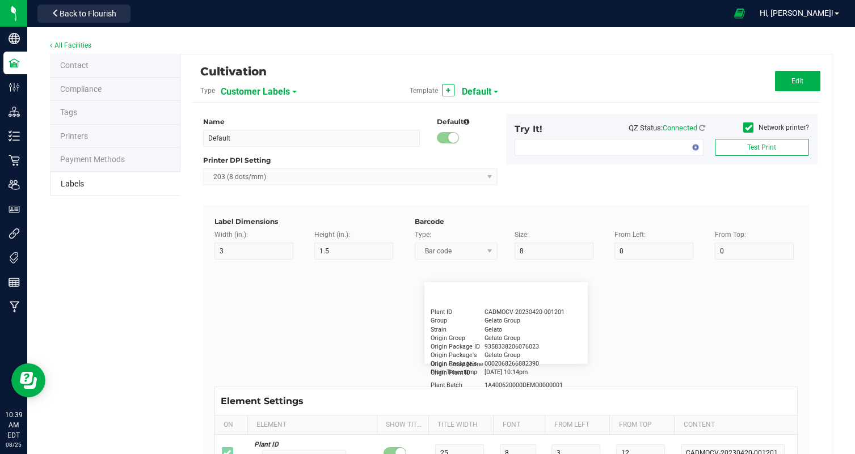
type input "5"
type input "Docfirst Doclast, MD."
type input "Order Date"
type input "15"
type input "5"
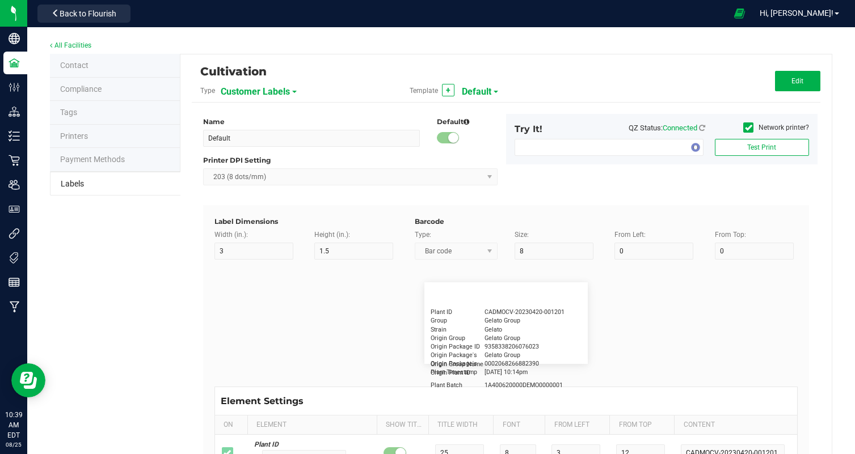
type input "25"
type input "4/20/2019 1:17 pm"
type input "Package ID"
type input "15"
type input "5"
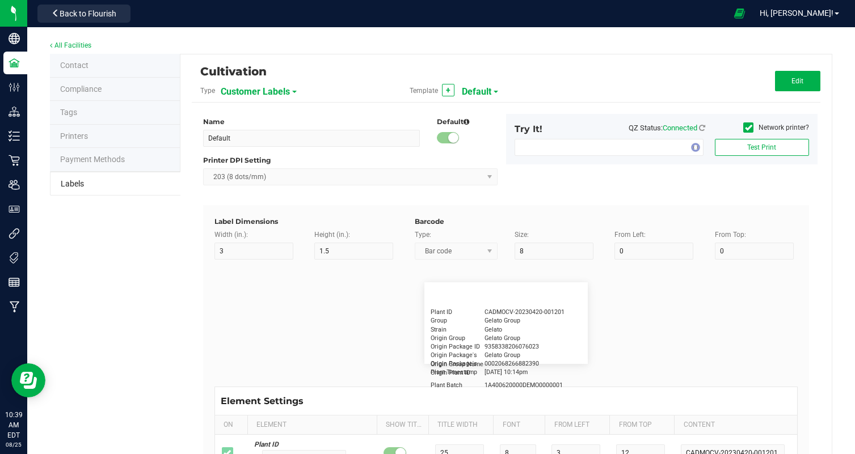
type input "10"
type input "CADMODS-20230420-096"
type input "Lot Number"
type input "15"
type input "5"
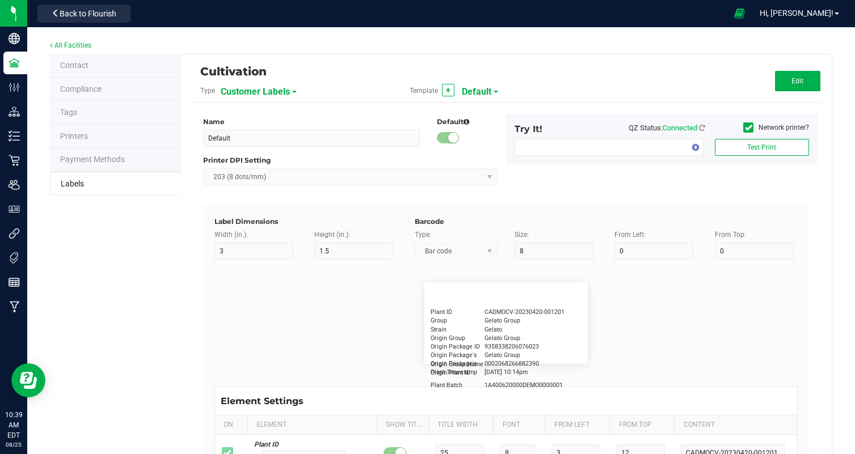
type input "10"
type input "LOTPXGDP-0912"
type input "Warning"
type input "15"
type input "5"
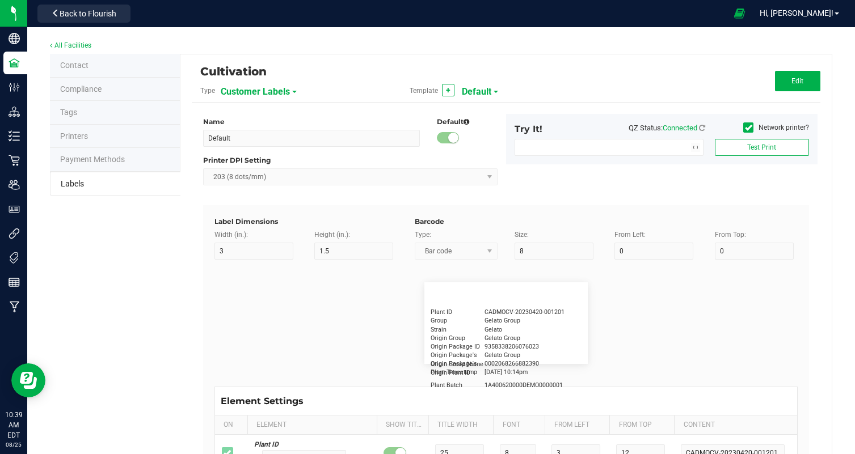
type input "30"
type input "Type Warning Here"
type input "Brand"
type input "15"
type input "5"
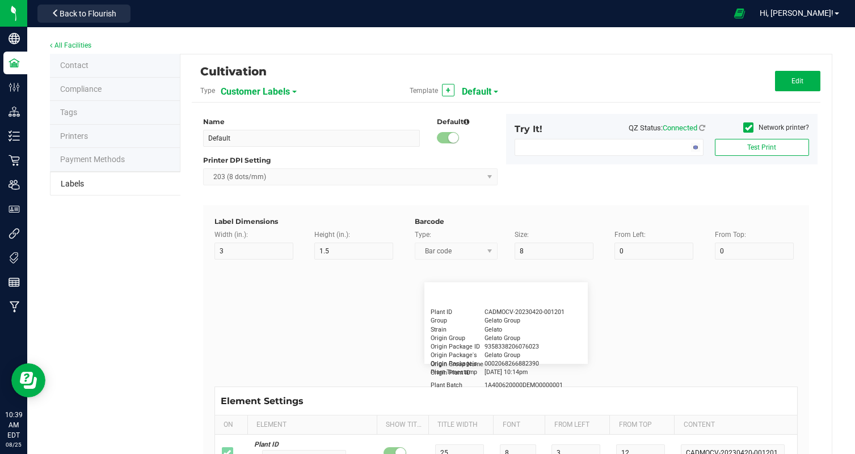
type input "30"
type input "Cannabis Co."
type input "NDC Number"
type input "15"
type input "5"
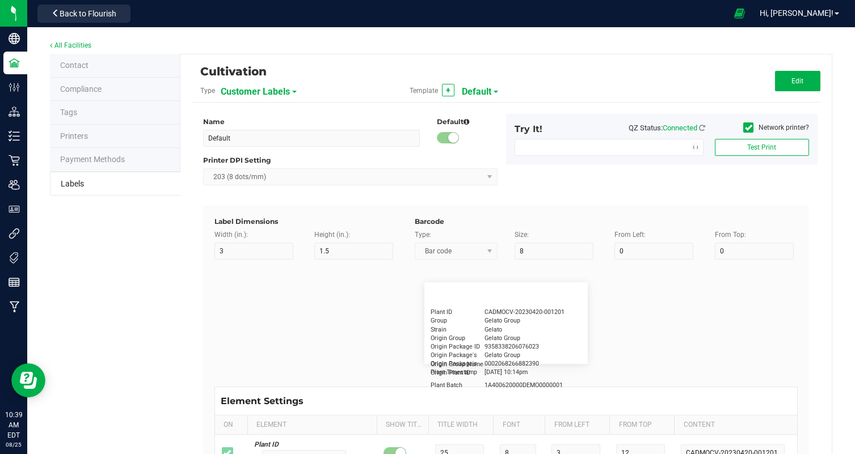
type input "30"
type input "0777-3105-02"
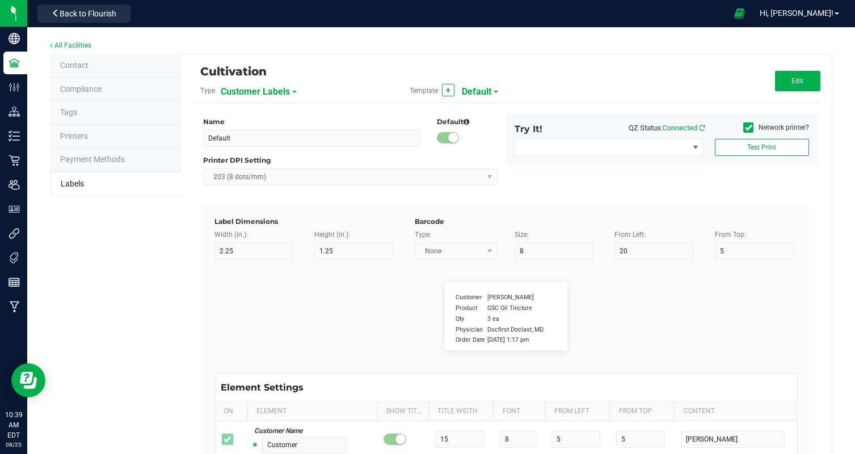
click at [275, 87] on span "Customer Labels" at bounding box center [255, 91] width 69 height 19
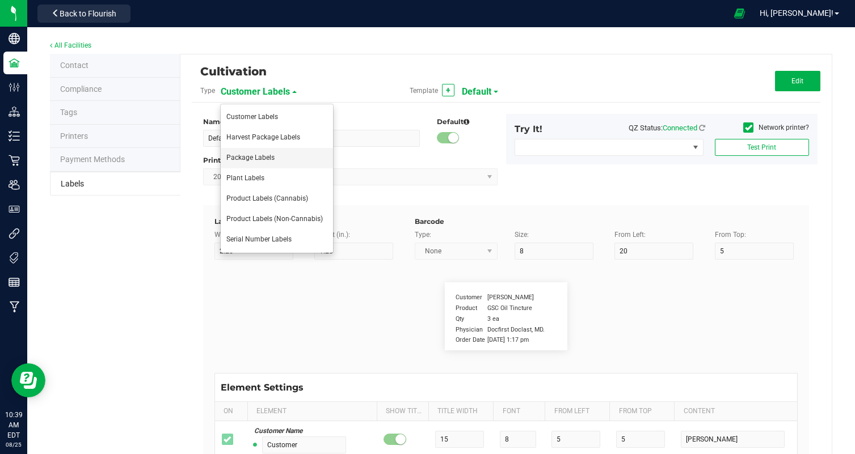
click at [268, 157] on span "Package Labels" at bounding box center [250, 158] width 48 height 8
type input "3.5g Flower Jar Banana Oreoz"
type input "2"
type input "3"
type input "11"
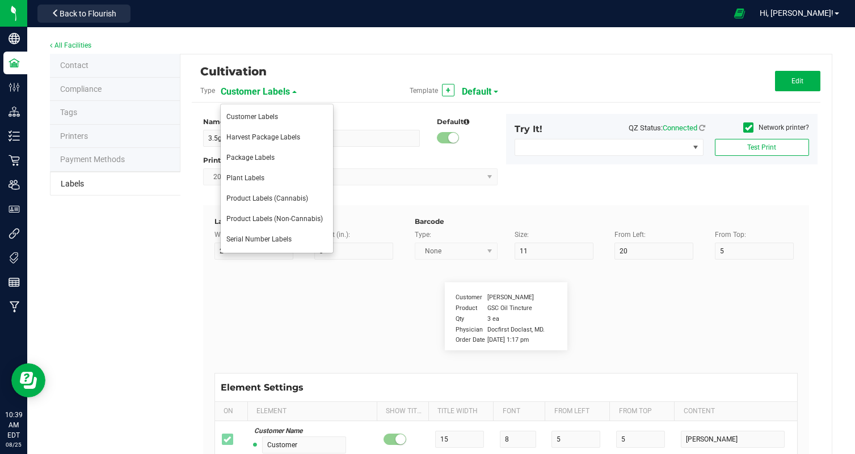
type input "5"
type input "60"
type input "Total Cannabinoids:"
type input "19"
type input "6"
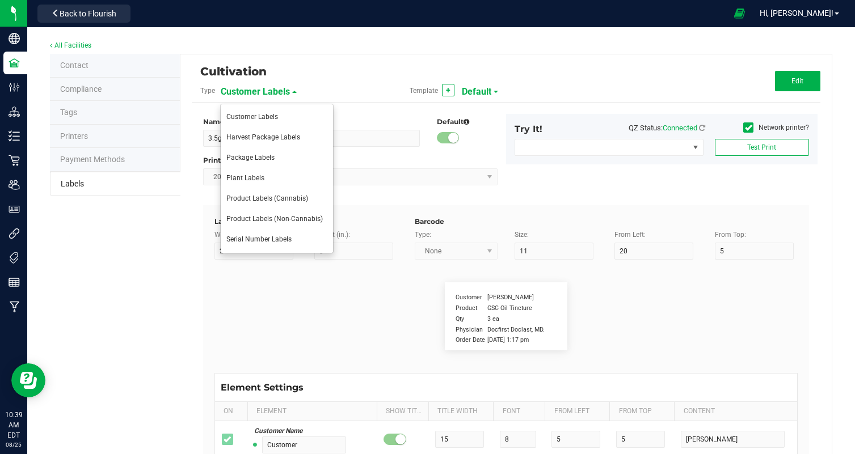
type input "4"
type input "15"
type input "30.43%"
type input "Total Terpenes:"
type input "6"
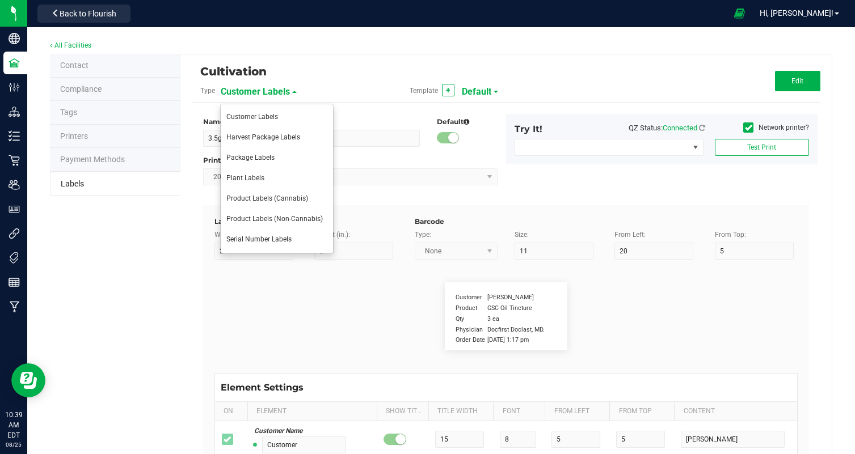
type input "29"
type input "15"
type input "3.55%"
type input "Type"
type input "10"
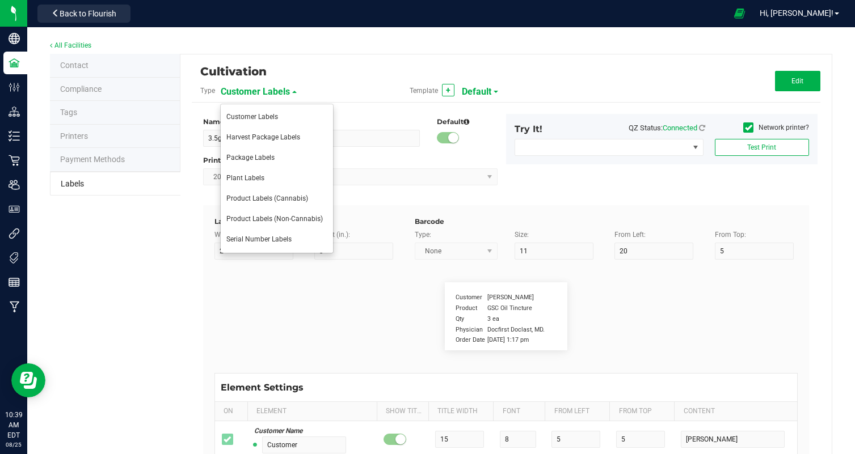
type input "6"
type input "4"
type input "10"
type input "Indica-Leaning"
type input "Chemotype:"
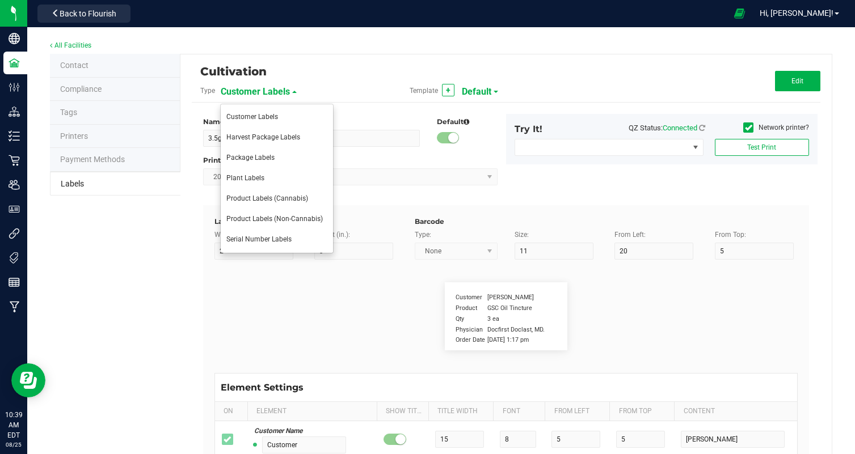
type input "12"
type input "6"
type input "4"
type input "12"
type input "High THC, Low CBD"
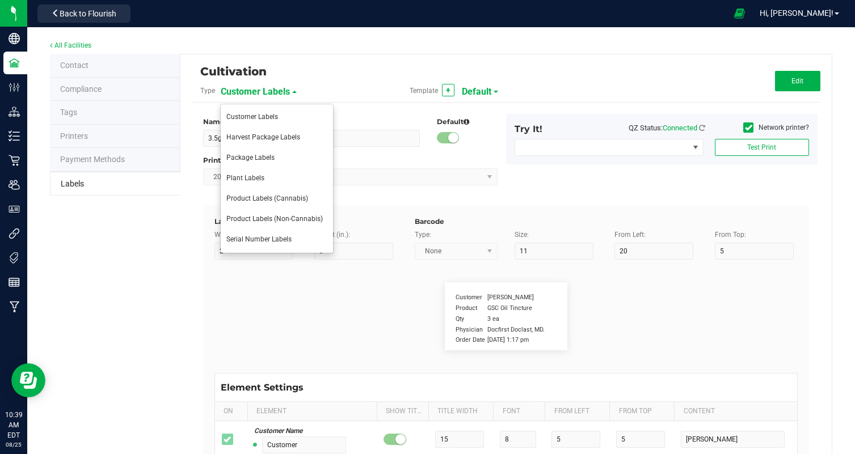
type input "Packaging"
type input "10"
type input "6"
type input "4"
type input "44"
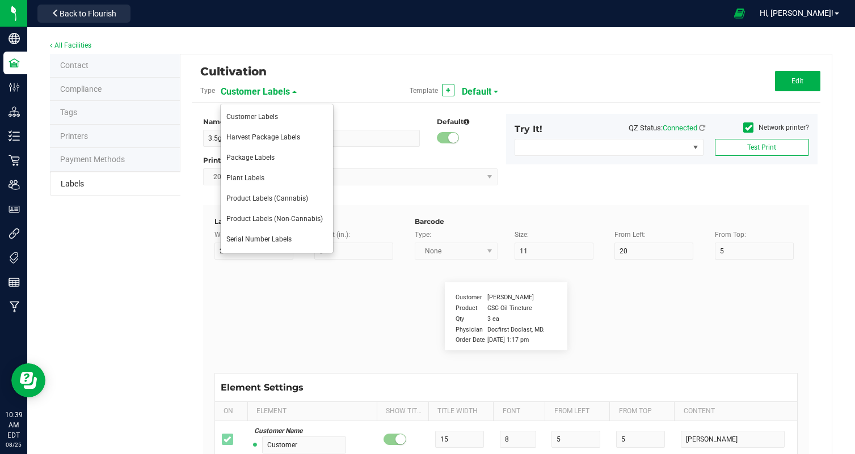
type input "Produced and packaged by FullTilt Labs LLC"
type input "Storage"
type input "0"
type input "6"
type input "4"
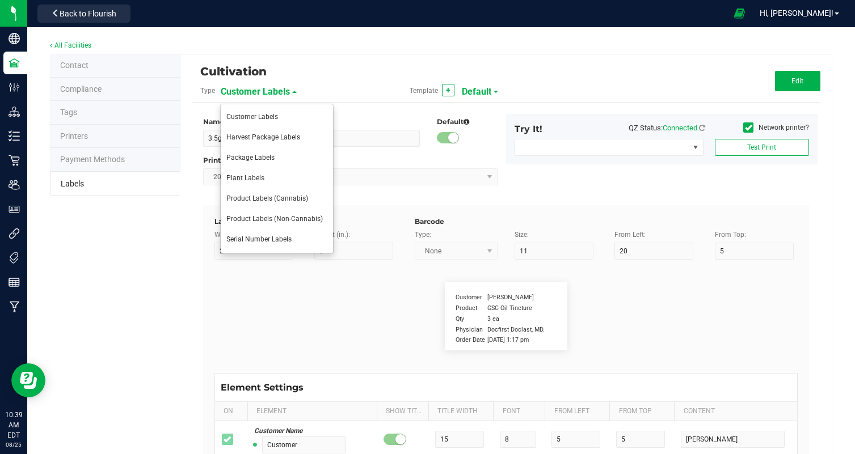
type input "39"
type input "Store in a cool, dry place. Refrigeration not required."
type input "Instructions:"
type input "25"
type input "6"
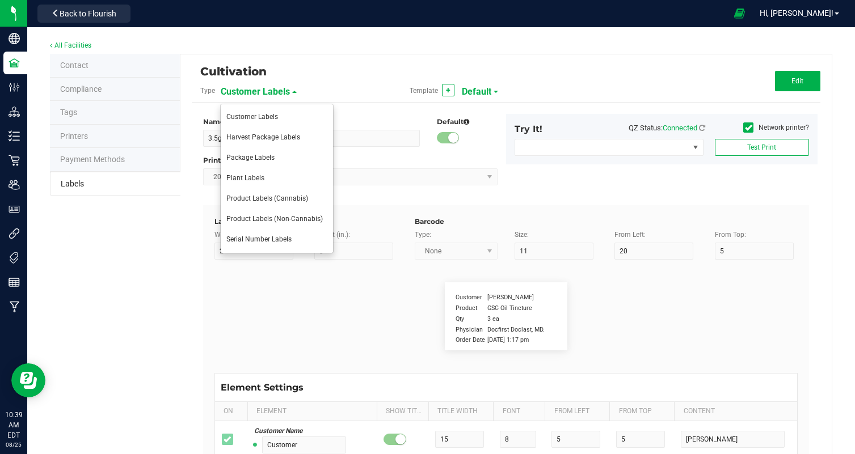
type input "4"
type input "35"
type input "instructions cont."
type input "10"
type input "6"
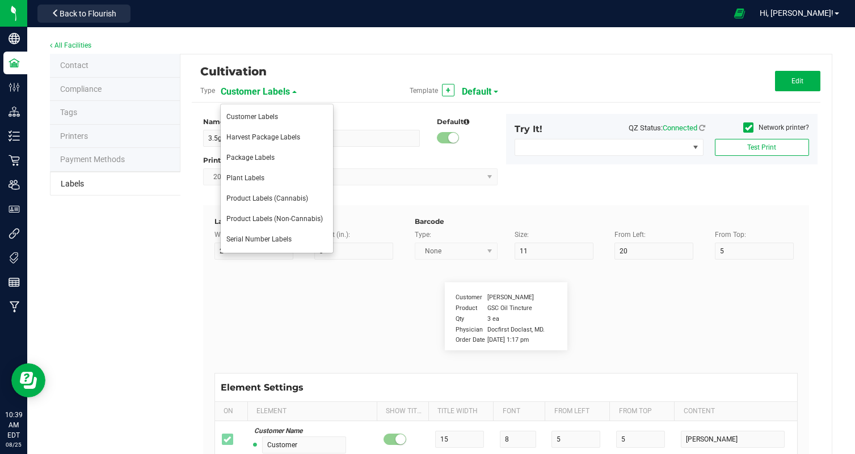
type input "4"
type input "37"
type input "Can be used for inhalation and vaporization."
type input "Method:"
type input "8"
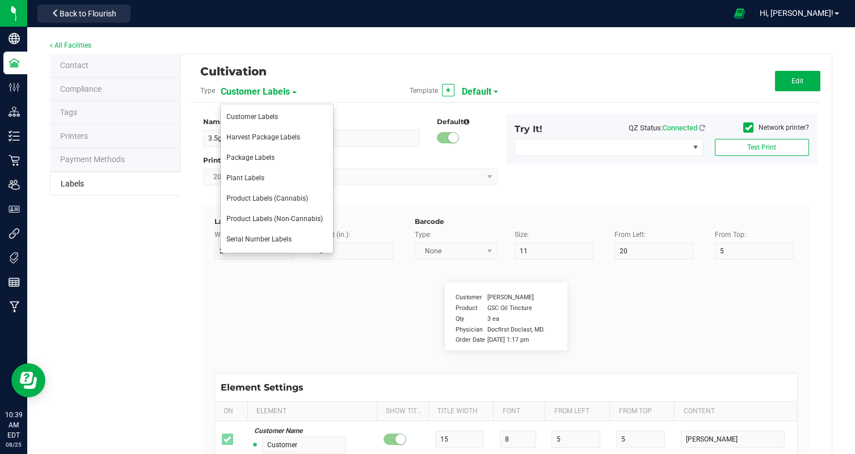
type input "6"
type input "4"
type input "28"
type input "Grown indoors with organic inputs"
type input "Pesticides:"
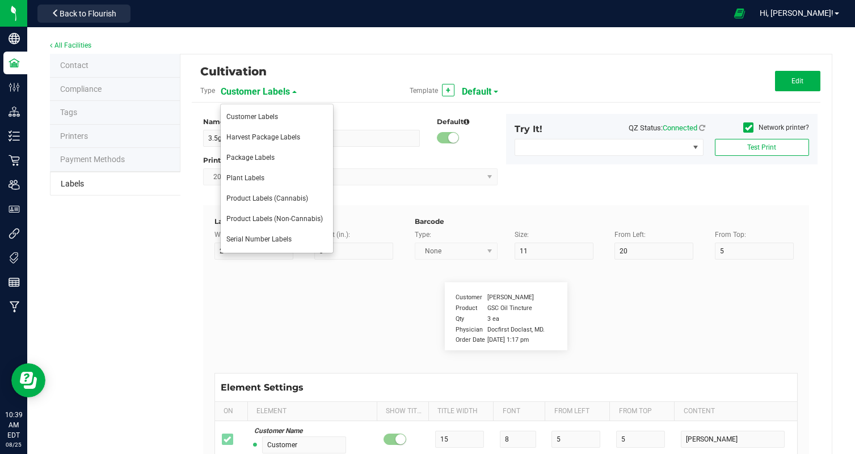
type input "11"
type input "6"
type input "4"
type input "NONE"
type input "Phone Number"
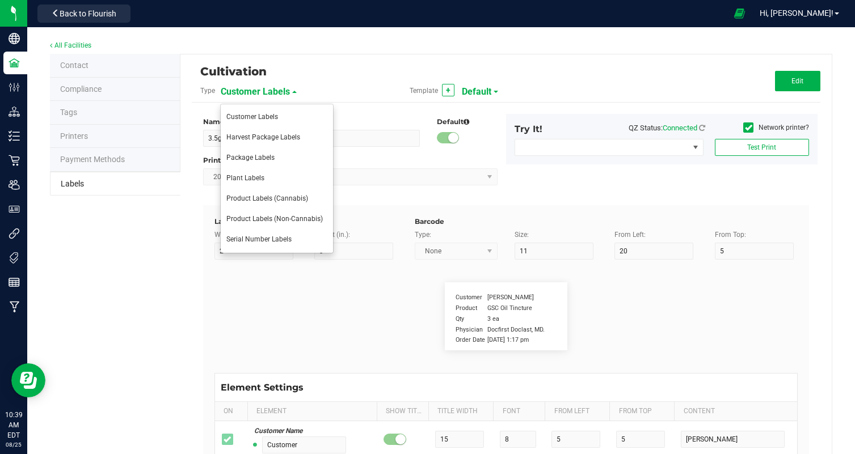
type input "10"
type input "6"
type input "4"
type input "46"
type input "(609) 895-6678"
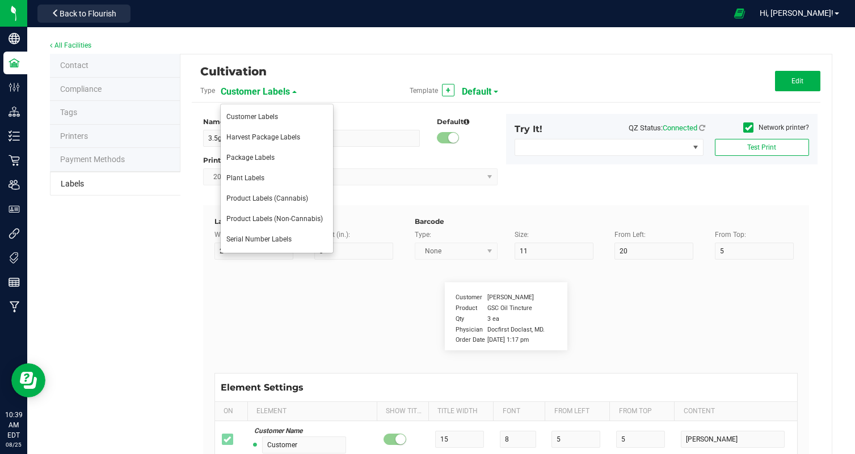
type input "LIC #:C000107"
type input "17"
type input "6"
type input "4"
type input "50"
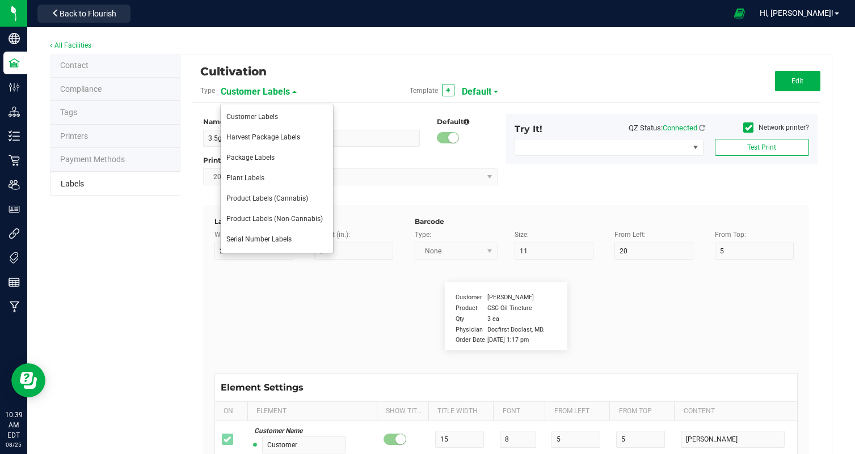
type input "Terpene 1"
type input "35"
type input "6"
type input "29"
type input "17"
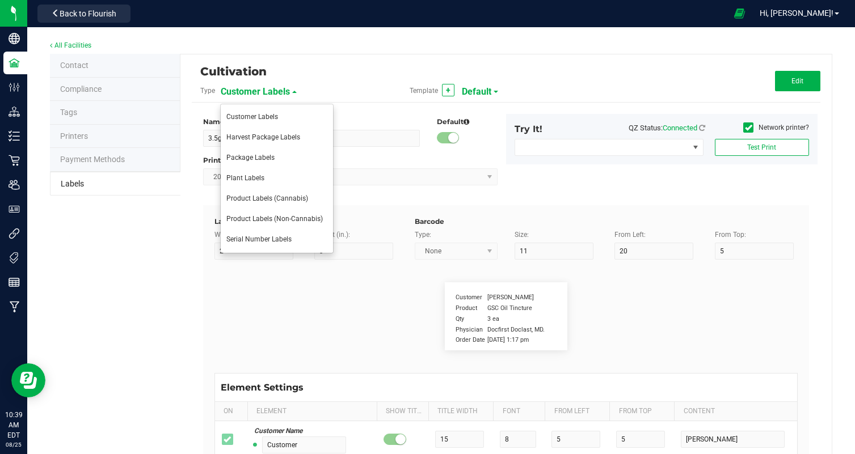
type input "Limonene:"
type input "Terpene Value"
type input "35"
type input "6"
type input "44"
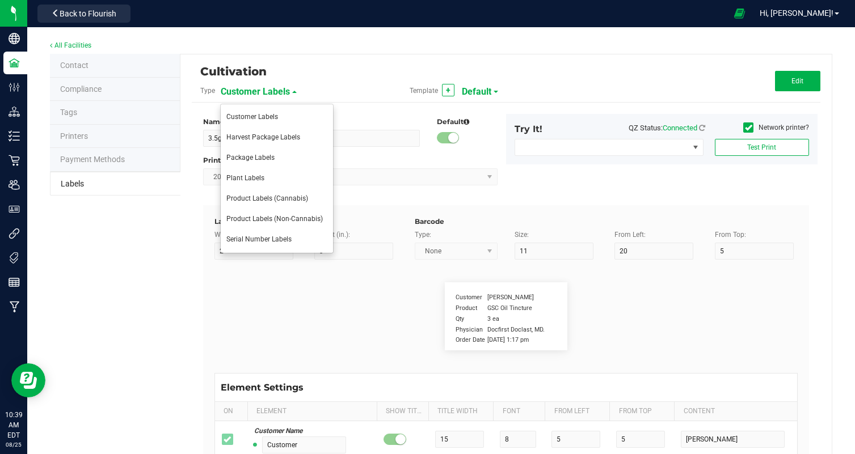
type input "17"
type input "1.00%"
type input "Terpene 2"
type input "35"
type input "6"
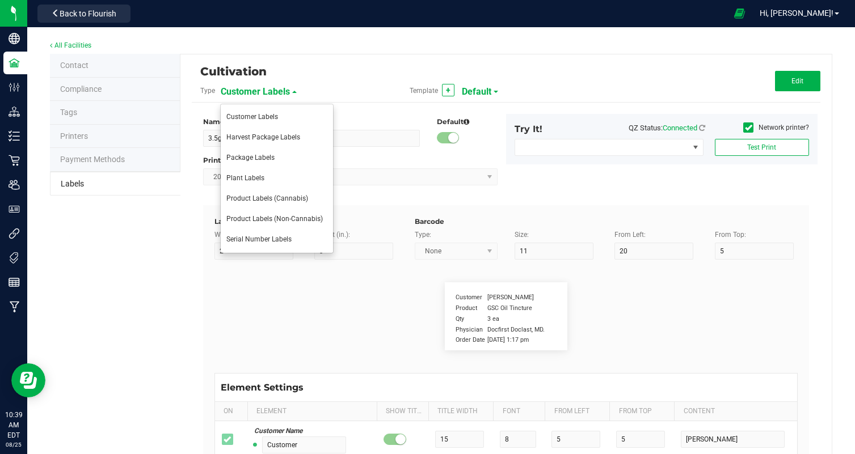
type input "29"
type input "19"
type input "Caryophyllene:"
type input "Terpene Value"
type input "35"
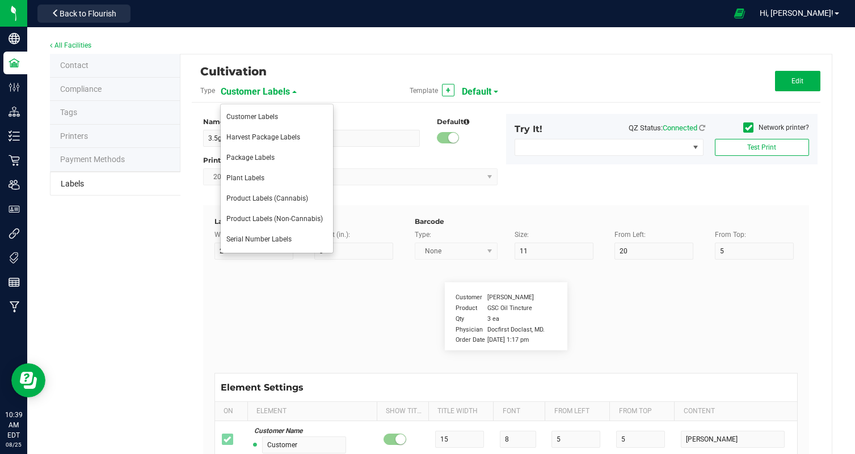
type input "6"
type input "44"
type input "19"
type input "0.78%"
type input "Terpene 3"
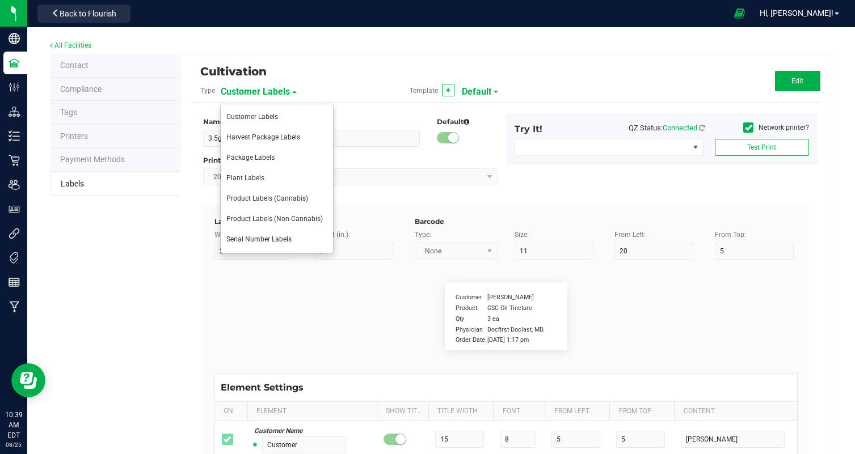
type input "35"
type input "6"
type input "29"
type input "21"
type input "Linalool:"
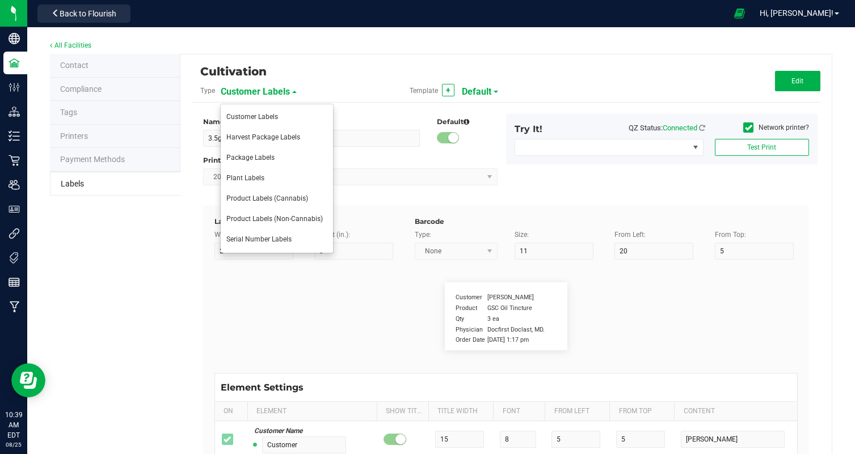
type input "Terpene Value"
type input "35"
type input "6"
type input "44"
type input "21"
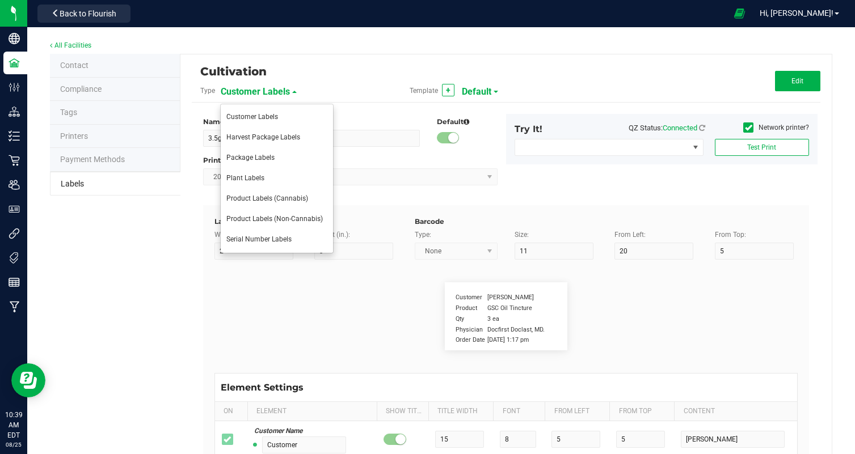
type input "0.37%"
type input "name"
type input "10"
type input "4"
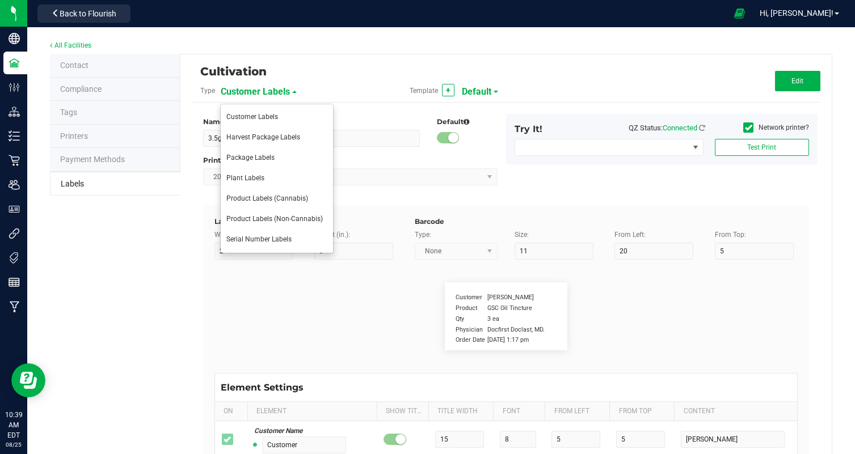
type input "Banana Oreoz"
type input "Package Date:"
type input "14"
type input "6"
type input "4"
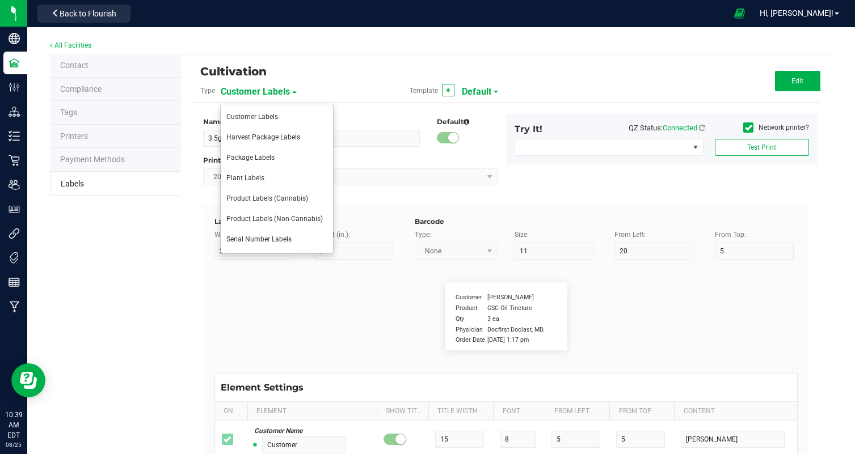
type input "48"
type input "08/19/25"
type input "Use By Date:"
type input "13"
type input "6"
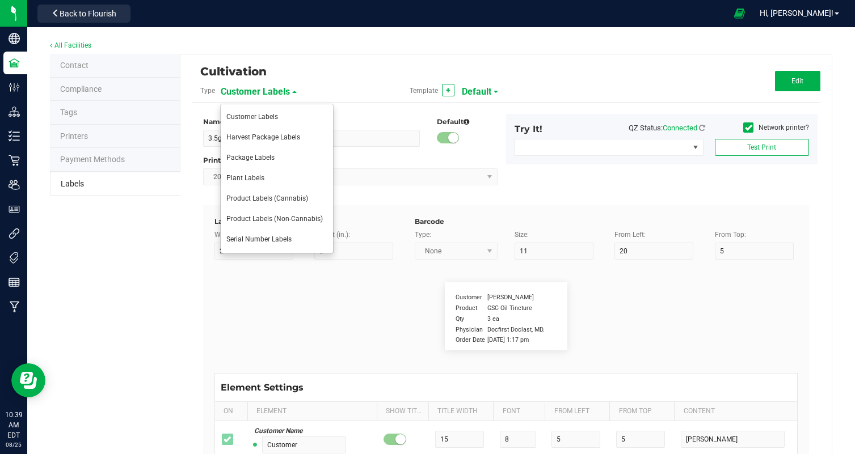
type input "29"
type input "48"
type input "02/19/26"
type input "Total THC:"
type input "10"
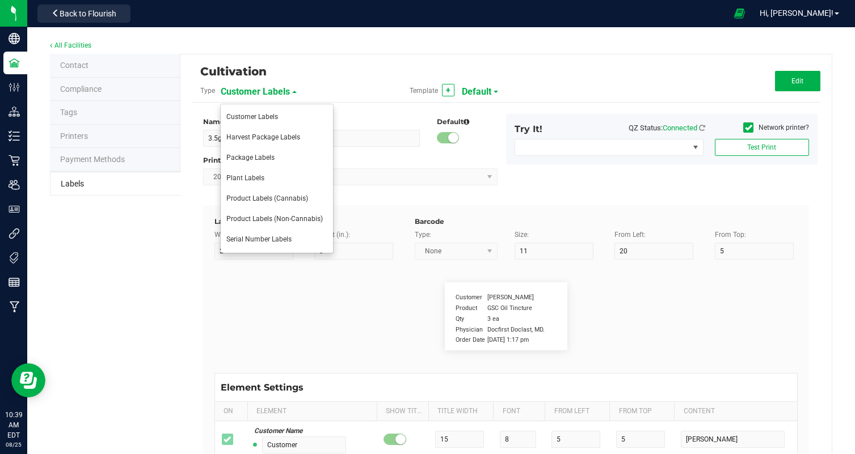
type input "6"
type input "4"
type input "17"
type input "26.03%"
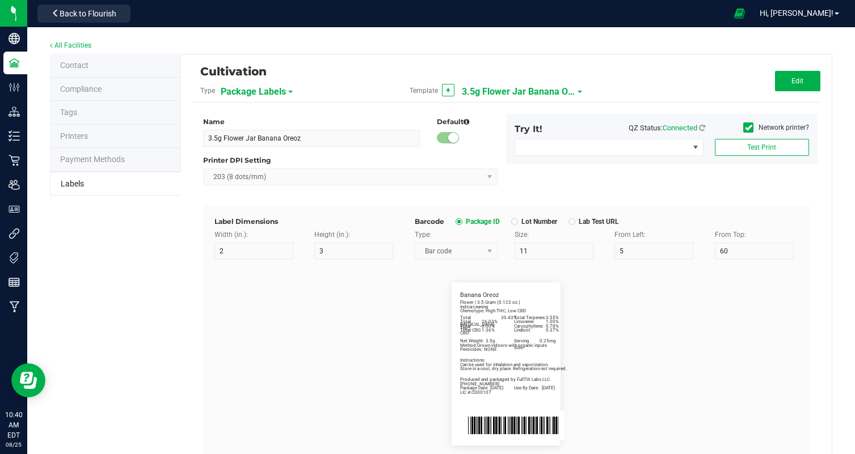
click at [537, 86] on span "3.5g Flower Jar Banana Oreoz" at bounding box center [518, 91] width 113 height 19
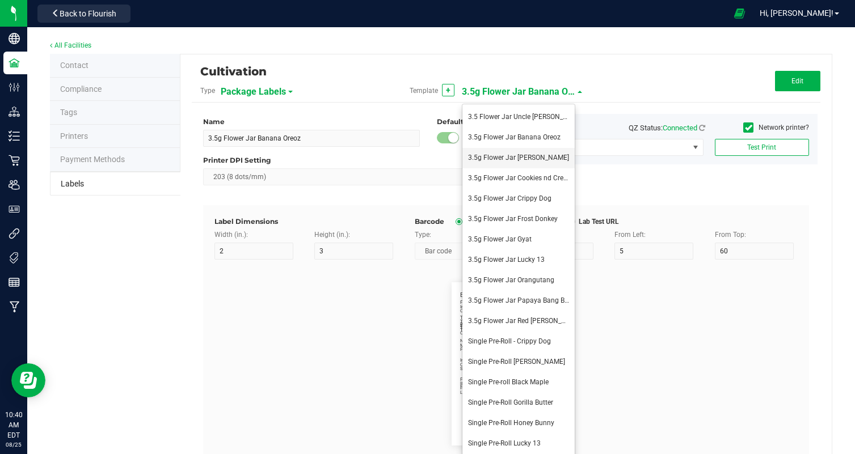
click at [548, 163] on li "3.5g Flower Jar Bebe Sherb" at bounding box center [518, 158] width 112 height 20
type input "3.5g Flower Jar Bebe Sherb"
type input "Package Date:"
type input "14"
type input "48"
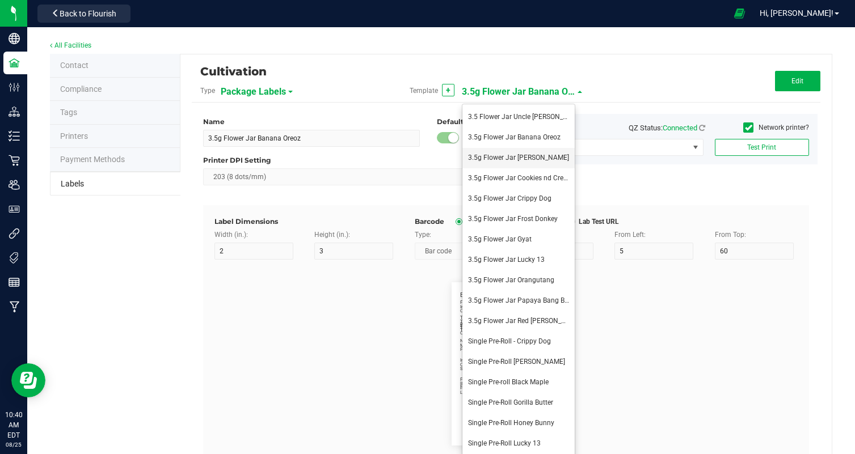
type input "08/18/25"
type input "Use By Date:"
type input "12"
type input "48"
type input "02/18/26"
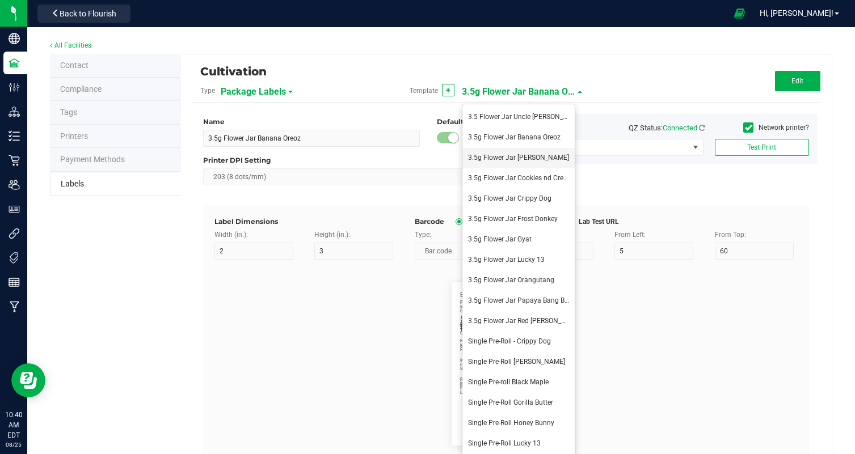
type input "Terpene 1"
type input "29"
type input "17"
type input "Myrecene:"
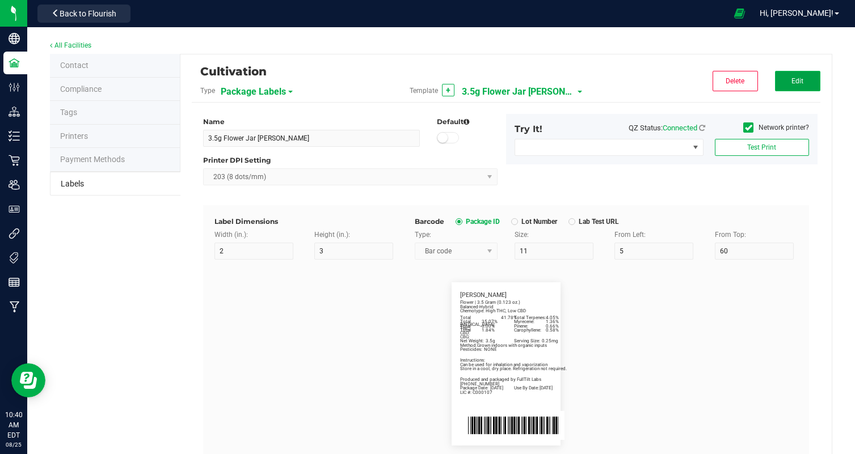
click at [788, 88] on button "Edit" at bounding box center [797, 81] width 45 height 20
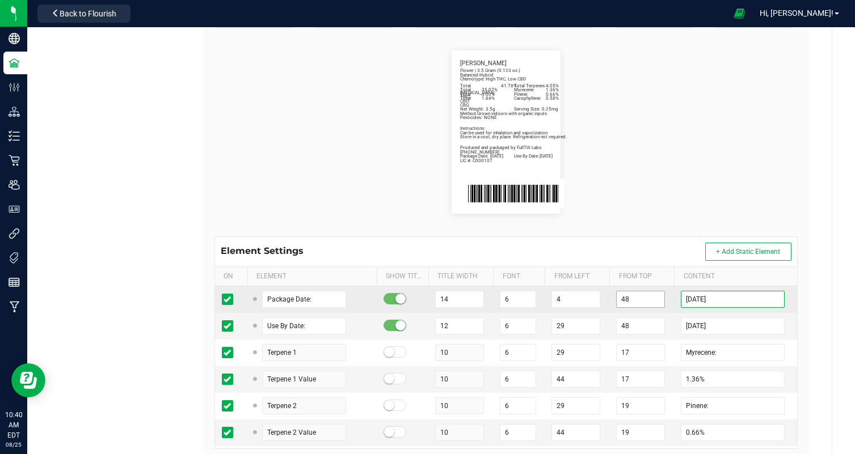
drag, startPoint x: 704, startPoint y: 301, endPoint x: 622, endPoint y: 301, distance: 82.8
click at [622, 301] on tr "Package Date: 14 6 4 48 08/18/25" at bounding box center [506, 299] width 582 height 27
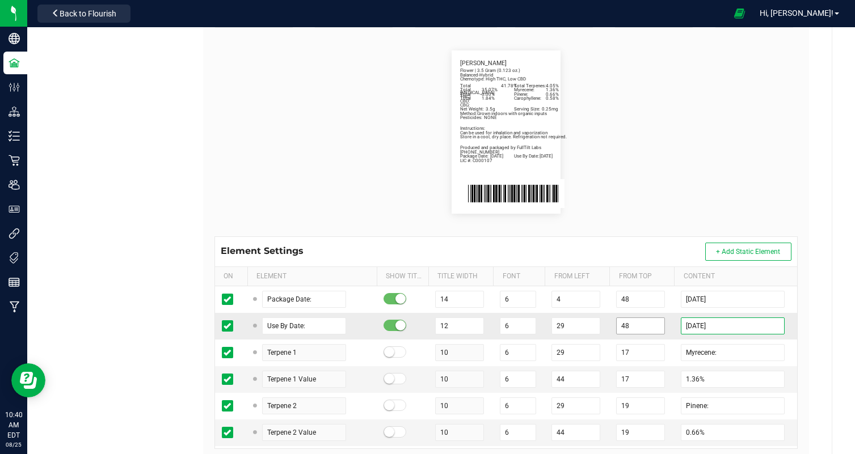
drag, startPoint x: 703, startPoint y: 328, endPoint x: 642, endPoint y: 327, distance: 60.7
click at [642, 327] on tr "Use By Date: 12 6 29 48 02/18/26" at bounding box center [506, 326] width 582 height 27
click at [681, 195] on flourish-label-viewer "Package Date: 08/25/25 Use By Date: 02/25/26 Myrecene: 1.36% Pinene: 0.66% Caro…" at bounding box center [505, 131] width 583 height 163
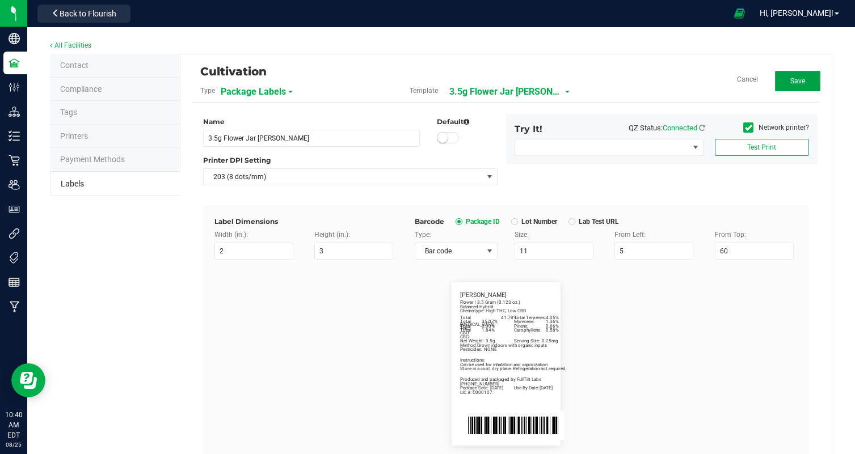
click at [806, 77] on button "Save" at bounding box center [797, 81] width 45 height 20
click at [500, 90] on span "3.5g Flower Jar Bebe Sherb" at bounding box center [518, 91] width 113 height 19
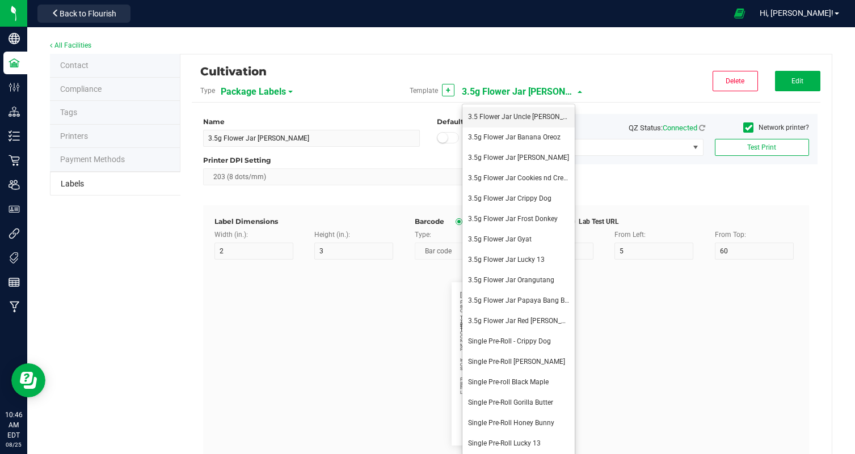
click at [525, 120] on span "3.5 Flower Jar Uncle Larry" at bounding box center [526, 117] width 116 height 8
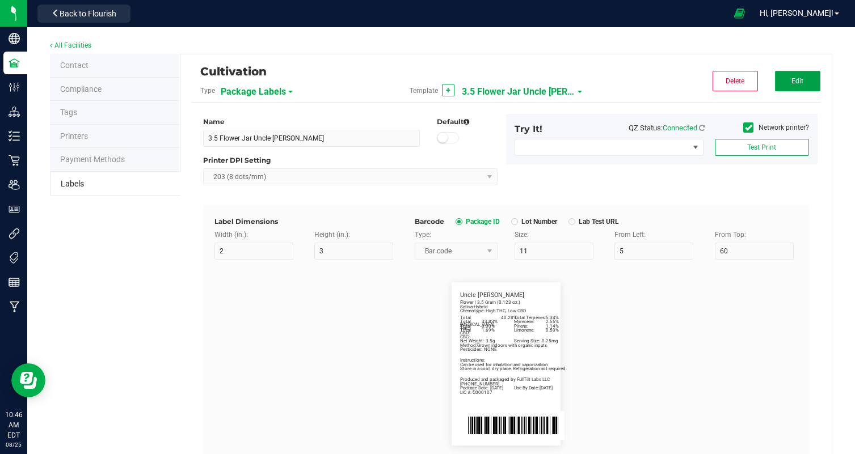
click at [791, 87] on button "Edit" at bounding box center [797, 81] width 45 height 20
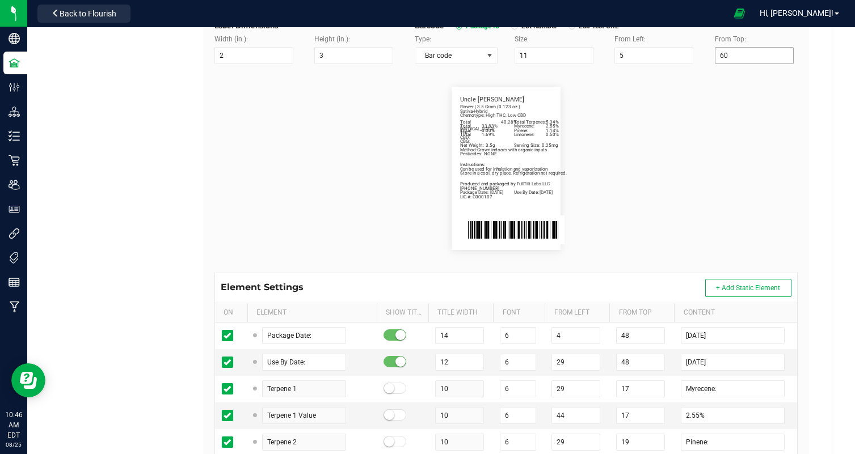
scroll to position [231, 0]
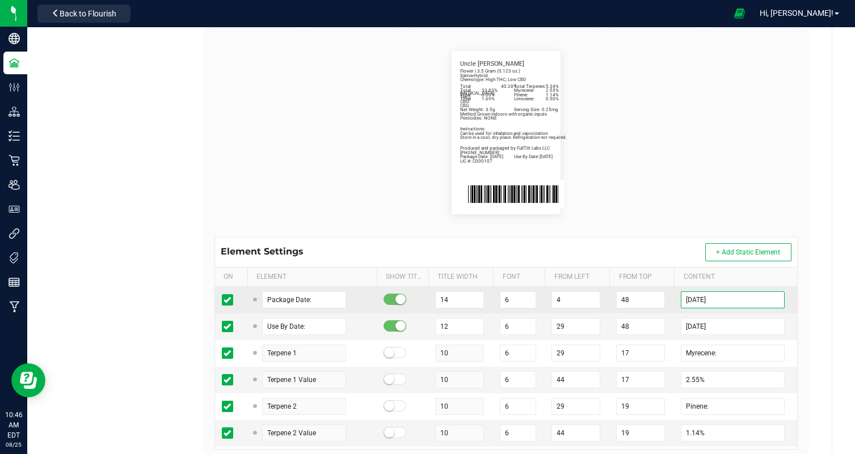
click at [704, 303] on input "08/18/25" at bounding box center [733, 299] width 104 height 17
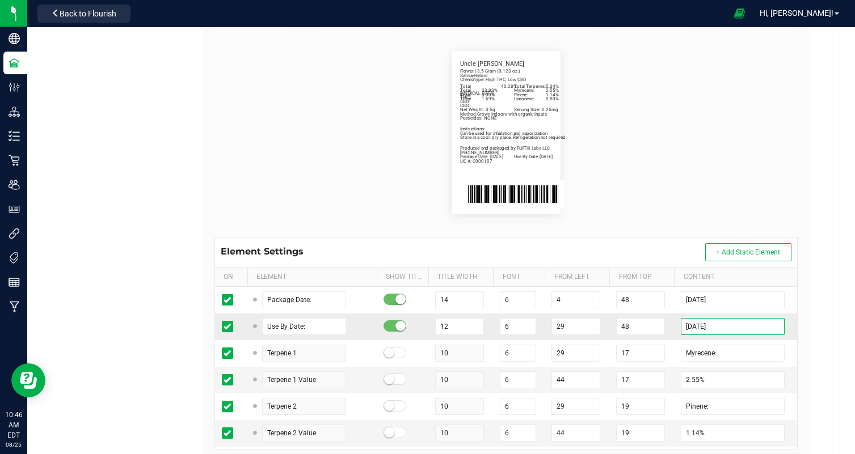
click at [700, 327] on input "02/18/26" at bounding box center [733, 326] width 104 height 17
click at [816, 338] on div "Cultivation Type Package Labels Template 3.5 Flower Jar Uncle Larry Cancel Save…" at bounding box center [505, 153] width 651 height 661
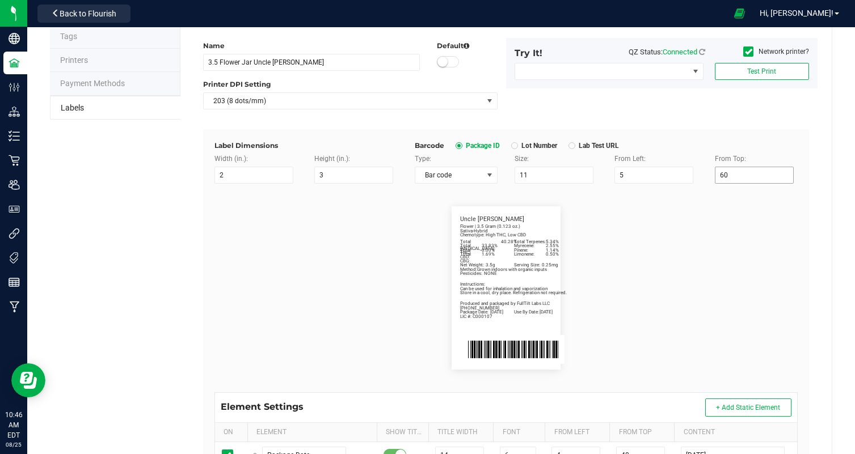
scroll to position [0, 0]
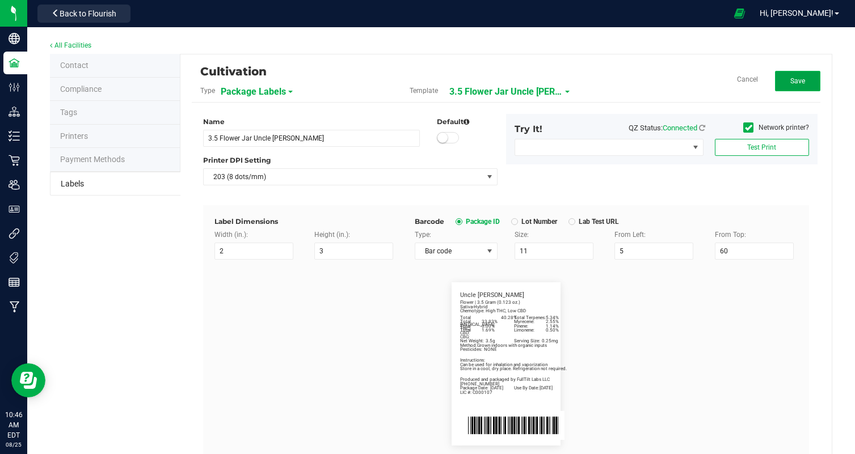
click at [791, 75] on button "Save" at bounding box center [797, 81] width 45 height 20
click at [519, 91] on span "3.5 Flower Jar Uncle Larry" at bounding box center [518, 91] width 113 height 19
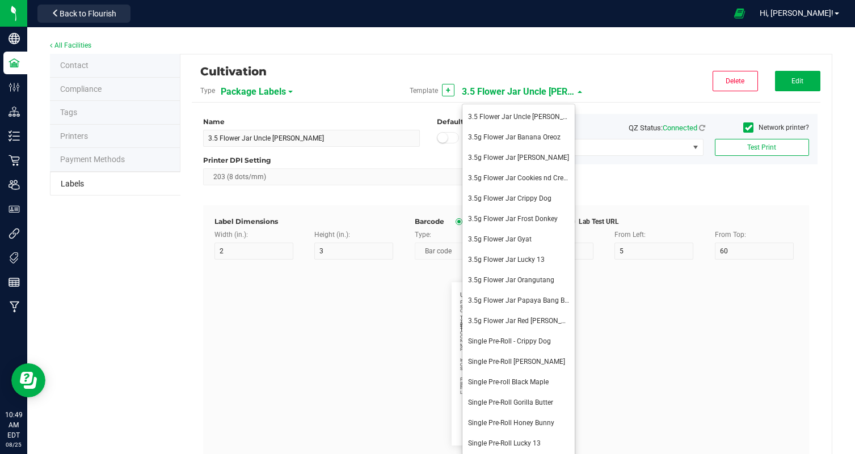
click at [519, 91] on span "3.5 Flower Jar Uncle Larry" at bounding box center [518, 91] width 113 height 19
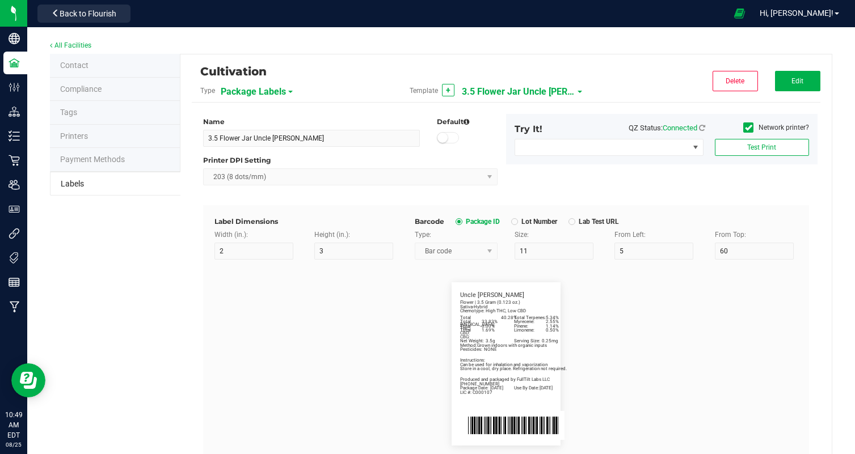
click at [532, 65] on div "Cultivation" at bounding box center [401, 71] width 402 height 19
click at [531, 87] on span "3.5 Flower Jar Uncle Larry" at bounding box center [518, 91] width 113 height 19
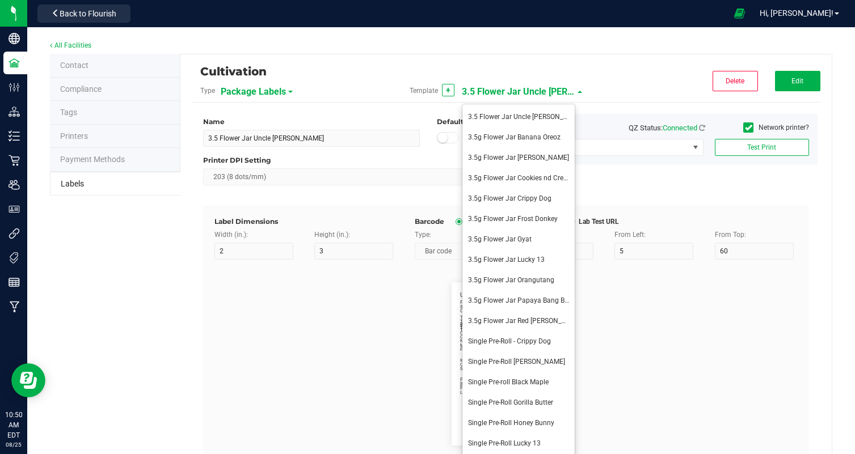
click at [567, 66] on div "Cultivation" at bounding box center [401, 71] width 402 height 19
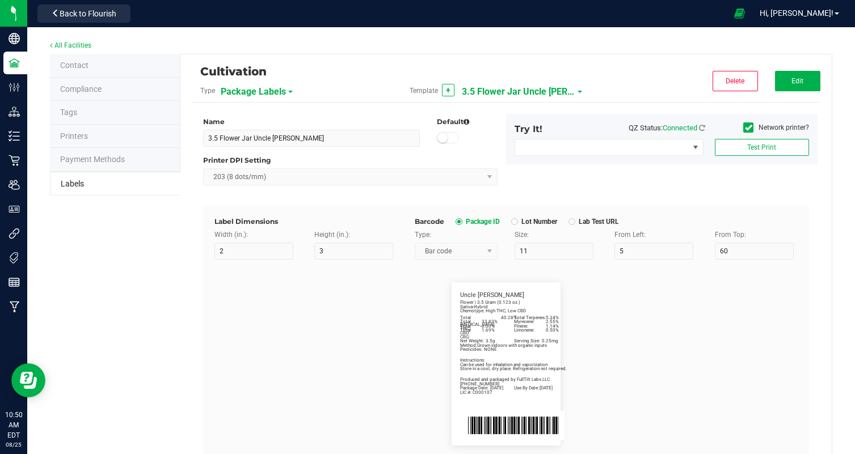
click at [557, 88] on span "3.5 Flower Jar Uncle Larry" at bounding box center [518, 91] width 113 height 19
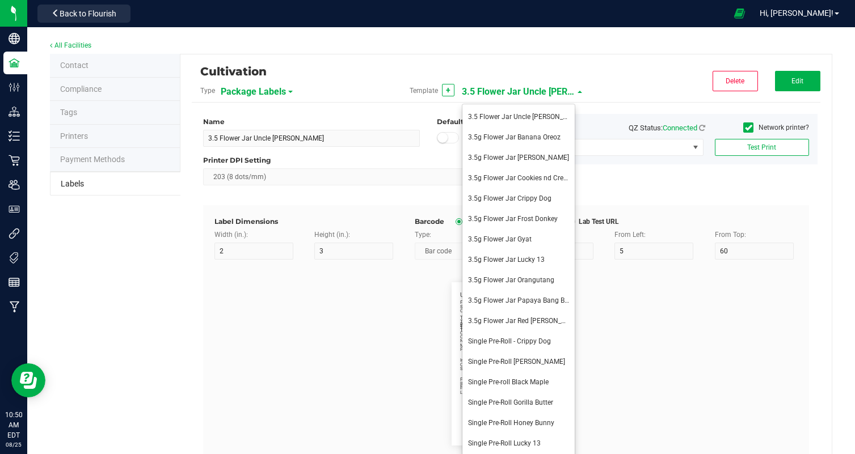
click at [557, 88] on span "3.5 Flower Jar Uncle Larry" at bounding box center [518, 91] width 113 height 19
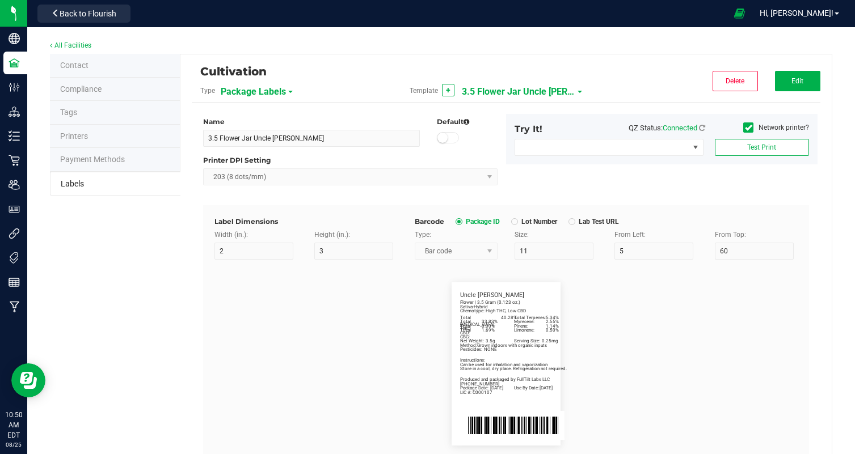
click at [567, 76] on div "Cultivation" at bounding box center [401, 71] width 402 height 19
click at [556, 87] on span "3.5 Flower Jar Uncle Larry" at bounding box center [518, 91] width 113 height 19
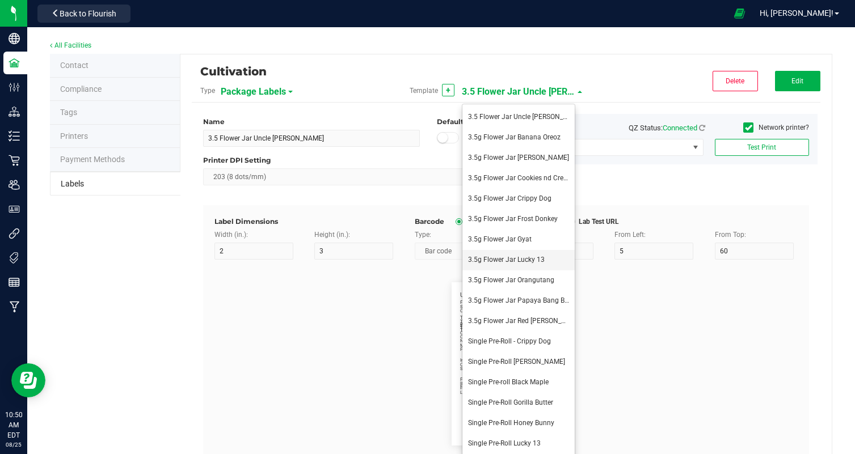
click at [538, 256] on span "3.5g Flower Jar Lucky 13" at bounding box center [506, 260] width 77 height 8
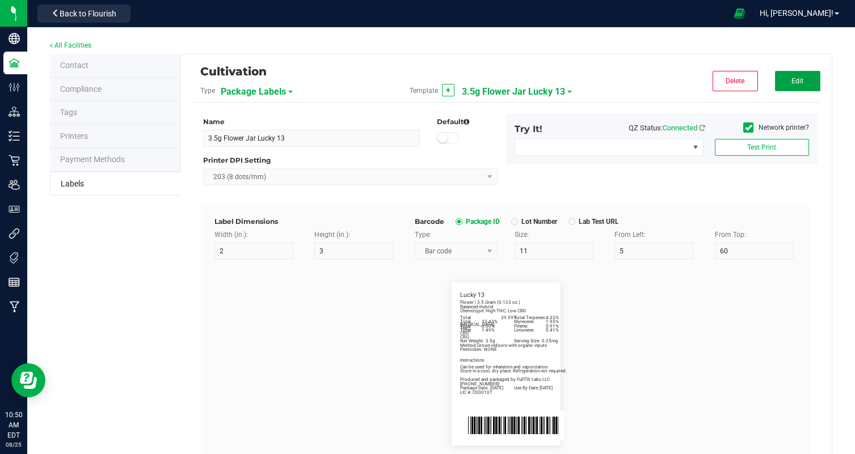
click at [785, 86] on button "Edit" at bounding box center [797, 81] width 45 height 20
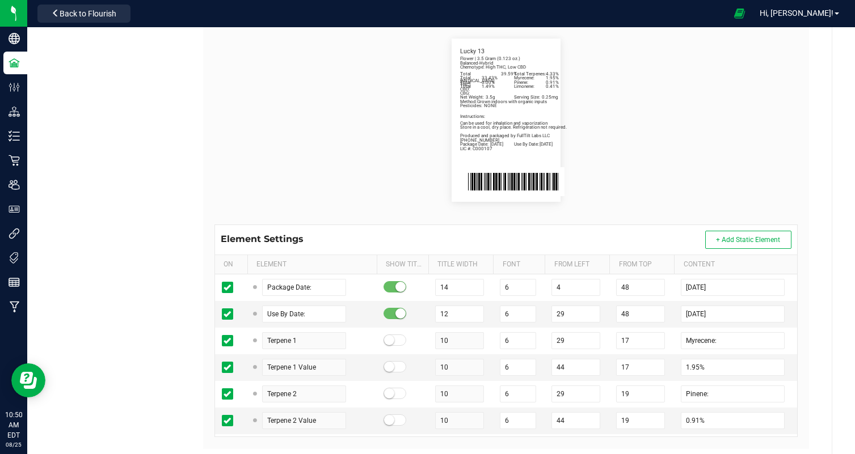
scroll to position [243, 0]
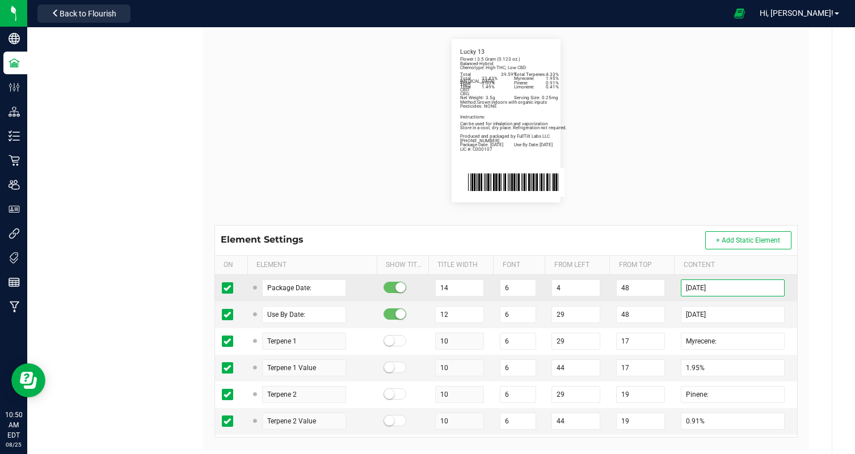
click at [702, 290] on input "08/11/25" at bounding box center [733, 288] width 104 height 17
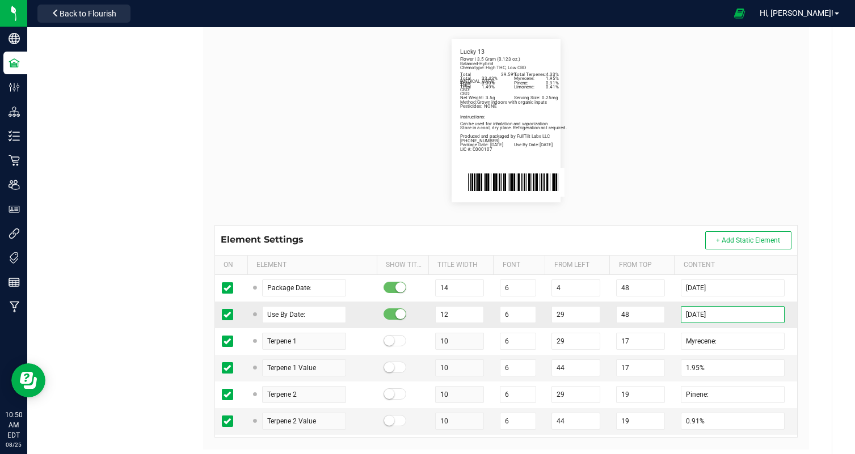
click at [700, 317] on input "02/11/26" at bounding box center [733, 314] width 104 height 17
click at [815, 307] on div "Cultivation Type Package Labels Template 3.5g Flower Jar Lucky 13 Cancel Save N…" at bounding box center [505, 141] width 651 height 661
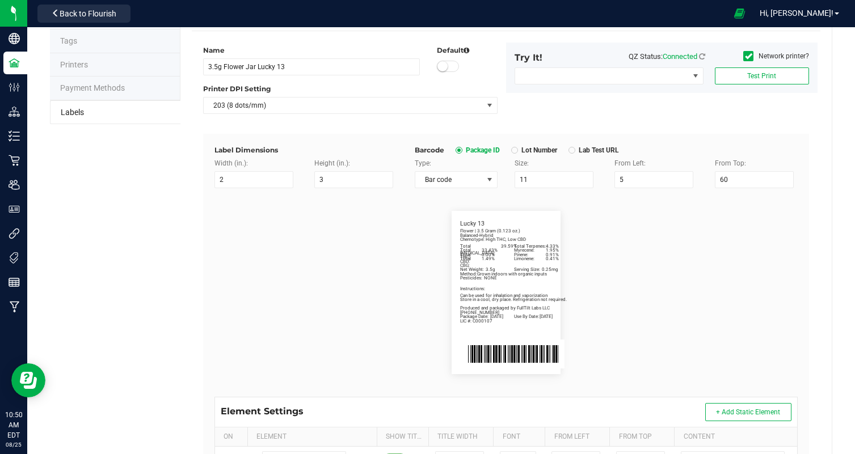
scroll to position [0, 0]
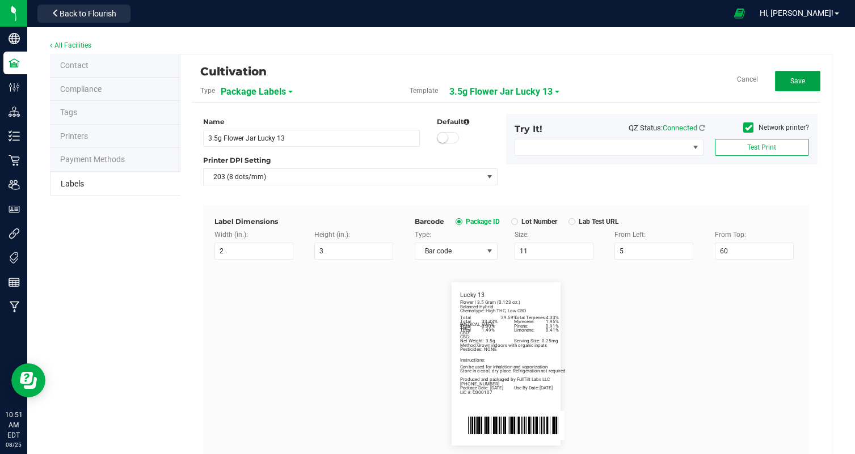
click at [804, 81] on span "Save" at bounding box center [797, 81] width 15 height 8
click at [488, 99] on span "3.5g Flower Jar Lucky 13" at bounding box center [513, 91] width 103 height 19
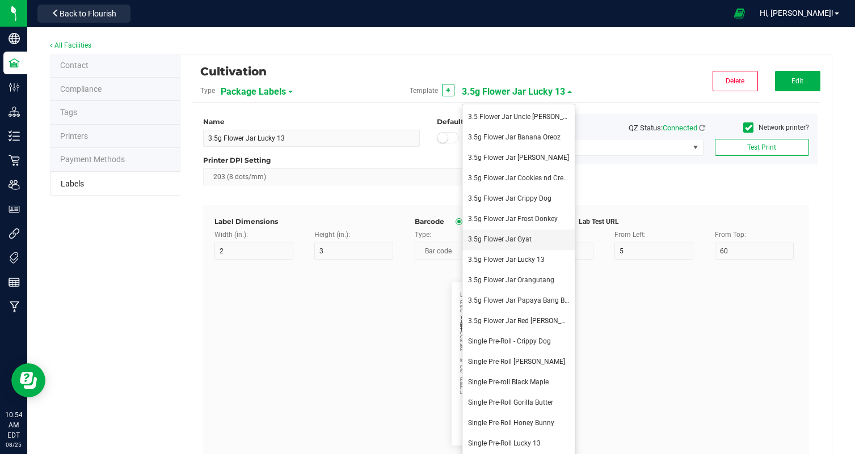
click at [506, 235] on span "3.5g Flower Jar Gyat" at bounding box center [500, 239] width 64 height 8
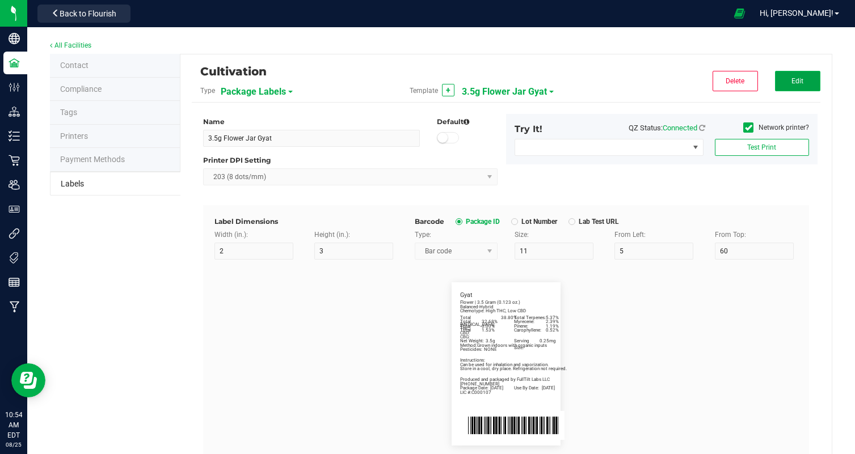
click at [792, 78] on span "Edit" at bounding box center [797, 81] width 12 height 8
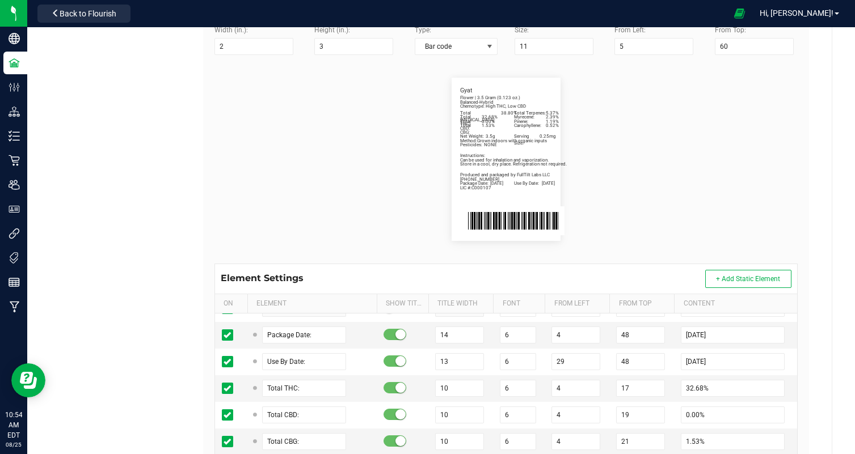
scroll to position [490, 0]
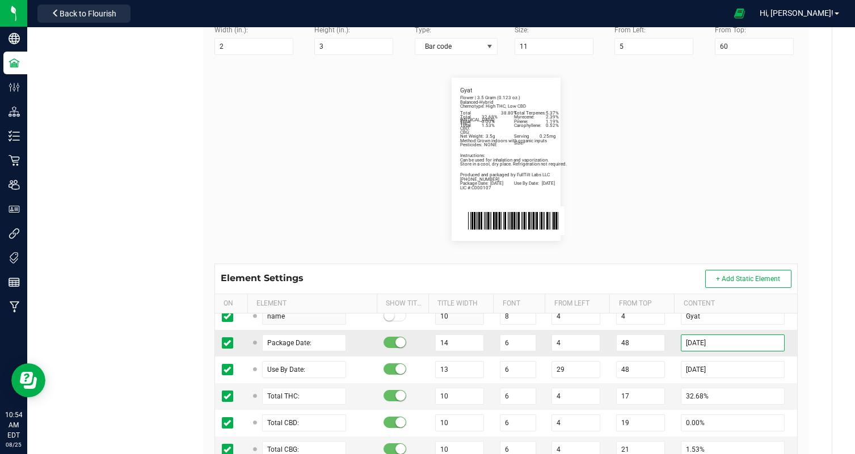
click at [700, 342] on input "08/19/2025" at bounding box center [733, 343] width 104 height 17
click at [700, 345] on input "[DATE]" at bounding box center [733, 343] width 104 height 17
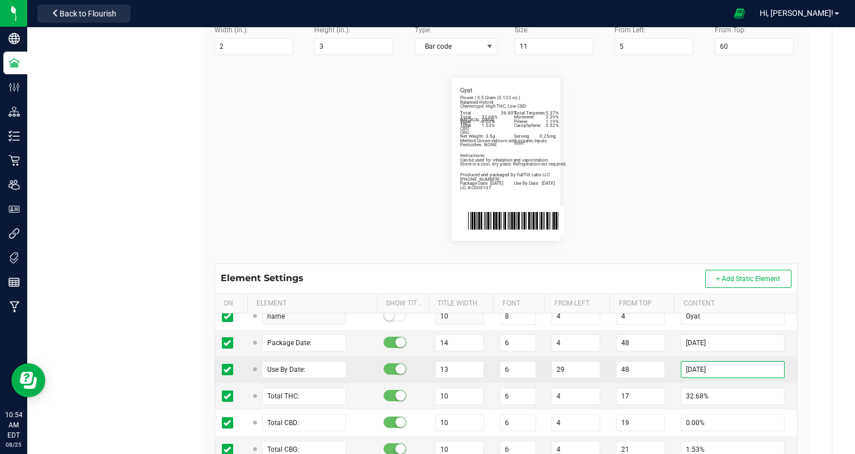
click at [702, 370] on input "02/19/2026" at bounding box center [733, 369] width 104 height 17
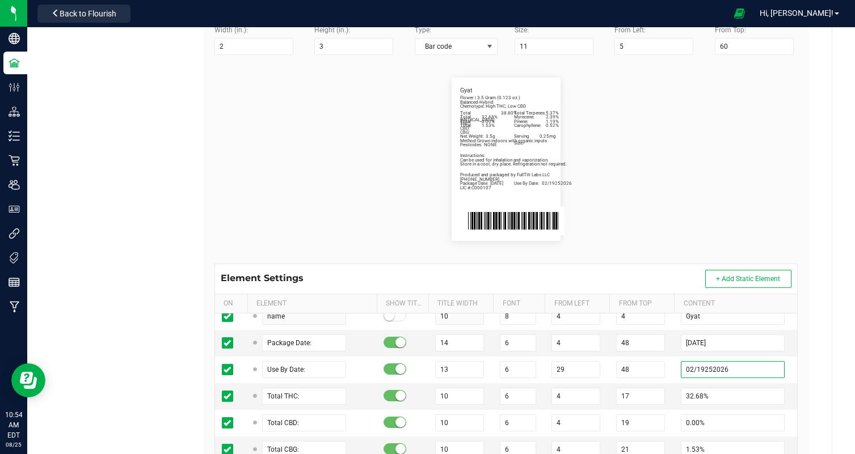
scroll to position [0, 0]
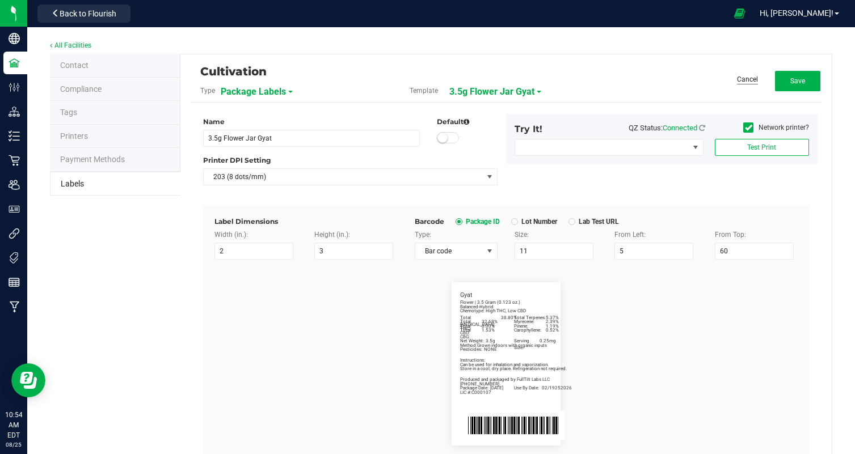
click at [743, 81] on link "Cancel" at bounding box center [747, 80] width 21 height 10
click at [793, 82] on span "Edit" at bounding box center [797, 81] width 12 height 8
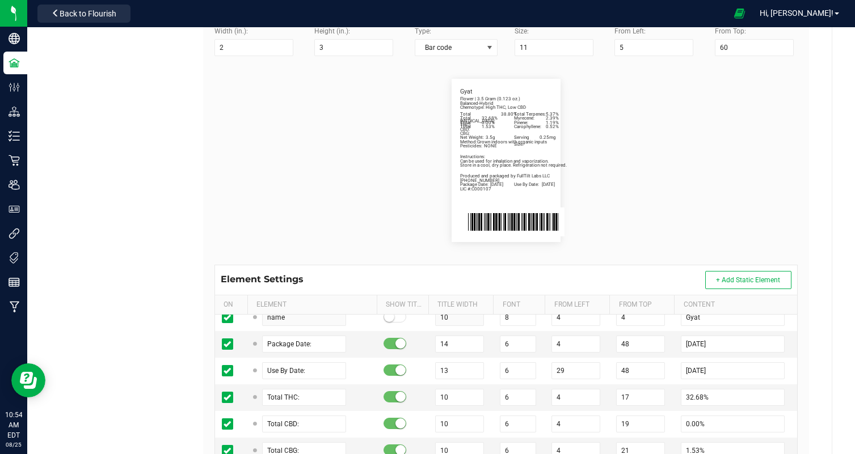
scroll to position [205, 0]
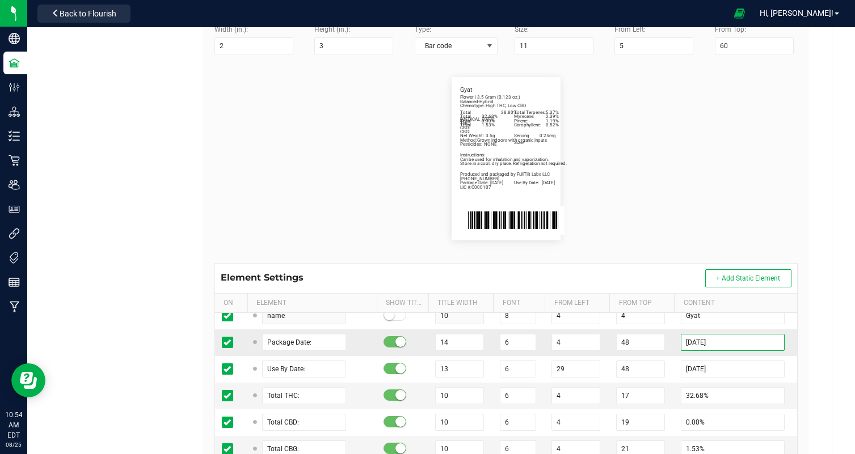
click at [699, 341] on input "08/19/2025" at bounding box center [733, 342] width 104 height 17
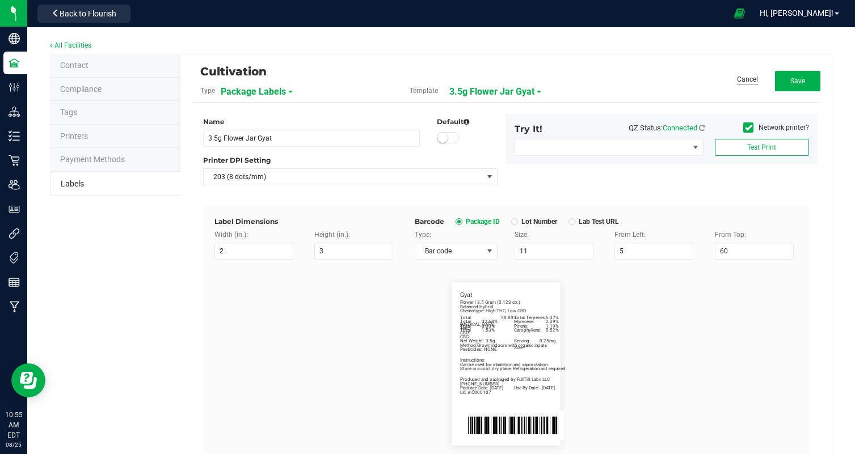
click at [745, 79] on link "Cancel" at bounding box center [747, 80] width 21 height 10
click at [811, 83] on button "Edit" at bounding box center [797, 81] width 45 height 20
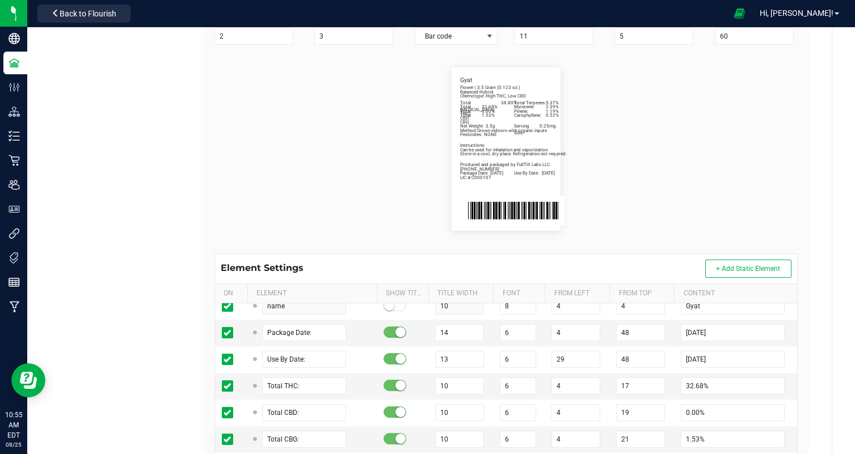
scroll to position [216, 0]
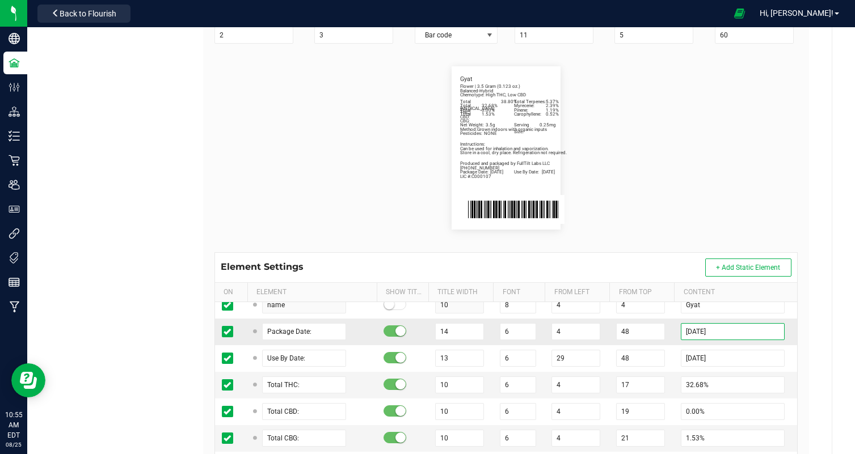
click at [699, 331] on input "08/19/2025" at bounding box center [733, 331] width 104 height 17
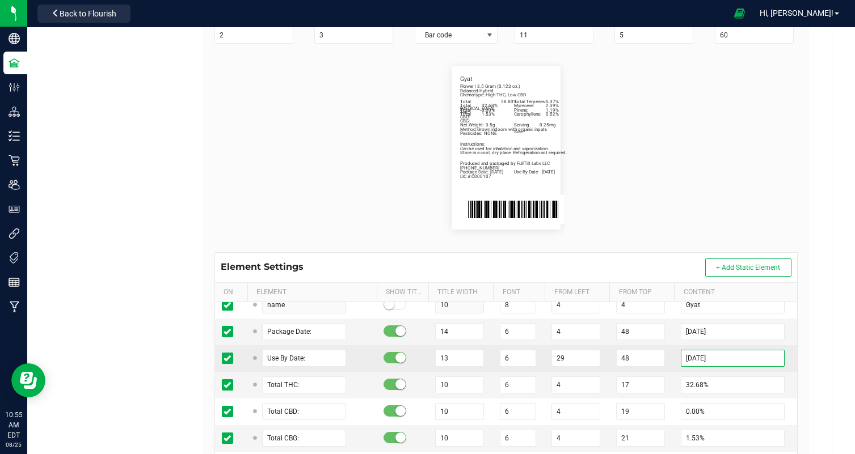
click at [699, 357] on input "02/19/2026" at bounding box center [733, 358] width 104 height 17
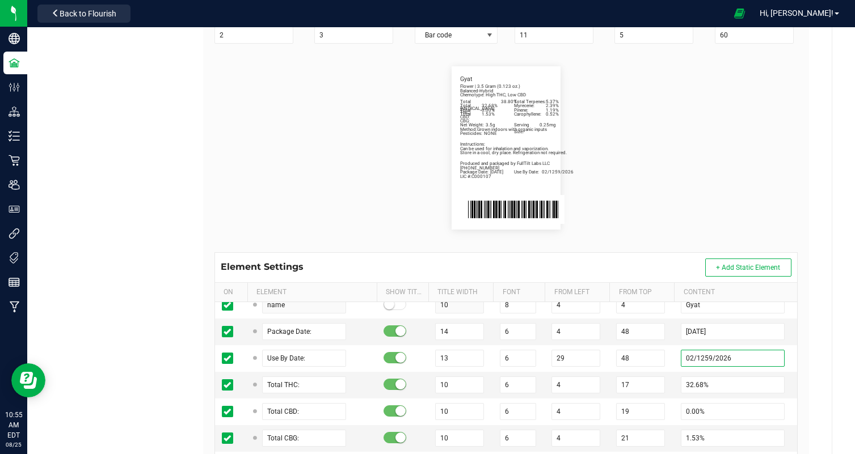
scroll to position [0, 0]
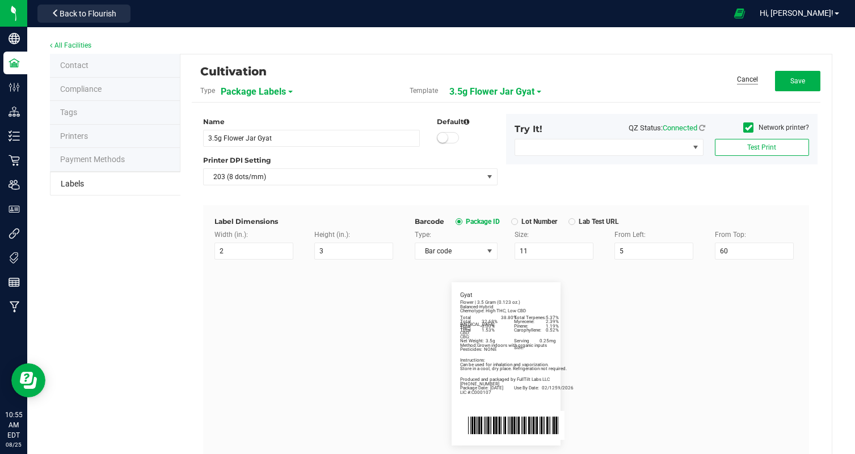
click at [753, 77] on link "Cancel" at bounding box center [747, 80] width 21 height 10
click at [796, 79] on span "Edit" at bounding box center [797, 81] width 12 height 8
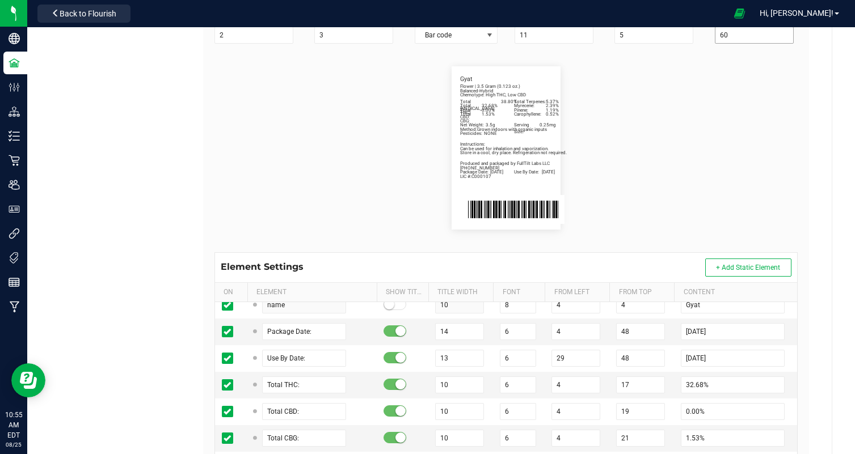
scroll to position [219, 0]
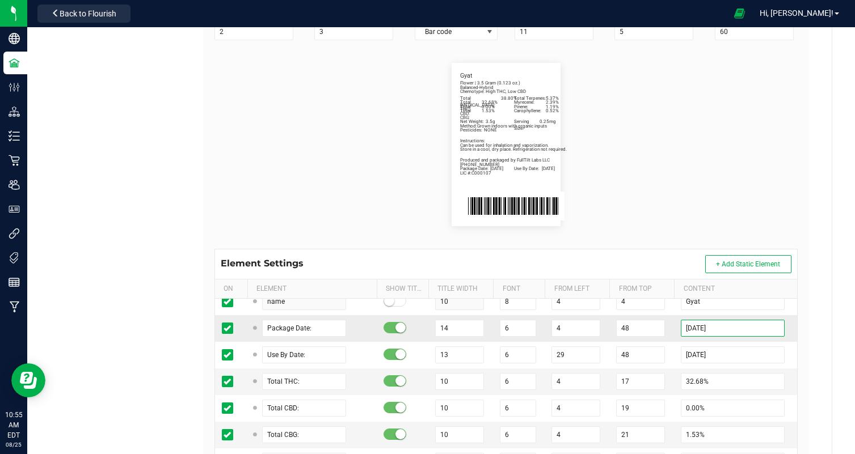
click at [701, 328] on input "08/19/2025" at bounding box center [733, 328] width 104 height 17
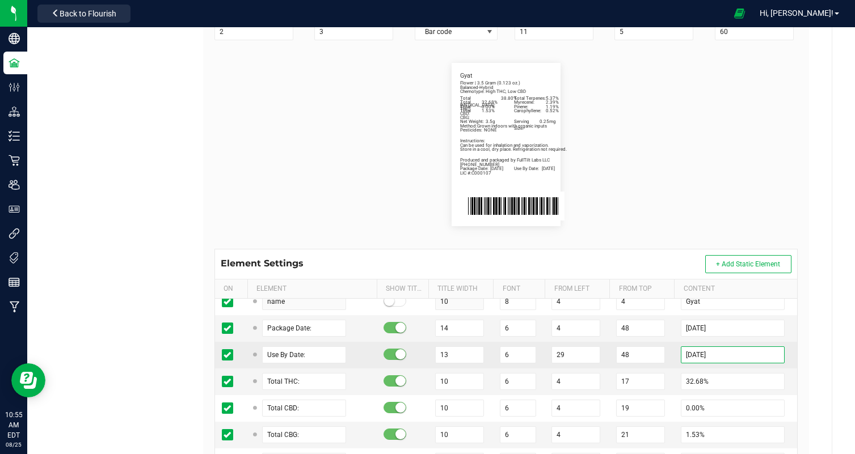
click at [701, 355] on input "02/19/2026" at bounding box center [733, 354] width 104 height 17
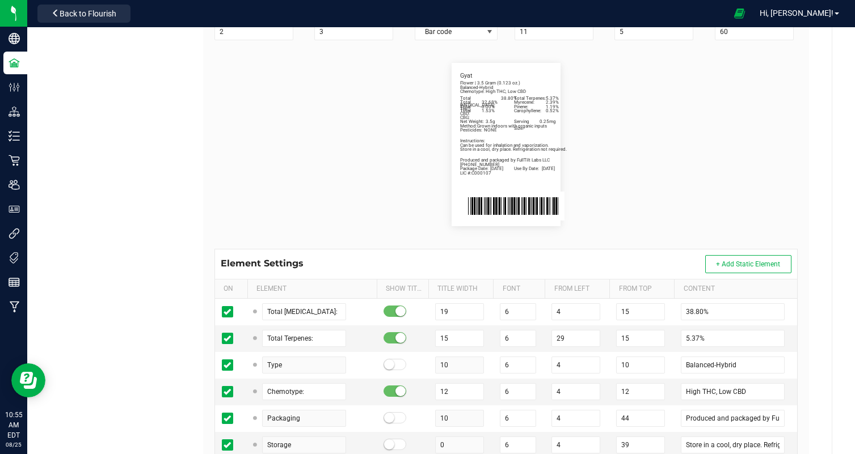
scroll to position [0, 0]
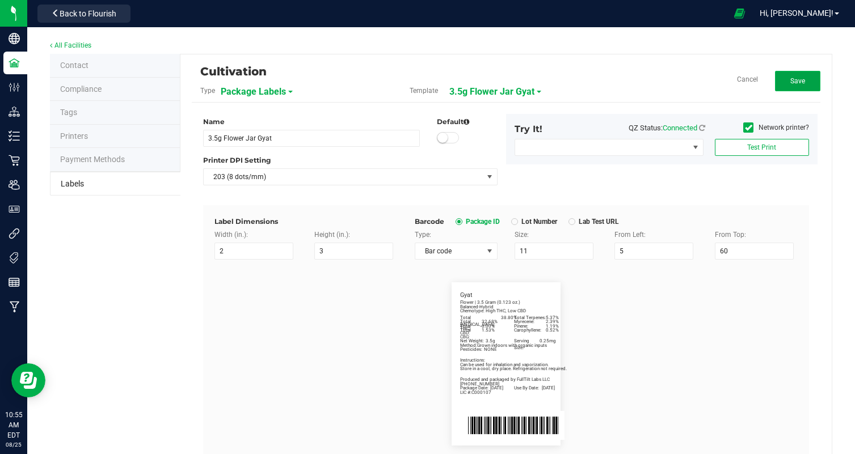
click at [795, 75] on button "Save" at bounding box center [797, 81] width 45 height 20
click at [529, 89] on span "3.5g Flower Jar Gyat" at bounding box center [504, 91] width 85 height 19
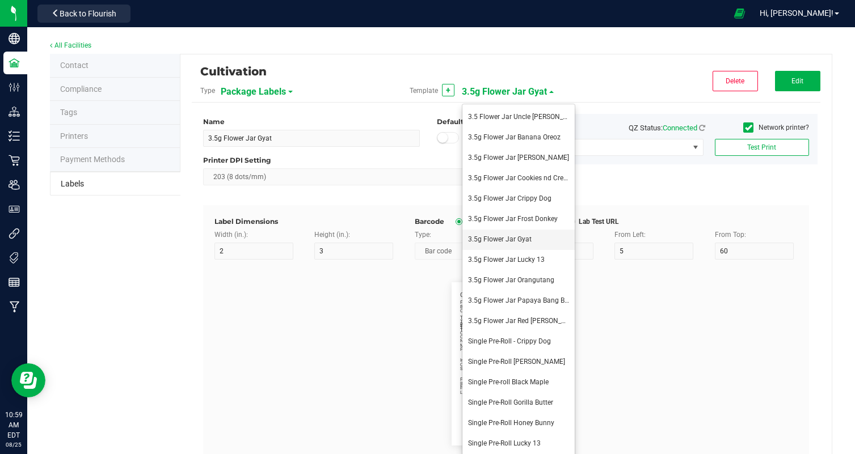
click at [537, 239] on li "3.5g Flower Jar Gyat" at bounding box center [518, 240] width 112 height 20
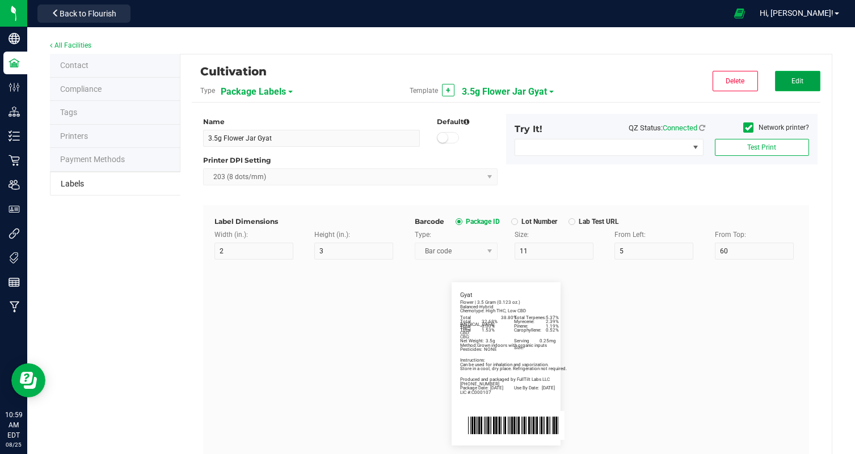
click at [797, 87] on button "Edit" at bounding box center [797, 81] width 45 height 20
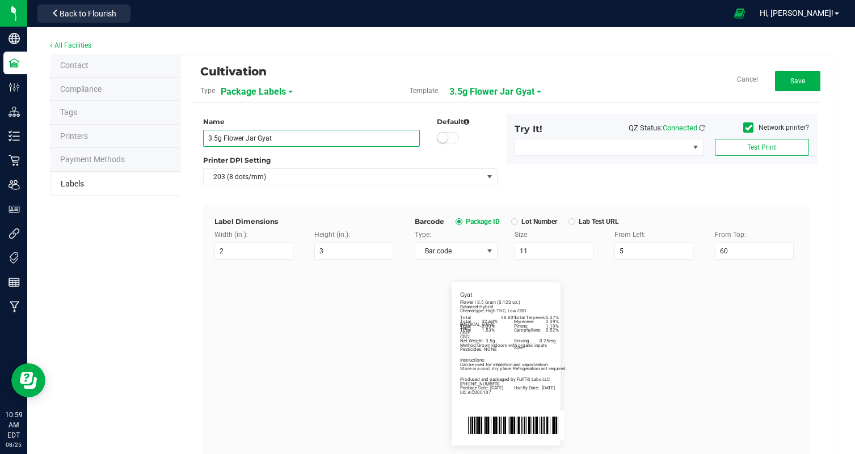
click at [294, 139] on input "3.5g Flower Jar Gyat" at bounding box center [311, 138] width 217 height 17
drag, startPoint x: 258, startPoint y: 137, endPoint x: 391, endPoint y: 141, distance: 132.8
click at [391, 141] on input "3.5g Flower Jar Blueberry Cherry" at bounding box center [311, 138] width 217 height 17
click at [438, 159] on div "Printer DPI Setting" at bounding box center [350, 160] width 294 height 10
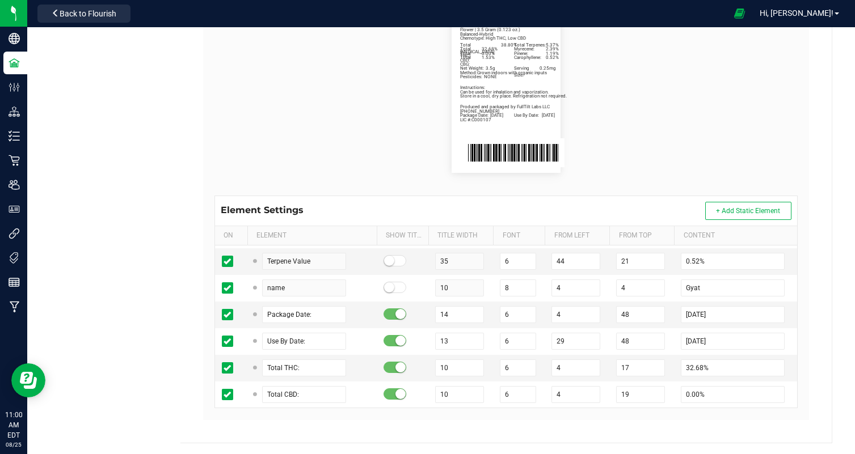
scroll to position [460, 0]
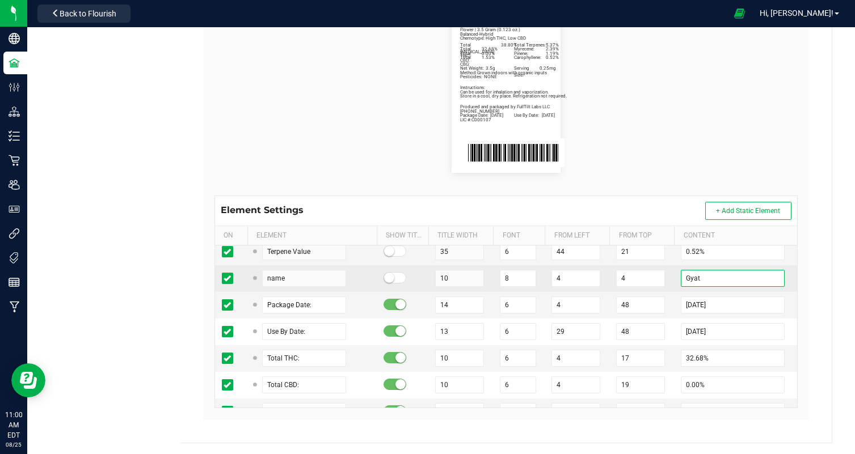
click at [697, 278] on input "Gyat" at bounding box center [733, 278] width 104 height 17
paste input "Blueberry Cherry"
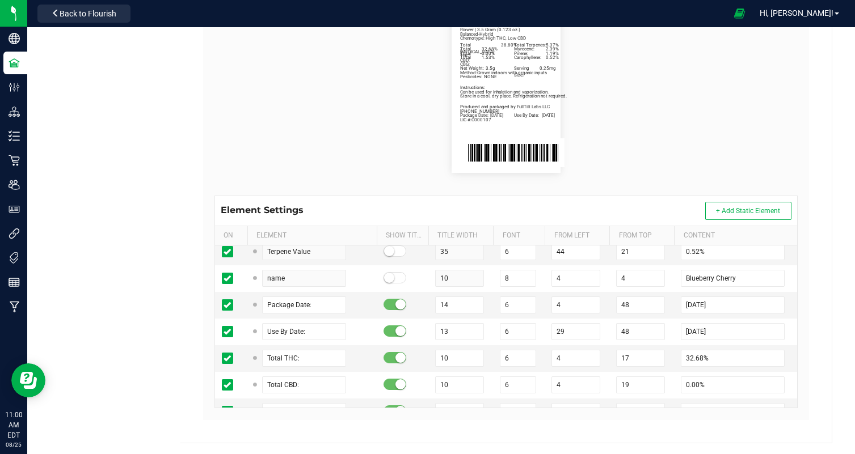
click at [809, 249] on div "Label Dimensions Width (in.): 2 Height (in.): 3 Barcode Package ID Lot Number L…" at bounding box center [506, 177] width 606 height 488
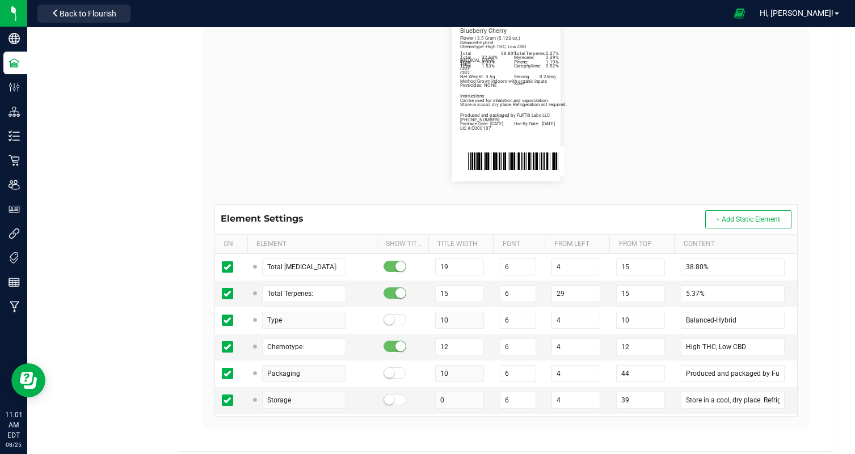
scroll to position [260, 0]
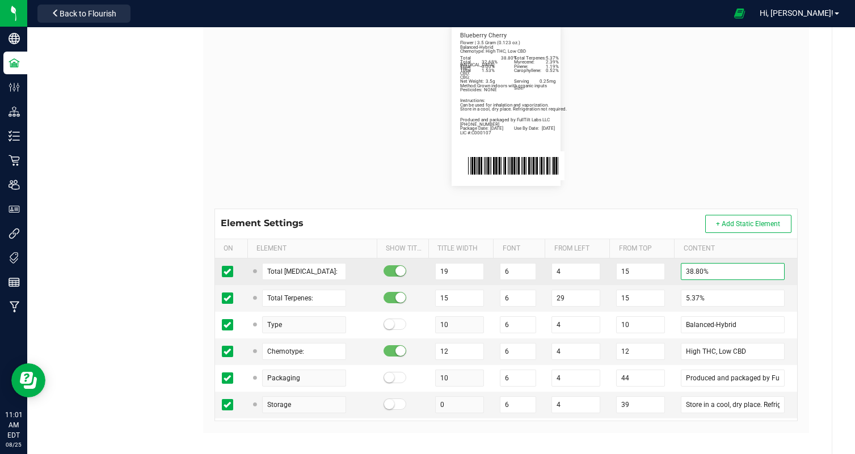
click at [694, 270] on input "38.80%" at bounding box center [733, 271] width 104 height 17
paste input "2.74"
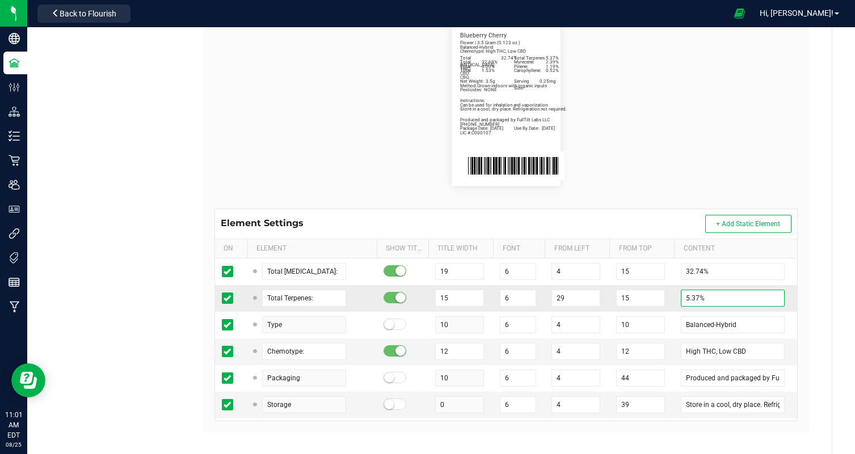
click at [692, 301] on input "5.37%" at bounding box center [733, 298] width 104 height 17
paste input "2.51"
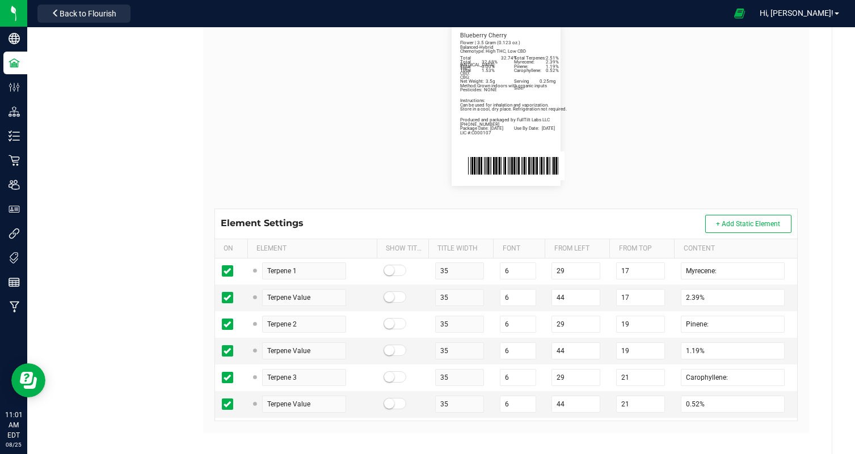
scroll to position [318, 0]
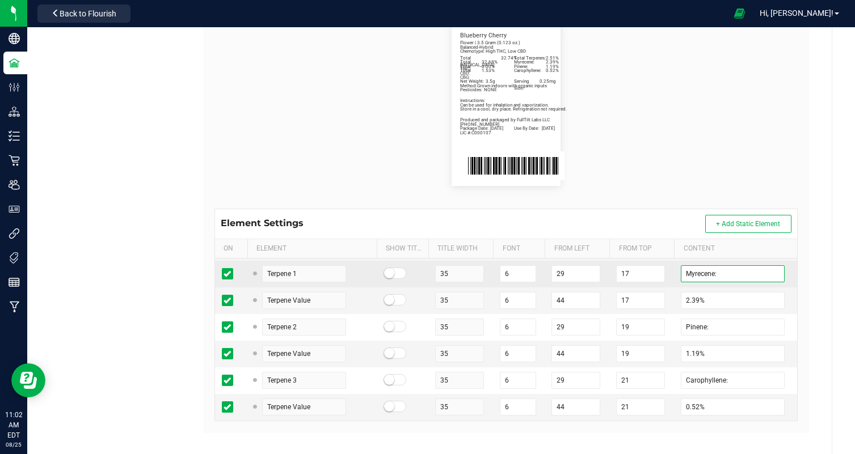
click at [701, 277] on input "Myrecene:" at bounding box center [733, 273] width 104 height 17
paste input "Limon"
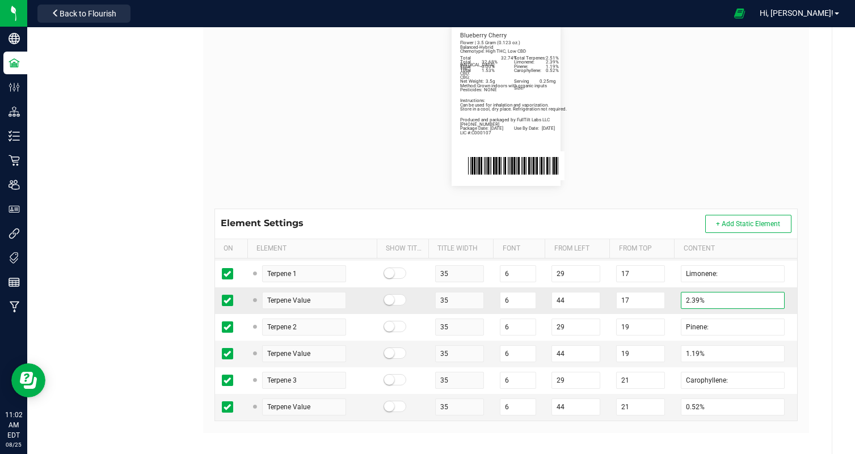
click at [693, 301] on input "2.39%" at bounding box center [733, 300] width 104 height 17
paste input "0.72"
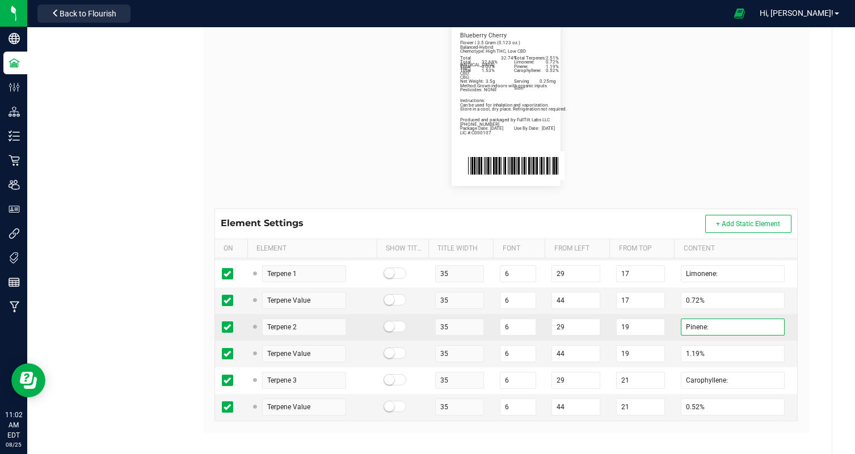
click at [693, 327] on input "Pinene:" at bounding box center [733, 327] width 104 height 17
paste input "beta-Caryophyll"
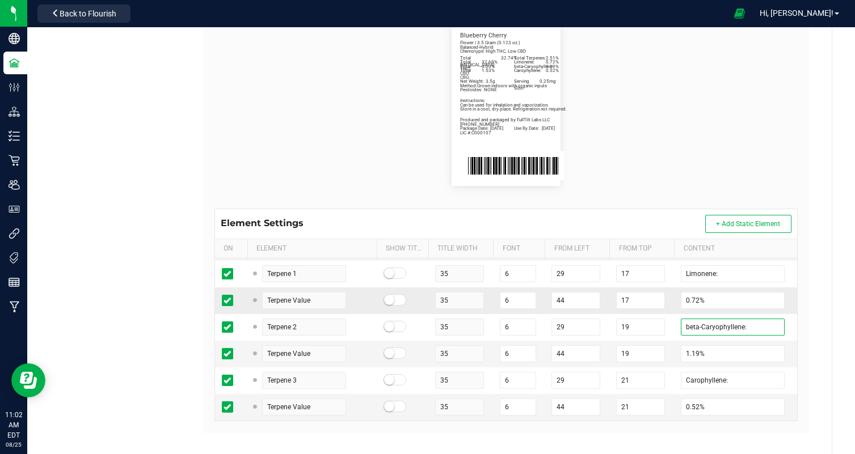
drag, startPoint x: 703, startPoint y: 328, endPoint x: 616, endPoint y: 307, distance: 89.1
click at [690, 356] on input "1.19%" at bounding box center [733, 353] width 104 height 17
paste input "0.61"
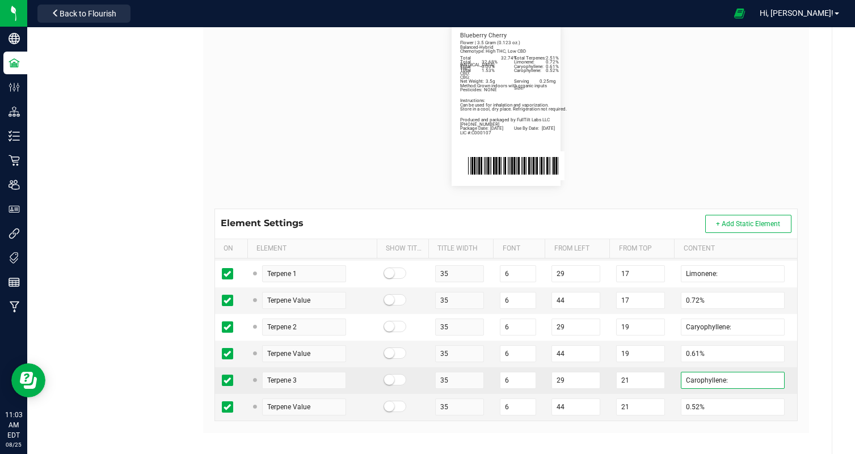
click at [704, 383] on input "Carophyllene:" at bounding box center [733, 380] width 104 height 17
paste input "Linalool"
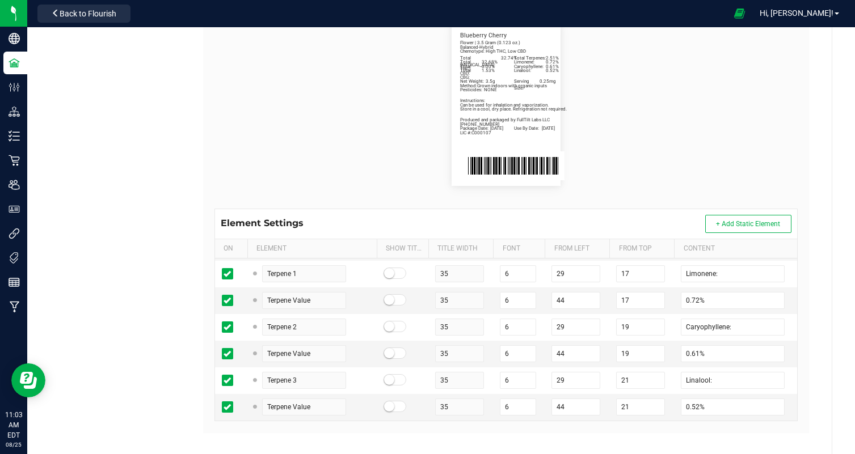
click at [699, 148] on flourish-label-viewer "Total Cannabinoids: 32.74% Total Terpenes: 2.51% Balanced-Hybrid Chemotype: Hig…" at bounding box center [505, 104] width 583 height 163
click at [690, 408] on input "0.52%" at bounding box center [733, 407] width 104 height 17
paste input "18"
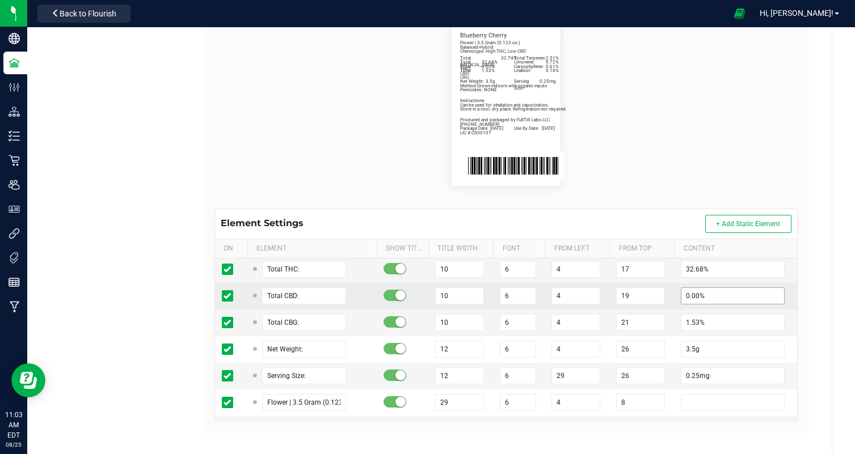
scroll to position [563, 0]
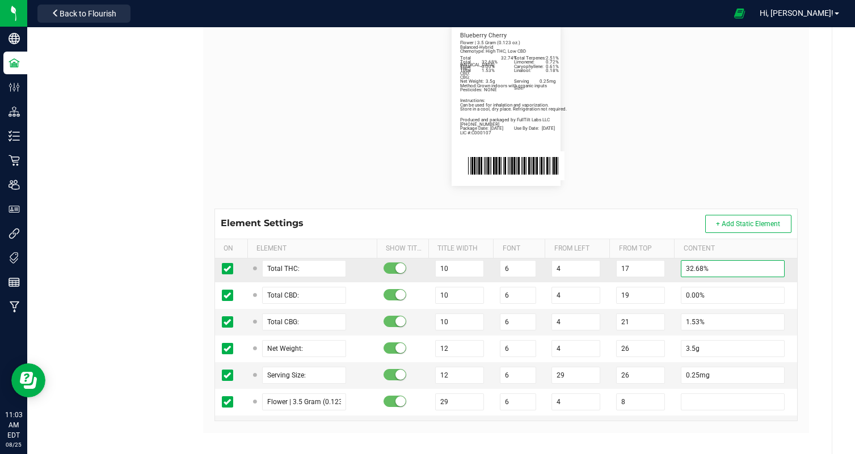
click at [692, 268] on input "32.68%" at bounding box center [733, 268] width 104 height 17
paste input "27.90"
click at [695, 322] on input "1.53%" at bounding box center [733, 322] width 104 height 17
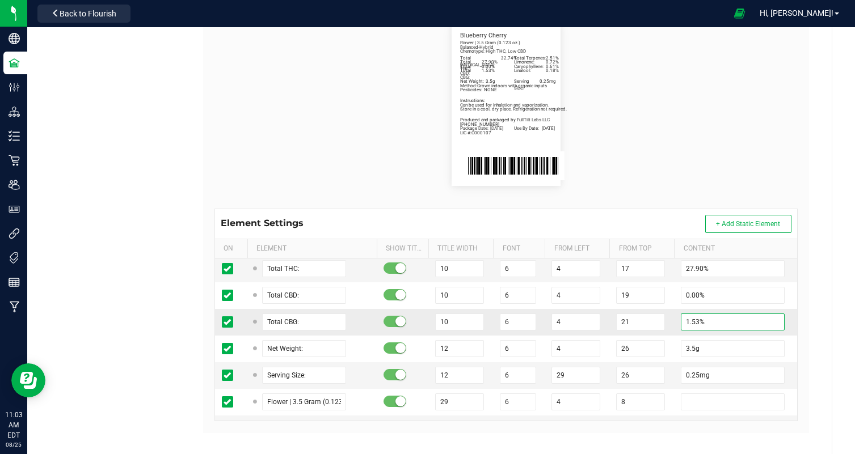
paste input "30"
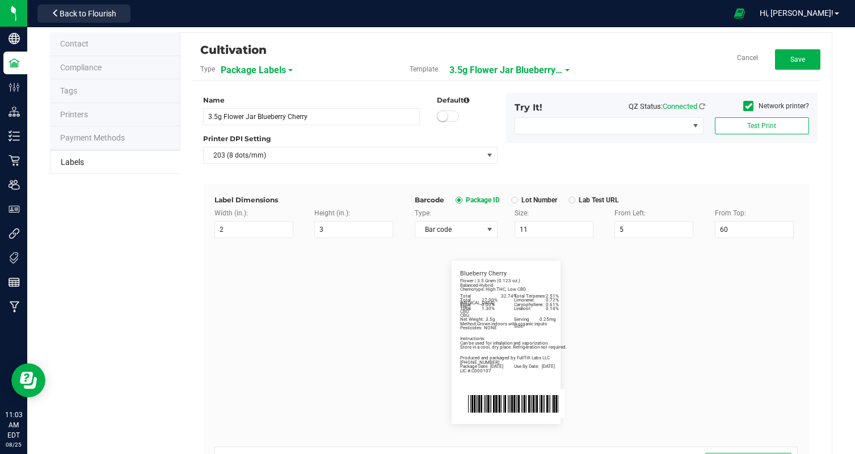
scroll to position [0, 0]
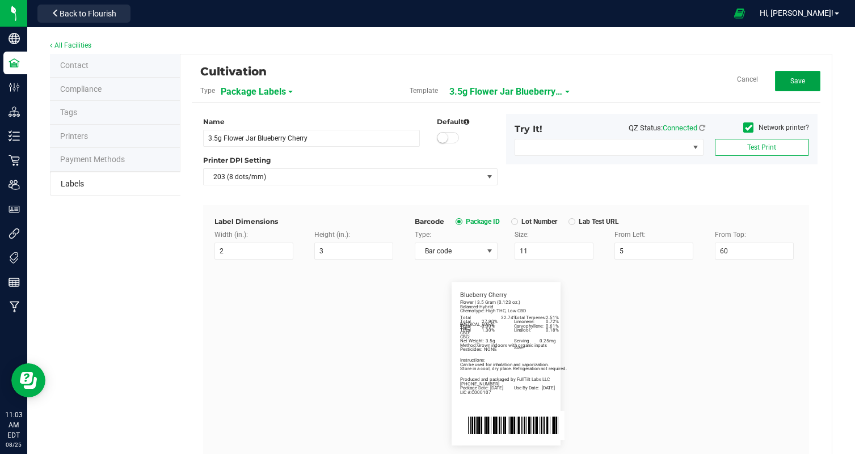
click at [781, 86] on button "Save" at bounding box center [797, 81] width 45 height 20
click at [511, 96] on span "3.5g Flower Jar Blueberry Cherry" at bounding box center [518, 91] width 113 height 19
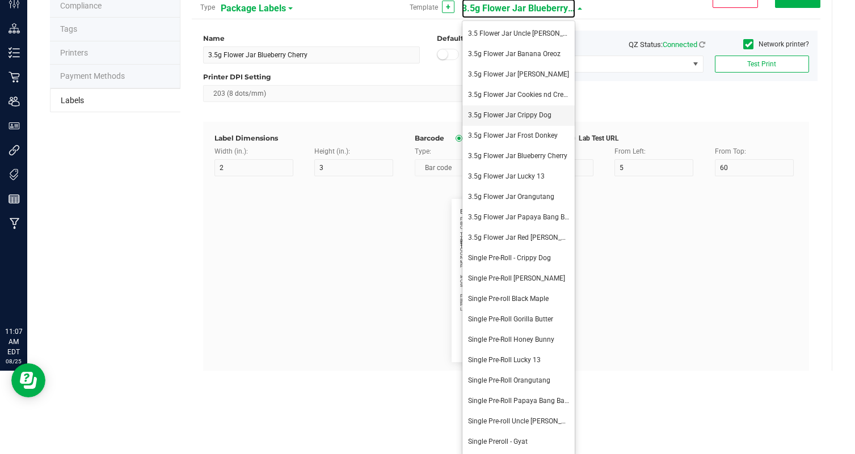
scroll to position [85, 0]
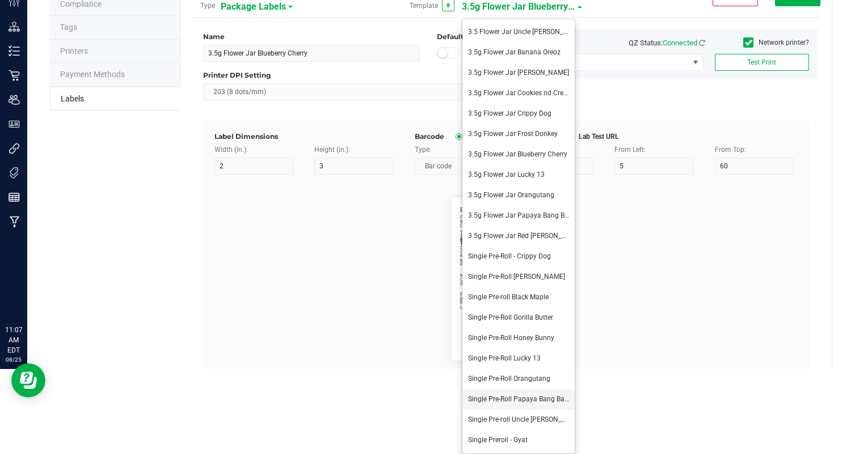
click at [544, 399] on span "Single Pre-Roll Papaya Bang Bang" at bounding box center [520, 399] width 104 height 8
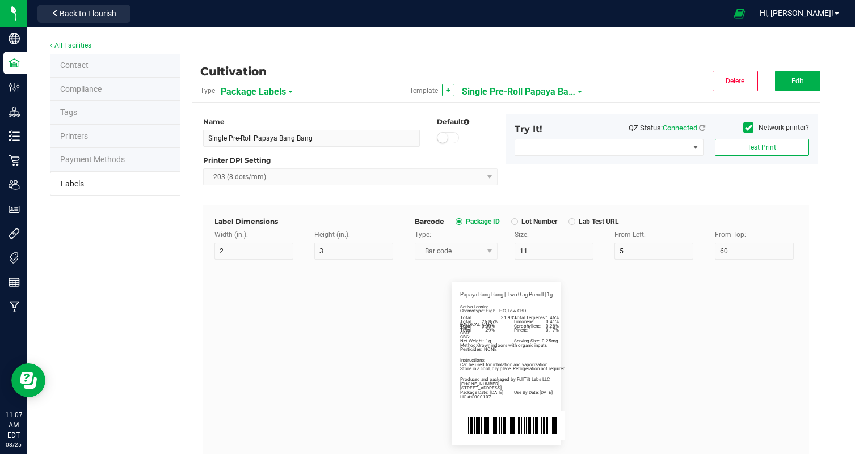
scroll to position [0, 0]
click at [784, 89] on button "Edit" at bounding box center [797, 81] width 45 height 20
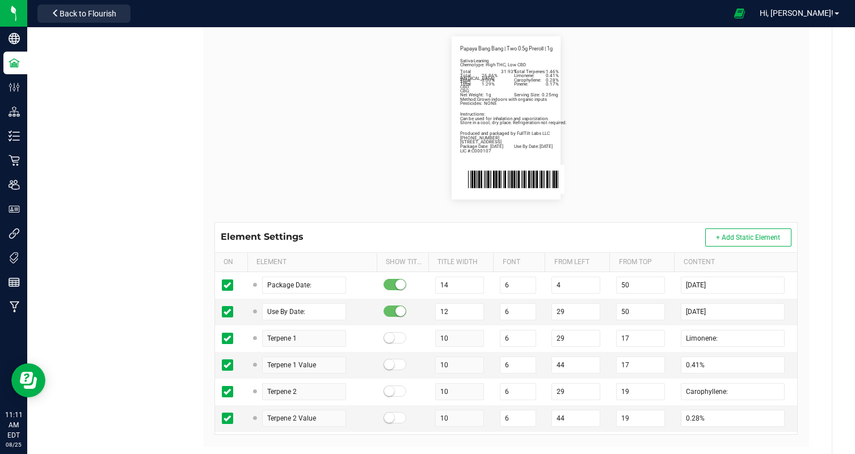
scroll to position [247, 0]
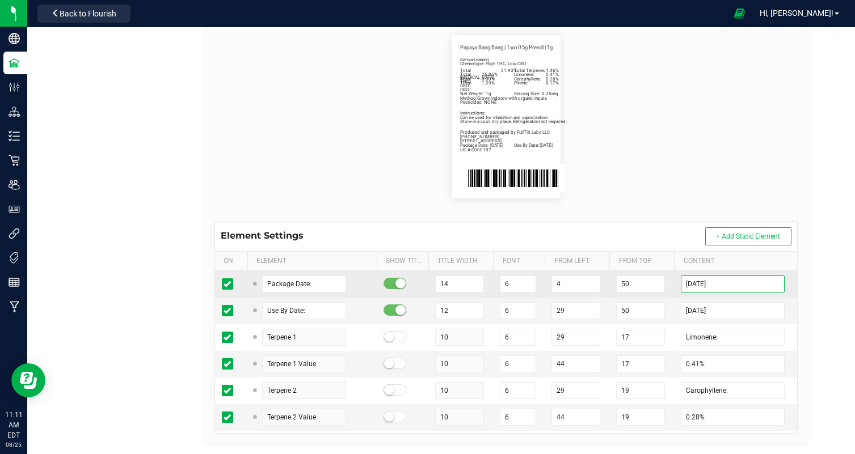
click at [699, 284] on input "08/19/2025" at bounding box center [733, 284] width 104 height 17
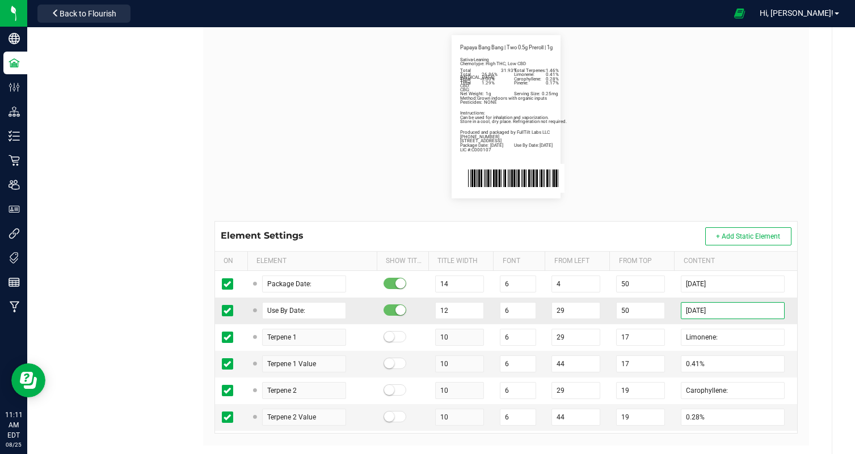
click at [701, 309] on input "02/19/2026" at bounding box center [733, 310] width 104 height 17
click at [838, 317] on div "All Facilities Contact Compliance Tags Printers Payment Methods Labels Cultivat…" at bounding box center [440, 130] width 827 height 700
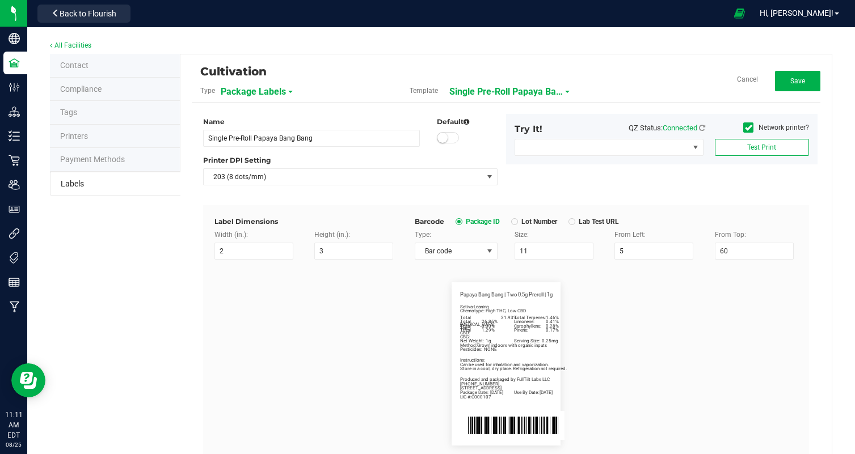
click at [788, 69] on div "Cultivation Type Package Labels Template Single Pre-Roll Papaya Bang Bang Cance…" at bounding box center [506, 84] width 628 height 37
click at [788, 82] on button "Save" at bounding box center [797, 81] width 45 height 20
click at [804, 82] on button "Edit" at bounding box center [797, 81] width 45 height 20
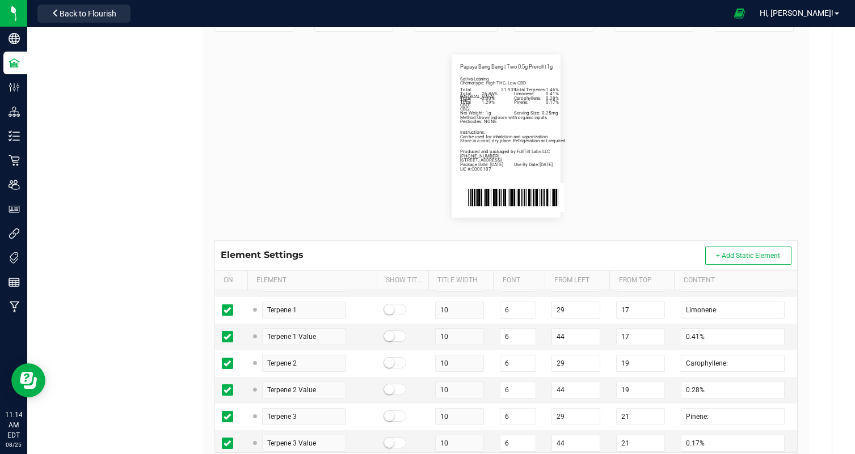
scroll to position [51, 0]
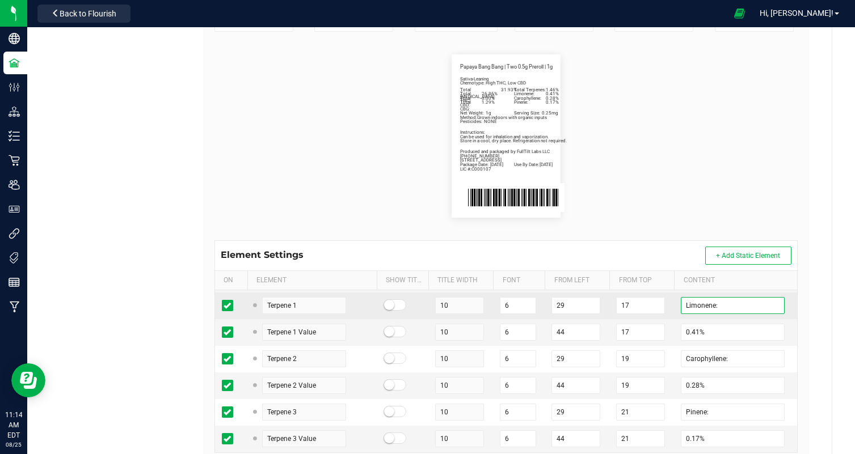
click at [700, 309] on input "Limonene:" at bounding box center [733, 305] width 104 height 17
paste input "beta-Myrcene"
click at [712, 306] on input "Limonenebeta-Myrcene" at bounding box center [733, 305] width 104 height 17
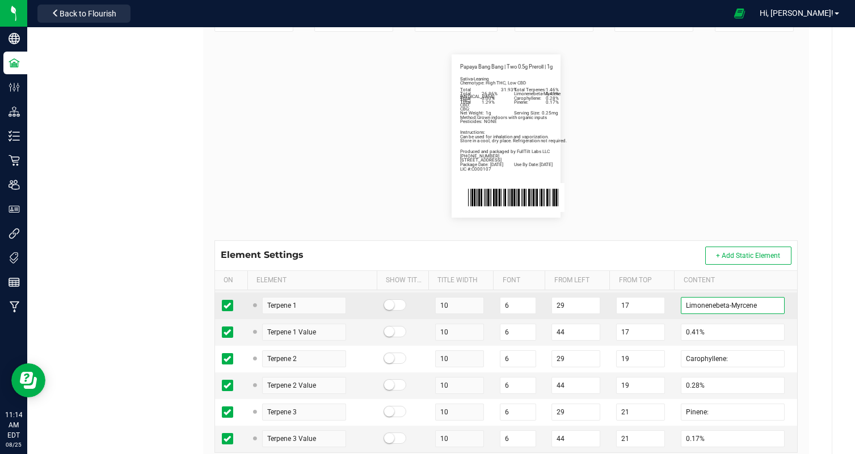
click at [712, 306] on input "Limonenebeta-Myrcene" at bounding box center [733, 305] width 104 height 17
paste input "text"
drag, startPoint x: 700, startPoint y: 306, endPoint x: 659, endPoint y: 306, distance: 41.4
click at [658, 306] on tr "Terpene 1 10 6 29 17 beta-Myrcene:" at bounding box center [506, 306] width 582 height 27
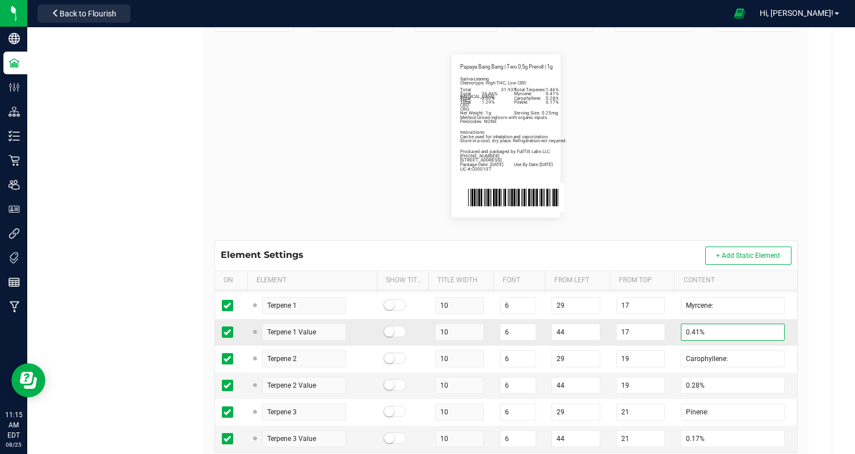
click at [692, 332] on input "0.41%" at bounding box center [733, 332] width 104 height 17
paste input "1.46"
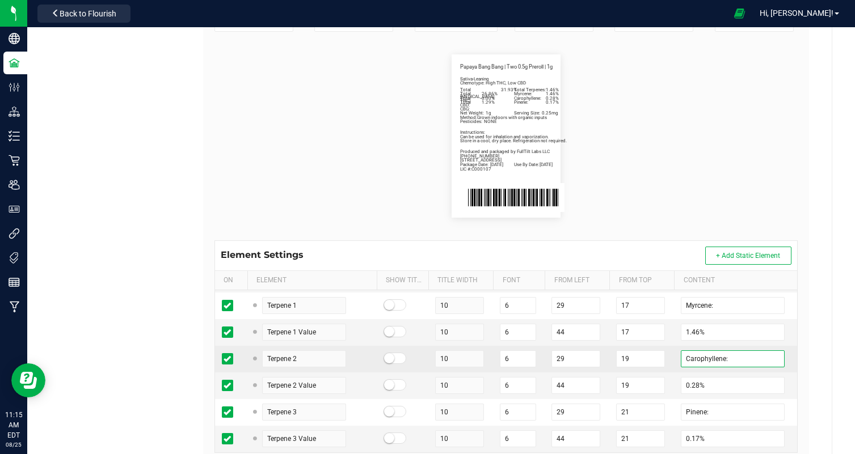
click at [703, 360] on input "Carophyllene:" at bounding box center [733, 358] width 104 height 17
paste input "alpha-Pin"
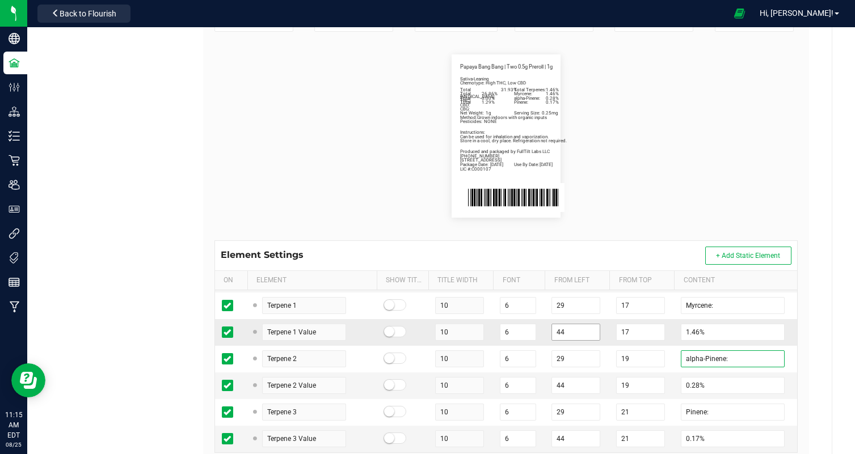
drag, startPoint x: 704, startPoint y: 358, endPoint x: 560, endPoint y: 337, distance: 146.1
click at [690, 384] on input "0.28%" at bounding box center [733, 385] width 104 height 17
paste input "74"
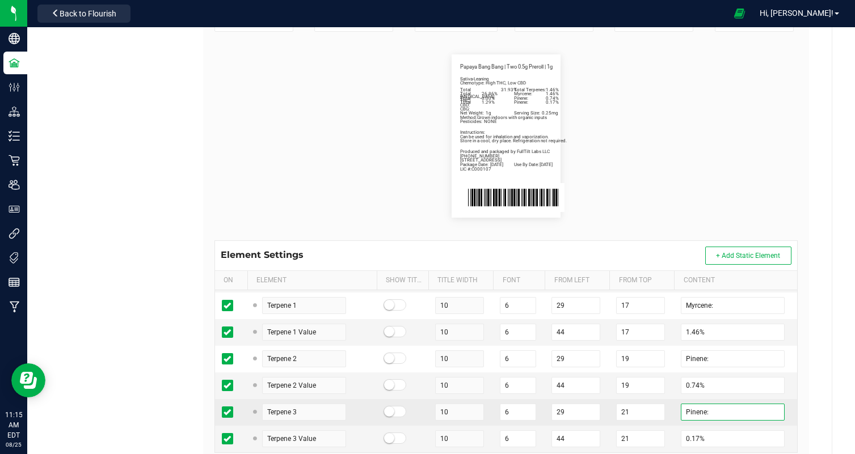
click at [697, 413] on input "Pinene:" at bounding box center [733, 412] width 104 height 17
paste input "beta-Caryophyll"
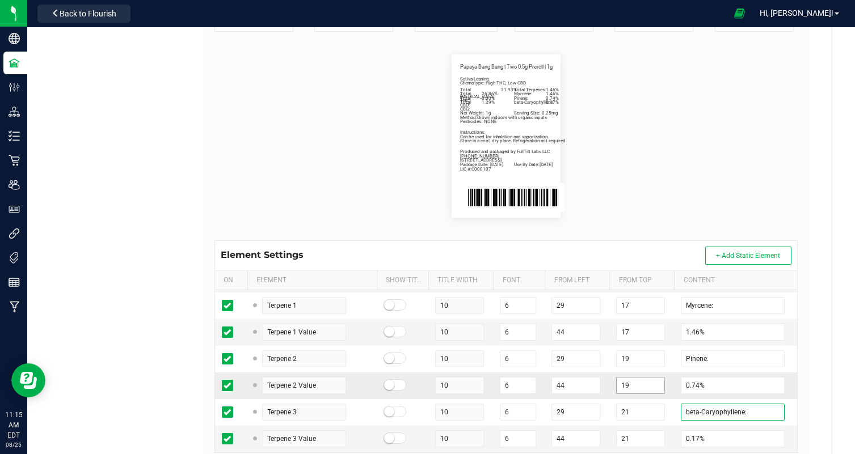
drag, startPoint x: 703, startPoint y: 412, endPoint x: 622, endPoint y: 393, distance: 82.7
click at [690, 436] on input "0.17%" at bounding box center [733, 438] width 104 height 17
paste input "43"
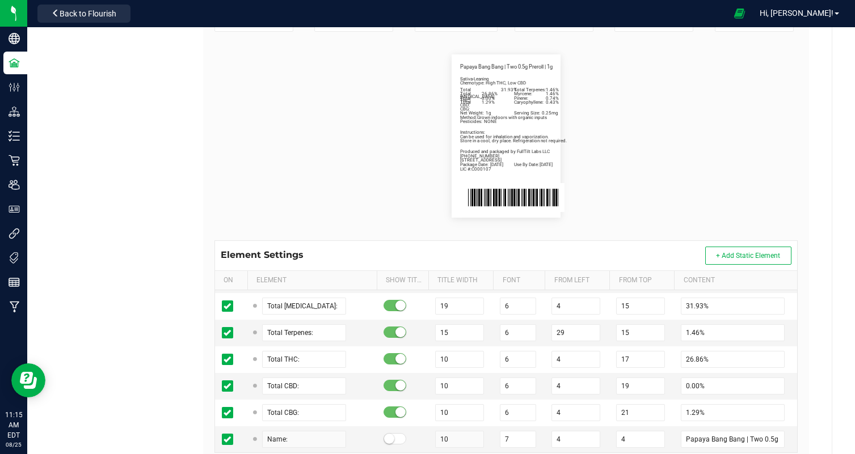
scroll to position [212, 0]
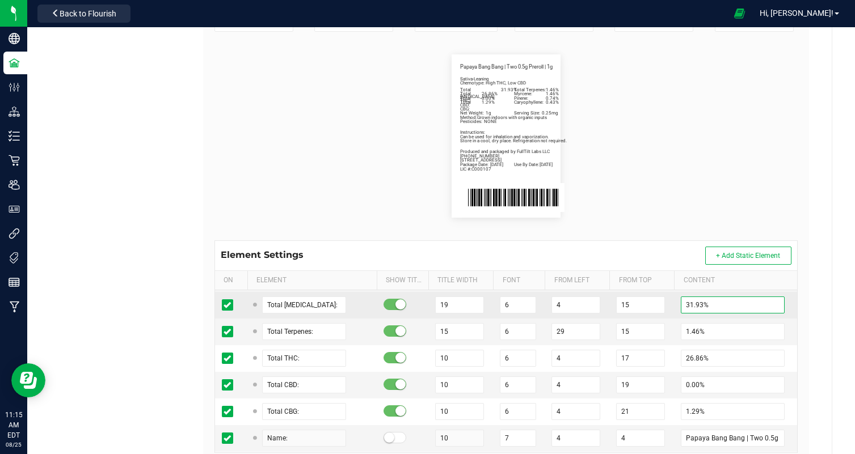
click at [694, 305] on input "31.93%" at bounding box center [733, 305] width 104 height 17
paste input "40.61"
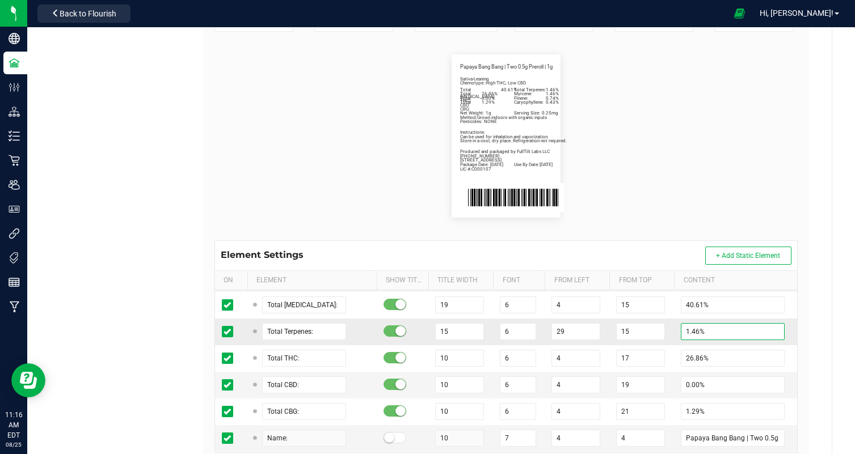
click at [691, 332] on input "1.46%" at bounding box center [733, 331] width 104 height 17
paste input "3.60"
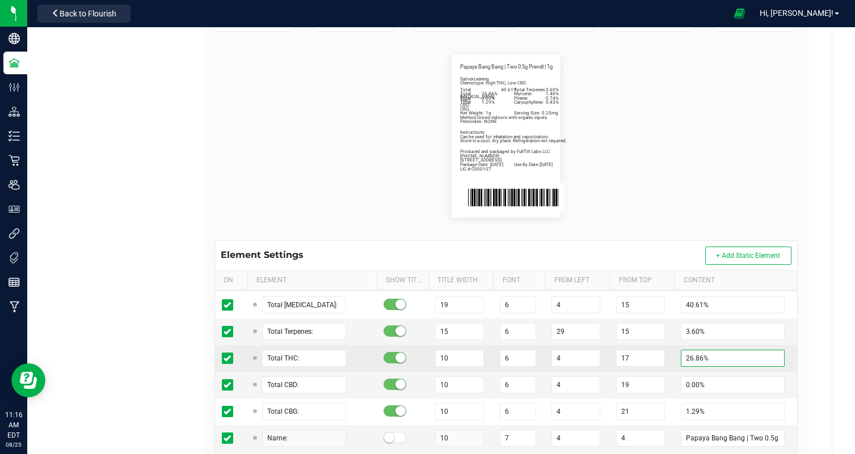
click at [696, 360] on input "26.86%" at bounding box center [733, 358] width 104 height 17
paste input "33.69"
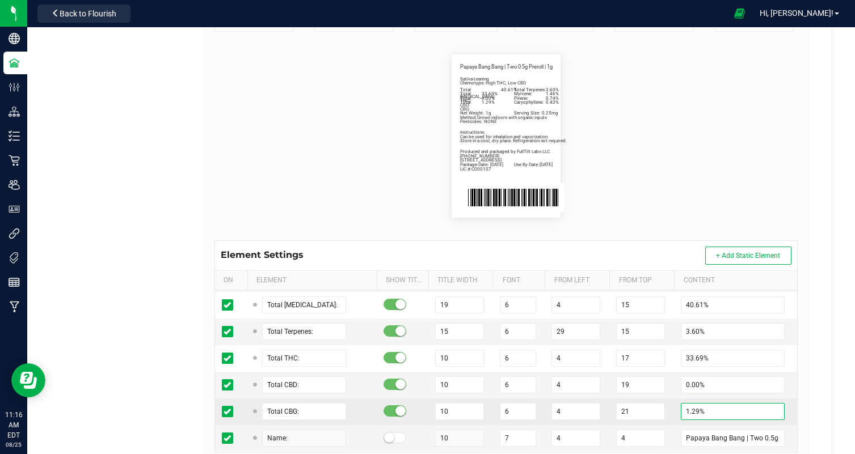
click at [692, 411] on input "1.29%" at bounding box center [733, 411] width 104 height 17
paste input "94"
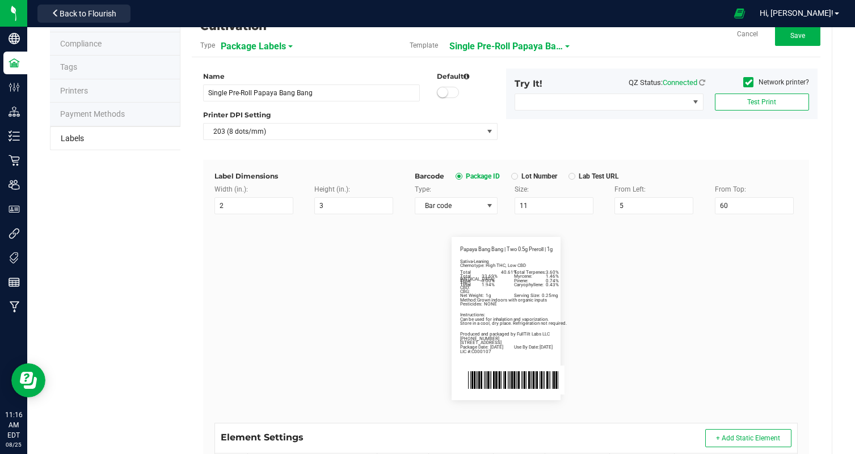
scroll to position [0, 0]
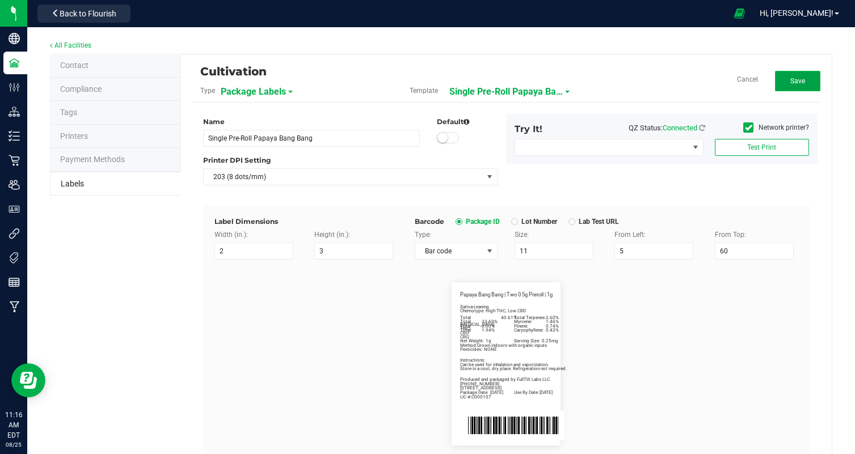
click at [792, 90] on button "Save" at bounding box center [797, 81] width 45 height 20
click at [571, 96] on span "Single Pre-Roll Papaya Bang Bang" at bounding box center [518, 91] width 113 height 19
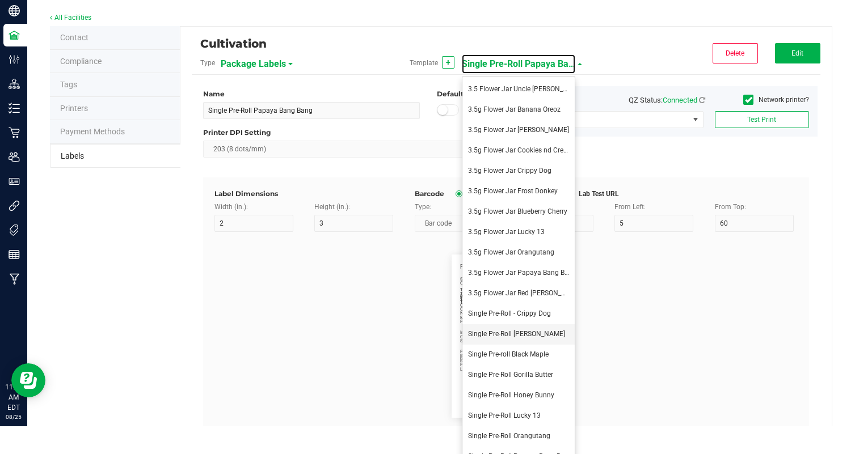
scroll to position [85, 0]
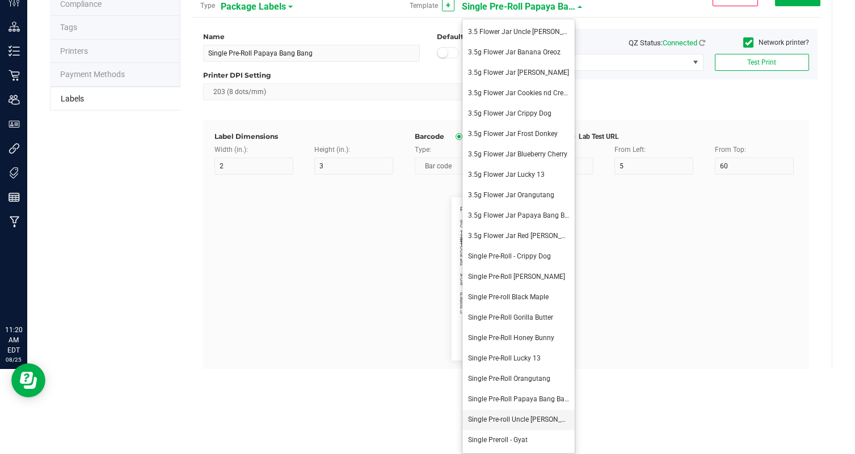
click at [535, 417] on span "Single Pre-roll Uncle Larry" at bounding box center [525, 420] width 114 height 8
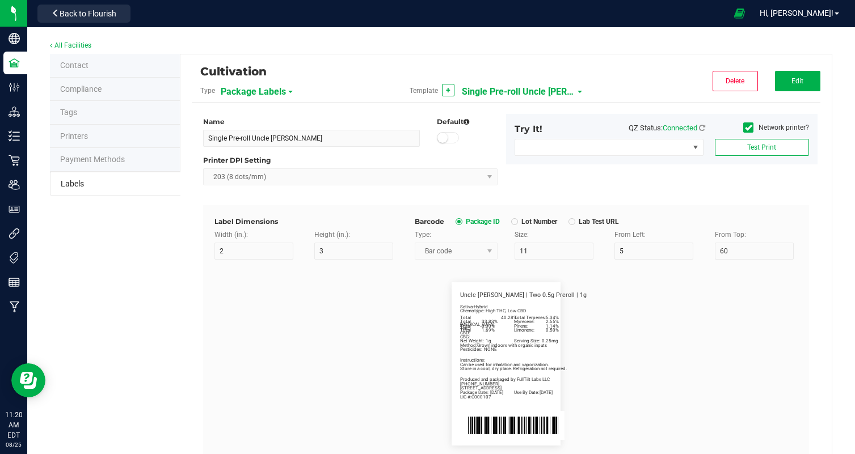
click at [514, 92] on span "Single Pre-roll Uncle Larry" at bounding box center [518, 91] width 113 height 19
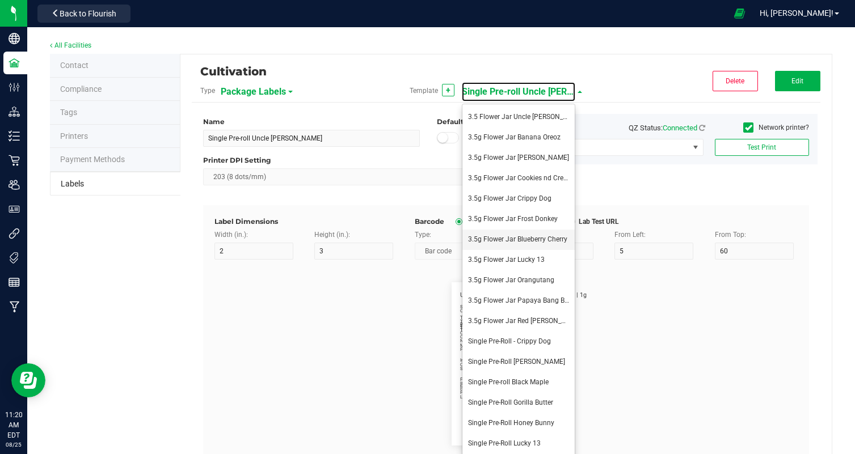
scroll to position [85, 0]
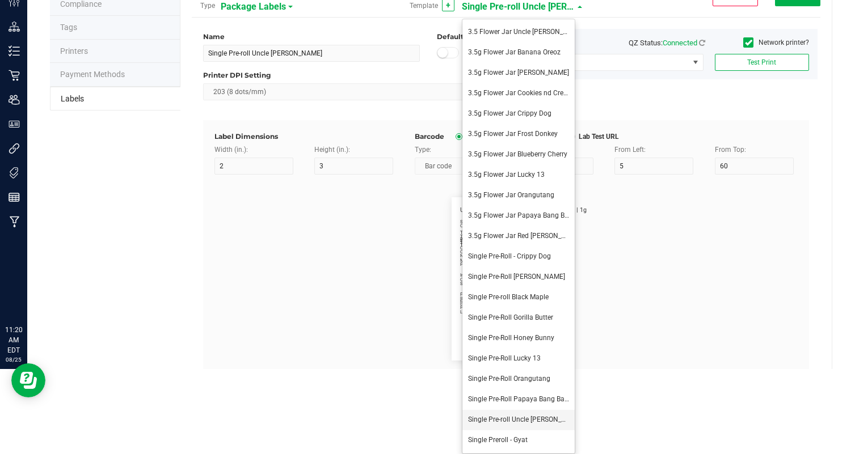
click at [513, 420] on span "Single Pre-roll Uncle Larry" at bounding box center [525, 420] width 114 height 8
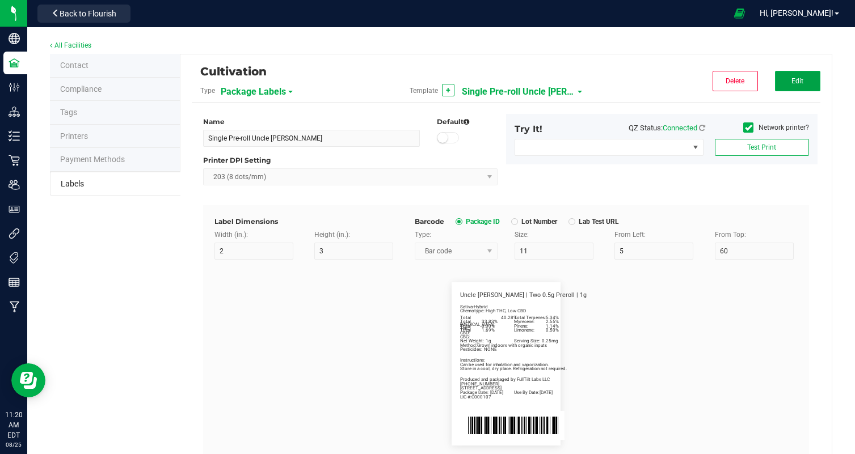
click at [792, 83] on span "Edit" at bounding box center [797, 81] width 12 height 8
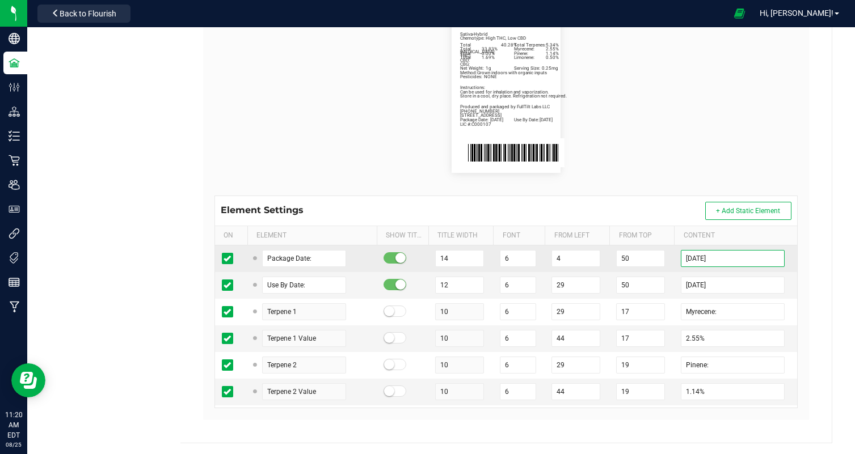
click at [701, 260] on input "08/20/2025" at bounding box center [733, 258] width 104 height 17
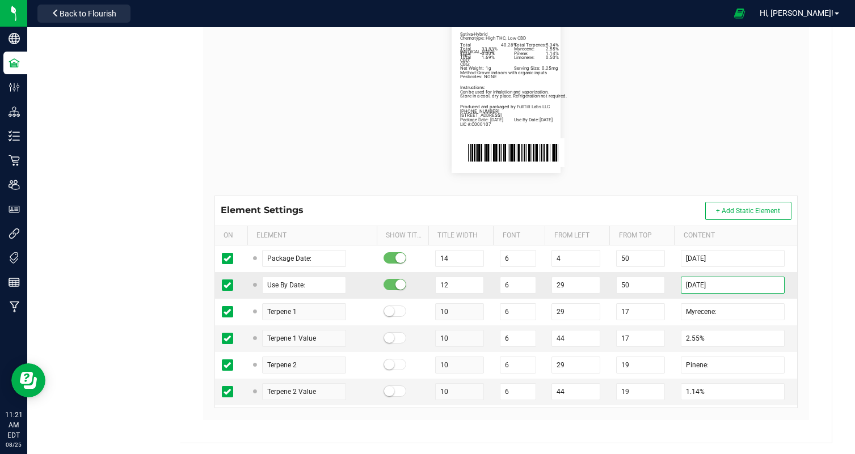
click at [699, 284] on input "02/20/2026" at bounding box center [733, 285] width 104 height 17
click at [809, 331] on div "Name Single Pre-roll Uncle Larry Default Printer DPI Setting 203 (8 dots/mm) Tr…" at bounding box center [505, 131] width 611 height 602
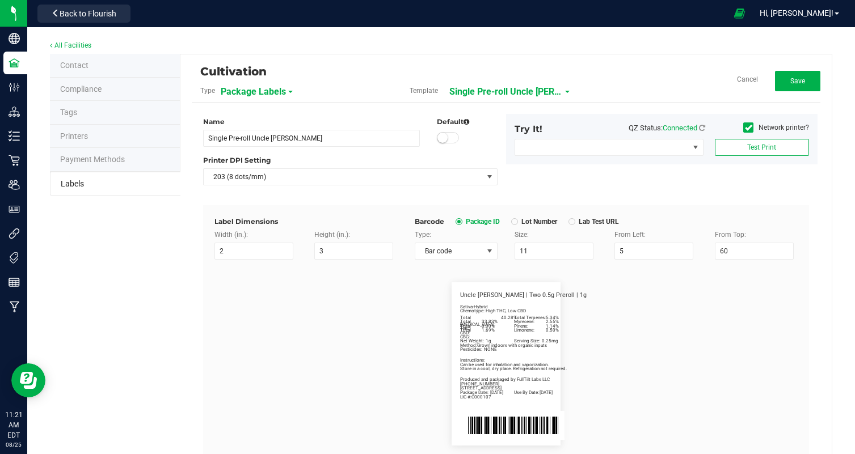
click at [788, 92] on div "Cultivation Type Package Labels Template Single Pre-roll Uncle Larry Cancel Save" at bounding box center [506, 84] width 628 height 37
click at [787, 84] on button "Save" at bounding box center [797, 81] width 45 height 20
click at [534, 98] on span "Single Pre-roll Uncle Larry" at bounding box center [518, 91] width 113 height 19
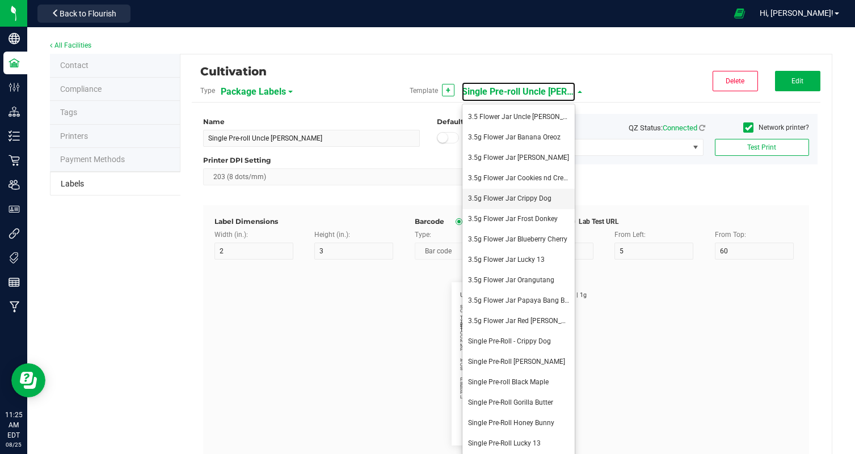
scroll to position [85, 0]
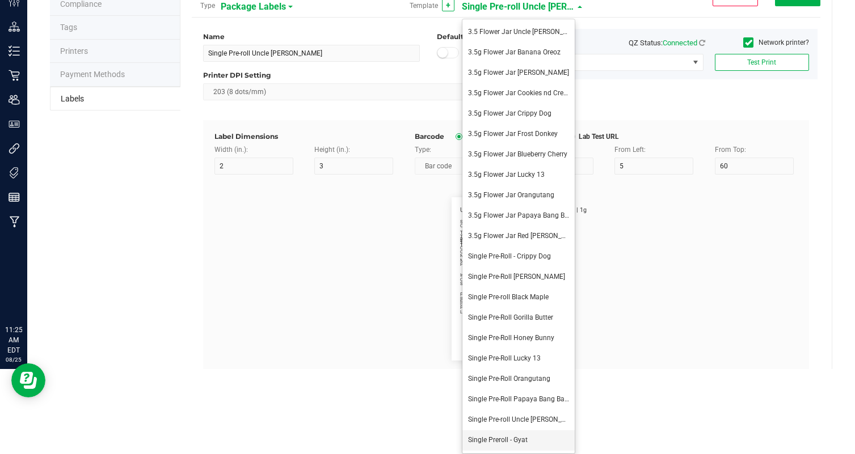
click at [505, 438] on span "Single Preroll - Gyat" at bounding box center [498, 440] width 60 height 8
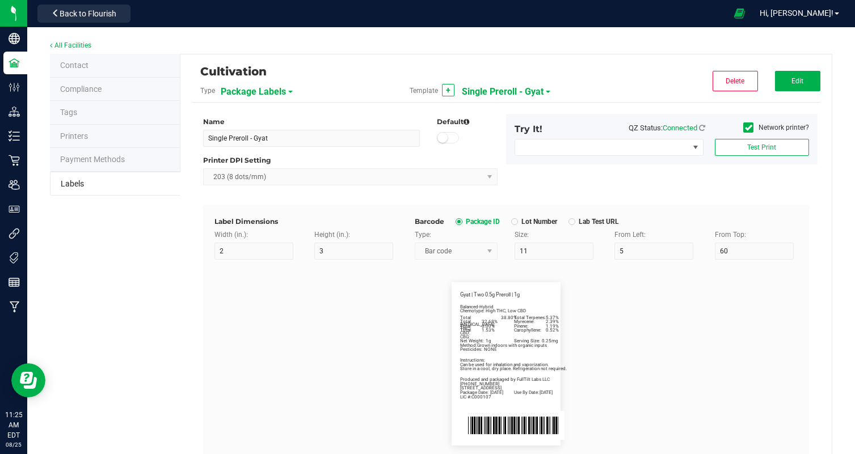
scroll to position [0, 0]
click at [781, 76] on button "Edit" at bounding box center [797, 81] width 45 height 20
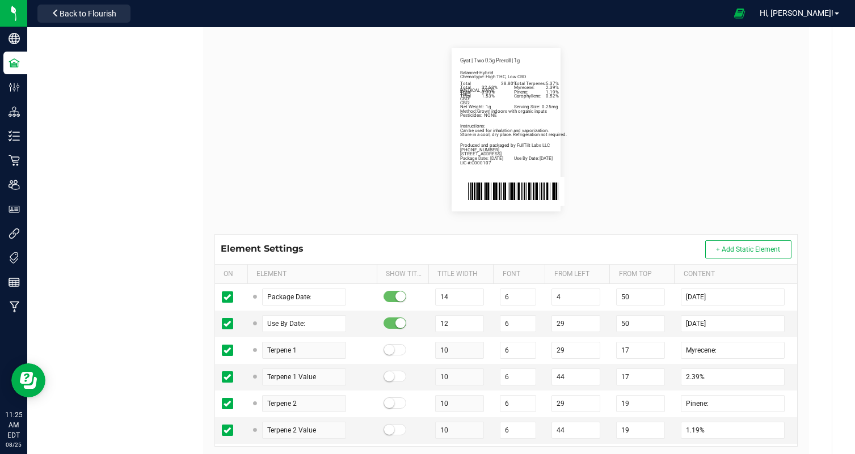
scroll to position [239, 0]
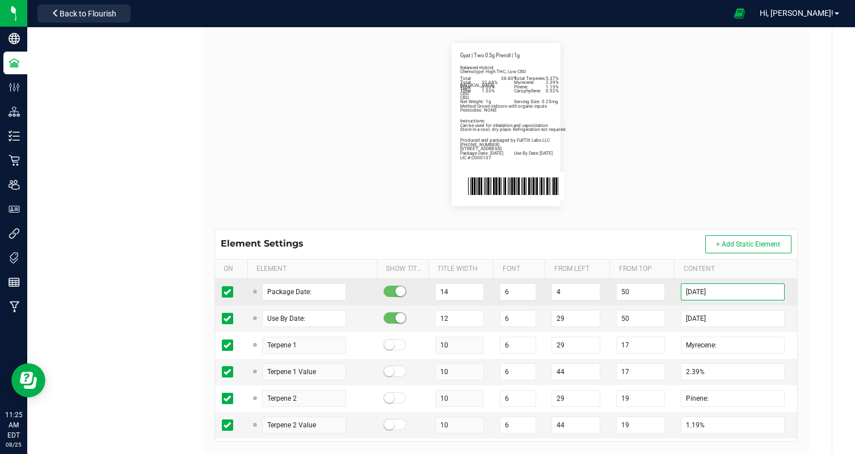
click at [701, 293] on input "08/18/2025" at bounding box center [733, 292] width 104 height 17
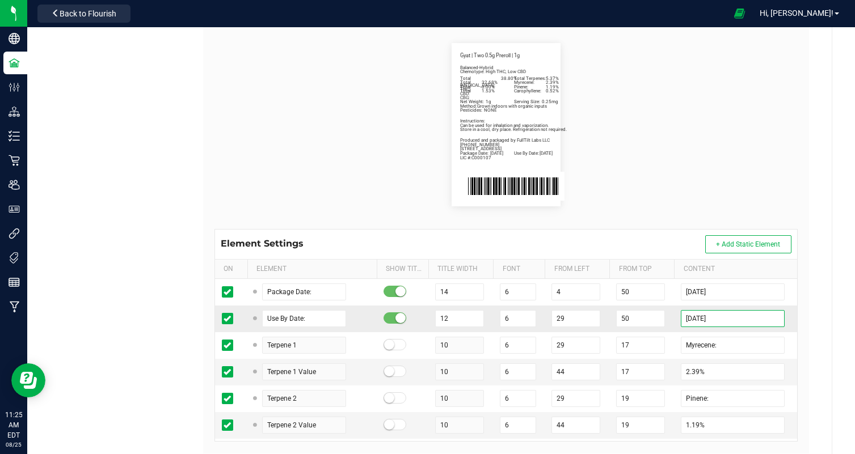
click at [700, 319] on input "02/18/2026" at bounding box center [733, 318] width 104 height 17
click at [728, 200] on flourish-label-viewer "Package Date: 08/25/2025 Use By Date: 02/25/2026 Myrecene: 2.39% Pinene: 1.19% …" at bounding box center [505, 124] width 583 height 163
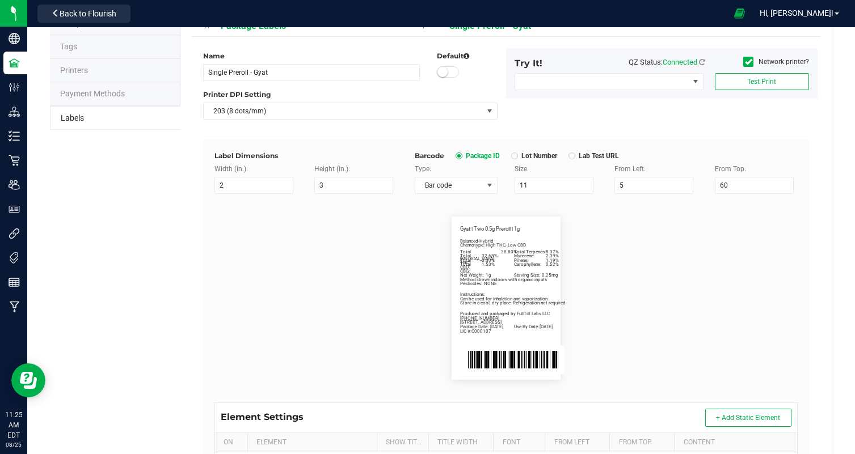
scroll to position [0, 0]
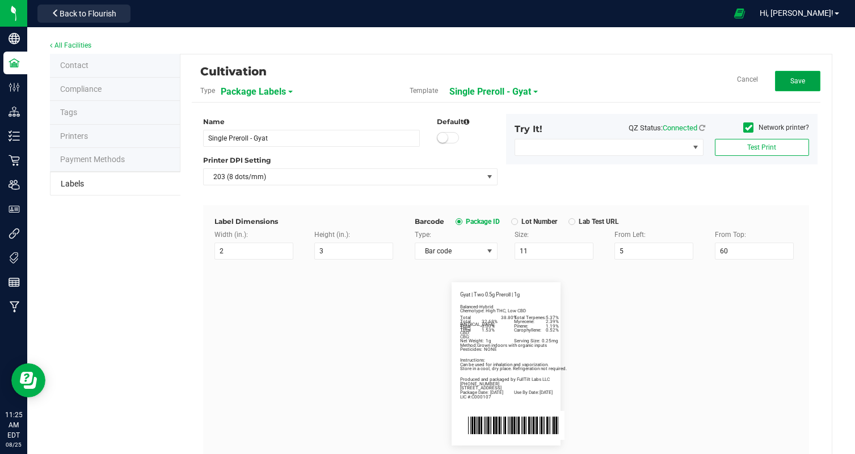
click at [795, 88] on button "Save" at bounding box center [797, 81] width 45 height 20
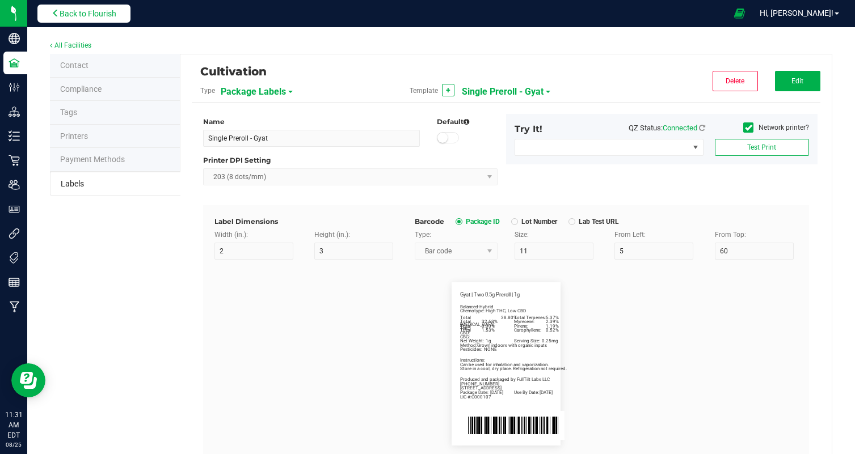
click at [100, 19] on button "Back to Flourish" at bounding box center [83, 14] width 93 height 18
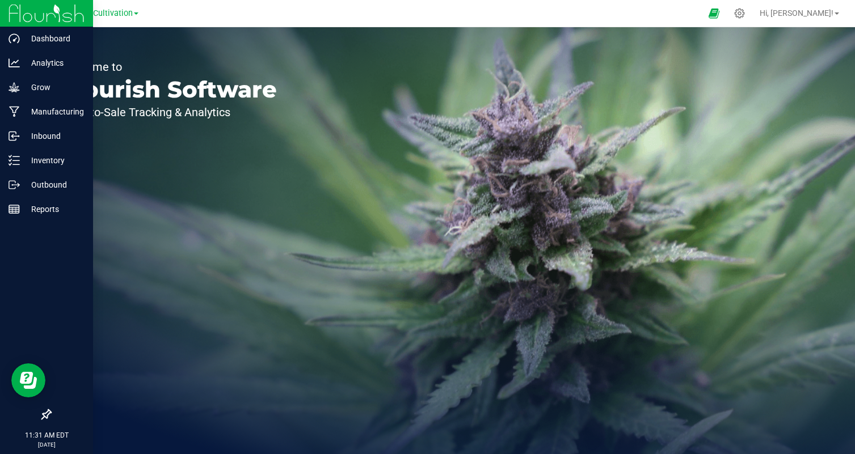
click at [22, 18] on img at bounding box center [47, 13] width 76 height 27
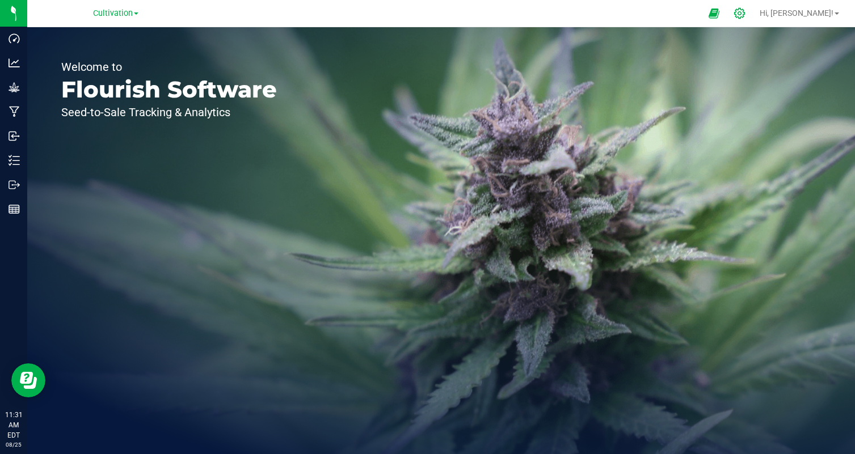
click at [745, 15] on icon at bounding box center [739, 13] width 12 height 12
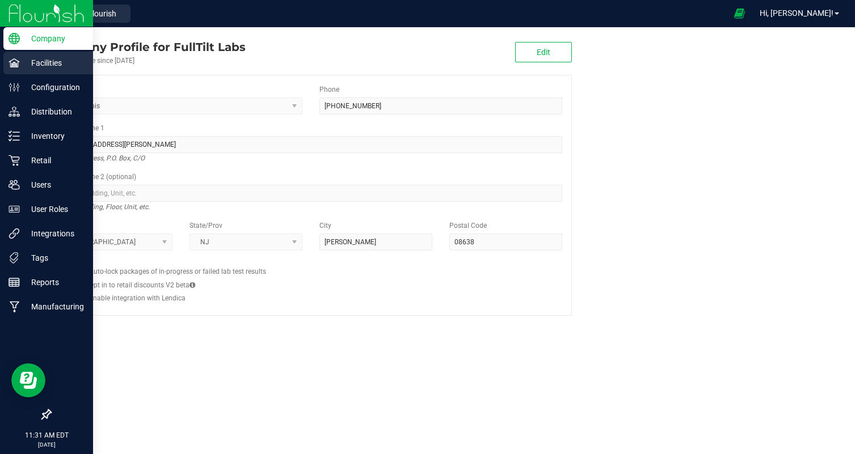
click at [20, 62] on p "Facilities" at bounding box center [54, 63] width 68 height 14
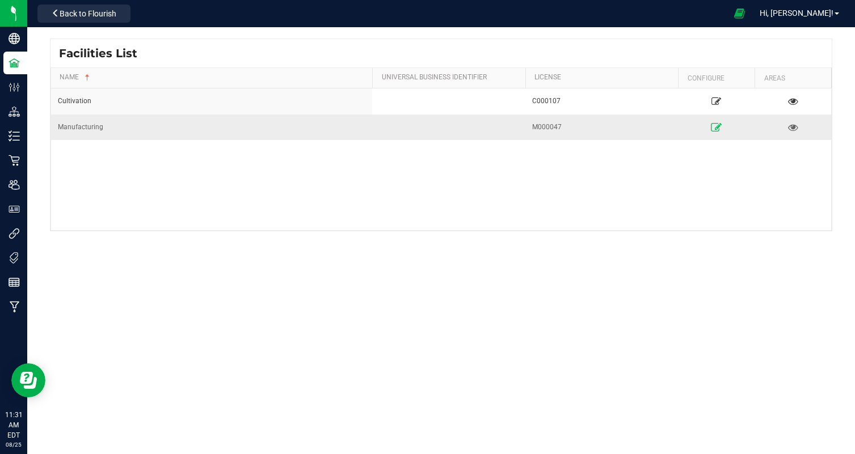
click at [710, 132] on link at bounding box center [716, 127] width 69 height 18
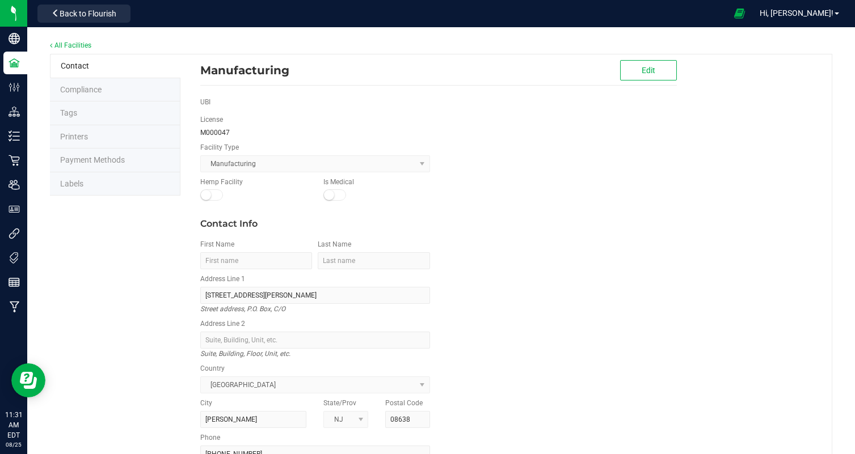
click at [111, 176] on li "Labels" at bounding box center [115, 184] width 130 height 24
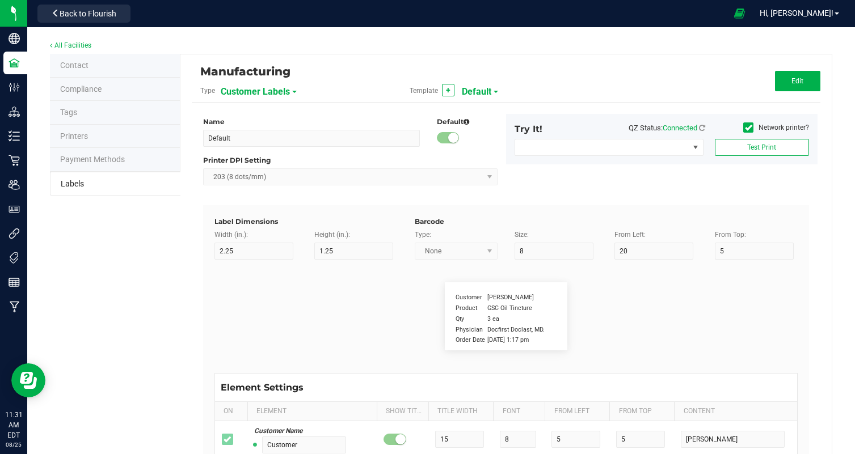
click at [268, 86] on span "Customer Labels" at bounding box center [255, 91] width 69 height 19
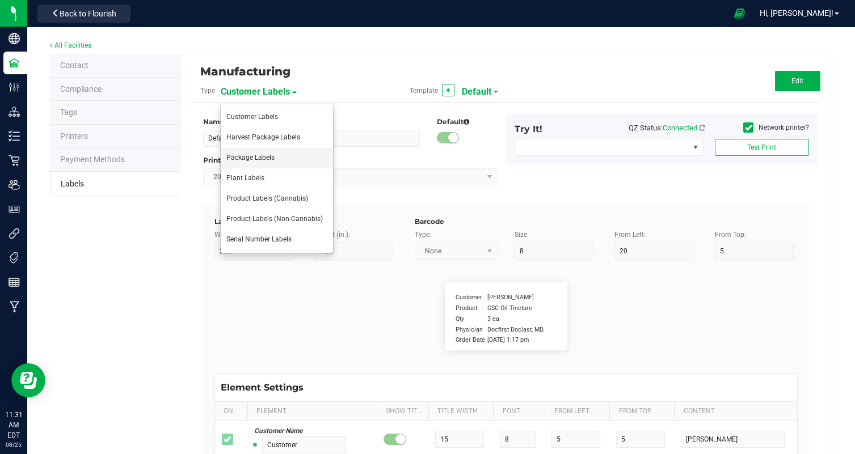
click at [263, 157] on span "Package Labels" at bounding box center [250, 158] width 48 height 8
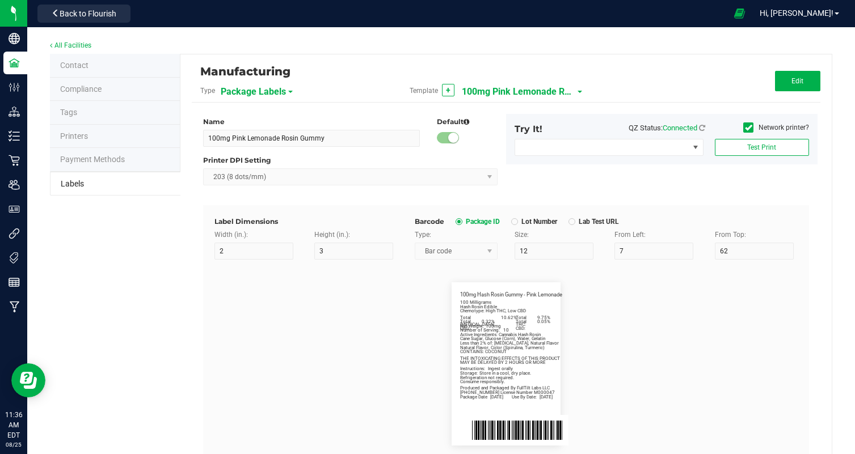
click at [518, 95] on span "100mg Pink Lemonade Rosin Gummy" at bounding box center [518, 91] width 113 height 19
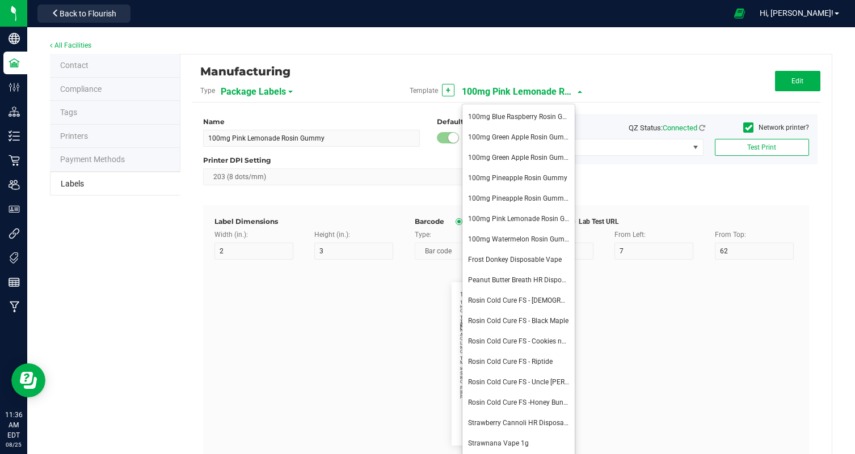
click at [577, 69] on div "Manufacturing" at bounding box center [401, 71] width 402 height 19
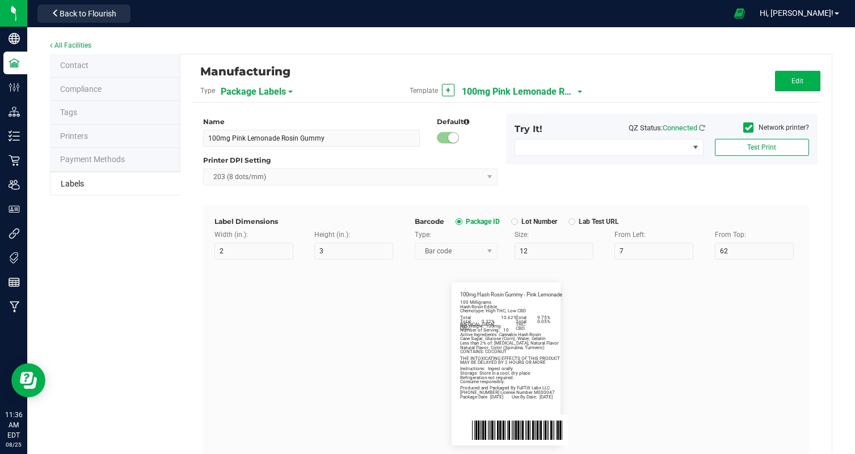
click at [544, 94] on span "100mg Pink Lemonade Rosin Gummy" at bounding box center [518, 91] width 113 height 19
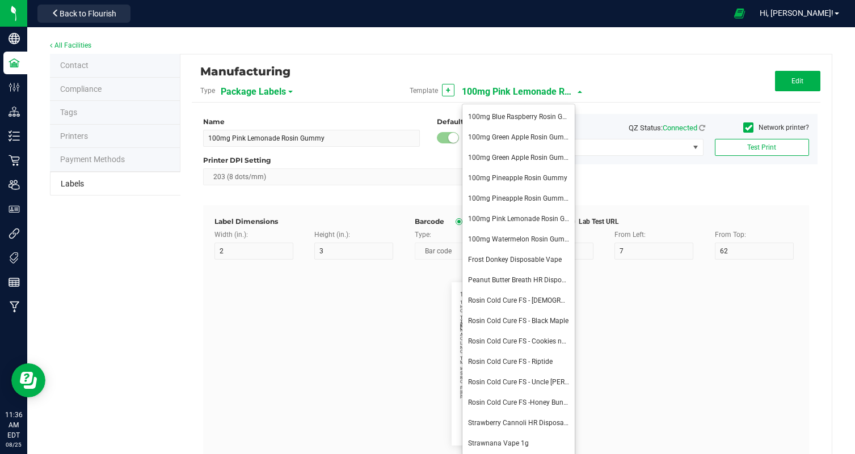
click at [589, 79] on div "Manufacturing" at bounding box center [401, 71] width 402 height 19
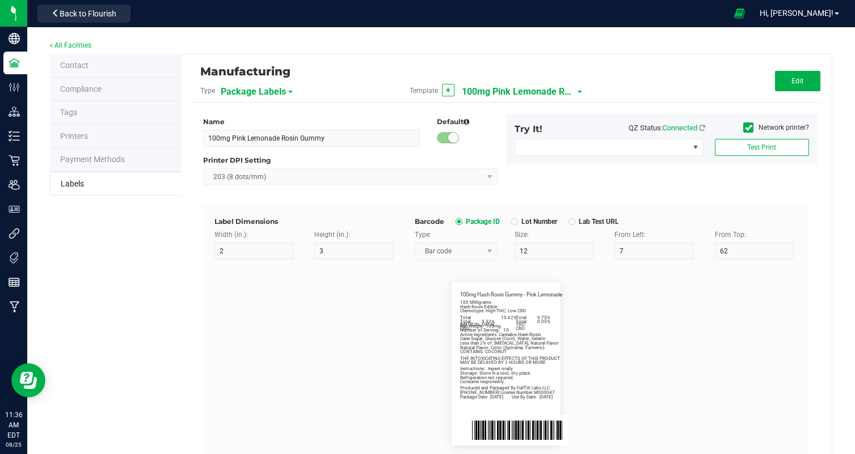
click at [577, 86] on div "Template + 100mg Pink Lemonade Rosin Gummy" at bounding box center [505, 90] width 209 height 19
click at [665, 68] on div "Manufacturing Type Package Labels Template + 100mg Pink Lemonade Rosin Gummy Ed…" at bounding box center [506, 84] width 628 height 37
click at [550, 91] on span "100mg Pink Lemonade Rosin Gummy" at bounding box center [518, 91] width 113 height 19
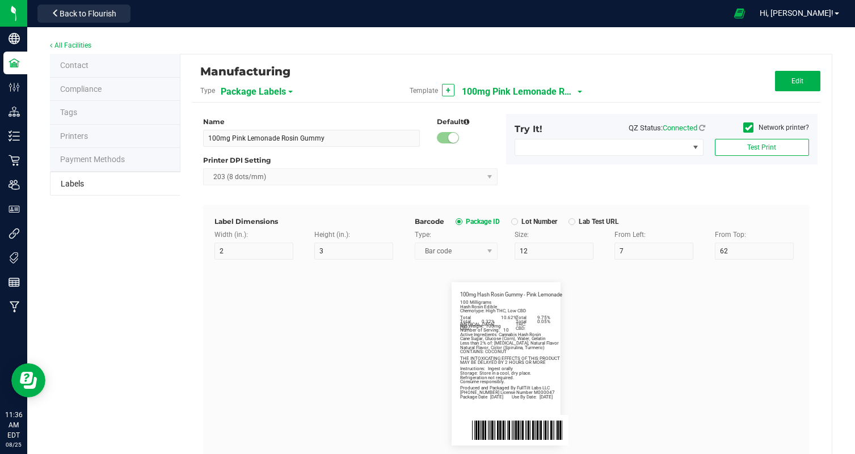
click at [618, 80] on div "Edit" at bounding box center [715, 81] width 209 height 20
click at [560, 94] on span "100mg Pink Lemonade Rosin Gummy" at bounding box center [518, 91] width 113 height 19
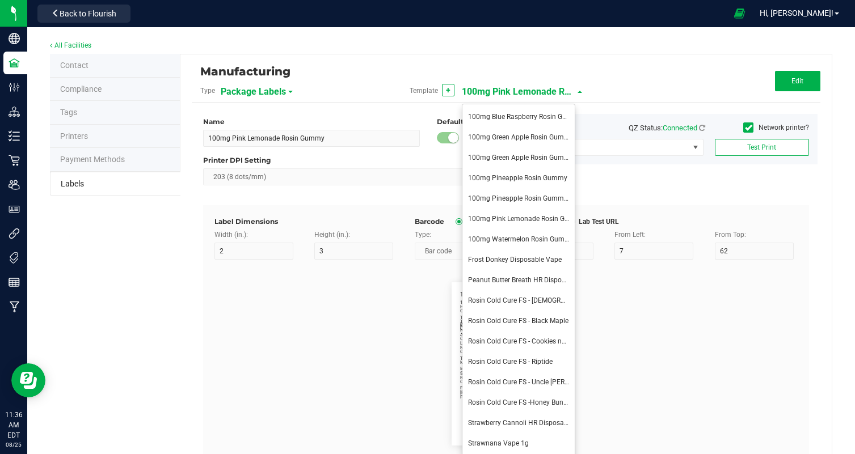
click at [560, 94] on span "100mg Pink Lemonade Rosin Gummy" at bounding box center [518, 91] width 113 height 19
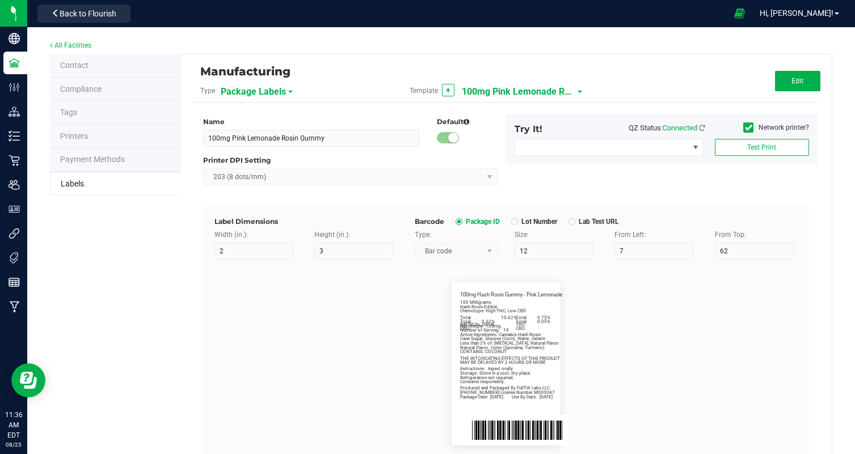
click at [632, 78] on div "Edit" at bounding box center [715, 81] width 209 height 20
click at [543, 91] on span "100mg Pink Lemonade Rosin Gummy" at bounding box center [518, 91] width 113 height 19
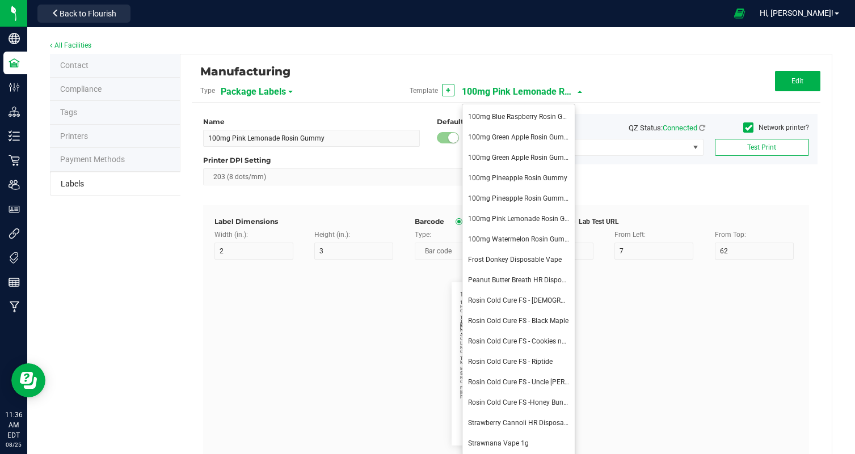
click at [543, 91] on span "100mg Pink Lemonade Rosin Gummy" at bounding box center [518, 91] width 113 height 19
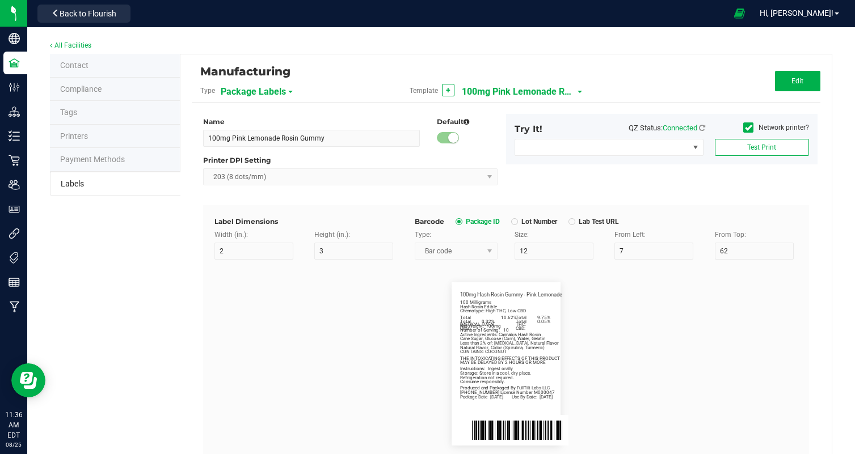
click at [639, 79] on div "Edit" at bounding box center [715, 81] width 209 height 20
click at [550, 82] on span "100mg Pink Lemonade Rosin Gummy" at bounding box center [518, 91] width 113 height 19
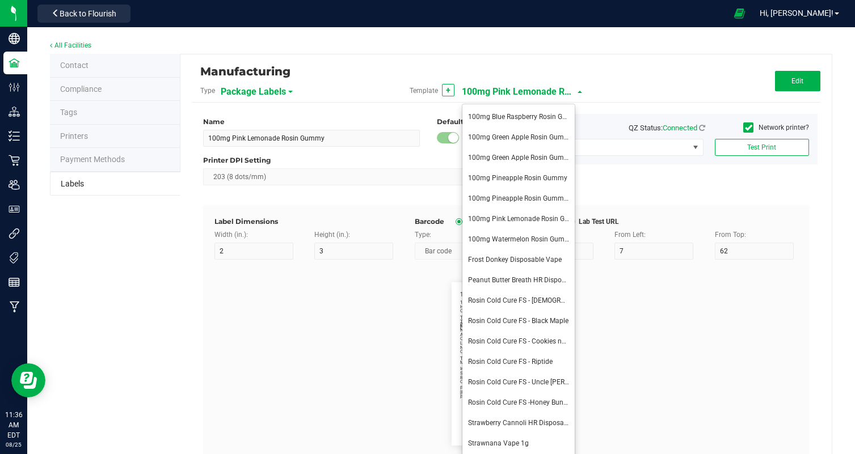
click at [550, 82] on span "100mg Pink Lemonade Rosin Gummy" at bounding box center [518, 91] width 113 height 19
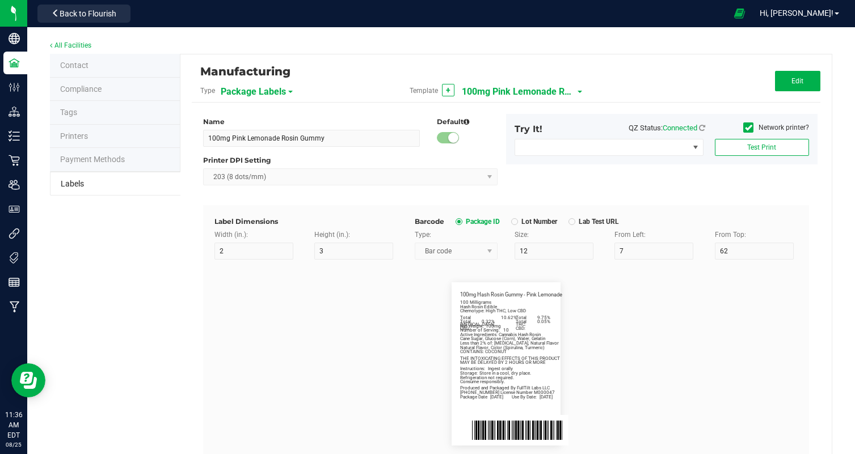
click at [627, 74] on div "Edit" at bounding box center [715, 81] width 209 height 20
click at [575, 95] on span "100mg Pink Lemonade Rosin Gummy" at bounding box center [518, 91] width 113 height 19
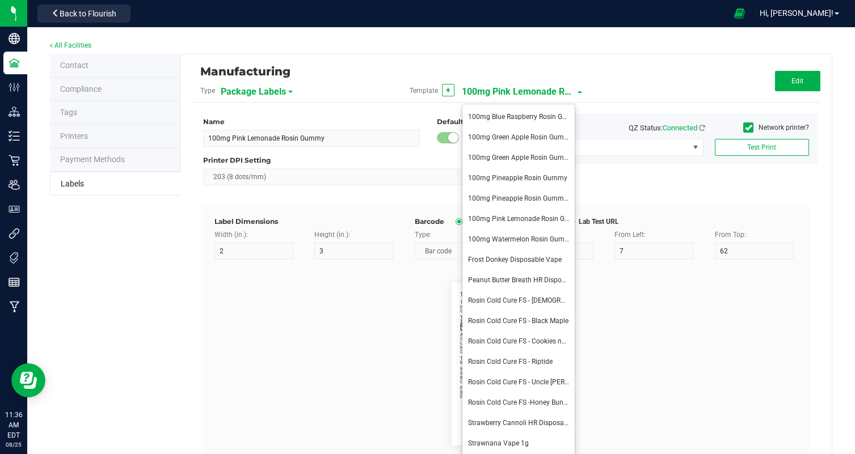
click at [612, 92] on div "Manufacturing Type Package Labels Template + 100mg Pink Lemonade Rosin Gummy Ed…" at bounding box center [506, 84] width 628 height 37
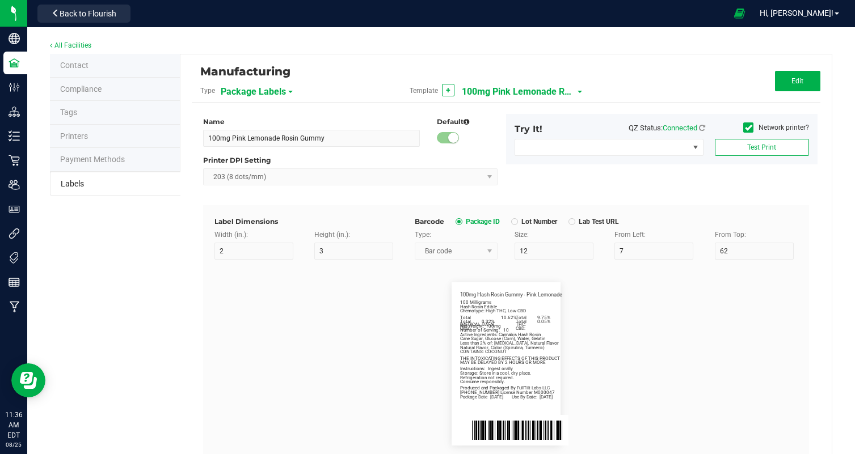
click at [565, 92] on span "100mg Pink Lemonade Rosin Gummy" at bounding box center [518, 91] width 113 height 19
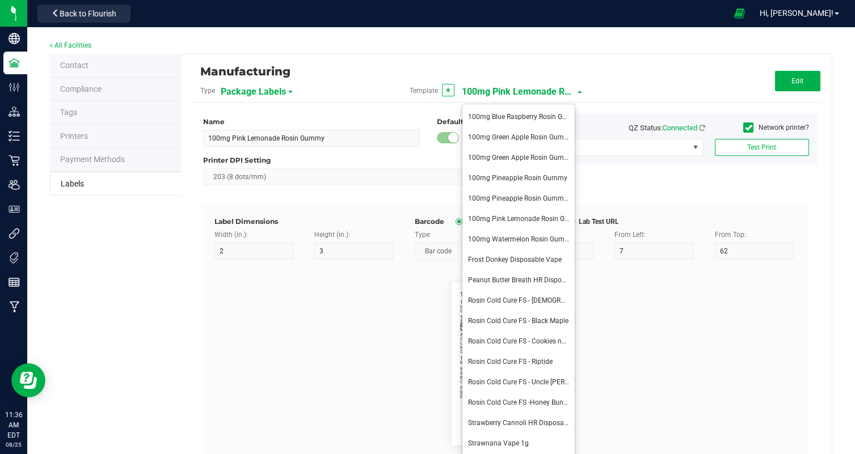
click at [603, 92] on div "Template + 100mg Pink Lemonade Rosin Gummy" at bounding box center [505, 90] width 209 height 19
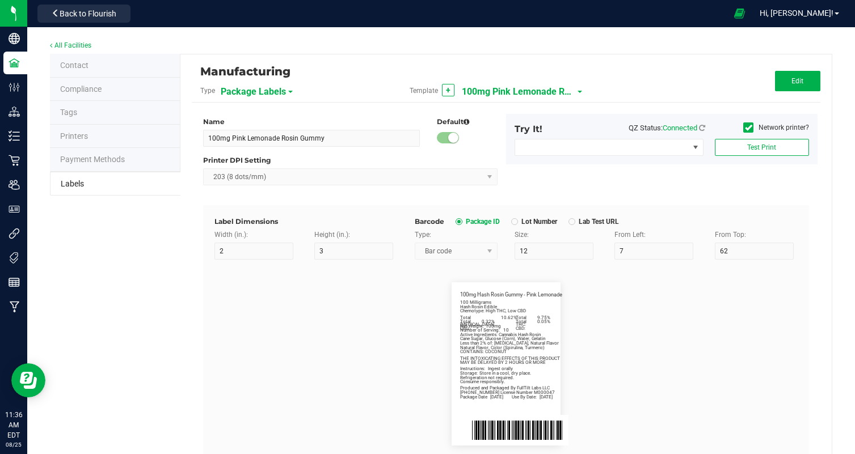
click at [552, 94] on span "100mg Pink Lemonade Rosin Gummy" at bounding box center [518, 91] width 113 height 19
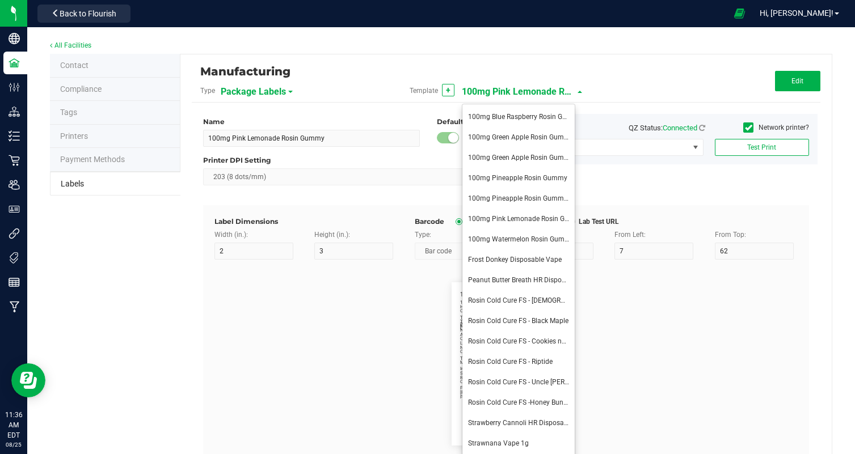
click at [552, 94] on span "100mg Pink Lemonade Rosin Gummy" at bounding box center [518, 91] width 113 height 19
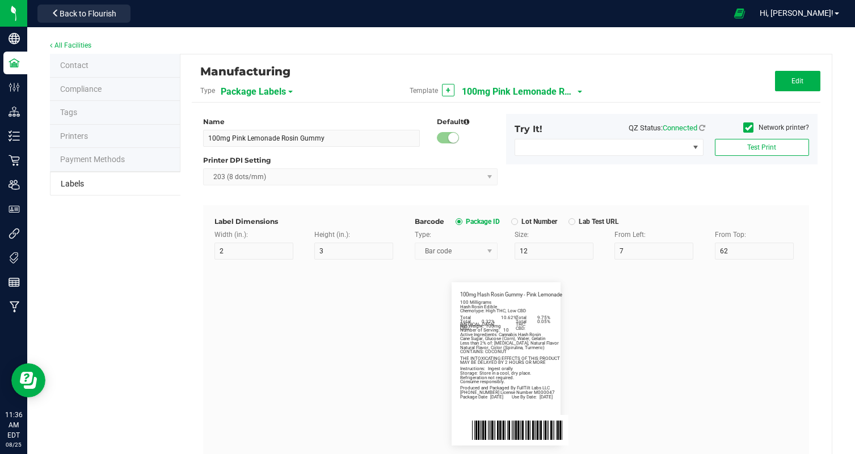
click at [612, 83] on div "Edit" at bounding box center [715, 81] width 209 height 20
click at [551, 90] on span "100mg Pink Lemonade Rosin Gummy" at bounding box center [518, 91] width 113 height 19
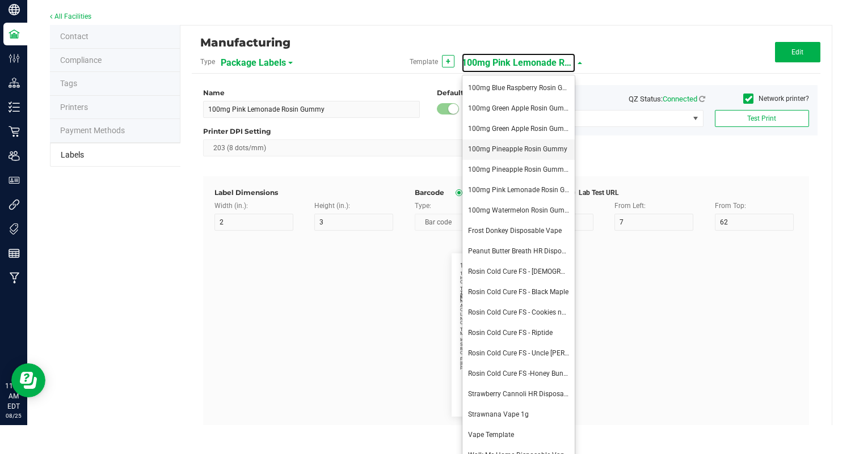
scroll to position [65, 0]
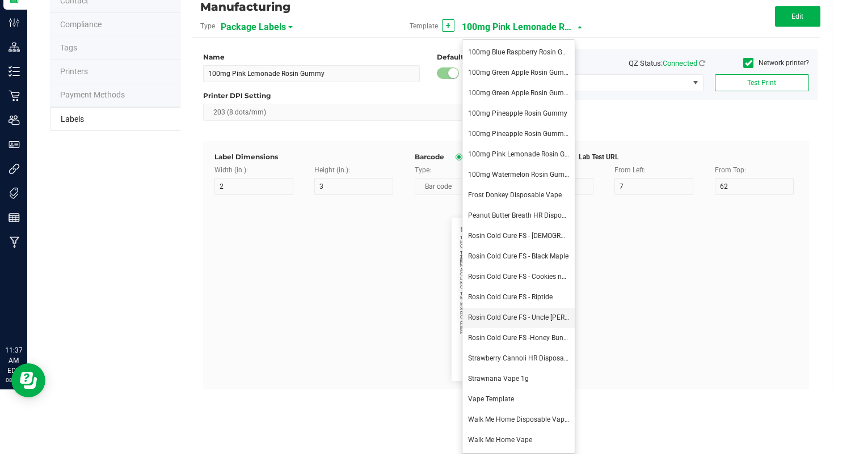
click at [556, 319] on span "Rosin Cold Cure FS - Uncle Larry" at bounding box center [535, 318] width 134 height 8
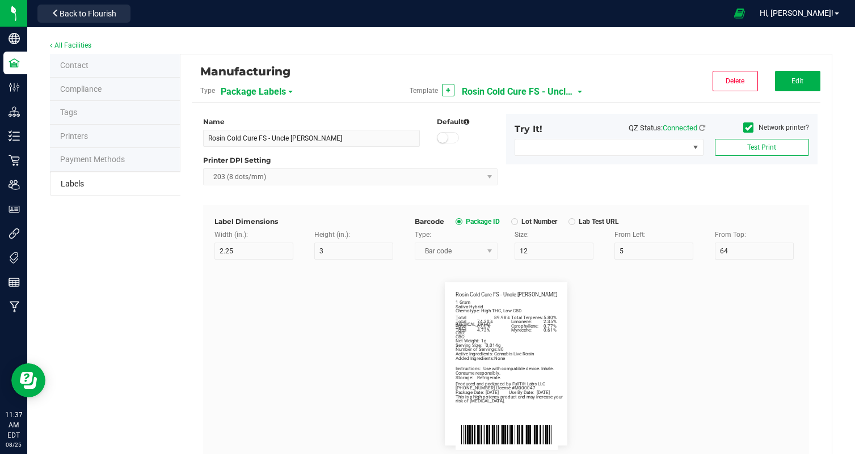
scroll to position [0, 0]
click at [788, 82] on button "Edit" at bounding box center [797, 81] width 45 height 20
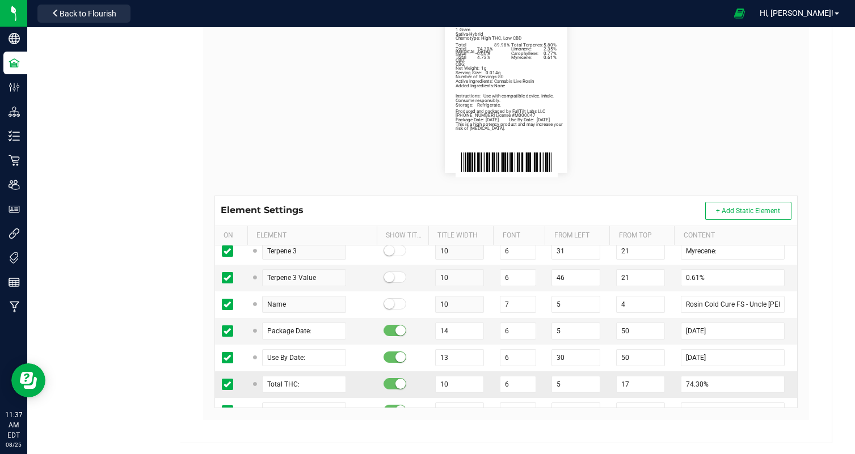
scroll to position [381, 0]
click at [699, 330] on input "08/22/2025" at bounding box center [733, 330] width 104 height 17
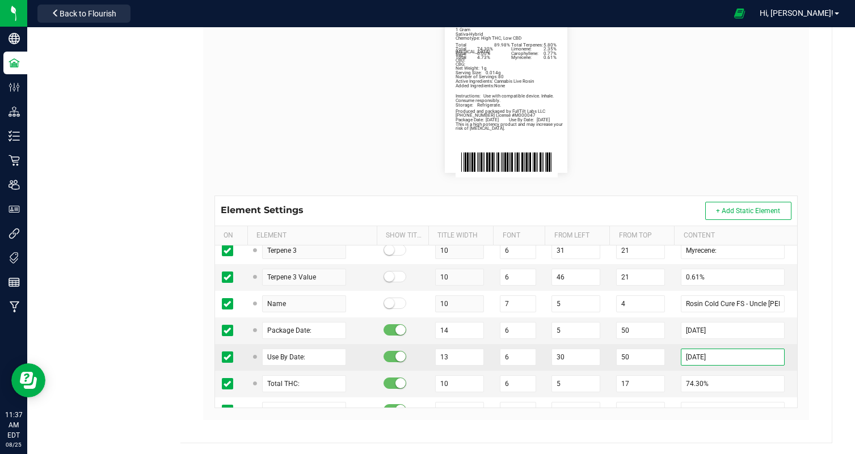
click at [699, 354] on input "02/22/2026" at bounding box center [733, 357] width 104 height 17
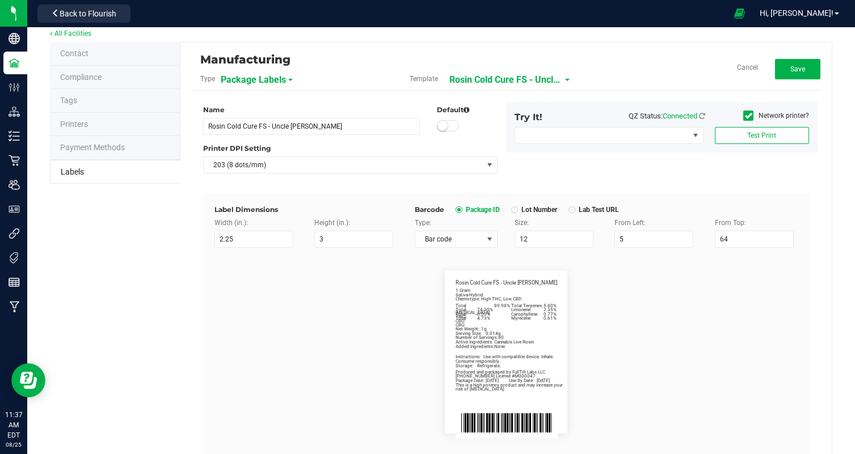
scroll to position [14, 0]
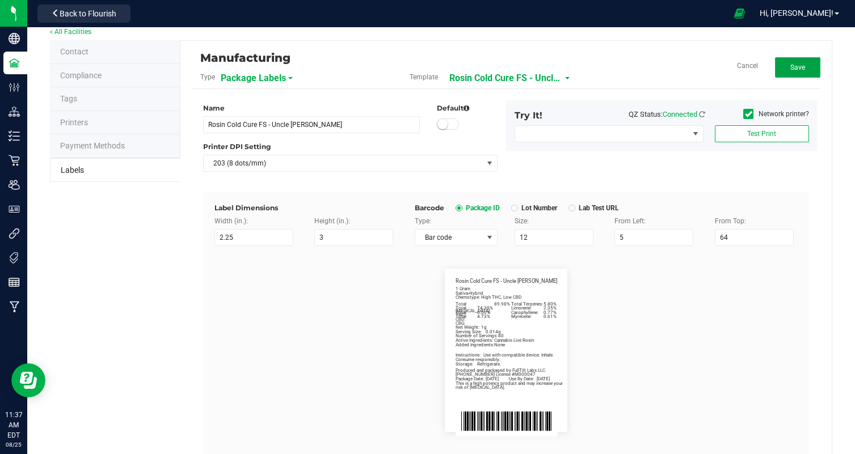
click at [788, 75] on button "Save" at bounding box center [797, 67] width 45 height 20
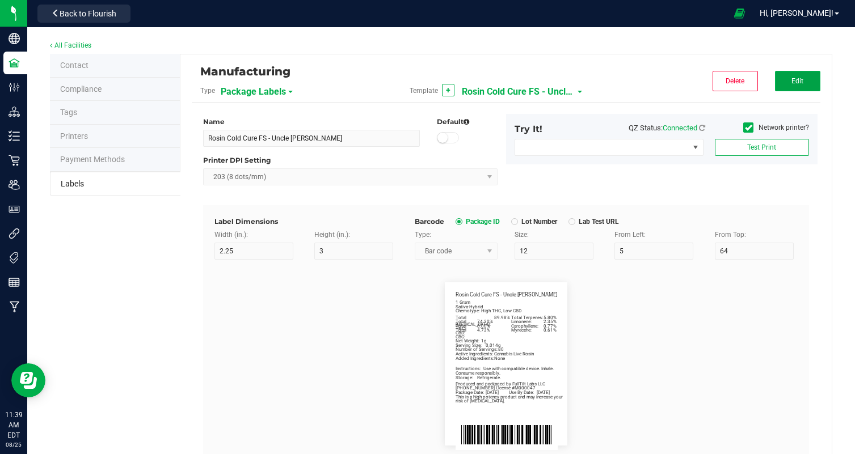
click at [800, 82] on span "Edit" at bounding box center [797, 81] width 12 height 8
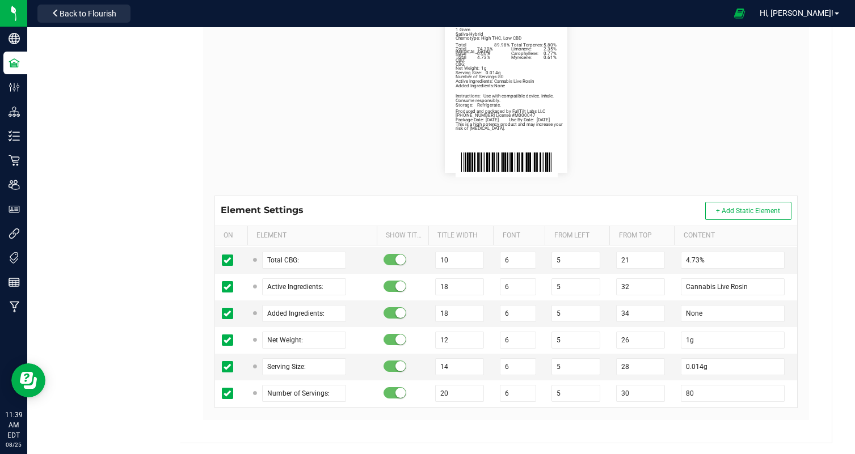
scroll to position [560, 0]
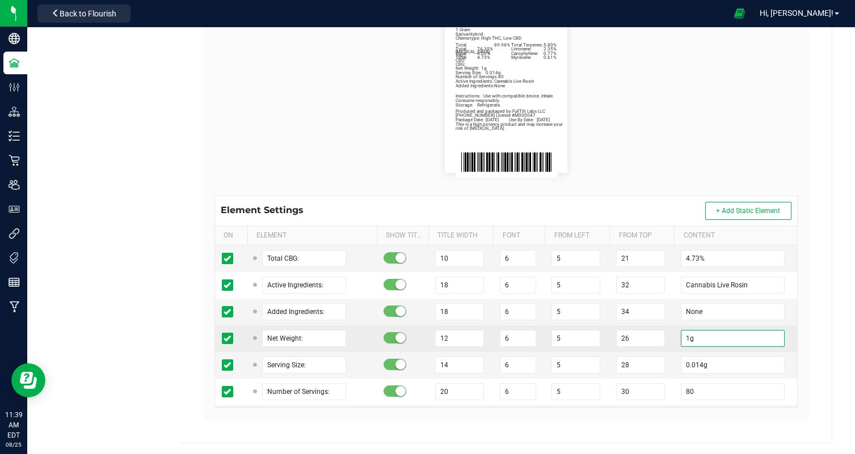
click at [690, 341] on input "1g" at bounding box center [733, 338] width 104 height 17
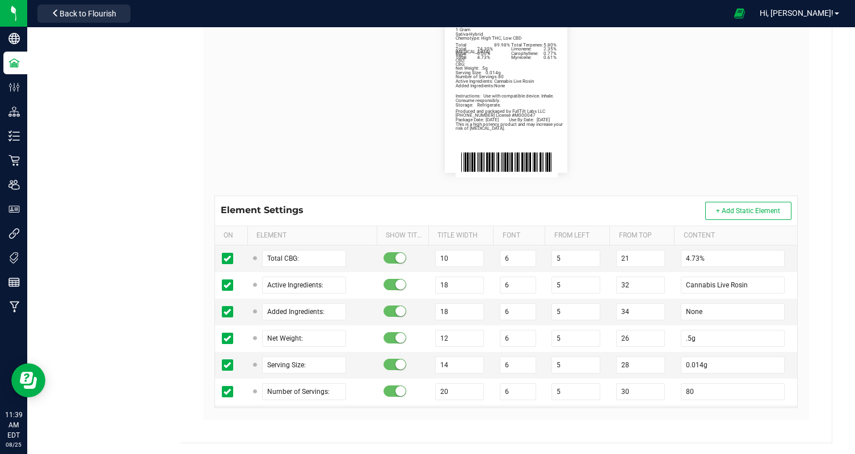
click at [807, 362] on div "Label Dimensions Width (in.): 2.25 Height (in.): 3 Barcode Package ID Lot Numbe…" at bounding box center [506, 177] width 606 height 488
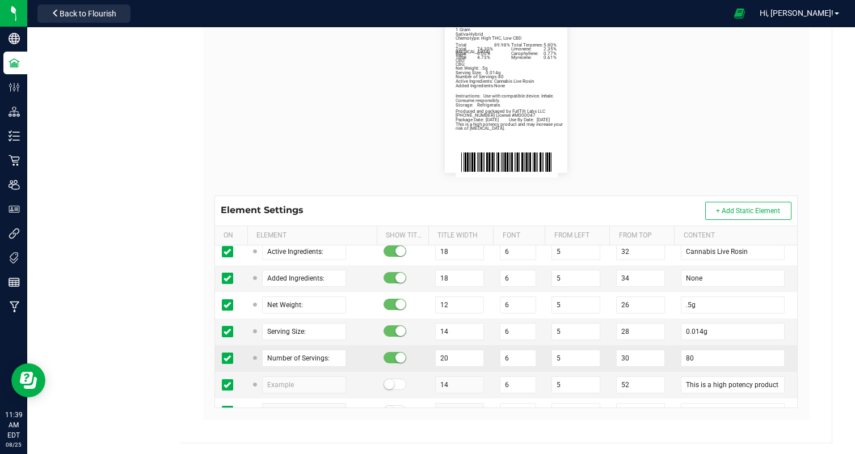
scroll to position [606, 0]
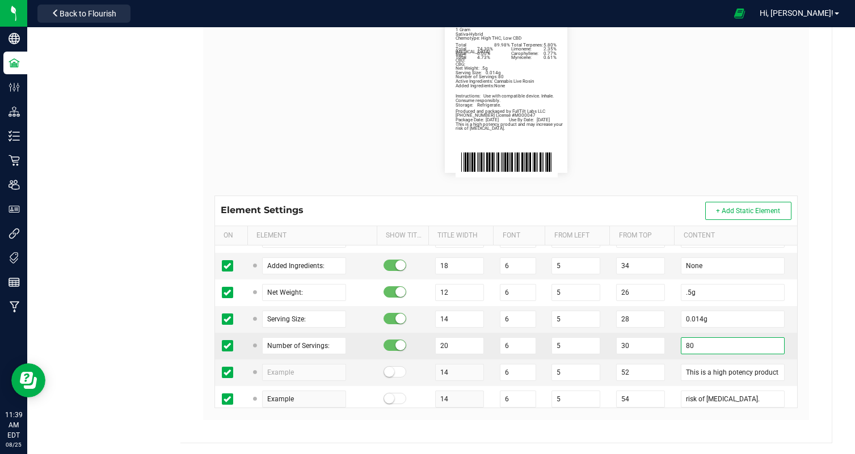
click at [712, 349] on input "80" at bounding box center [733, 345] width 104 height 17
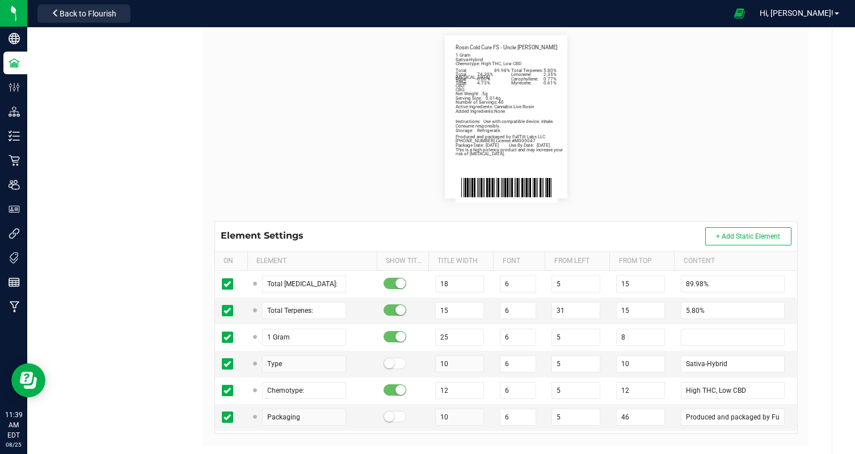
scroll to position [240, 0]
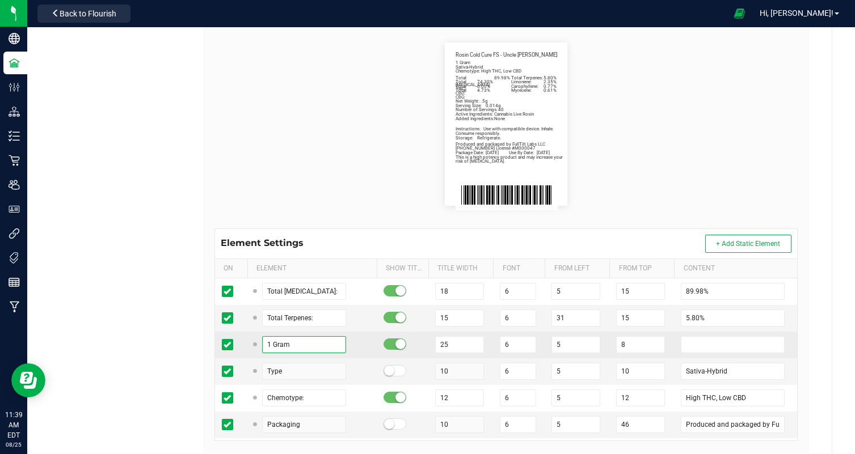
click at [269, 344] on input "1 Gram" at bounding box center [304, 344] width 84 height 17
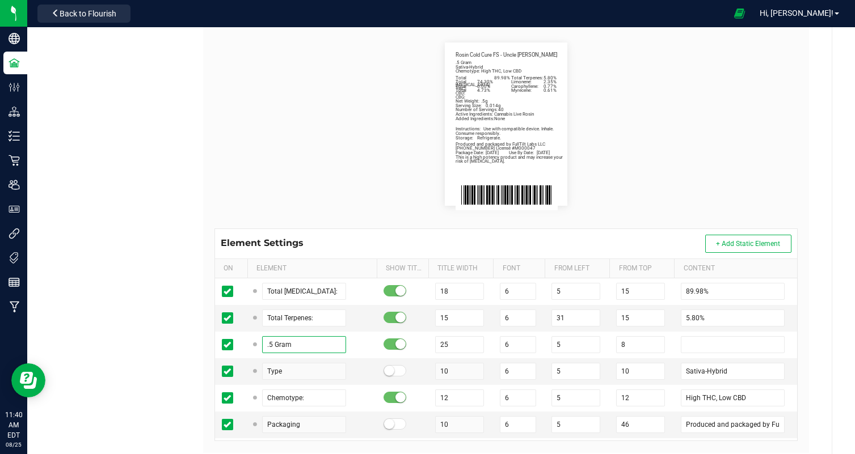
scroll to position [0, 0]
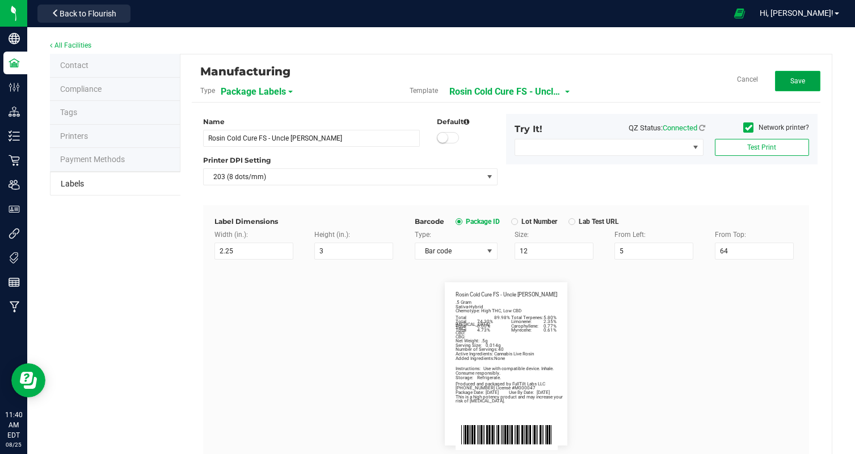
click at [788, 83] on button "Save" at bounding box center [797, 81] width 45 height 20
click at [526, 99] on span "Rosin Cold Cure FS - Uncle Larry" at bounding box center [518, 91] width 113 height 19
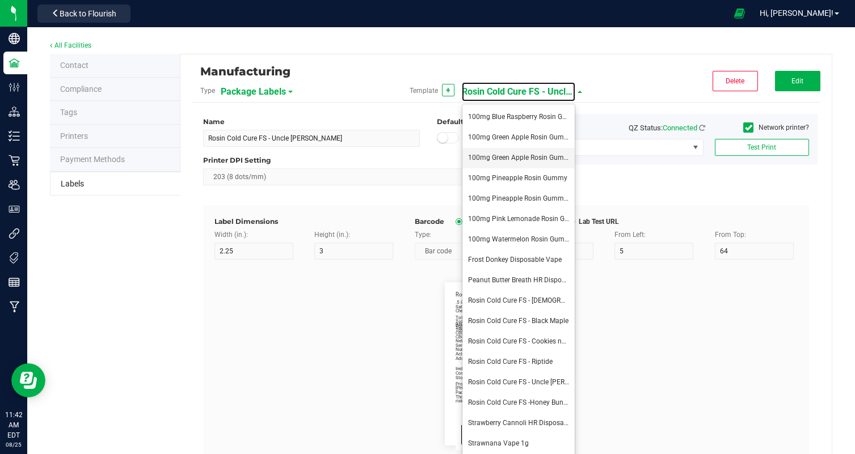
scroll to position [65, 0]
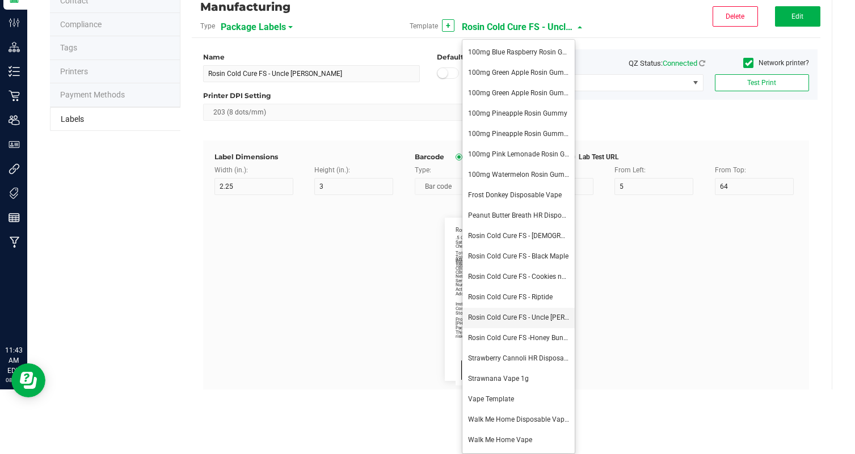
click at [551, 326] on li "Rosin Cold Cure FS - Uncle Larry" at bounding box center [518, 318] width 112 height 20
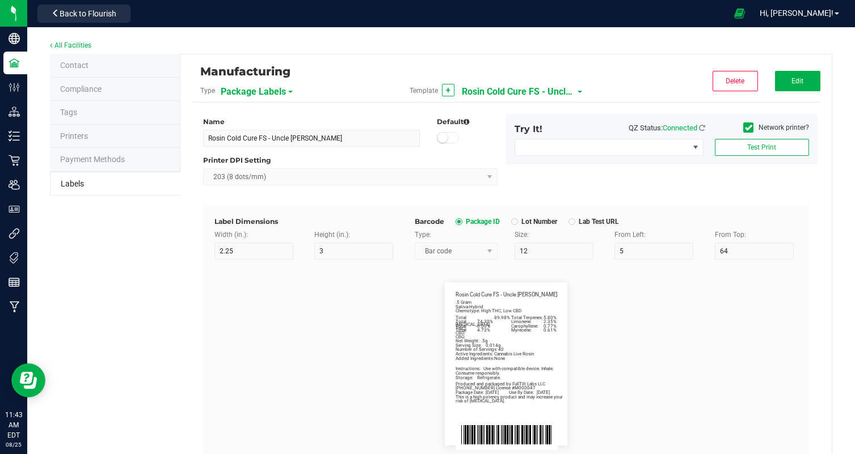
scroll to position [0, 0]
click at [519, 92] on span "Rosin Cold Cure FS - Uncle Larry" at bounding box center [518, 91] width 113 height 19
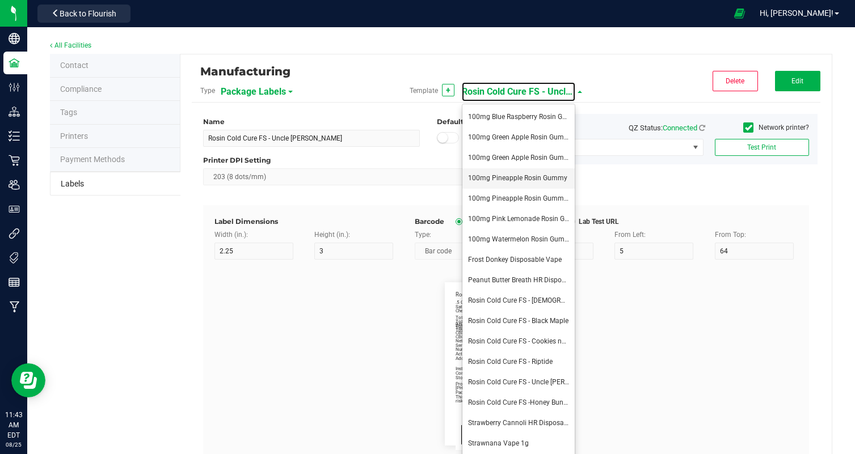
scroll to position [65, 0]
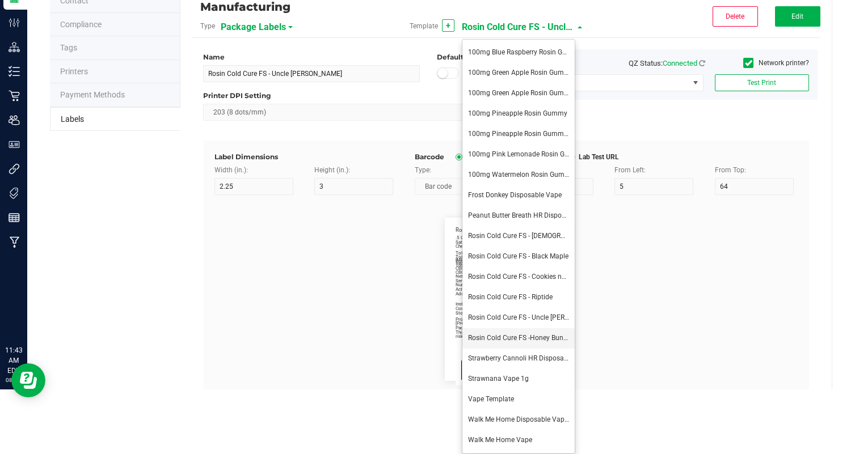
click at [547, 339] on span "Rosin Cold Cure FS -Honey Bunny" at bounding box center [519, 338] width 103 height 8
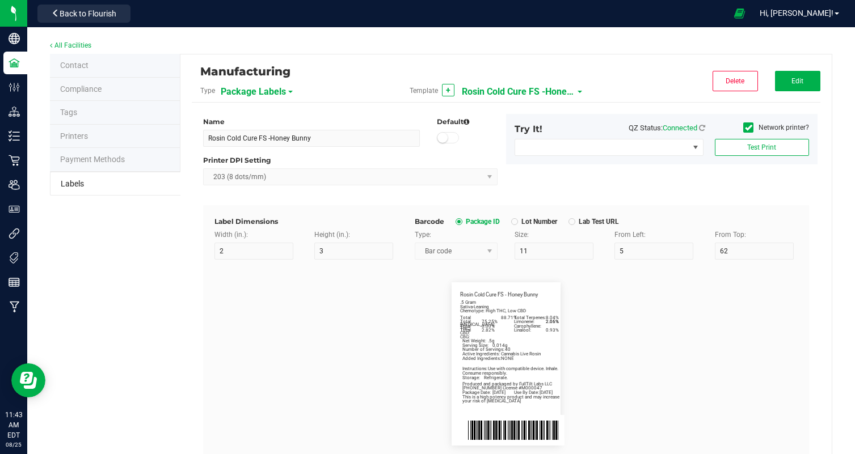
scroll to position [0, 0]
click at [797, 86] on button "Edit" at bounding box center [797, 81] width 45 height 20
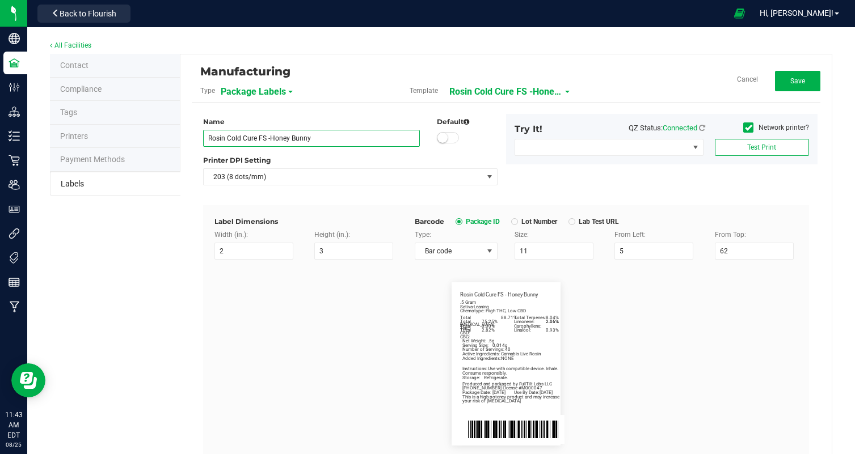
drag, startPoint x: 270, startPoint y: 139, endPoint x: 482, endPoint y: 146, distance: 212.2
click at [482, 146] on div "Name Rosin Cold Cure FS -Honey Bunny Default" at bounding box center [350, 132] width 311 height 30
drag, startPoint x: 271, startPoint y: 138, endPoint x: 475, endPoint y: 158, distance: 204.5
click at [475, 158] on div "Name Rosin Cold Cure FS - Lucky 13 Default Printer DPI Setting 203 (8 dots/mm)" at bounding box center [350, 154] width 311 height 80
click at [788, 345] on flourish-label-viewer "Package Date: 08/20/25 Use By Date: 02/20/26 Limonene: 2.06% Carophyllene: 2.05…" at bounding box center [505, 363] width 583 height 163
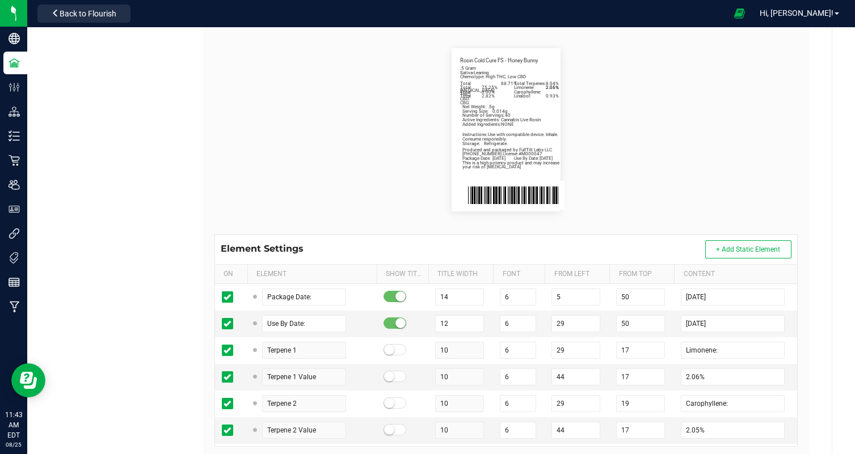
scroll to position [255, 0]
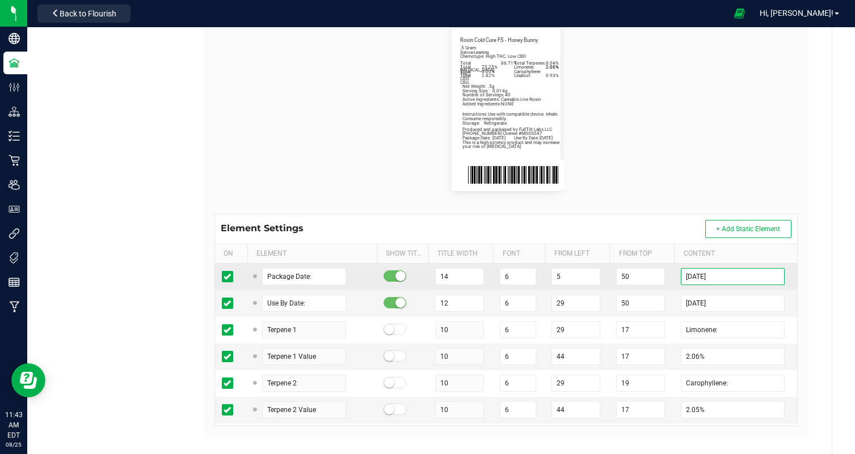
click at [701, 276] on input "08/20/25" at bounding box center [733, 276] width 104 height 17
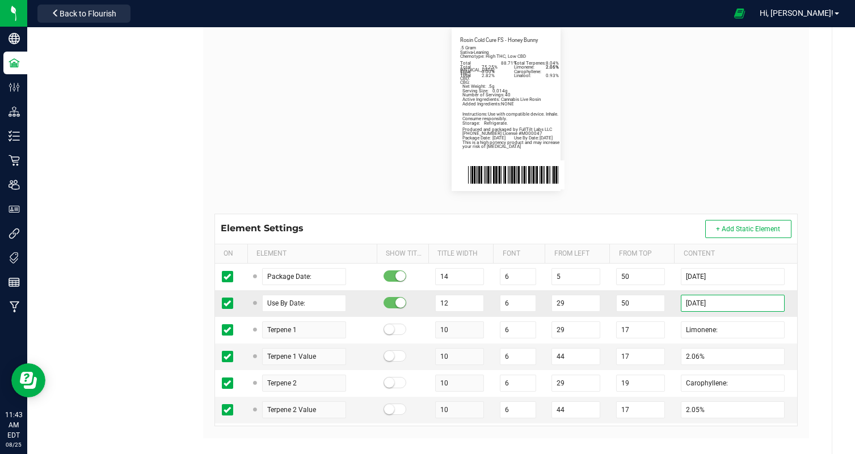
click at [700, 304] on input "02/20/26" at bounding box center [733, 303] width 104 height 17
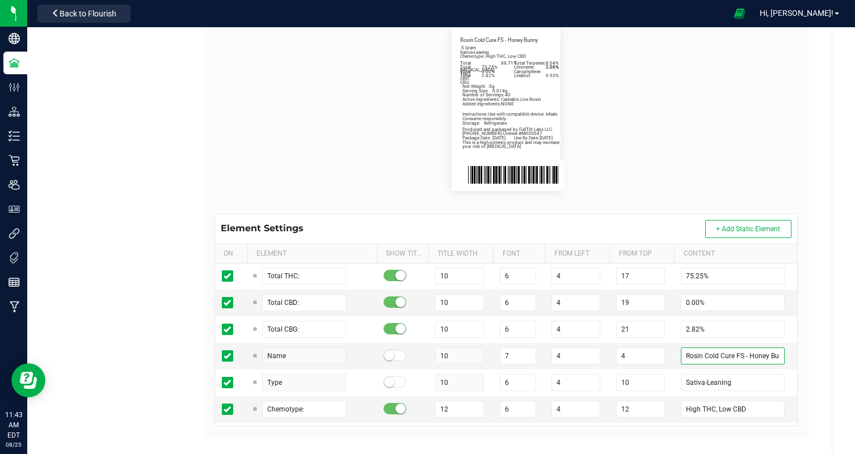
scroll to position [0, 9]
drag, startPoint x: 750, startPoint y: 353, endPoint x: 844, endPoint y: 357, distance: 94.8
click at [844, 357] on div "All Facilities Contact Compliance Tags Printers Payment Methods Labels Manufact…" at bounding box center [440, 123] width 827 height 700
paste input "Lucky 13"
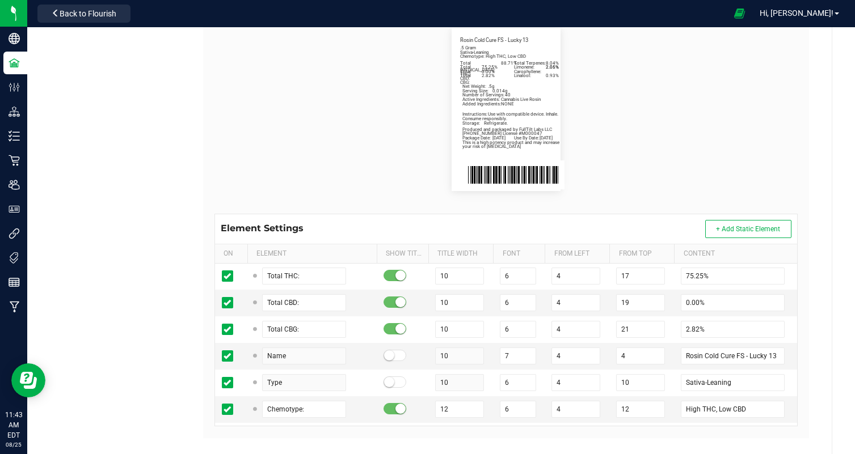
click at [822, 359] on div "Manufacturing Type Package Labels Template Rosin Cold Cure FS - Lucky 13 Cancel…" at bounding box center [505, 130] width 651 height 661
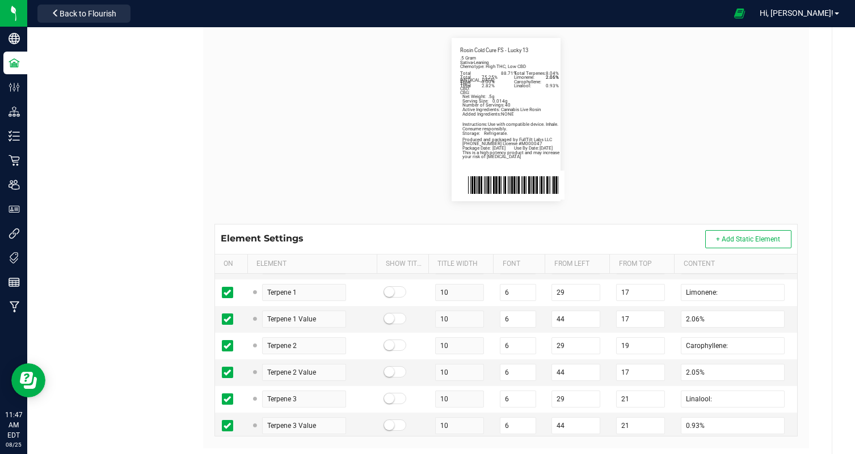
scroll to position [54, 0]
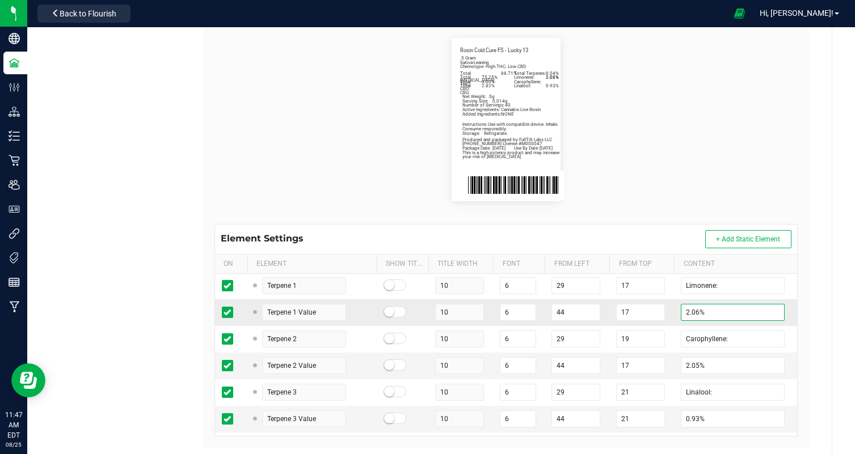
click at [689, 312] on input "2.06%" at bounding box center [733, 312] width 104 height 17
paste input "3.07"
click at [695, 367] on input "2.05%" at bounding box center [733, 365] width 104 height 17
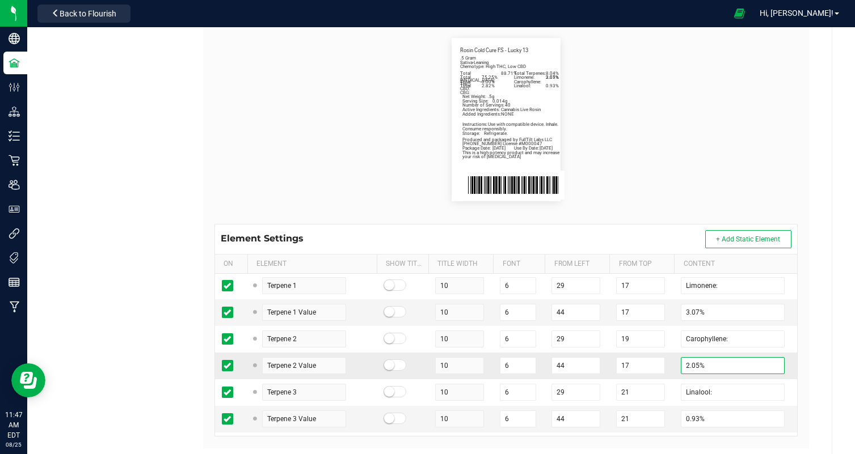
paste input "43"
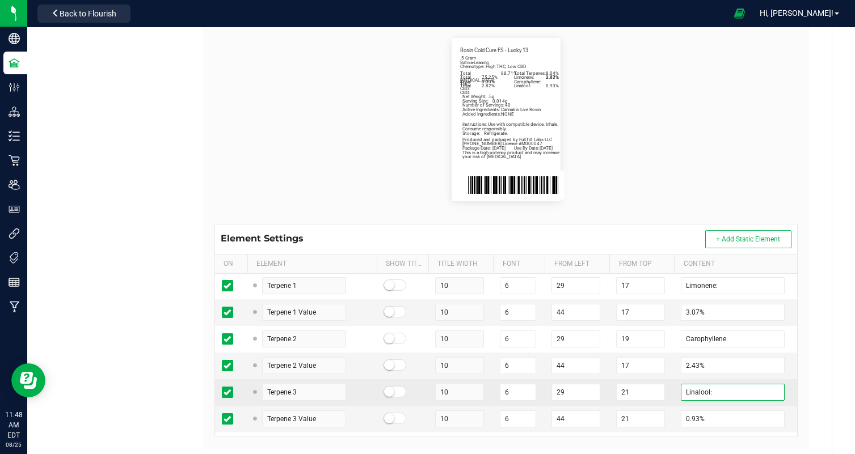
click at [695, 388] on input "Linalool:" at bounding box center [733, 392] width 104 height 17
paste input "alpha-Humulene"
drag, startPoint x: 704, startPoint y: 392, endPoint x: 603, endPoint y: 383, distance: 100.8
click at [603, 383] on tr "Terpene 3 10 6 29 21 alpha-Humulene:" at bounding box center [506, 392] width 582 height 27
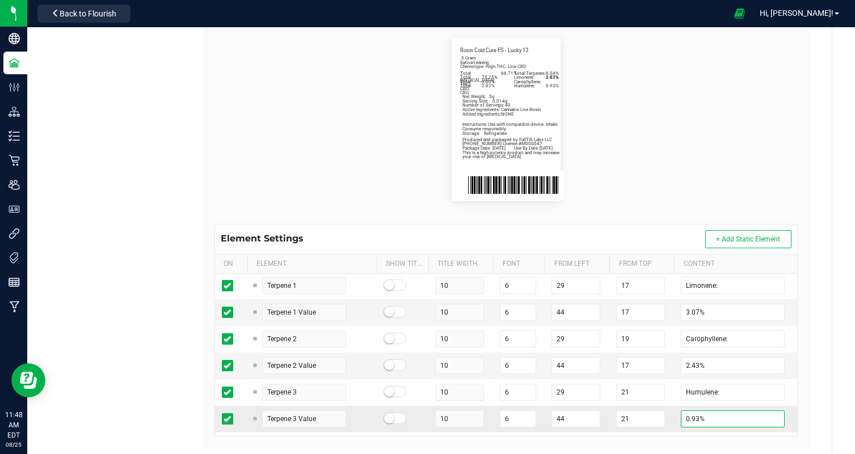
click at [690, 422] on input "0.93%" at bounding box center [733, 419] width 104 height 17
paste input "70"
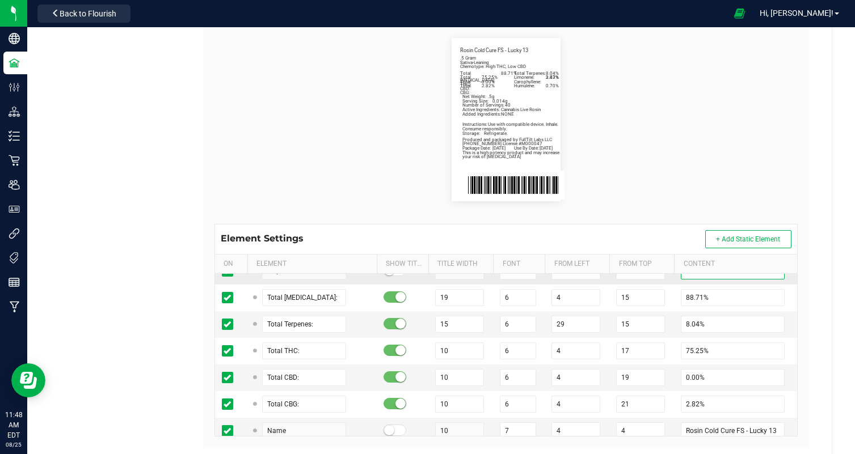
scroll to position [204, 0]
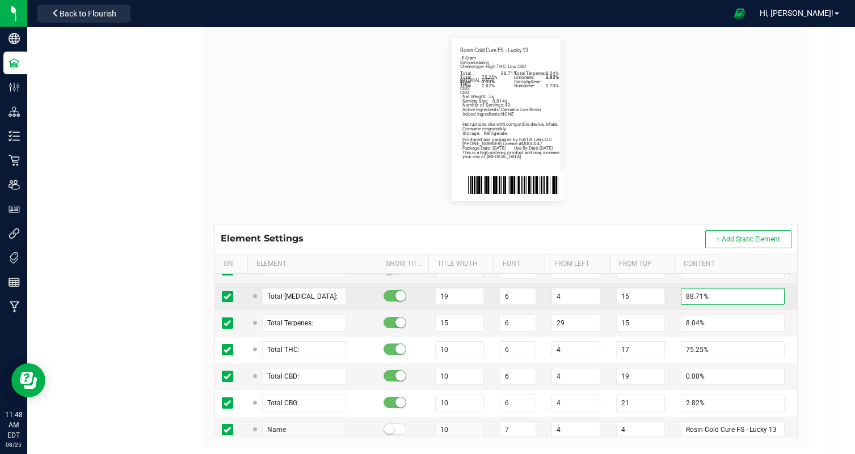
click at [692, 297] on input "88.71%" at bounding box center [733, 296] width 104 height 17
paste input "6.43"
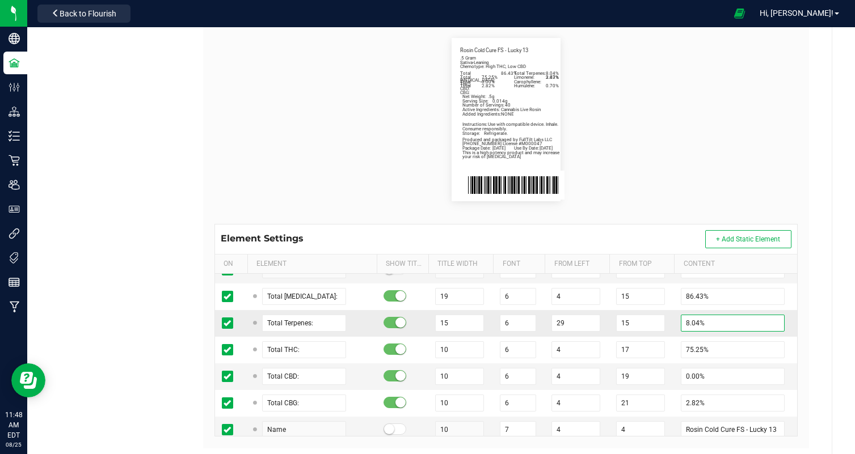
click at [692, 326] on input "8.04%" at bounding box center [733, 323] width 104 height 17
paste input "10.08"
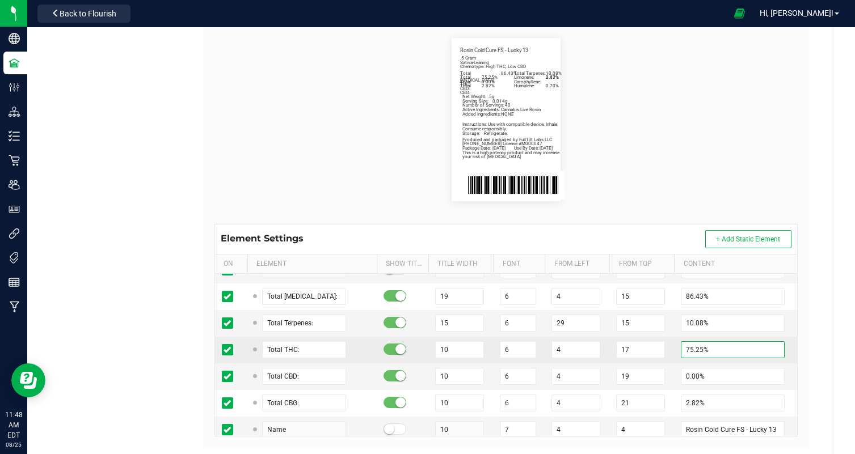
click at [696, 350] on input "75.25%" at bounding box center [733, 349] width 104 height 17
paste input "2.80"
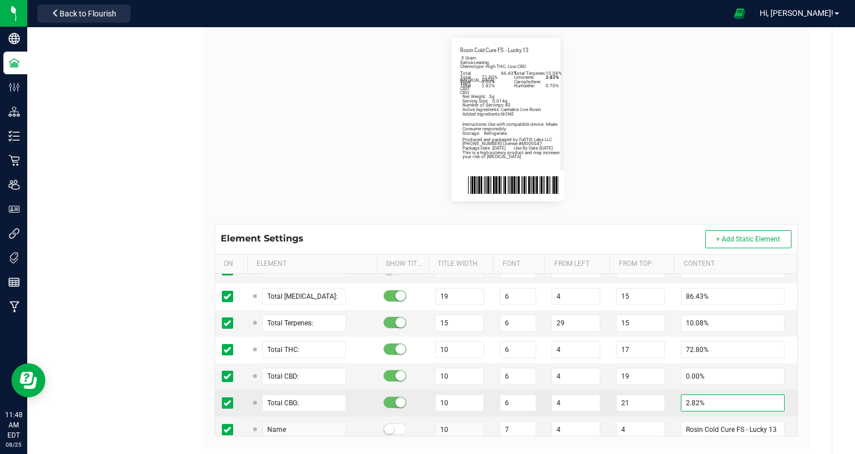
click at [695, 402] on input "2.82%" at bounding box center [733, 403] width 104 height 17
paste input "3.27"
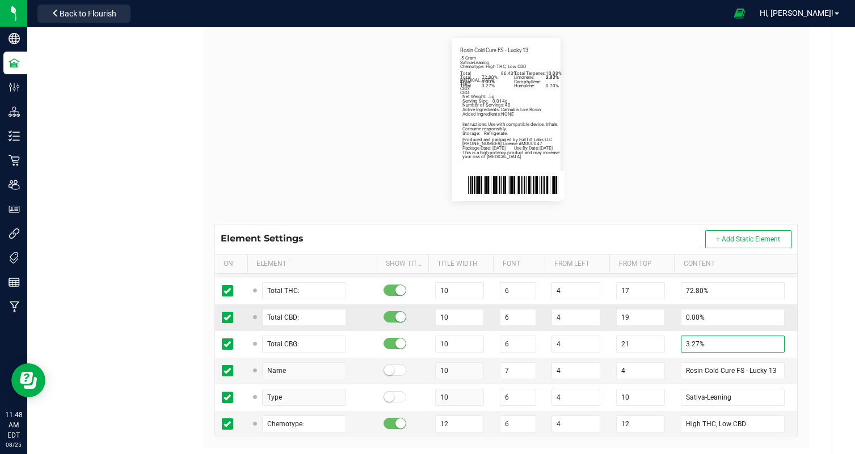
scroll to position [282, 0]
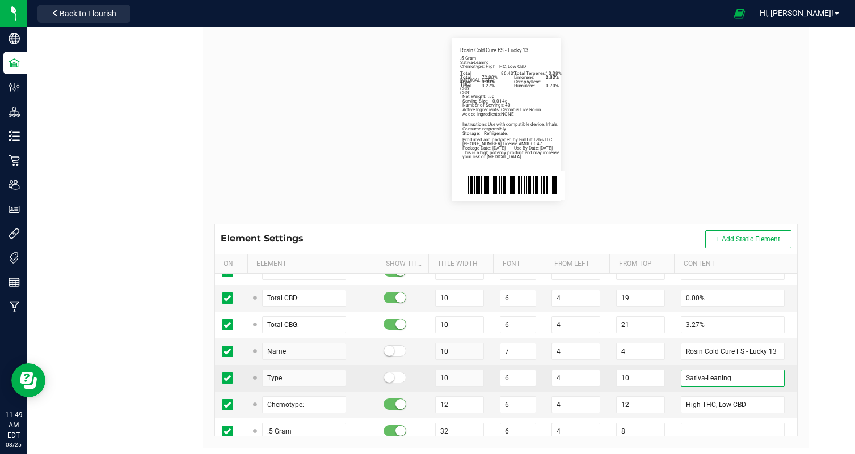
click at [709, 378] on input "Sativa-Leaning" at bounding box center [733, 378] width 104 height 17
paste input "Balanced Hybrid"
click at [703, 378] on input "Sativa-Balanced Hybrid" at bounding box center [733, 378] width 104 height 17
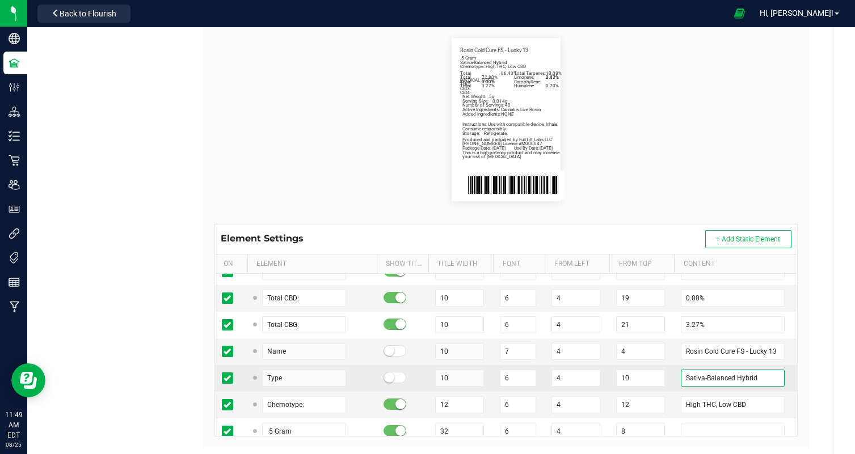
click at [703, 378] on input "Sativa-Balanced Hybrid" at bounding box center [733, 378] width 104 height 17
paste input "text"
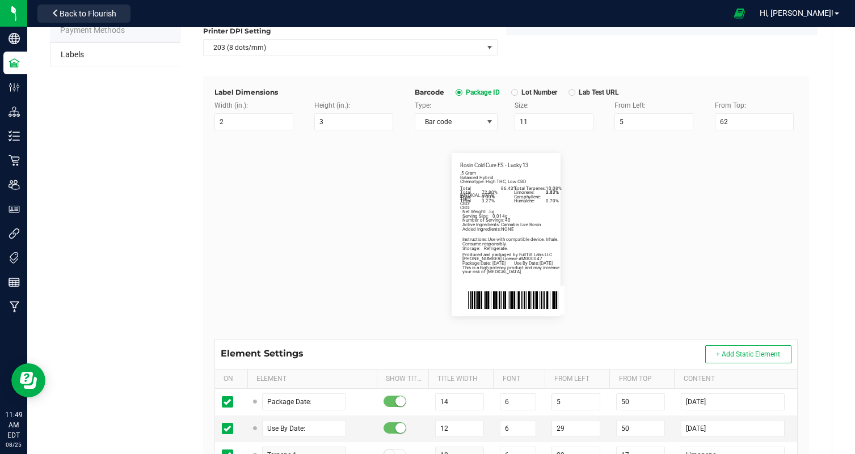
scroll to position [0, 0]
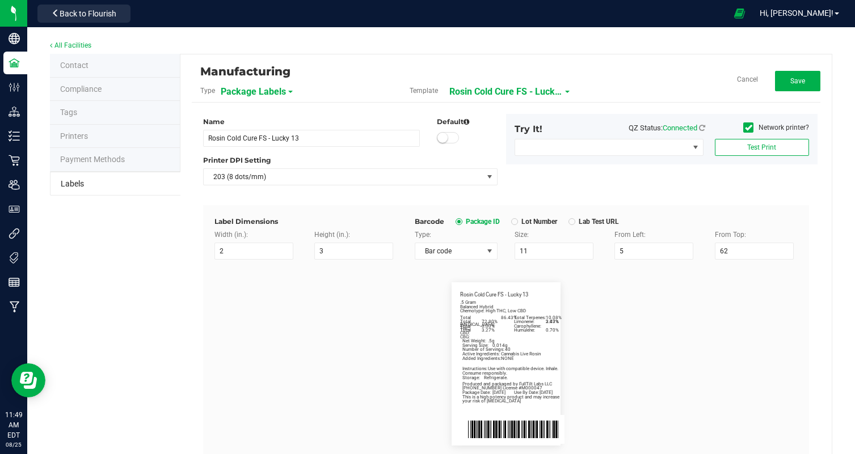
click at [788, 70] on div "Manufacturing Type Package Labels Template Rosin Cold Cure FS - Lucky 13 Cancel…" at bounding box center [506, 84] width 628 height 37
click at [787, 83] on button "Save" at bounding box center [797, 81] width 45 height 20
click at [799, 86] on button "Edit" at bounding box center [797, 81] width 45 height 20
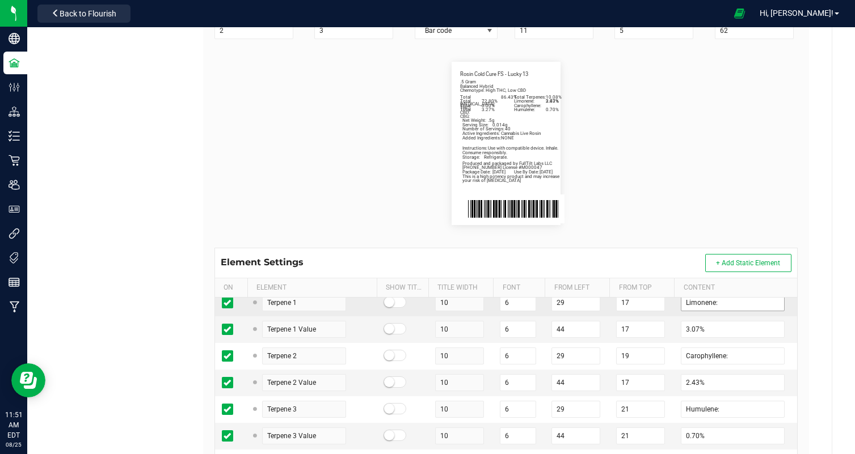
scroll to position [55, 0]
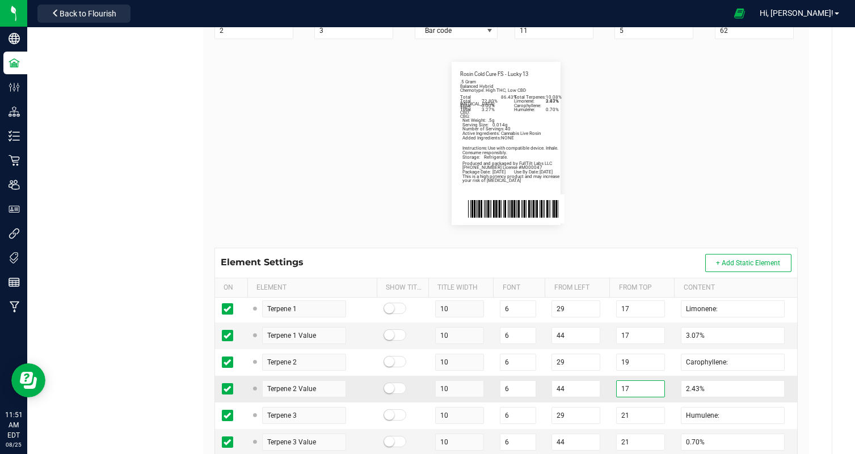
click at [653, 390] on input "17" at bounding box center [640, 389] width 49 height 17
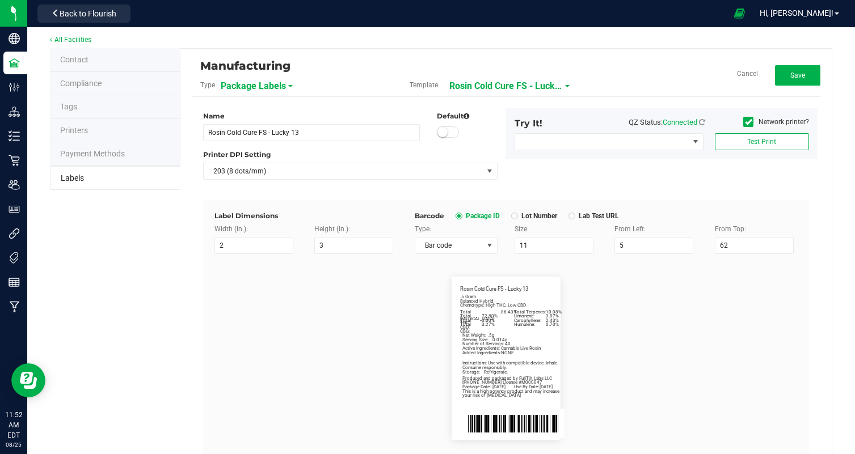
scroll to position [0, 0]
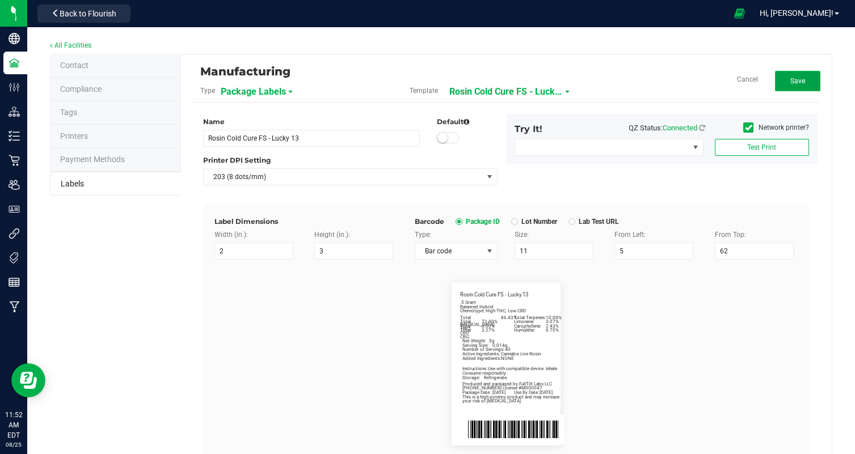
click at [799, 81] on span "Save" at bounding box center [797, 81] width 15 height 8
